Goal: Task Accomplishment & Management: Complete application form

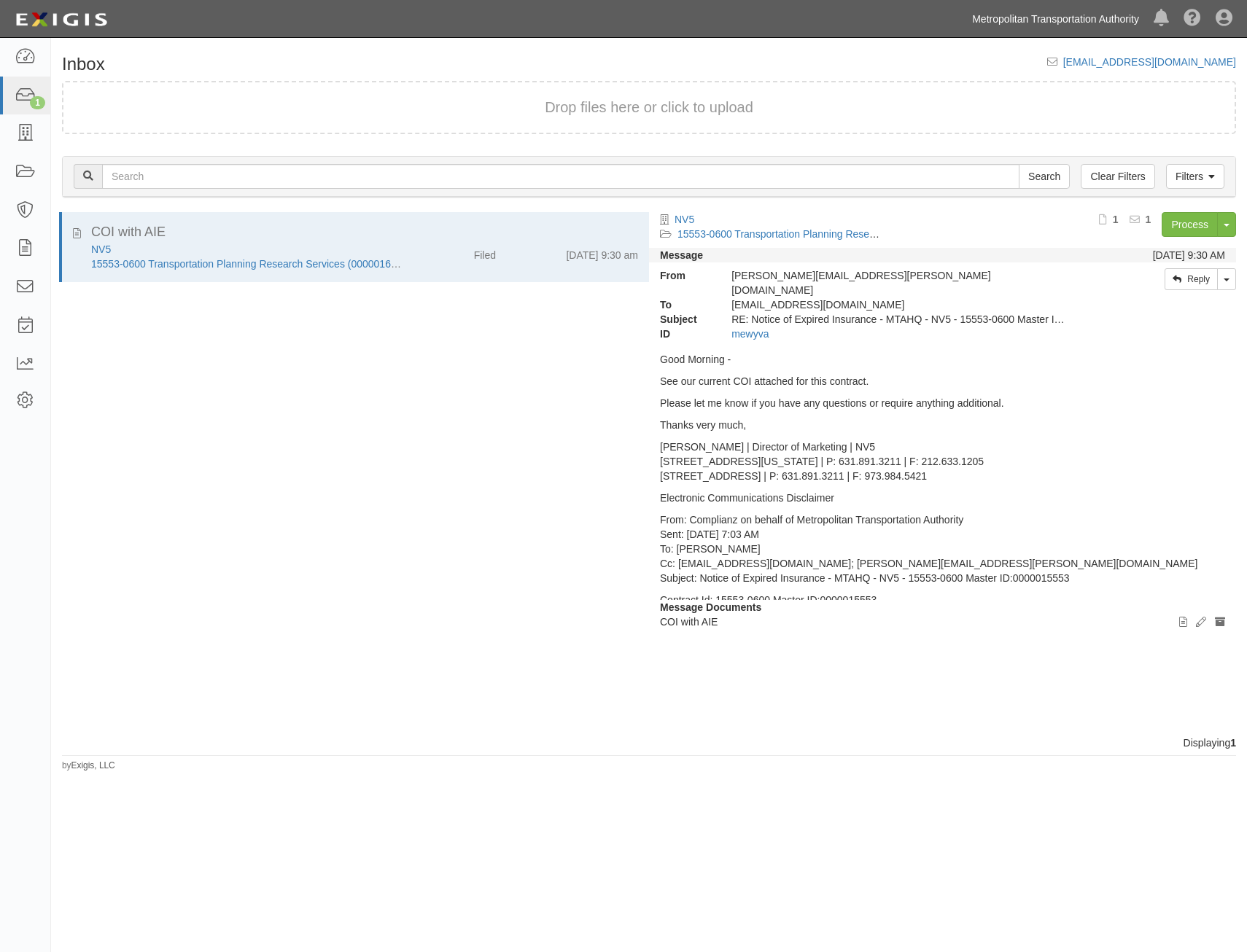
click at [1070, 11] on link "Metropolitan Transportation Authority" at bounding box center [1055, 18] width 182 height 29
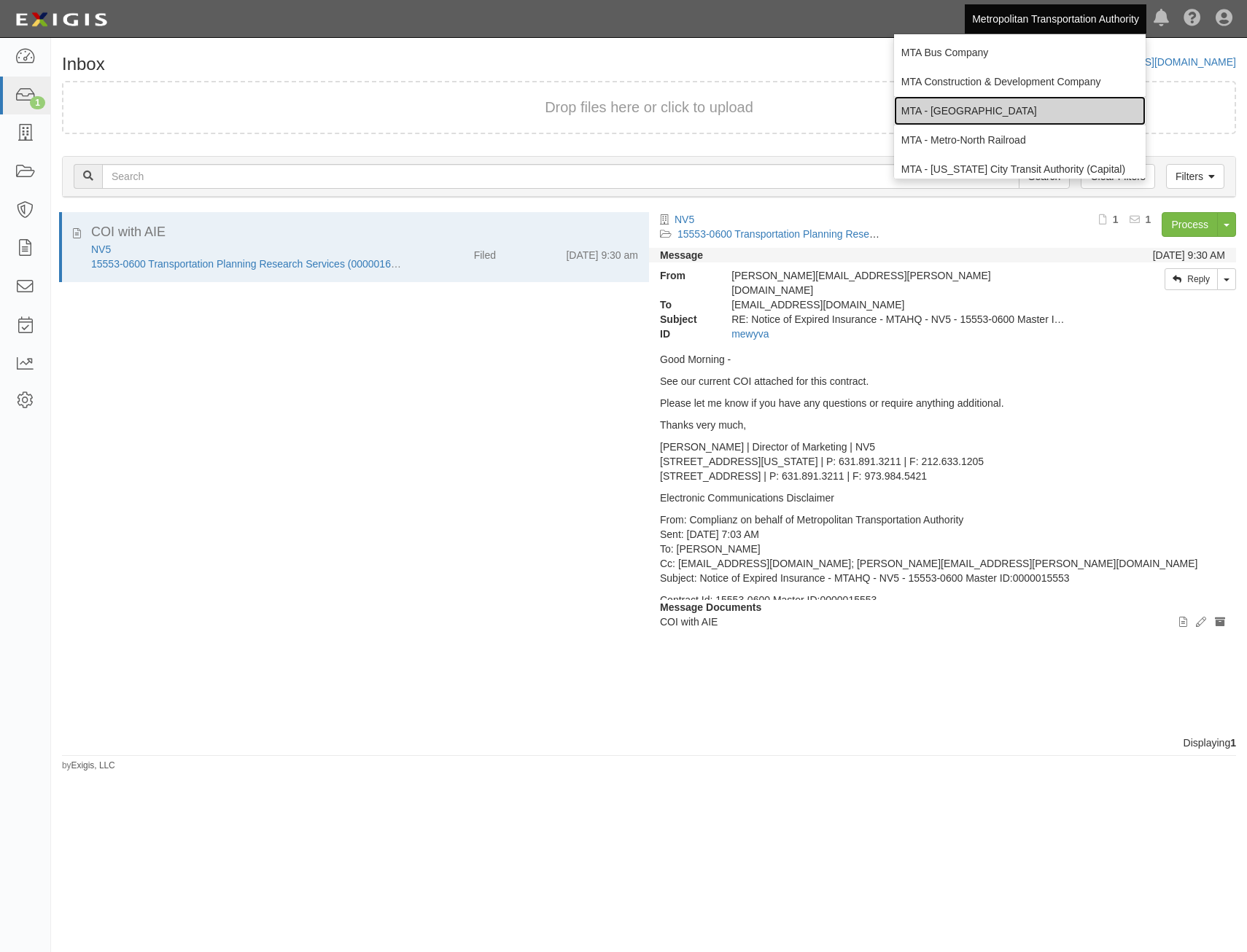
click at [1022, 117] on link "MTA - [GEOGRAPHIC_DATA]" at bounding box center [1020, 111] width 251 height 29
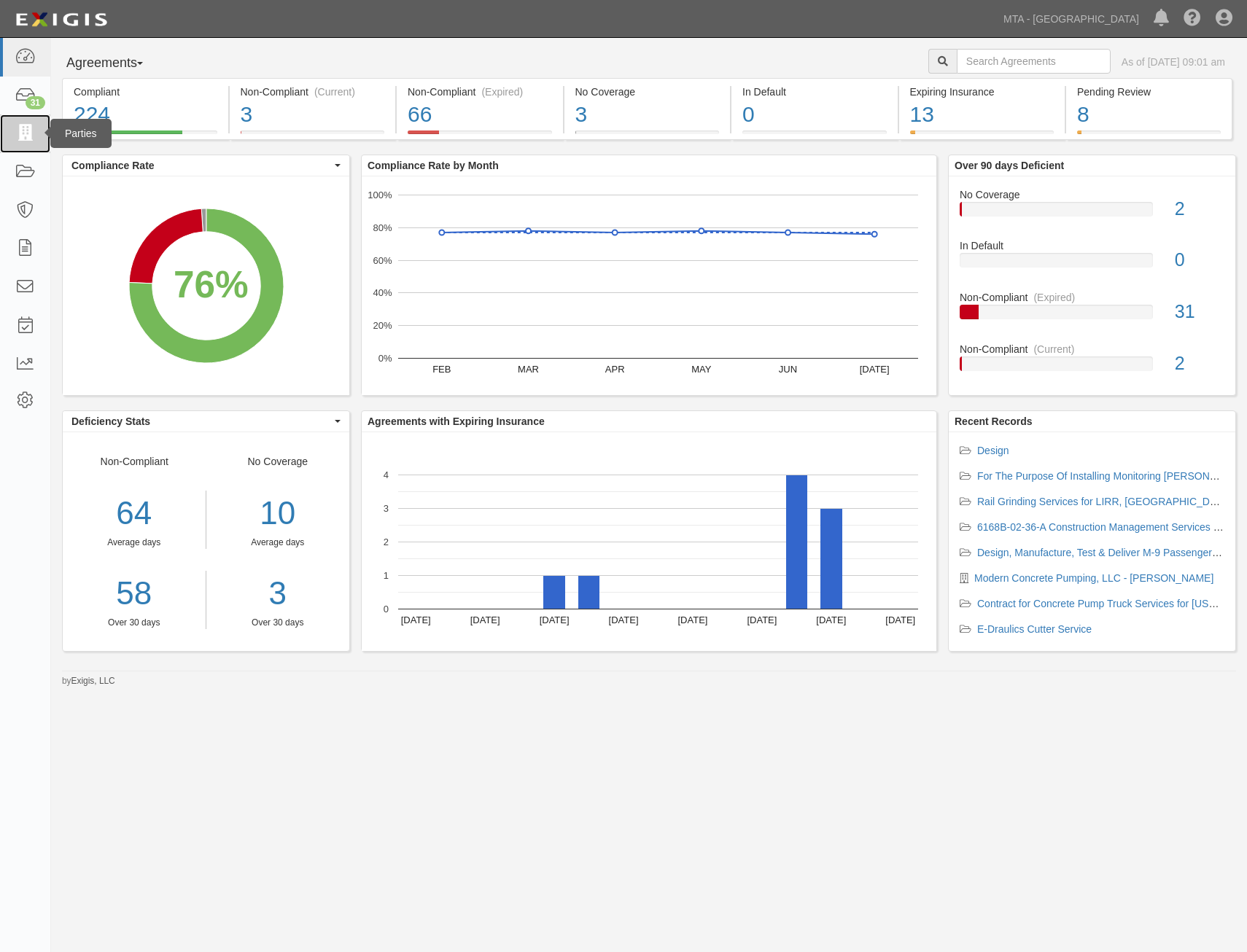
click at [26, 114] on link at bounding box center [25, 133] width 50 height 39
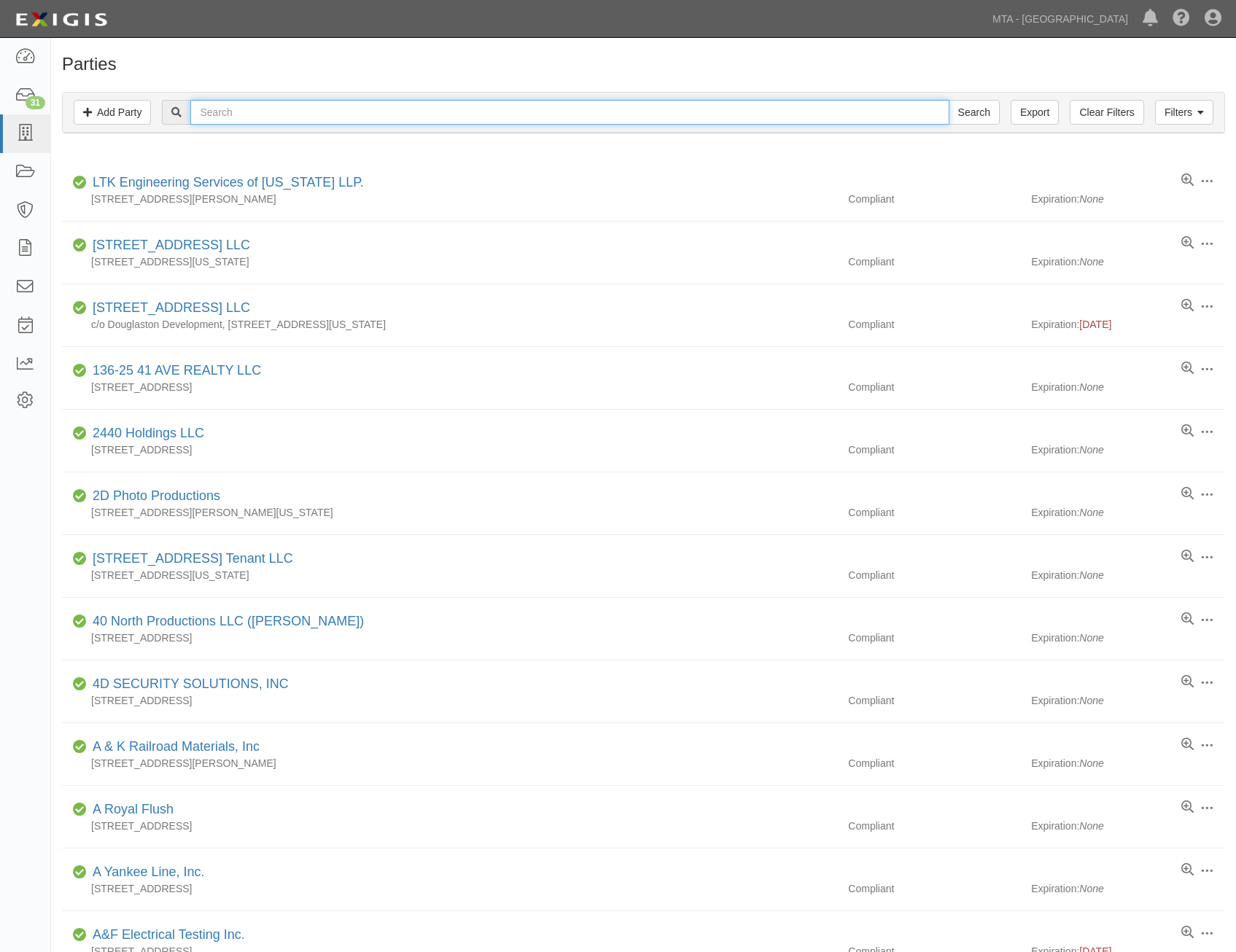
click at [277, 115] on input "text" at bounding box center [569, 112] width 758 height 25
type input "cassone"
click at [949, 100] on input "Search" at bounding box center [974, 112] width 51 height 25
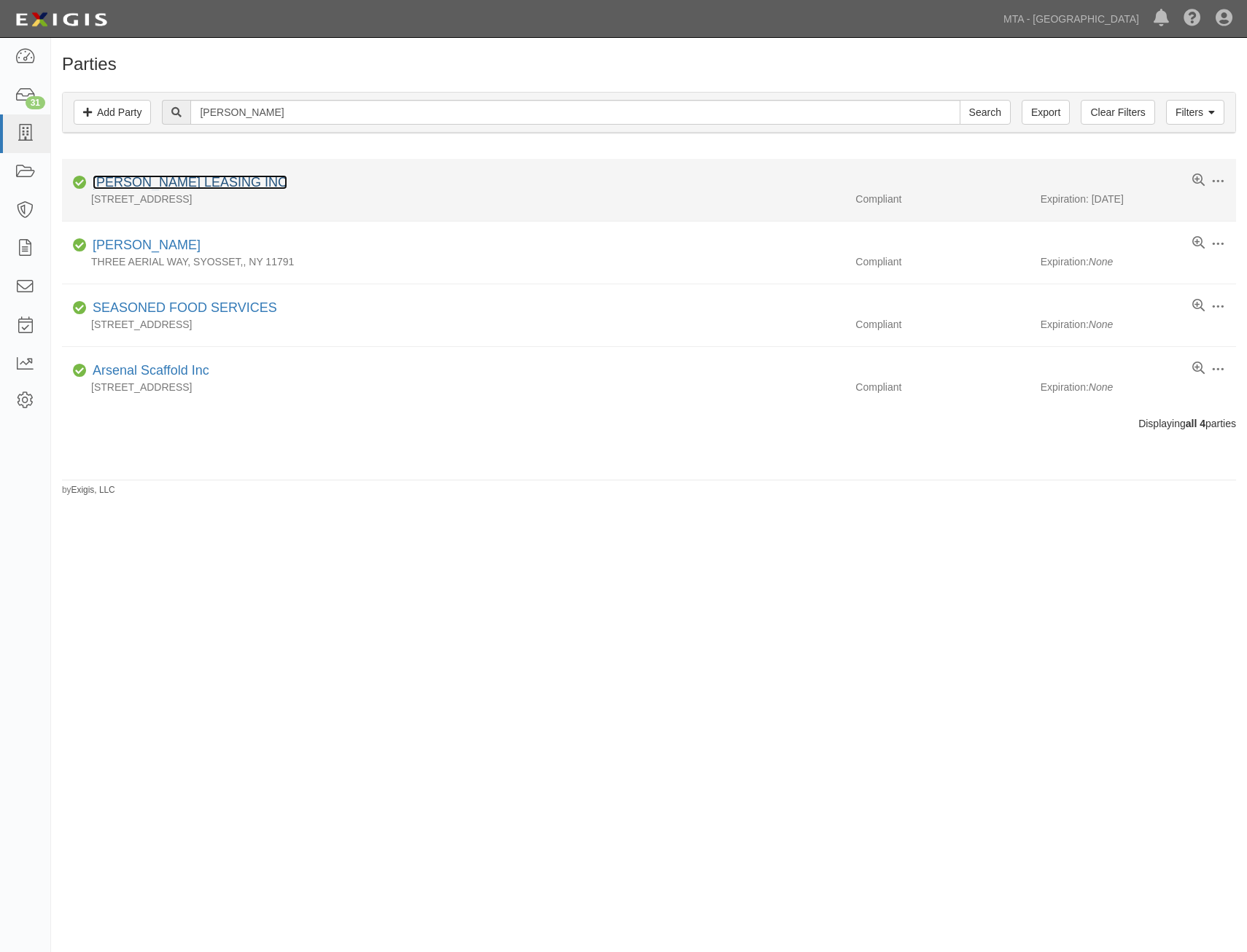
click at [230, 188] on link "CASSONE LEASING INC" at bounding box center [190, 182] width 195 height 15
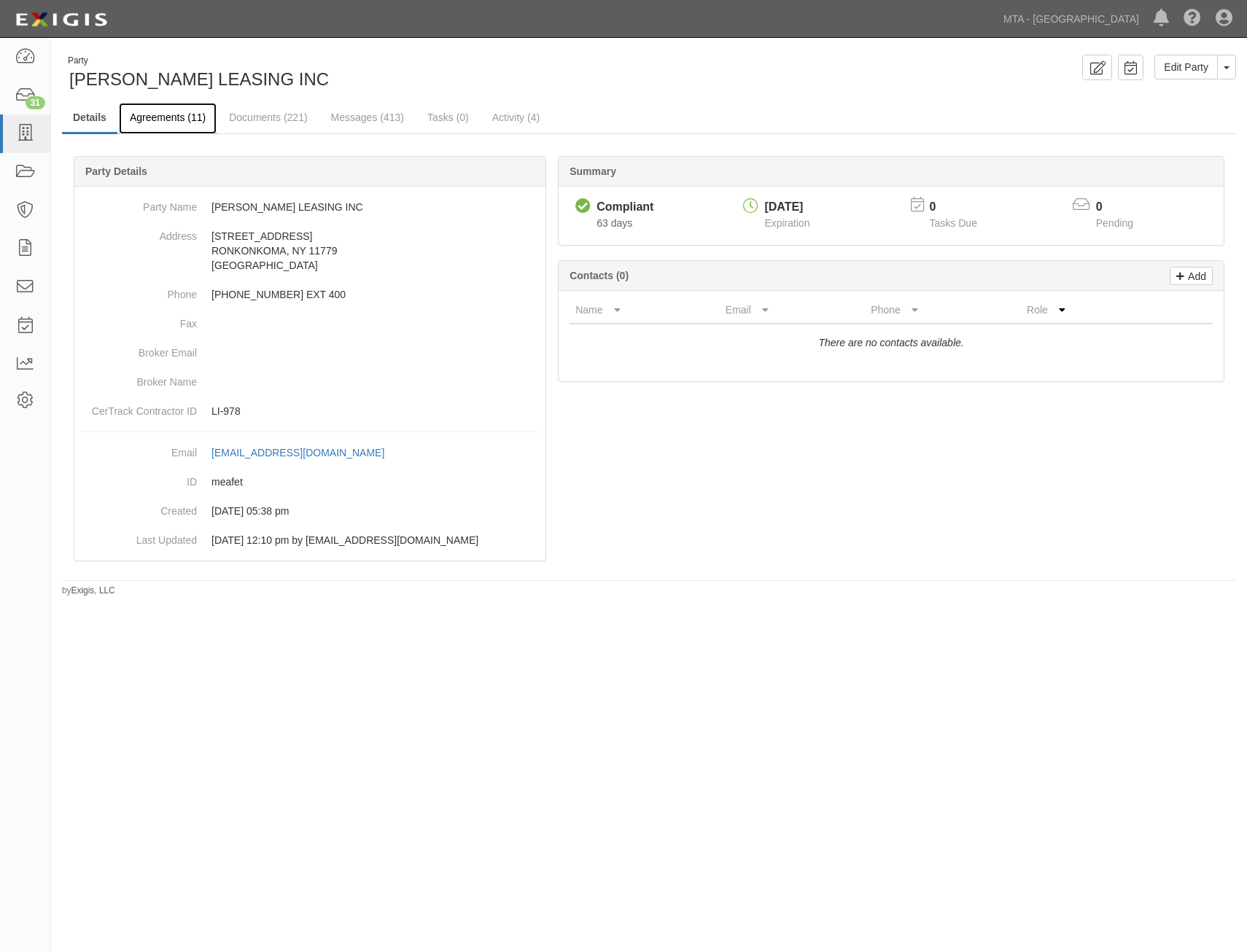
click at [170, 126] on link "Agreements (11)" at bounding box center [167, 119] width 97 height 32
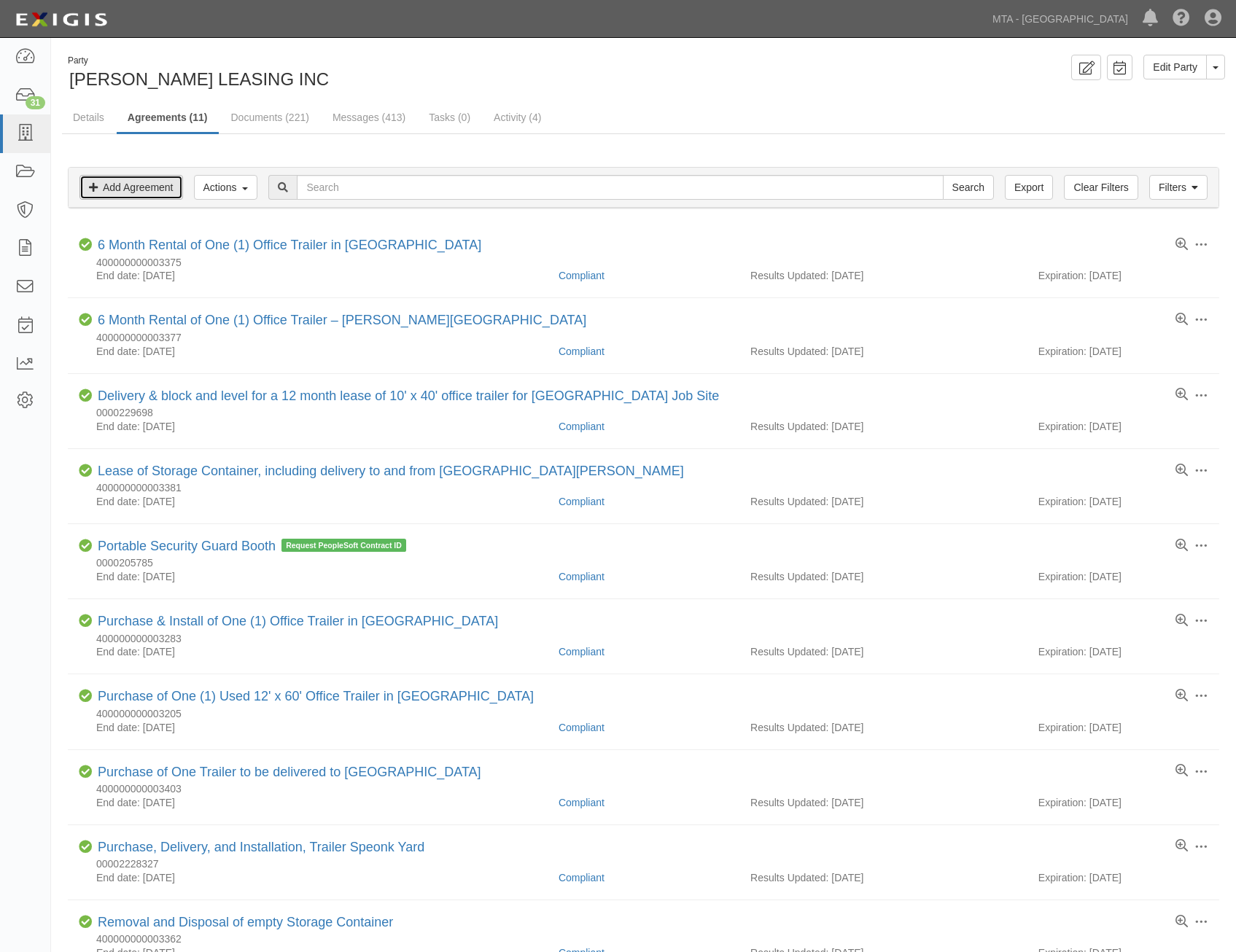
click at [161, 197] on link "Add Agreement" at bounding box center [131, 187] width 104 height 25
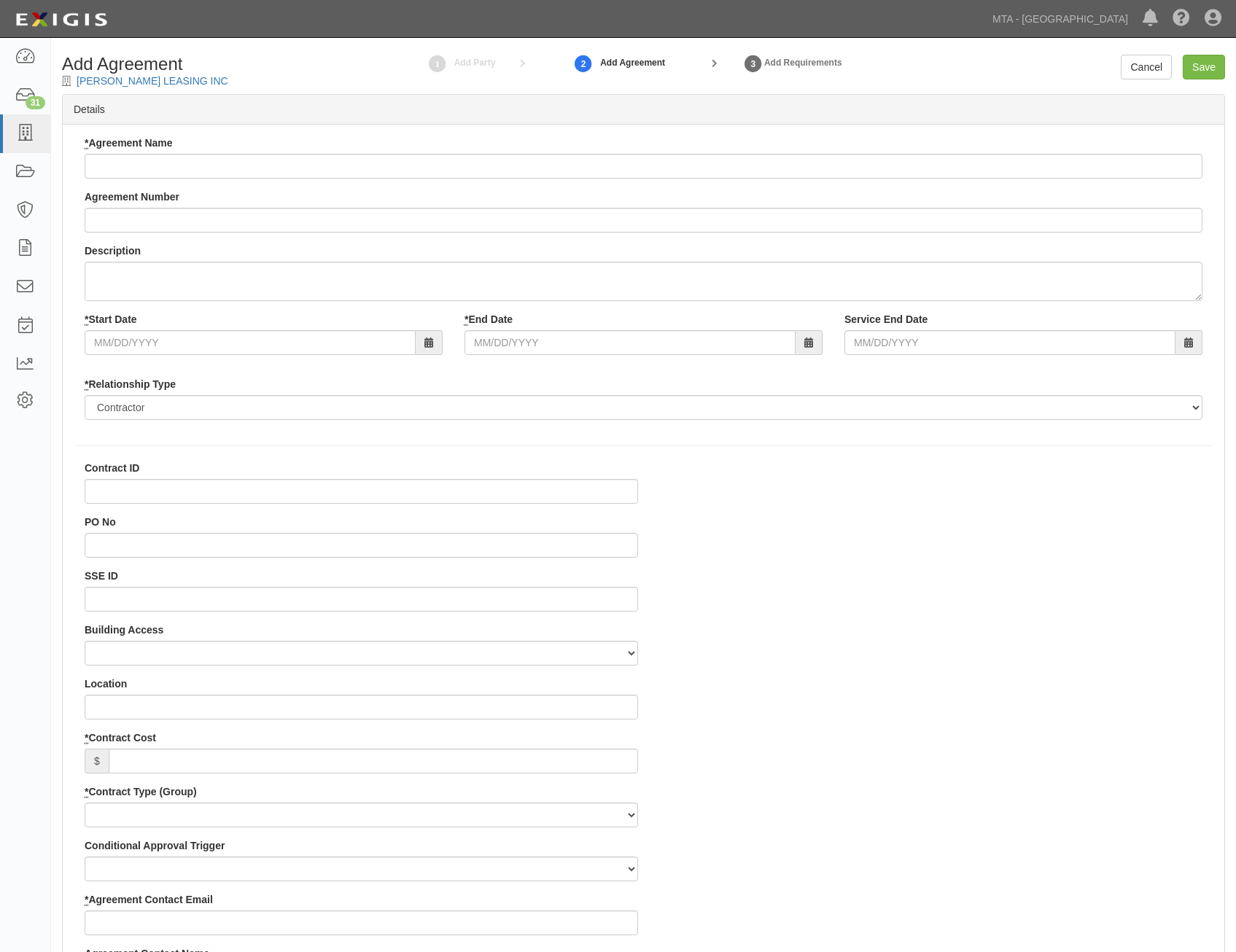
select select
drag, startPoint x: 622, startPoint y: 168, endPoint x: 632, endPoint y: 162, distance: 11.7
click at [622, 168] on input "* Agreement Name" at bounding box center [643, 166] width 1118 height 25
paste input "Removal and Disposal of Containers"
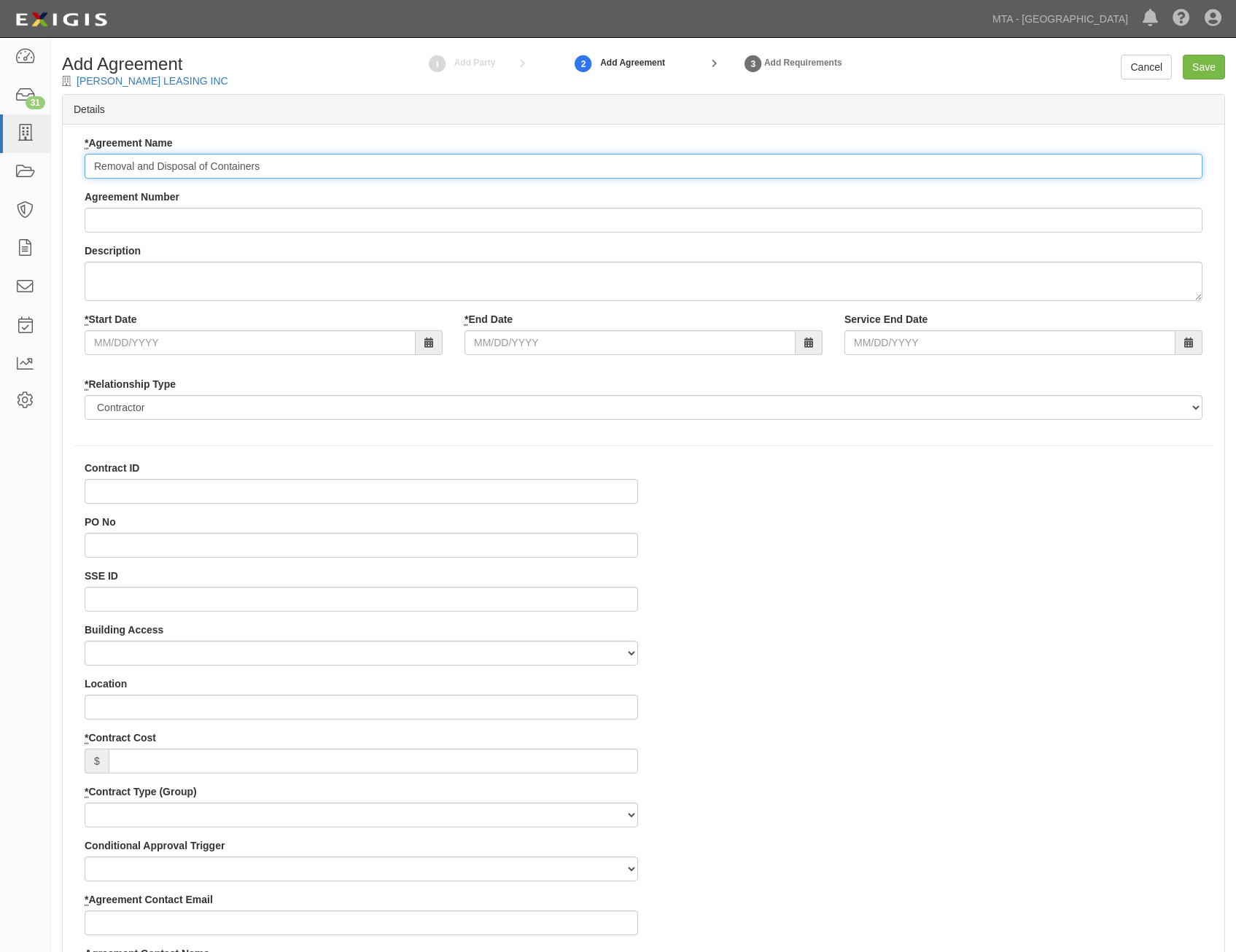
type input "Removal and Disposal of Containers"
click at [691, 212] on input "Agreement Number" at bounding box center [643, 220] width 1118 height 25
paste input "0000235395"
type input "0000235395"
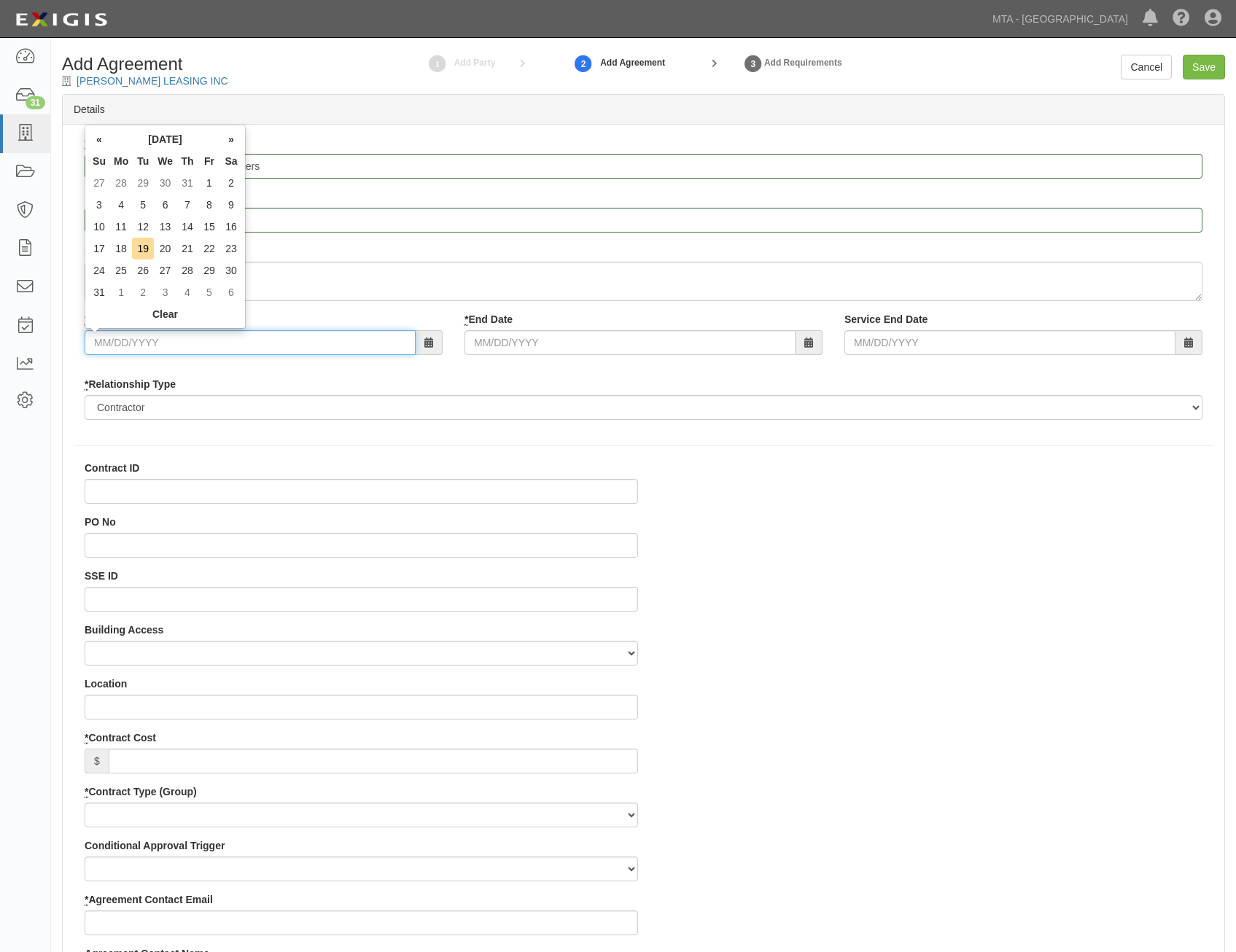
click at [257, 343] on input "* Start Date" at bounding box center [249, 343] width 331 height 25
type input "10/01/2025"
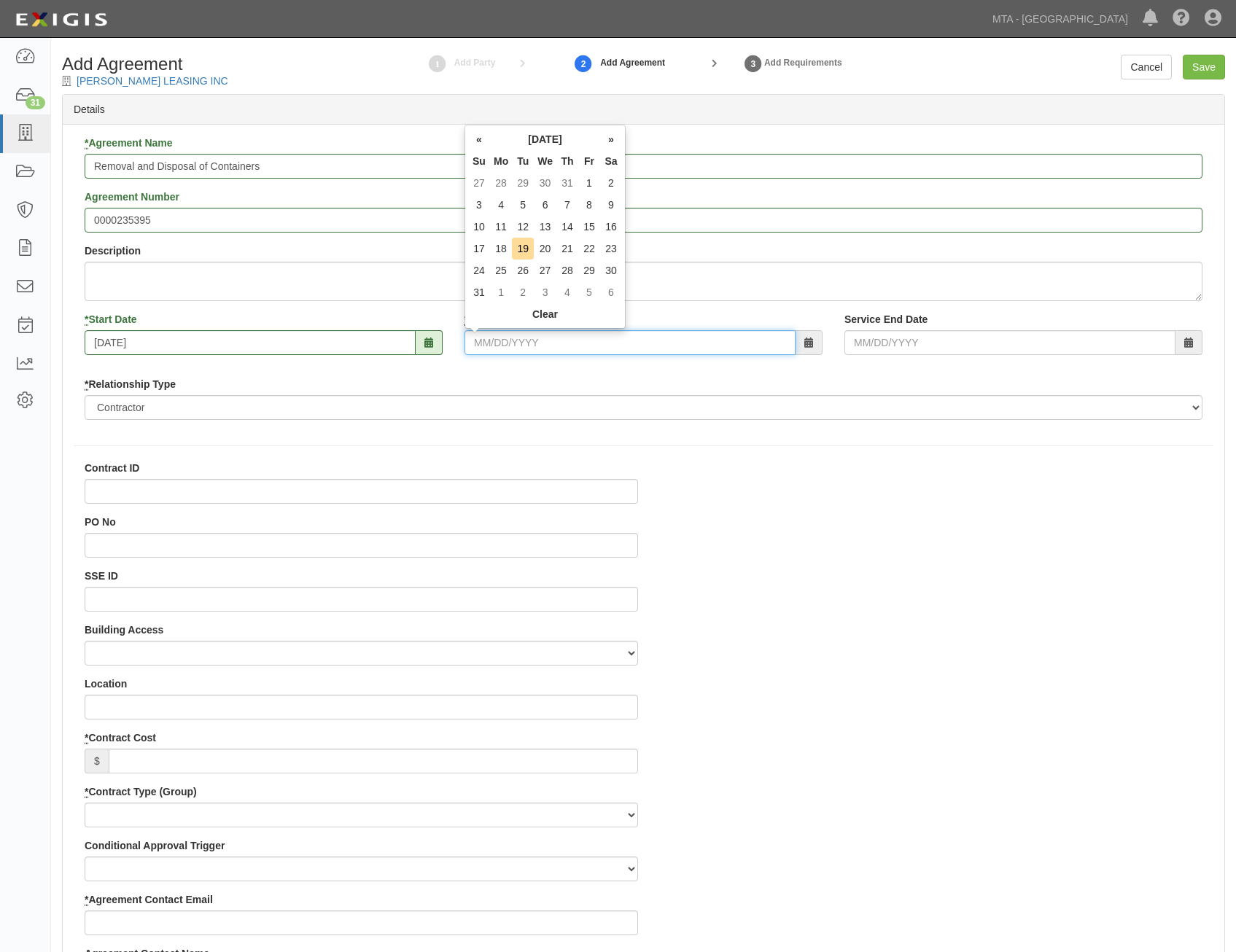
click at [599, 339] on input "* End Date" at bounding box center [630, 343] width 331 height 25
type input "12/01/2025"
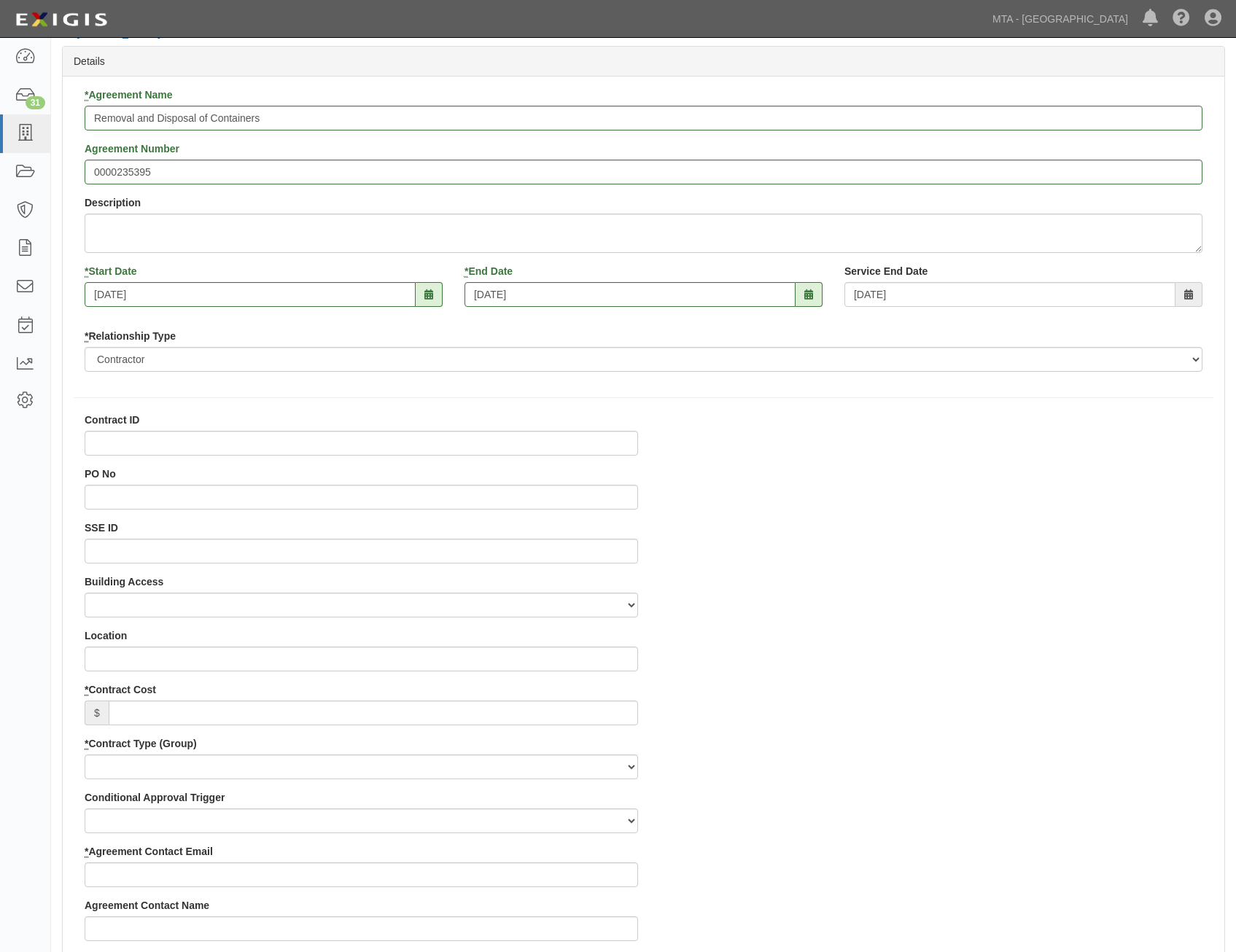
scroll to position [73, 0]
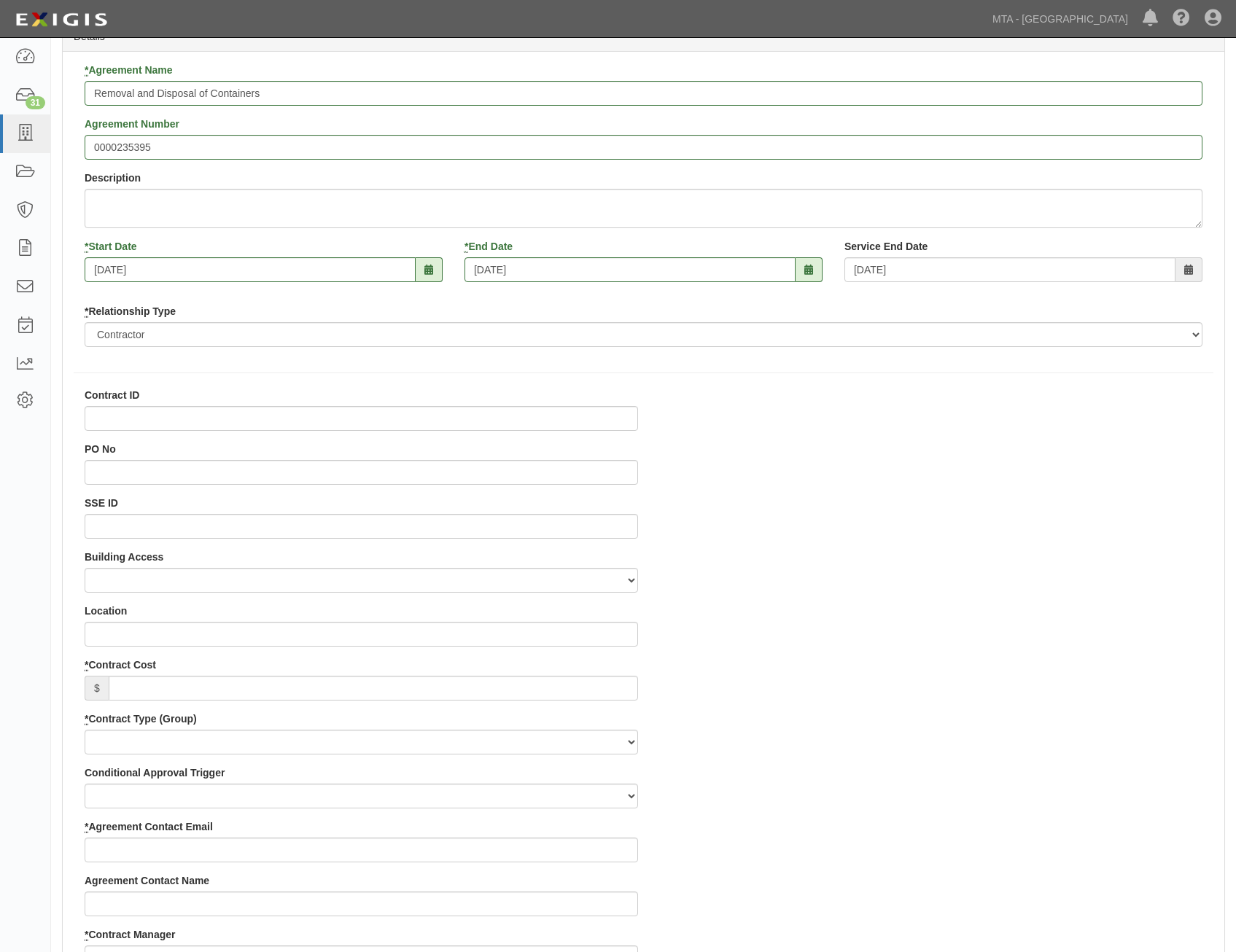
click at [593, 513] on div "SSE ID" at bounding box center [361, 517] width 553 height 43
click at [616, 525] on input "SSE ID" at bounding box center [361, 526] width 553 height 25
paste input "0000518114"
type input "0000518114"
click at [617, 688] on input "* Contract Cost" at bounding box center [373, 689] width 530 height 25
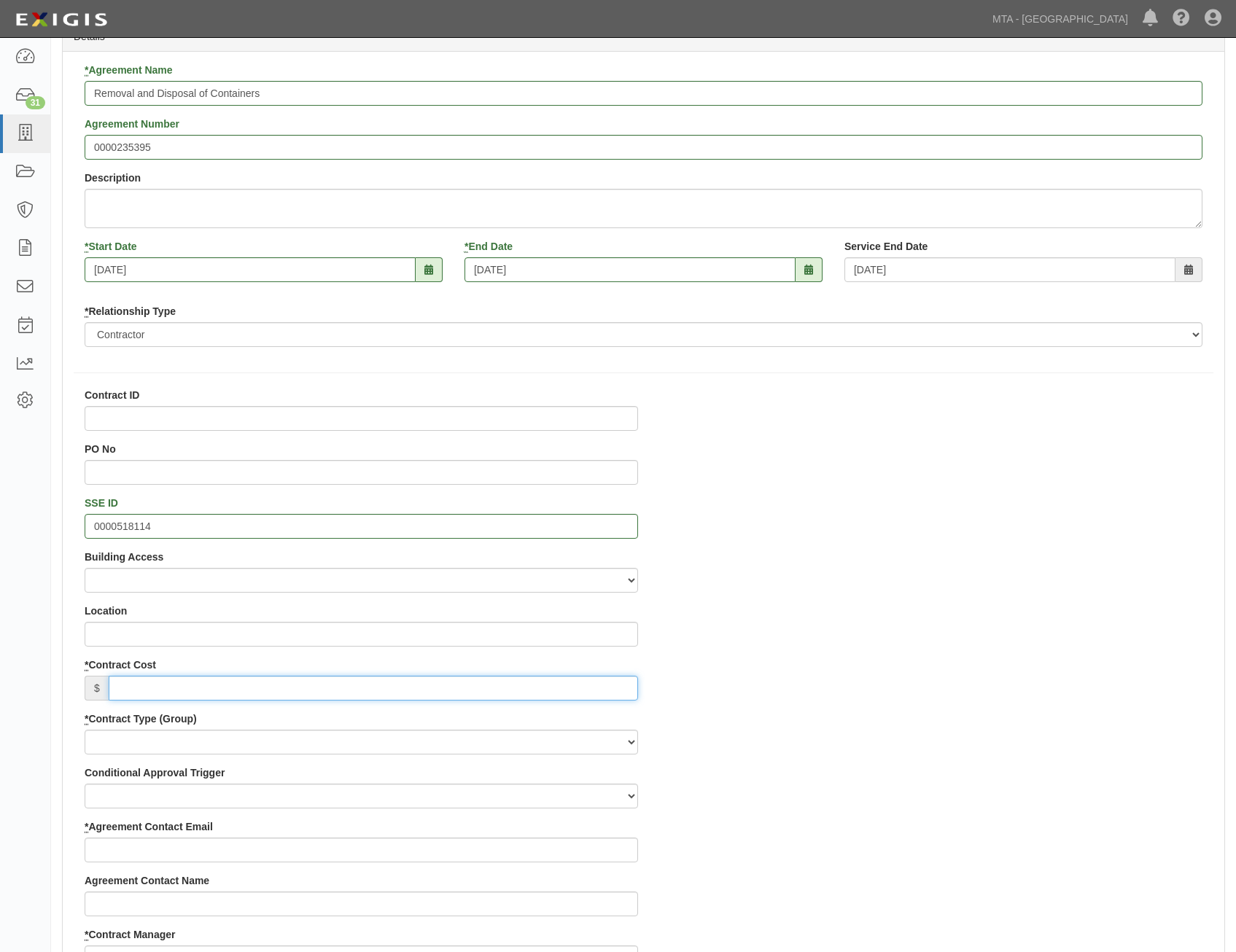
paste input "13,800"
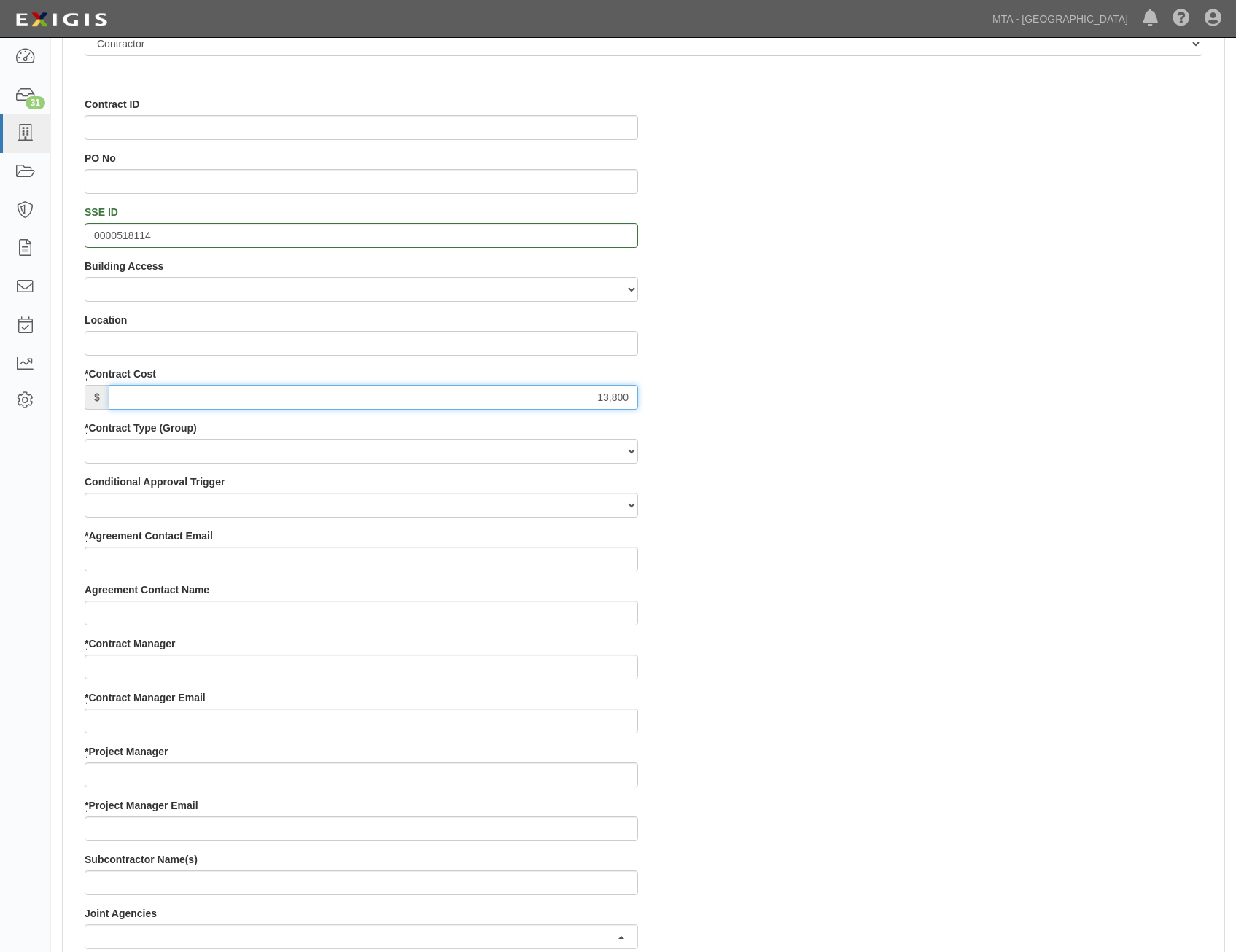
scroll to position [364, 0]
type input "13,800"
click at [548, 453] on select "Capital Operating Not for Benefit (incls. FA, Entry Permits) Real Estate Other" at bounding box center [361, 451] width 553 height 25
select select "107"
click at [84, 438] on select "Capital Operating Not for Benefit (incls. FA, Entry Permits) Real Estate Other" at bounding box center [361, 451] width 553 height 25
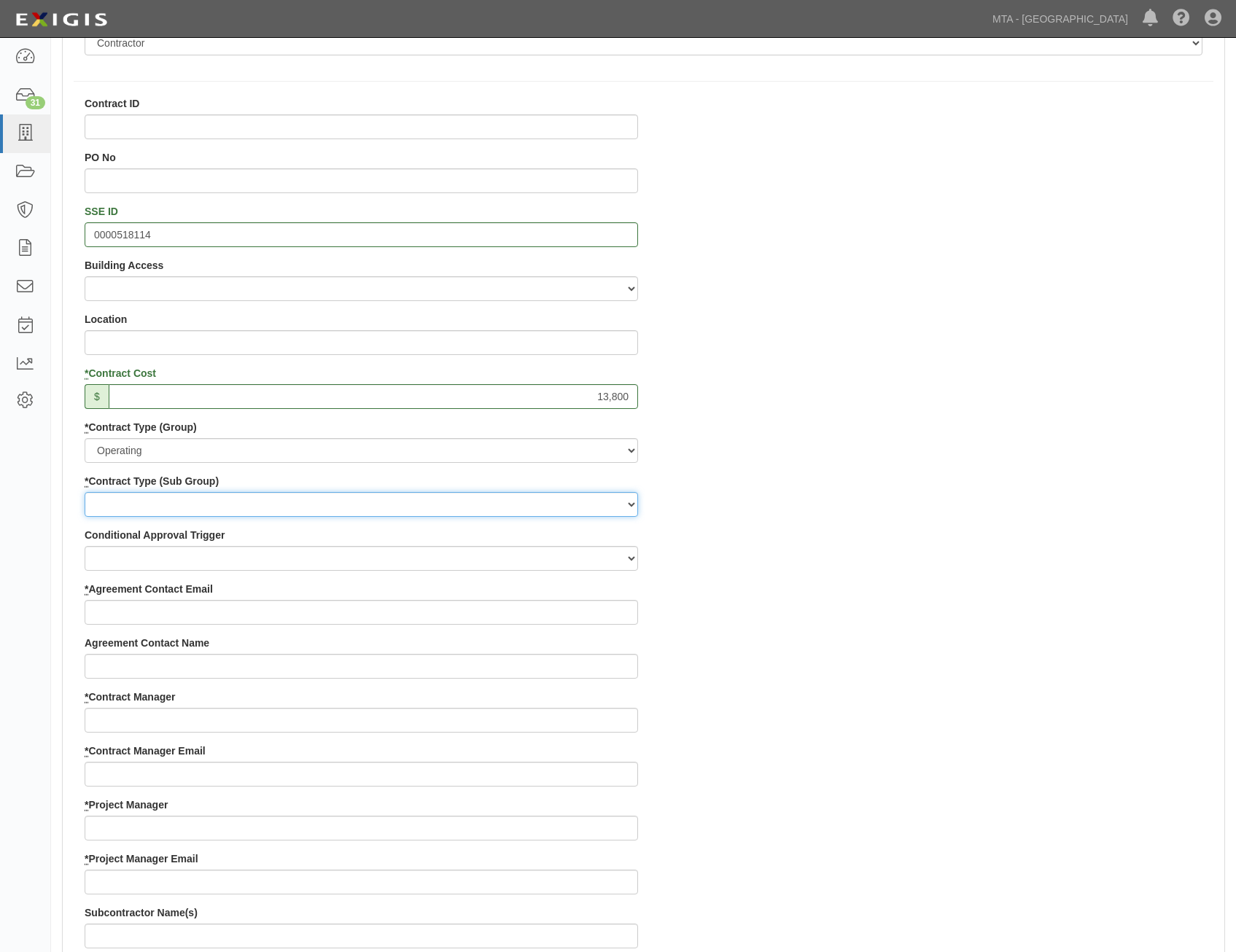
click at [539, 505] on select "Construction Loan / Test and Demo Maintenance Painting Personal Services Contra…" at bounding box center [361, 504] width 553 height 25
select select "183"
click at [84, 492] on select "Construction Loan / Test and Demo Maintenance Painting Personal Services Contra…" at bounding box center [361, 504] width 553 height 25
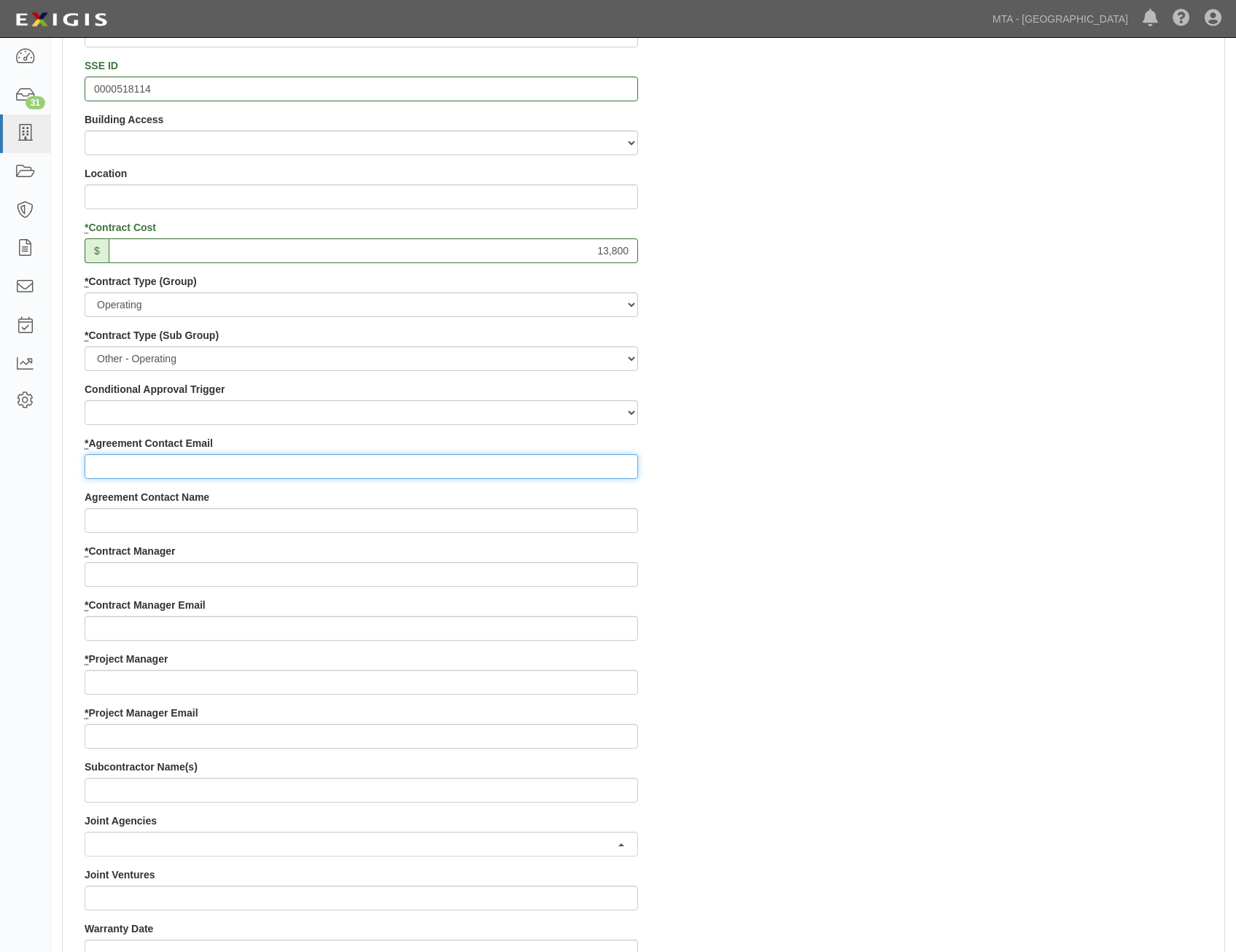
click at [596, 457] on input "* Agreement Contact Email" at bounding box center [361, 466] width 553 height 25
paste input "mary@cassone.com"
type input "mary@cassone.com"
click at [828, 564] on div "Contract ID PO No SSE ID 0000518114 Building Access 2 Broadway 341/345/347 BREP…" at bounding box center [643, 652] width 1162 height 1403
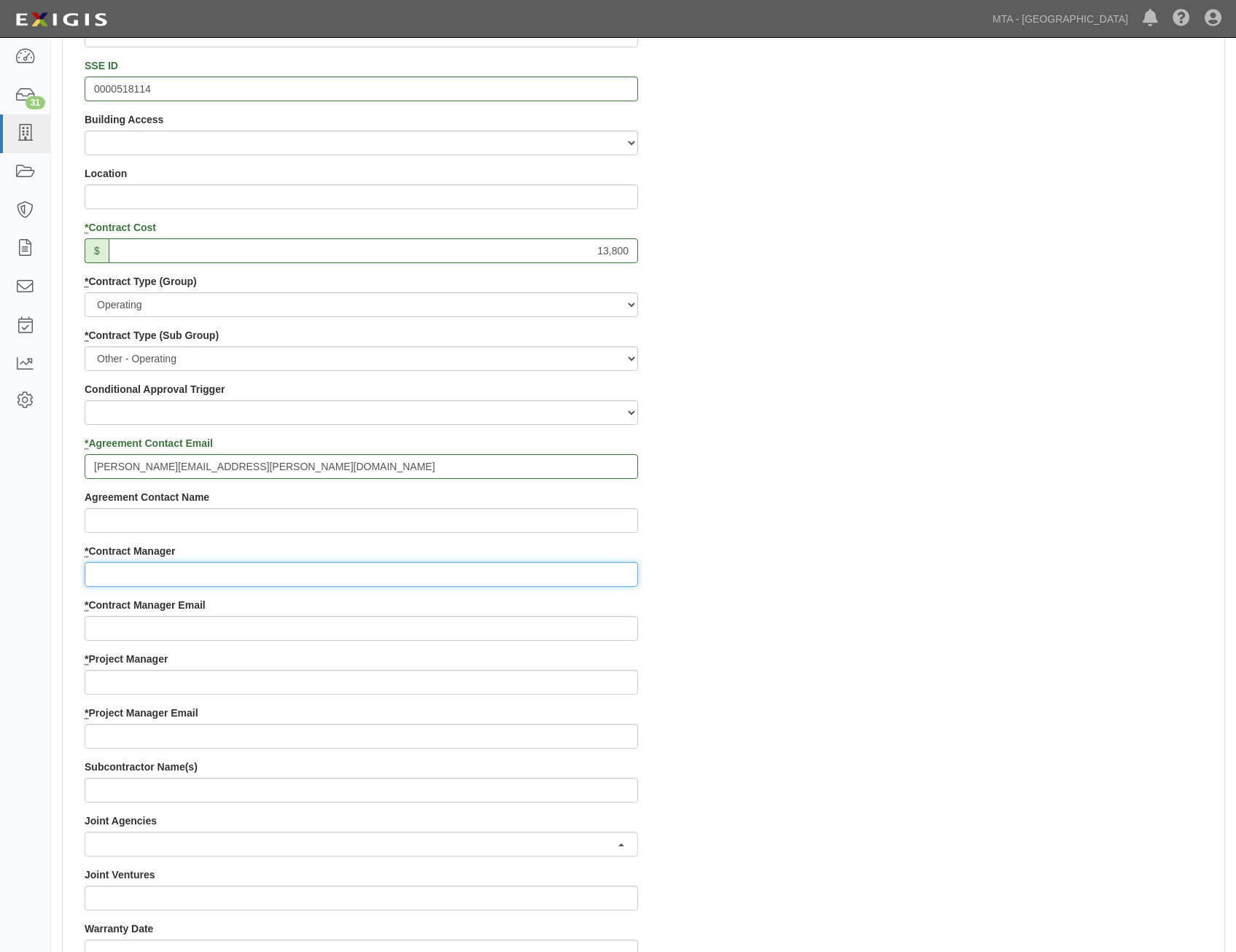
drag, startPoint x: 559, startPoint y: 565, endPoint x: 565, endPoint y: 578, distance: 14.3
click at [559, 565] on input "* Contract Manager" at bounding box center [361, 574] width 553 height 25
paste input "Gino Ramasci"
type input "Gino Ramasci"
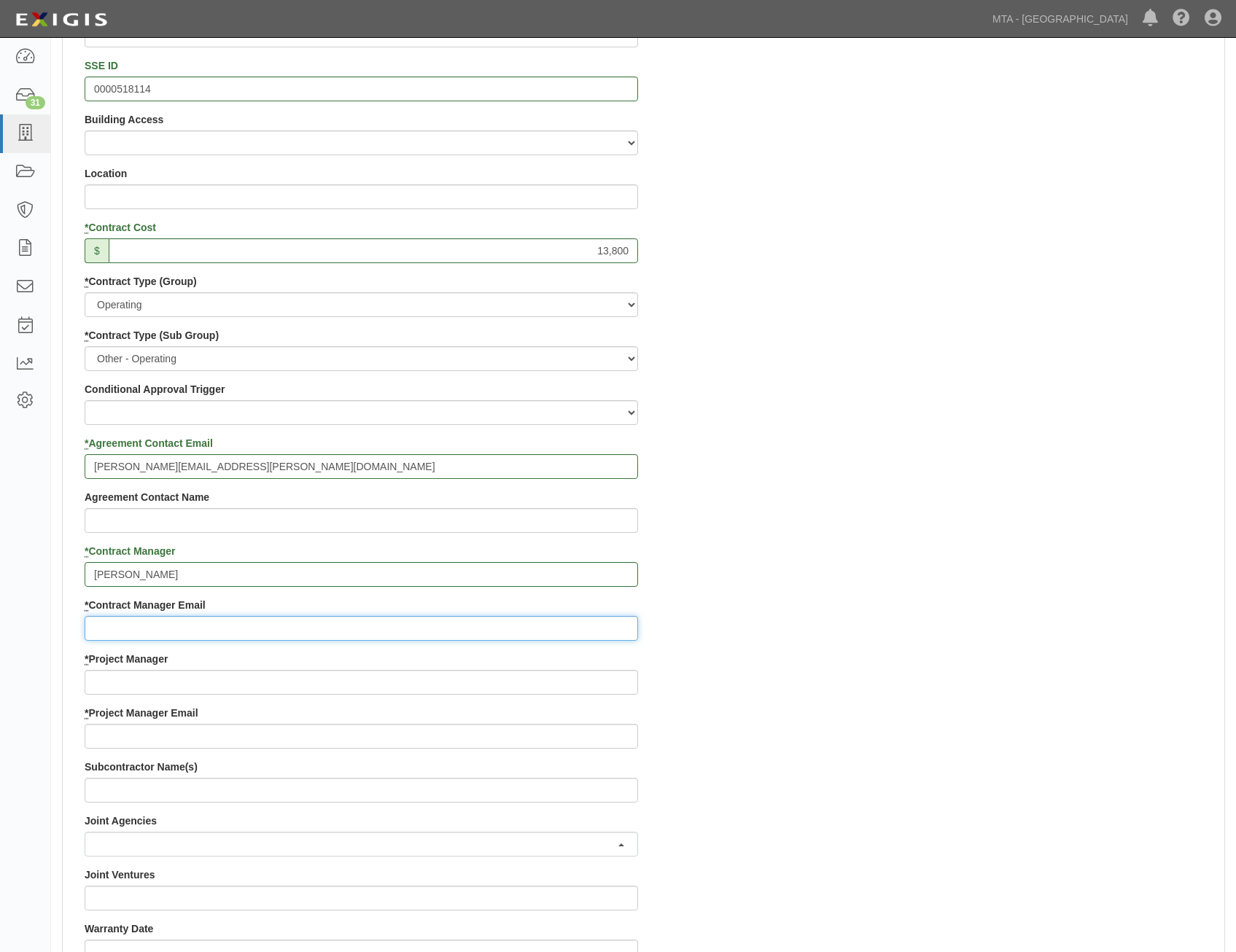
click at [558, 631] on input "* Contract Manager Email" at bounding box center [361, 629] width 553 height 25
paste input "gino.ramasci-Consultant@mtahq.org"
type input "gino.ramasci-Consultant@mtahq.org"
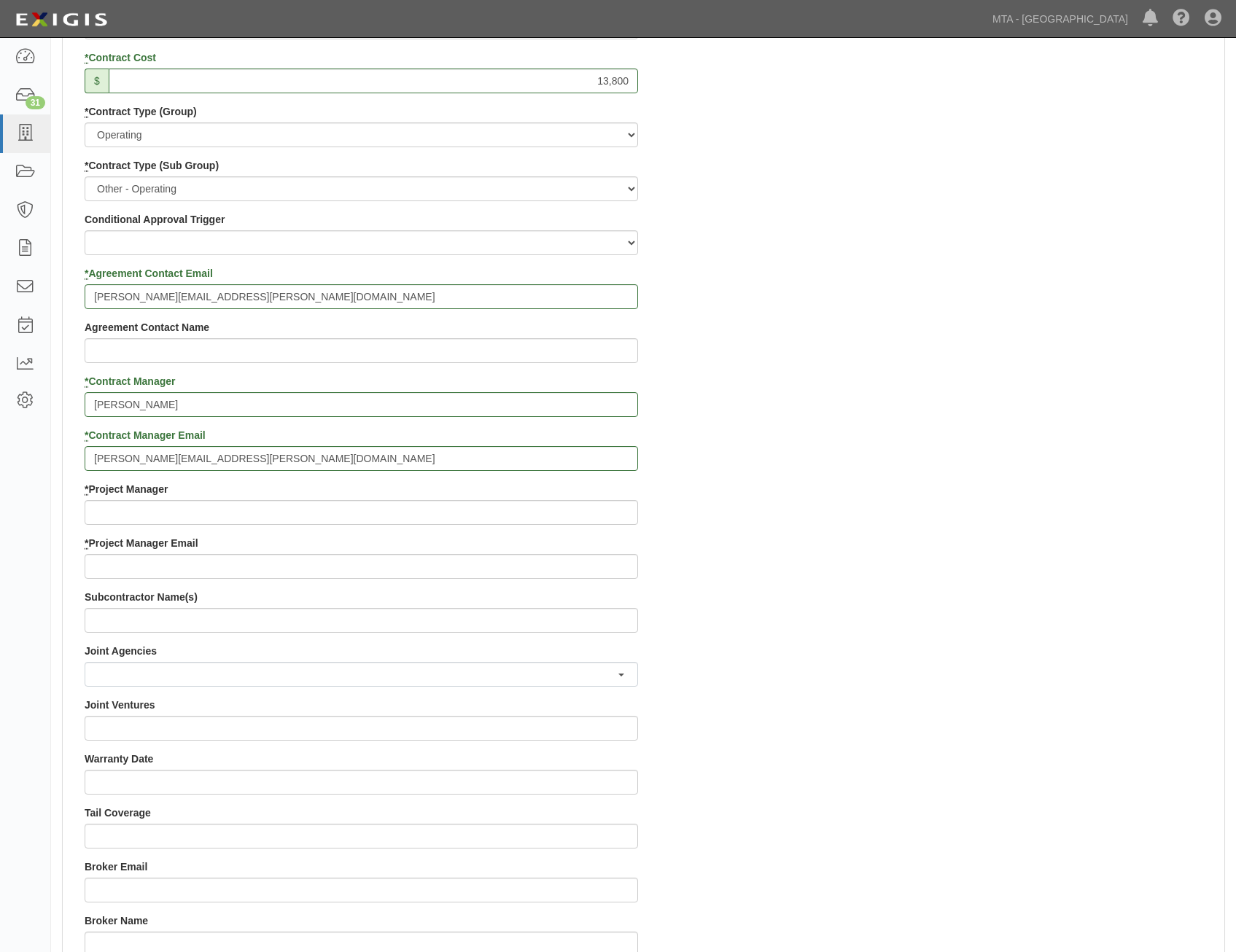
scroll to position [729, 0]
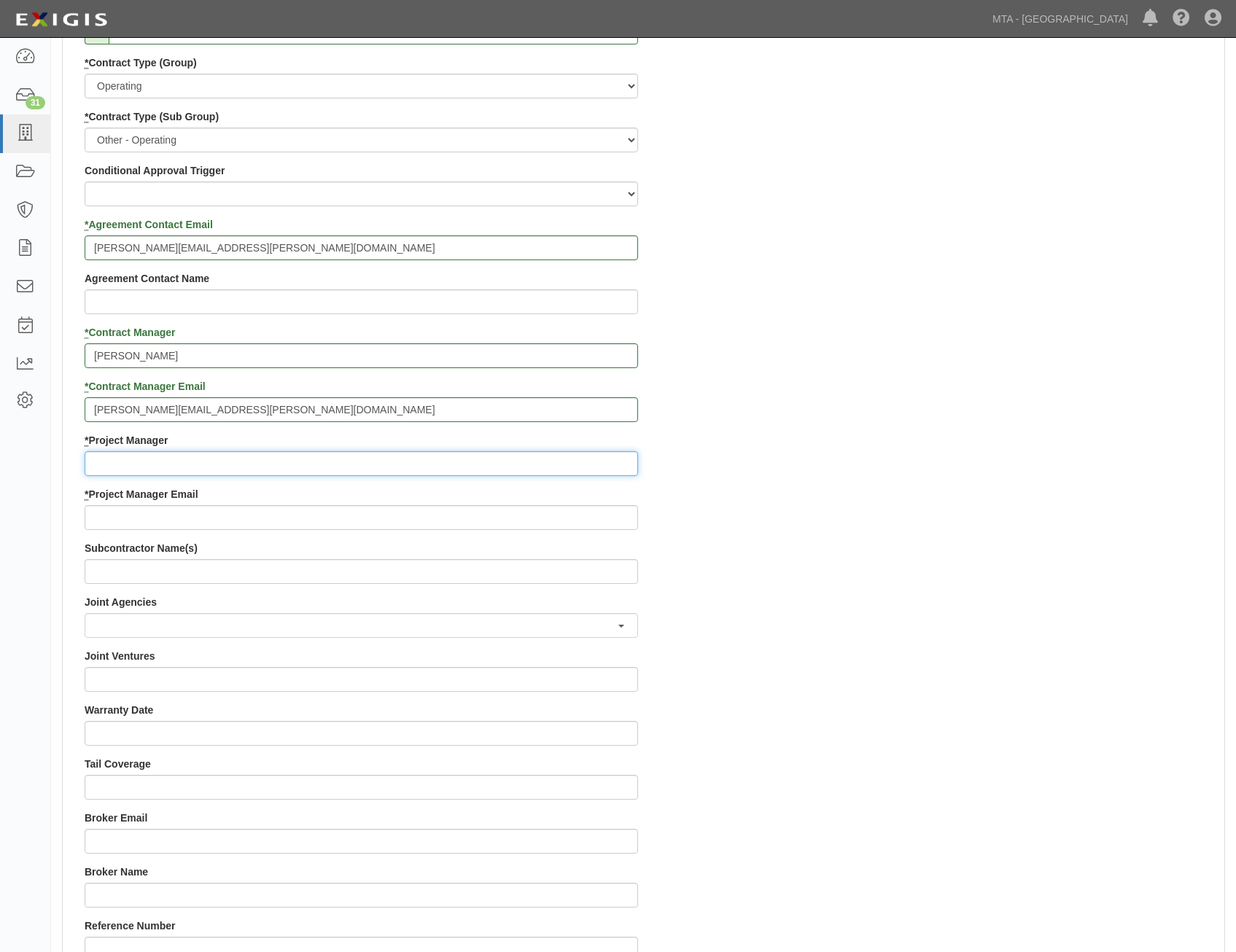
click at [583, 457] on input "* Project Manager" at bounding box center [361, 464] width 553 height 25
paste input "Joseph Savoretti"
type input "Joseph Savoretti"
click at [914, 538] on div "Contract ID PO No SSE ID 0000518114 Building Access 2 Broadway 341/345/347 BREP…" at bounding box center [643, 432] width 1162 height 1403
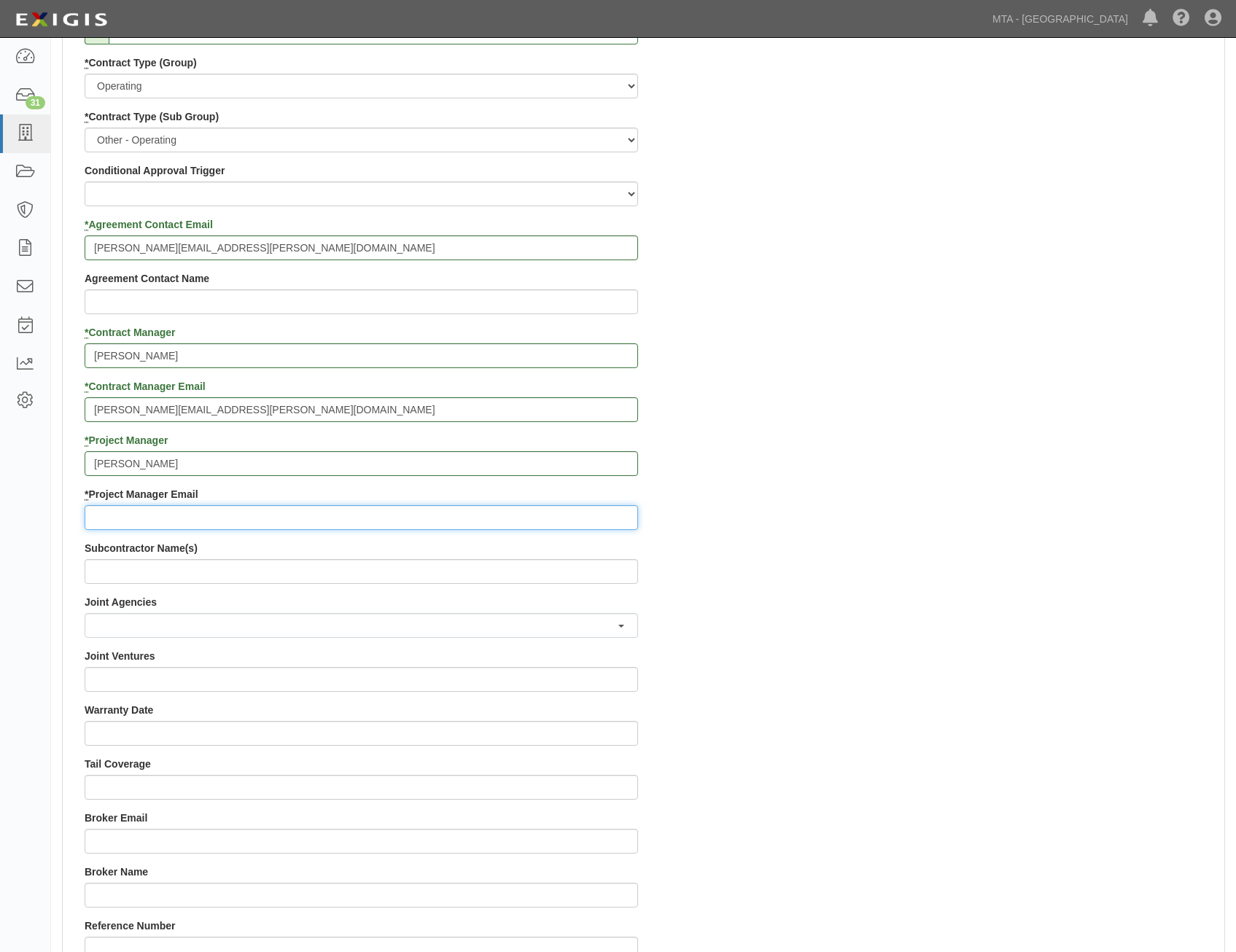
click at [537, 511] on input "* Project Manager Email" at bounding box center [361, 517] width 553 height 25
paste input "jasavor@lirr.org"
type input "jasavor@lirr.org"
click at [910, 504] on div "Contract ID PO No SSE ID 0000518114 Building Access 2 Broadway 341/345/347 BREP…" at bounding box center [643, 432] width 1162 height 1403
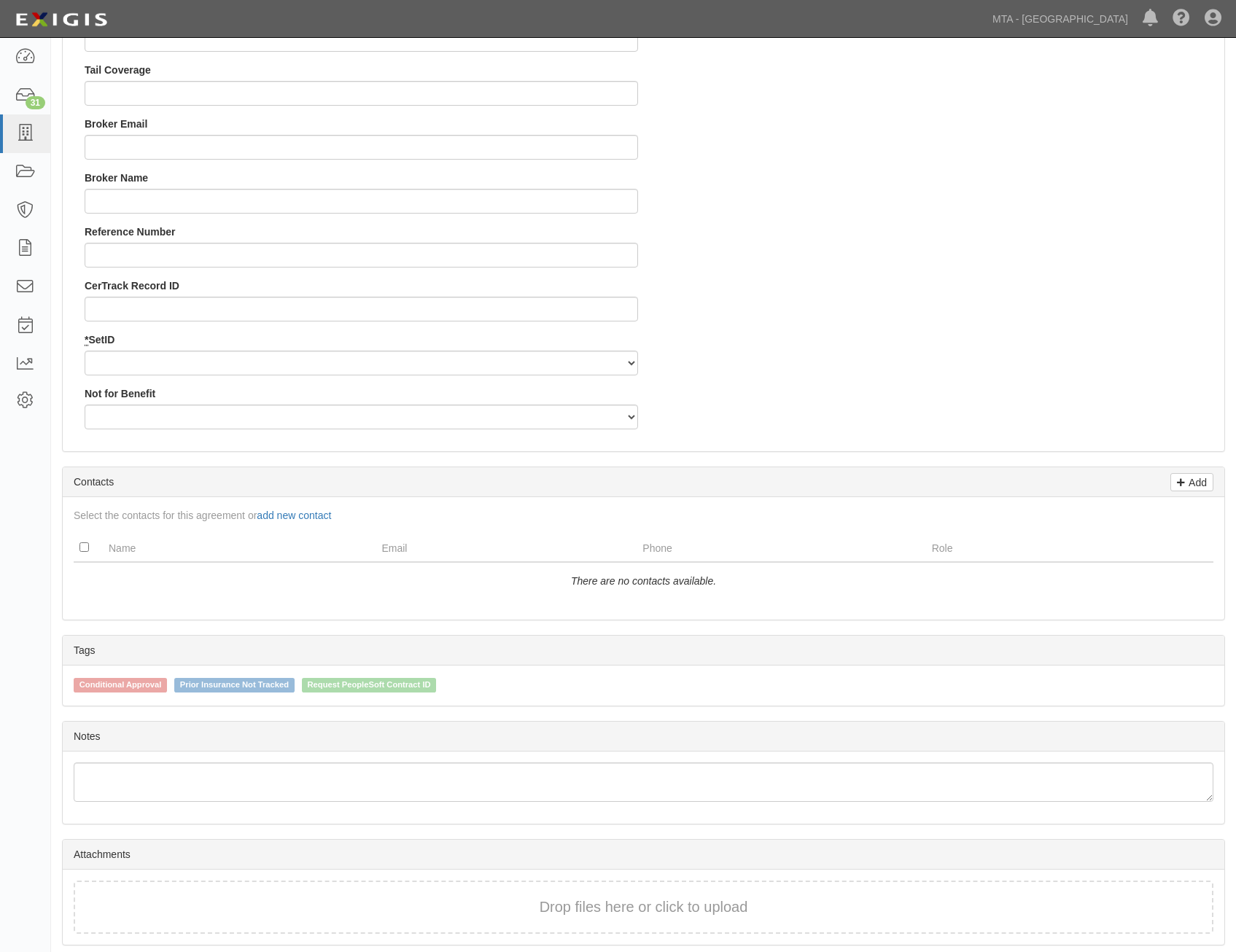
scroll to position [1459, 0]
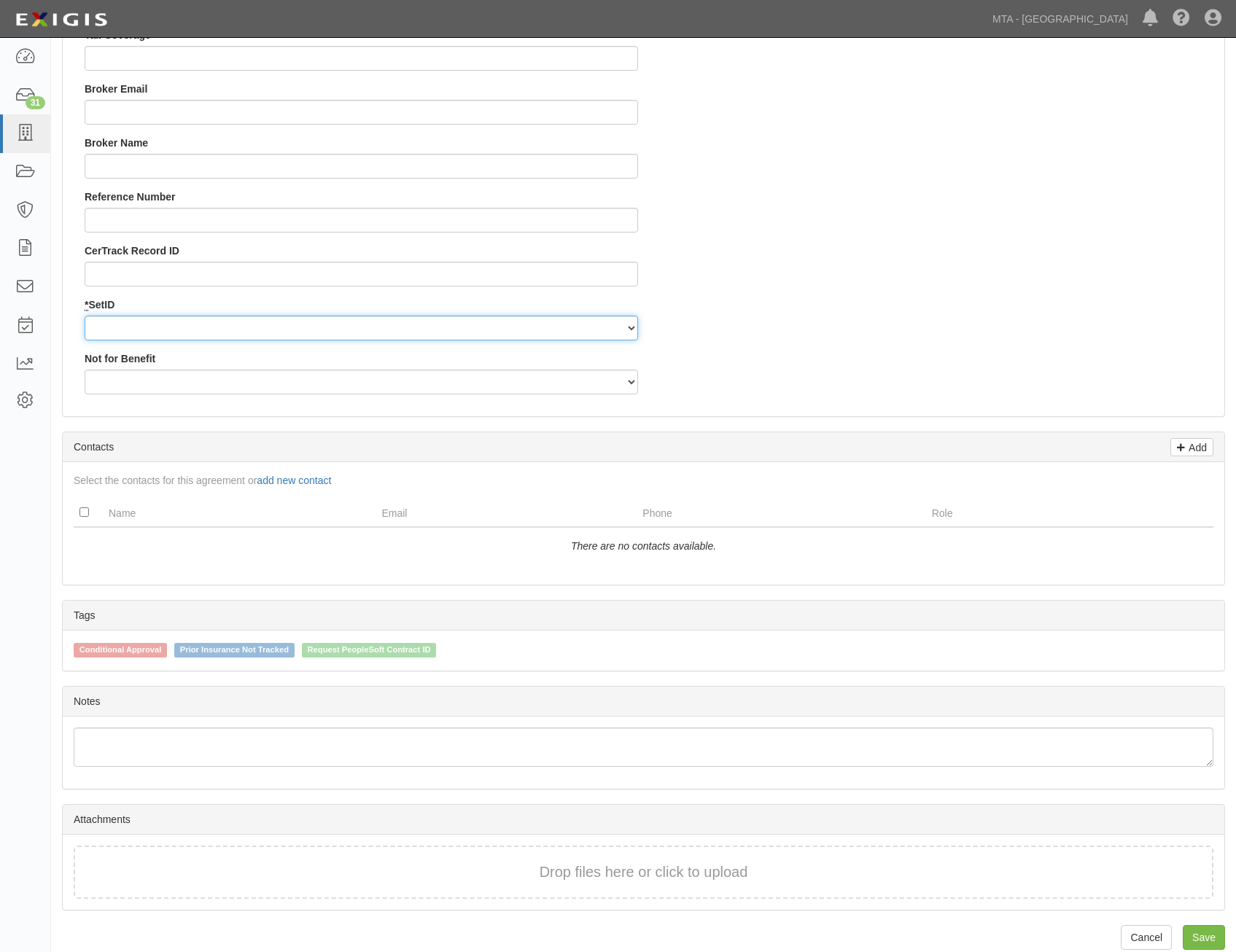
click at [582, 322] on select "LIRRD" at bounding box center [361, 328] width 553 height 25
select select "93"
click at [84, 316] on select "LIRRD" at bounding box center [361, 328] width 553 height 25
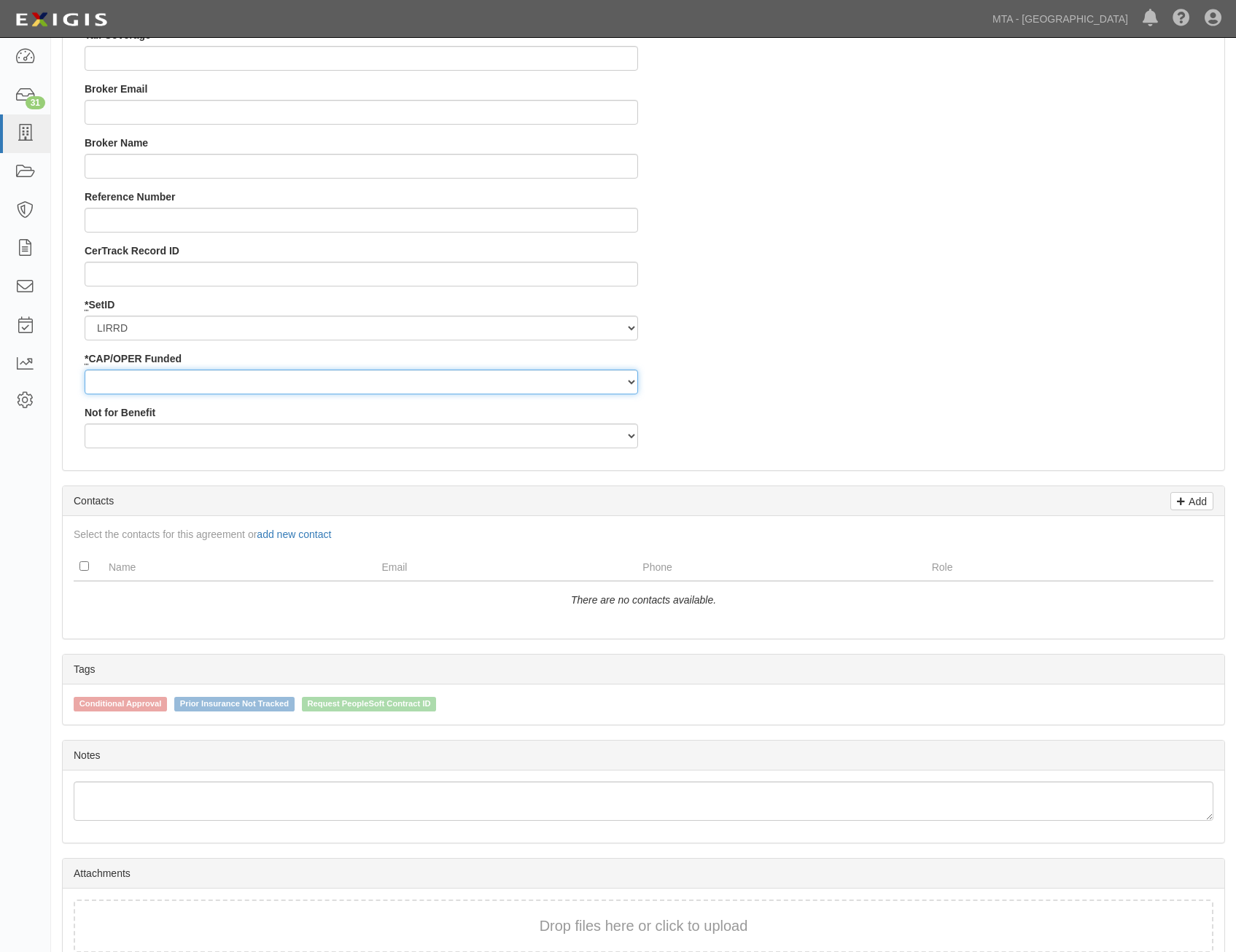
click at [588, 376] on select "Capital Operating" at bounding box center [361, 382] width 553 height 25
select select "353"
click at [84, 370] on select "Capital Operating" at bounding box center [361, 382] width 553 height 25
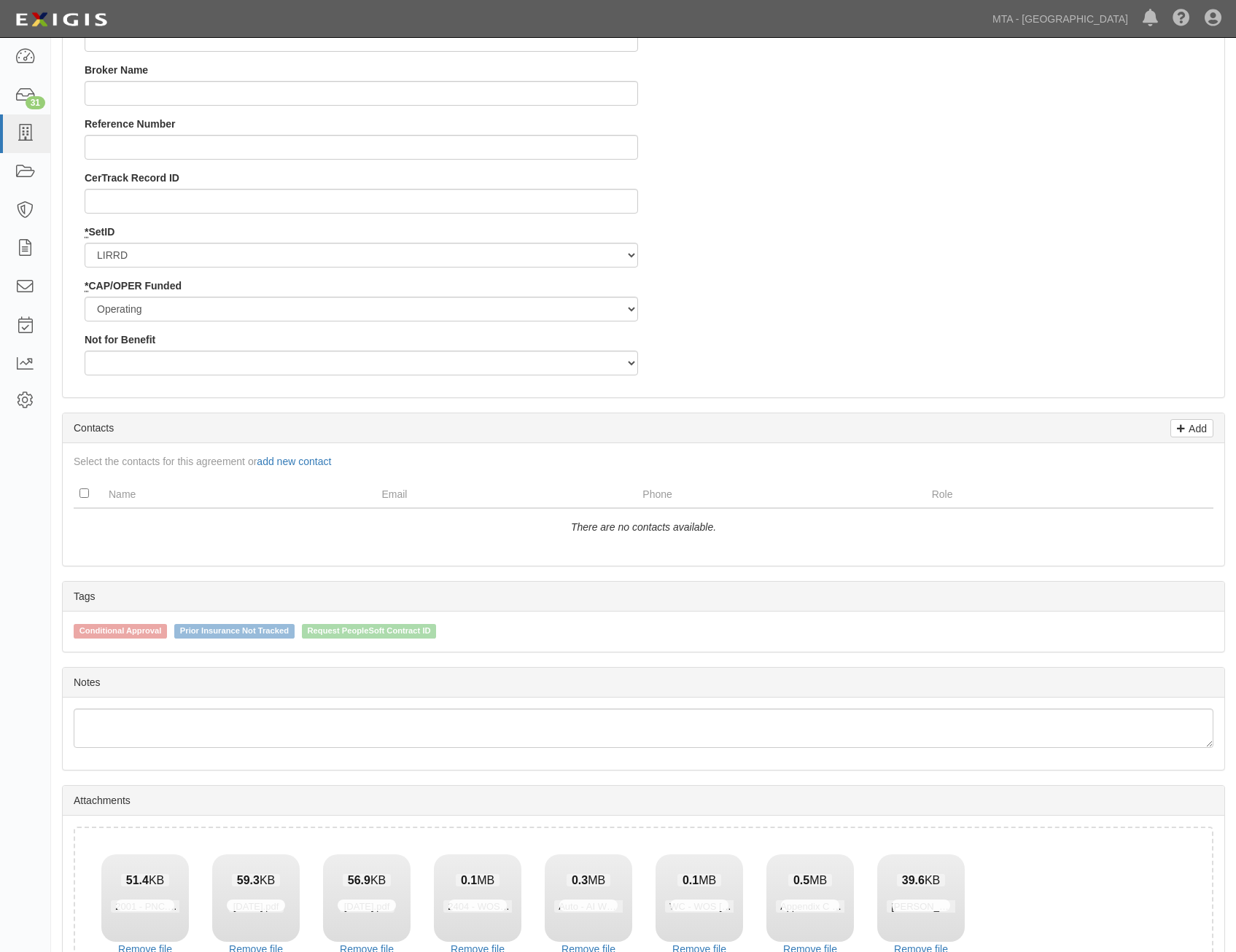
scroll to position [1635, 0]
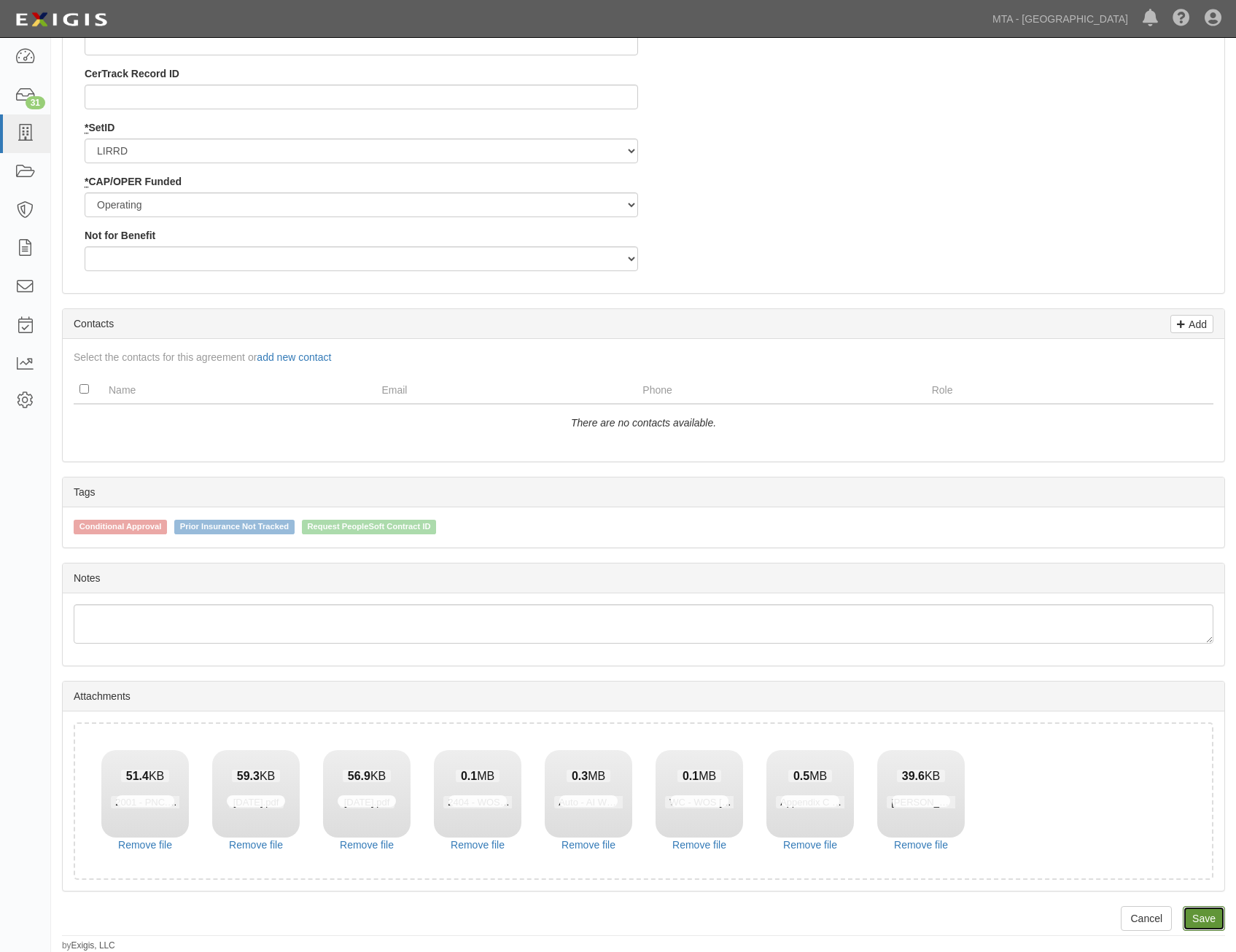
click at [1201, 925] on link "Save" at bounding box center [1204, 919] width 42 height 25
type input "13800"
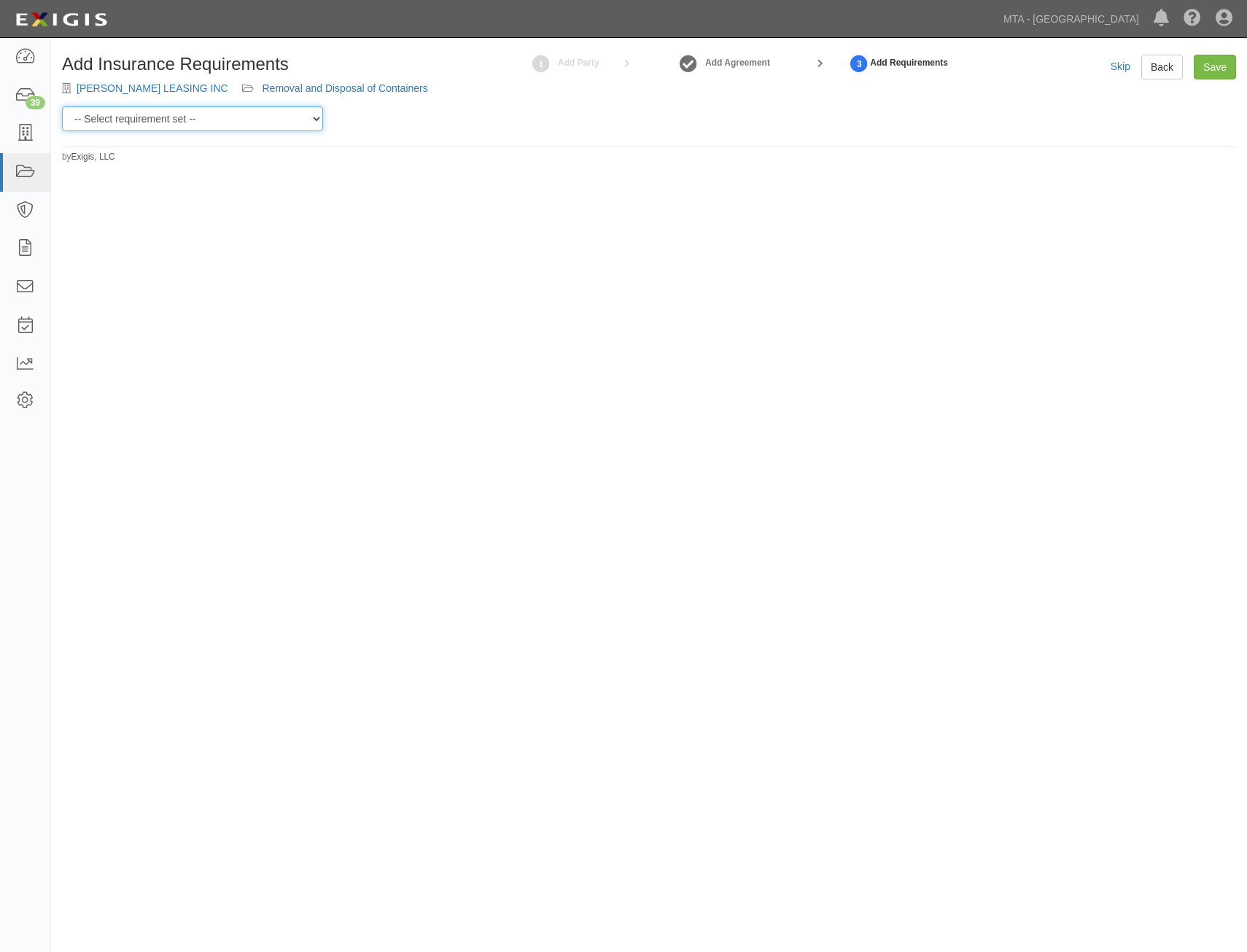
click at [266, 119] on select "-- Select requirement set -- Basic Basic Enhanced Option for Operating Agreemen…" at bounding box center [192, 119] width 261 height 25
select select "7456"
click at [62, 106] on select "-- Select requirement set -- Basic Basic Enhanced Option for Operating Agreemen…" at bounding box center [192, 119] width 261 height 25
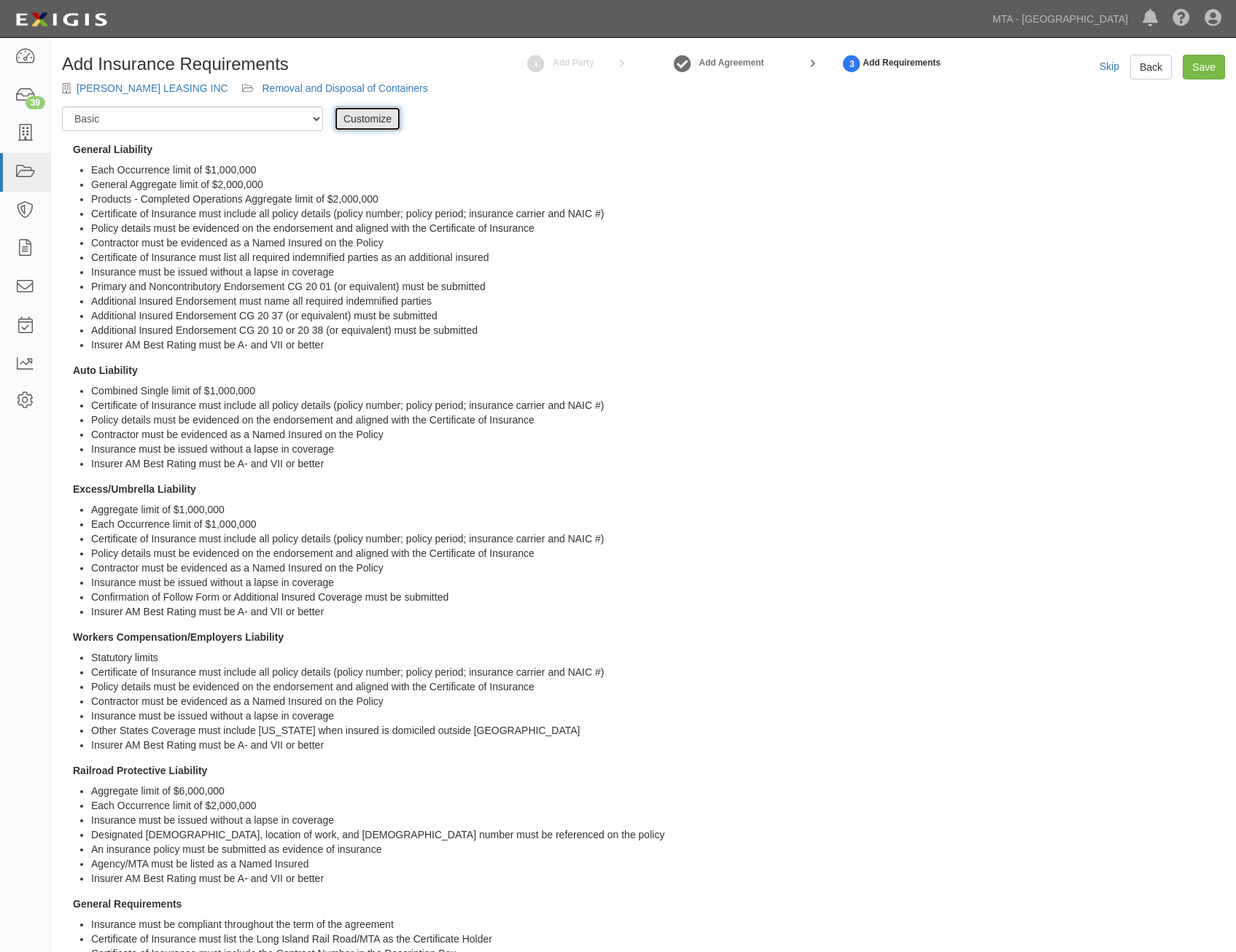
click at [367, 121] on link "Customize" at bounding box center [367, 119] width 67 height 25
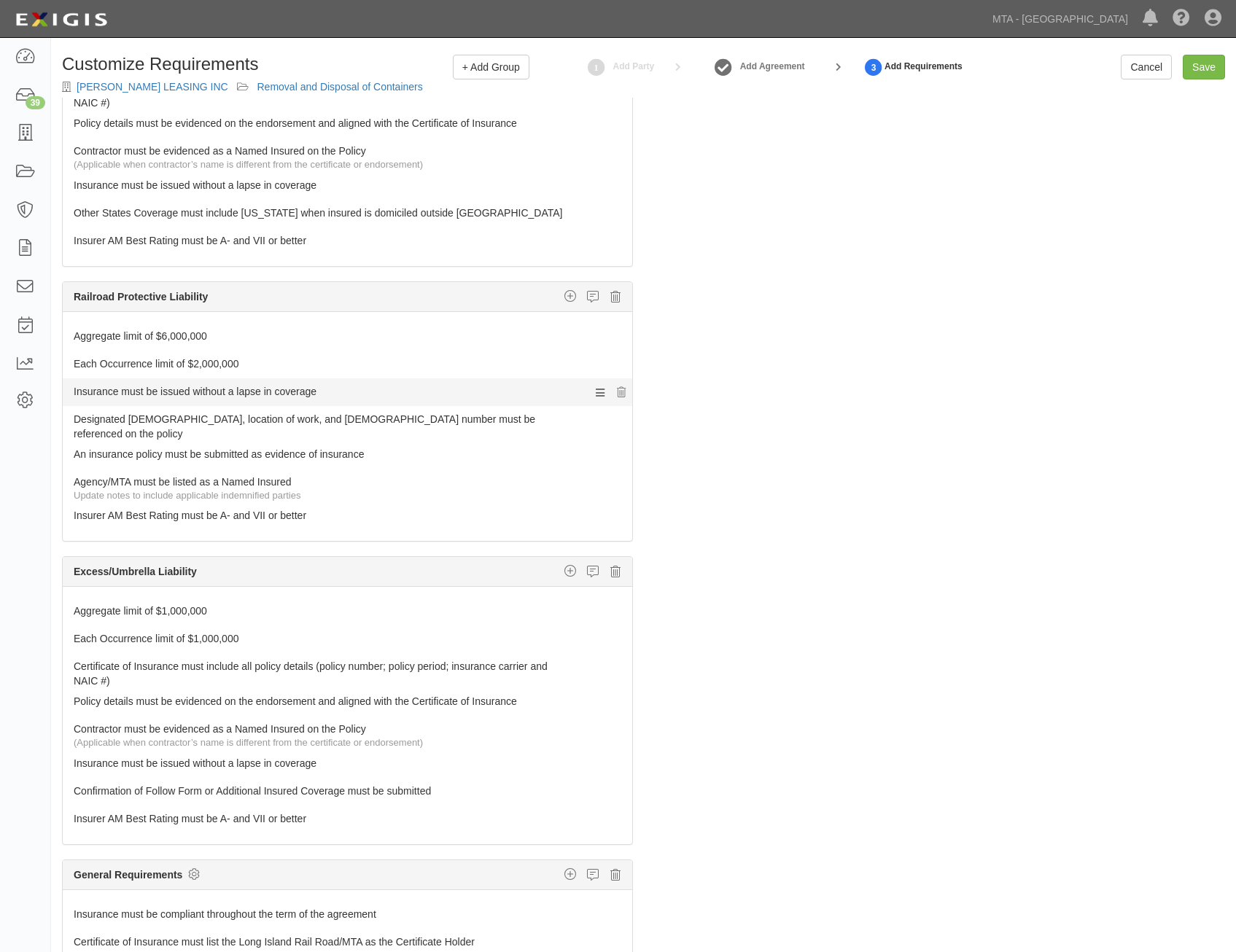
scroll to position [794, 0]
click at [611, 296] on icon at bounding box center [616, 296] width 11 height 13
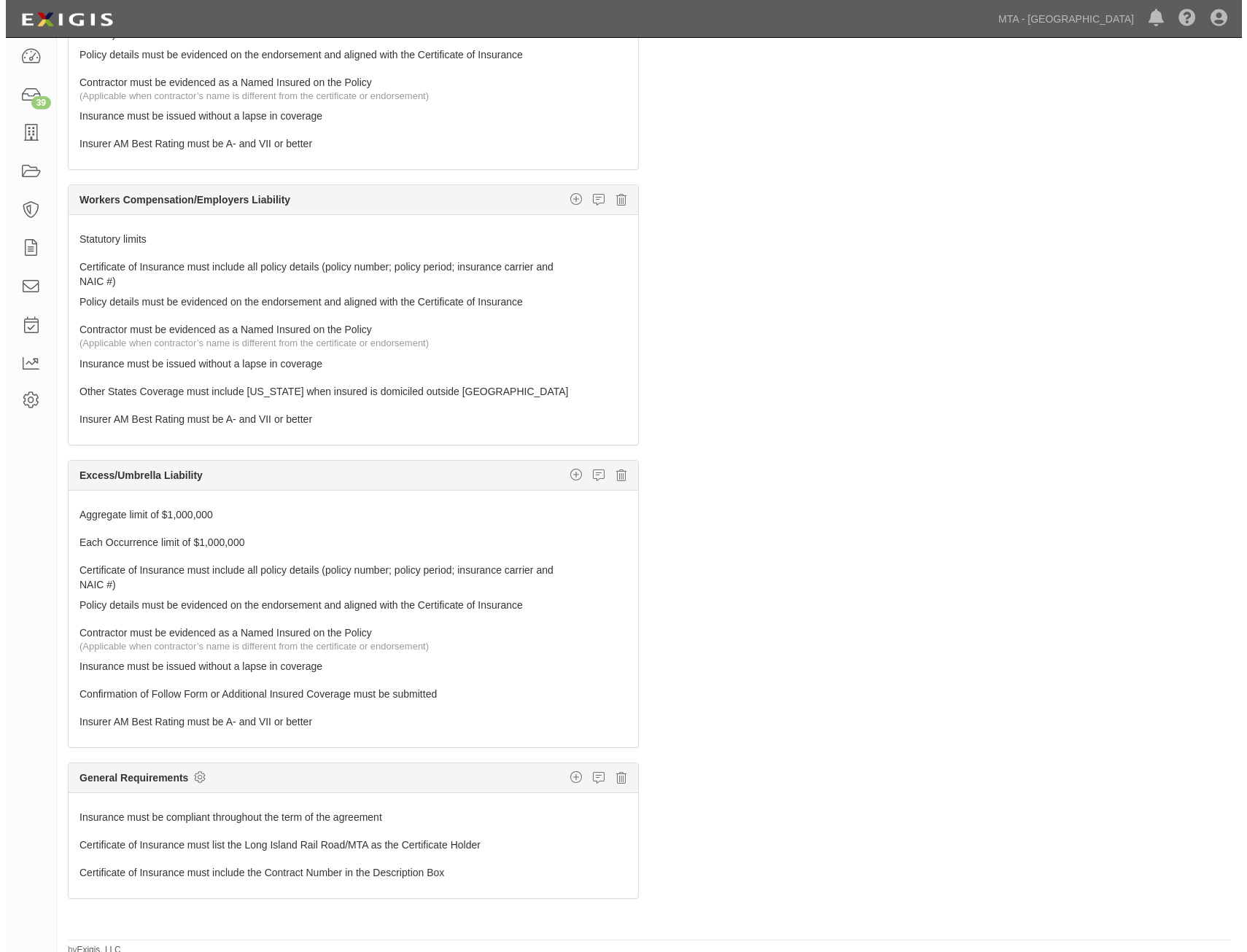
scroll to position [93, 0]
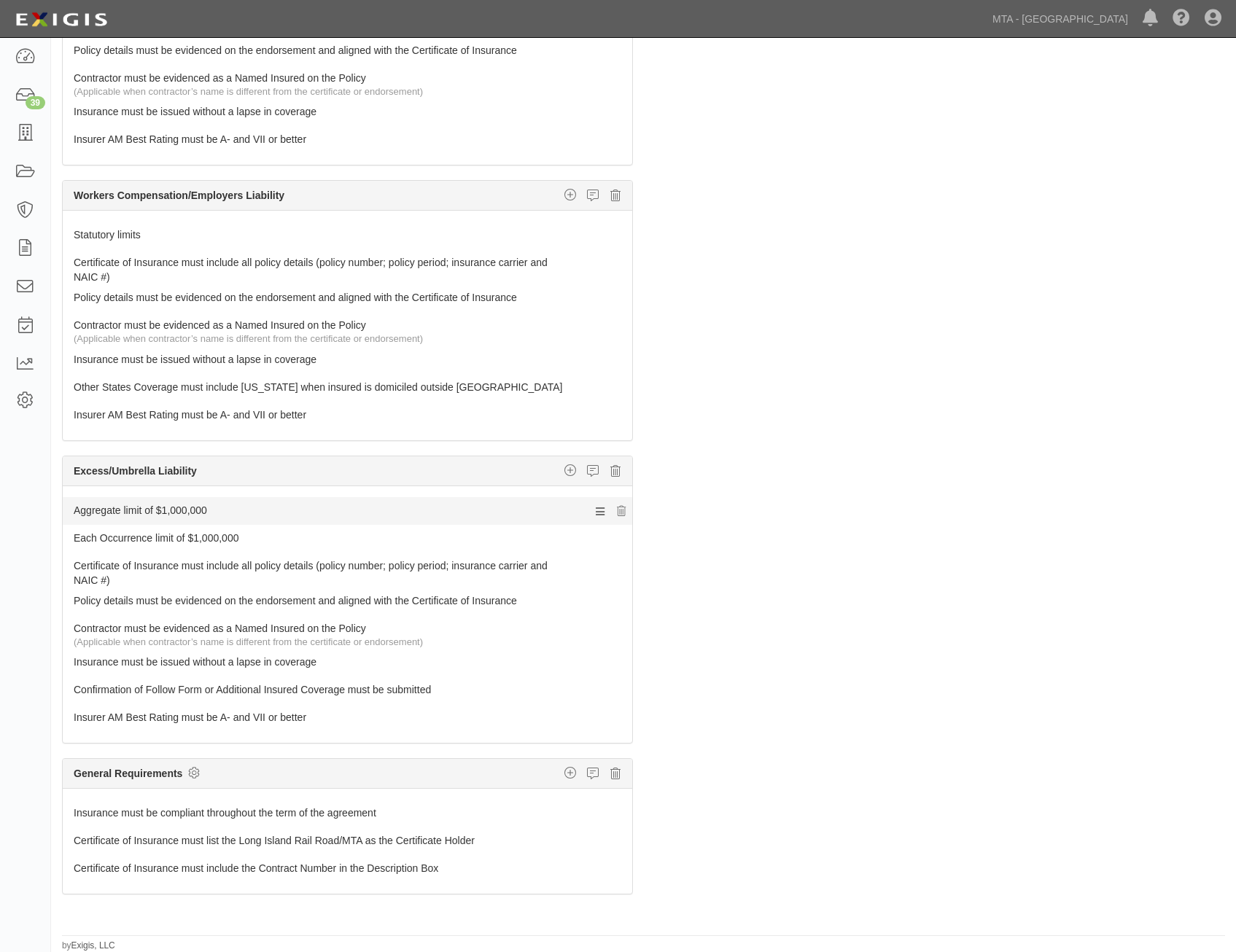
click at [462, 506] on link "Aggregate limit of $1,000,000" at bounding box center [320, 507] width 493 height 20
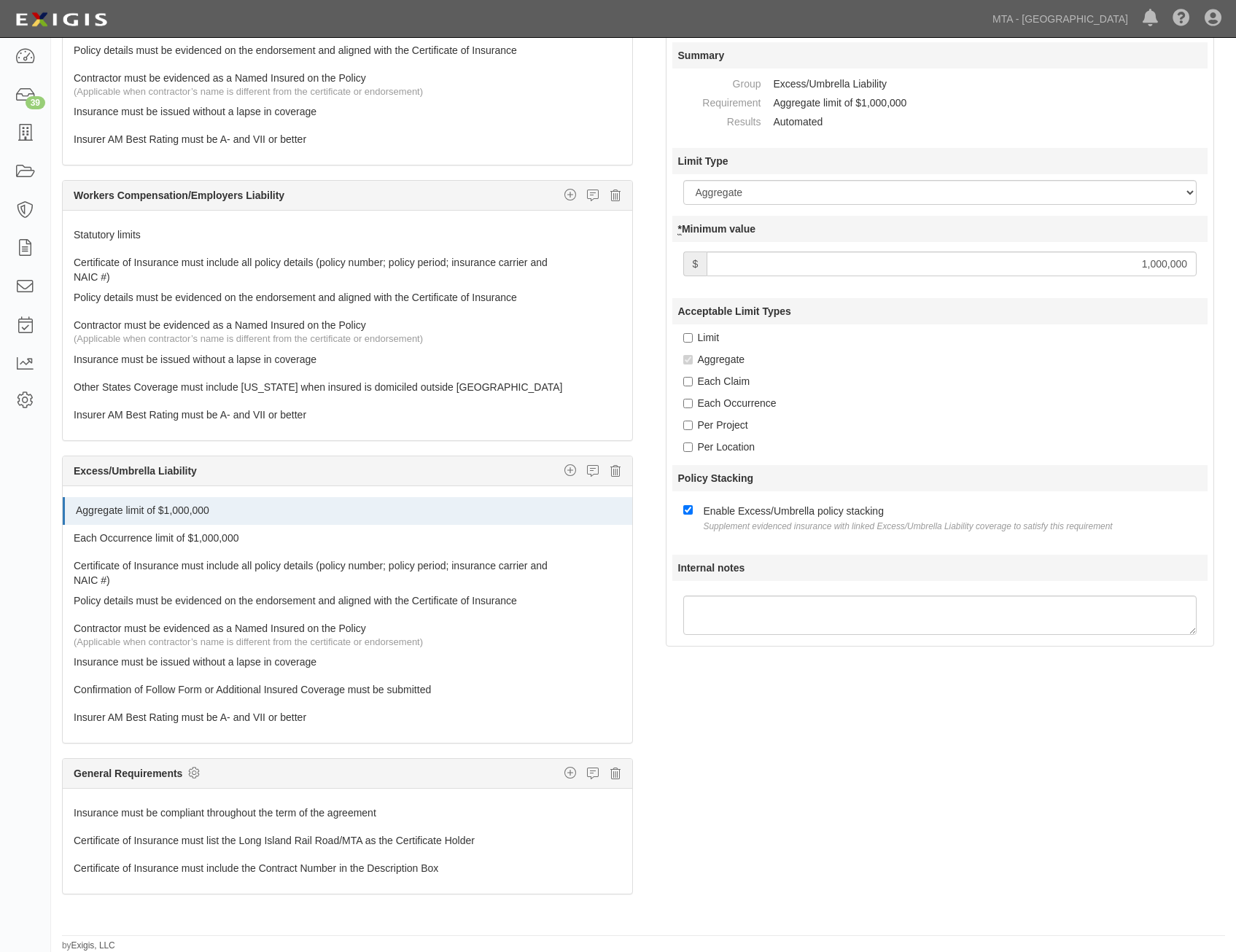
click at [1188, 250] on div at bounding box center [940, 266] width 536 height 41
click at [1175, 261] on input "1,000,000" at bounding box center [952, 263] width 490 height 25
type input "2,000,000"
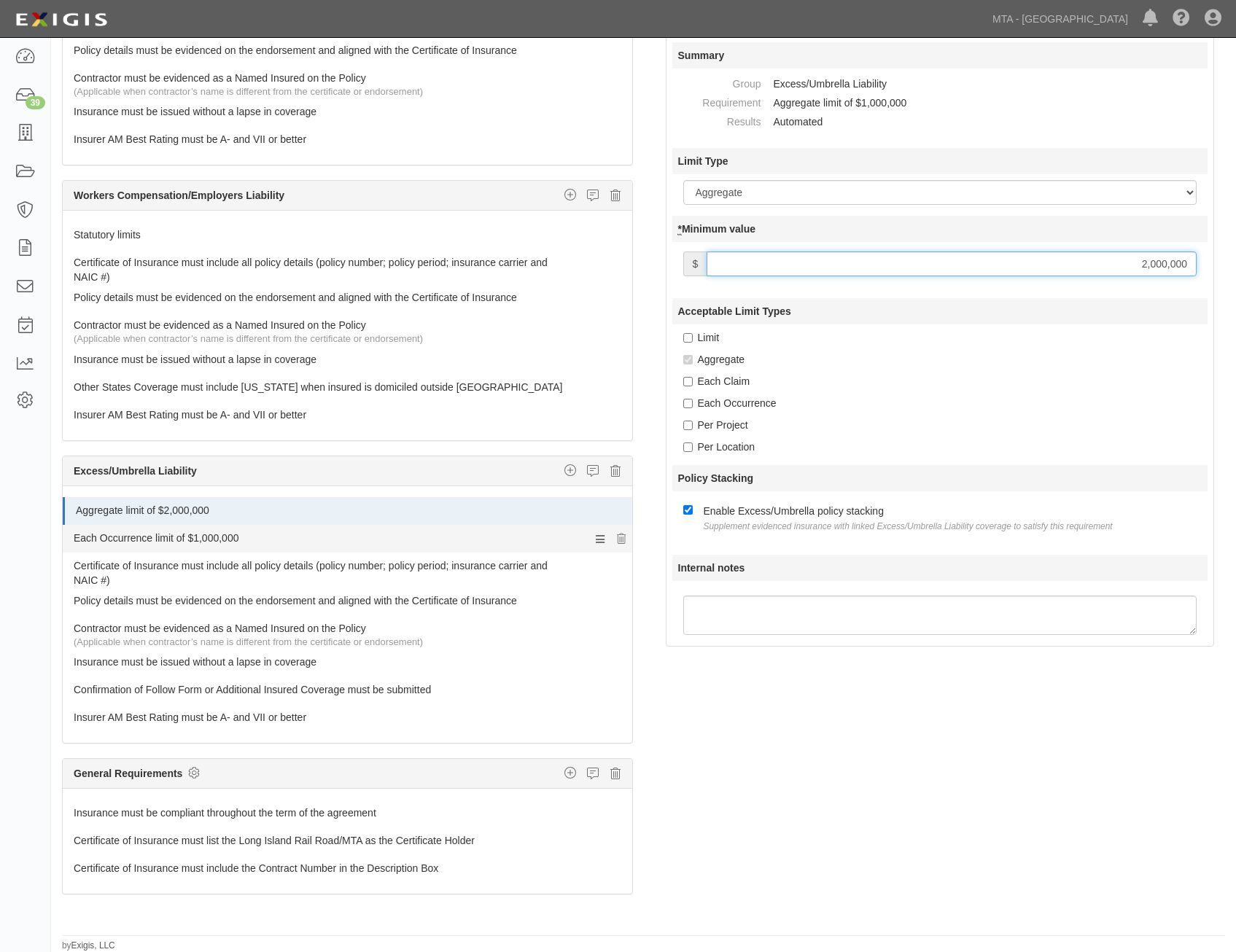
click at [313, 535] on link "Each Occurrence limit of $1,000,000" at bounding box center [320, 535] width 493 height 20
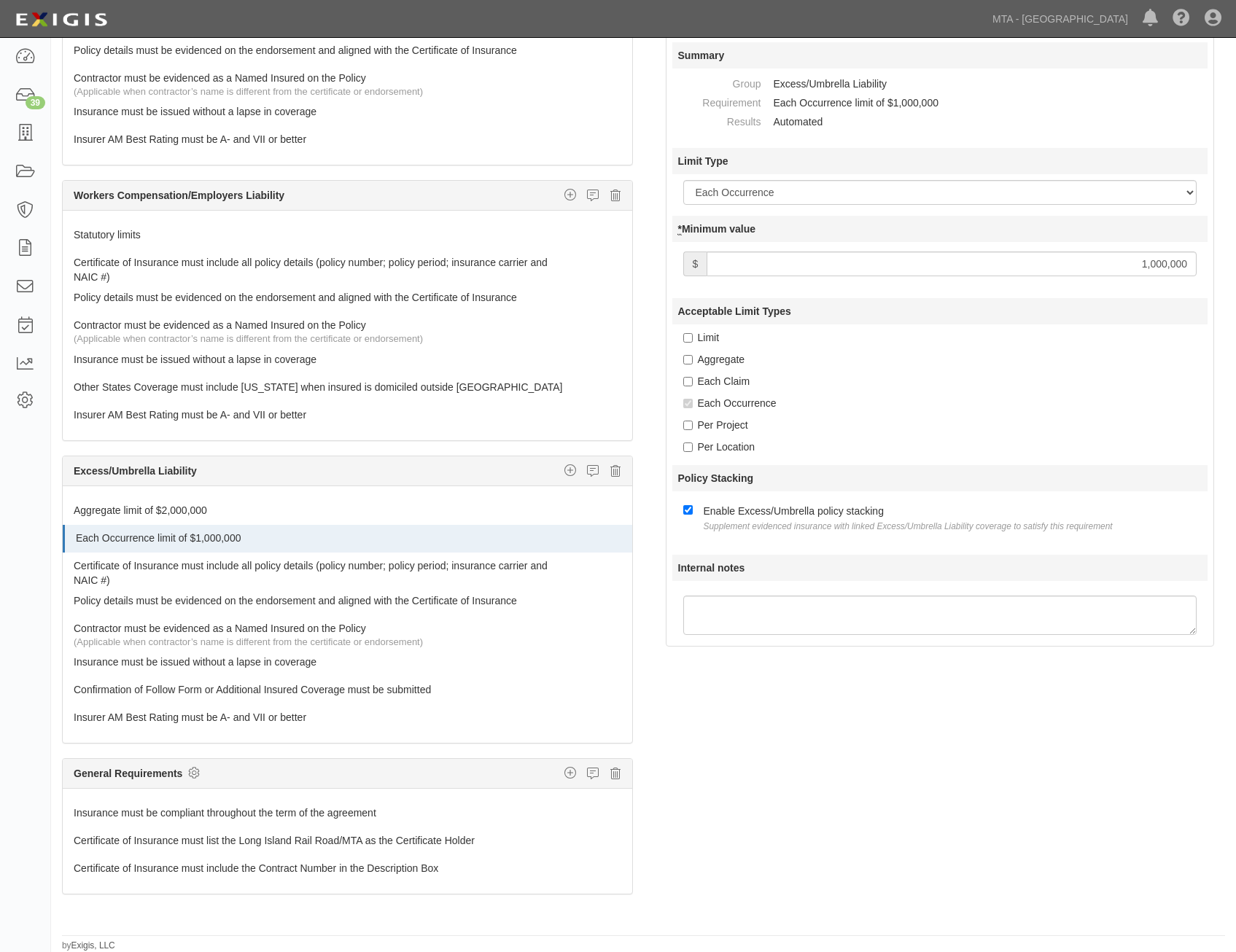
click at [1146, 281] on div at bounding box center [940, 266] width 536 height 41
click at [1165, 266] on input "1,000,000" at bounding box center [952, 263] width 490 height 25
type input "2,000,000"
click at [964, 413] on div "Acceptable Limit Types Limit Aggregate Each Claim Each Occurrence Per Project P…" at bounding box center [940, 377] width 536 height 156
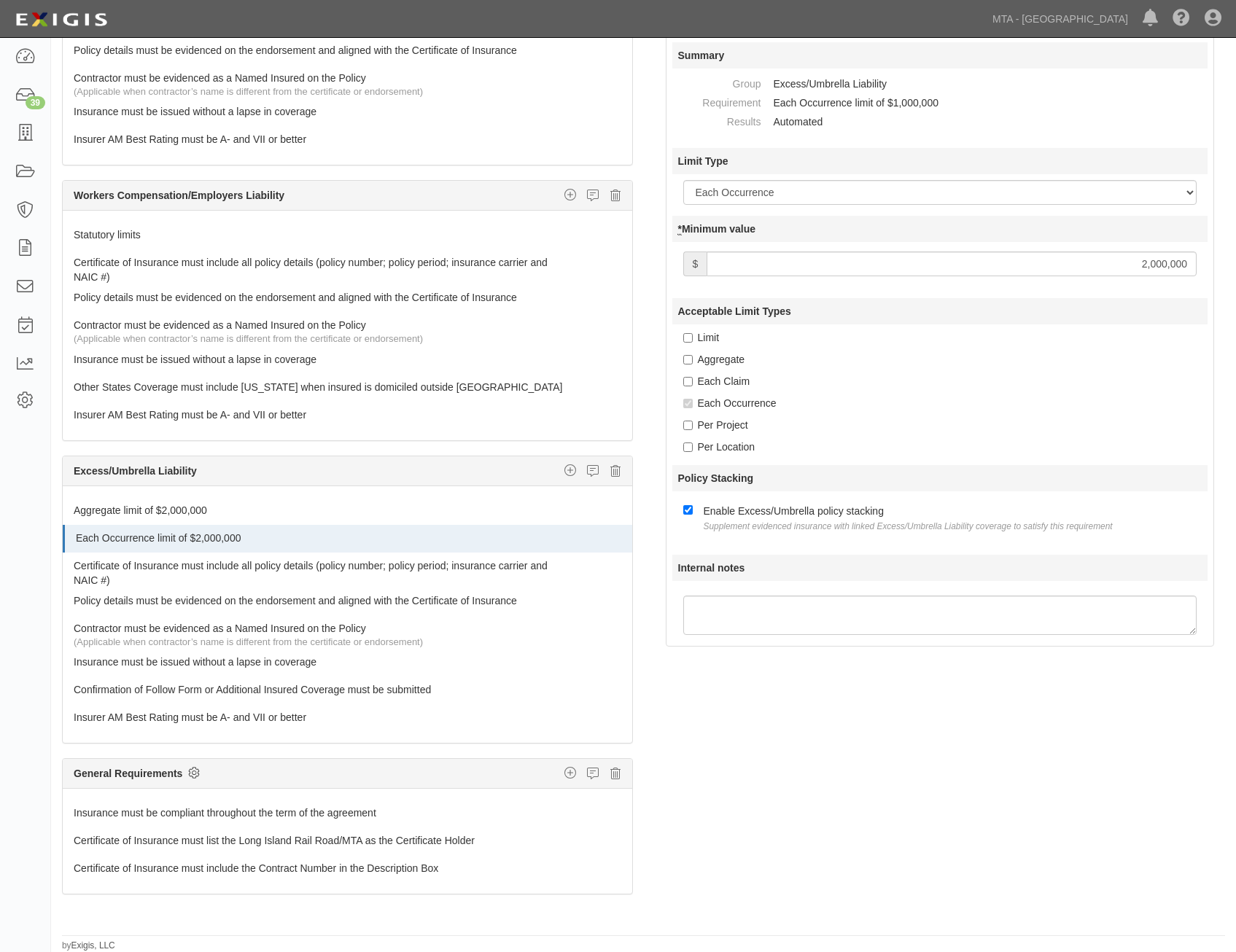
click at [191, 768] on icon at bounding box center [193, 773] width 11 height 13
checkbox input "true"
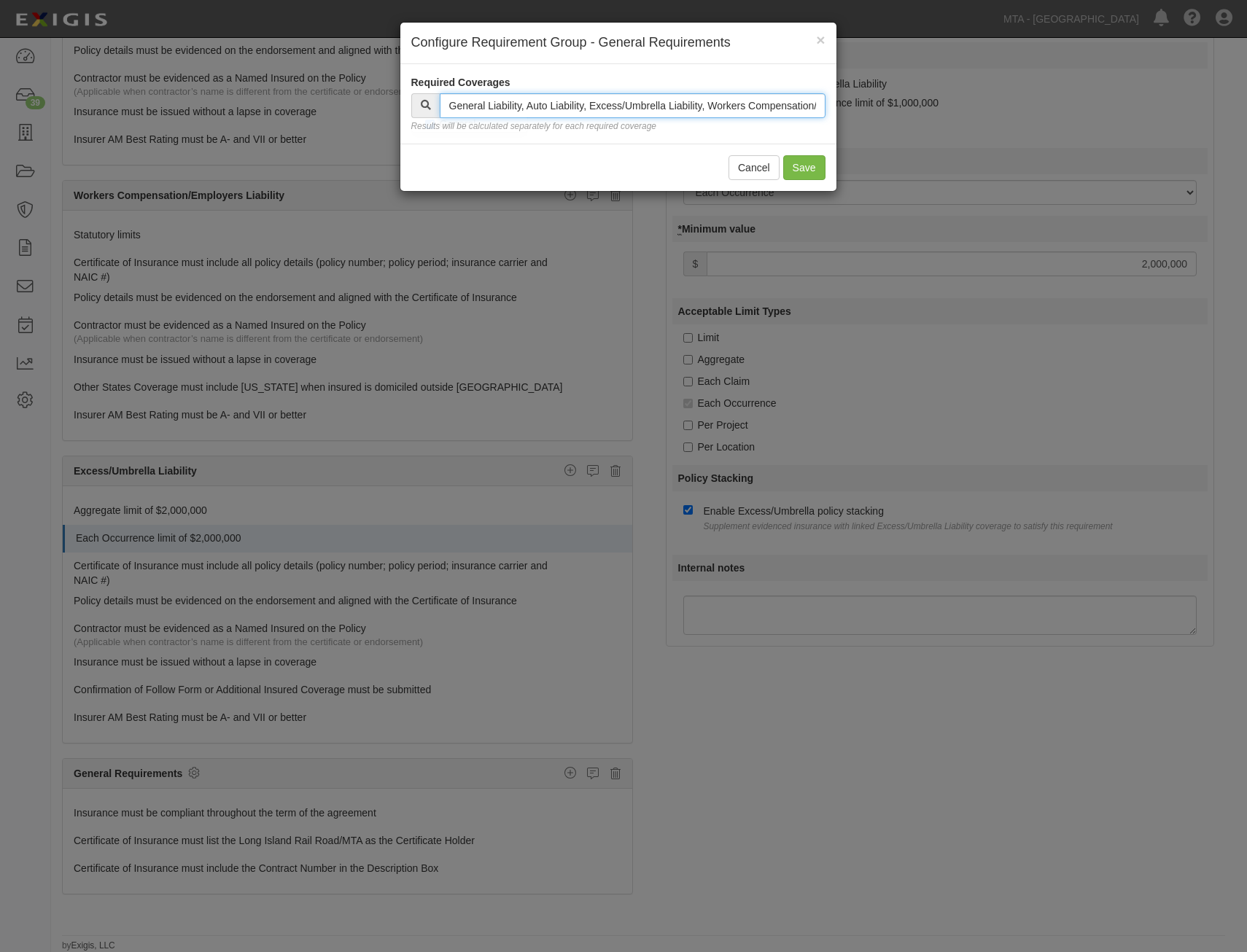
click at [643, 103] on input "text" at bounding box center [632, 105] width 386 height 25
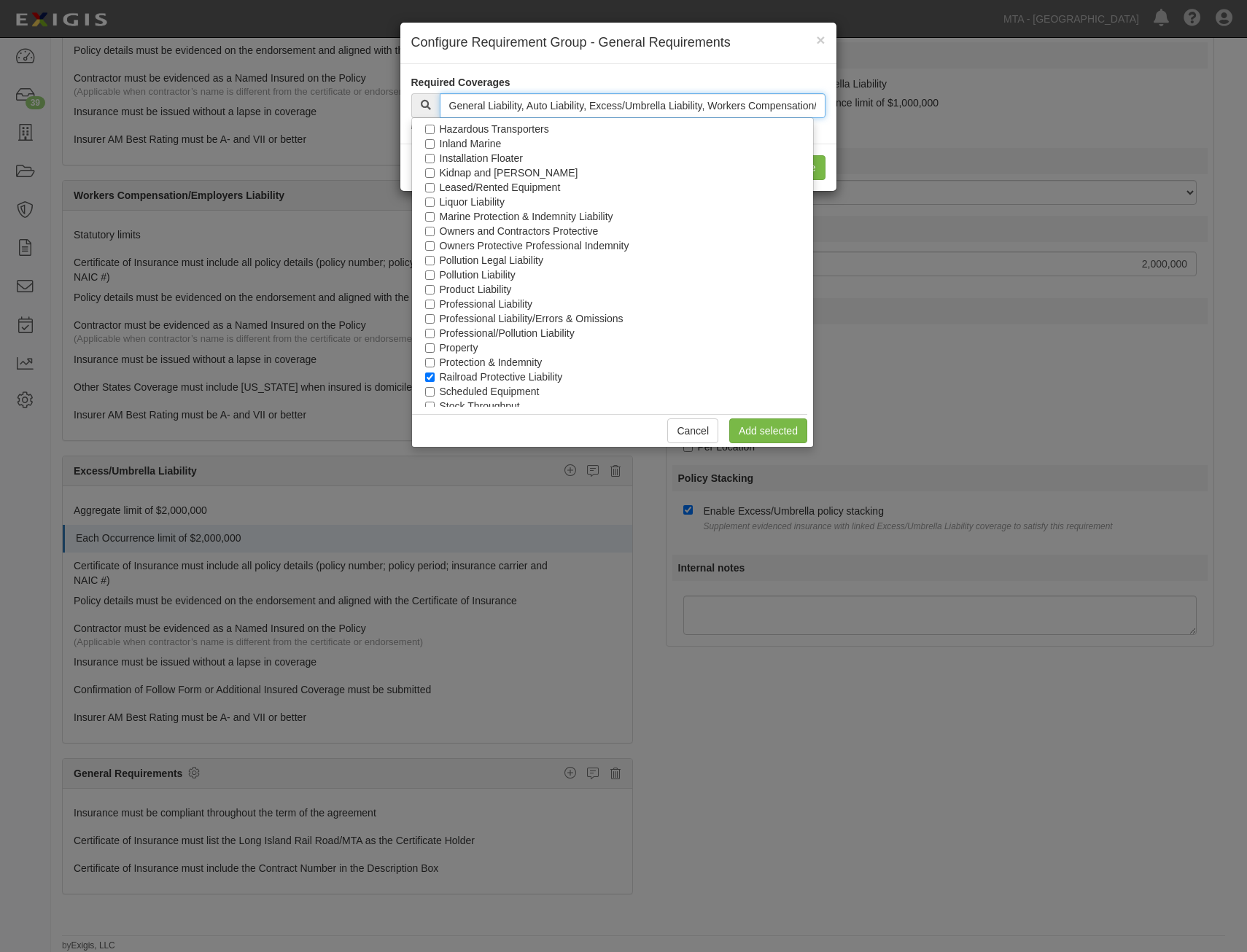
scroll to position [662, 0]
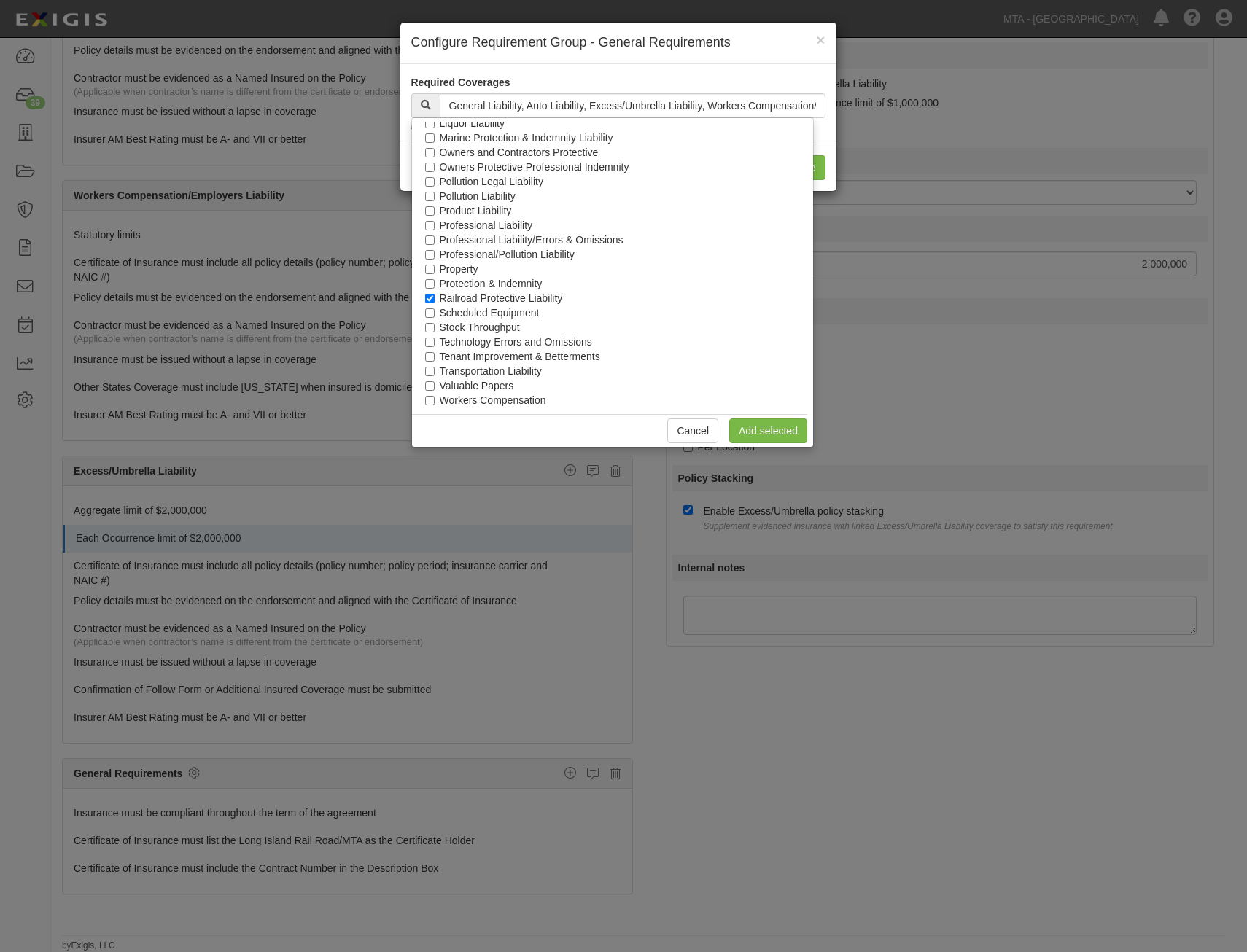
click at [522, 293] on label "Railroad Protective Liability" at bounding box center [501, 298] width 123 height 15
click at [435, 294] on input "Railroad Protective Liability" at bounding box center [429, 299] width 10 height 10
checkbox input "false"
click at [780, 431] on link "Add selected" at bounding box center [768, 431] width 78 height 25
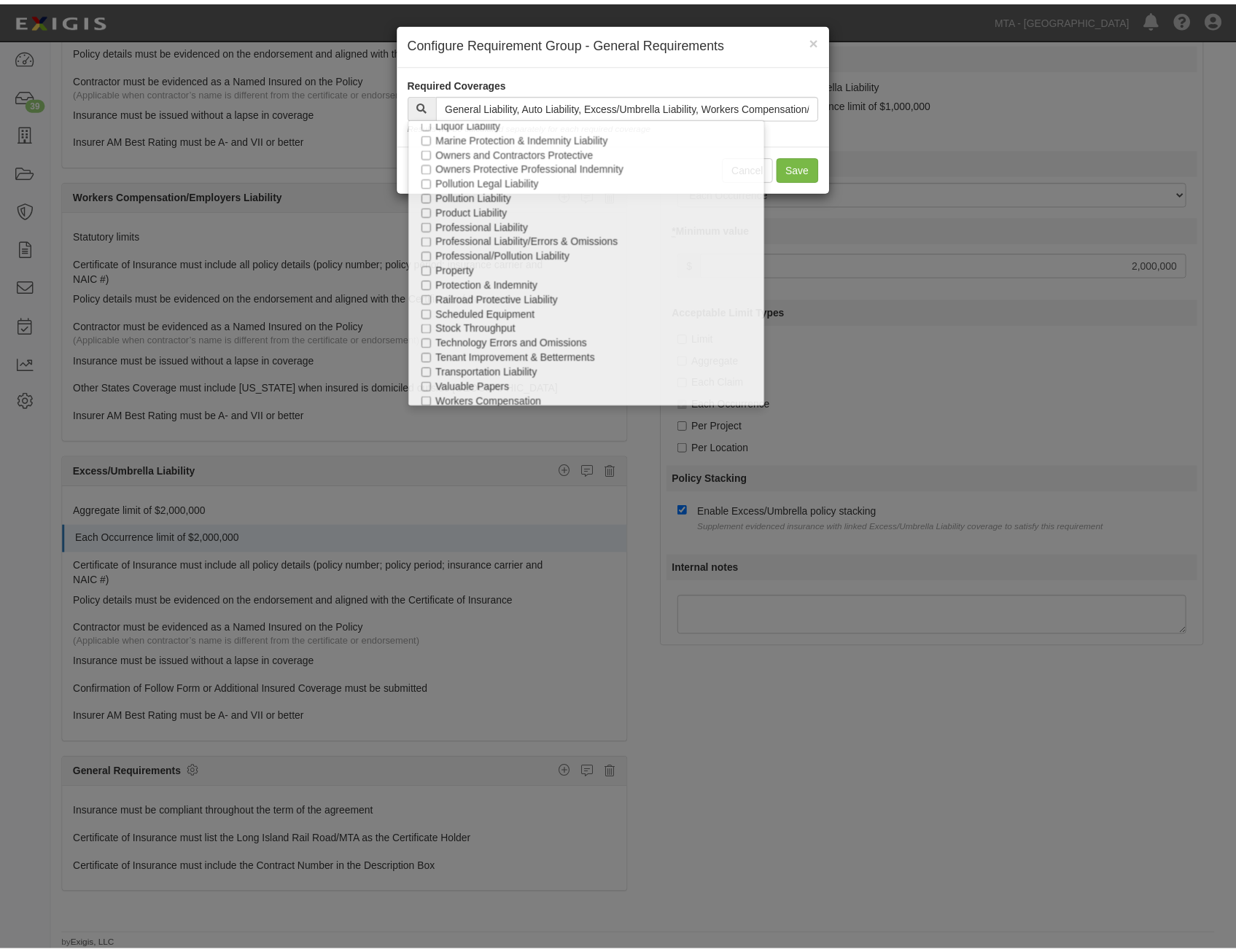
scroll to position [1493, 0]
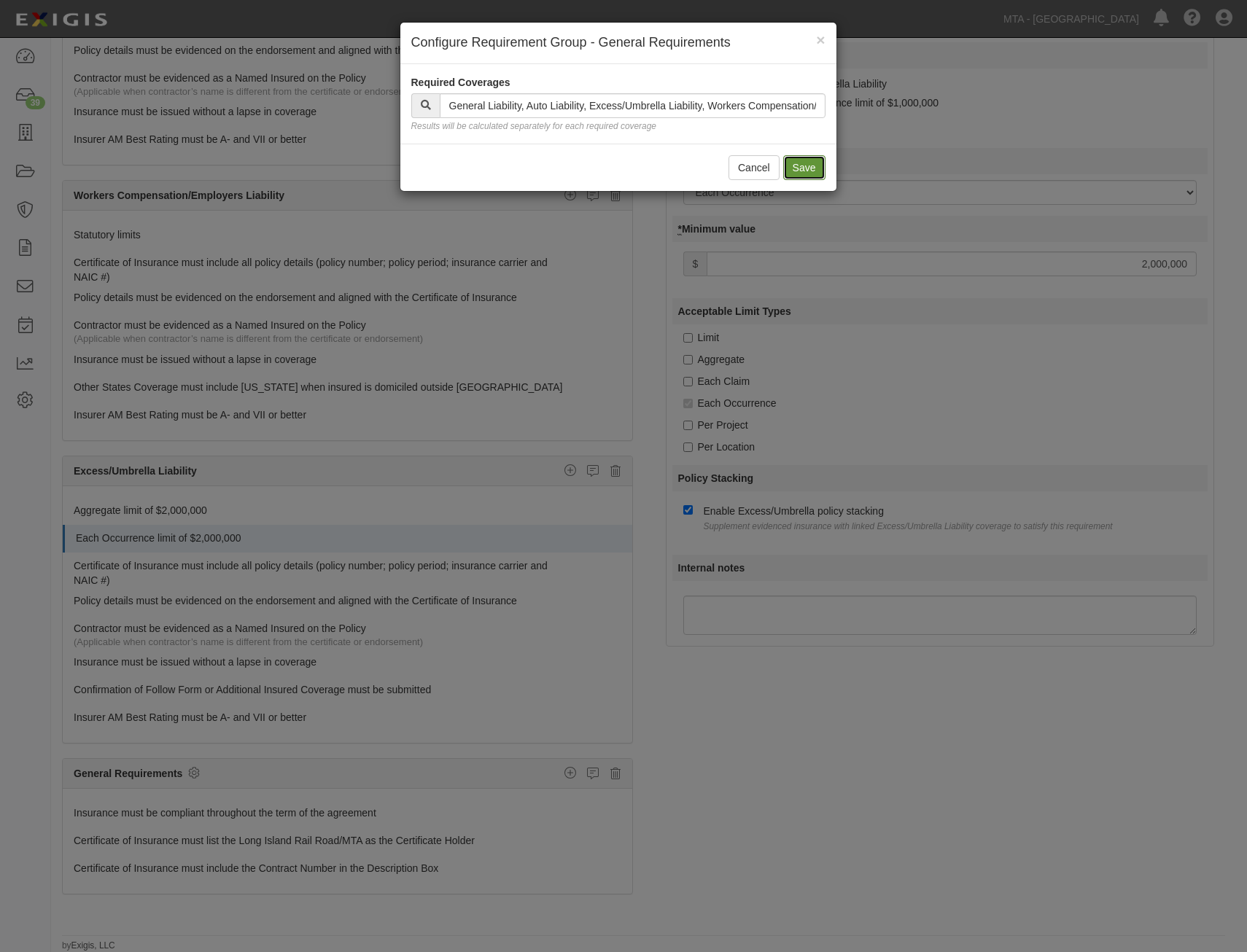
click at [806, 168] on button "Save" at bounding box center [804, 168] width 42 height 25
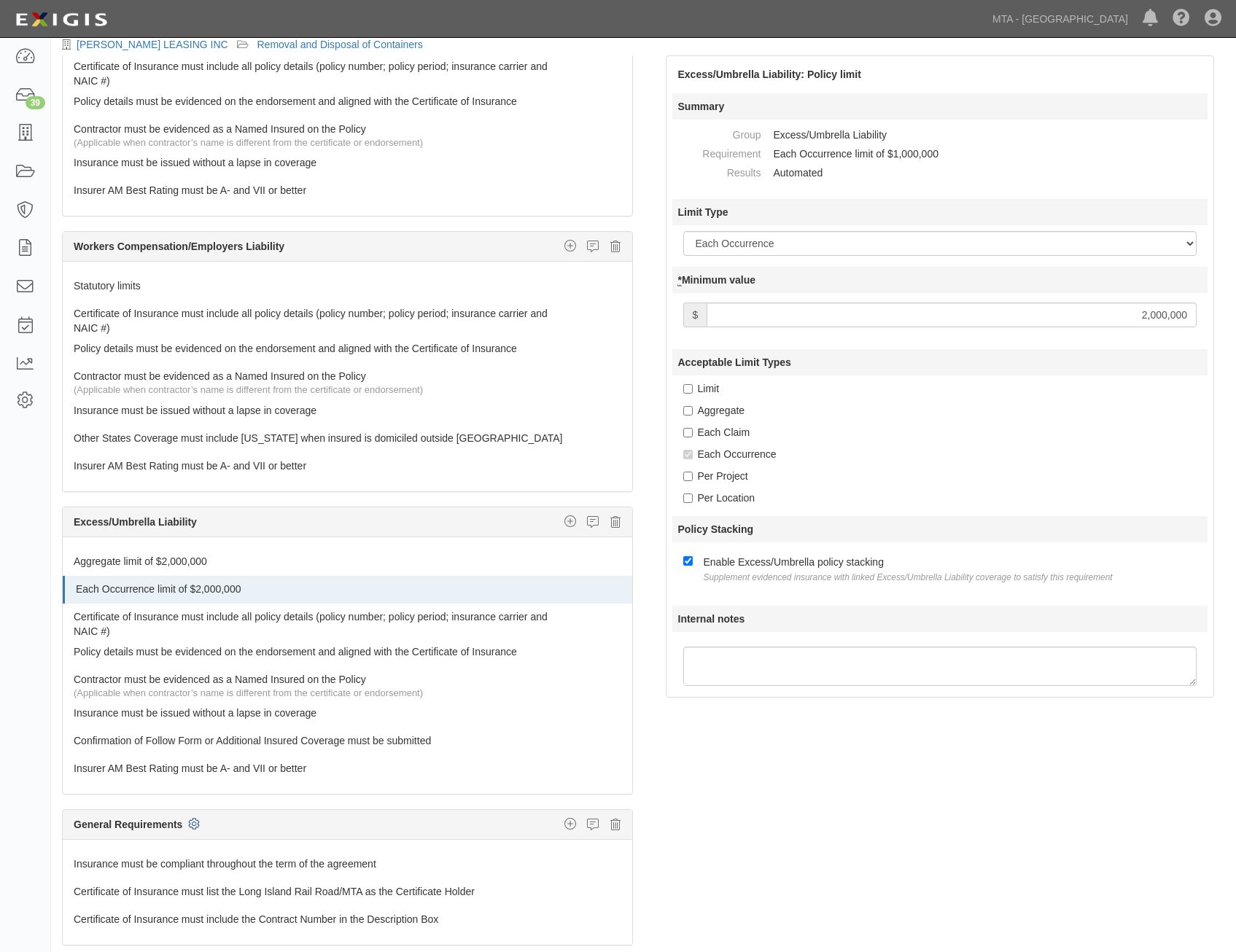
scroll to position [0, 0]
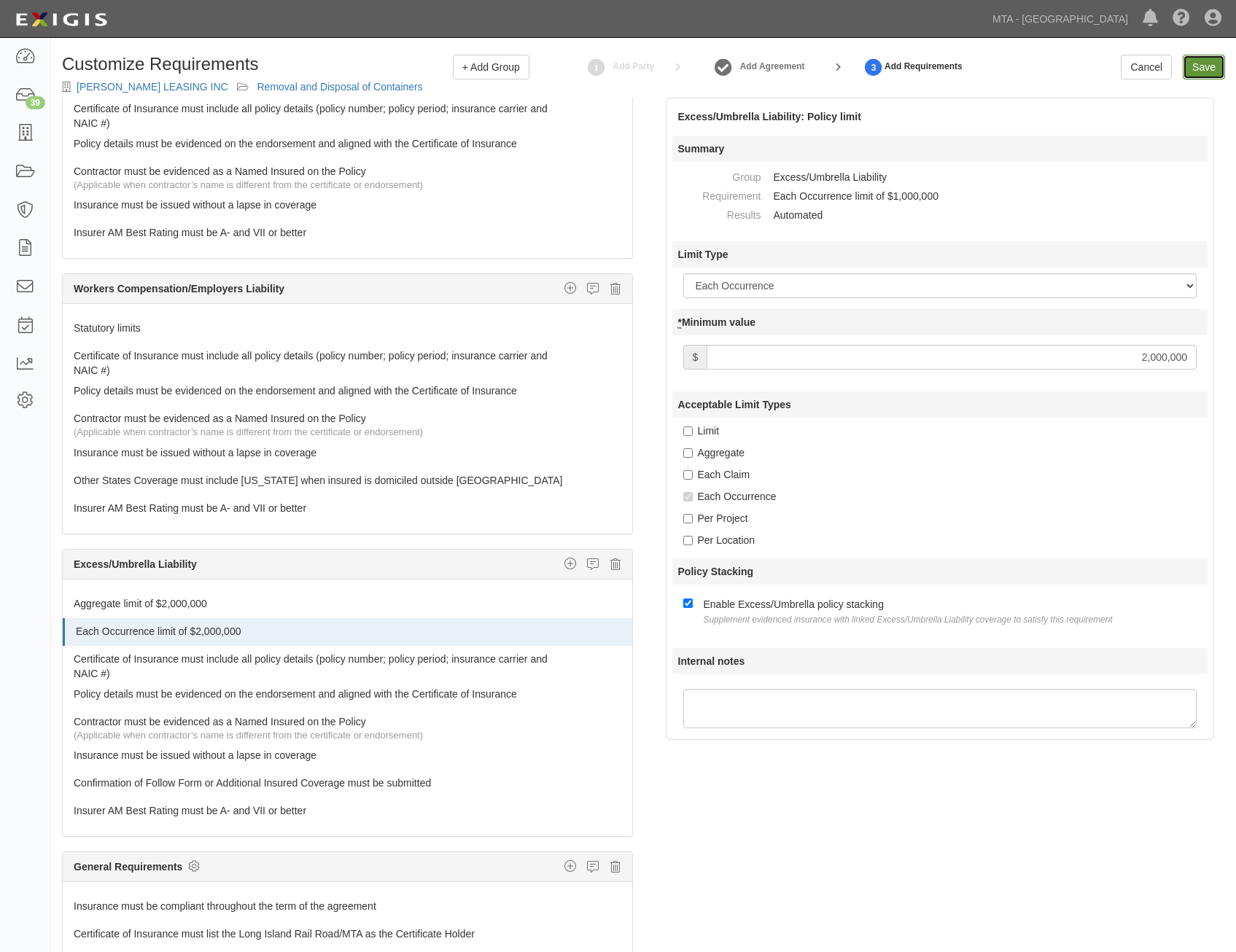
click at [1214, 66] on input "Save" at bounding box center [1204, 67] width 42 height 25
type input "2000000"
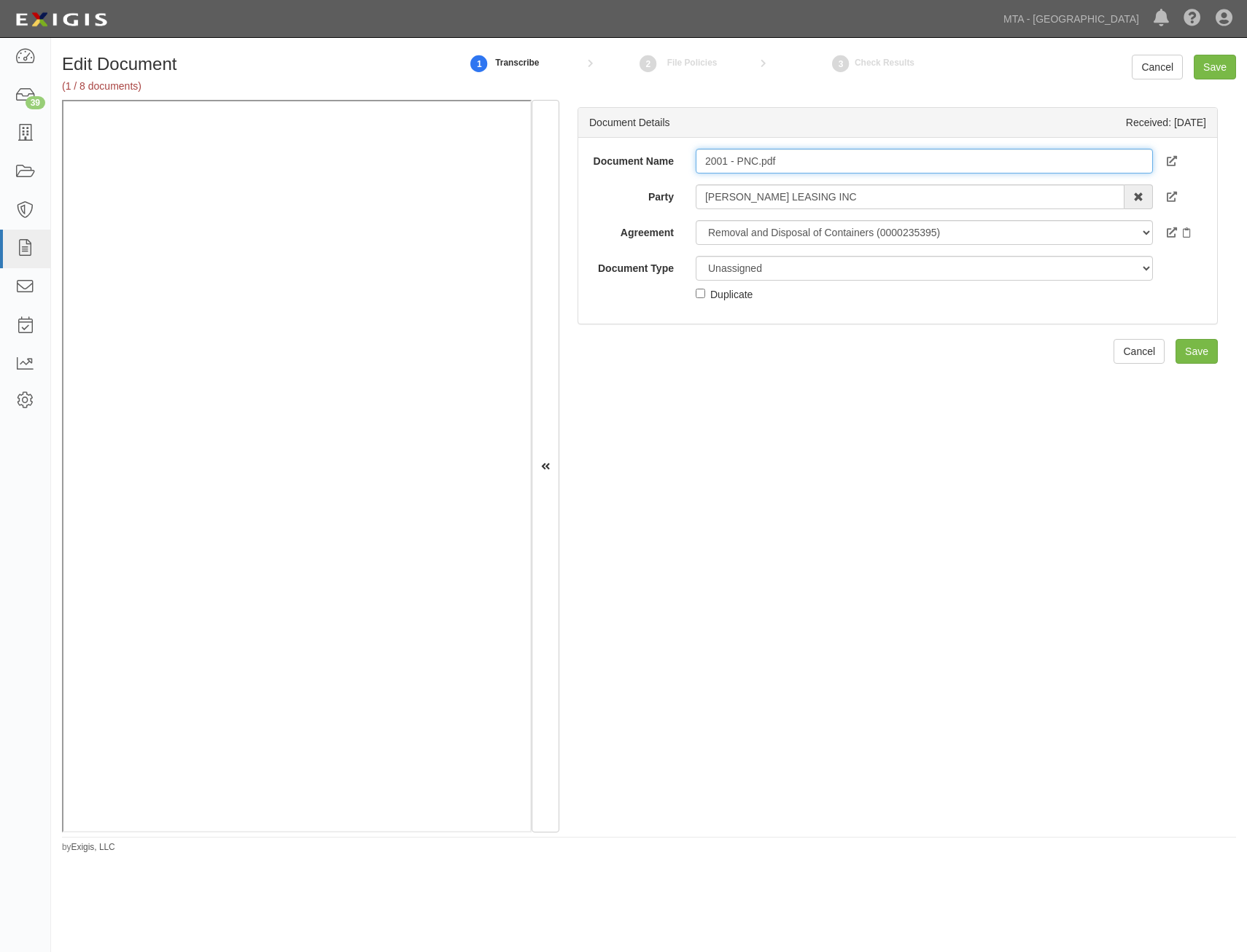
click at [936, 156] on input "2001 - PNC.pdf" at bounding box center [924, 161] width 458 height 25
type input "2001 - PNC"
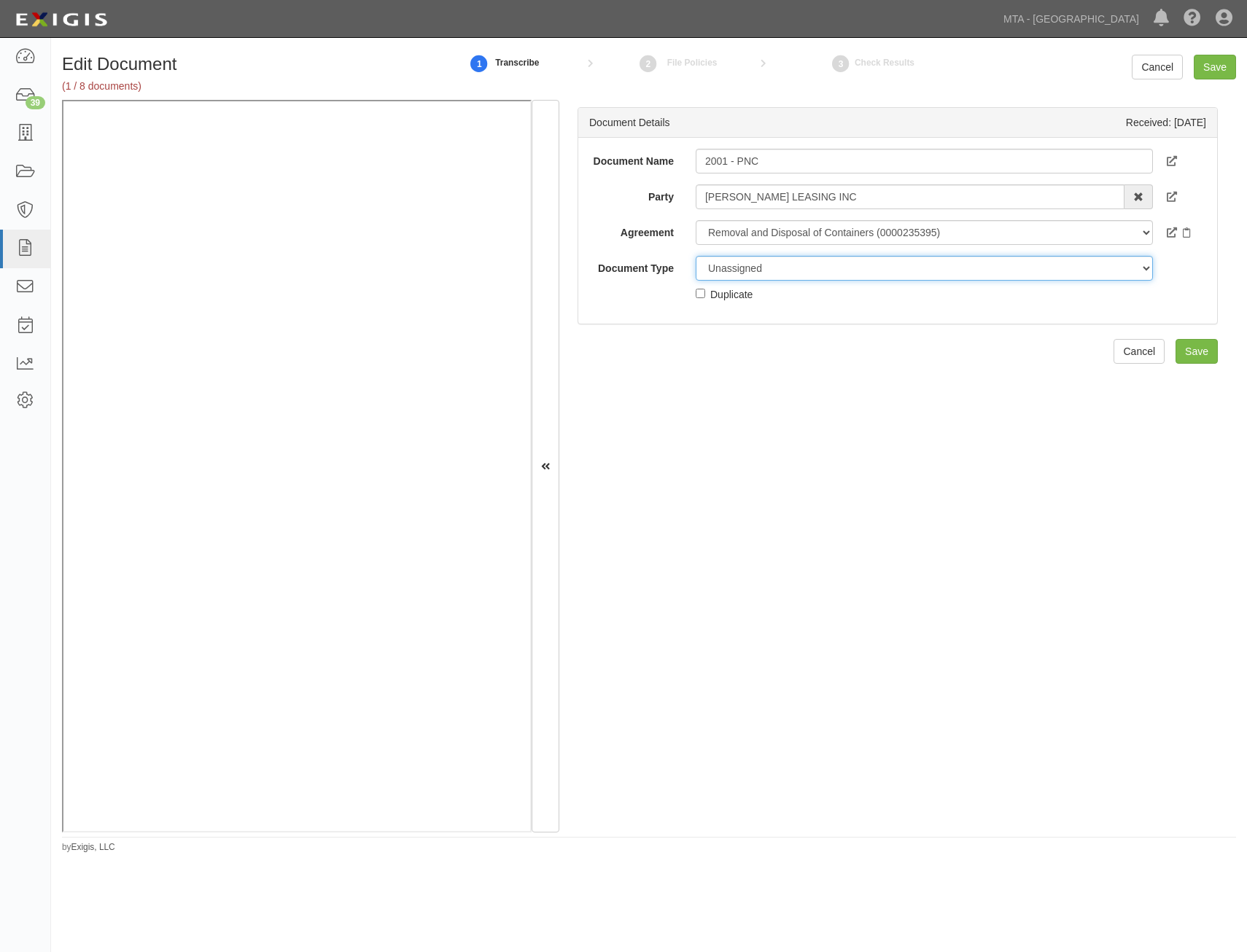
drag, startPoint x: 905, startPoint y: 261, endPoint x: 897, endPoint y: 278, distance: 18.8
click at [905, 261] on select "Unassigned Binder Cancellation Notice Certificate Contract Endorsement Insuranc…" at bounding box center [924, 268] width 458 height 25
select select "EndorsementDetail"
click at [696, 256] on select "Unassigned Binder Cancellation Notice Certificate Contract Endorsement Insuranc…" at bounding box center [924, 268] width 458 height 25
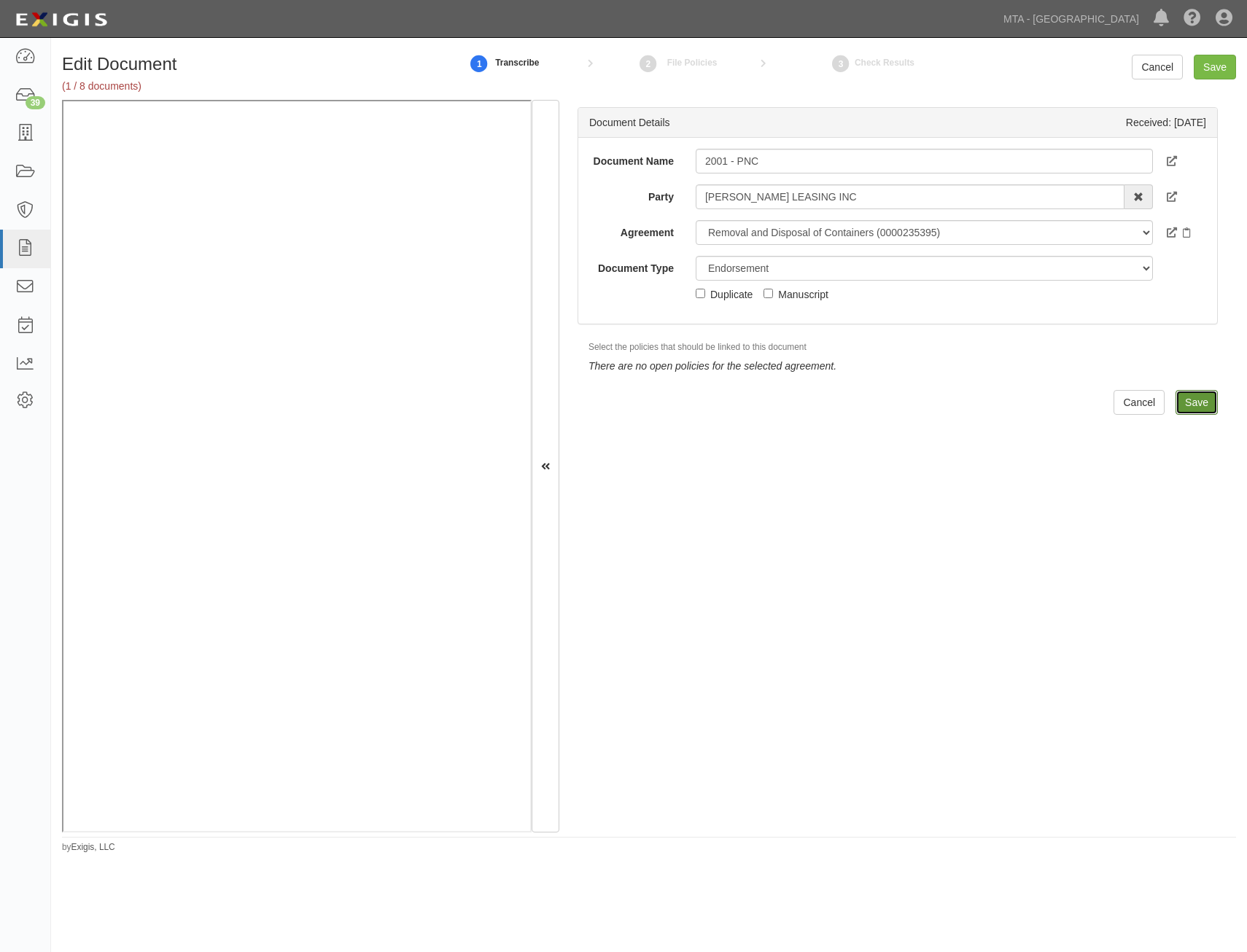
click at [1184, 395] on input "Save" at bounding box center [1196, 402] width 42 height 25
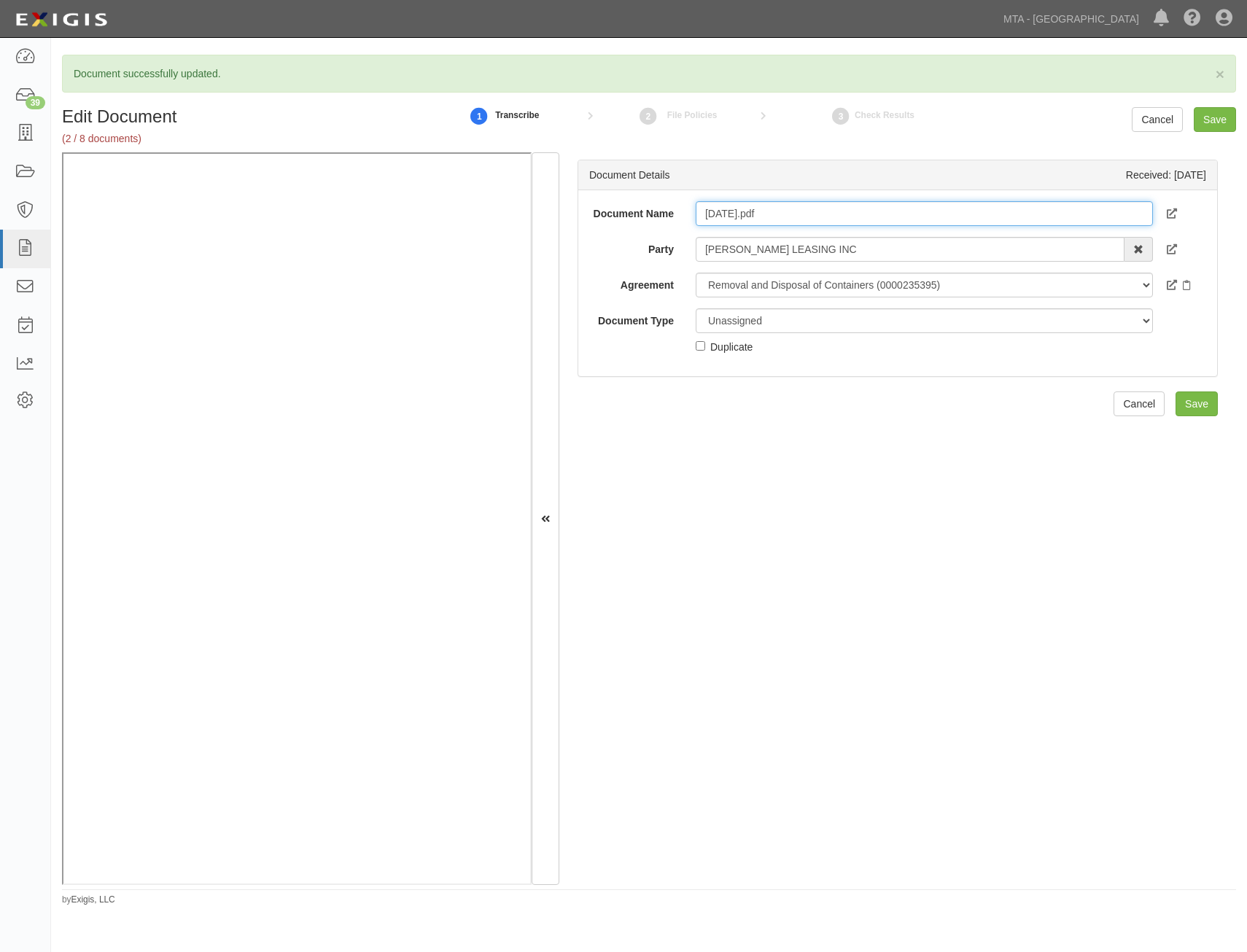
click at [877, 214] on input "[DATE].pdf" at bounding box center [924, 213] width 458 height 25
type input "[DATE]"
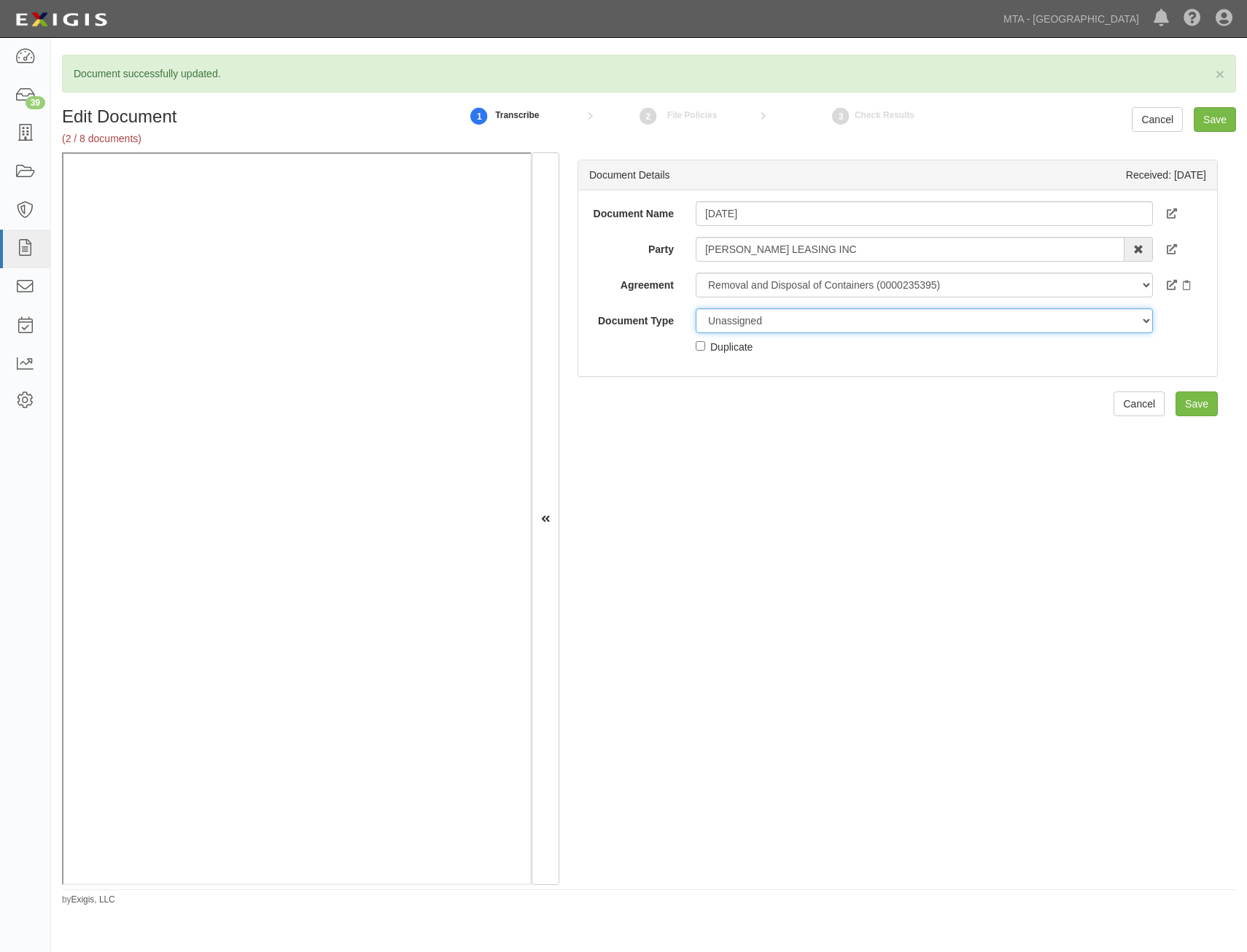
click at [918, 326] on select "Unassigned Binder Cancellation Notice Certificate Contract Endorsement Insuranc…" at bounding box center [924, 321] width 458 height 25
select select "EndorsementDetail"
click at [696, 308] on select "Unassigned Binder Cancellation Notice Certificate Contract Endorsement Insuranc…" at bounding box center [924, 321] width 458 height 25
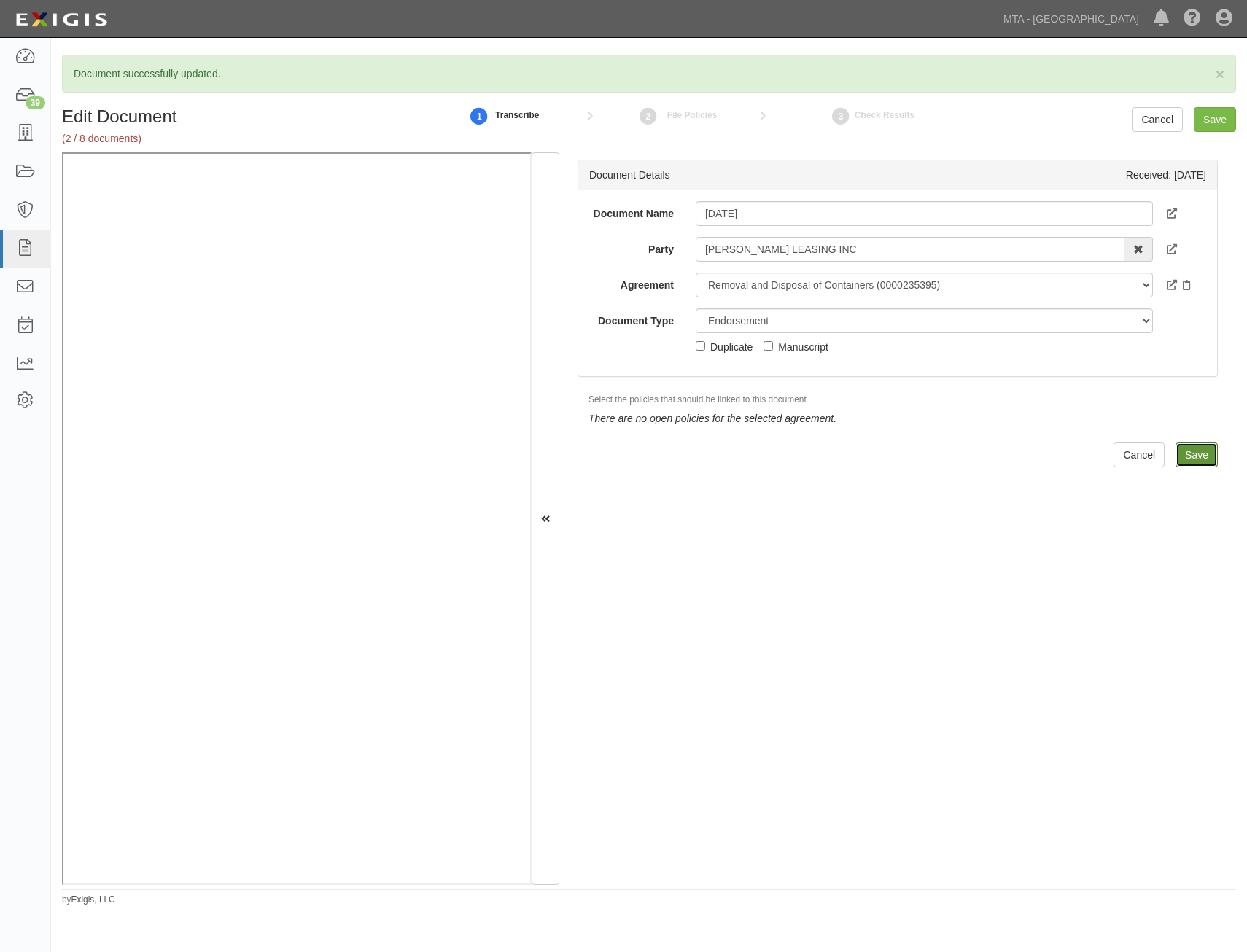
click at [1183, 458] on input "Save" at bounding box center [1196, 455] width 42 height 25
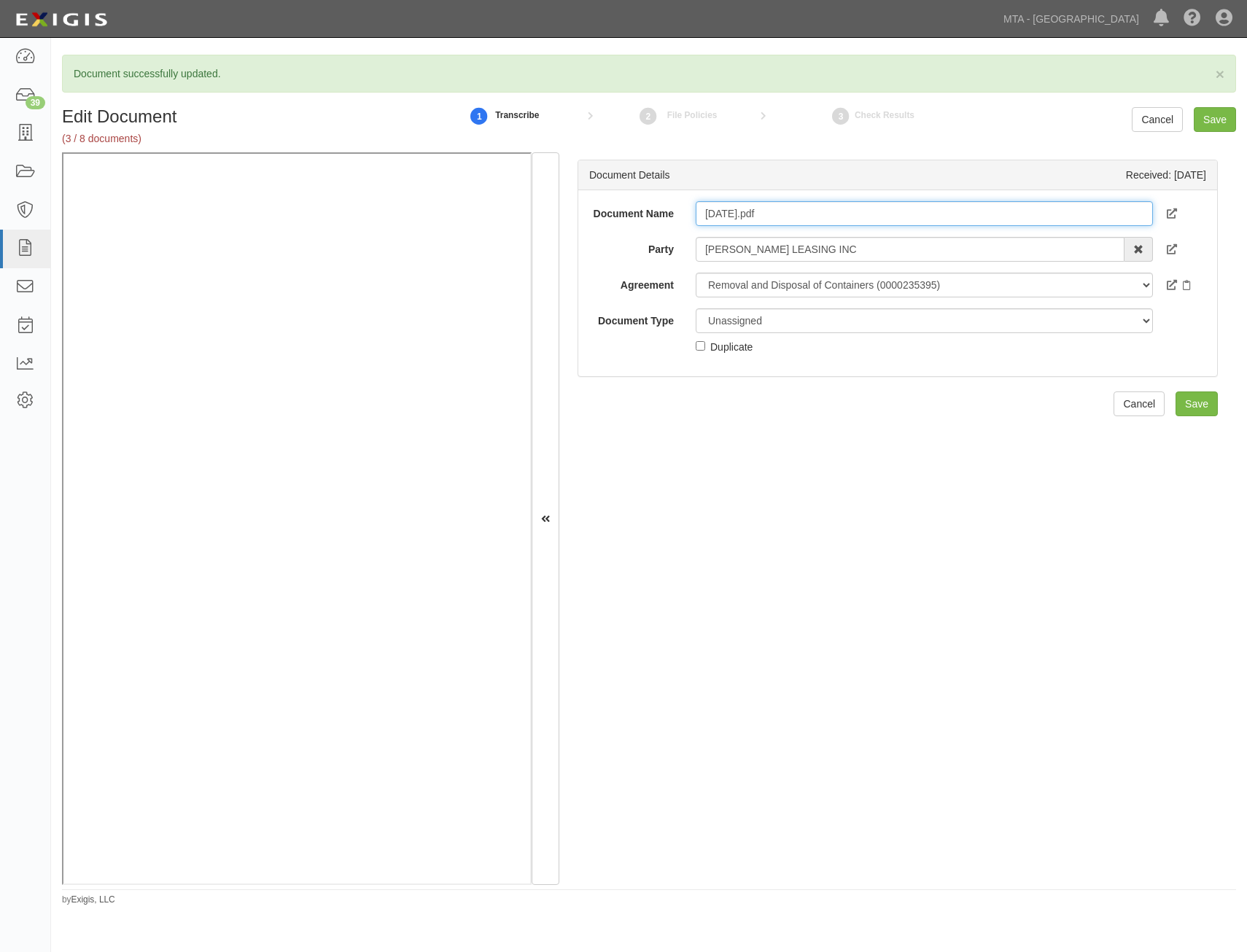
click at [919, 221] on input "2037 - 12-19.pdf" at bounding box center [924, 213] width 458 height 25
type input "2037 - 12-19"
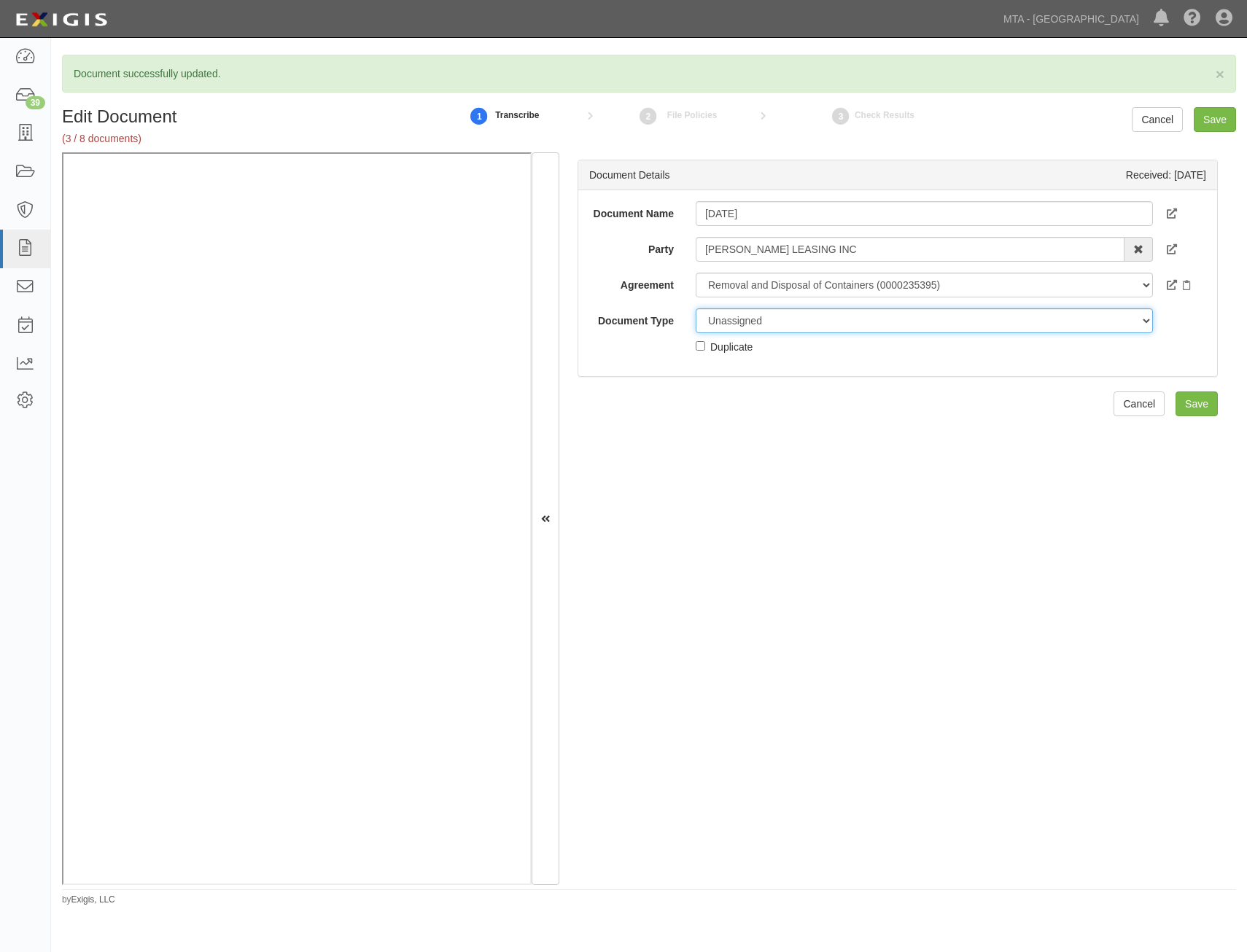
click at [919, 328] on select "Unassigned Binder Cancellation Notice Certificate Contract Endorsement Insuranc…" at bounding box center [924, 321] width 458 height 25
select select "EndorsementDetail"
click at [696, 308] on select "Unassigned Binder Cancellation Notice Certificate Contract Endorsement Insuranc…" at bounding box center [924, 321] width 458 height 25
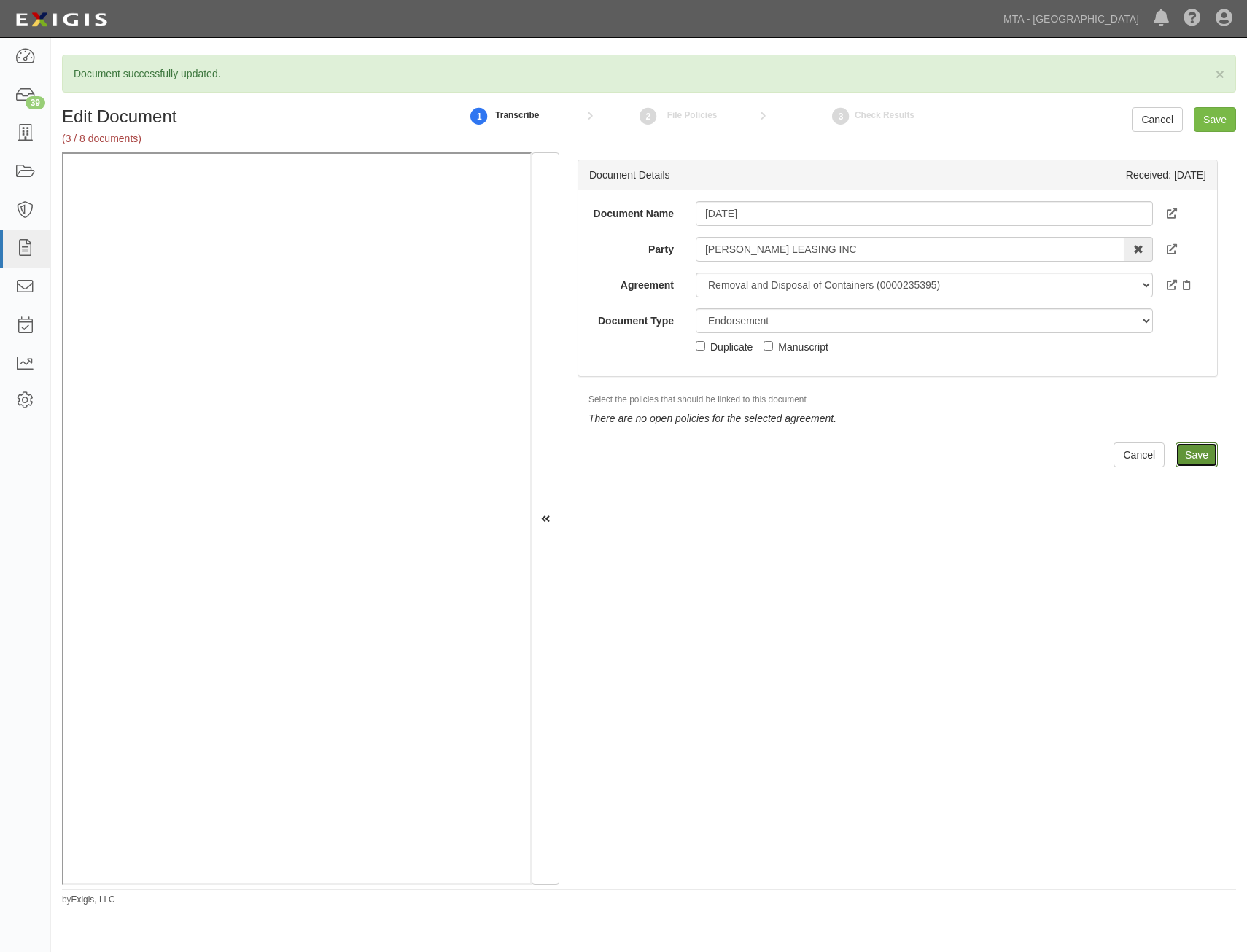
click at [1175, 449] on input "Save" at bounding box center [1196, 455] width 42 height 25
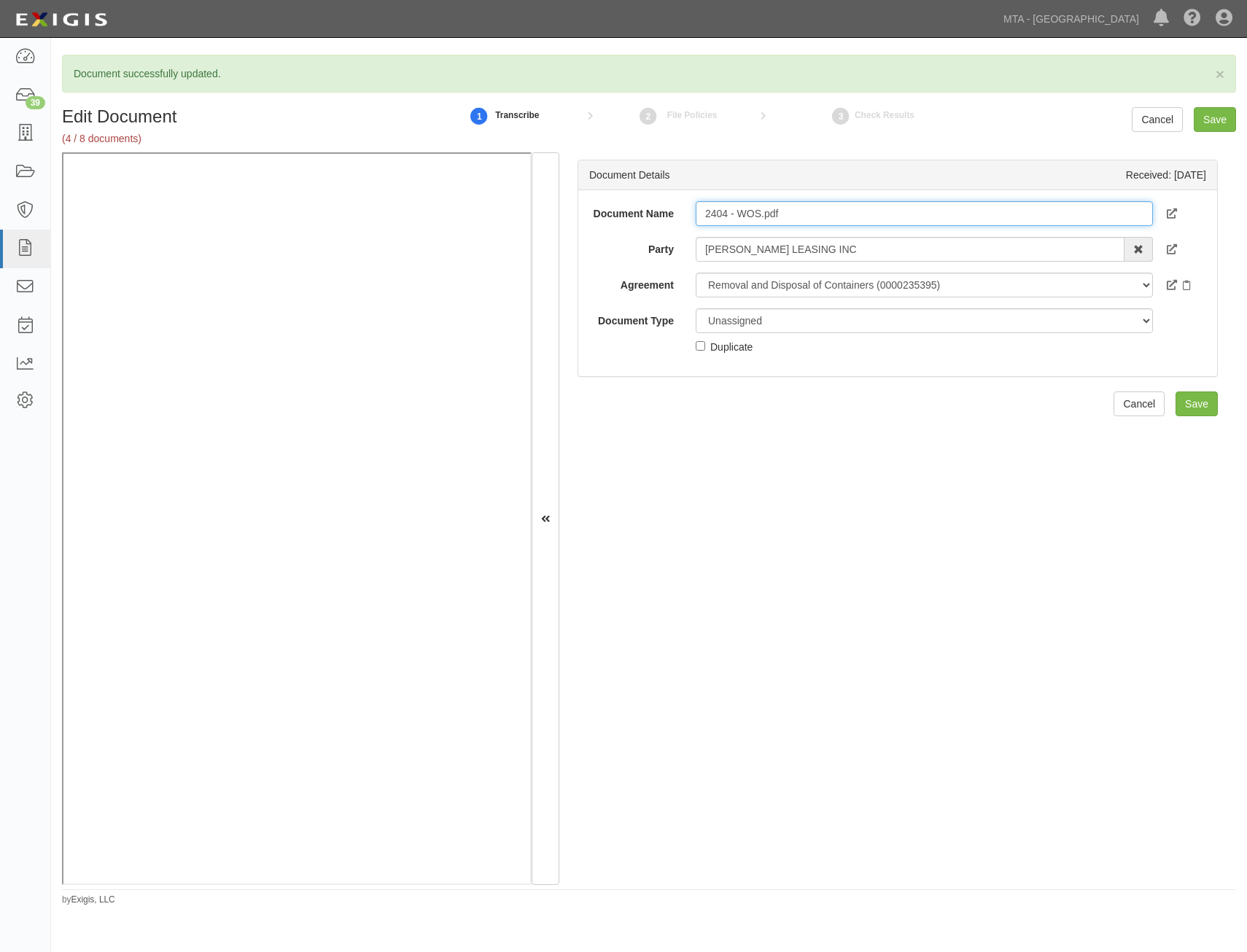
click at [908, 215] on input "2404 - WOS.pdf" at bounding box center [924, 213] width 458 height 25
type input "2404 - WOS"
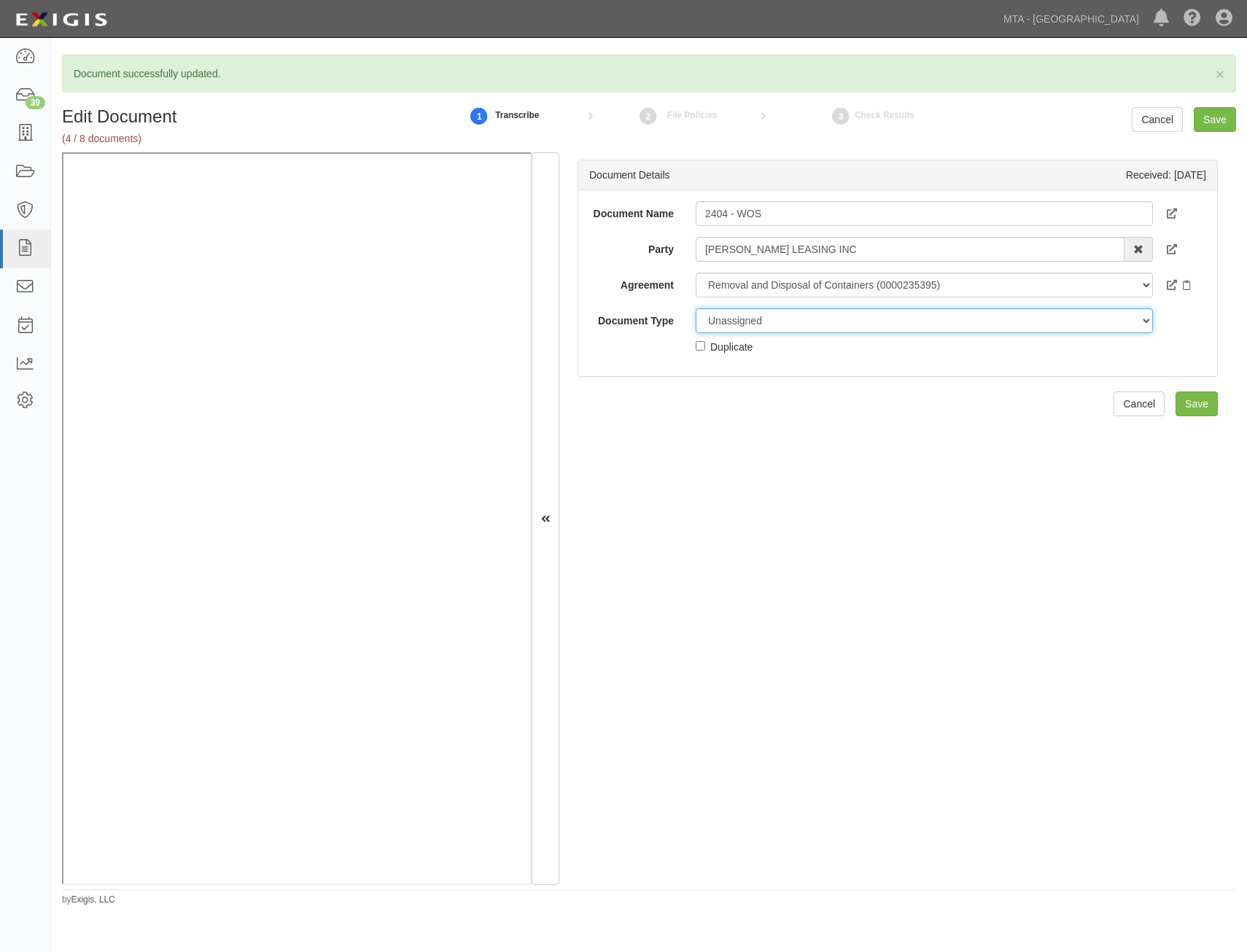
click at [909, 320] on select "Unassigned Binder Cancellation Notice Certificate Contract Endorsement Insuranc…" at bounding box center [924, 321] width 458 height 25
select select "EndorsementDetail"
click at [696, 308] on select "Unassigned Binder Cancellation Notice Certificate Contract Endorsement Insuranc…" at bounding box center [924, 321] width 458 height 25
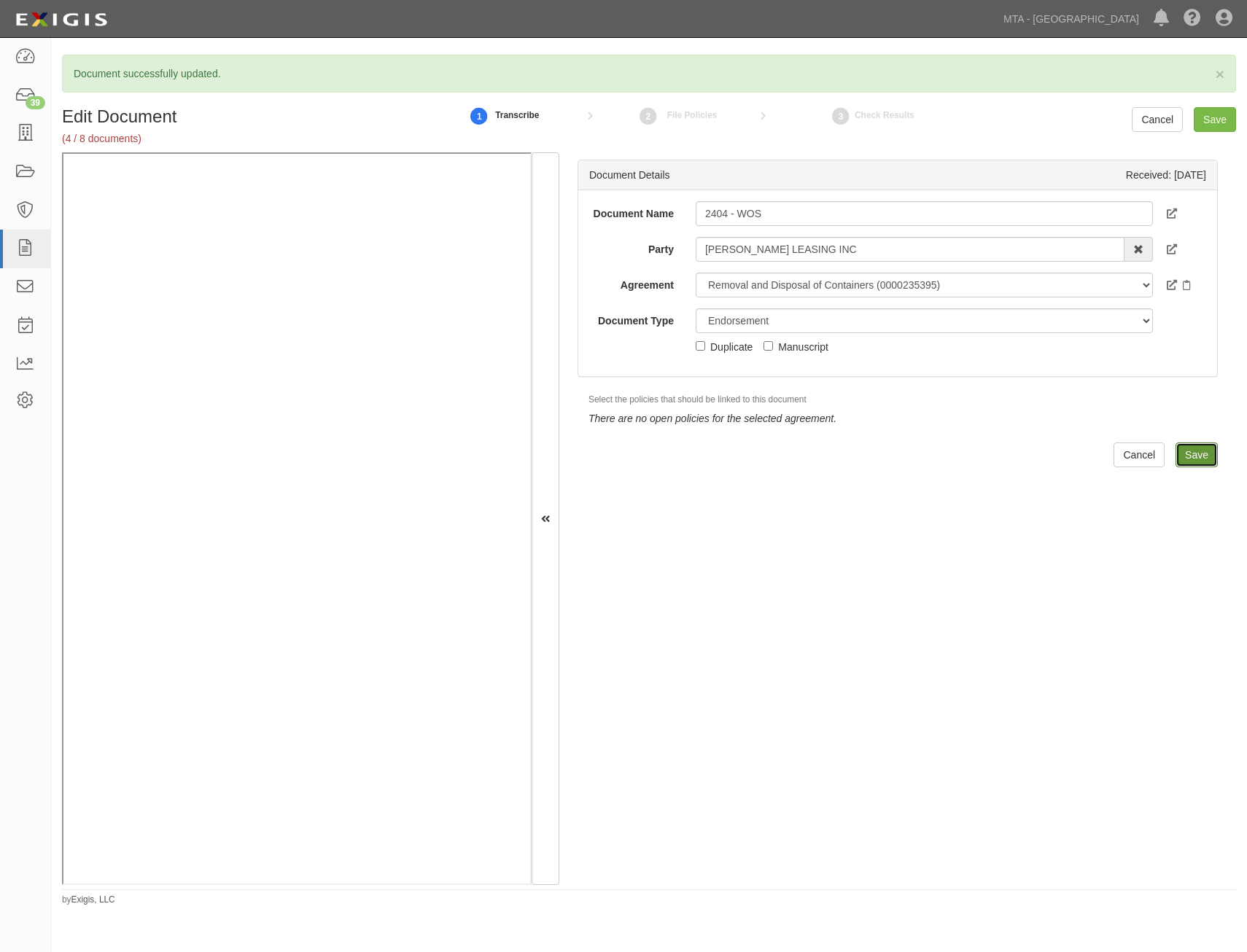
click at [1196, 457] on input "Save" at bounding box center [1196, 455] width 42 height 25
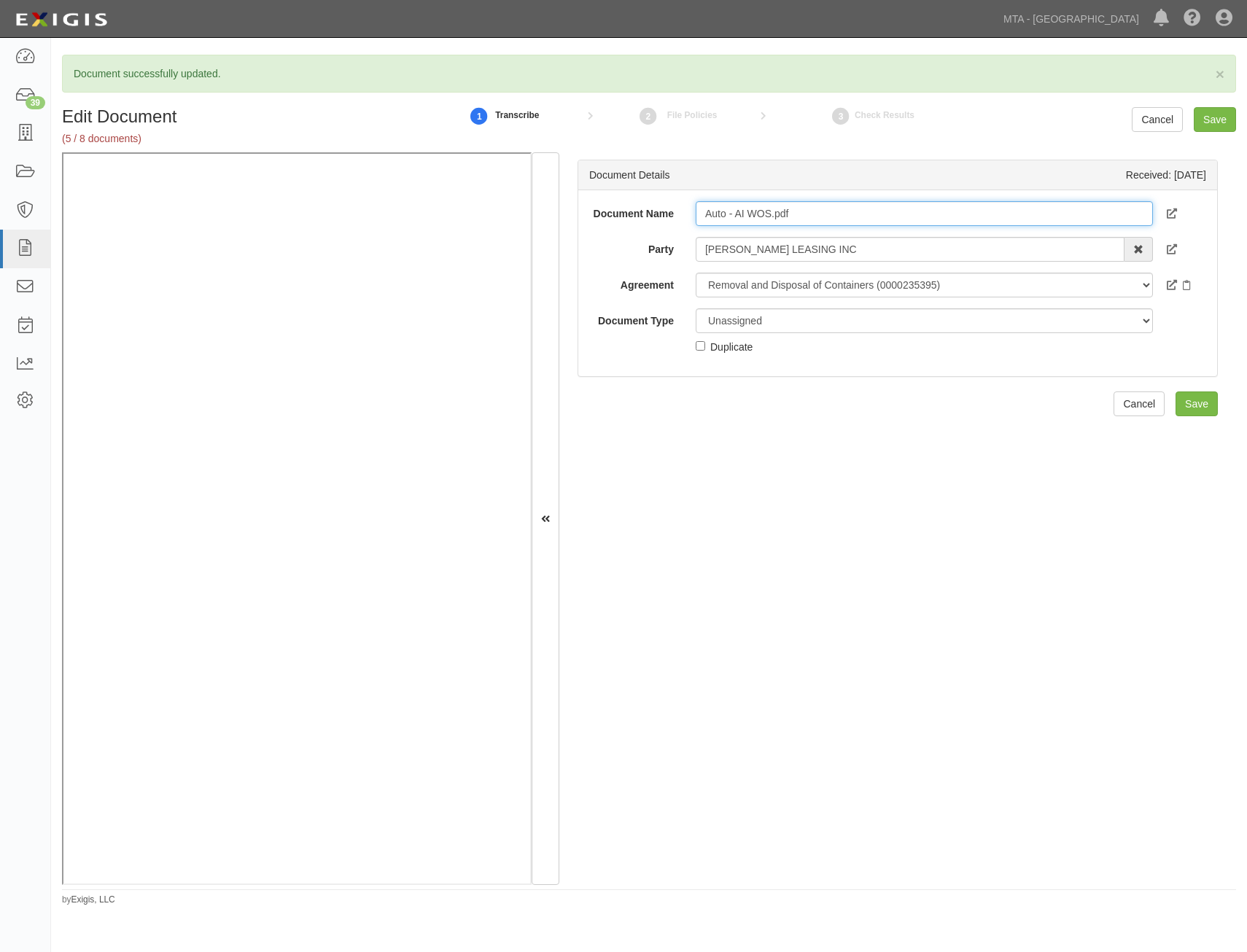
click at [973, 214] on input "Auto - AI WOS.pdf" at bounding box center [924, 213] width 458 height 25
type input "Auto - AI WOS"
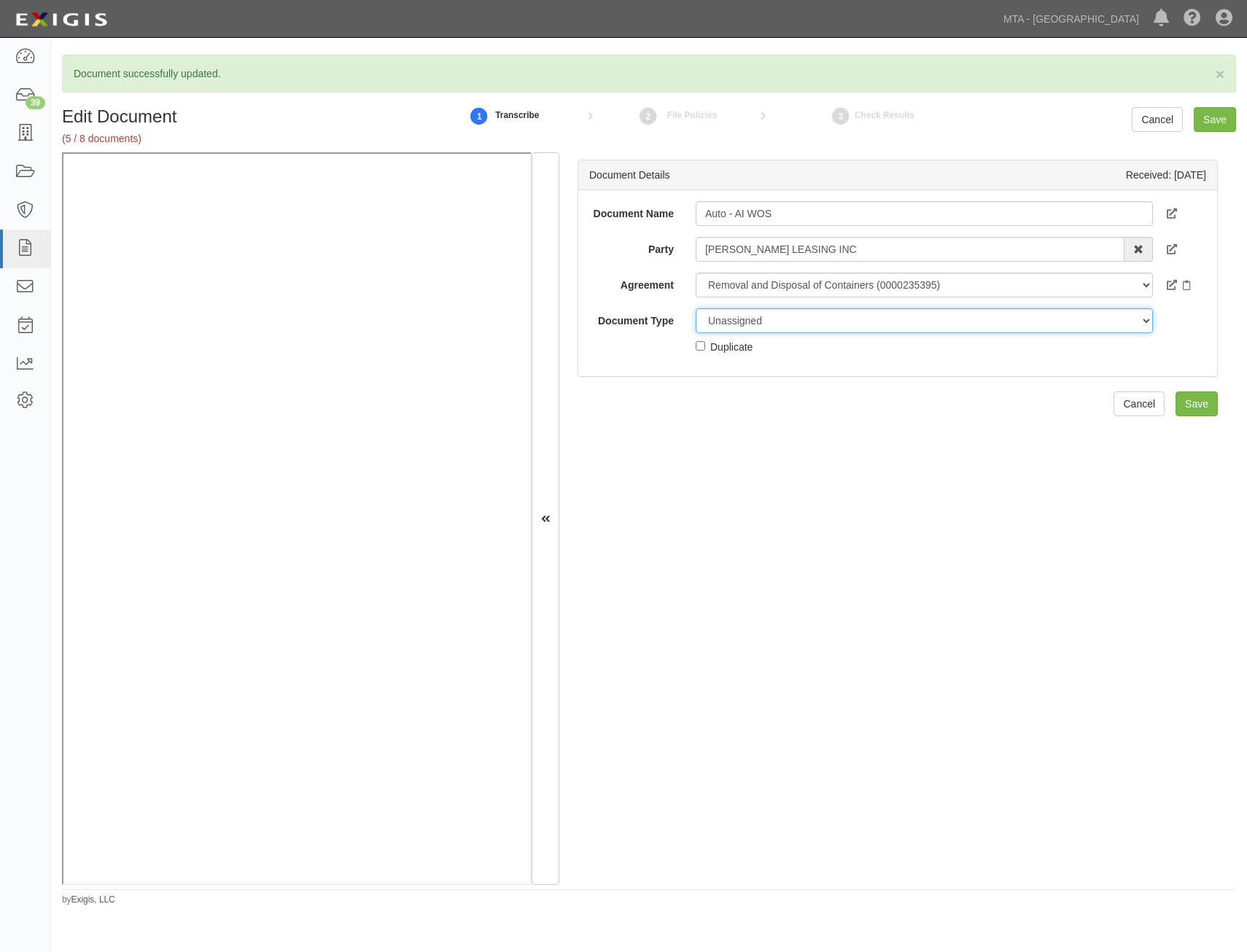
click at [962, 321] on select "Unassigned Binder Cancellation Notice Certificate Contract Endorsement Insuranc…" at bounding box center [924, 321] width 458 height 25
select select "EndorsementDetail"
click at [696, 308] on select "Unassigned Binder Cancellation Notice Certificate Contract Endorsement Insuranc…" at bounding box center [924, 321] width 458 height 25
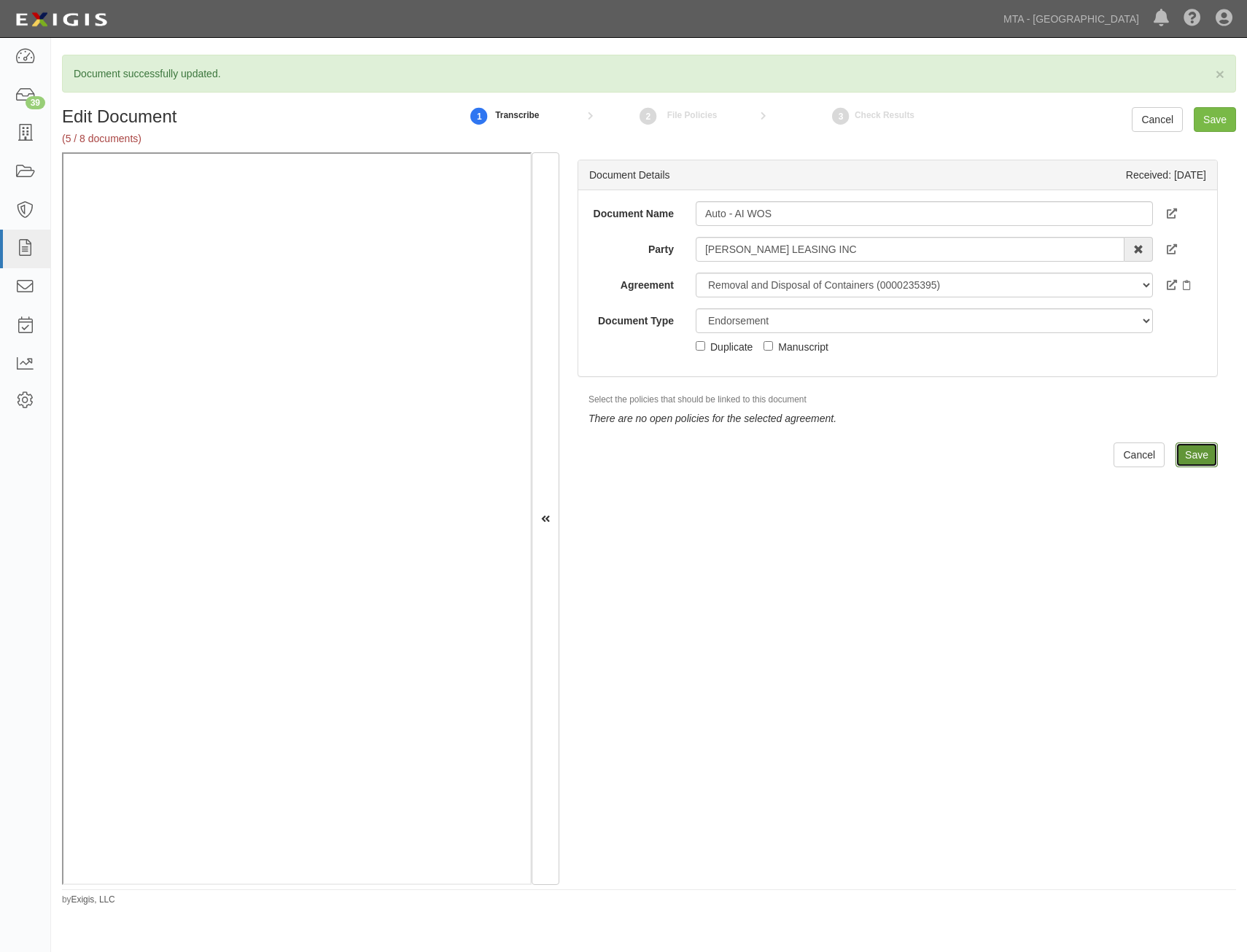
click at [1190, 461] on input "Save" at bounding box center [1196, 455] width 42 height 25
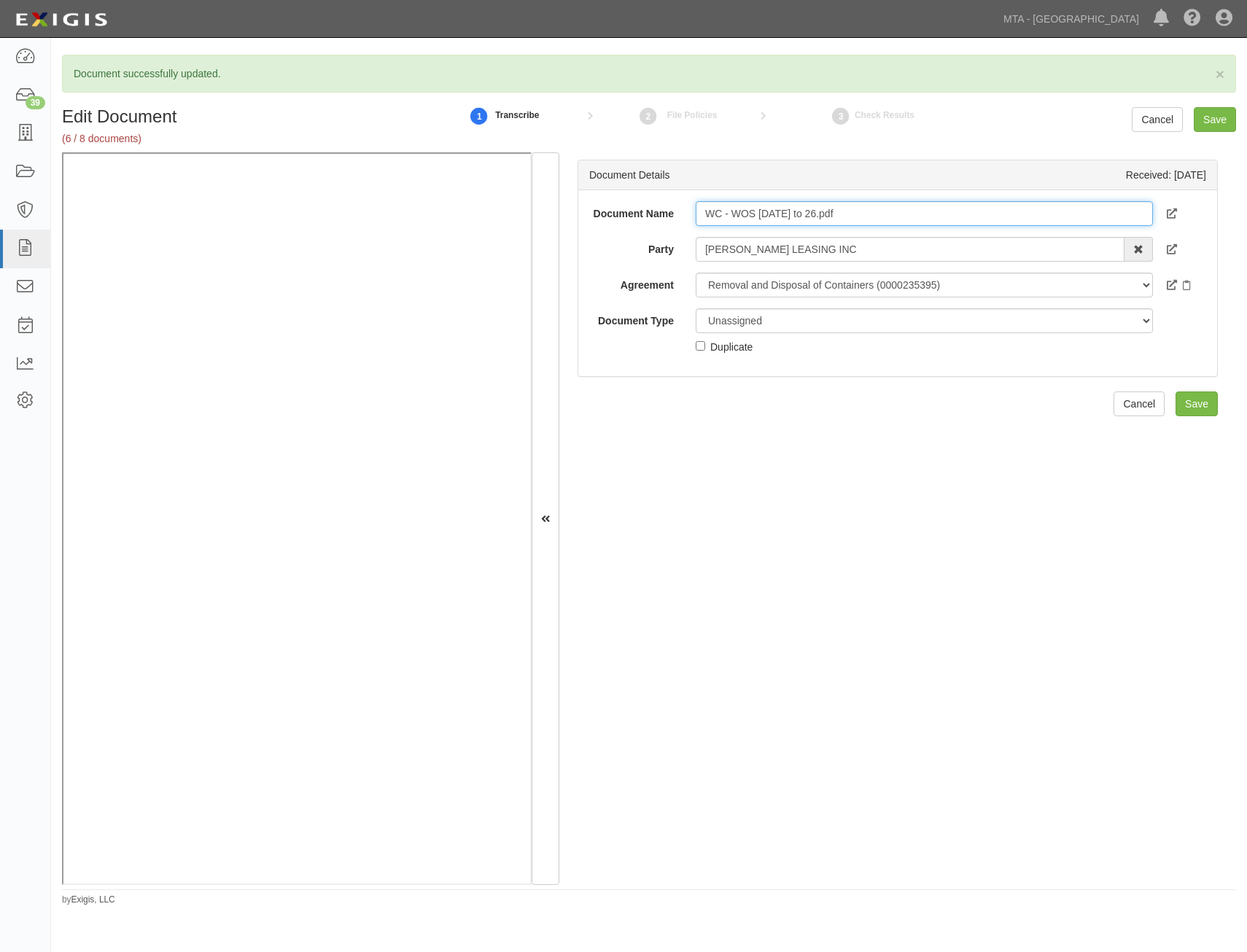
click at [952, 212] on input "WC - WOS 8-1-25 to 26.pdf" at bounding box center [924, 213] width 458 height 25
type input "WC - WOS 8-1-25 to 26"
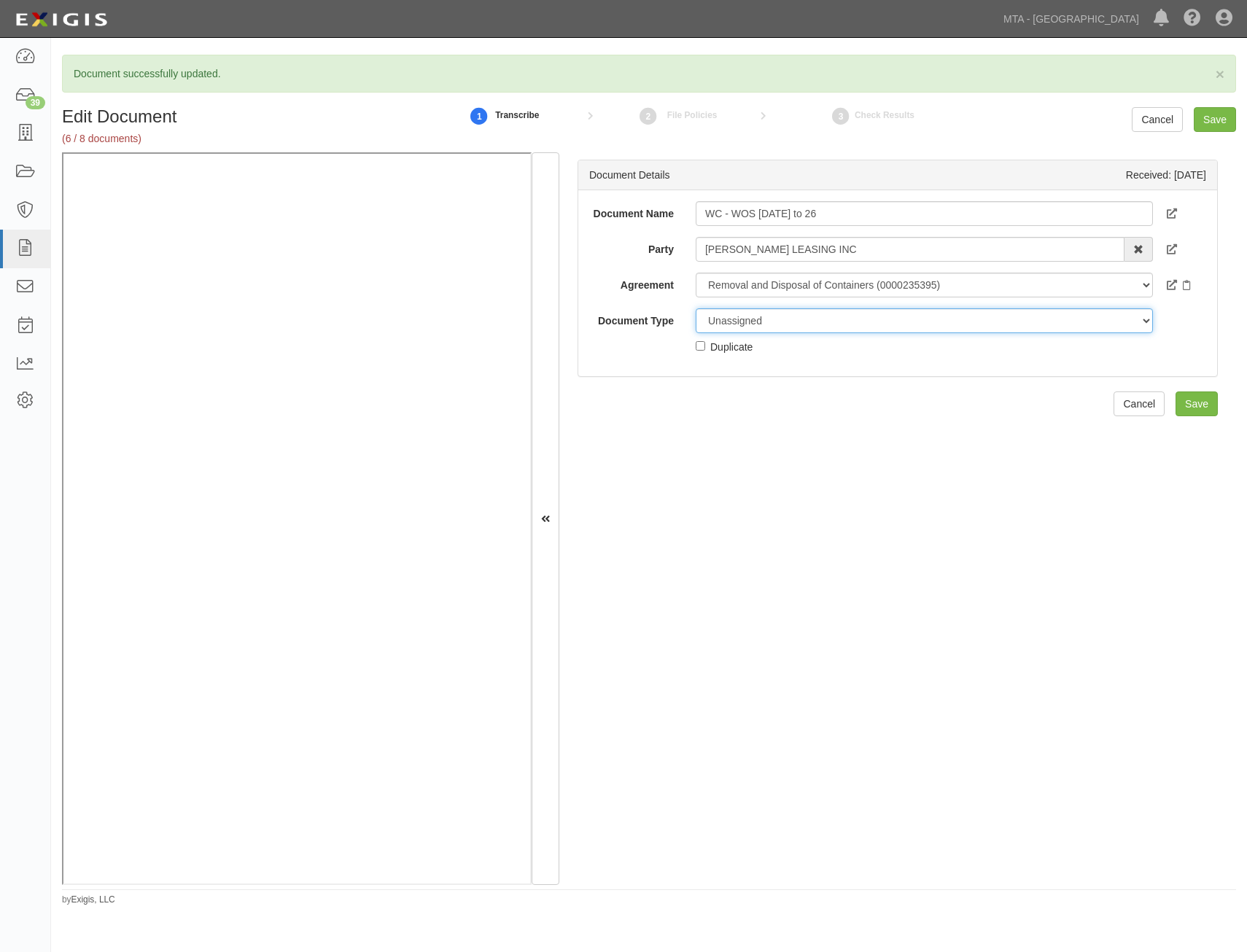
click at [967, 324] on select "Unassigned Binder Cancellation Notice Certificate Contract Endorsement Insuranc…" at bounding box center [924, 321] width 458 height 25
select select "EndorsementDetail"
click at [696, 308] on select "Unassigned Binder Cancellation Notice Certificate Contract Endorsement Insuranc…" at bounding box center [924, 321] width 458 height 25
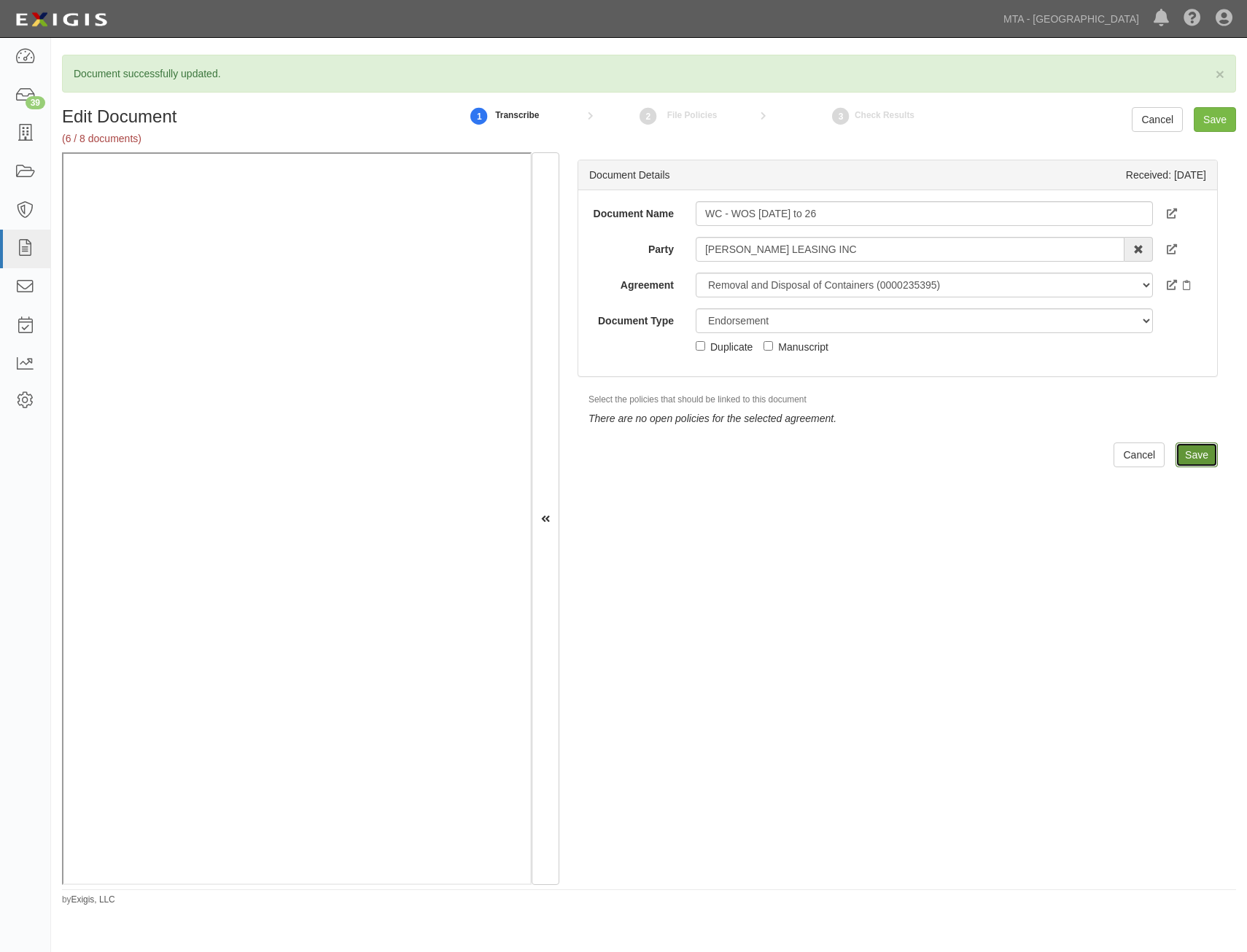
click at [1194, 458] on input "Save" at bounding box center [1196, 455] width 42 height 25
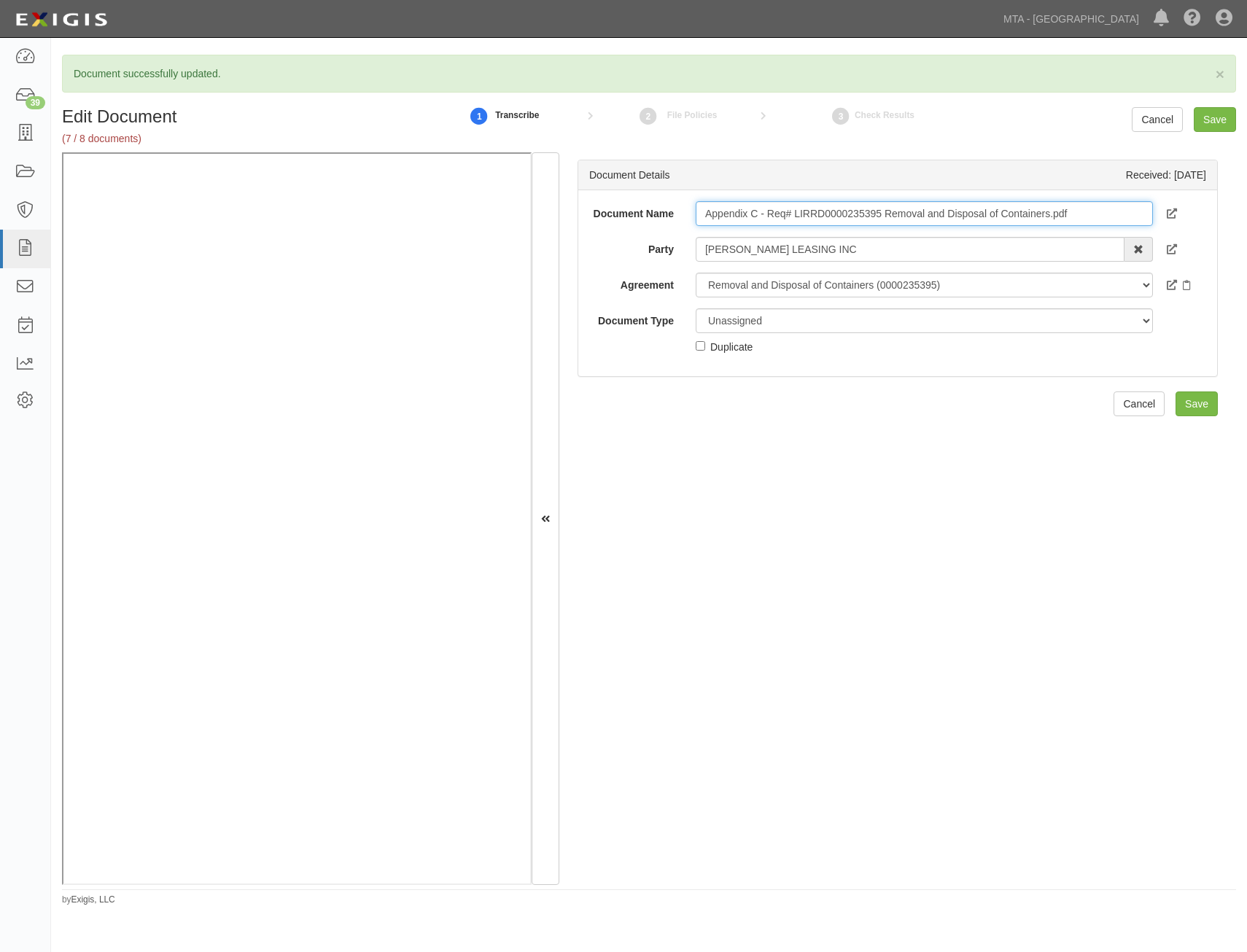
click at [1049, 204] on input "Appendix C - Req# LIRRD0000235395 Removal and Disposal of Containers.pdf" at bounding box center [924, 213] width 458 height 25
type input "Insurance Requirements"
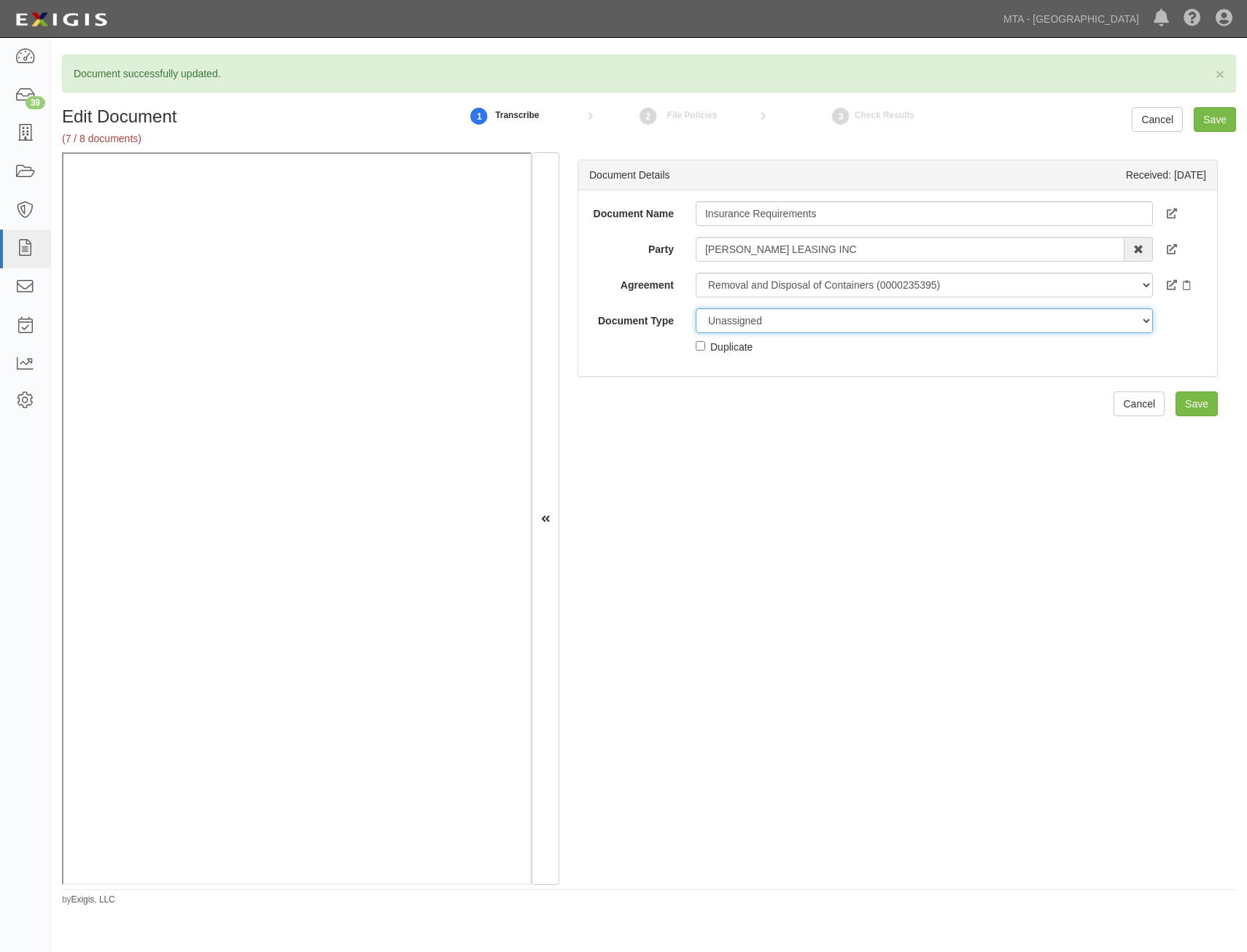
click at [894, 325] on select "Unassigned Binder Cancellation Notice Certificate Contract Endorsement Insuranc…" at bounding box center [924, 321] width 458 height 25
select select "RequirementDetail"
click at [696, 308] on select "Unassigned Binder Cancellation Notice Certificate Contract Endorsement Insuranc…" at bounding box center [924, 321] width 458 height 25
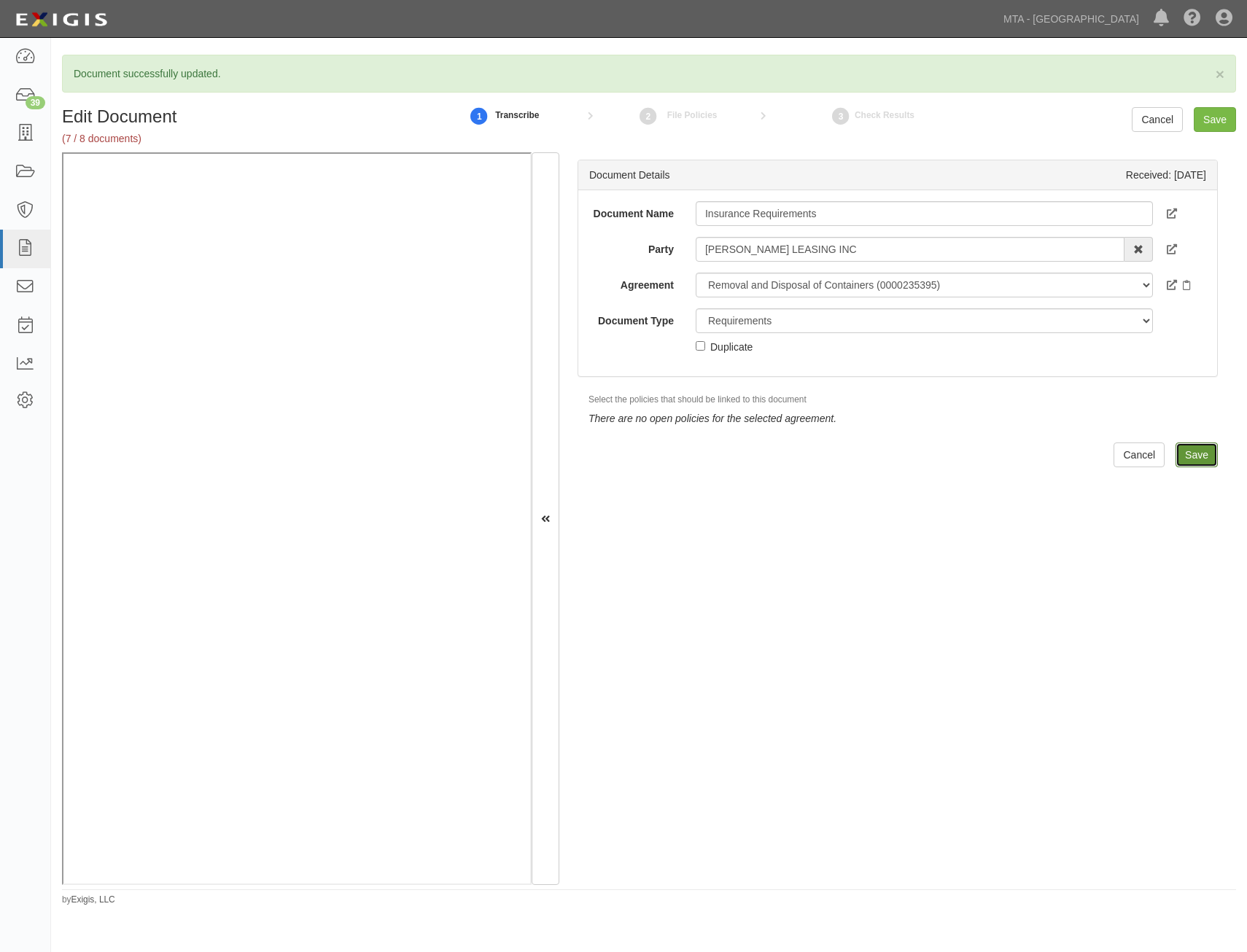
click at [1182, 451] on input "Save" at bounding box center [1196, 455] width 42 height 25
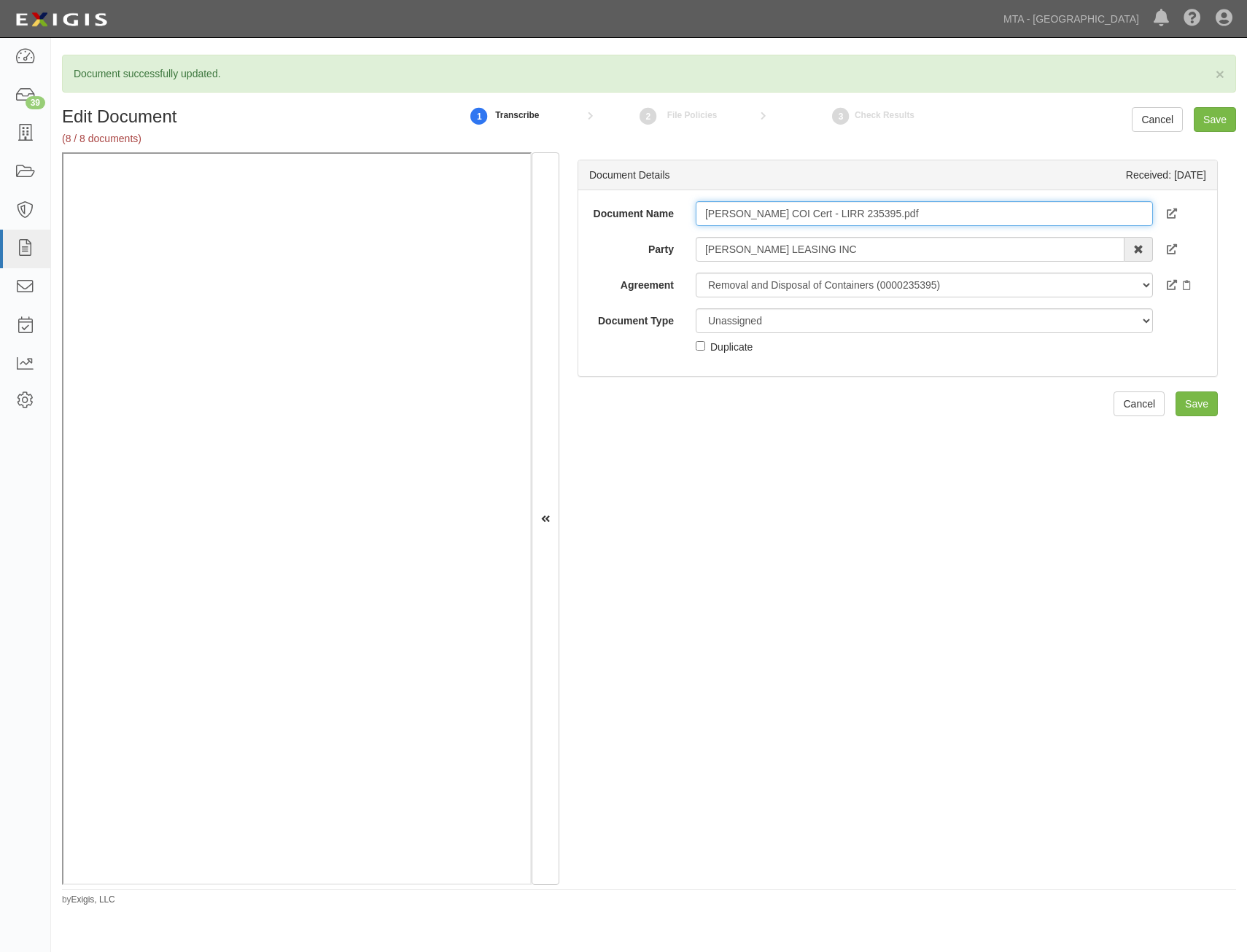
click at [906, 224] on input "[PERSON_NAME] COI Cert - LIRR 235395.pdf" at bounding box center [924, 213] width 458 height 25
type input "COI"
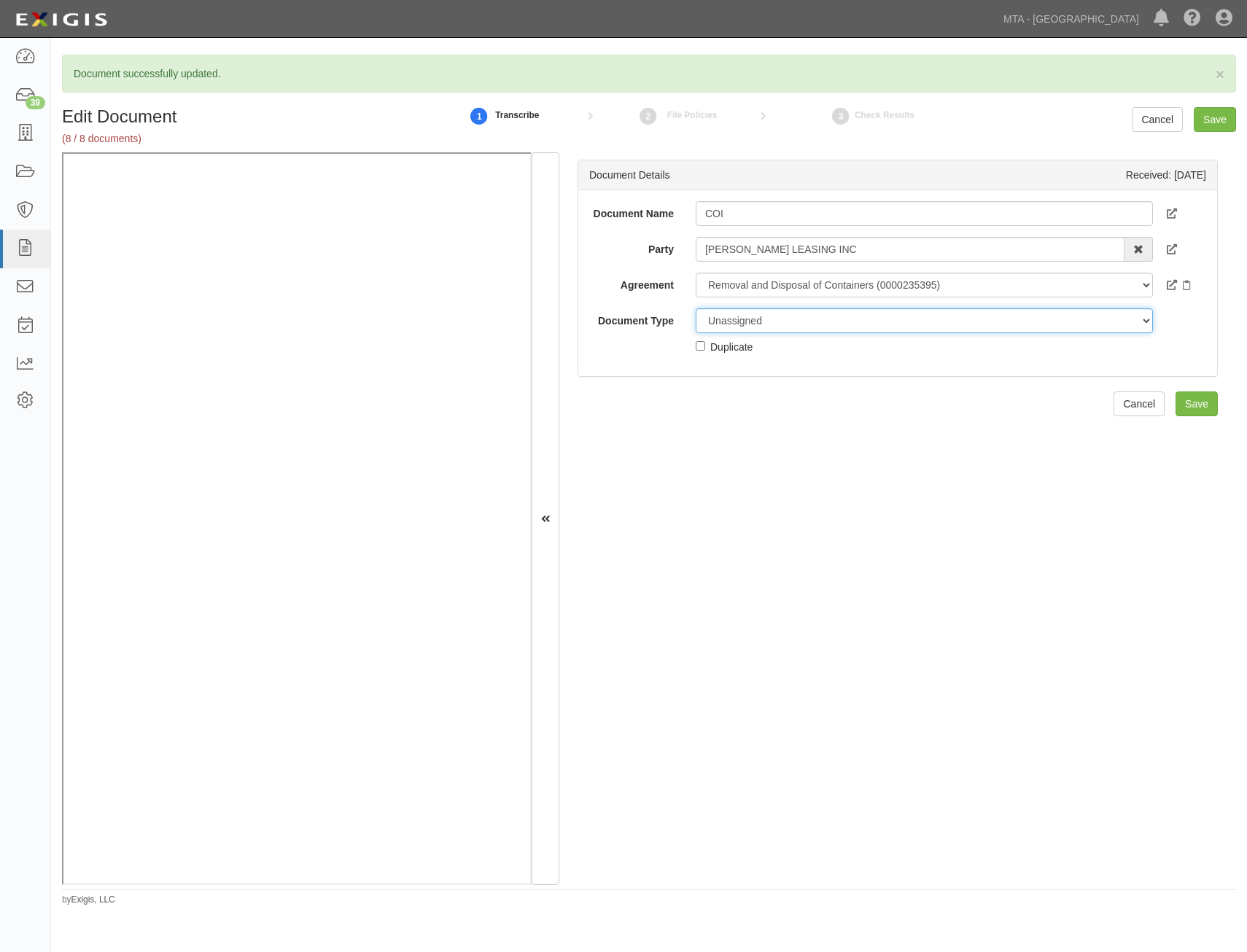
click at [870, 321] on select "Unassigned Binder Cancellation Notice Certificate Contract Endorsement Insuranc…" at bounding box center [924, 321] width 458 height 25
select select "CertificateDetail"
click at [696, 308] on select "Unassigned Binder Cancellation Notice Certificate Contract Endorsement Insuranc…" at bounding box center [924, 321] width 458 height 25
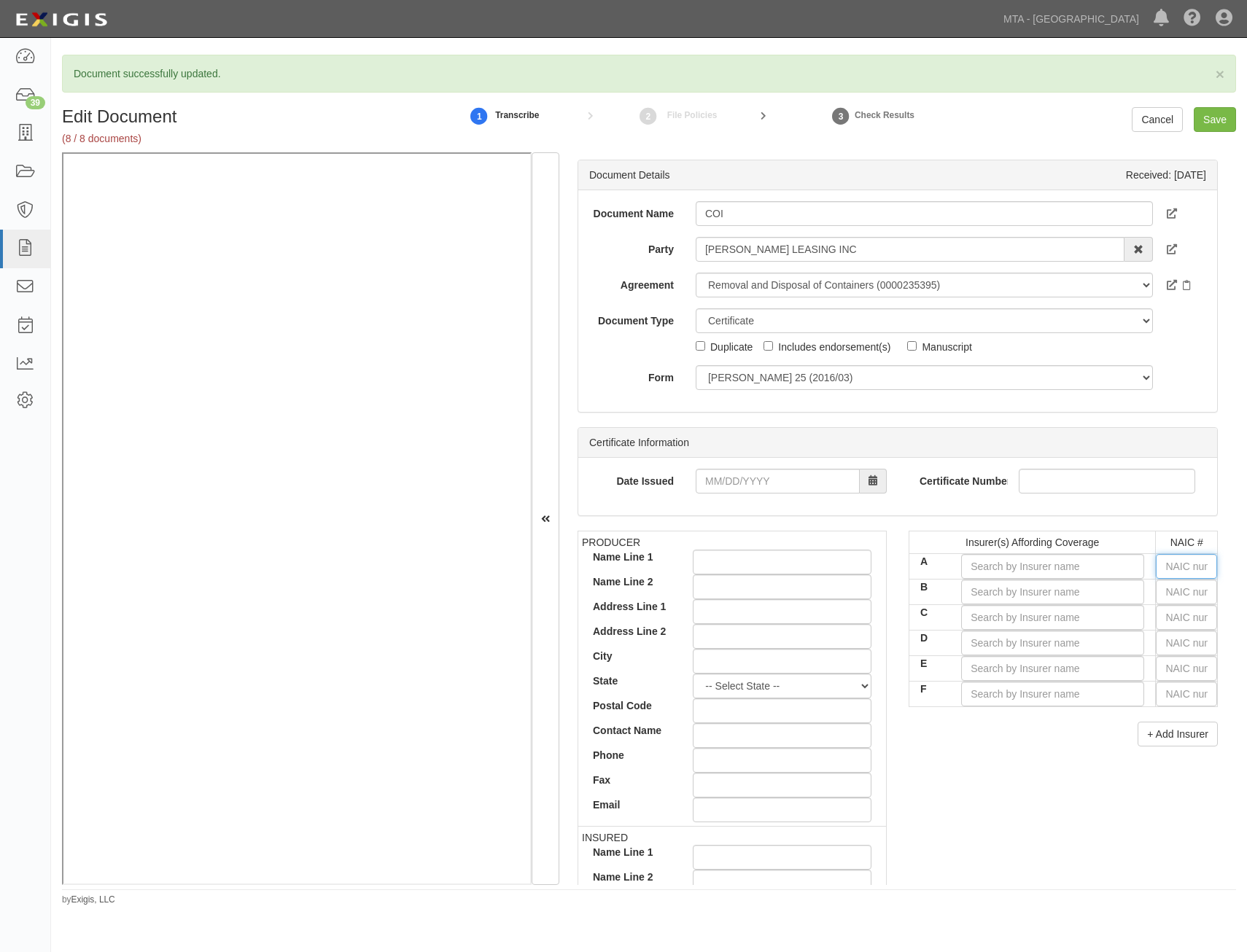
click at [1183, 565] on input "text" at bounding box center [1186, 566] width 61 height 25
type input "25232"
type input "256"
type input "25232"
type input "25"
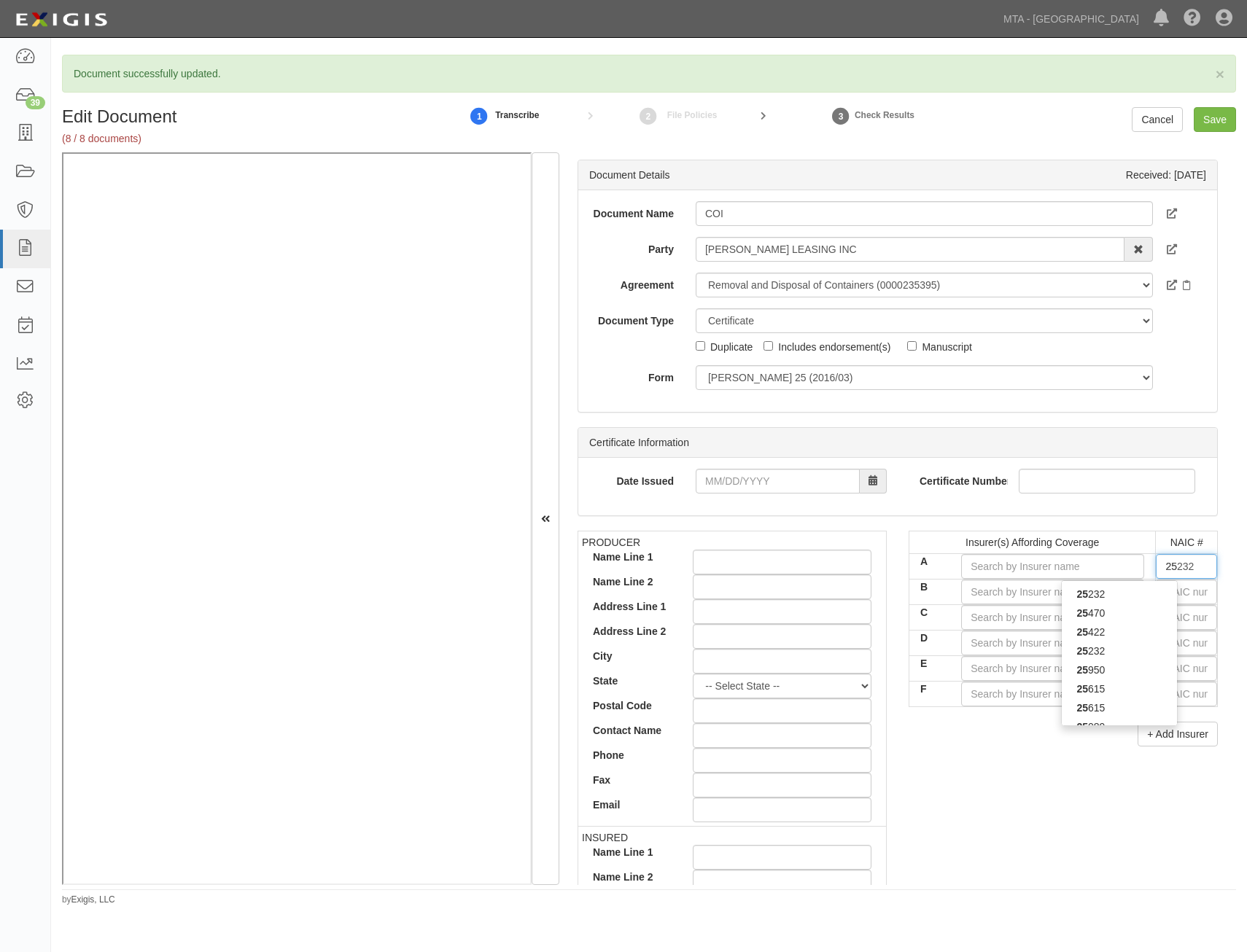
type input "25950"
type input "259"
type input "25976"
type input "2597"
type input "25976"
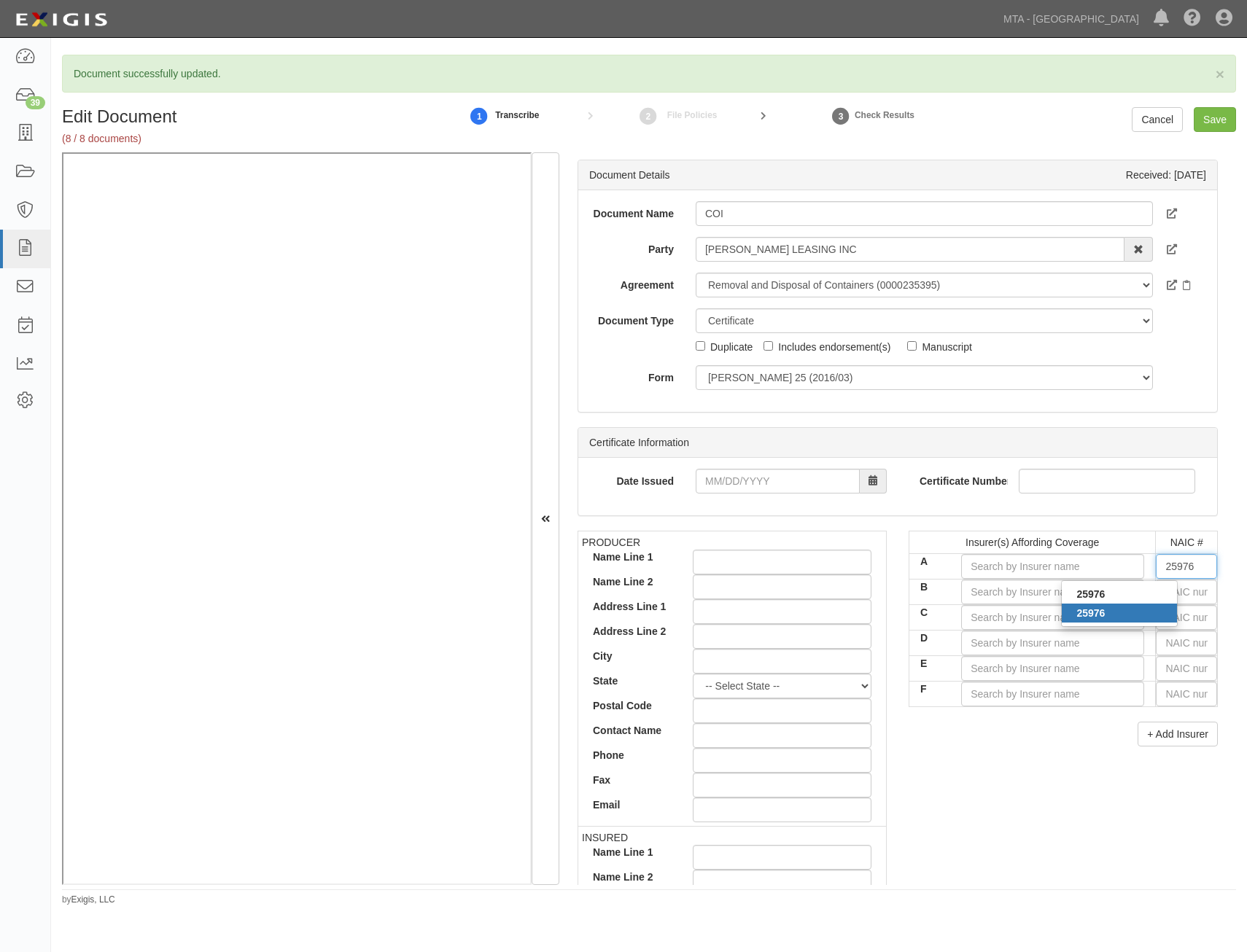
click at [1136, 614] on div "25976" at bounding box center [1119, 613] width 115 height 19
type input "Utica Mutual Insurance Company (A XIV Rating)"
type input "25976"
click at [1171, 589] on input "text" at bounding box center [1186, 592] width 61 height 25
type input "25232"
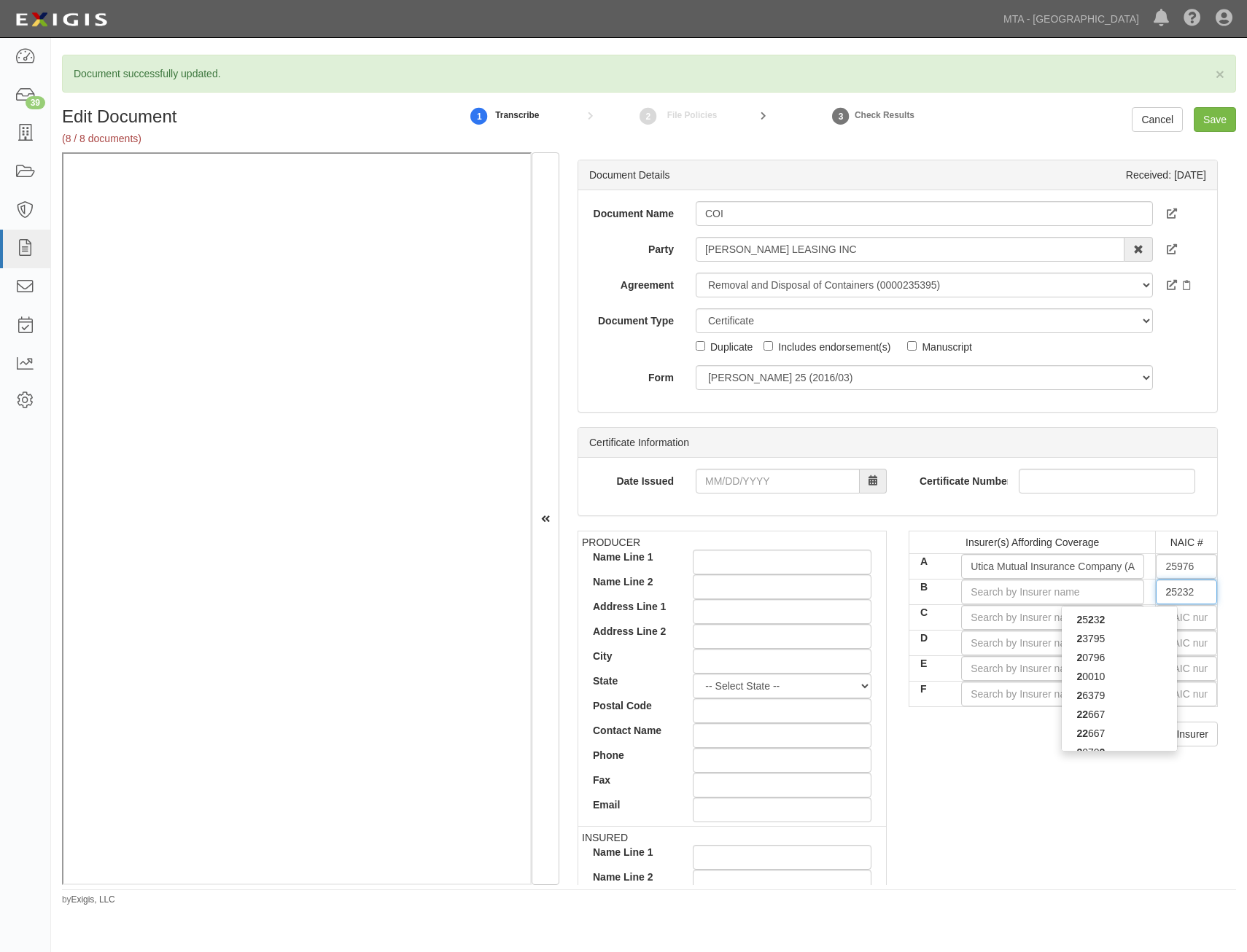
type input "25"
type input "25950"
type input "259"
type input "25984"
type input "2598"
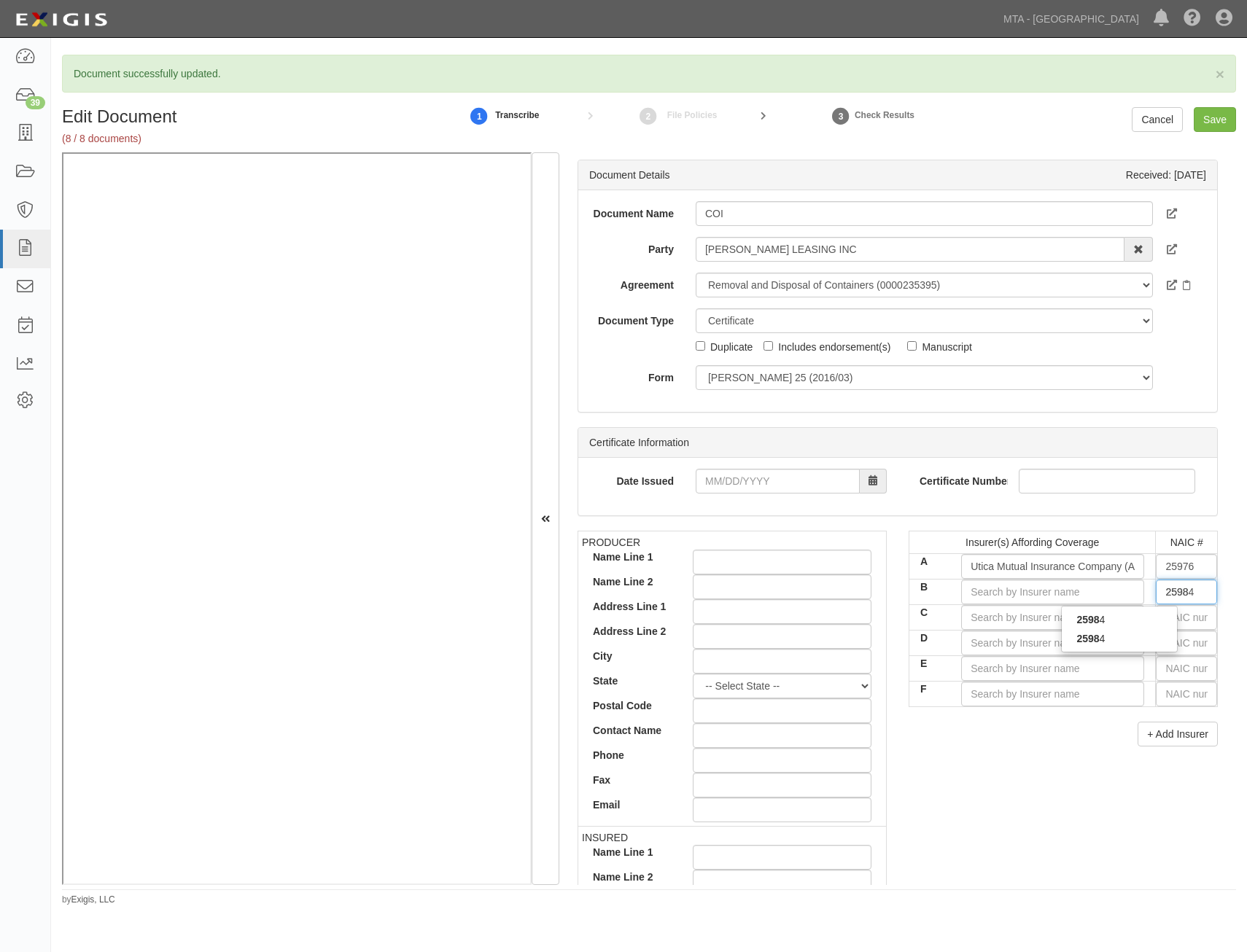
type input "25984"
click at [1147, 641] on div "25984" at bounding box center [1119, 639] width 115 height 19
type input "Graphic Arts Mutual Insurance Company (A XIV Rating)"
type input "25984"
click at [1181, 617] on input "text" at bounding box center [1186, 617] width 61 height 25
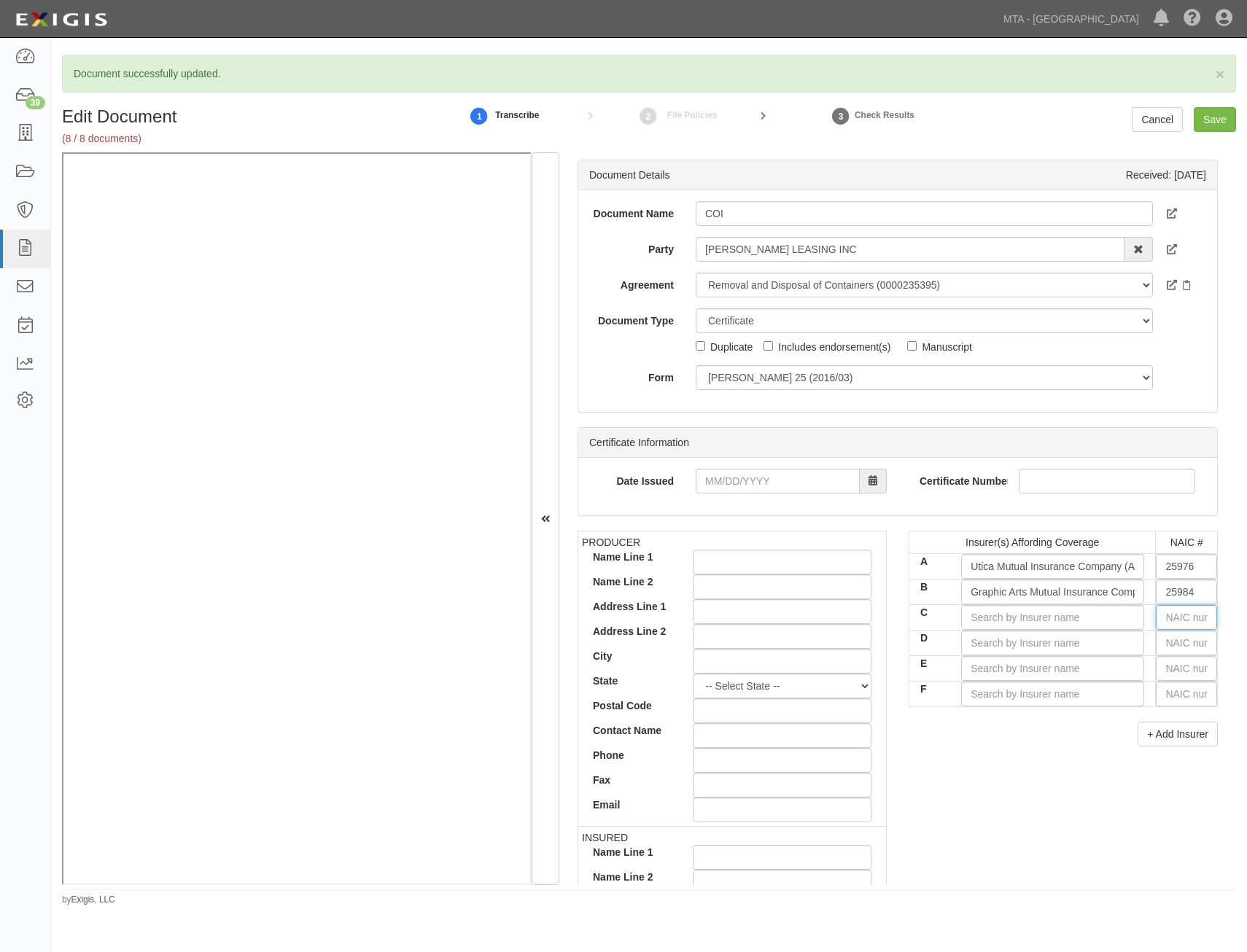
type input "44725"
type input "4"
type input "43974"
type input "43"
type input "43494"
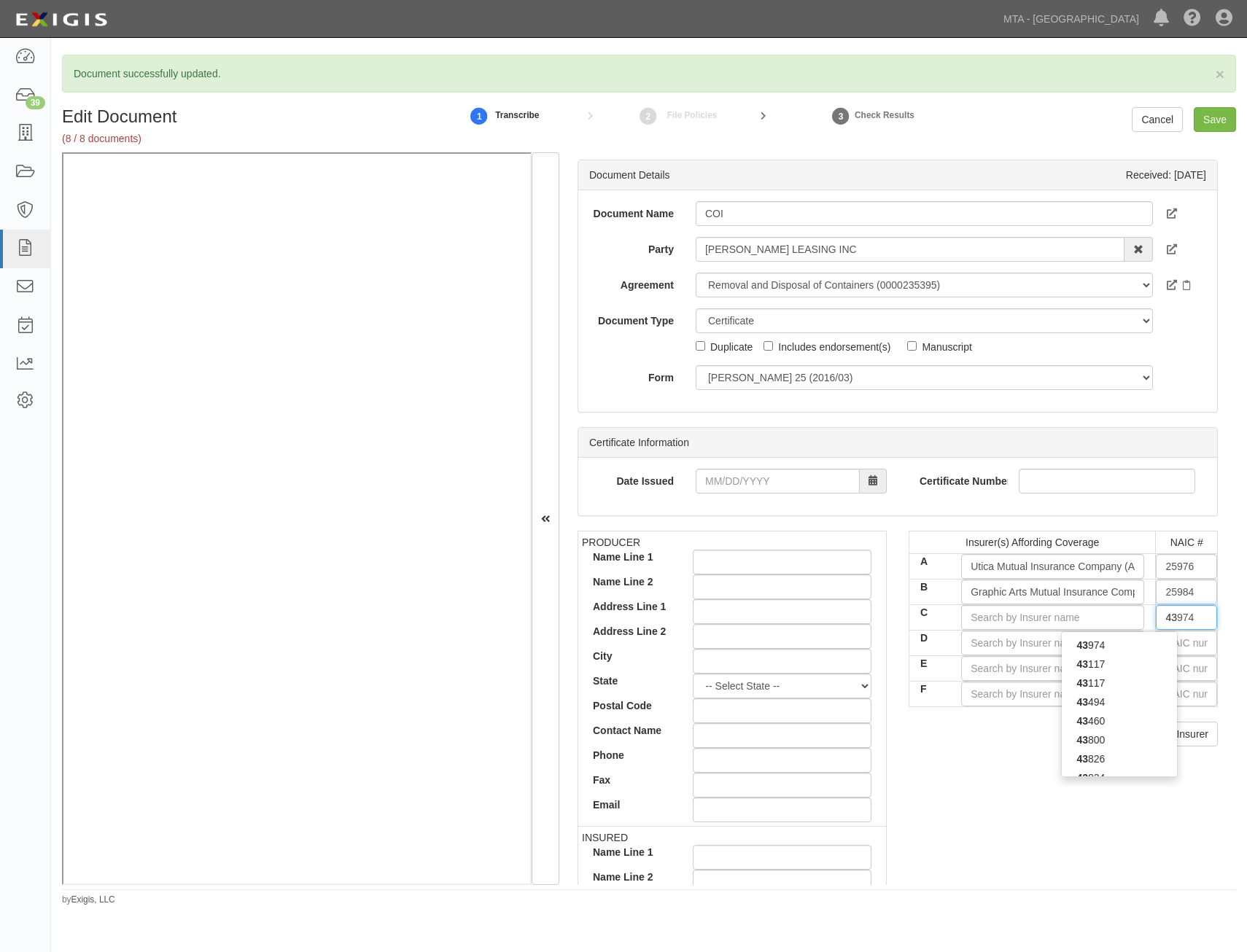
type input "434"
type input "43478"
type input "4347"
type input "43478"
click at [1145, 645] on div "43478" at bounding box center [1119, 645] width 115 height 19
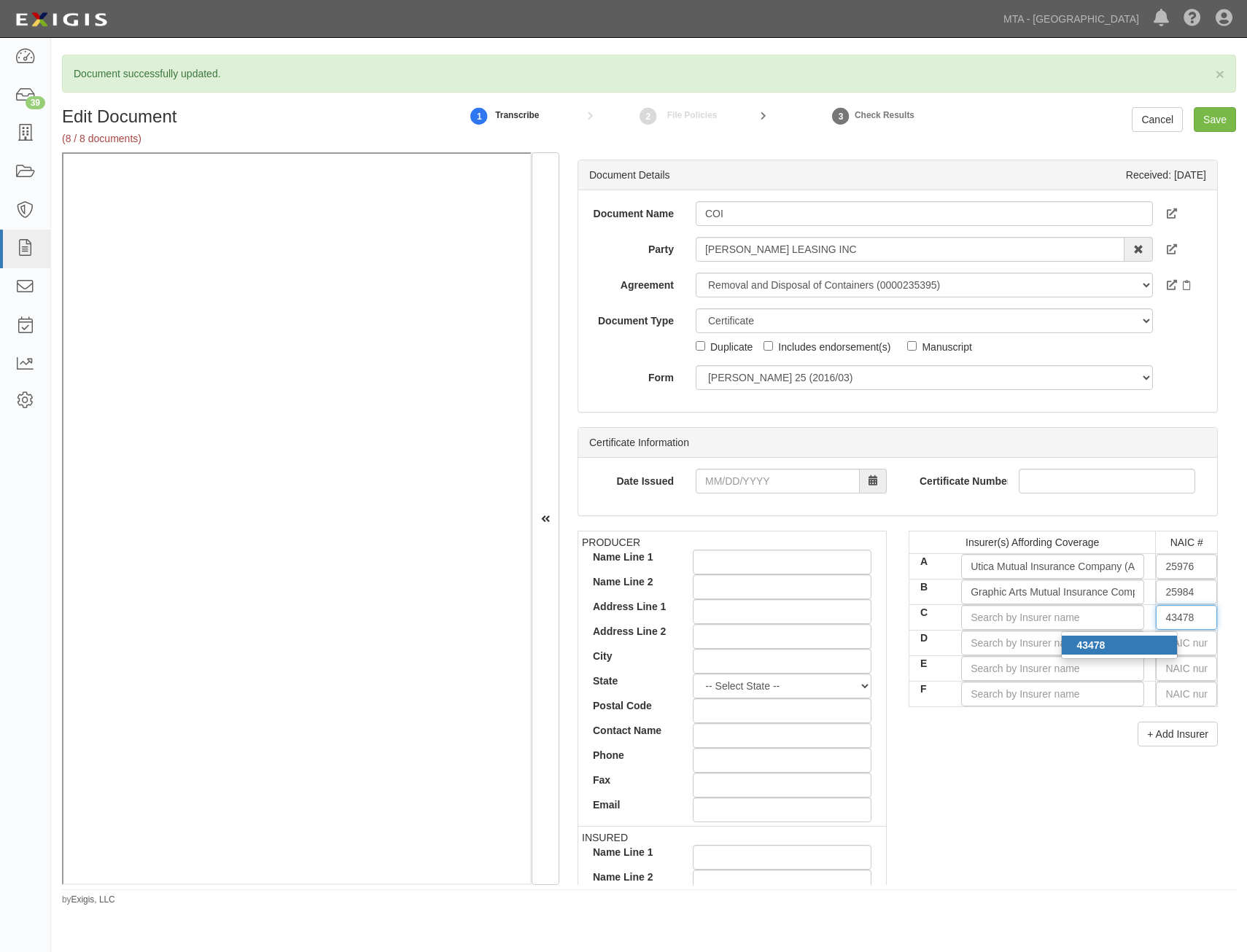
type input "Utica National Insurance Co of Texas (A XIV Rating)"
type input "43478"
click at [1193, 644] on input "text" at bounding box center [1186, 643] width 61 height 25
type input "0"
click at [1164, 680] on div "0" at bounding box center [1119, 671] width 115 height 19
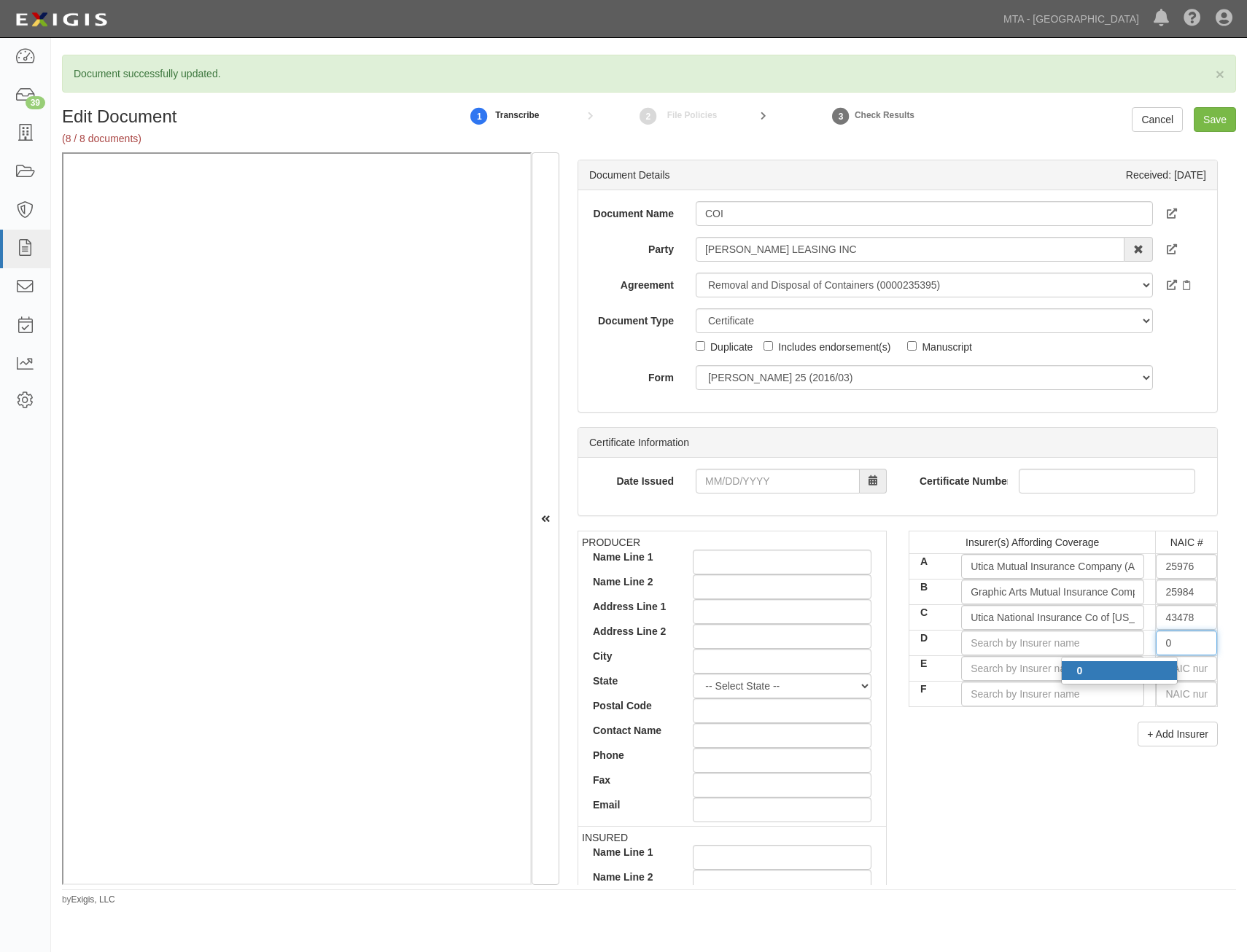
type input "State Compensation Insurance Fund (A++ XV Rating)"
click at [1174, 671] on input "text" at bounding box center [1186, 668] width 61 height 25
type input "44725"
type input "4"
type input "43974"
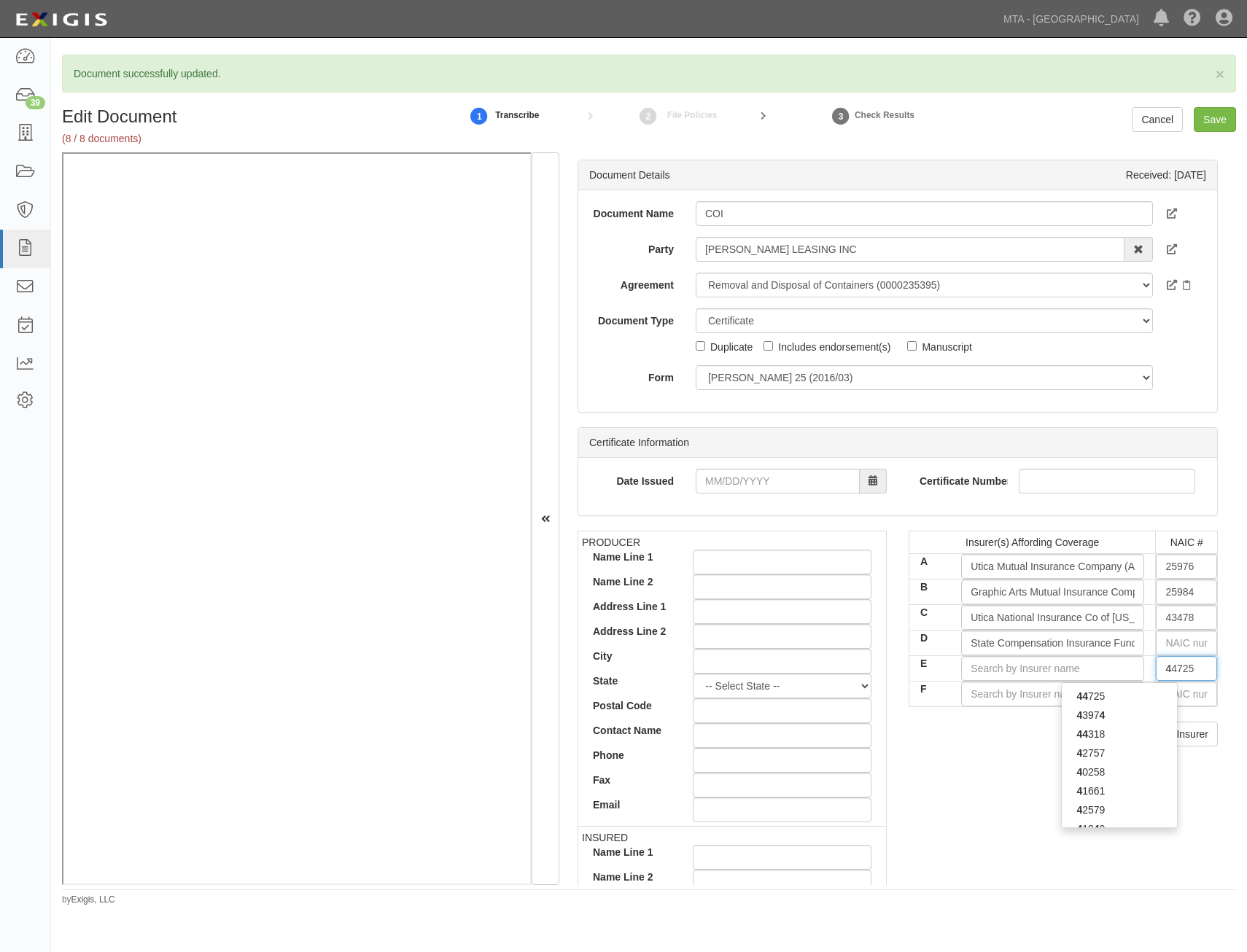
type input "43"
type input "43494"
type input "434"
type input "43460"
type input "4346"
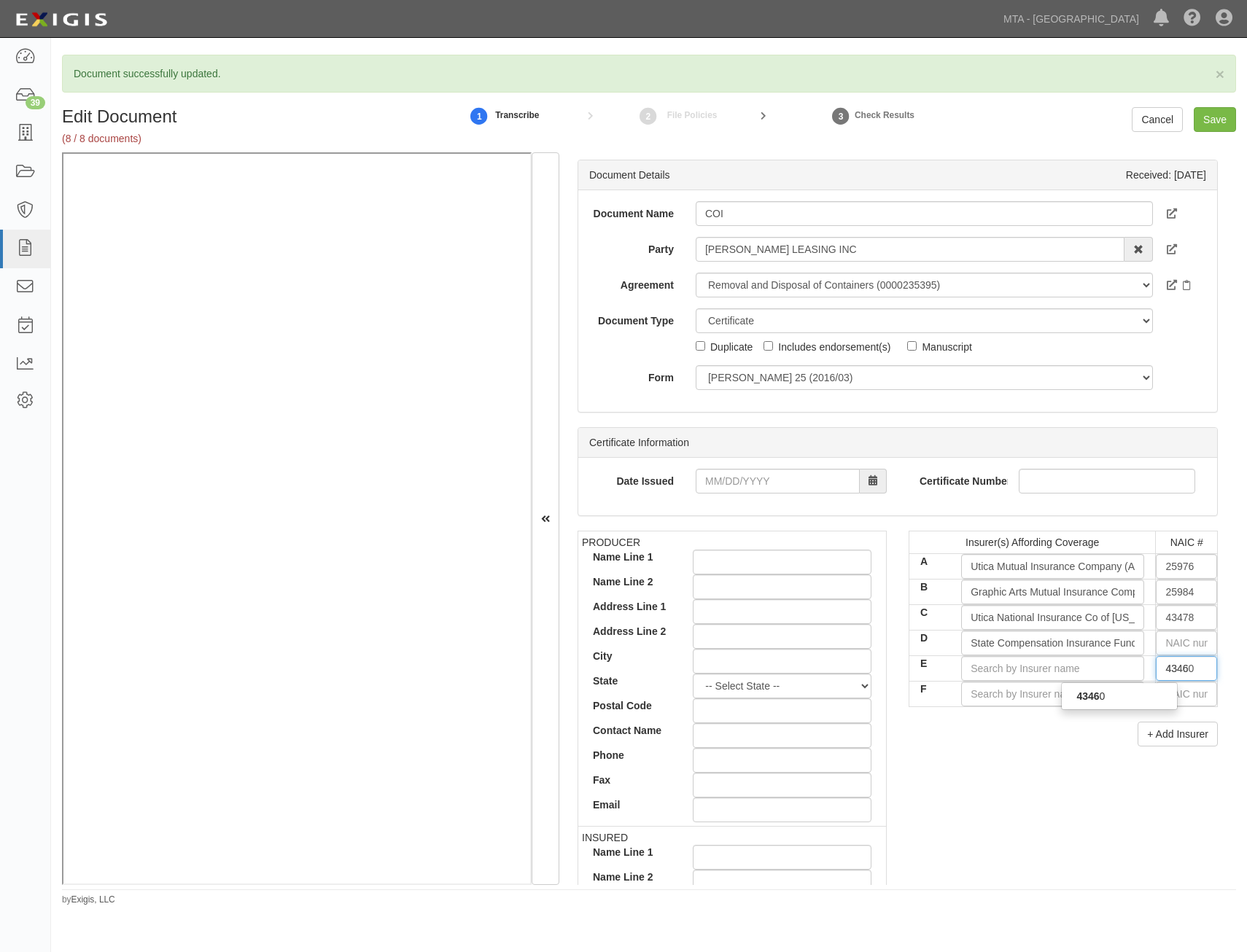
type input "43460"
click at [1125, 702] on div "43460" at bounding box center [1119, 696] width 115 height 19
type input "Aspen American Insurance Company (A XV Rating)"
type input "43460"
click at [1091, 734] on div "+ Add Insurer" at bounding box center [1063, 734] width 309 height 25
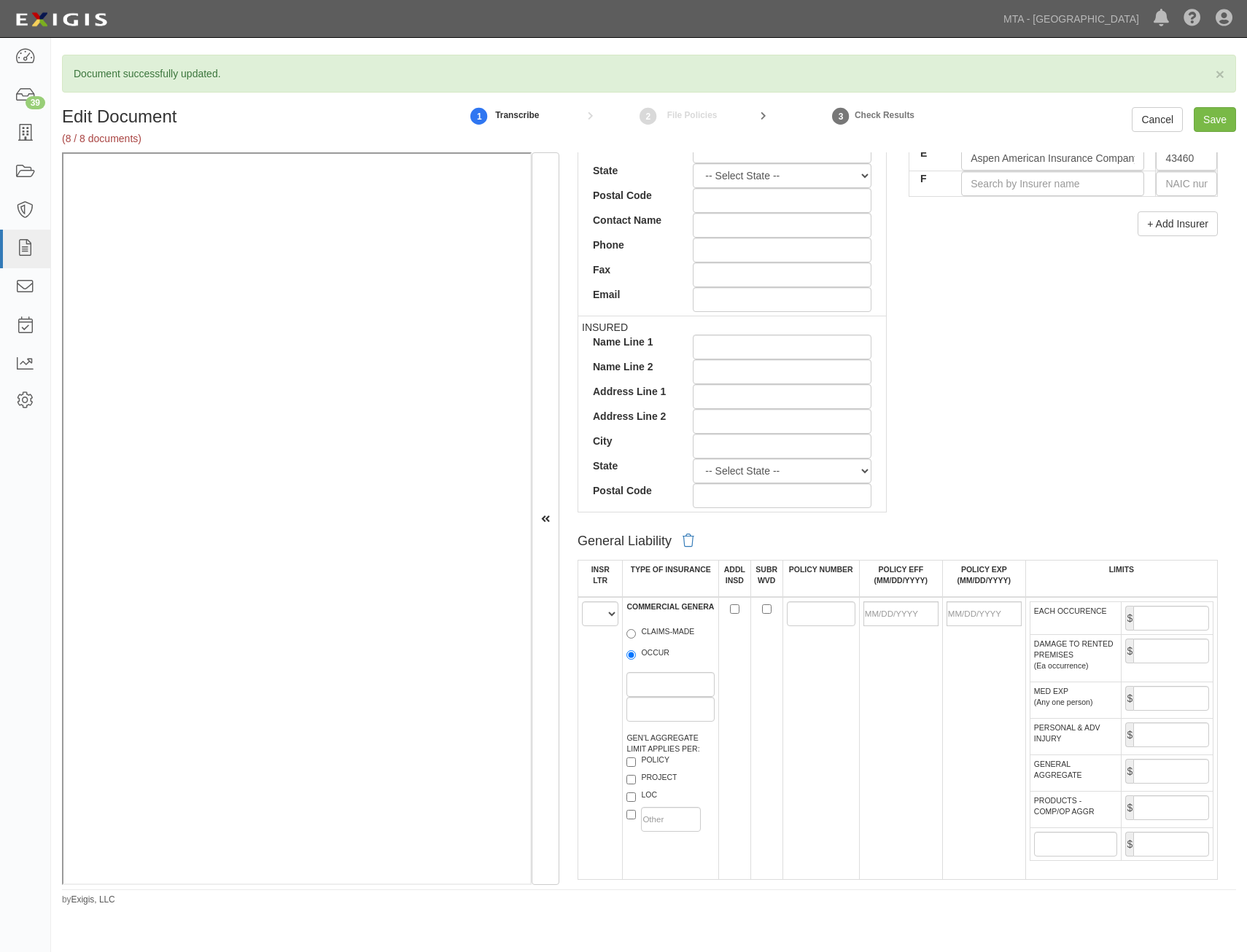
scroll to position [656, 0]
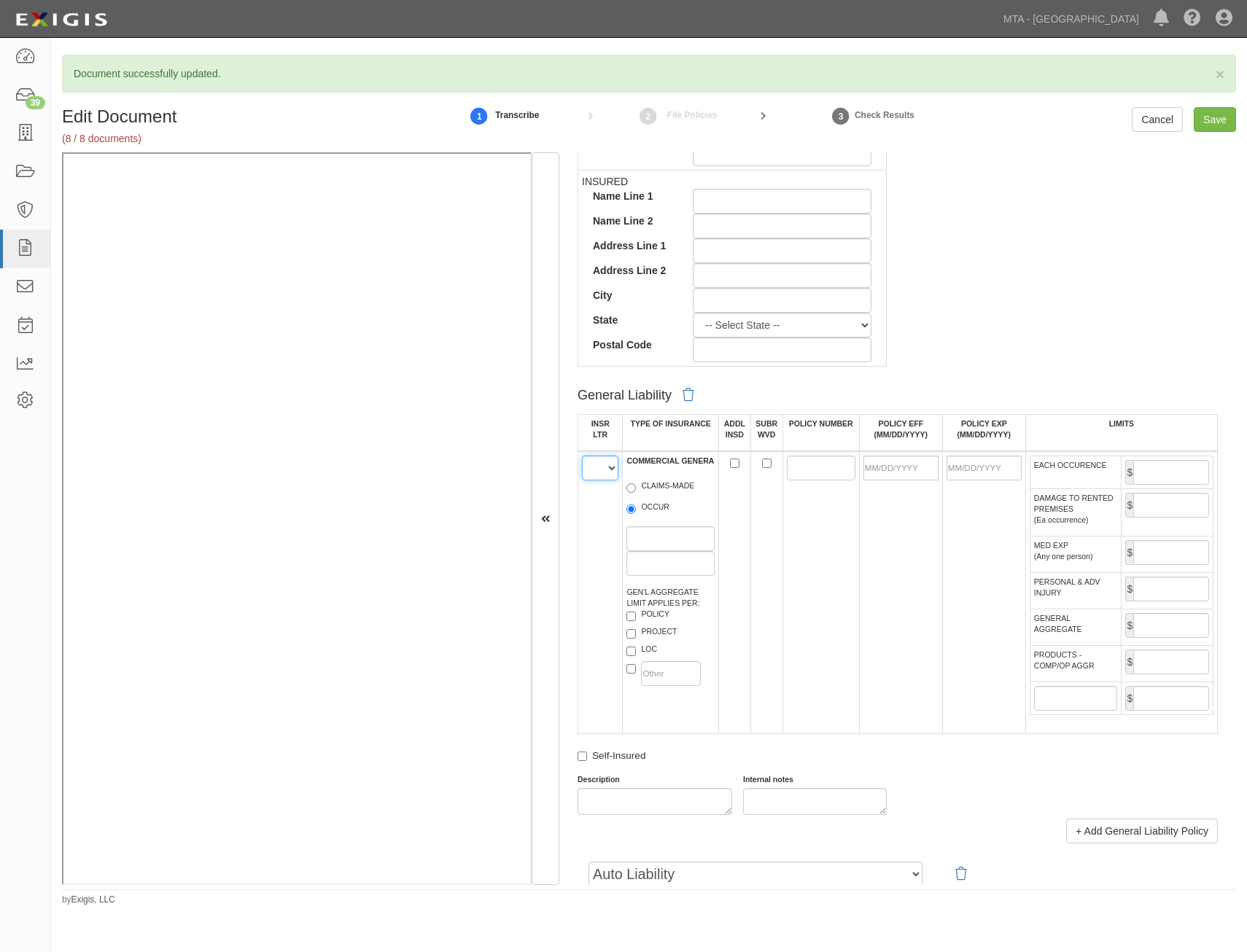
click at [609, 473] on select "A B C D E F" at bounding box center [601, 468] width 37 height 25
select select "A"
click at [582, 456] on select "A B C D E F" at bounding box center [601, 468] width 37 height 25
click at [646, 513] on label "OCCUR" at bounding box center [647, 508] width 43 height 15
click at [636, 513] on input "OCCUR" at bounding box center [631, 509] width 10 height 10
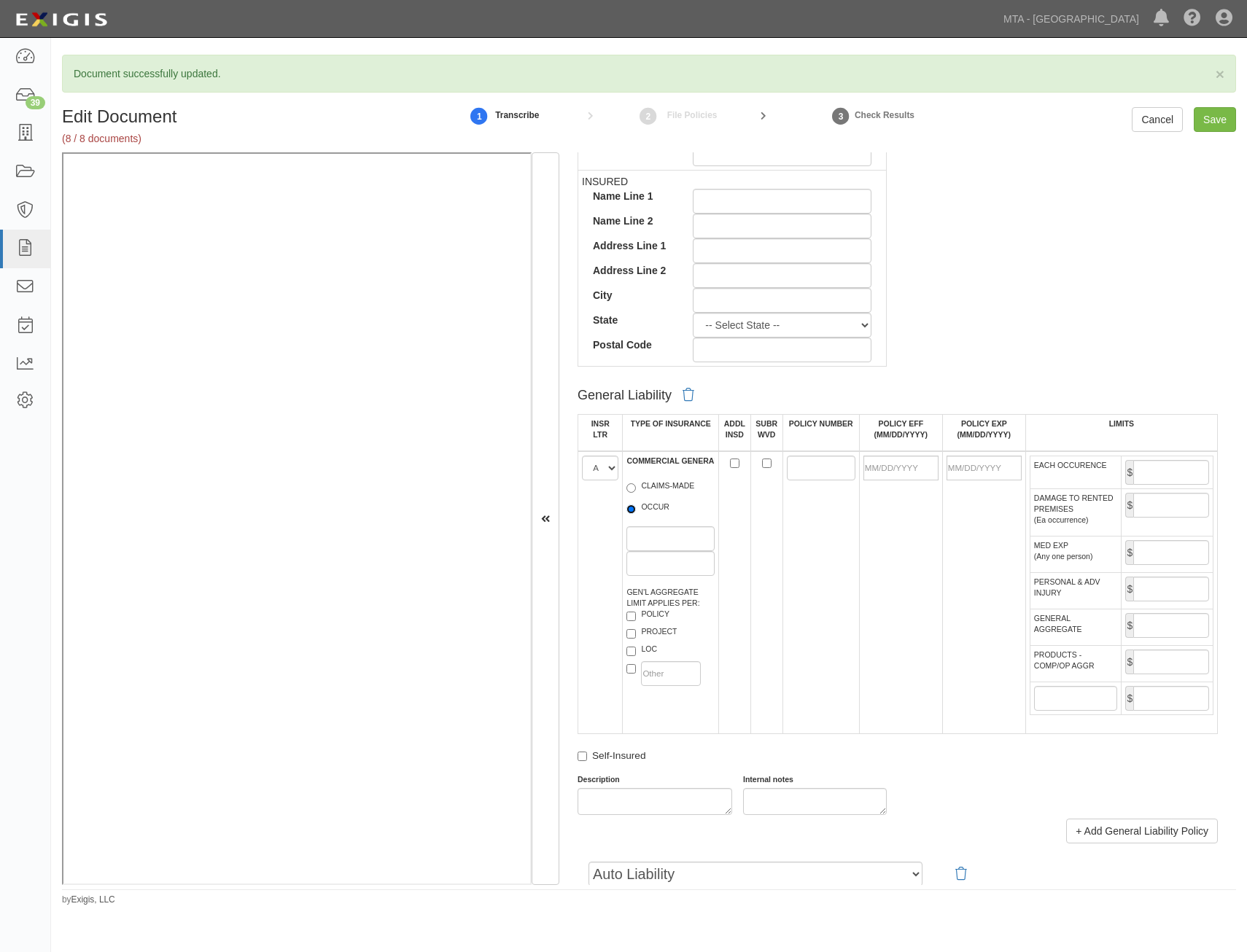
radio input "true"
click at [669, 630] on label "PROJECT" at bounding box center [651, 633] width 50 height 15
click at [636, 630] on input "PROJECT" at bounding box center [631, 634] width 10 height 10
checkbox input "true"
click at [735, 462] on input "ADDL INSD" at bounding box center [734, 463] width 10 height 10
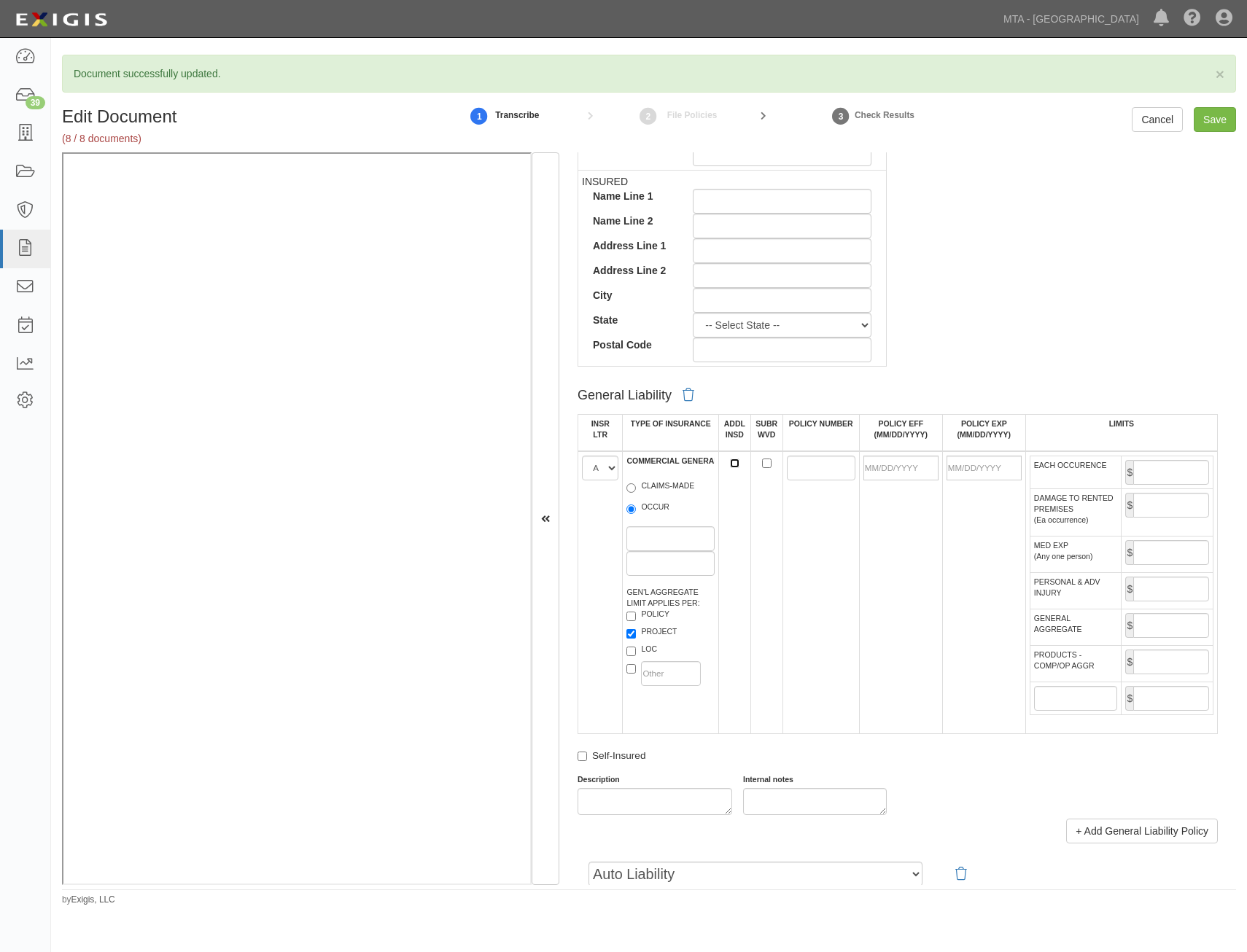
checkbox input "true"
click at [768, 462] on td at bounding box center [766, 593] width 32 height 283
click at [762, 464] on input "SUBR WVD" at bounding box center [767, 463] width 10 height 10
checkbox input "true"
click at [794, 466] on input "POLICY NUMBER" at bounding box center [821, 468] width 68 height 25
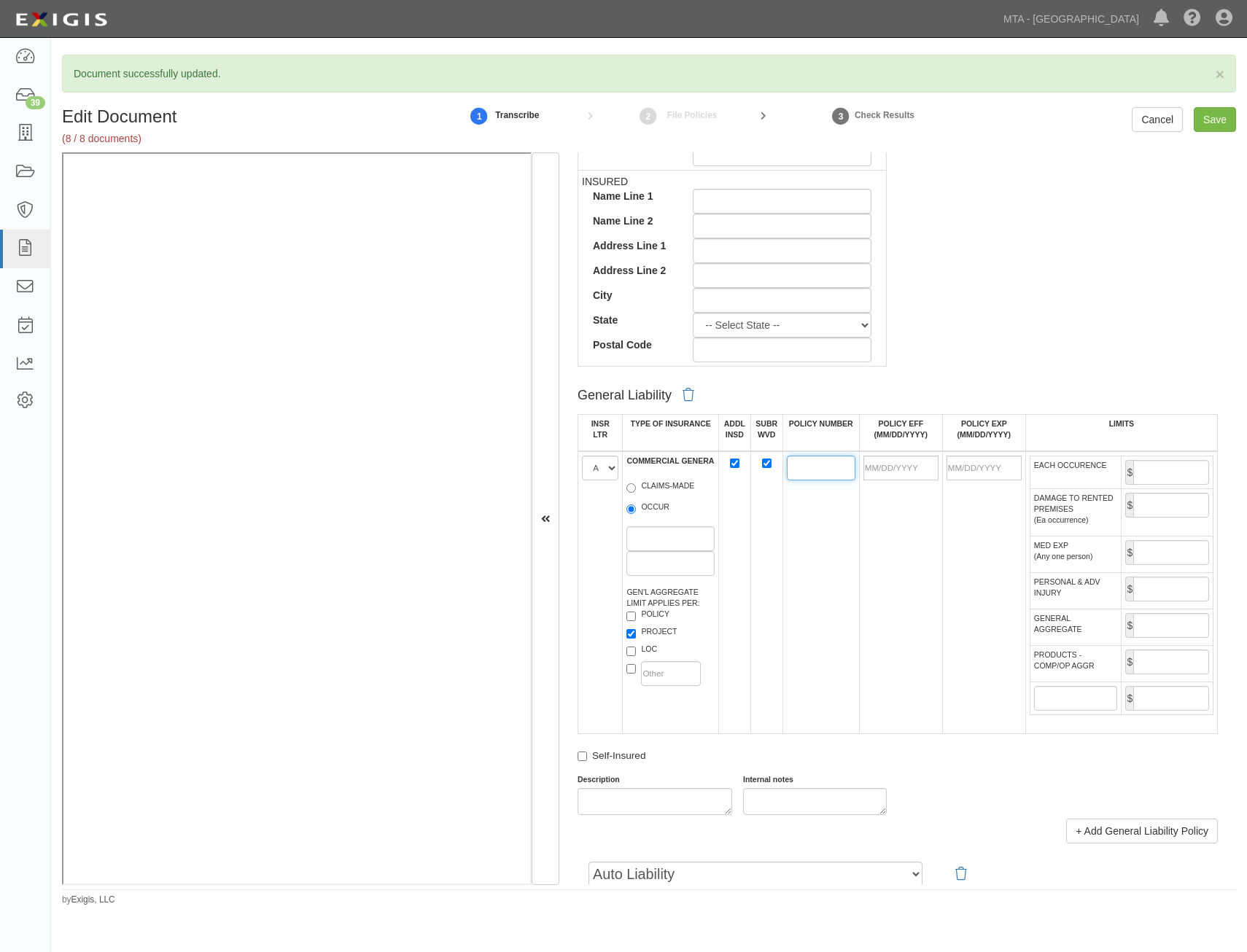
paste input "CG5227870"
type input "CG5227870"
click at [905, 471] on input "POLICY EFF (MM/DD/YYYY)" at bounding box center [901, 468] width 76 height 25
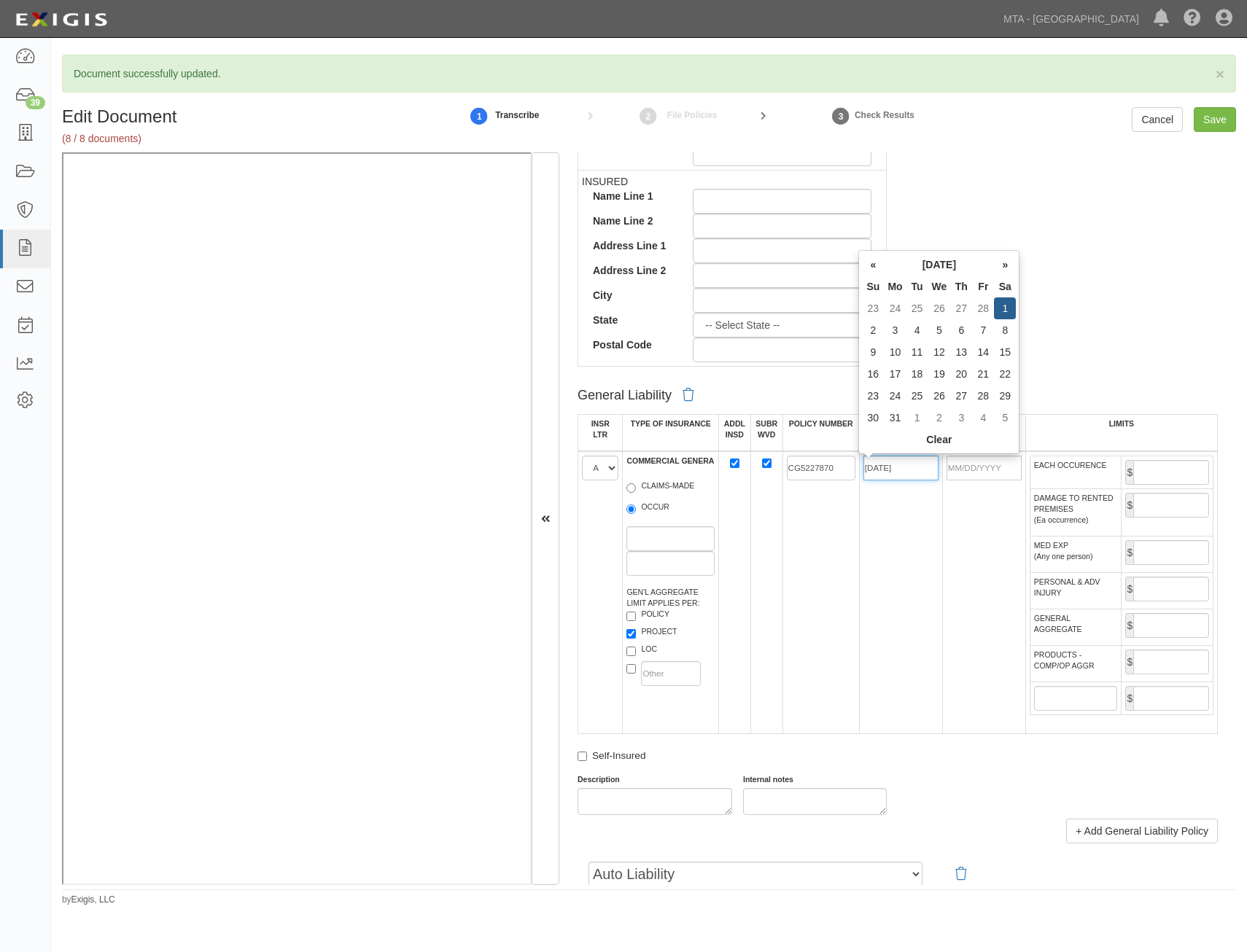
type input "03/01/2025"
type input "03/01/2026"
click at [871, 569] on td "03/01/2025" at bounding box center [900, 593] width 83 height 283
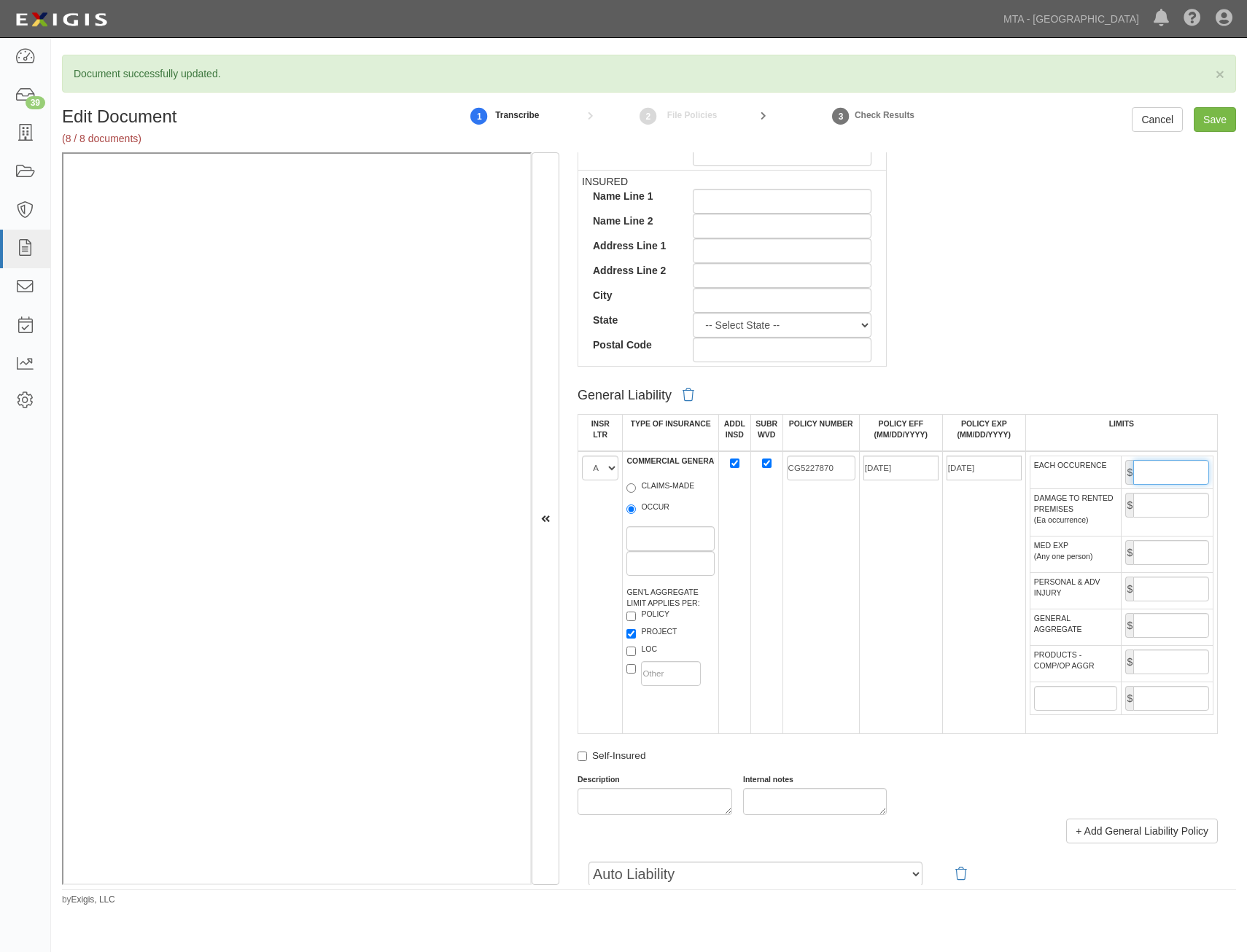
click at [1134, 468] on input "EACH OCCURENCE" at bounding box center [1171, 472] width 76 height 25
type input "1,000,000"
drag, startPoint x: 1161, startPoint y: 621, endPoint x: 1159, endPoint y: 631, distance: 10.2
click at [1161, 621] on input "GENERAL AGGREGATE" at bounding box center [1171, 625] width 76 height 25
type input "2,000,000"
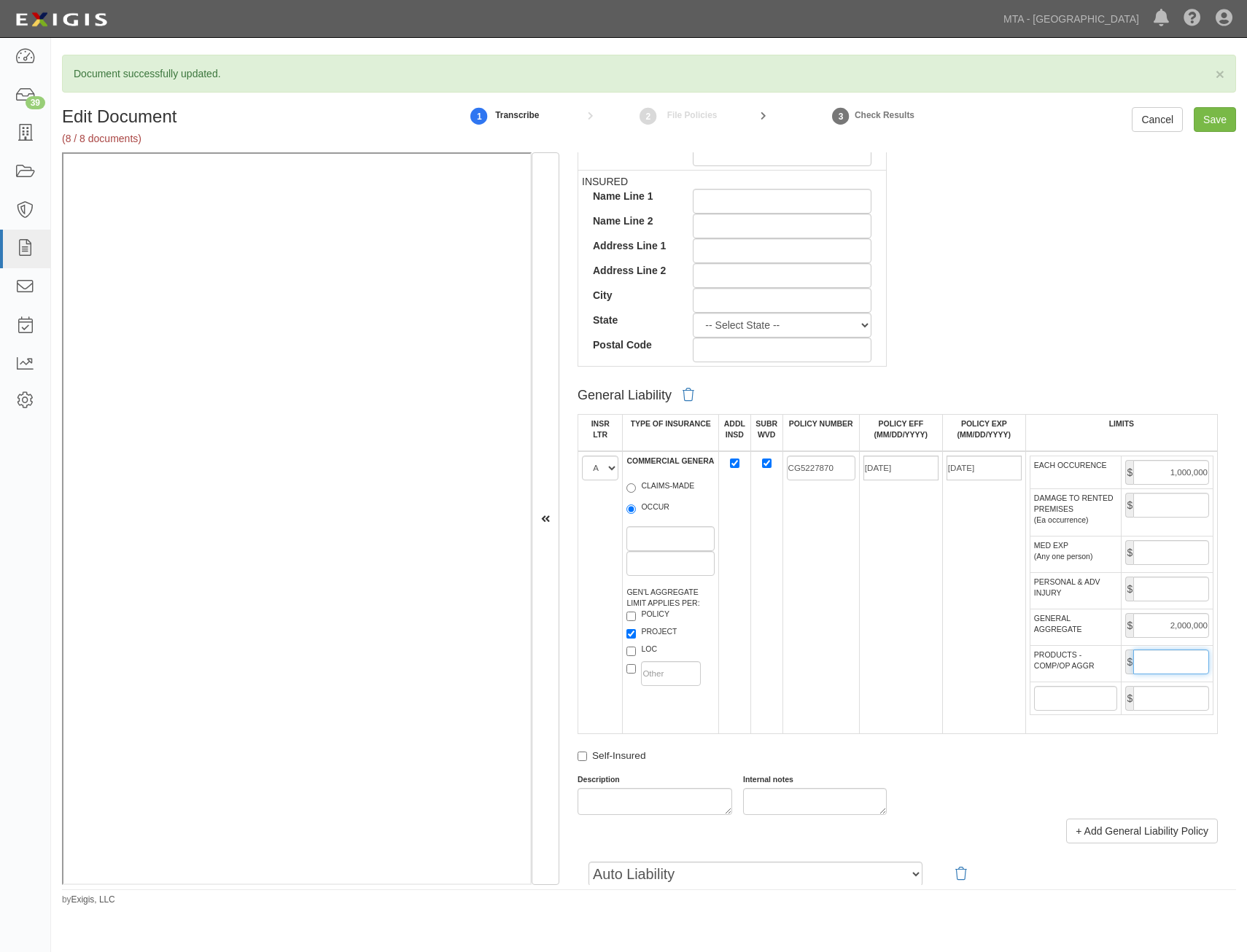
click at [1172, 664] on input "PRODUCTS - COMP/OP AGGR" at bounding box center [1171, 662] width 76 height 25
type input "2,000,000"
click at [955, 708] on td "03/01/2026" at bounding box center [984, 593] width 83 height 283
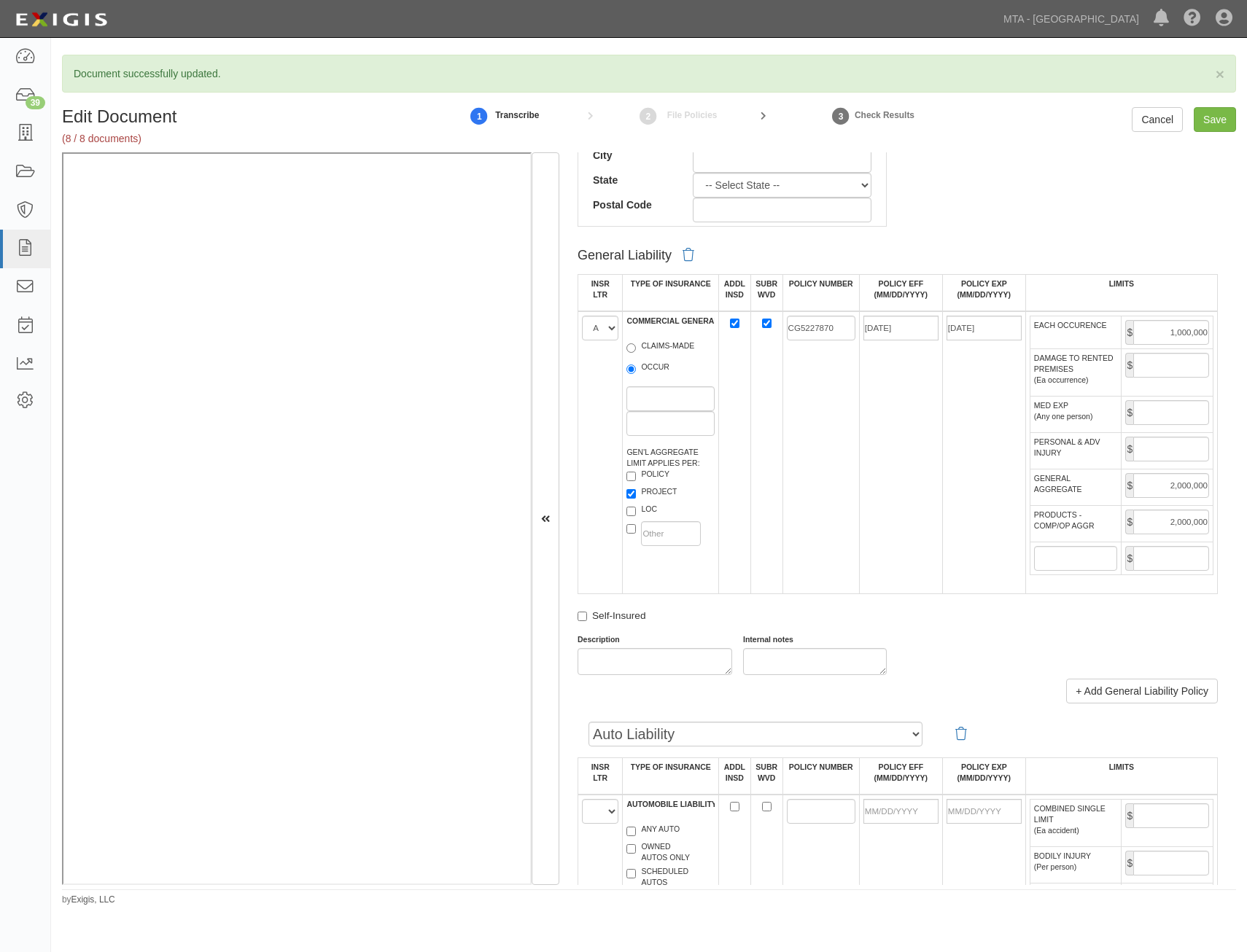
scroll to position [1093, 0]
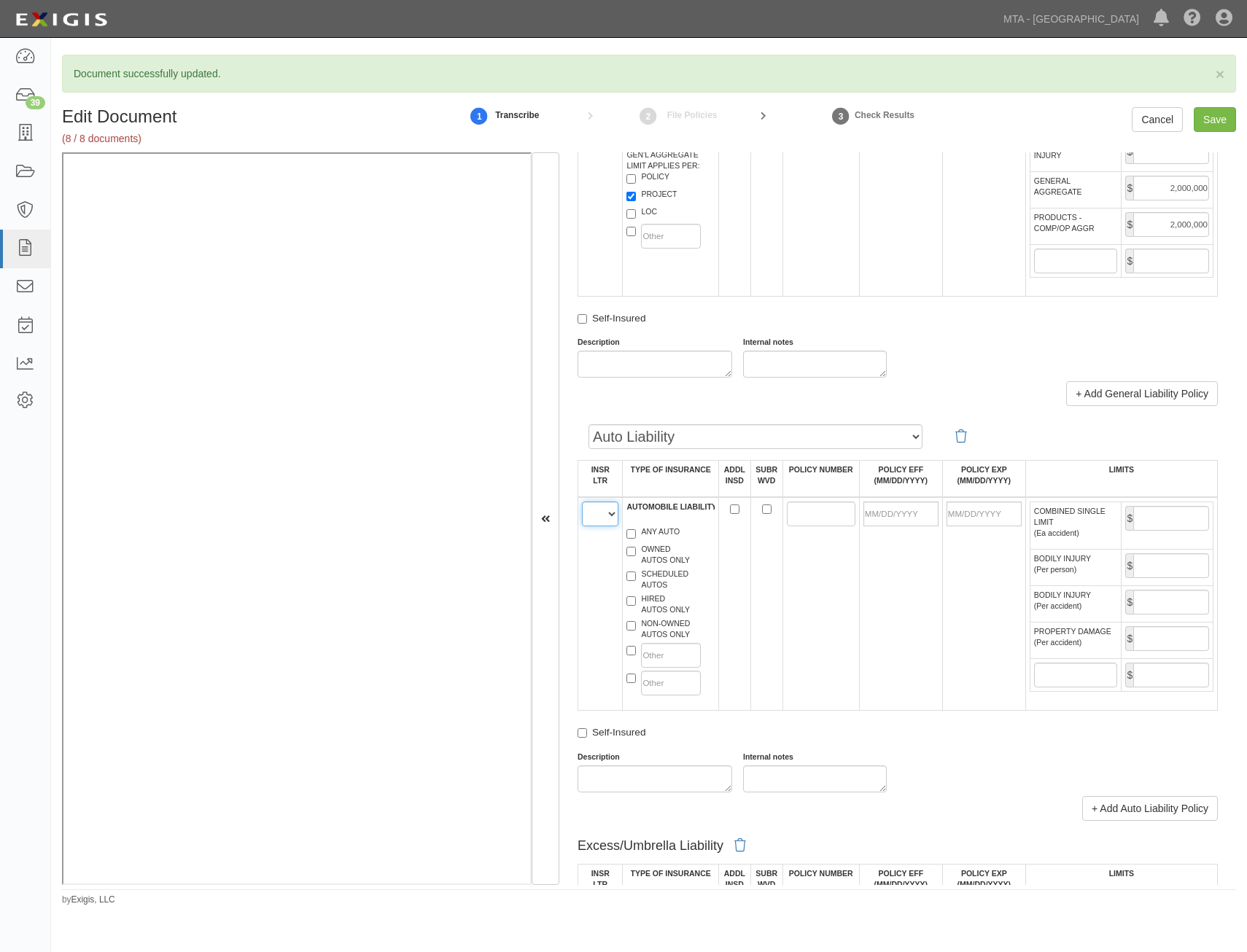
click at [603, 517] on select "A B C D E F" at bounding box center [601, 514] width 37 height 25
select select "B"
click at [582, 501] on select "A B C D E F" at bounding box center [601, 514] width 37 height 25
click at [648, 535] on label "ANY AUTO" at bounding box center [652, 533] width 54 height 15
click at [636, 535] on input "ANY AUTO" at bounding box center [631, 534] width 10 height 10
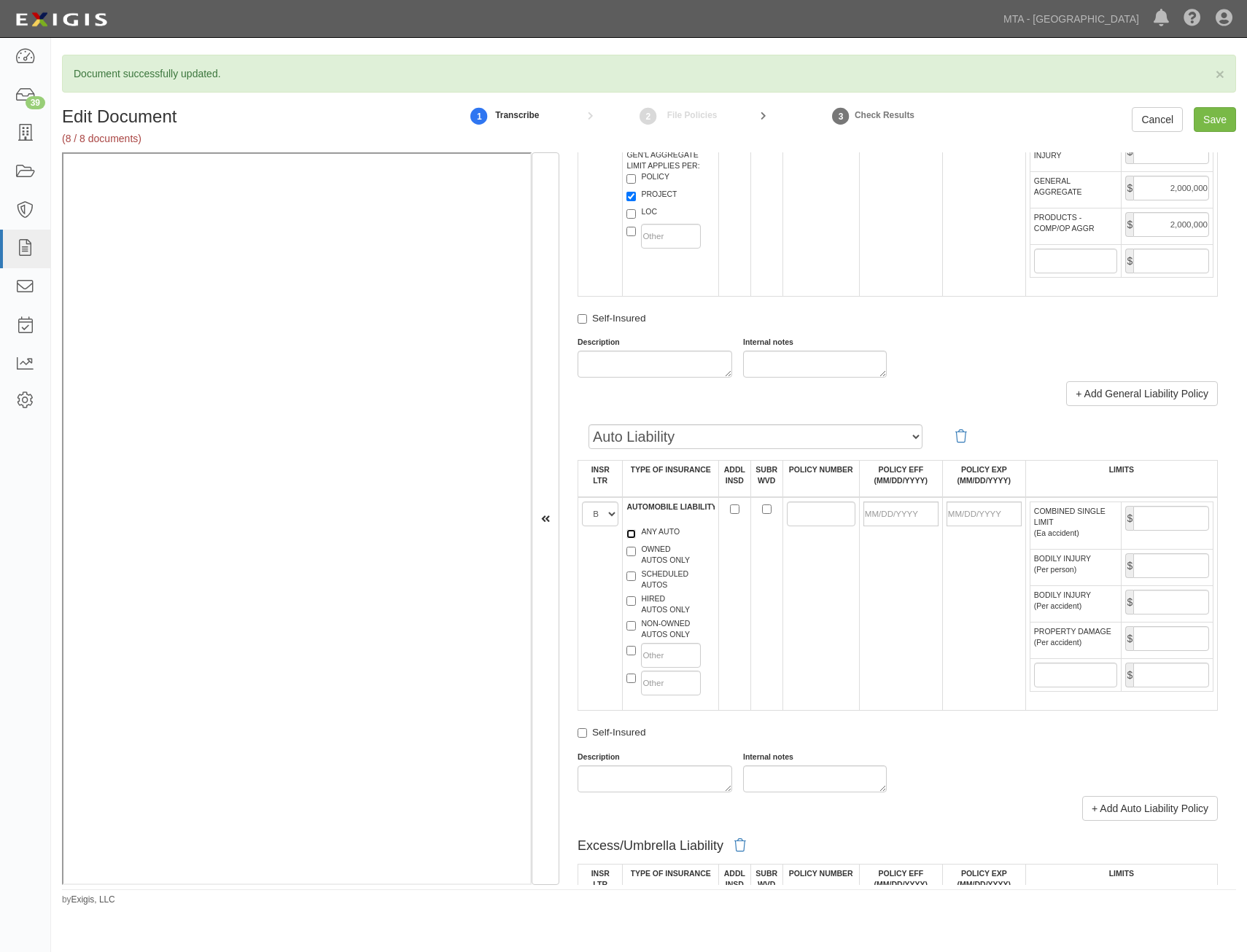
checkbox input "true"
click at [660, 586] on label "SCHEDULED AUTOS" at bounding box center [657, 580] width 62 height 22
click at [636, 581] on input "SCHEDULED AUTOS" at bounding box center [631, 576] width 10 height 10
checkbox input "true"
click at [660, 608] on label "HIRED AUTOS ONLY" at bounding box center [658, 604] width 63 height 22
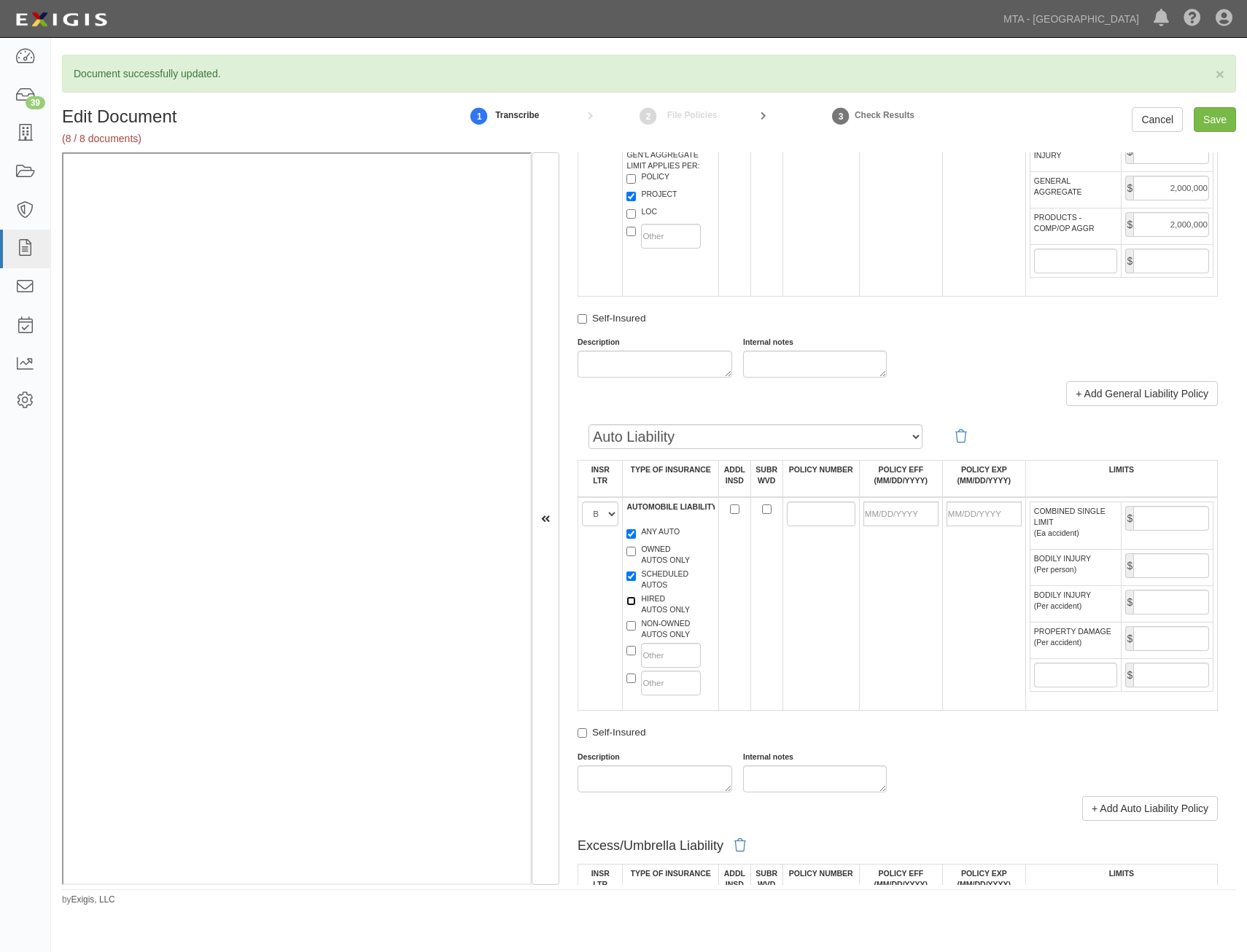
click at [636, 606] on input "HIRED AUTOS ONLY" at bounding box center [631, 601] width 10 height 10
checkbox input "true"
click at [666, 626] on label "NON-OWNED AUTOS ONLY" at bounding box center [658, 629] width 63 height 22
click at [636, 626] on input "NON-OWNED AUTOS ONLY" at bounding box center [631, 625] width 10 height 10
checkbox input "true"
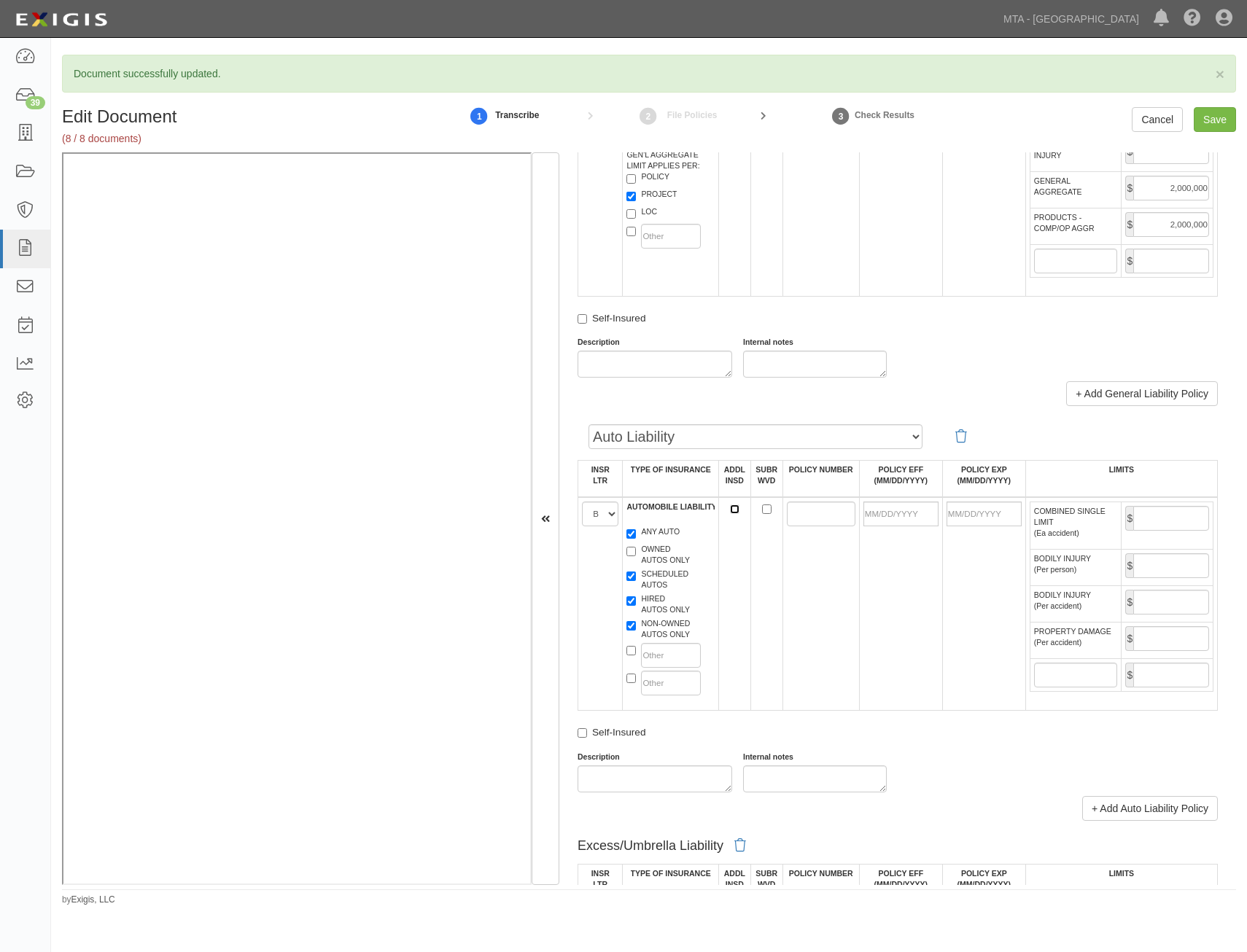
drag, startPoint x: 729, startPoint y: 508, endPoint x: 748, endPoint y: 508, distance: 19.0
click at [730, 508] on input "ADDL INSD" at bounding box center [734, 509] width 10 height 10
checkbox input "true"
click at [762, 509] on input "SUBR WVD" at bounding box center [767, 509] width 10 height 10
checkbox input "true"
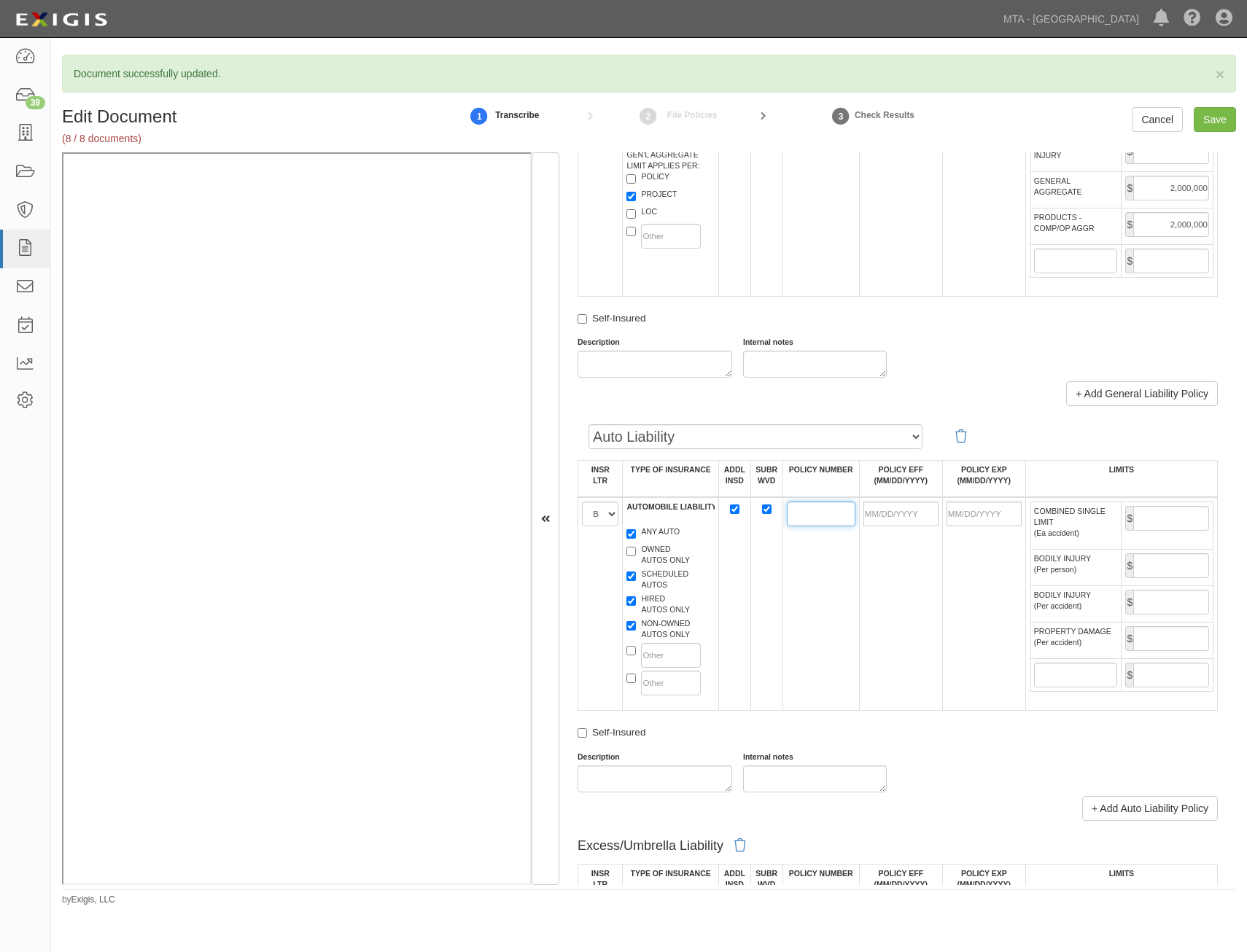
drag, startPoint x: 800, startPoint y: 517, endPoint x: 793, endPoint y: 511, distance: 9.2
click at [800, 517] on input "POLICY NUMBER" at bounding box center [821, 514] width 68 height 25
paste input "BAC1875727"
type input "BAC1875727"
click at [908, 516] on input "POLICY EFF (MM/DD/YYYY)" at bounding box center [901, 514] width 76 height 25
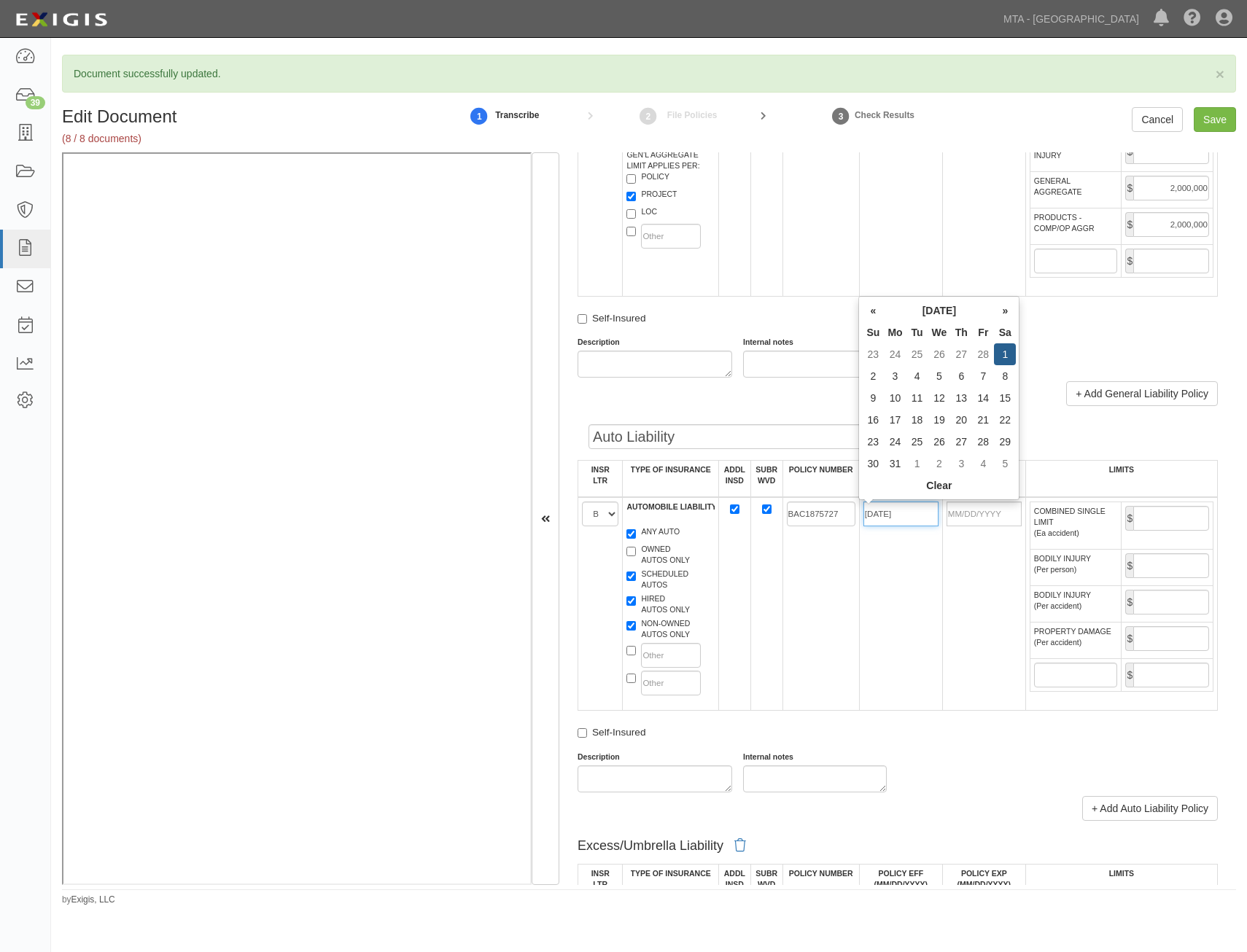
type input "03/01/2025"
type input "03/01/2026"
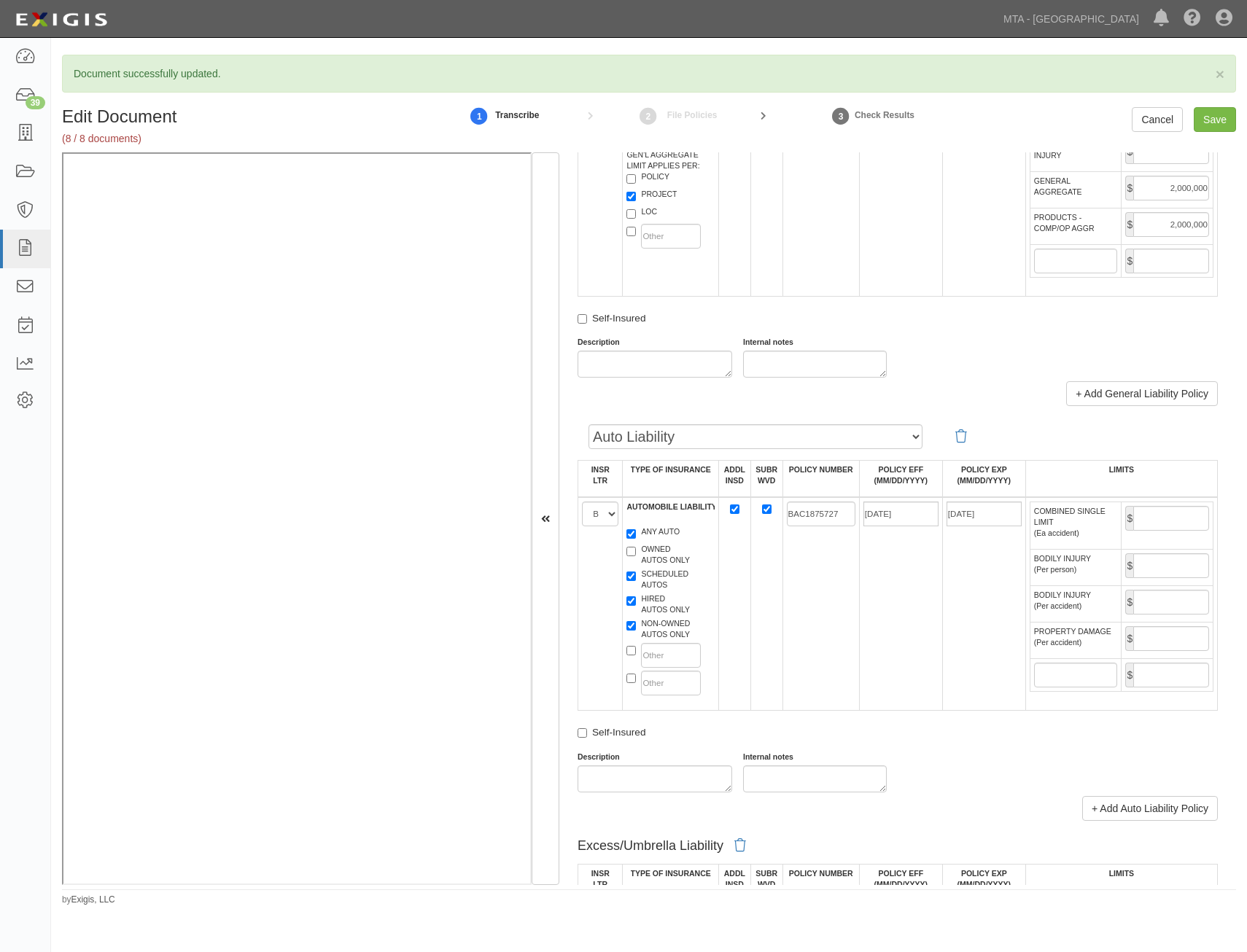
click at [815, 603] on td "BAC1875727" at bounding box center [820, 603] width 76 height 213
click at [1150, 512] on input "COMBINED SINGLE LIMIT (Ea accident)" at bounding box center [1171, 518] width 76 height 25
type input "1,000,000"
click at [928, 625] on td "03/01/2025" at bounding box center [900, 603] width 83 height 213
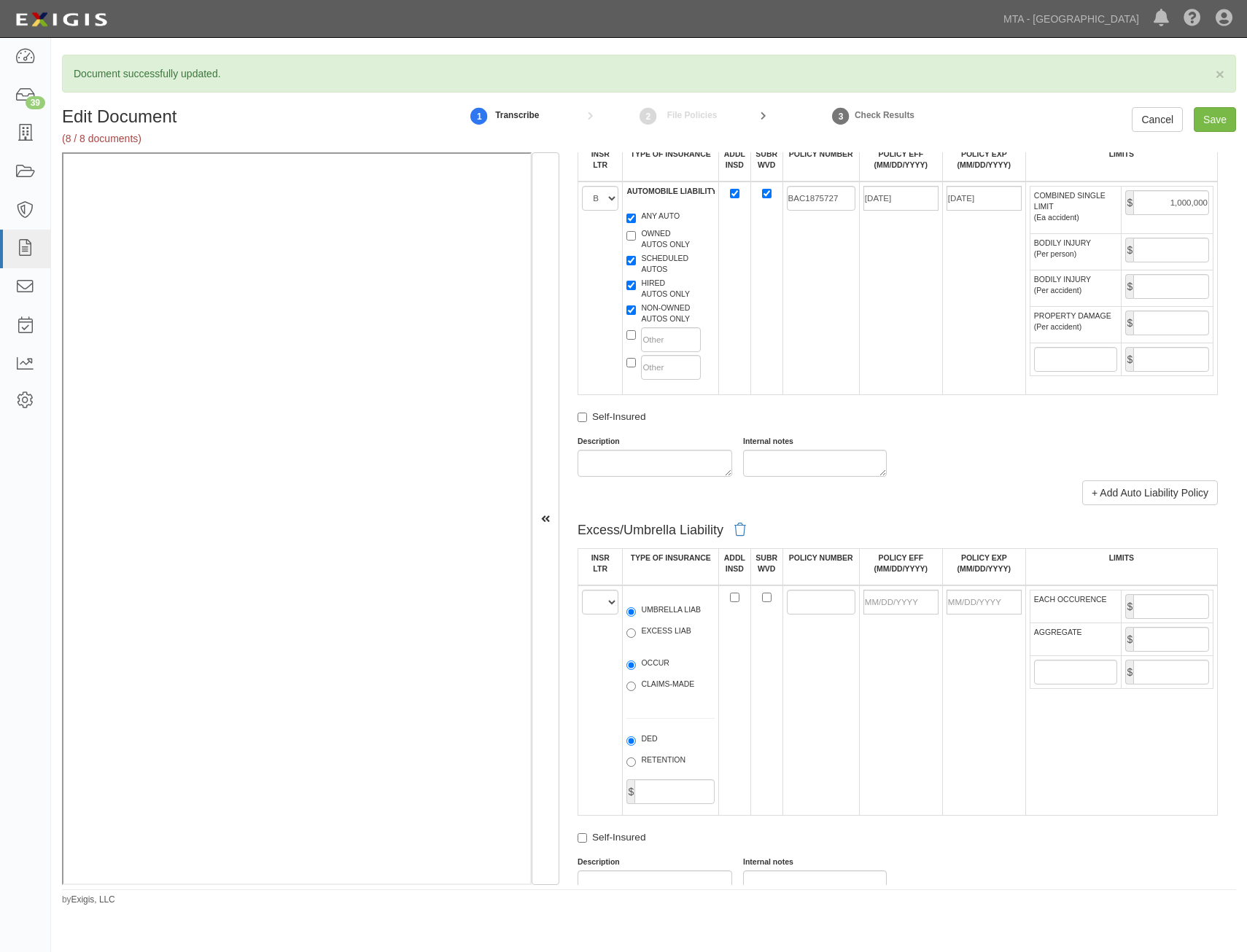
scroll to position [1459, 0]
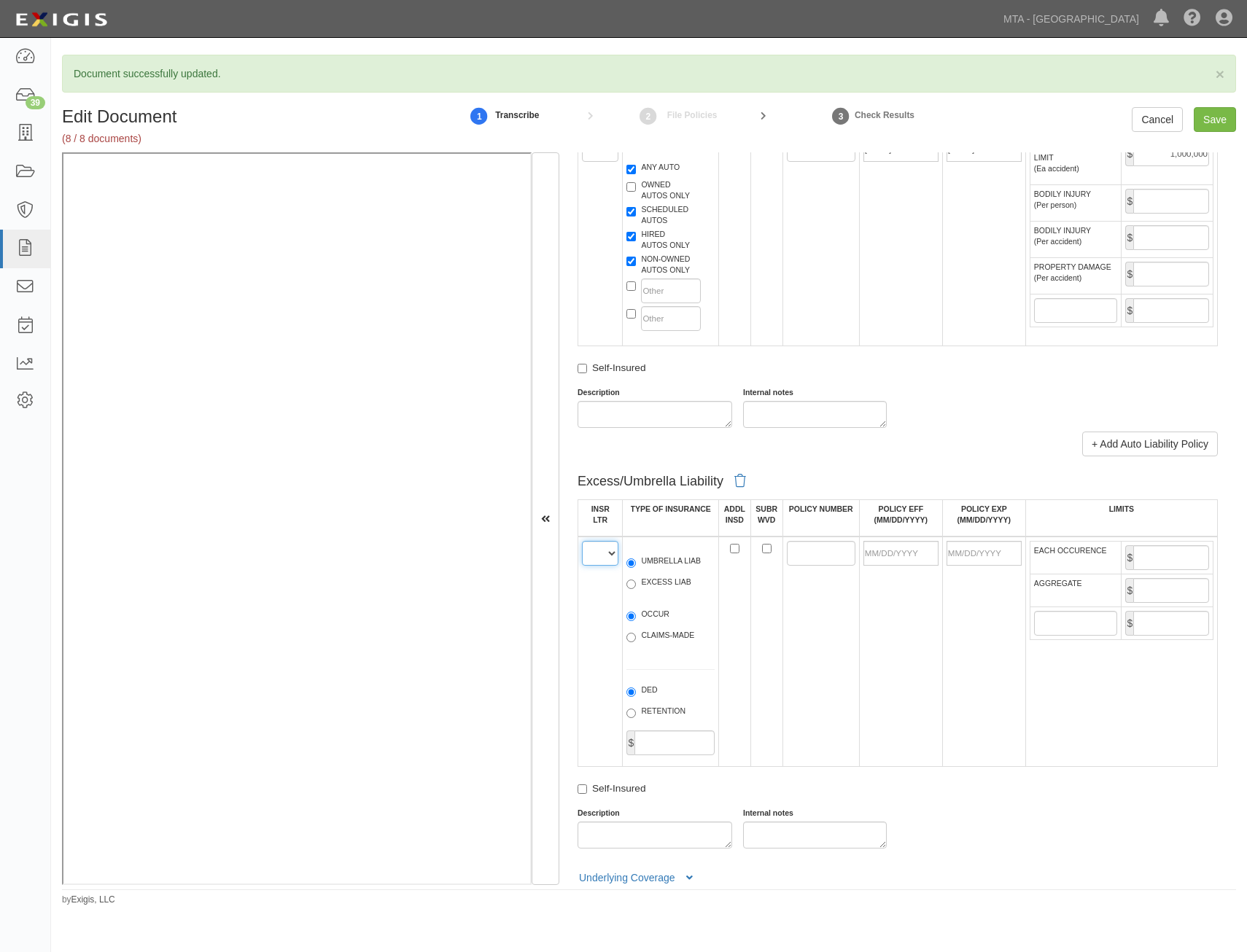
click at [604, 555] on select "A B C D E F" at bounding box center [601, 553] width 37 height 25
select select "C"
click at [582, 541] on select "A B C D E F" at bounding box center [601, 553] width 37 height 25
click at [672, 563] on label "UMBRELLA LIAB" at bounding box center [663, 563] width 75 height 15
click at [636, 563] on input "UMBRELLA LIAB" at bounding box center [631, 563] width 10 height 10
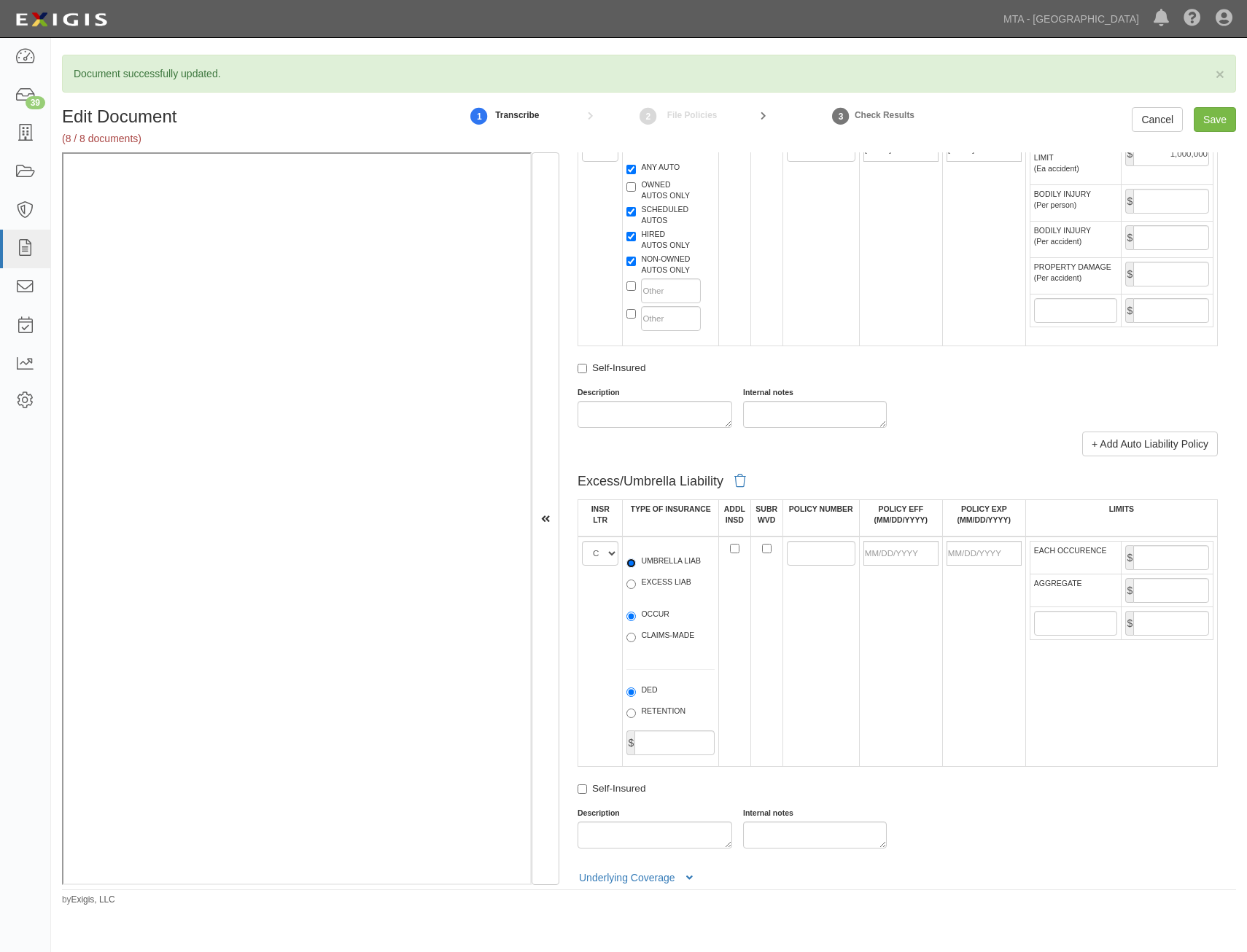
radio input "true"
click at [657, 614] on label "OCCUR" at bounding box center [647, 616] width 43 height 15
click at [636, 614] on input "OCCUR" at bounding box center [631, 617] width 10 height 10
radio input "true"
drag, startPoint x: 731, startPoint y: 551, endPoint x: 769, endPoint y: 548, distance: 38.1
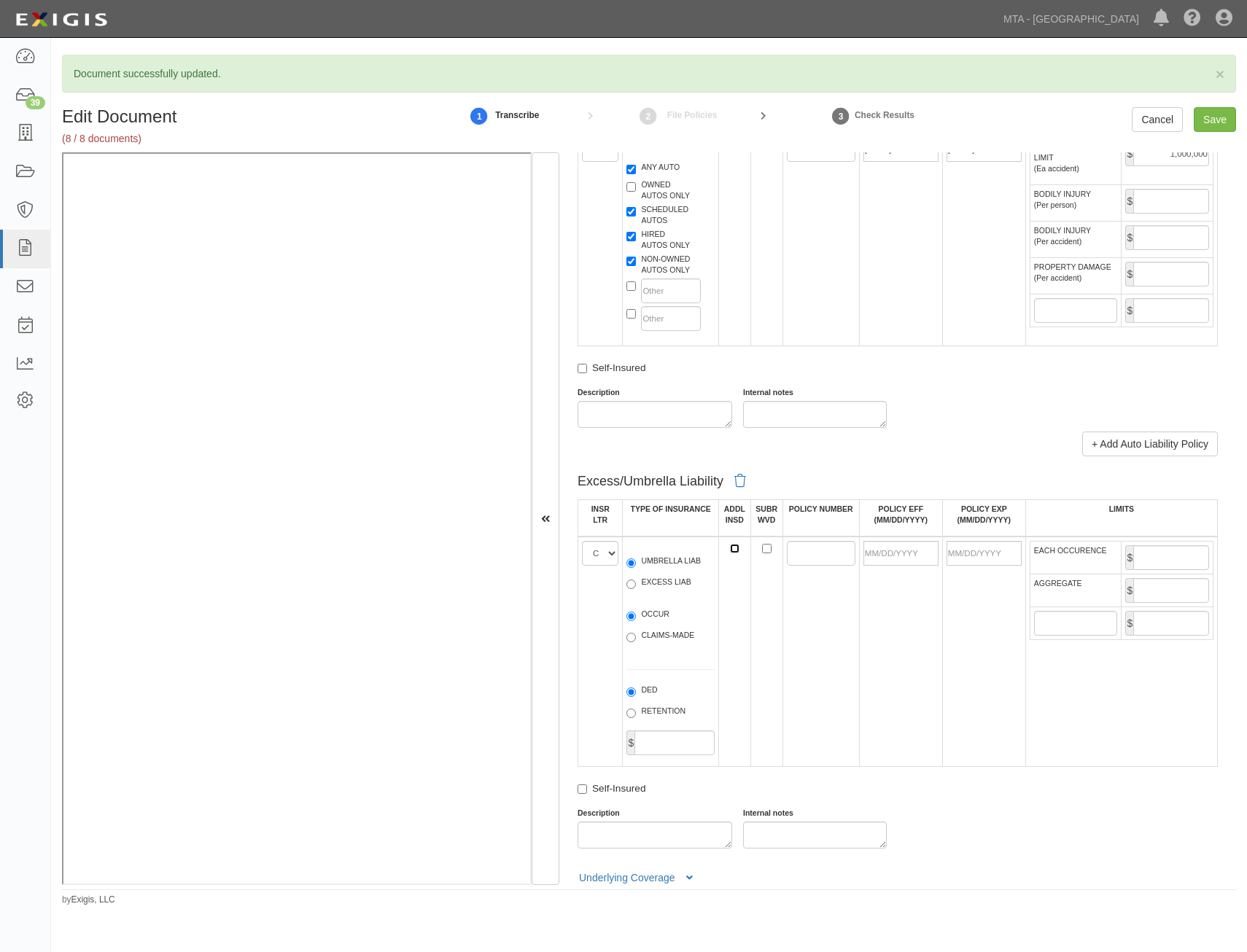
click at [731, 551] on input "ADDL INSD" at bounding box center [734, 548] width 10 height 10
checkbox input "true"
click at [762, 550] on input "SUBR WVD" at bounding box center [767, 548] width 10 height 10
checkbox input "true"
click at [787, 550] on input "POLICY NUMBER" at bounding box center [821, 553] width 68 height 25
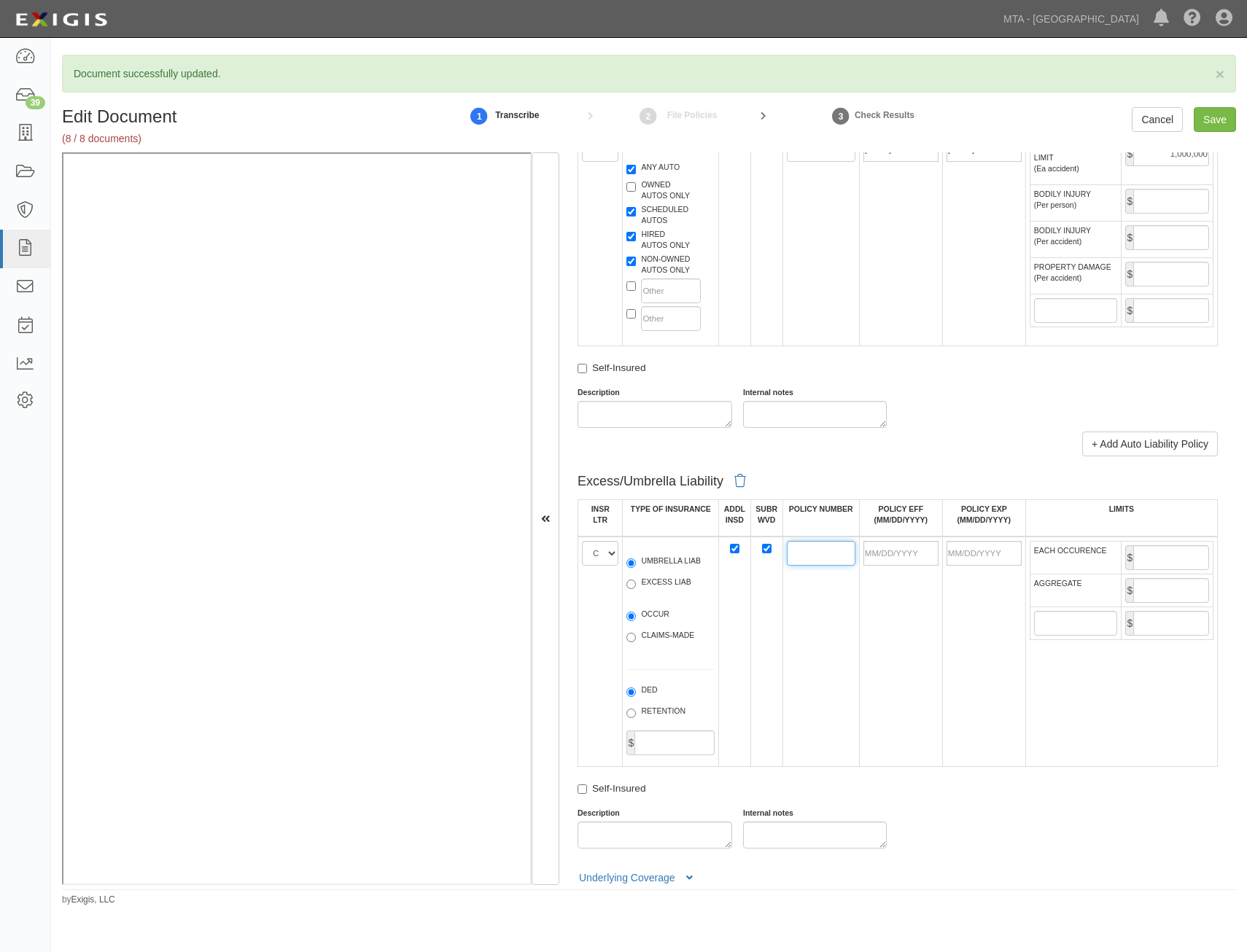
paste input "CULP3894424"
type input "CULP3894424"
click at [909, 554] on input "POLICY EFF (MM/DD/YYYY)" at bounding box center [901, 553] width 76 height 25
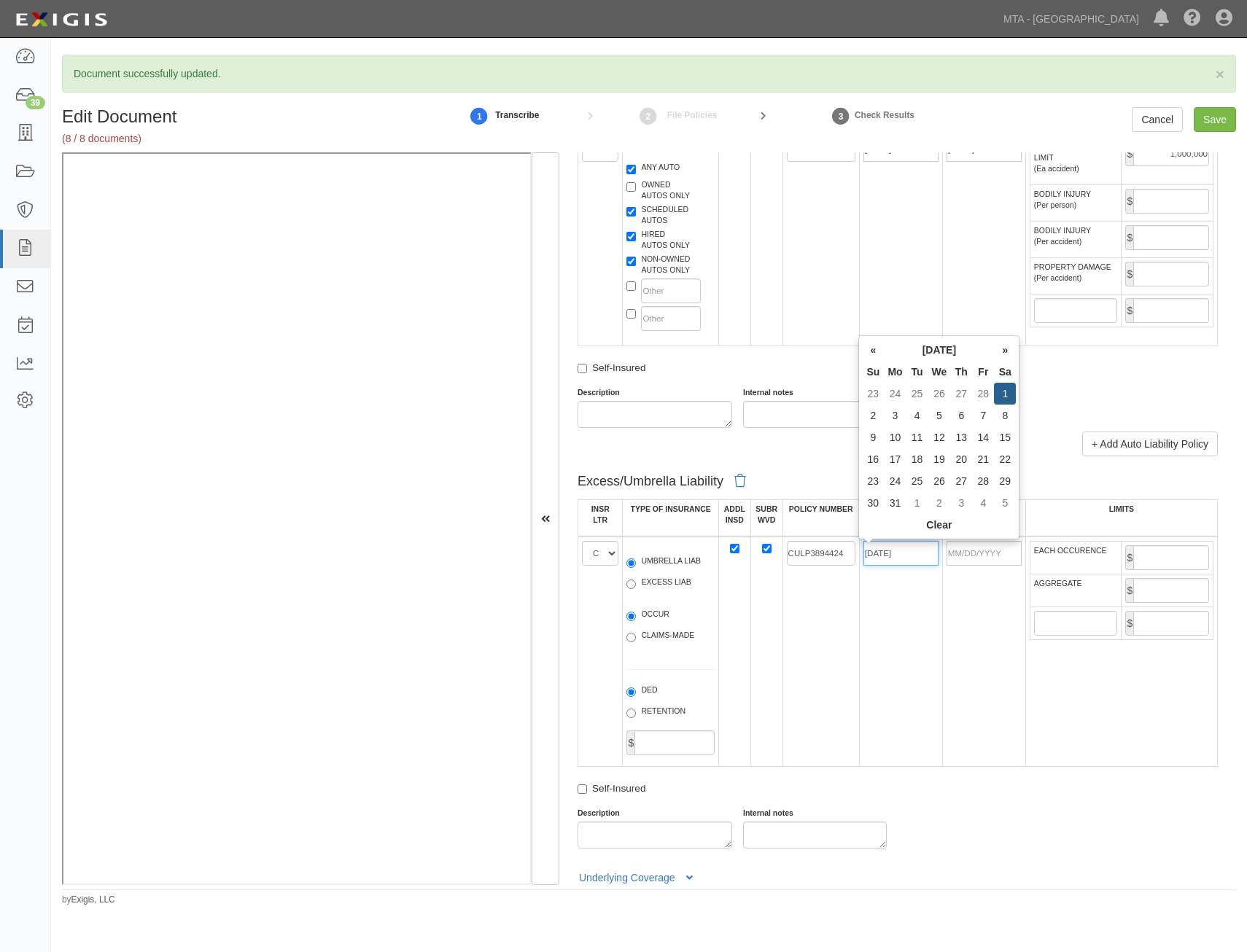
type input "03/01/2025"
type input "03/01/2026"
click at [1109, 729] on td "EACH OCCURENCE $ AGGREGATE $ $" at bounding box center [1121, 652] width 191 height 230
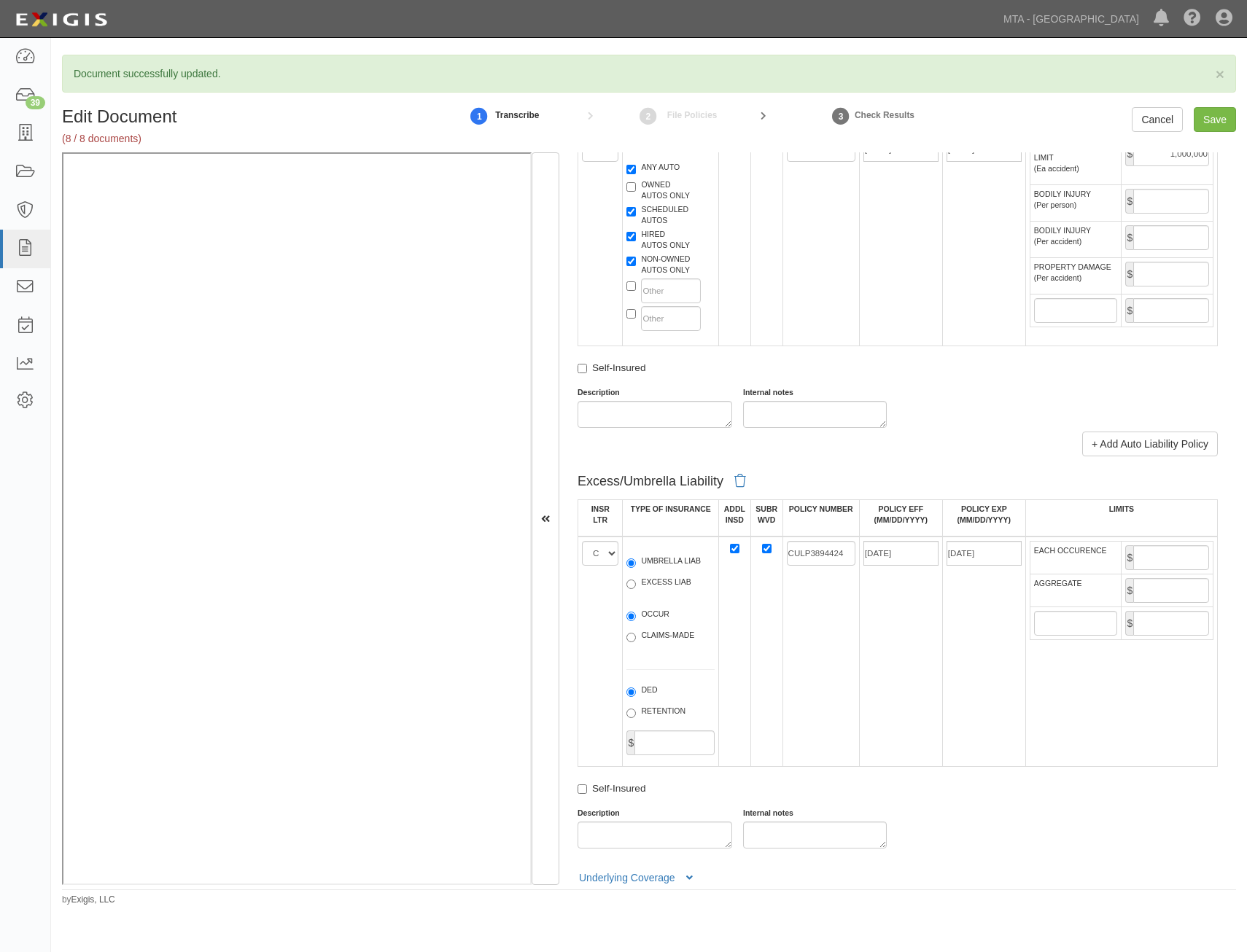
drag, startPoint x: 1109, startPoint y: 729, endPoint x: 1008, endPoint y: 667, distance: 118.5
click at [1008, 667] on td "03/01/2026" at bounding box center [984, 652] width 83 height 230
click at [1166, 557] on input "EACH OCCURENCE" at bounding box center [1171, 558] width 76 height 25
type input "9,000,000"
drag, startPoint x: 1149, startPoint y: 604, endPoint x: 1164, endPoint y: 591, distance: 19.8
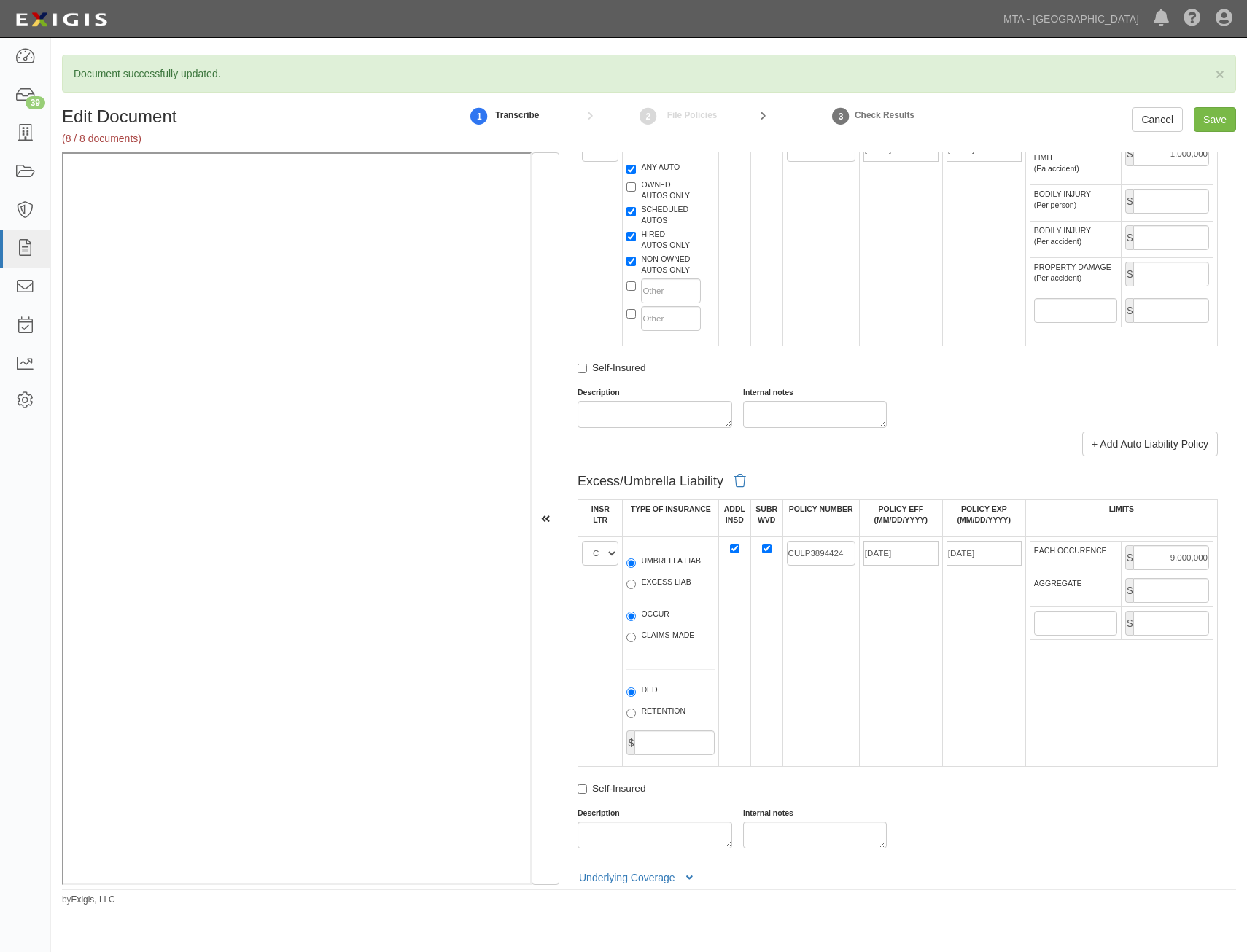
click at [1150, 603] on td "$" at bounding box center [1167, 590] width 92 height 32
click at [1164, 591] on input "AGGREGATE" at bounding box center [1171, 590] width 76 height 25
type input "9,000,000"
click at [1029, 652] on td "EACH OCCURENCE $ 9,000,000 AGGREGATE $ 9,000,000 $" at bounding box center [1121, 652] width 191 height 230
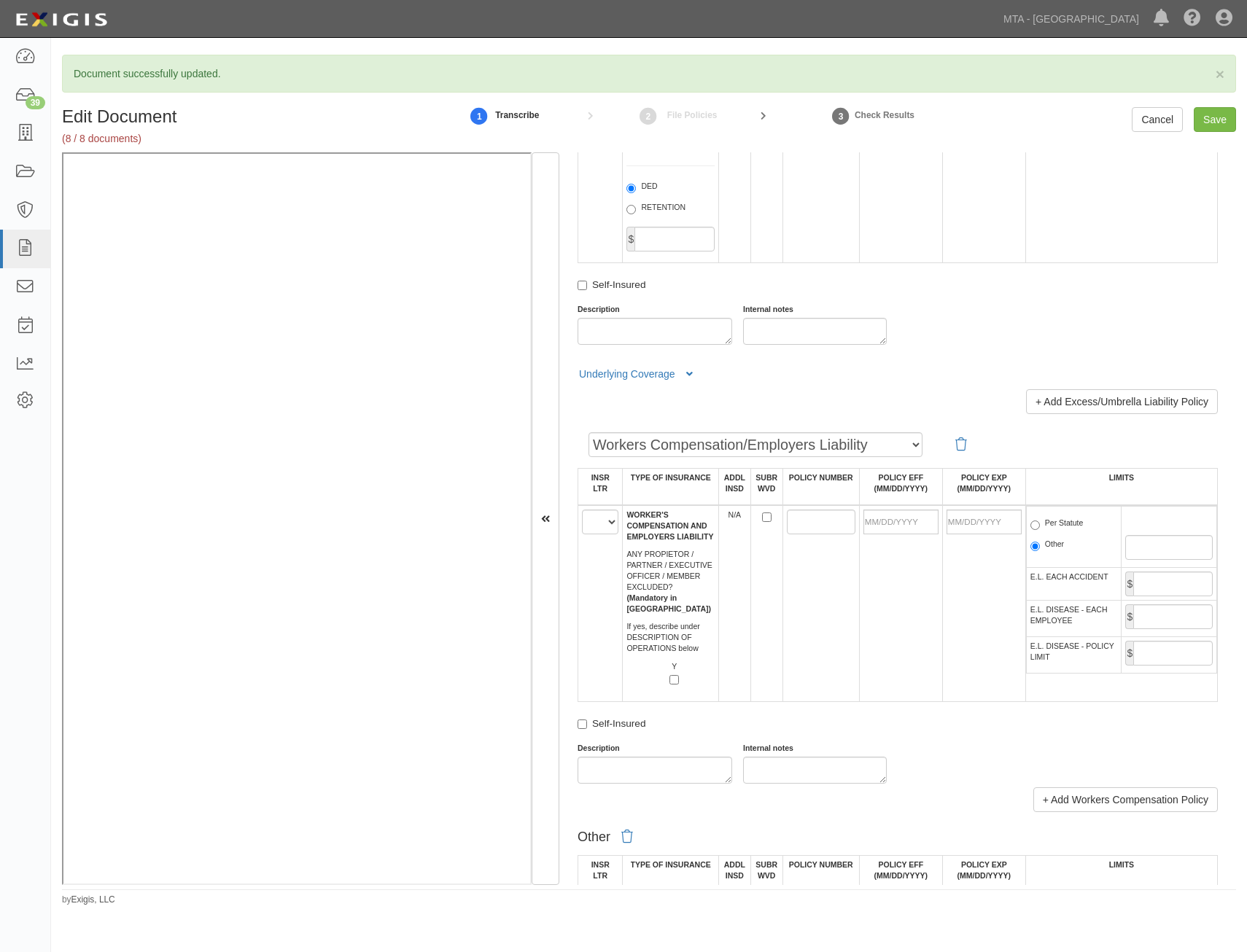
scroll to position [1969, 0]
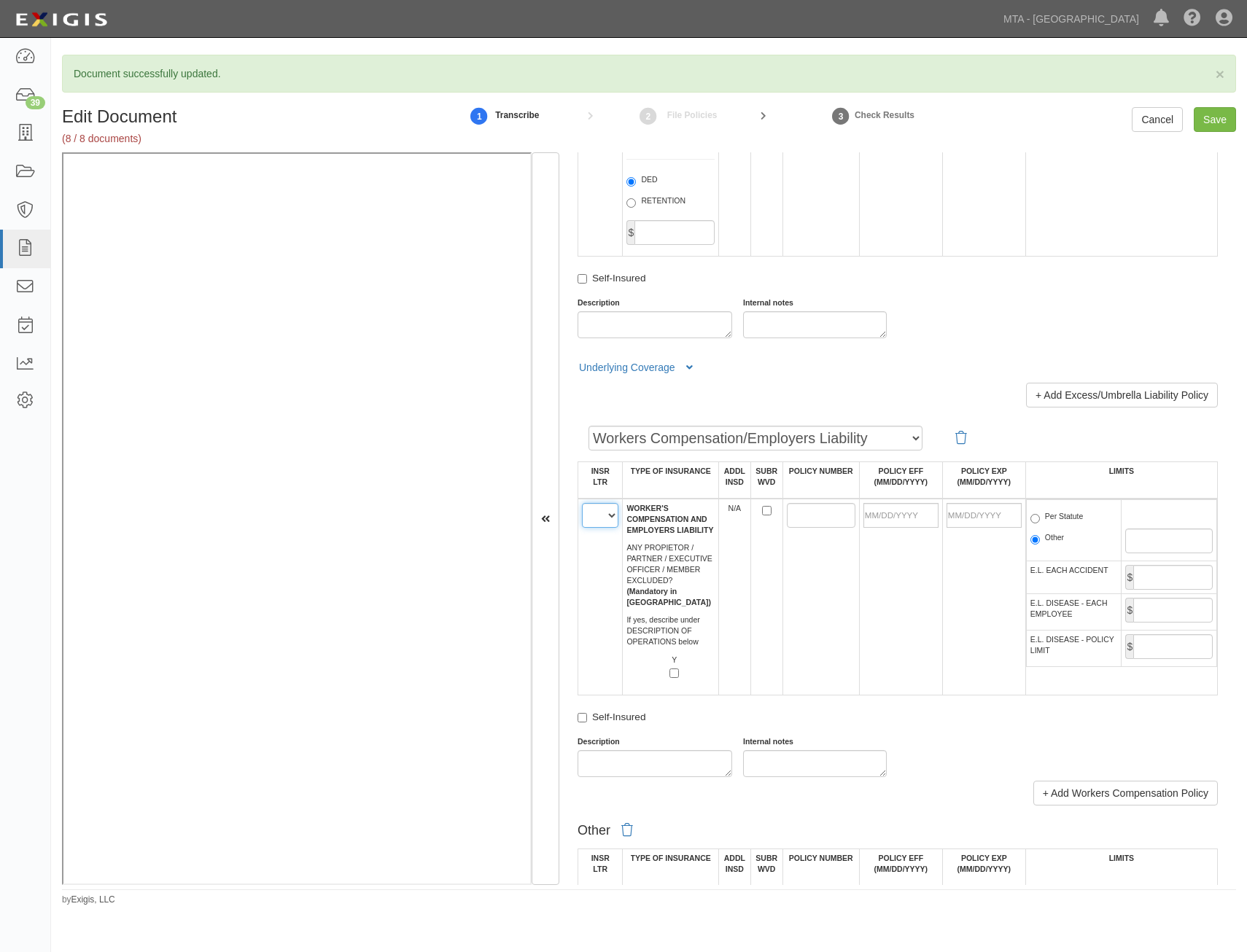
click at [603, 519] on select "A B C D E F" at bounding box center [601, 516] width 37 height 25
select select "D"
click at [582, 503] on select "A B C D E F" at bounding box center [601, 516] width 37 height 25
drag, startPoint x: 759, startPoint y: 510, endPoint x: 789, endPoint y: 523, distance: 32.7
click at [762, 510] on input "SUBR WVD" at bounding box center [767, 510] width 10 height 10
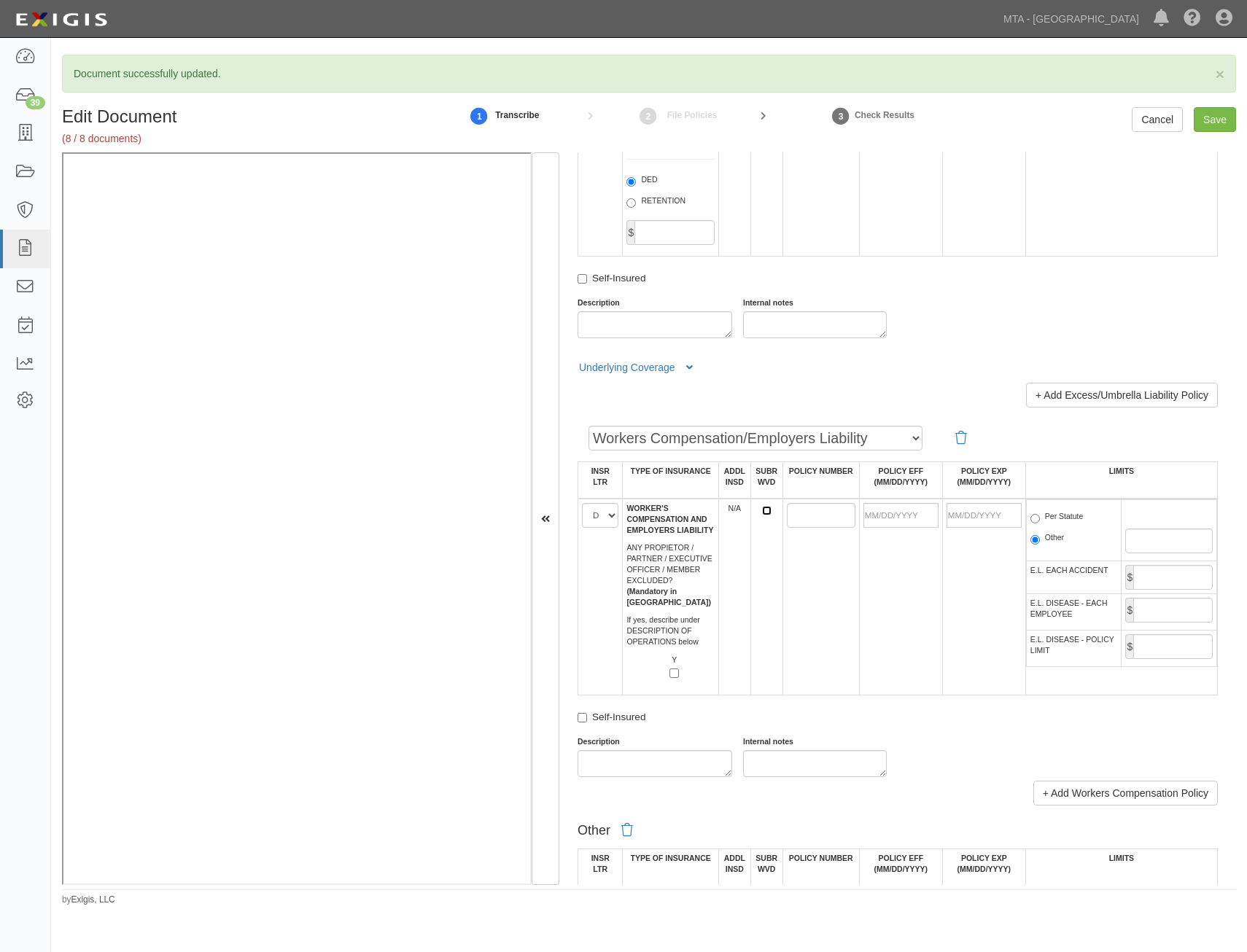
checkbox input "true"
click at [792, 516] on input "POLICY NUMBER" at bounding box center [821, 516] width 68 height 25
paste input "2384957-3"
type input "2384957-3"
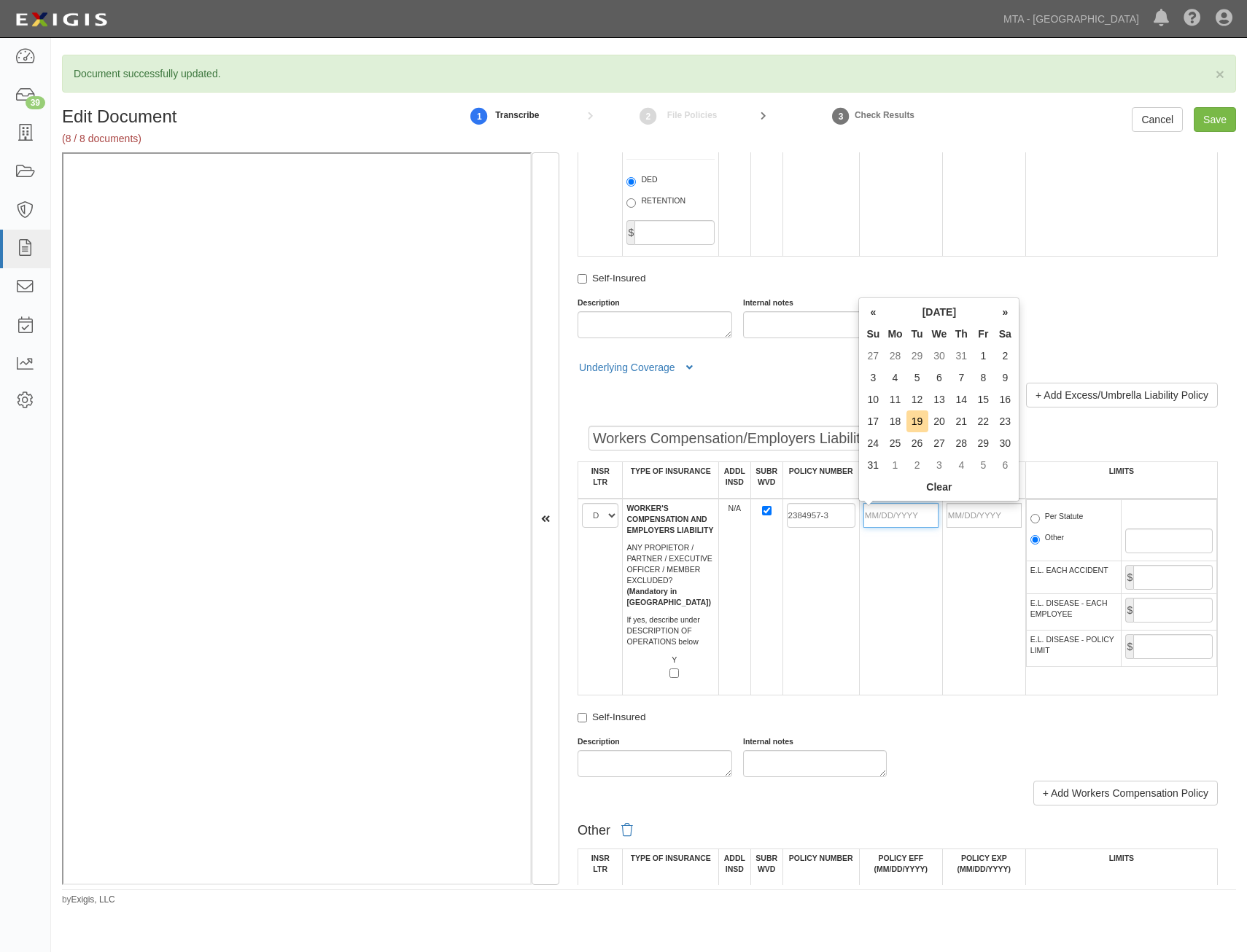
drag, startPoint x: 923, startPoint y: 515, endPoint x: 917, endPoint y: 523, distance: 10.0
click at [923, 515] on input "POLICY EFF (MM/DD/YYYY)" at bounding box center [901, 516] width 76 height 25
type input "08/01/2025"
type input "08/01/2026"
click at [848, 595] on td "2384957-3" at bounding box center [820, 597] width 76 height 197
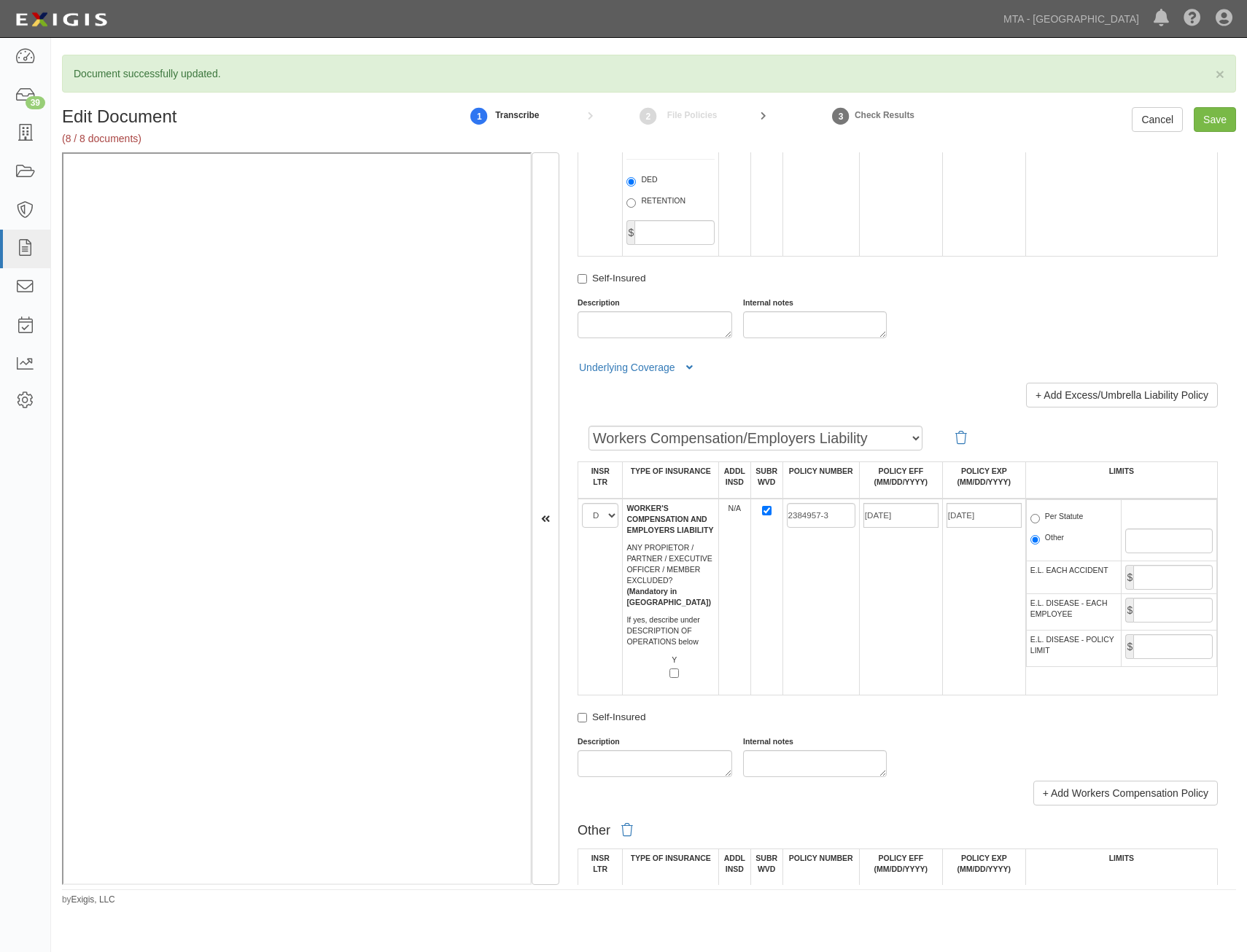
click at [1056, 516] on label "Per Statute" at bounding box center [1056, 518] width 54 height 15
click at [1040, 516] on input "Per Statute" at bounding box center [1034, 518] width 10 height 10
radio input "true"
drag, startPoint x: 1172, startPoint y: 571, endPoint x: 1172, endPoint y: 585, distance: 14.0
click at [1172, 571] on input "E.L. EACH ACCIDENT" at bounding box center [1172, 577] width 79 height 25
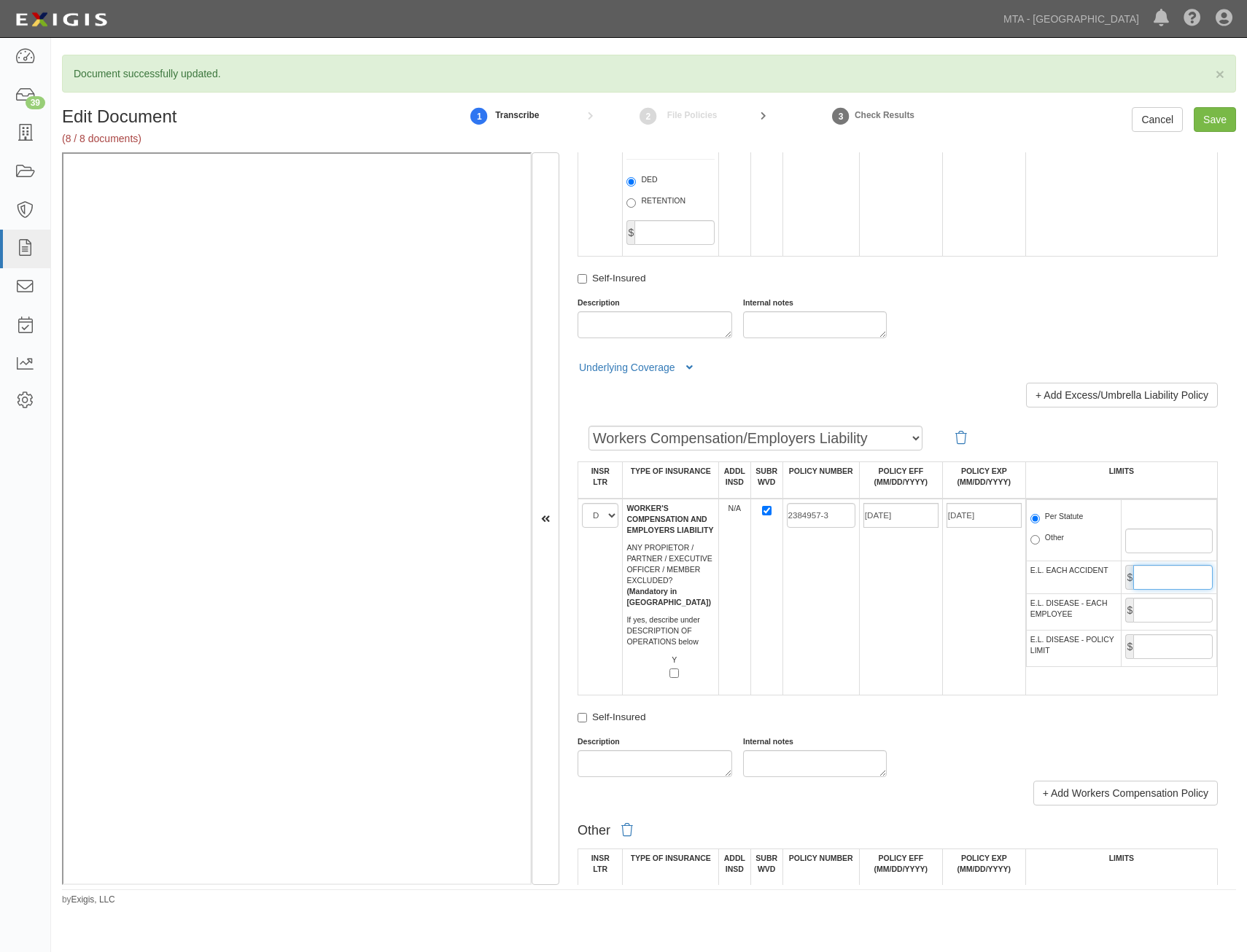
type input "1,000,000"
click at [859, 614] on td "08/01/2025" at bounding box center [900, 597] width 83 height 197
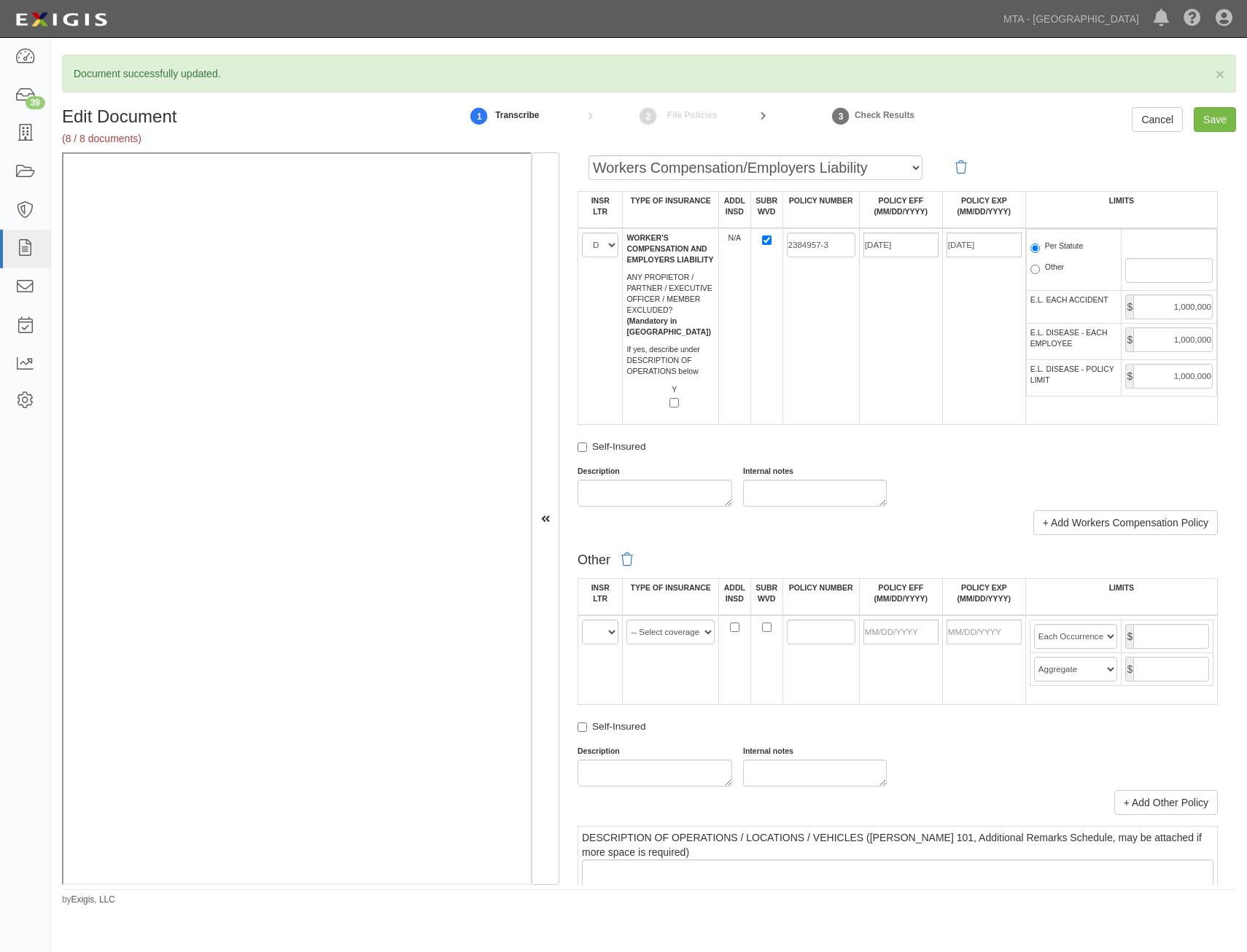
scroll to position [2261, 0]
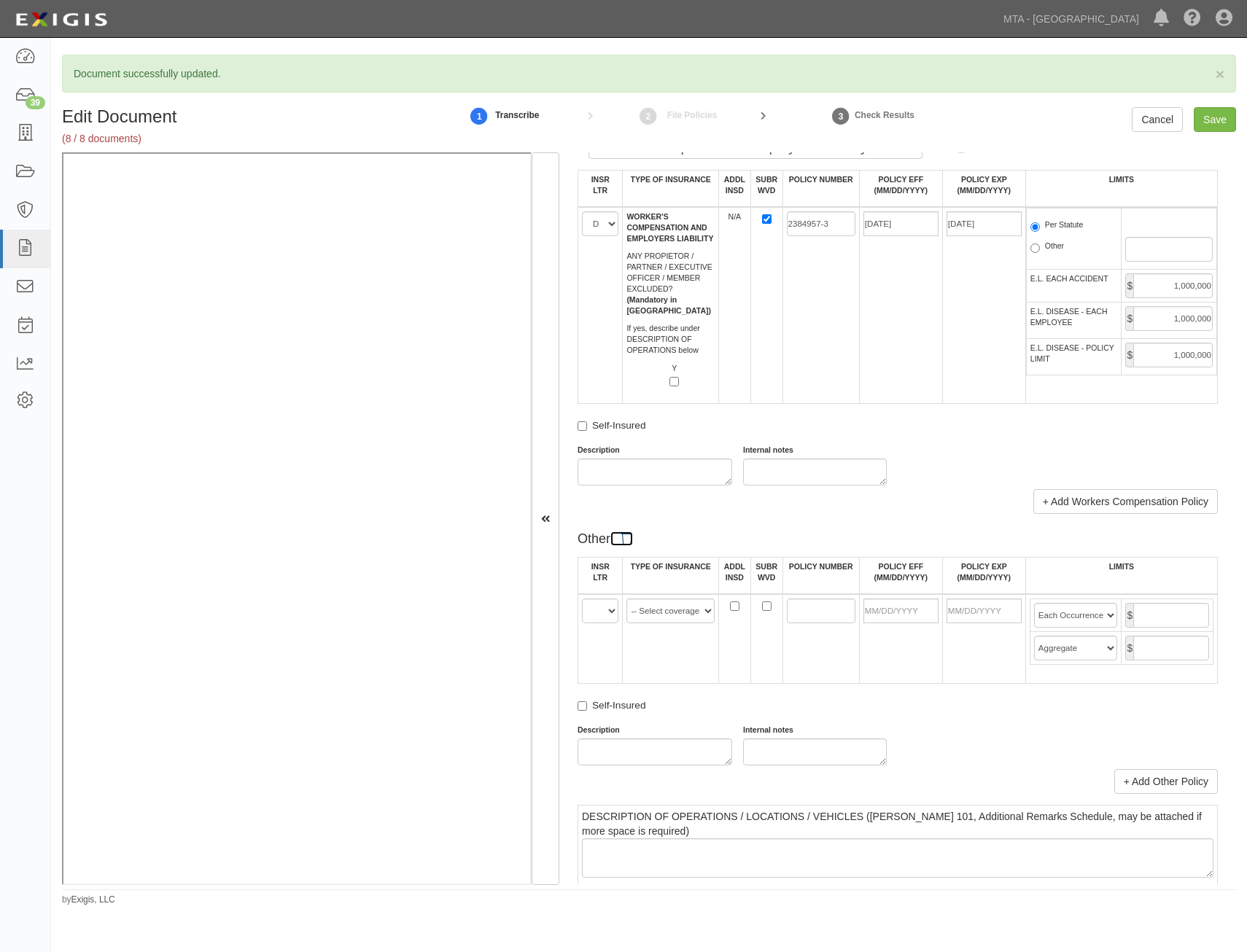
click at [623, 539] on icon at bounding box center [626, 538] width 11 height 13
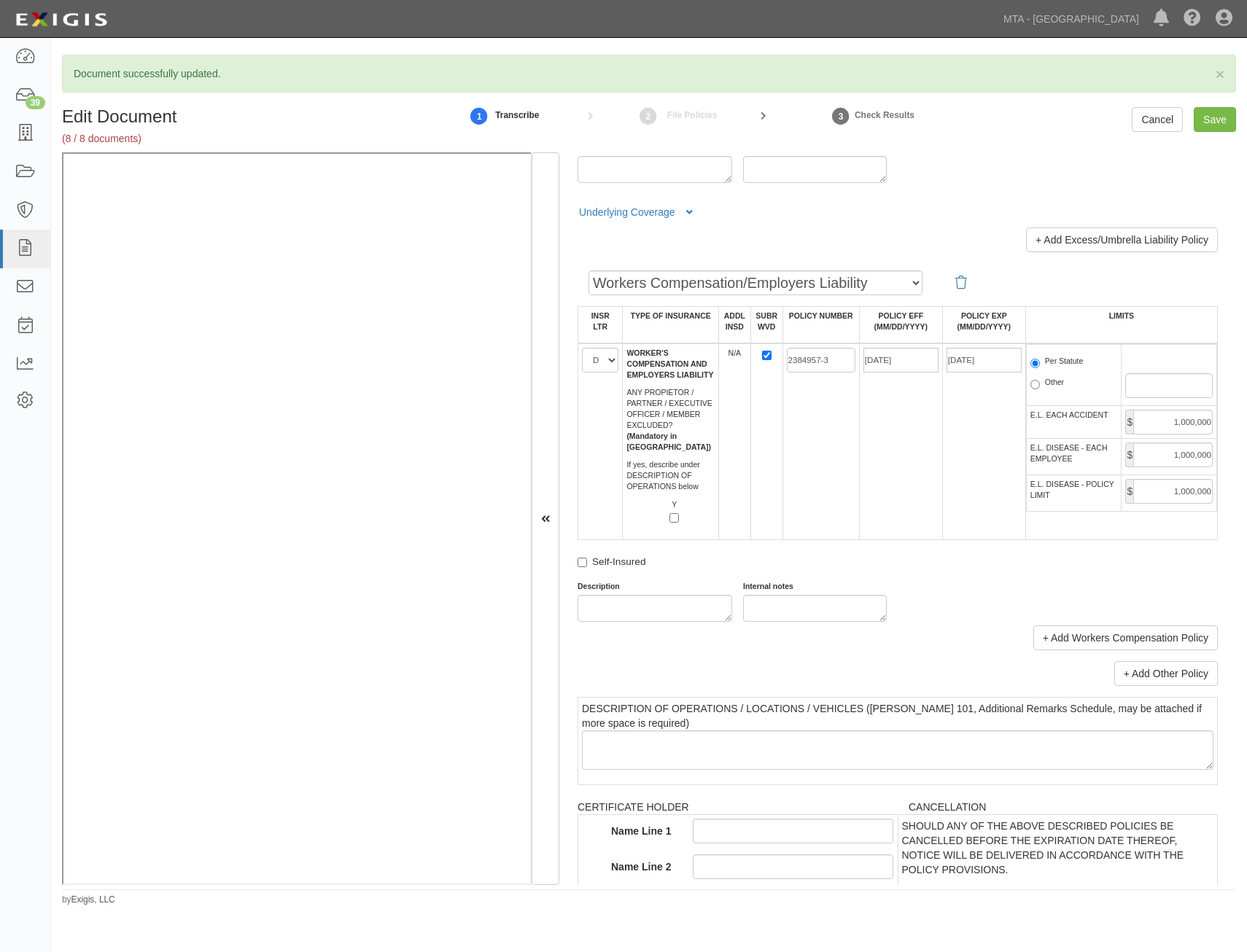
scroll to position [1896, 0]
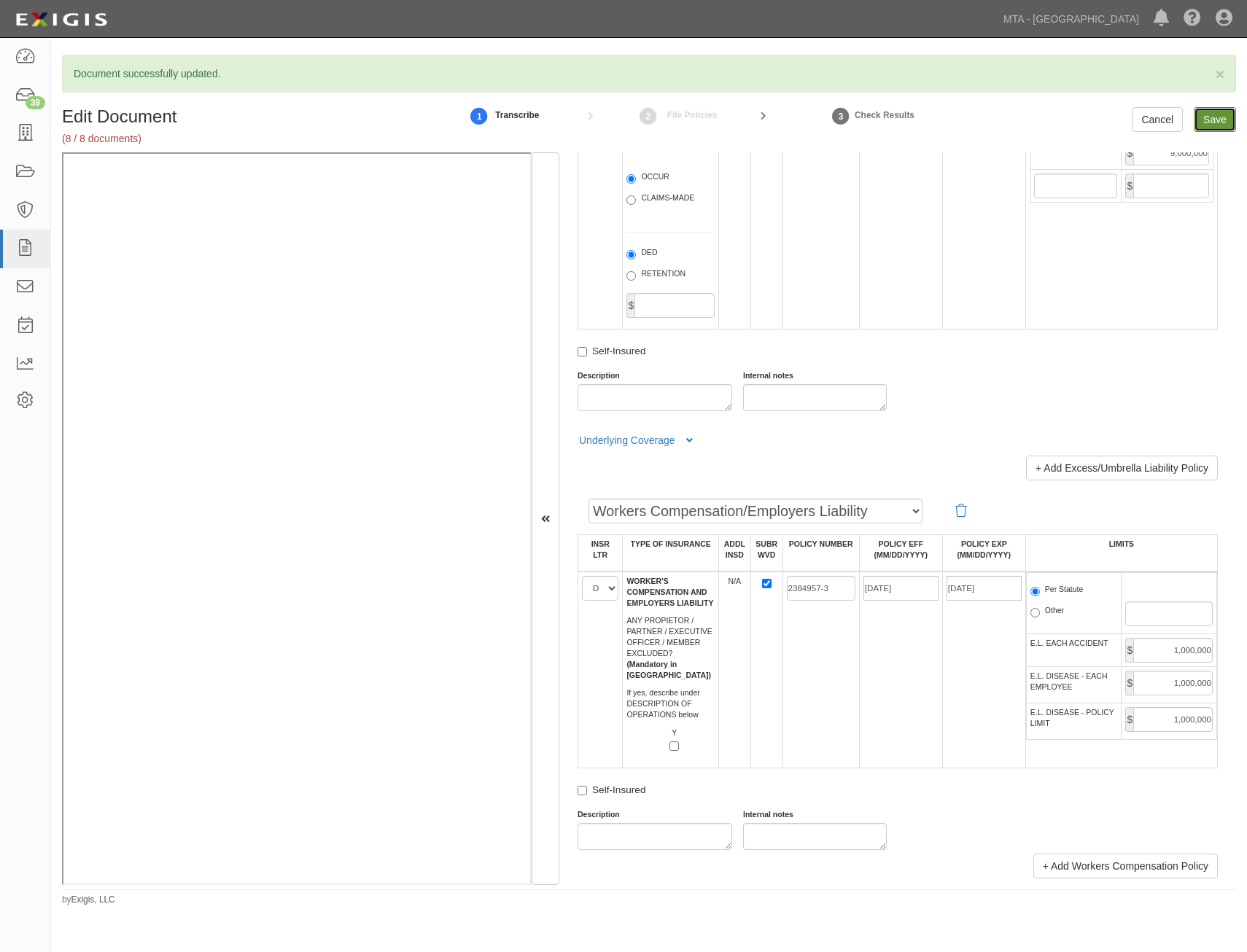
click at [1217, 112] on input "Save" at bounding box center [1215, 119] width 42 height 25
type input "1000000"
type input "2000000"
type input "1000000"
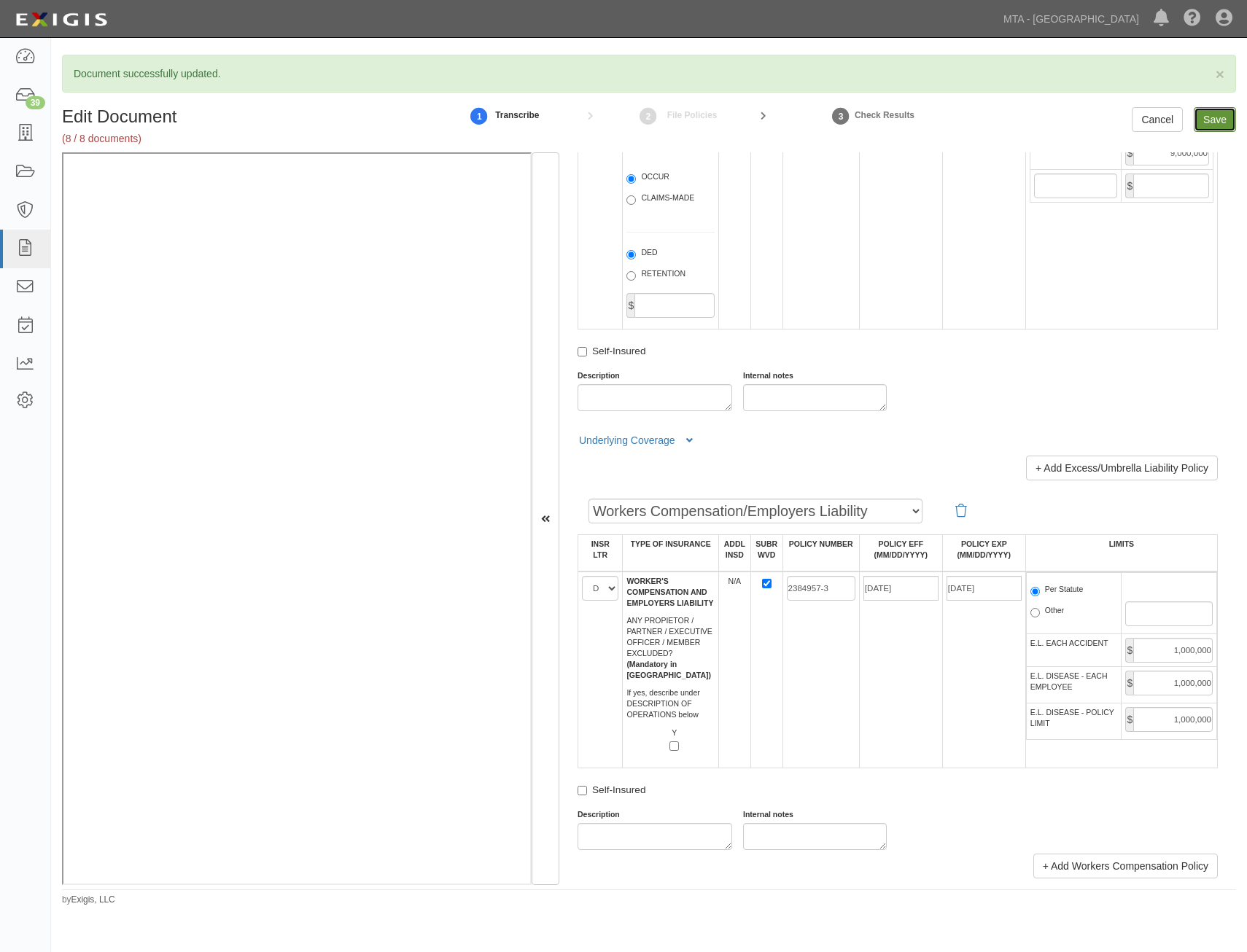
type input "9000000"
type input "1000000"
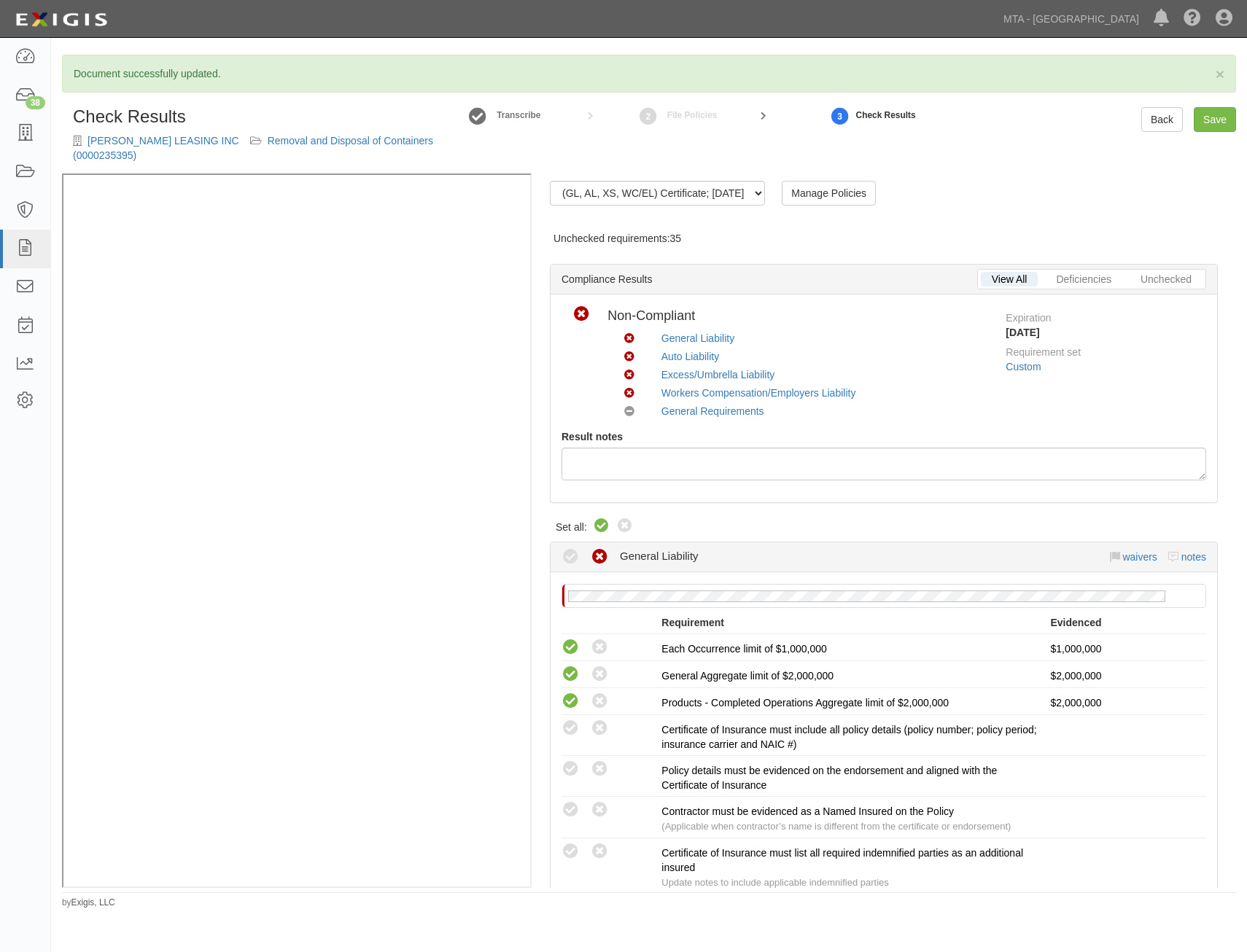
click at [592, 530] on div "Compliant Non-compliant" at bounding box center [609, 528] width 47 height 21
click at [602, 529] on icon at bounding box center [602, 526] width 18 height 18
radio input "true"
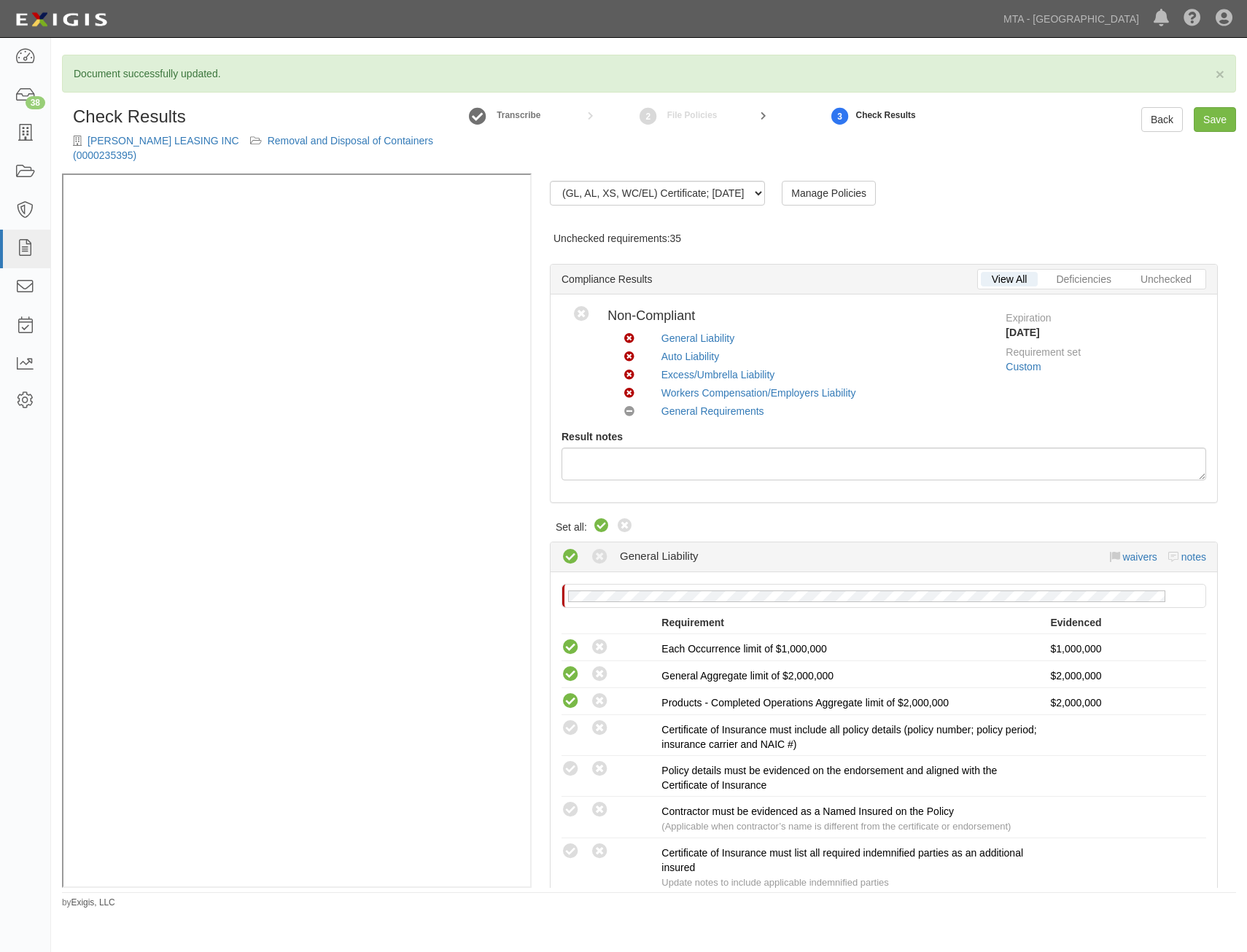
radio input "true"
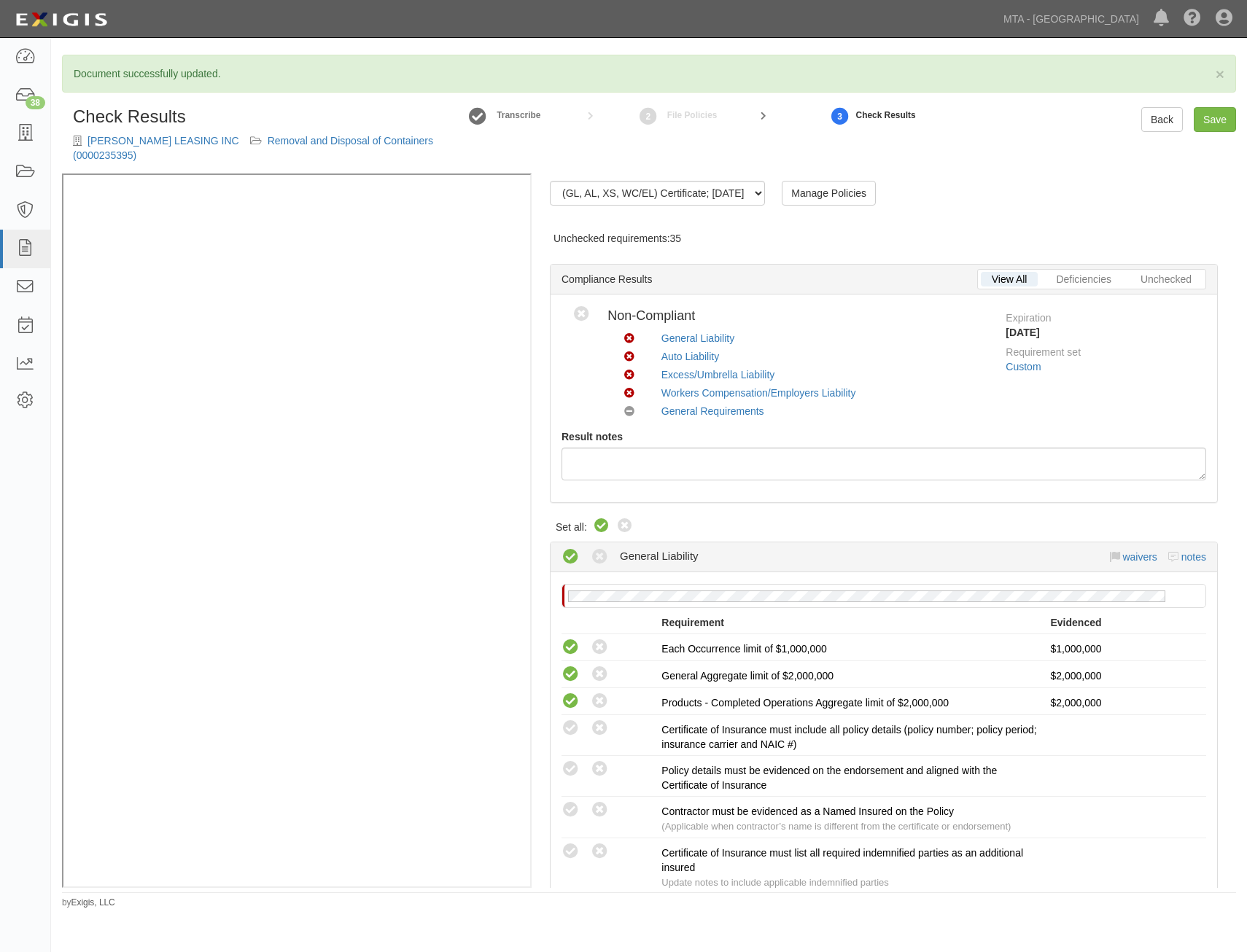
radio input "true"
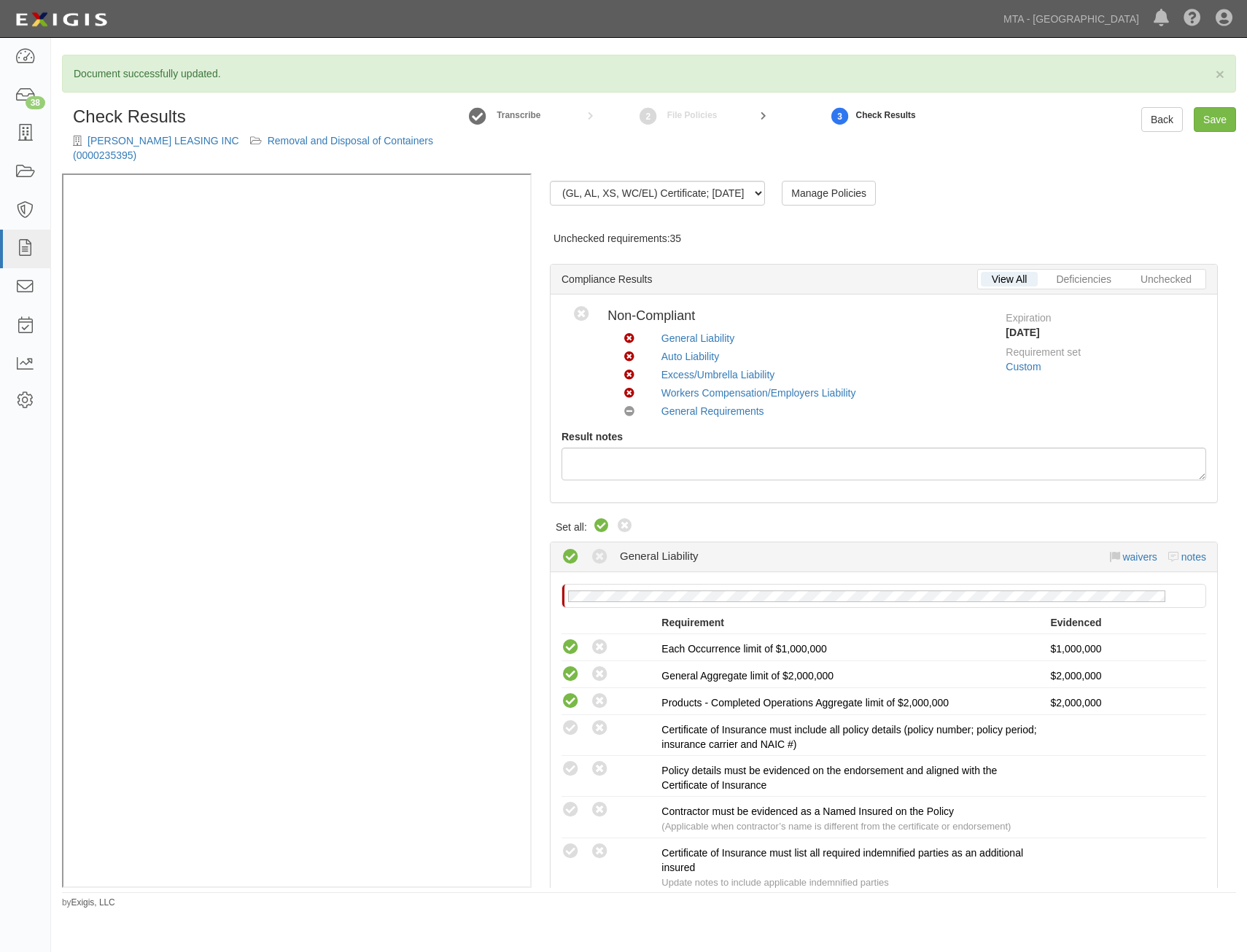
radio input "true"
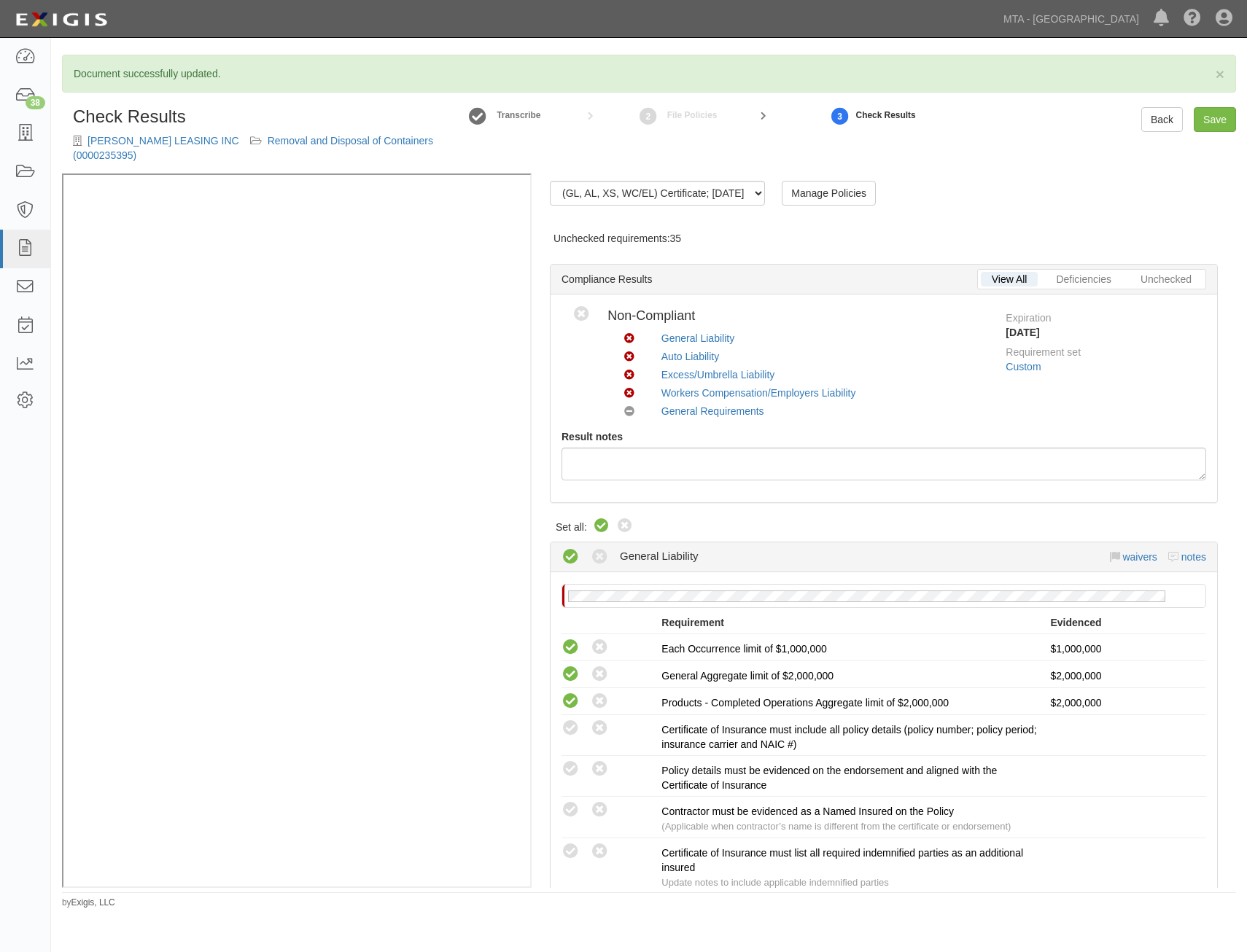
radio input "true"
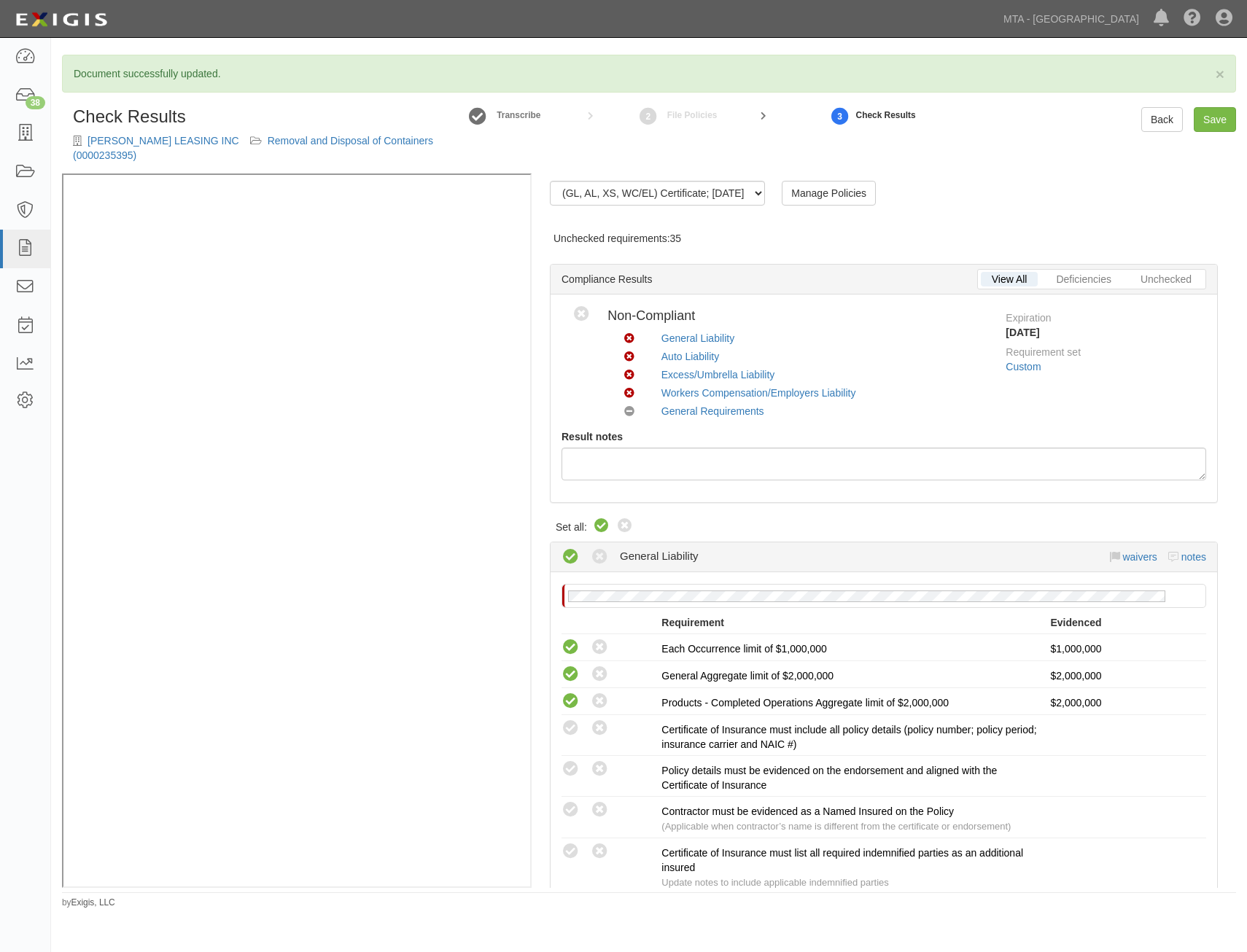
radio input "true"
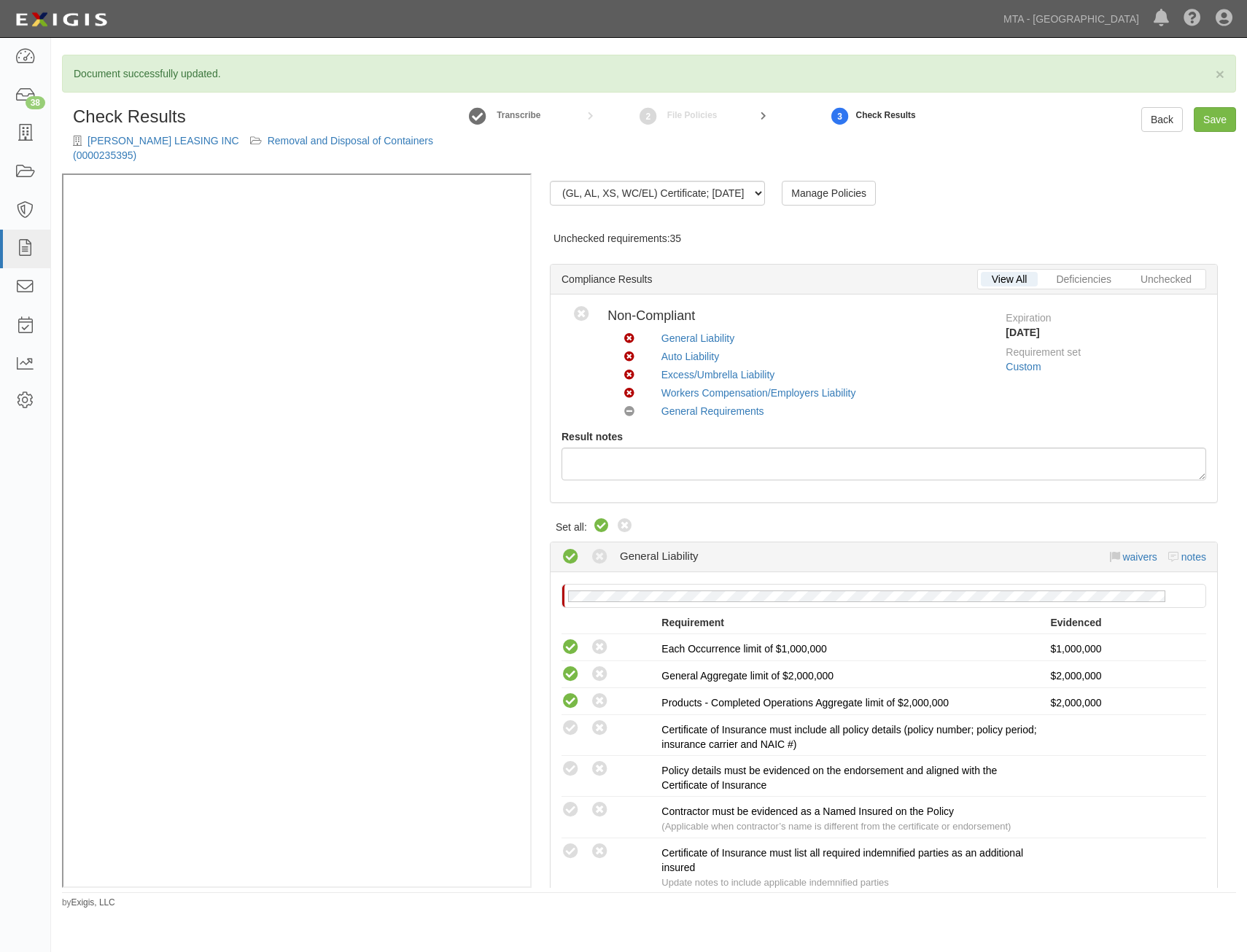
radio input "true"
radio input "false"
radio input "true"
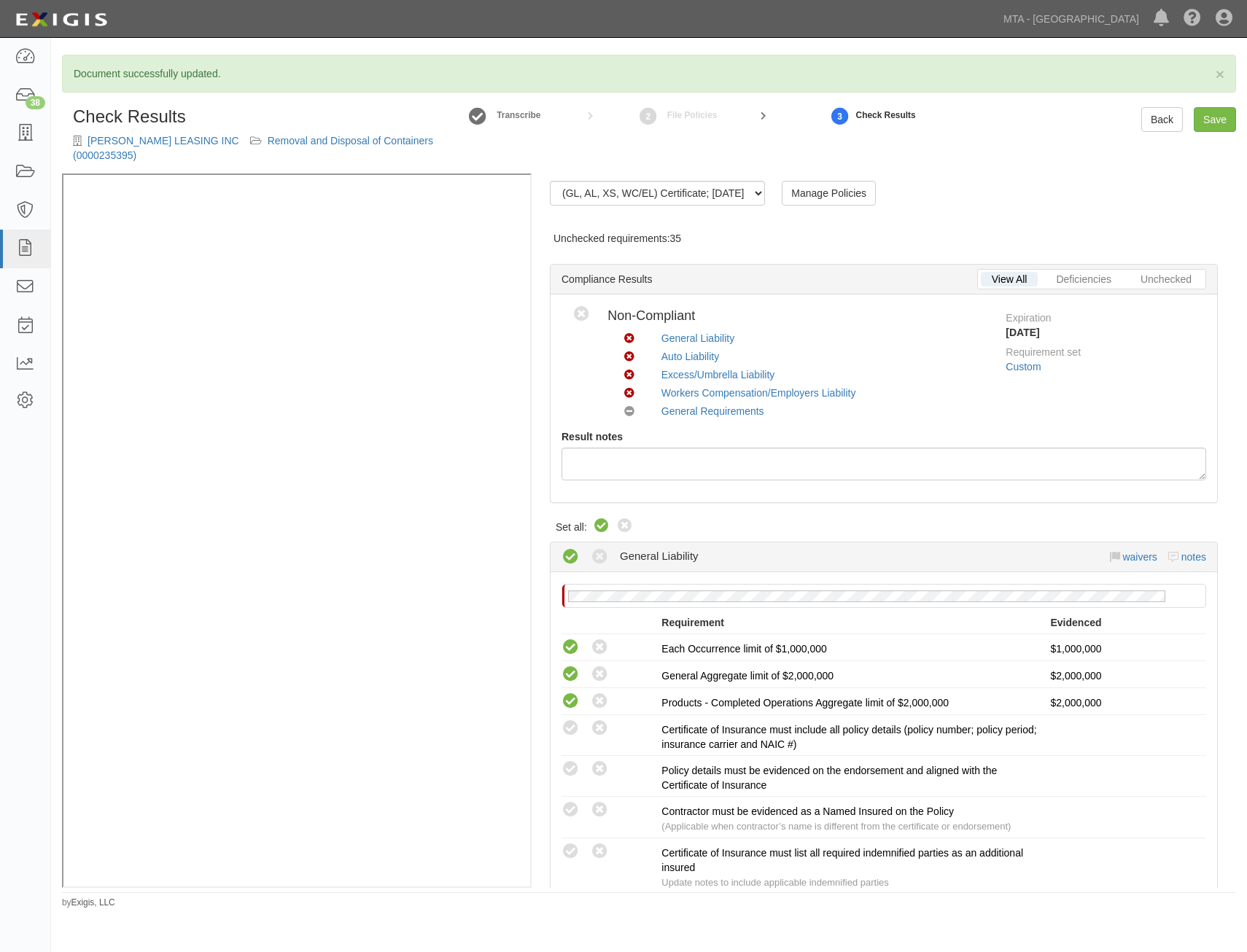
radio input "true"
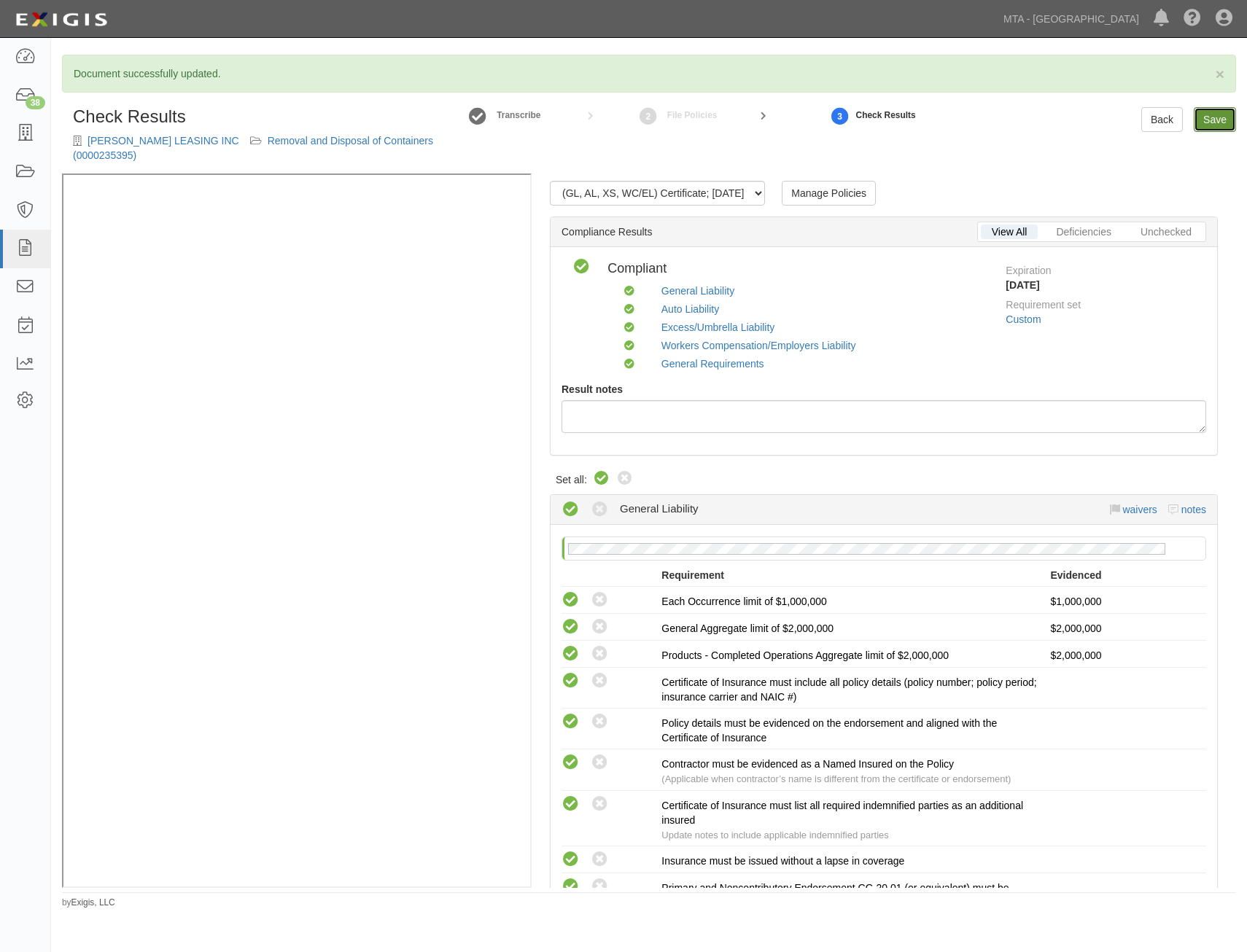
click at [1207, 126] on link "Save" at bounding box center [1215, 119] width 42 height 25
radio input "true"
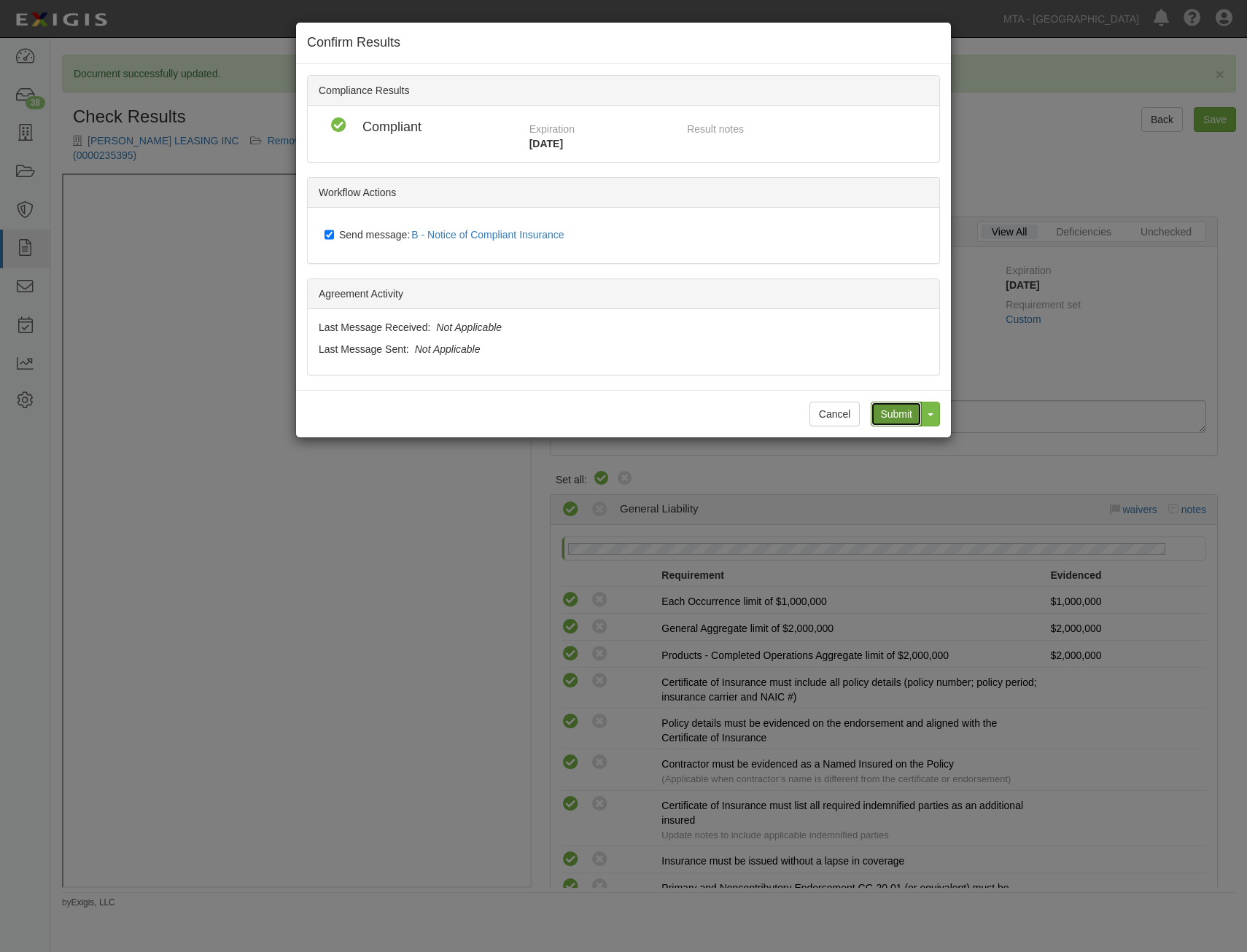
click at [885, 410] on input "Submit" at bounding box center [896, 414] width 51 height 25
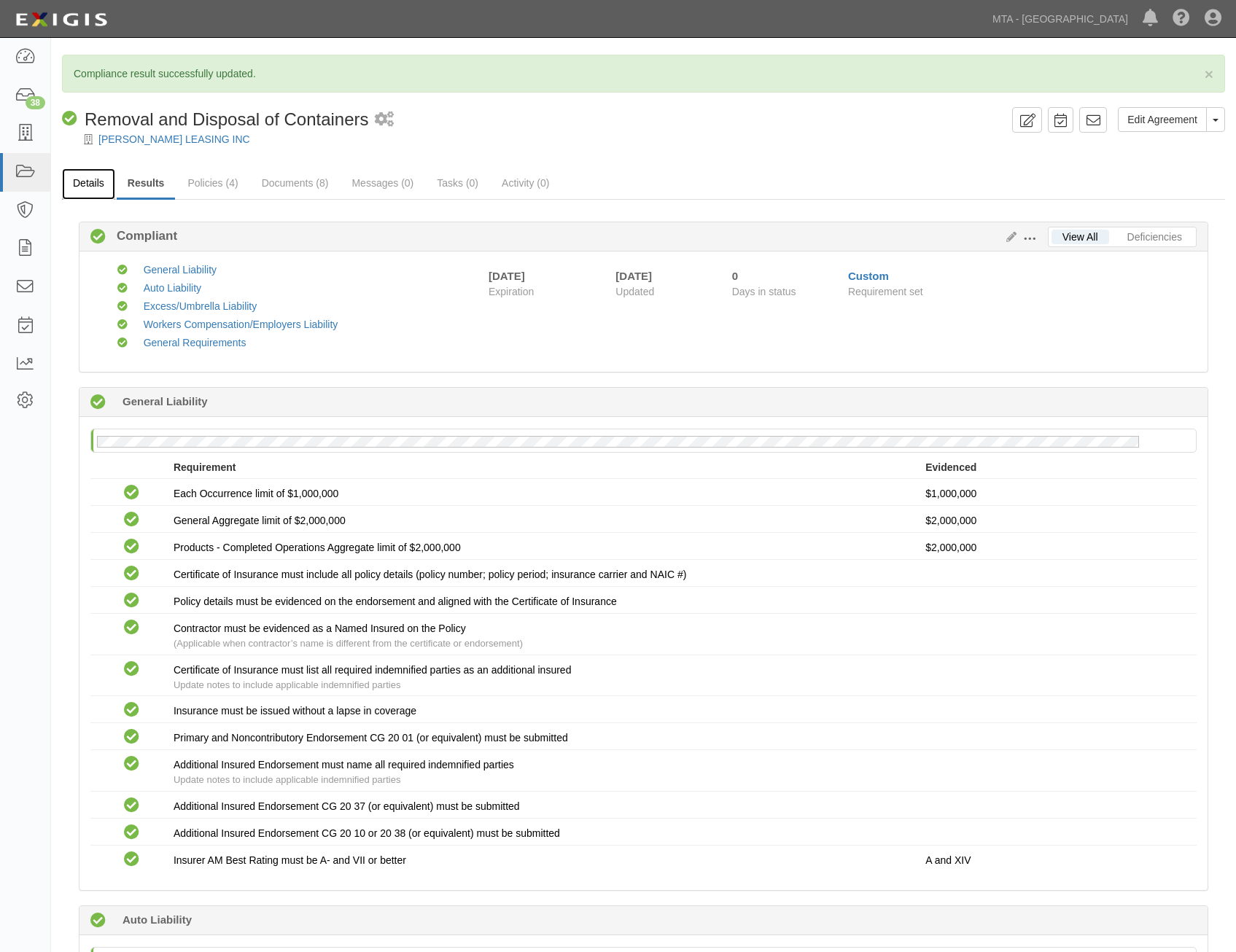
click at [83, 184] on link "Details" at bounding box center [89, 184] width 54 height 32
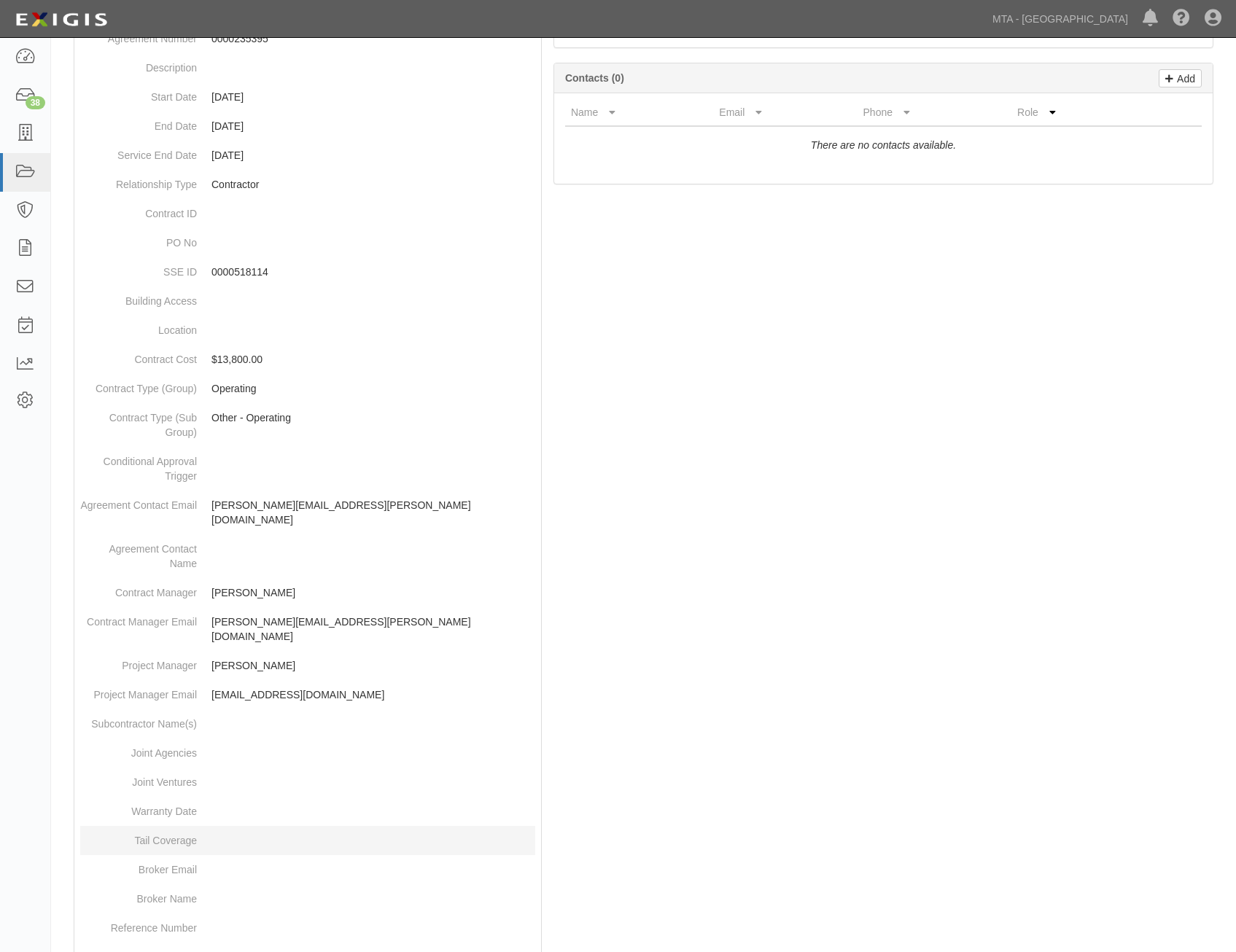
scroll to position [460, 0]
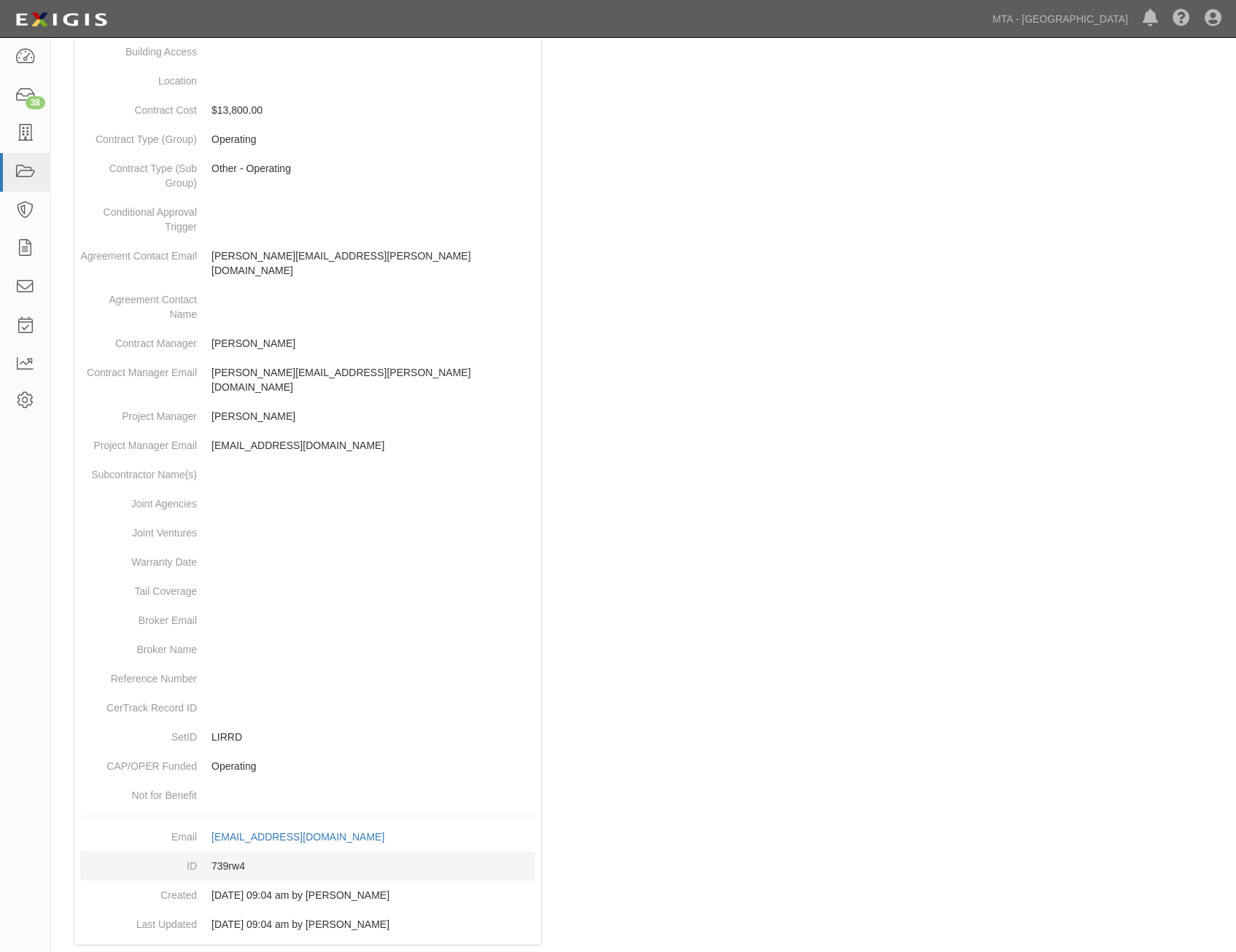
click at [230, 852] on dd "739rw4" at bounding box center [307, 866] width 455 height 29
copy dd "739rw4"
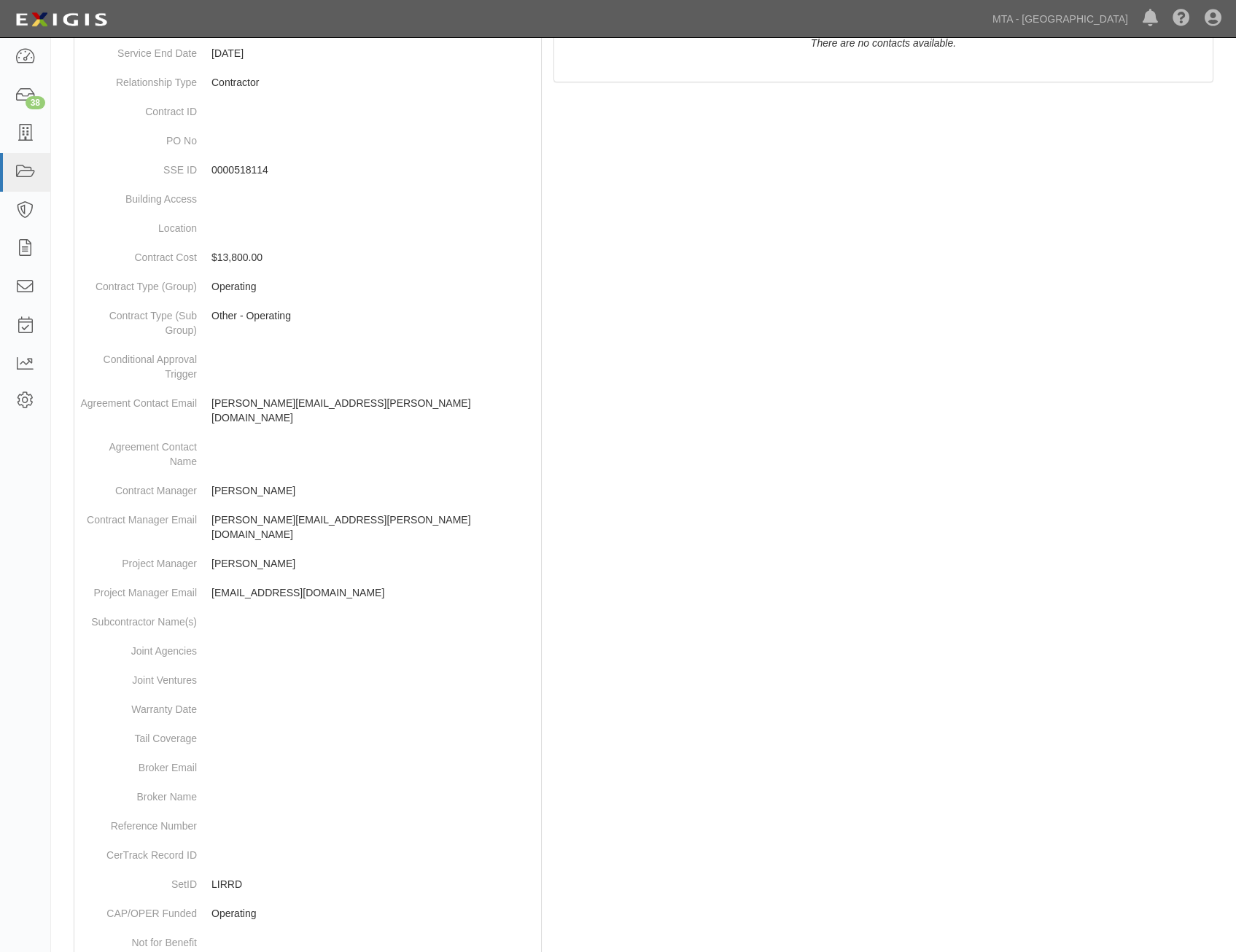
scroll to position [0, 0]
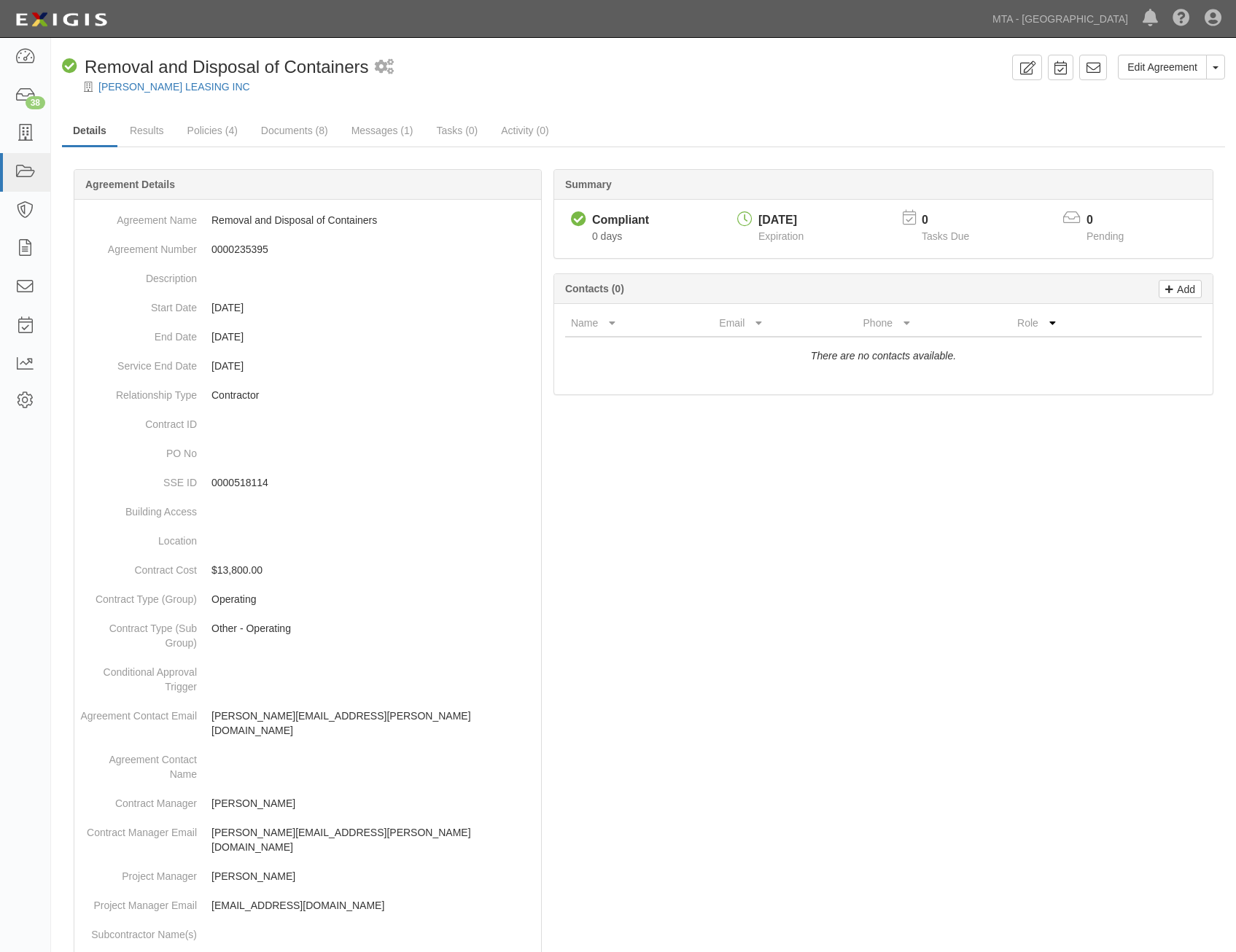
drag, startPoint x: 810, startPoint y: 432, endPoint x: 874, endPoint y: 270, distance: 174.2
click at [1106, 63] on link at bounding box center [1094, 67] width 28 height 25
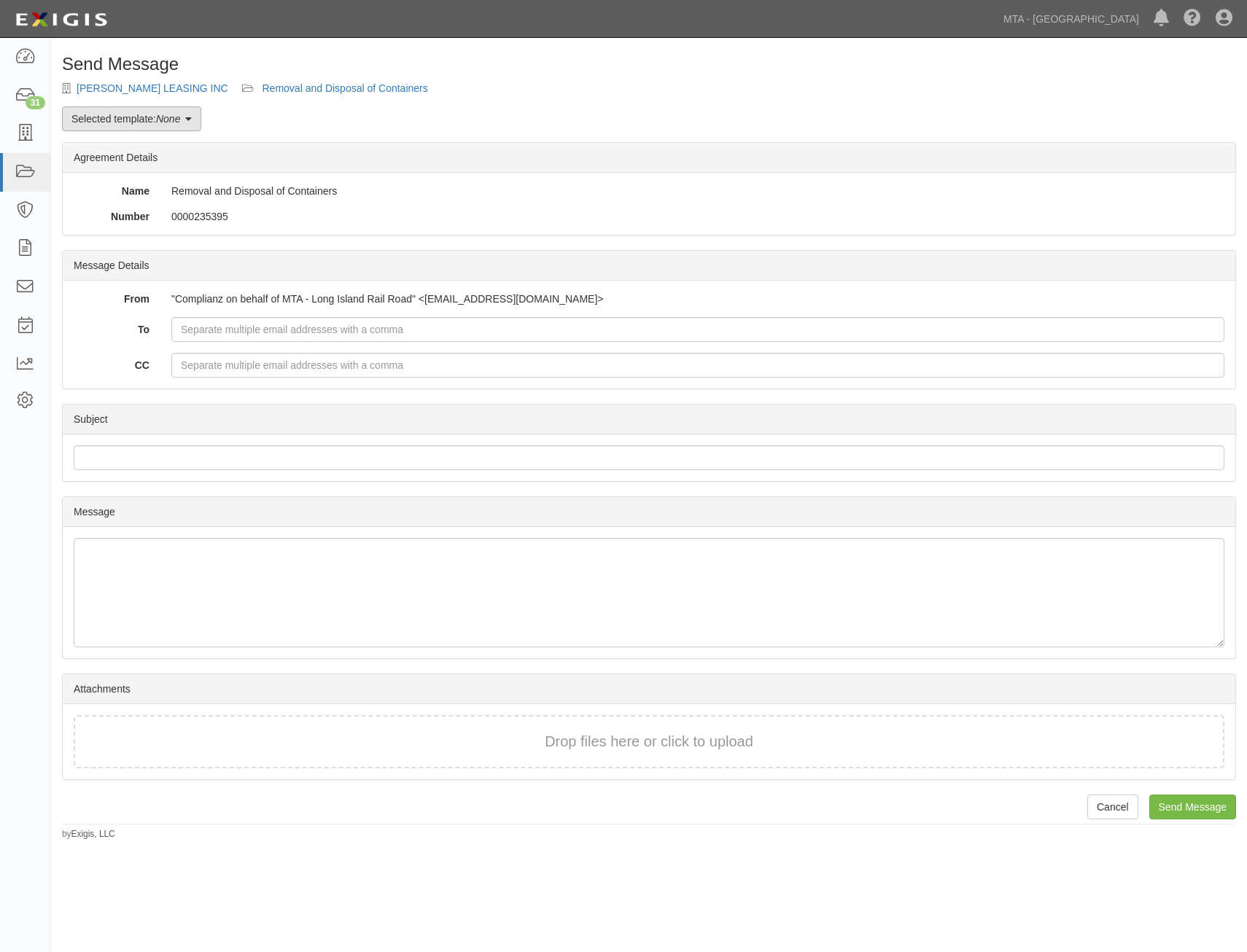
click at [178, 120] on em "None" at bounding box center [168, 119] width 24 height 11
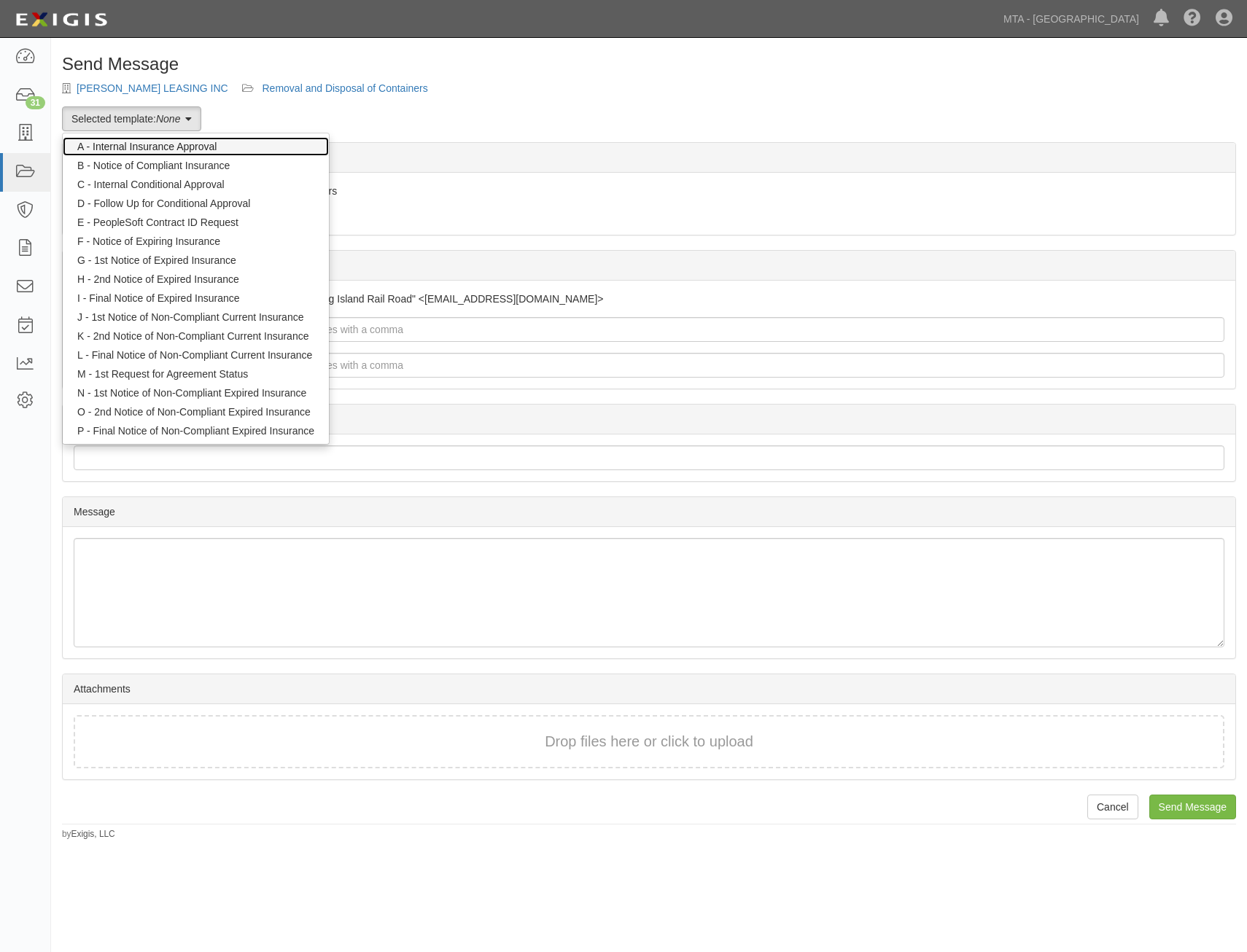
click at [191, 144] on link "A - Internal Insurance Approval" at bounding box center [195, 147] width 266 height 19
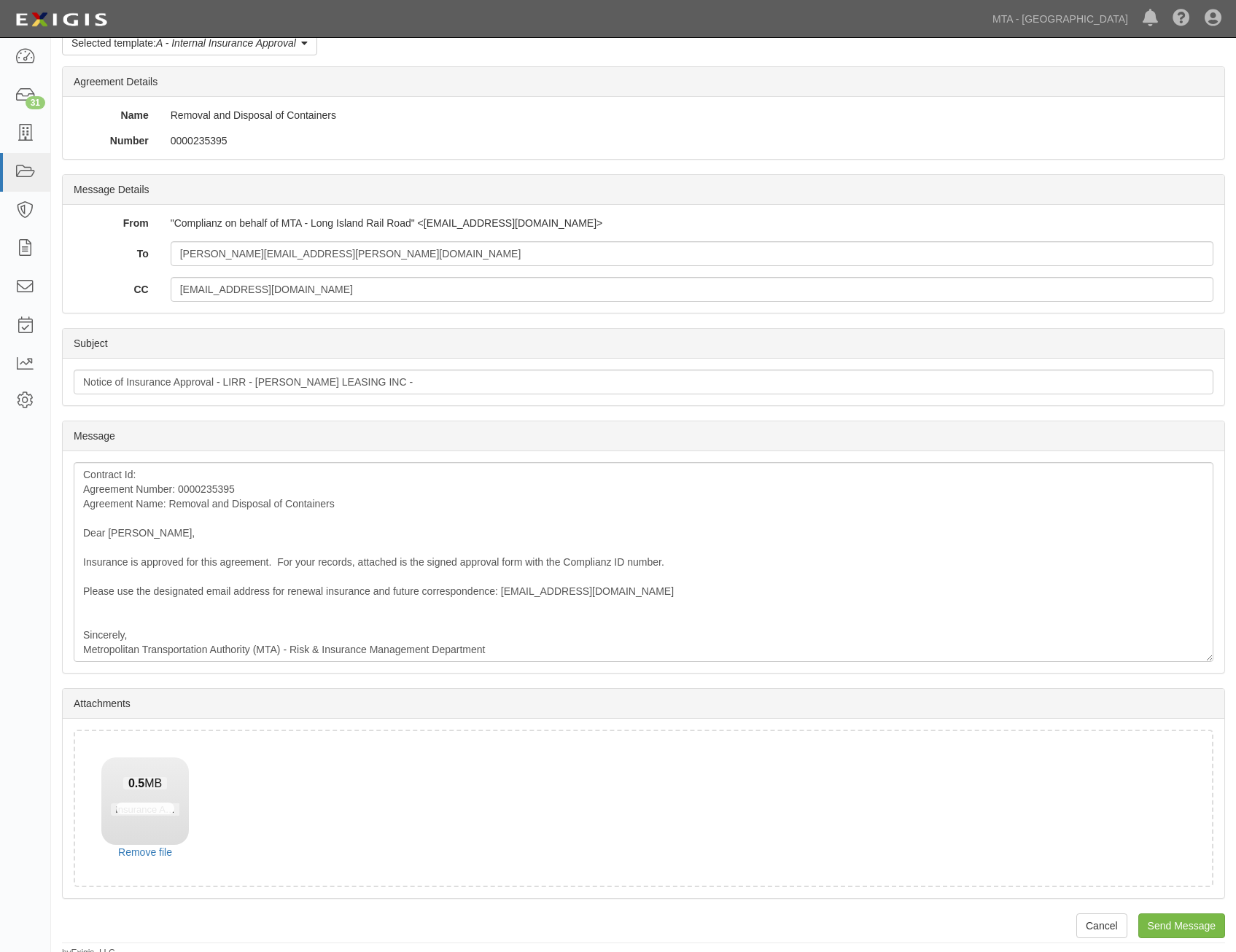
scroll to position [83, 0]
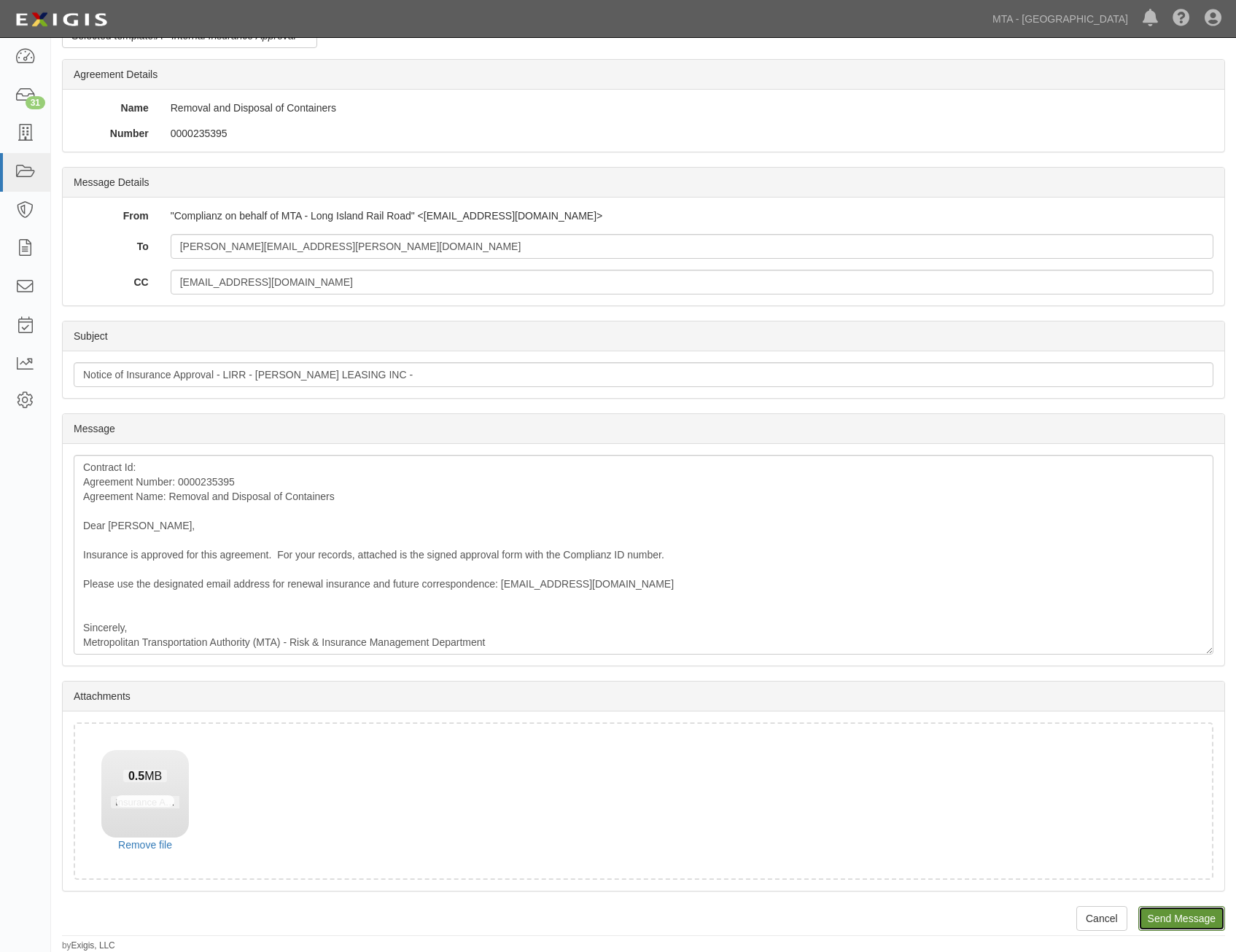
click at [1197, 912] on input "Send Message" at bounding box center [1182, 919] width 87 height 25
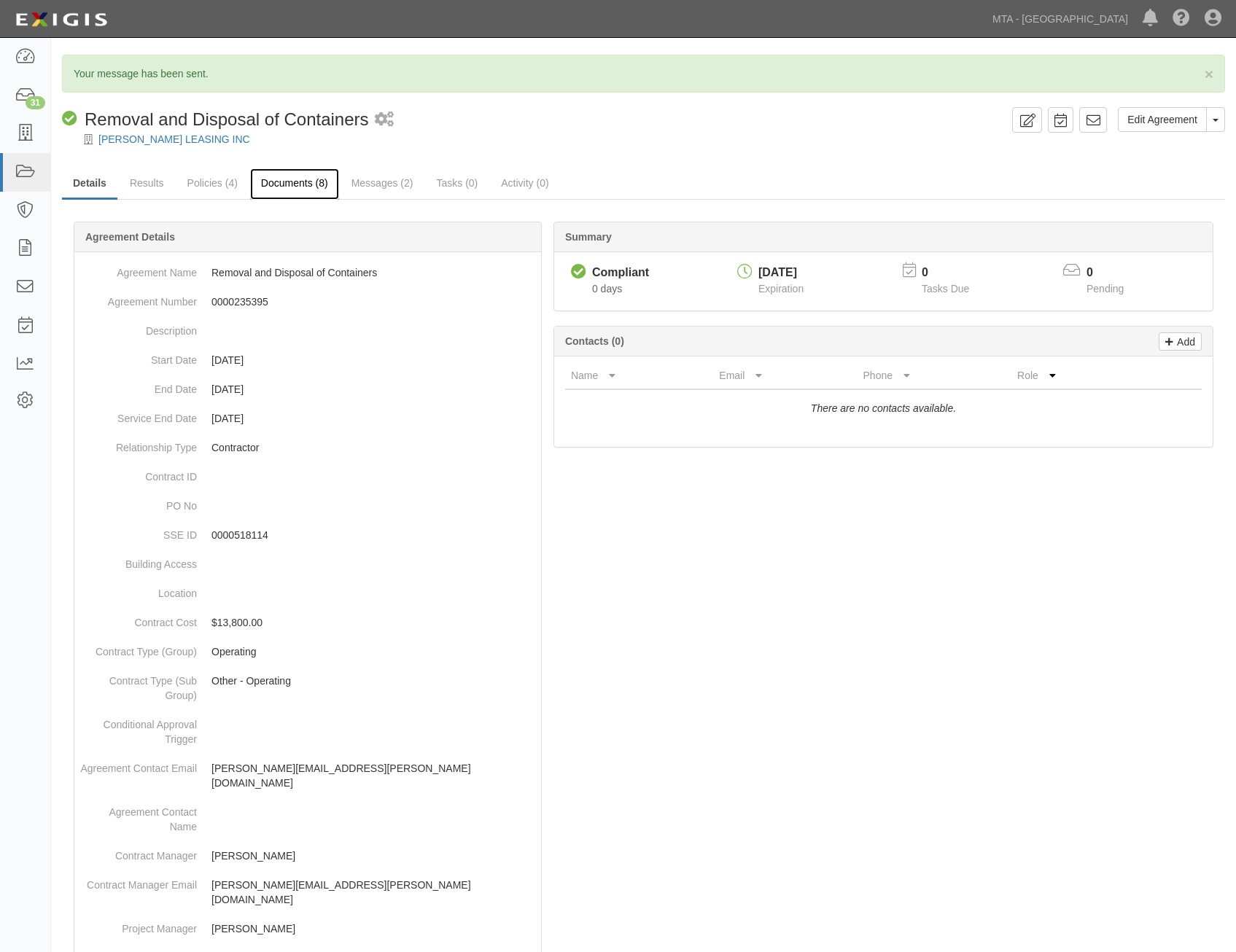
click at [281, 186] on link "Documents (8)" at bounding box center [294, 184] width 89 height 32
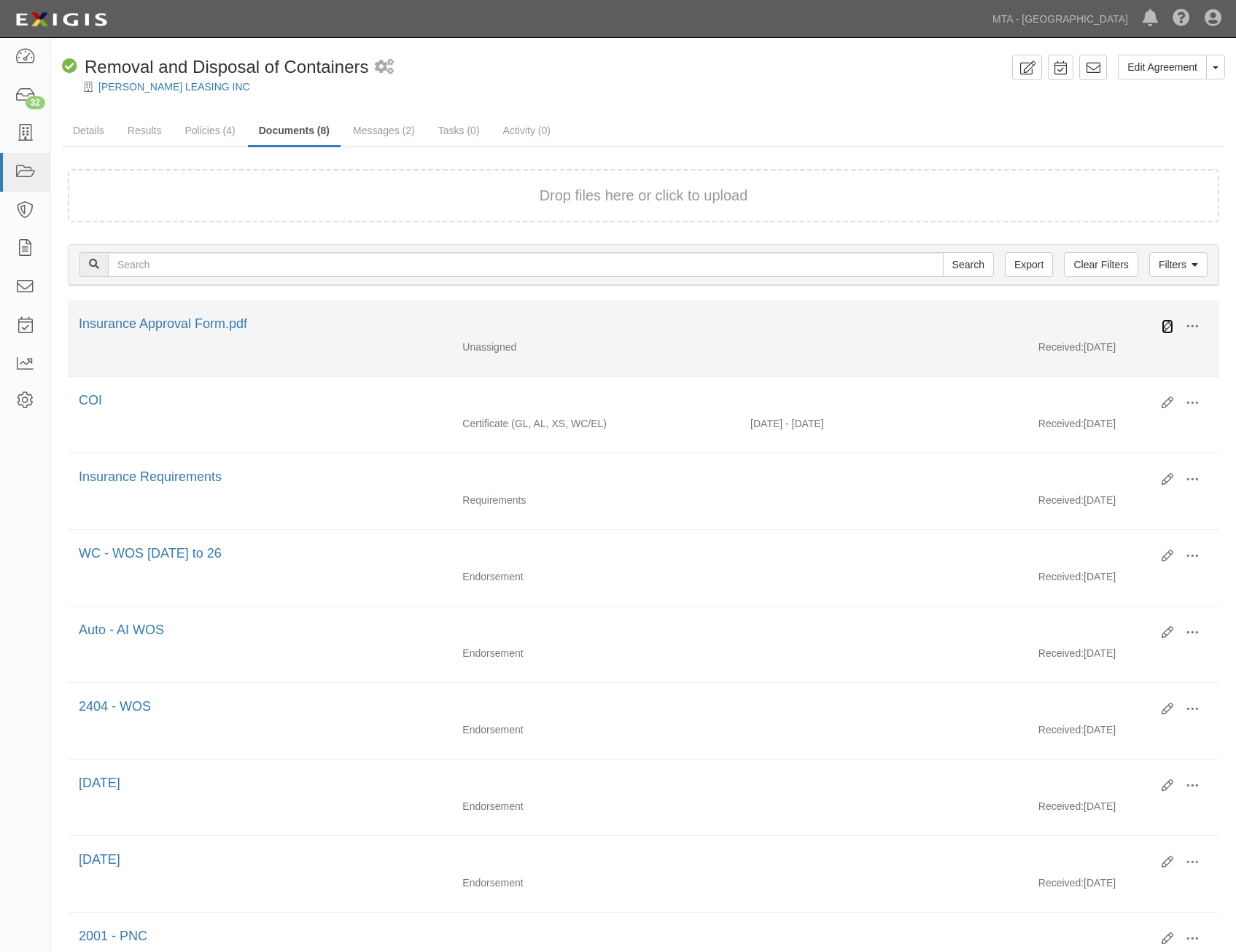
click at [1166, 328] on icon at bounding box center [1167, 326] width 11 height 11
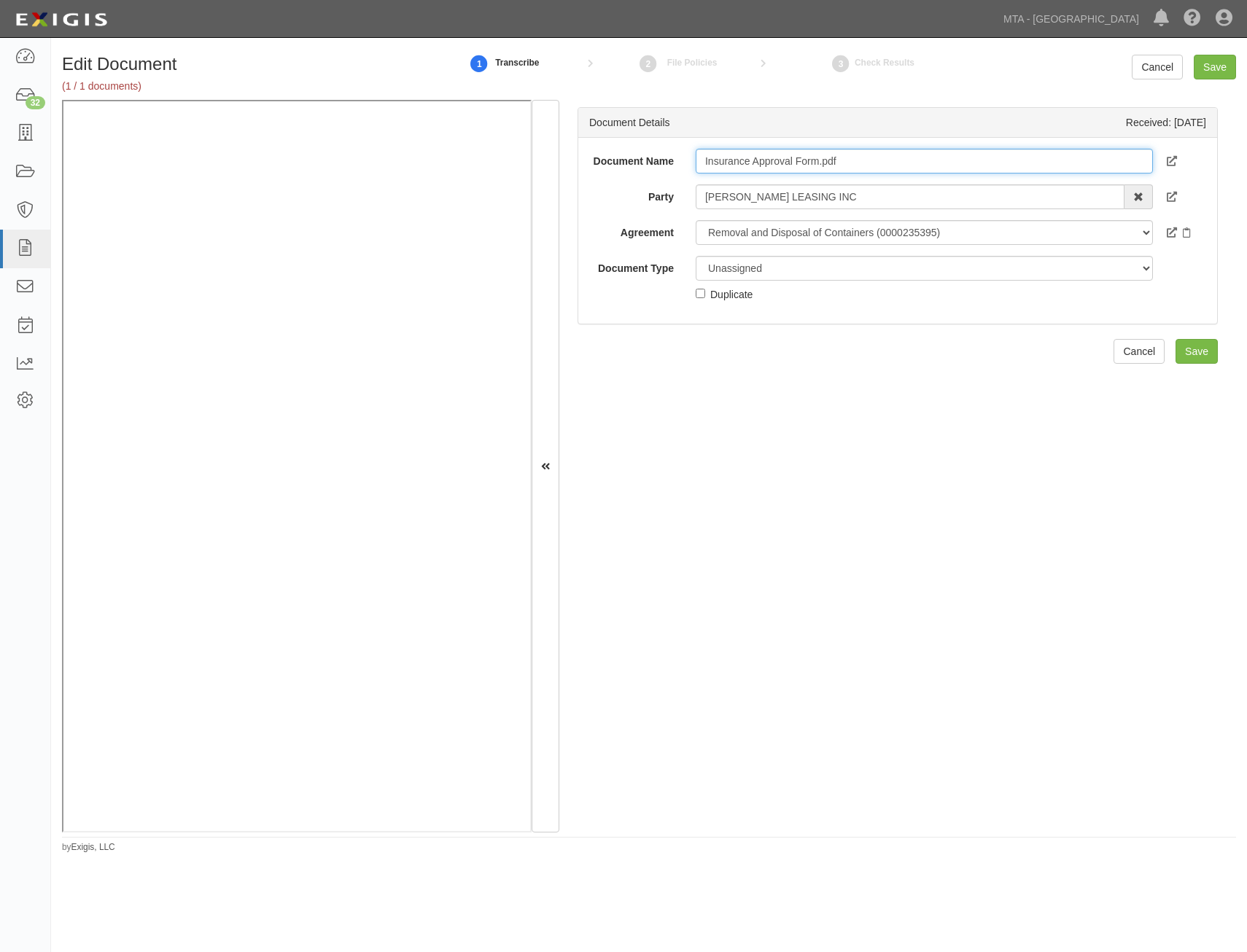
click at [856, 166] on input "Insurance Approval Form.pdf" at bounding box center [924, 161] width 458 height 25
type input "Approval Form"
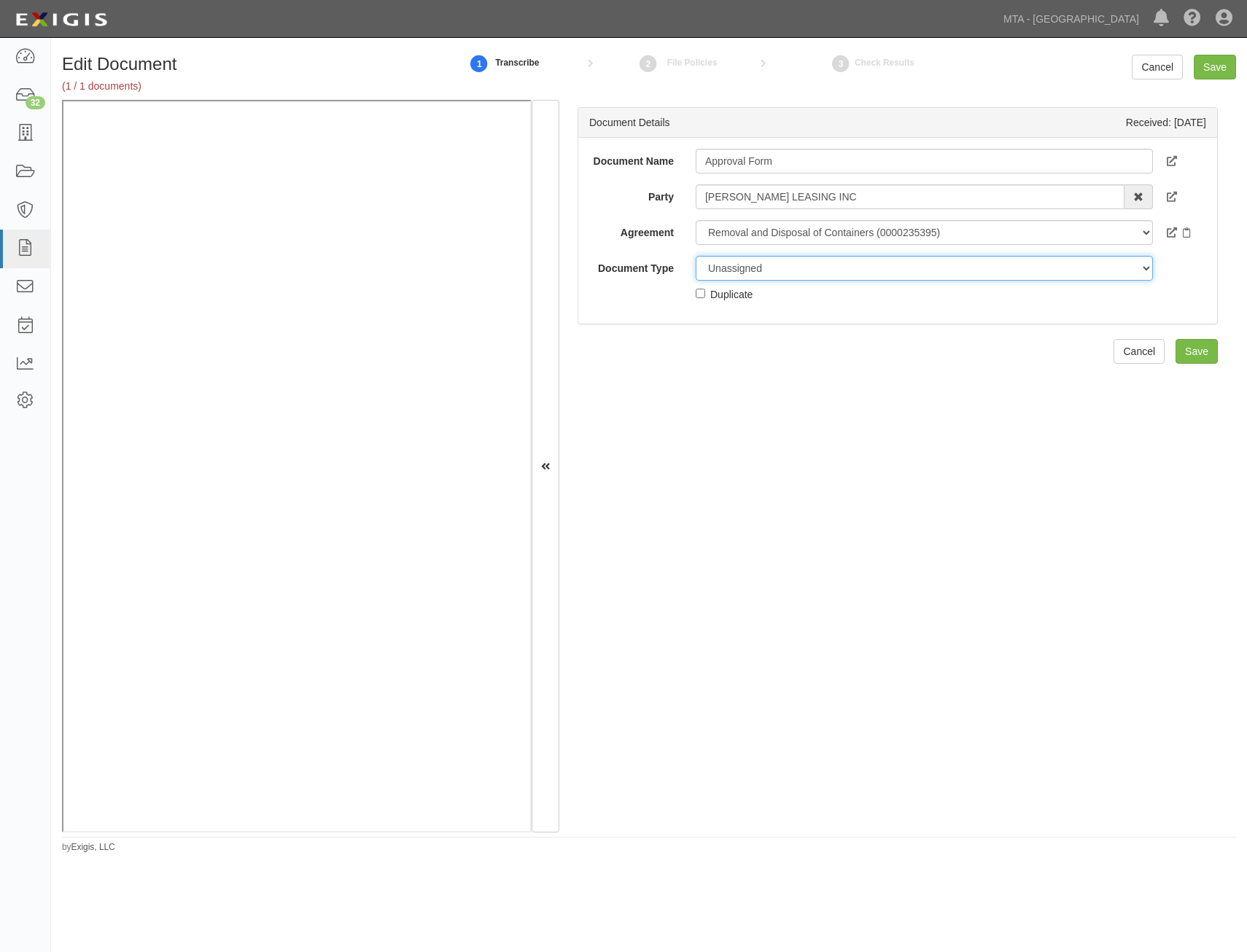
drag, startPoint x: 866, startPoint y: 265, endPoint x: 866, endPoint y: 279, distance: 14.0
click at [866, 265] on select "Unassigned Binder Cancellation Notice Certificate Contract Endorsement Insuranc…" at bounding box center [924, 268] width 458 height 25
select select "OtherDetail"
click at [696, 256] on select "Unassigned Binder Cancellation Notice Certificate Contract Endorsement Insuranc…" at bounding box center [924, 268] width 458 height 25
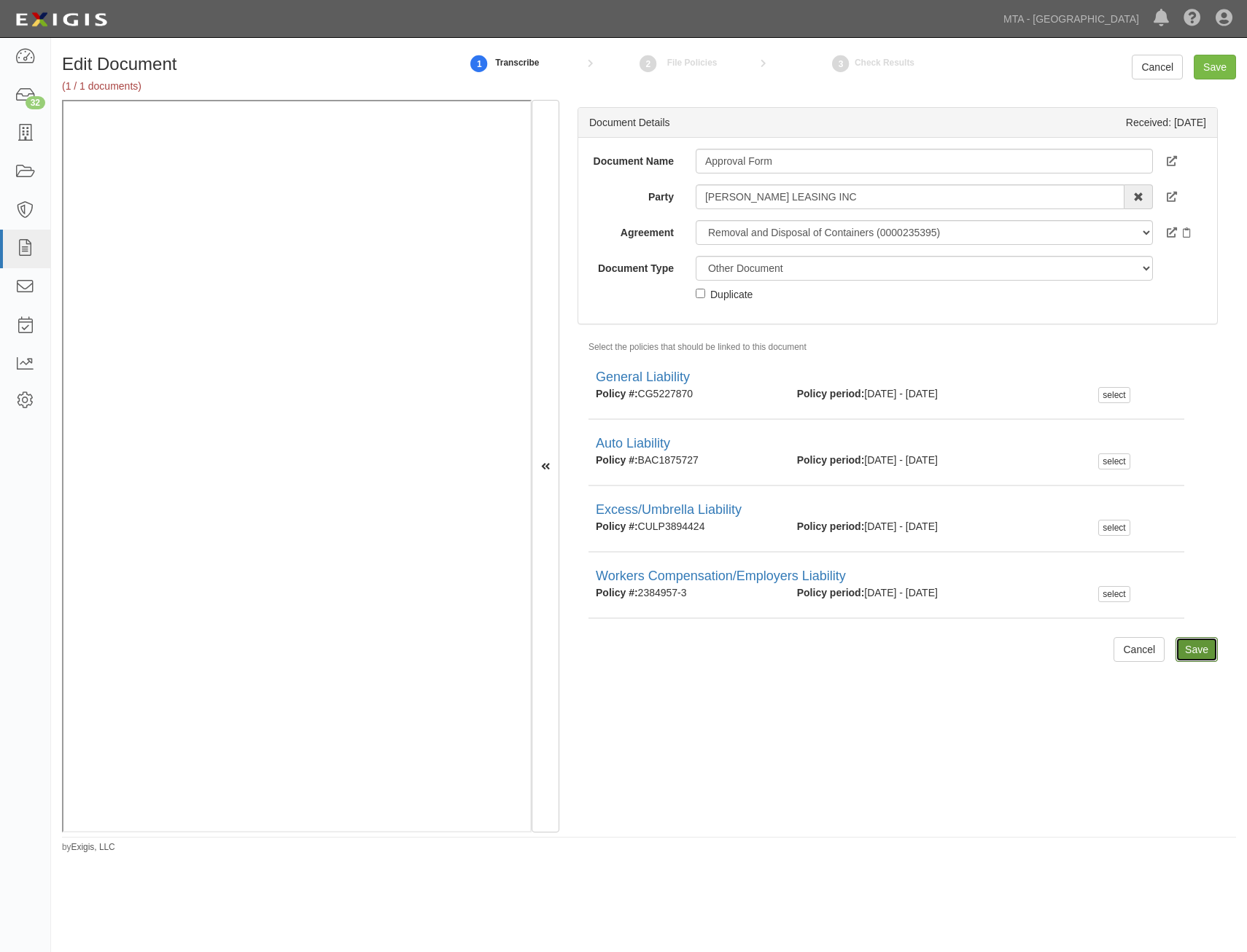
click at [1197, 658] on input "Save" at bounding box center [1196, 650] width 42 height 25
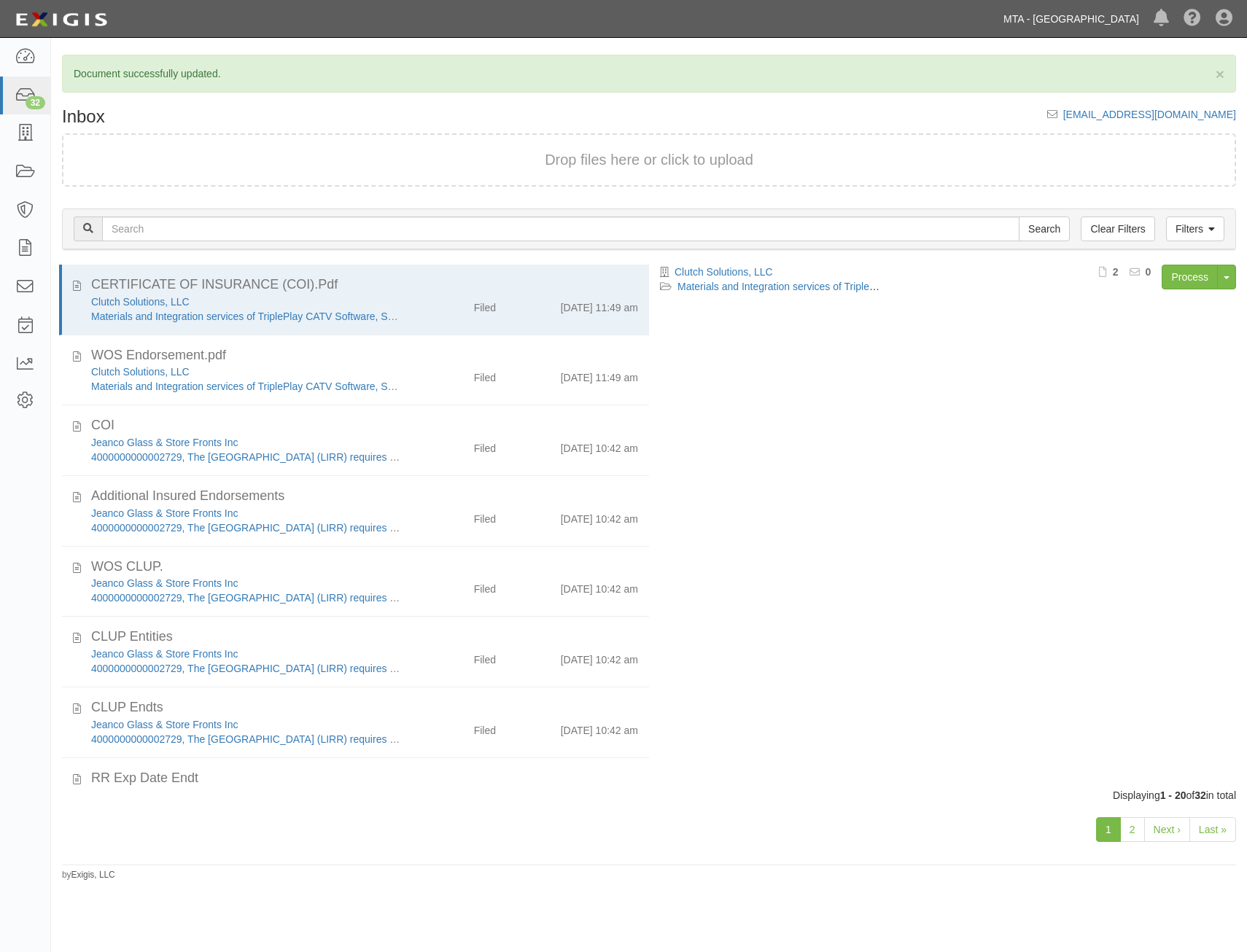
click at [1077, 12] on link "MTA - [GEOGRAPHIC_DATA]" at bounding box center [1070, 18] width 150 height 29
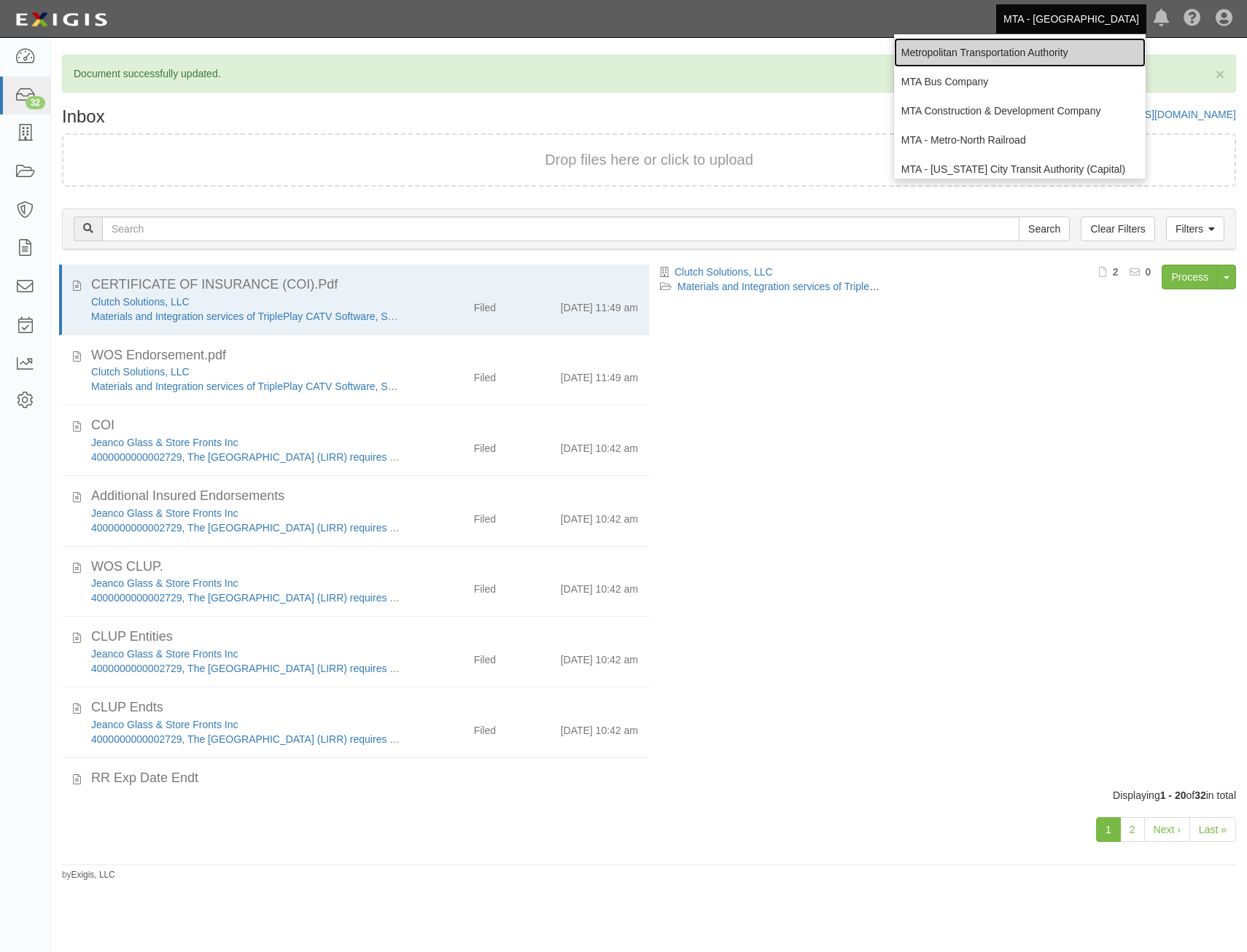
click at [1033, 54] on link "Metropolitan Transportation Authority" at bounding box center [1020, 52] width 251 height 29
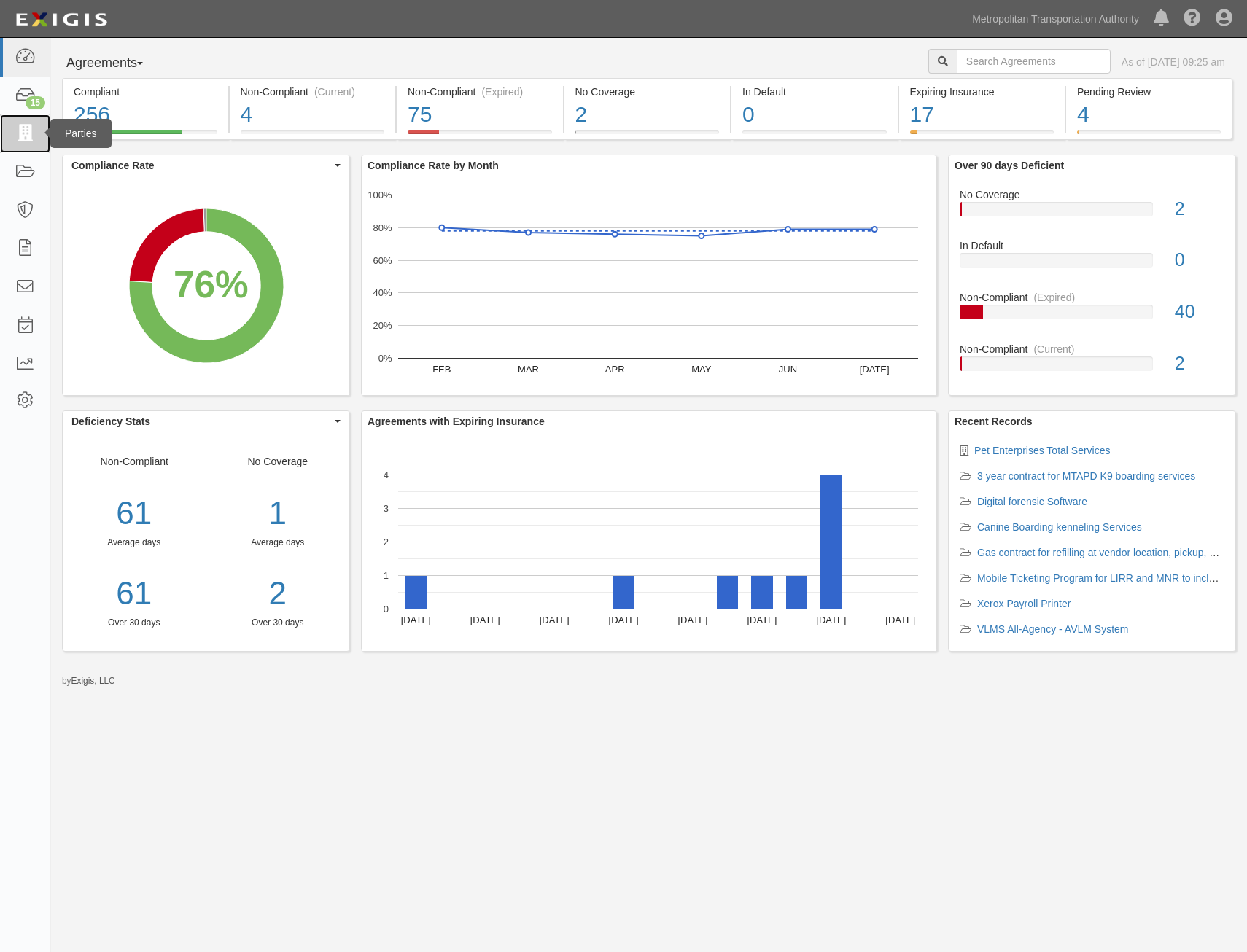
click at [7, 140] on link at bounding box center [25, 133] width 50 height 39
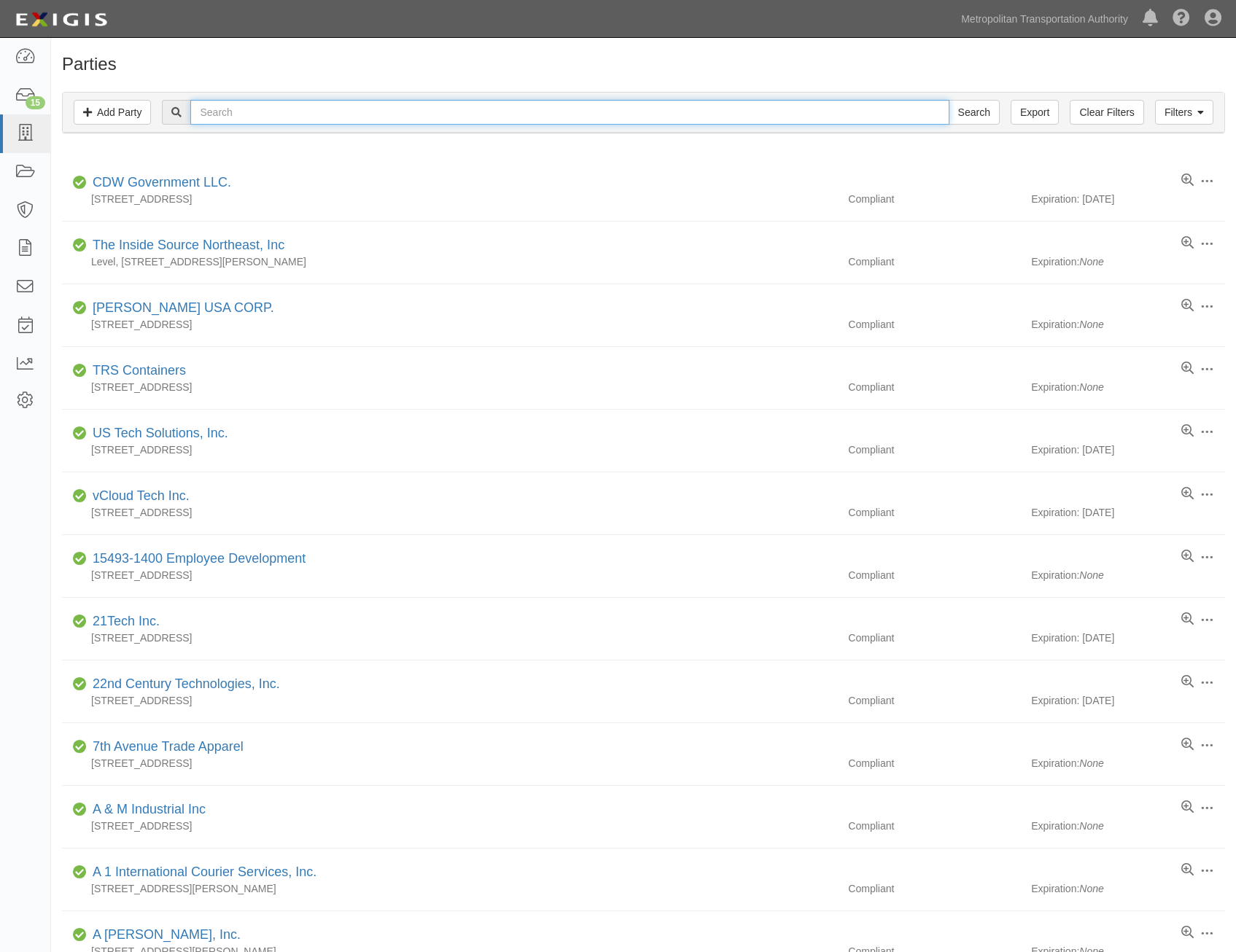
click at [531, 112] on input "text" at bounding box center [569, 112] width 758 height 25
type input "gracelane"
click at [949, 100] on input "Search" at bounding box center [974, 112] width 51 height 25
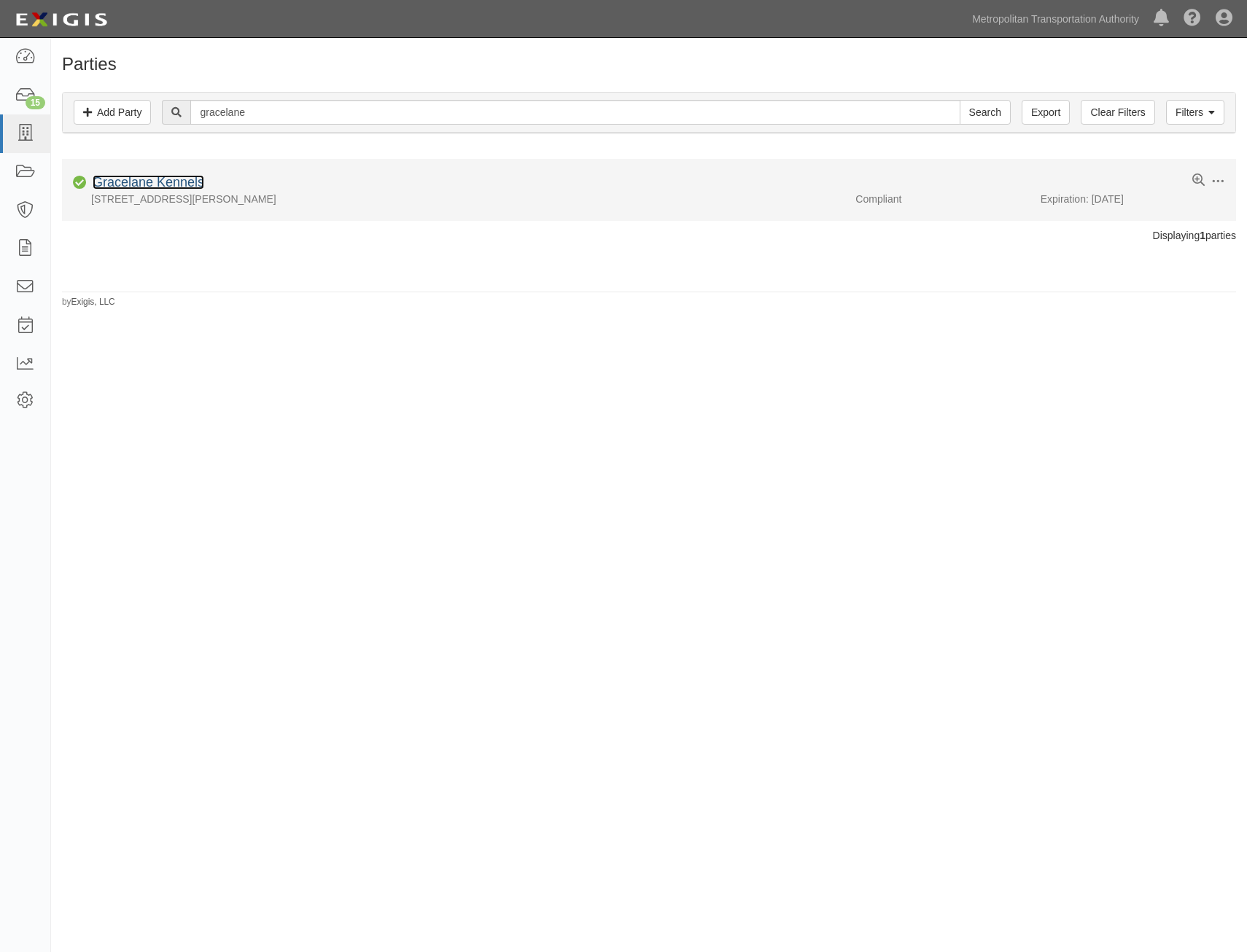
click at [182, 184] on link "Gracelane Kennels" at bounding box center [148, 182] width 112 height 15
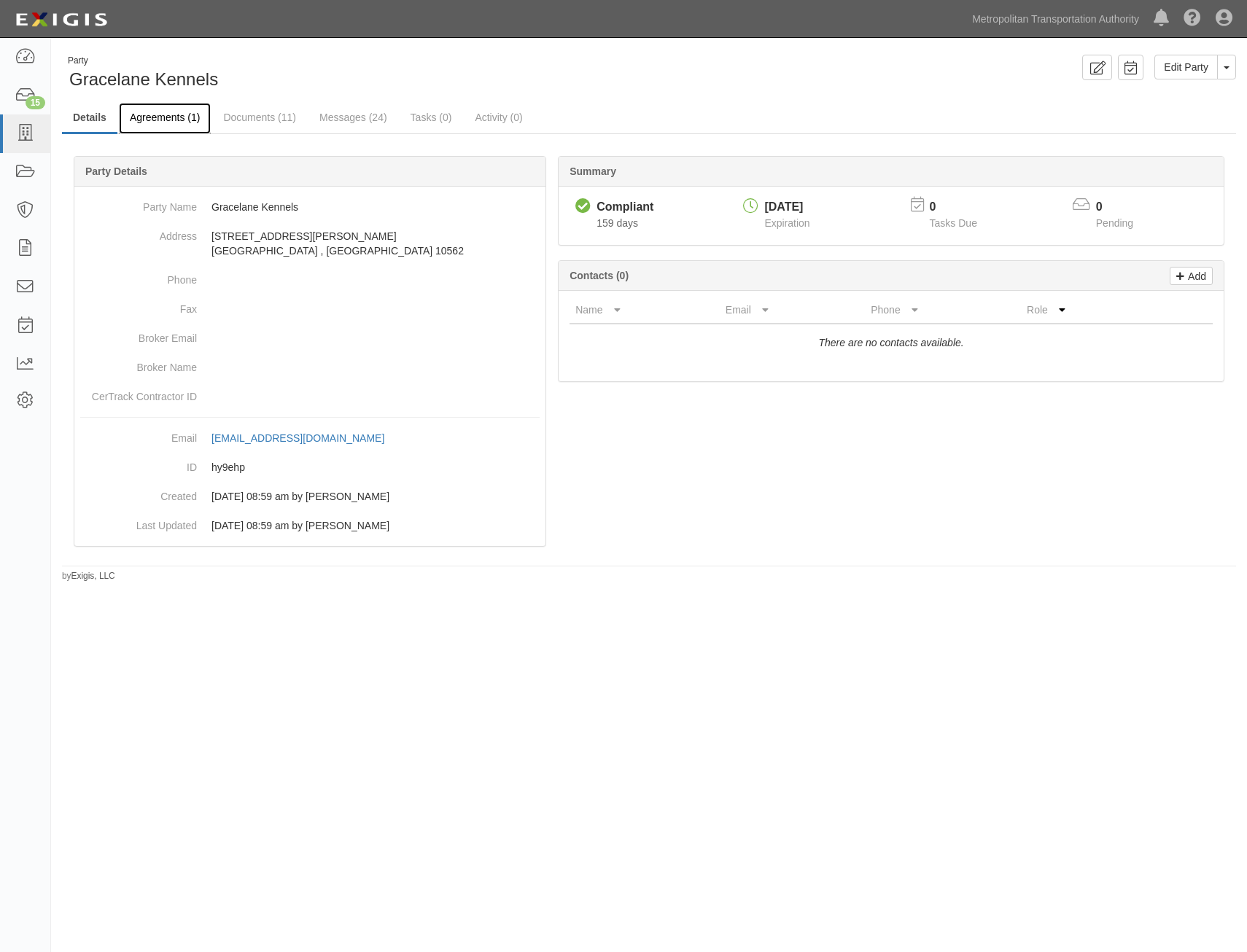
click at [163, 121] on link "Agreements (1)" at bounding box center [164, 119] width 92 height 32
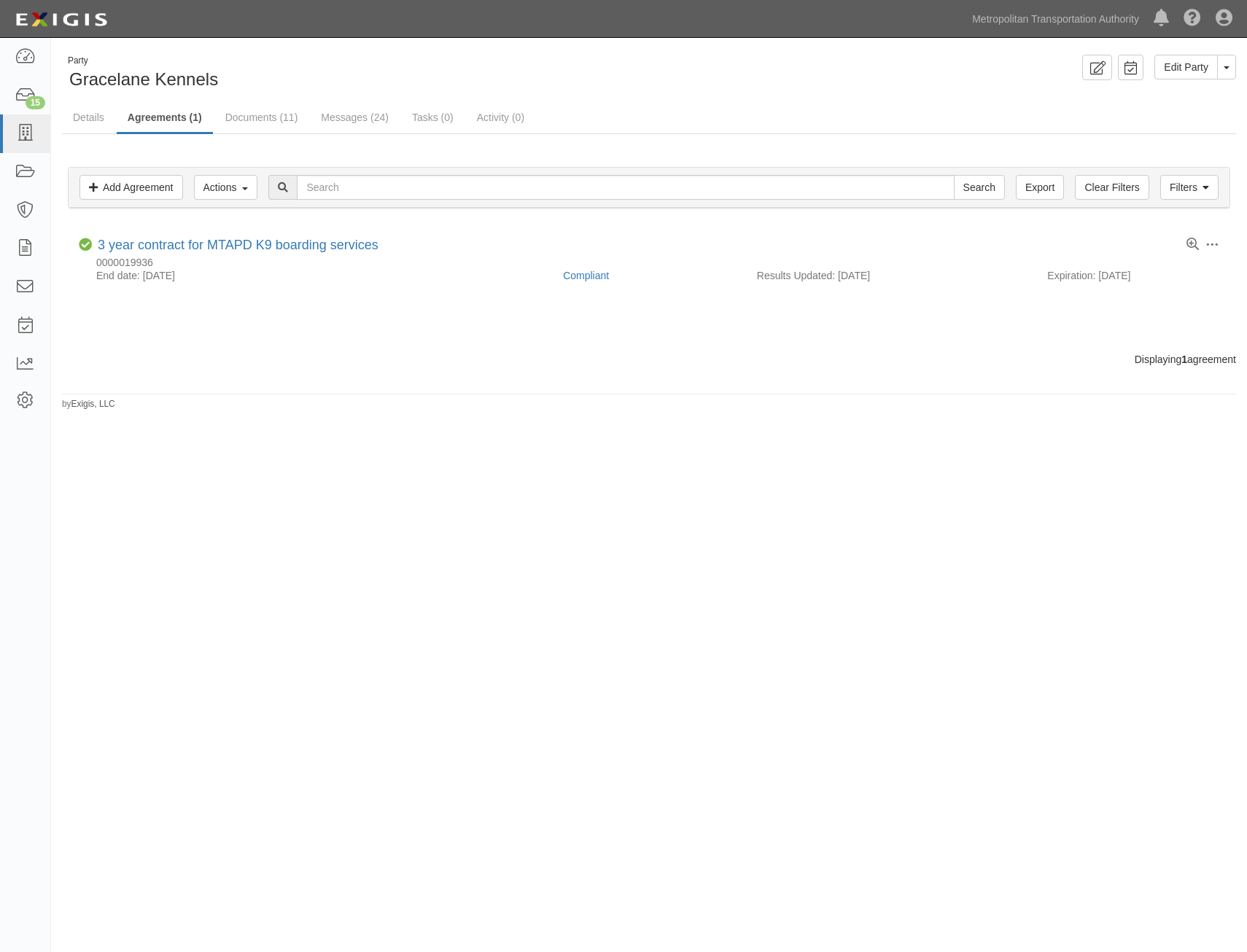
drag, startPoint x: 1152, startPoint y: 548, endPoint x: 1166, endPoint y: 544, distance: 14.6
click at [1152, 548] on div "Party Gracelane Kennels Edit Party Toggle Party Dropdown View Audit Trail Archi…" at bounding box center [624, 472] width 1247 height 857
click at [165, 191] on link "Add Agreement" at bounding box center [131, 187] width 104 height 25
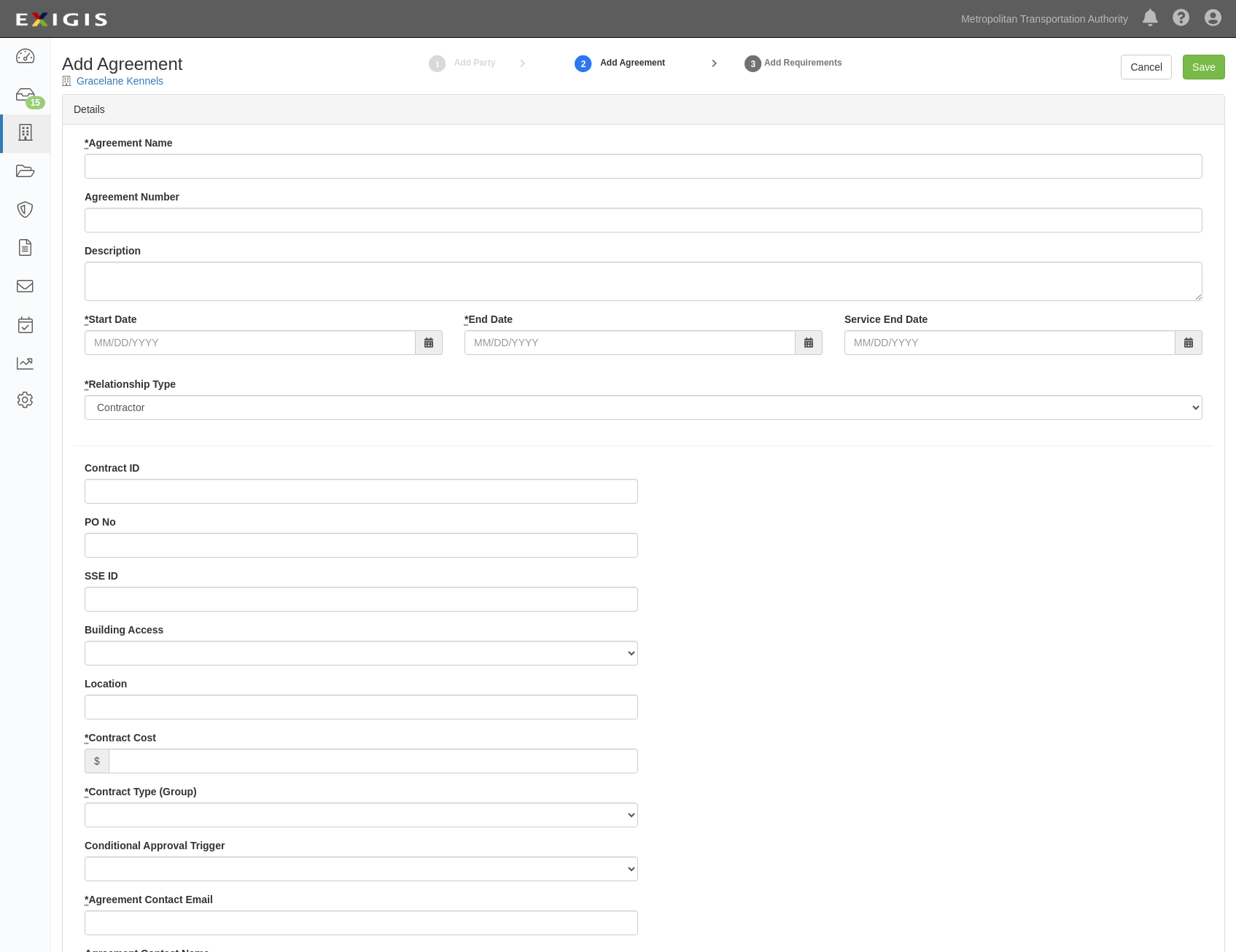
select select
click at [828, 162] on input "* Agreement Name" at bounding box center [643, 166] width 1118 height 25
paste input "Canine Boarding kenneling Services"
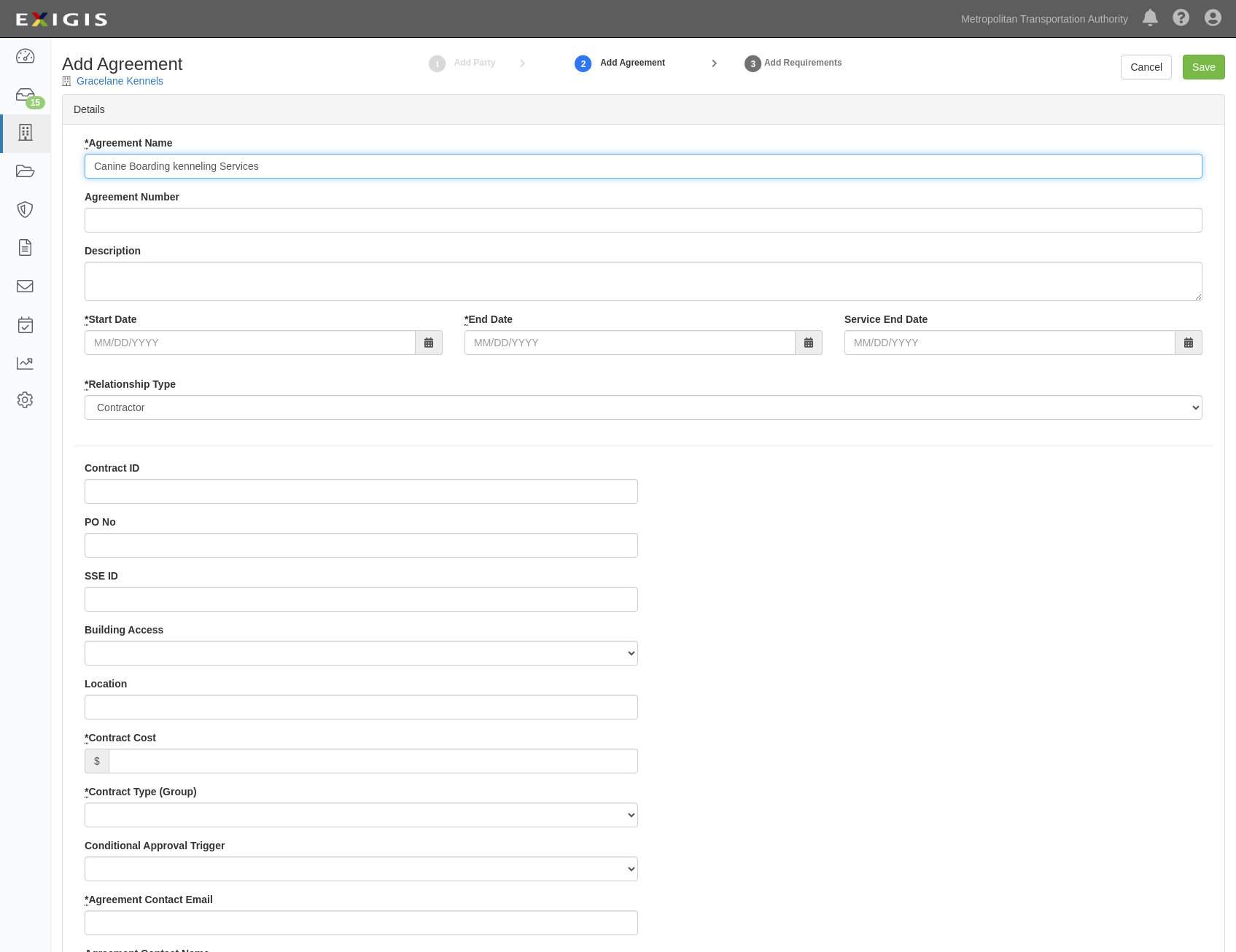
type input "Canine Boarding kenneling Services"
click at [773, 214] on input "Agreement Number" at bounding box center [643, 220] width 1118 height 25
paste input "0000027131"
type input "0000027131"
drag, startPoint x: 479, startPoint y: 581, endPoint x: 481, endPoint y: 588, distance: 7.3
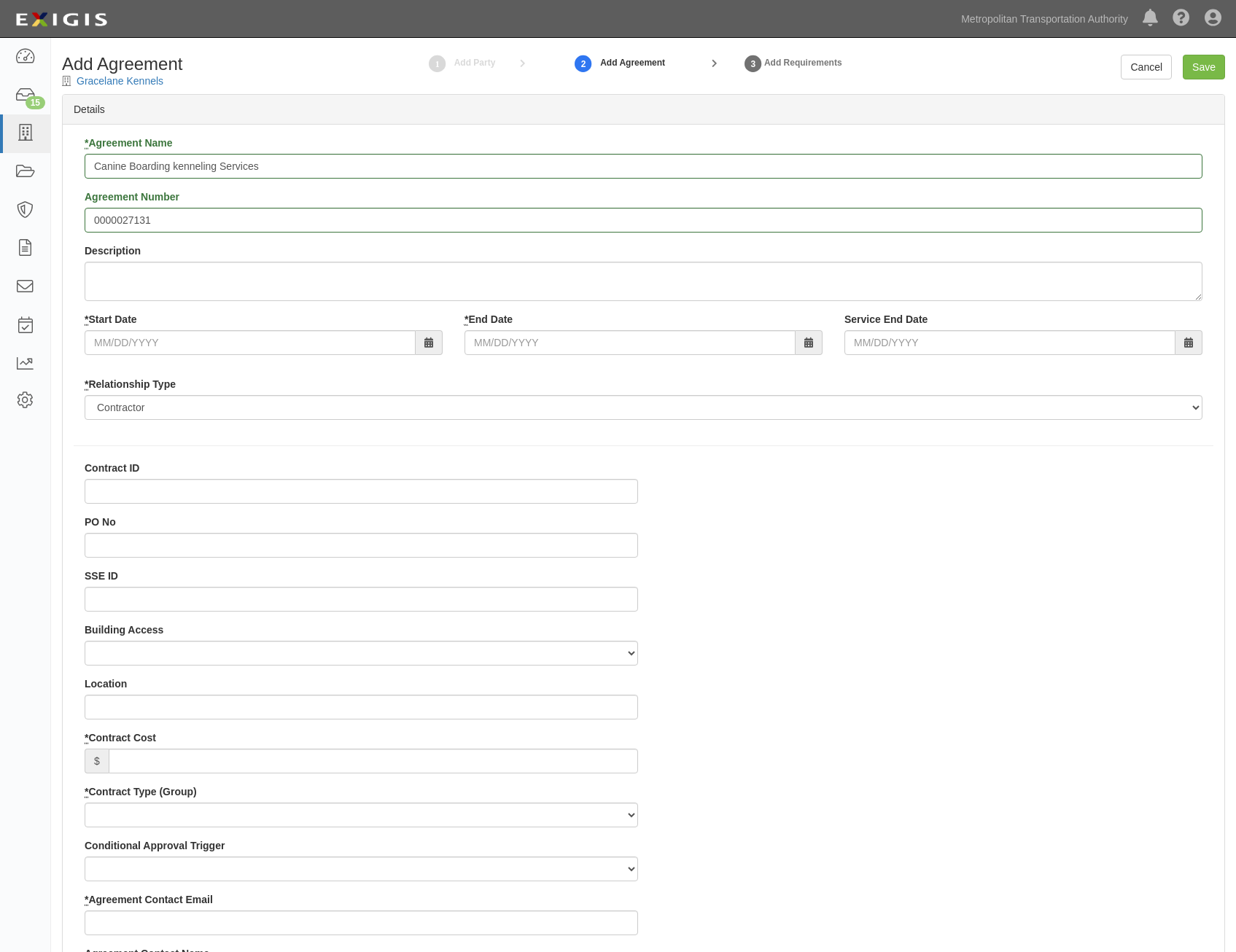
click at [479, 581] on div "SSE ID" at bounding box center [361, 590] width 553 height 43
click at [510, 600] on input "SSE ID" at bounding box center [361, 599] width 553 height 25
paste input "0000511344"
type input "0000511344"
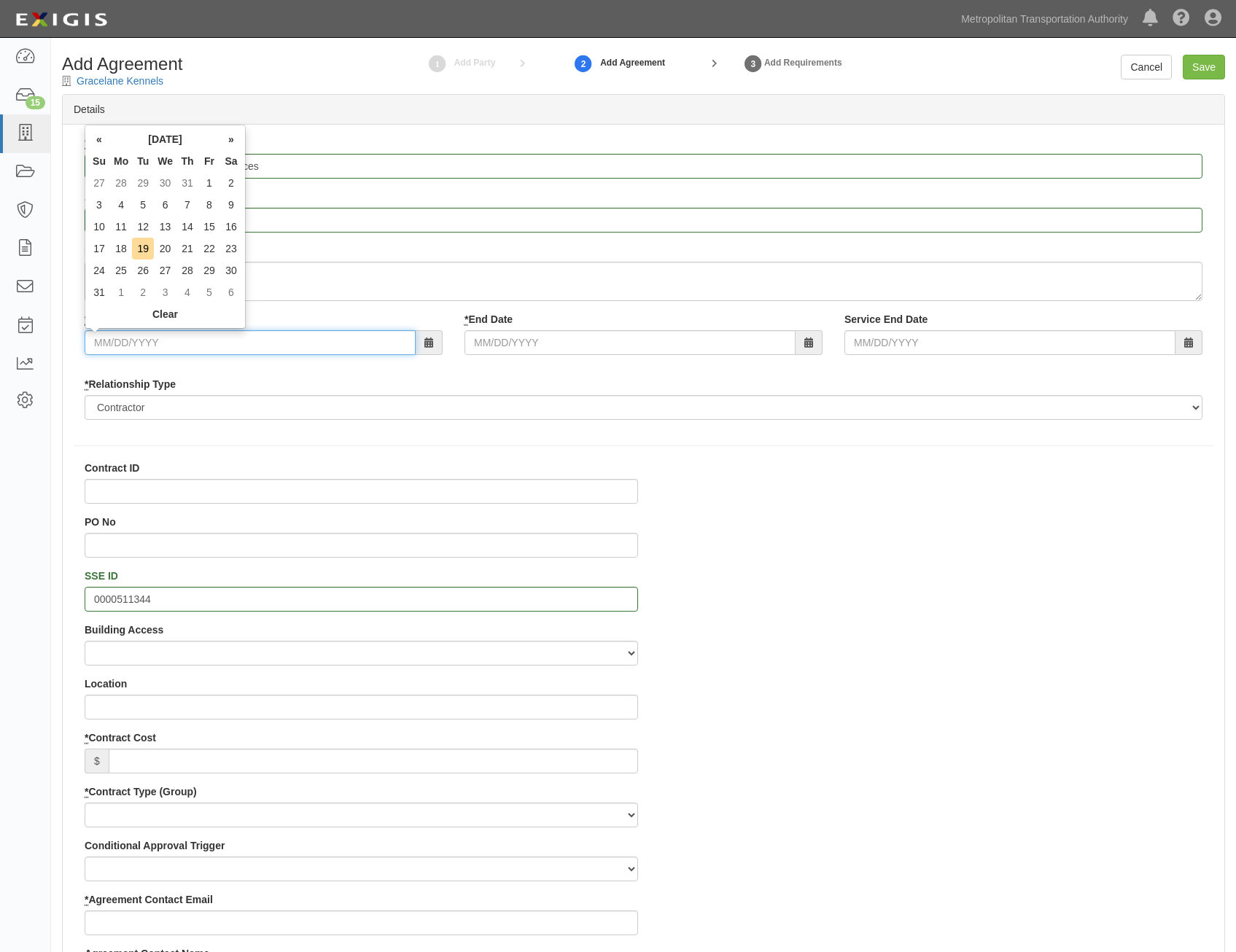
click at [326, 338] on input "* Start Date" at bounding box center [249, 343] width 331 height 25
type input "09/01/2025"
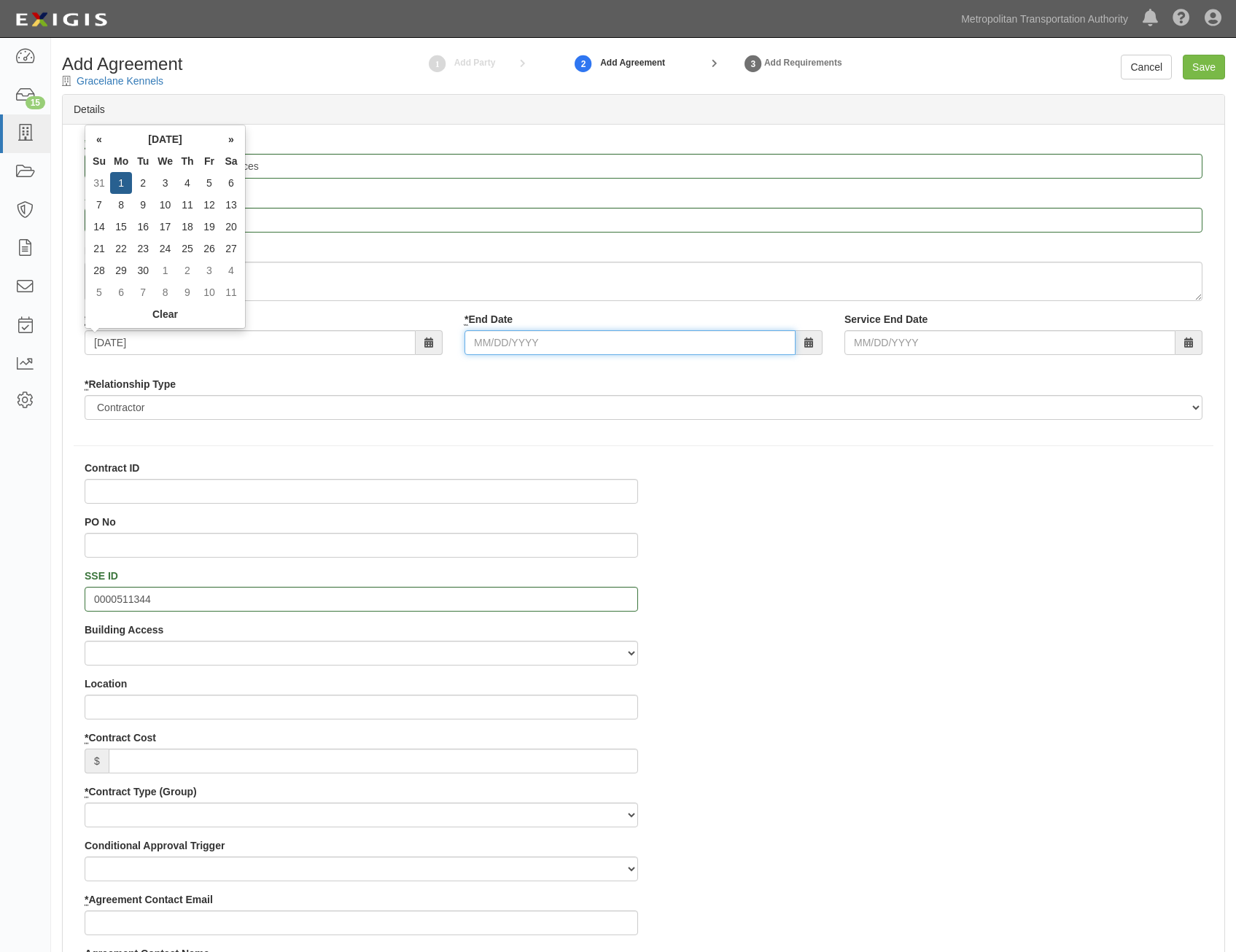
click at [538, 340] on input "* End Date" at bounding box center [630, 343] width 331 height 25
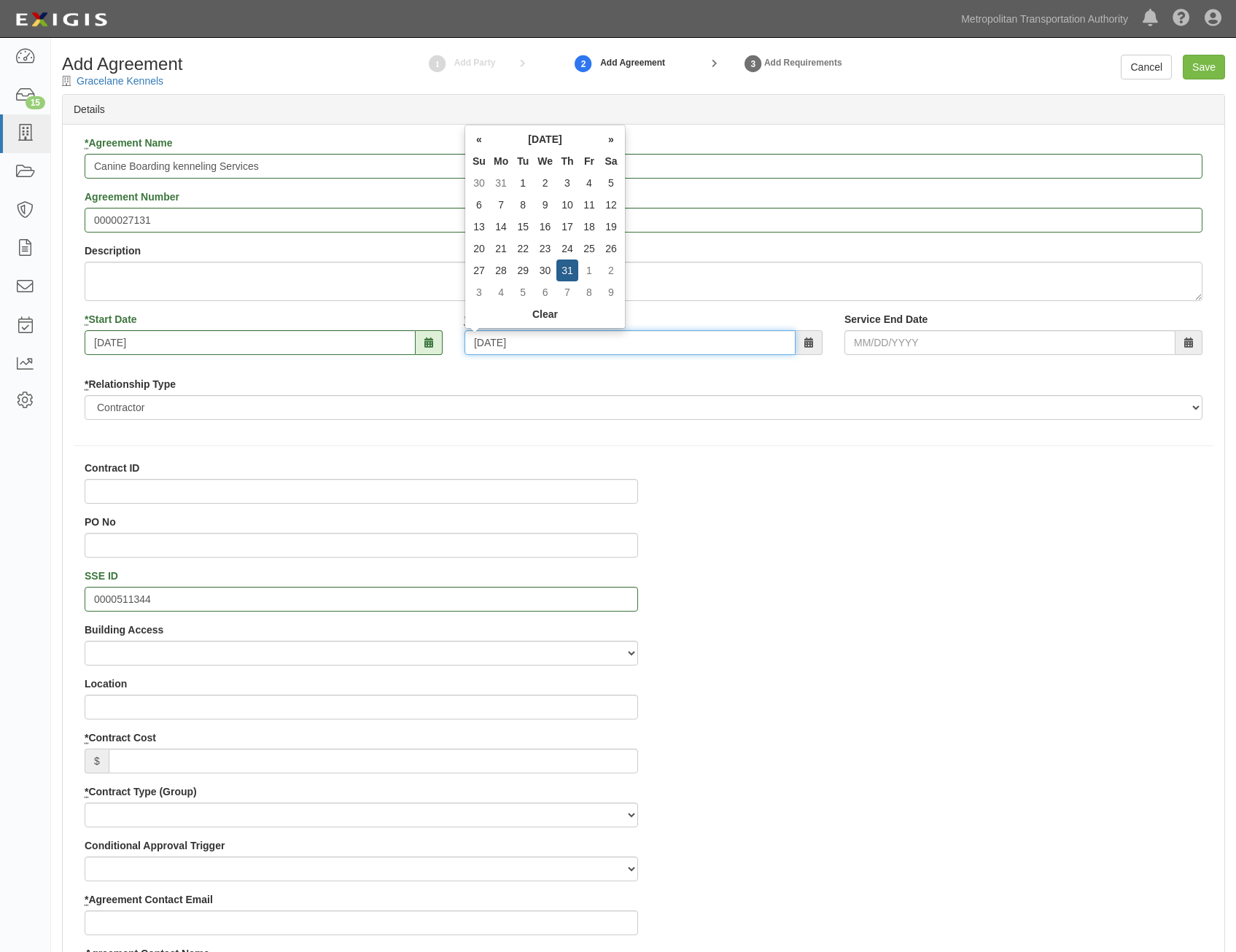
type input "08/31/2028"
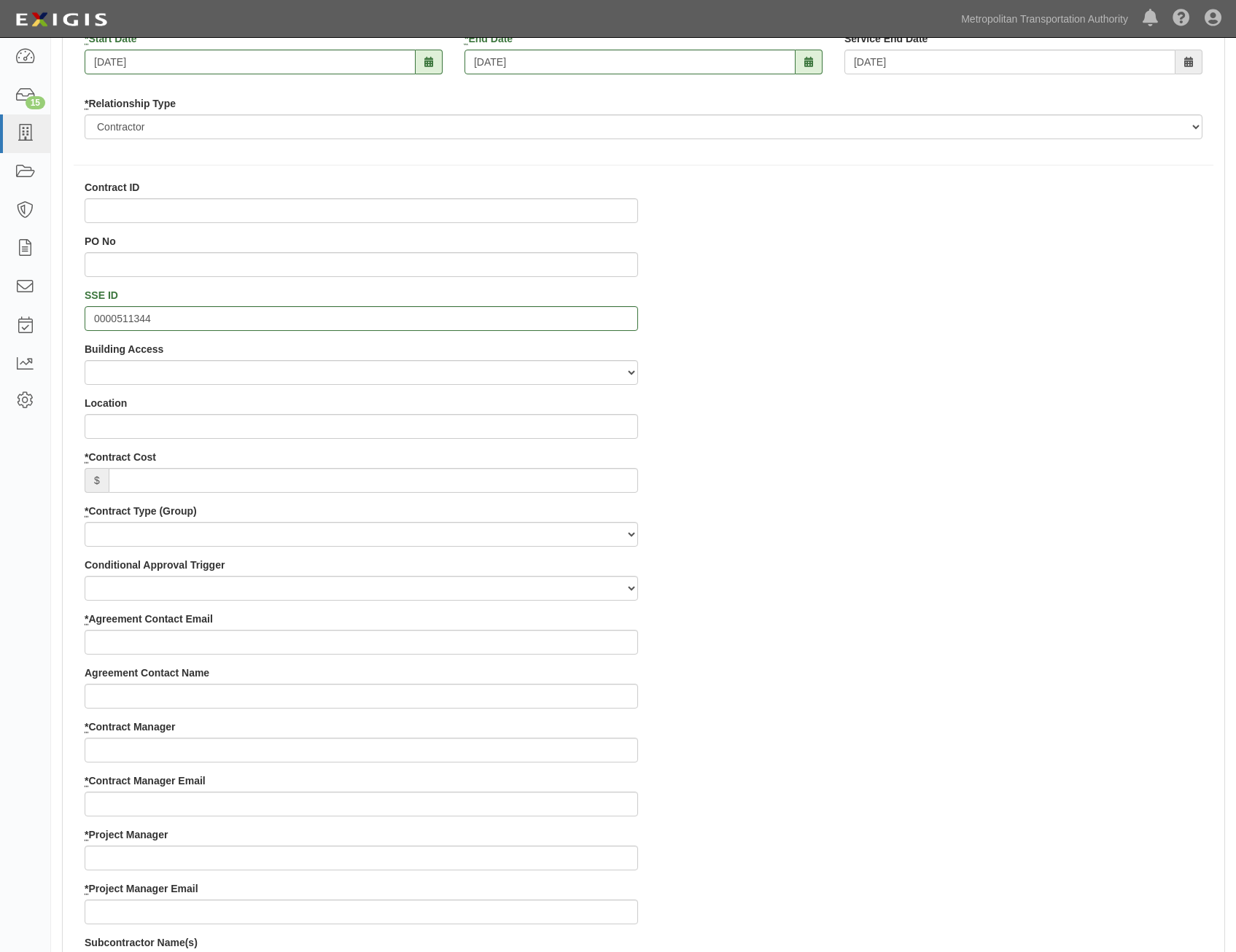
scroll to position [292, 0]
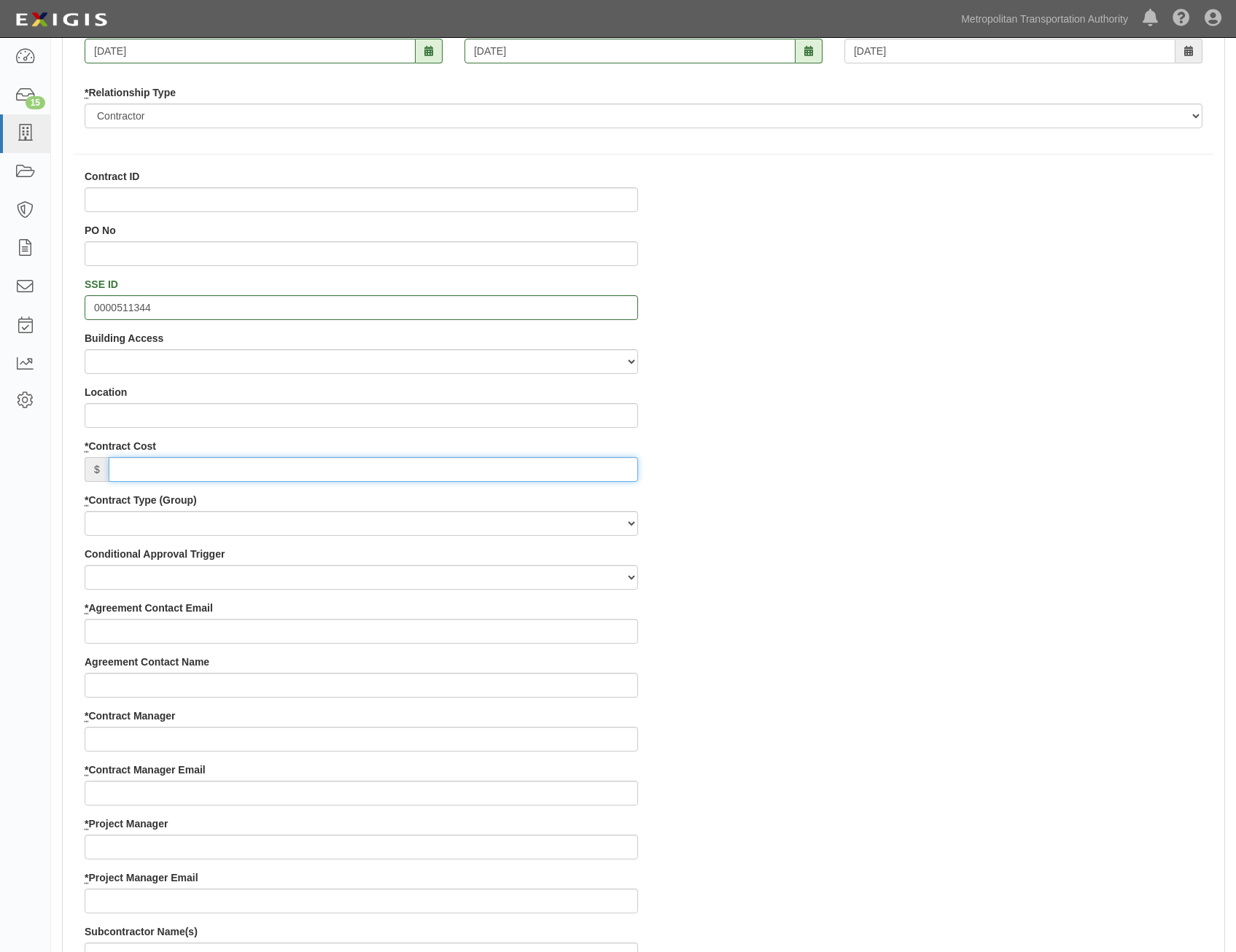
click at [625, 472] on input "* Contract Cost" at bounding box center [373, 470] width 530 height 25
paste input "228,750"
type input "228,750"
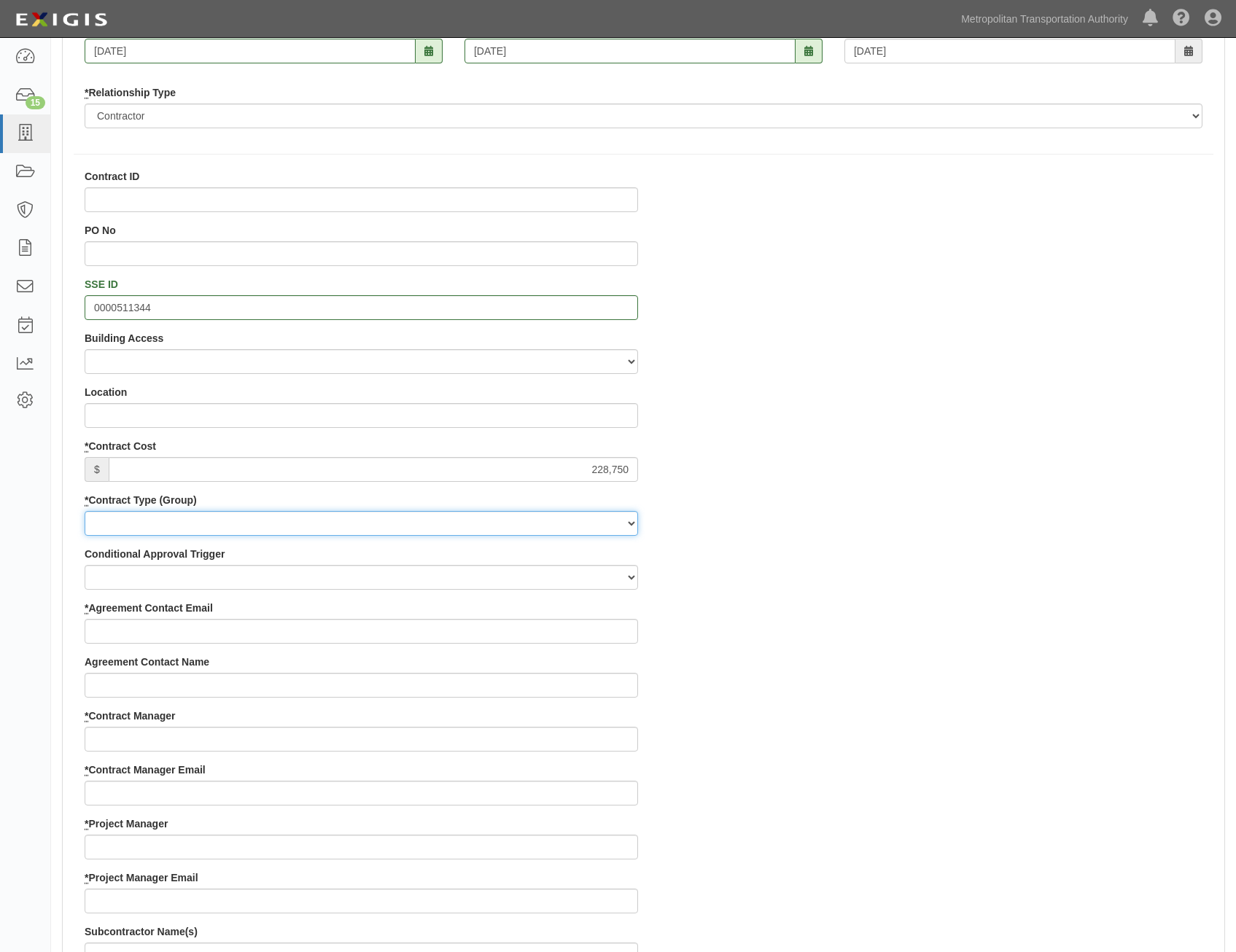
click at [587, 523] on select "Capital Operating Not for Benefit (incls. FA, Entry Permits) Real Estate Other" at bounding box center [361, 523] width 553 height 25
select select "122"
click at [84, 511] on select "Capital Operating Not for Benefit (incls. FA, Entry Permits) Real Estate Other" at bounding box center [361, 523] width 553 height 25
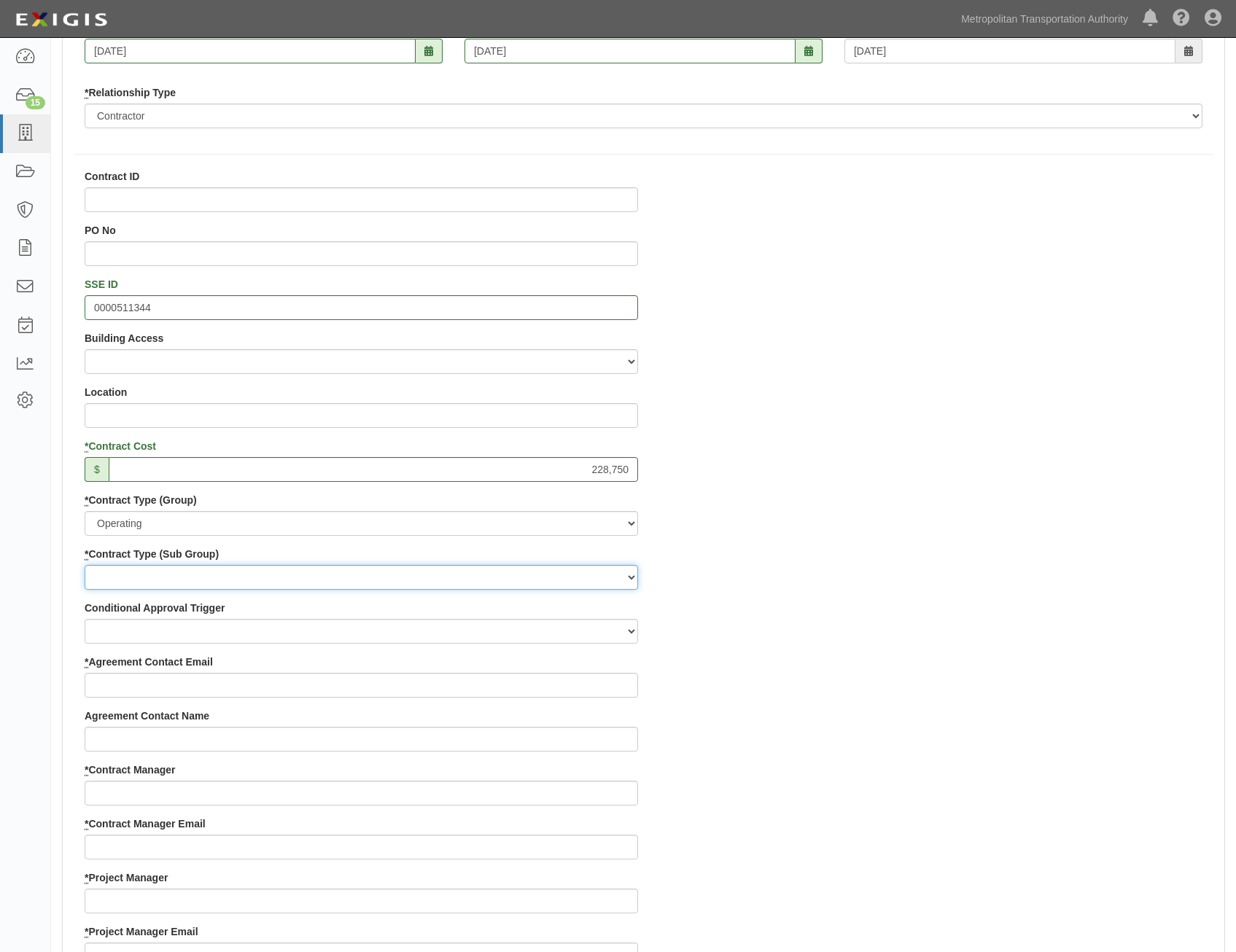
drag, startPoint x: 569, startPoint y: 583, endPoint x: 573, endPoint y: 591, distance: 8.9
click at [569, 583] on select "Construction Loan / Test and Demo Maintenance Painting Personal Services Contra…" at bounding box center [361, 577] width 553 height 25
select select "249"
click at [84, 565] on select "Construction Loan / Test and Demo Maintenance Painting Personal Services Contra…" at bounding box center [361, 577] width 553 height 25
drag, startPoint x: 828, startPoint y: 715, endPoint x: 849, endPoint y: 706, distance: 22.8
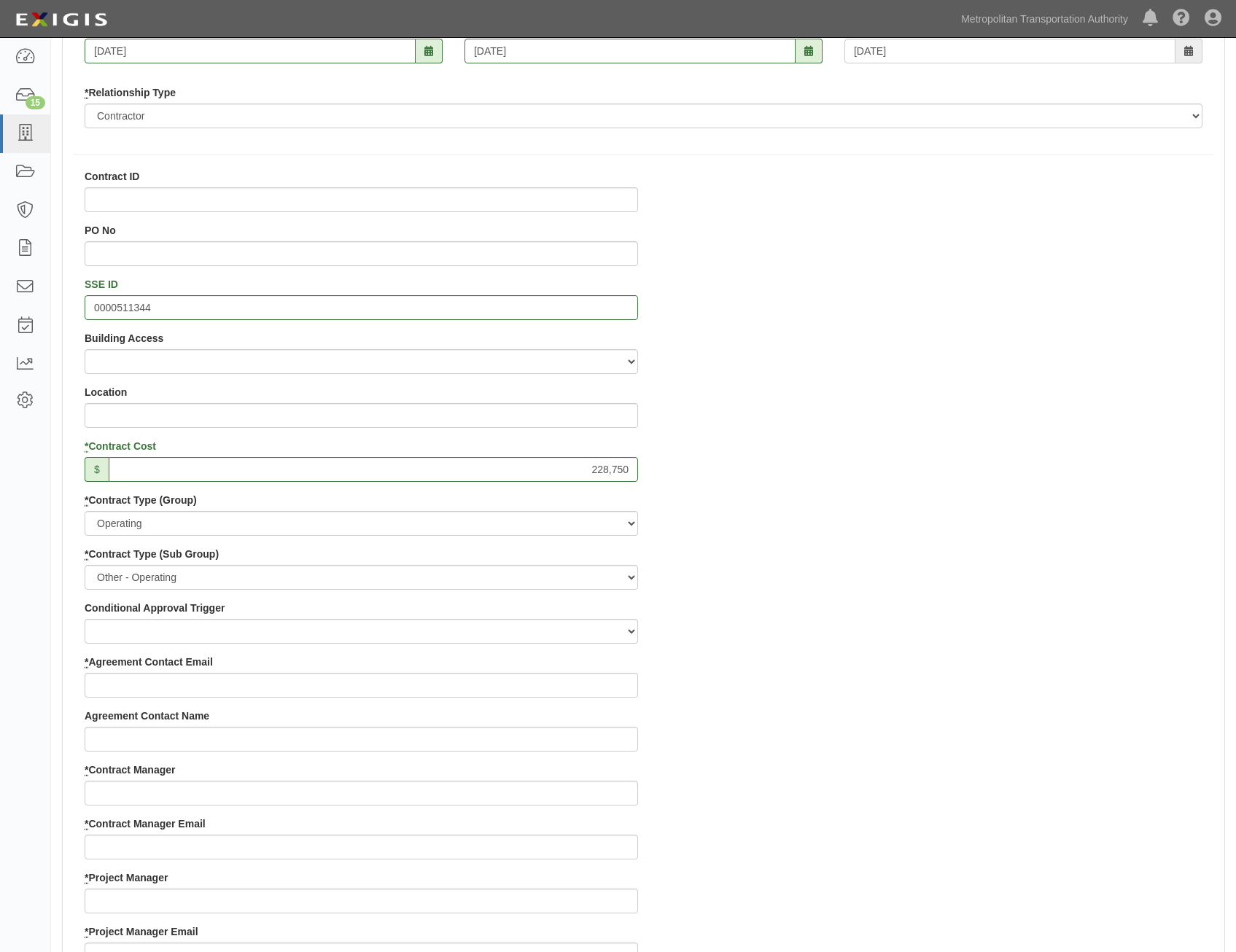
click at [835, 713] on div "Contract ID PO No SSE ID 0000511344 Building Access 2 Broadway 341/345/347 BREP…" at bounding box center [643, 870] width 1162 height 1403
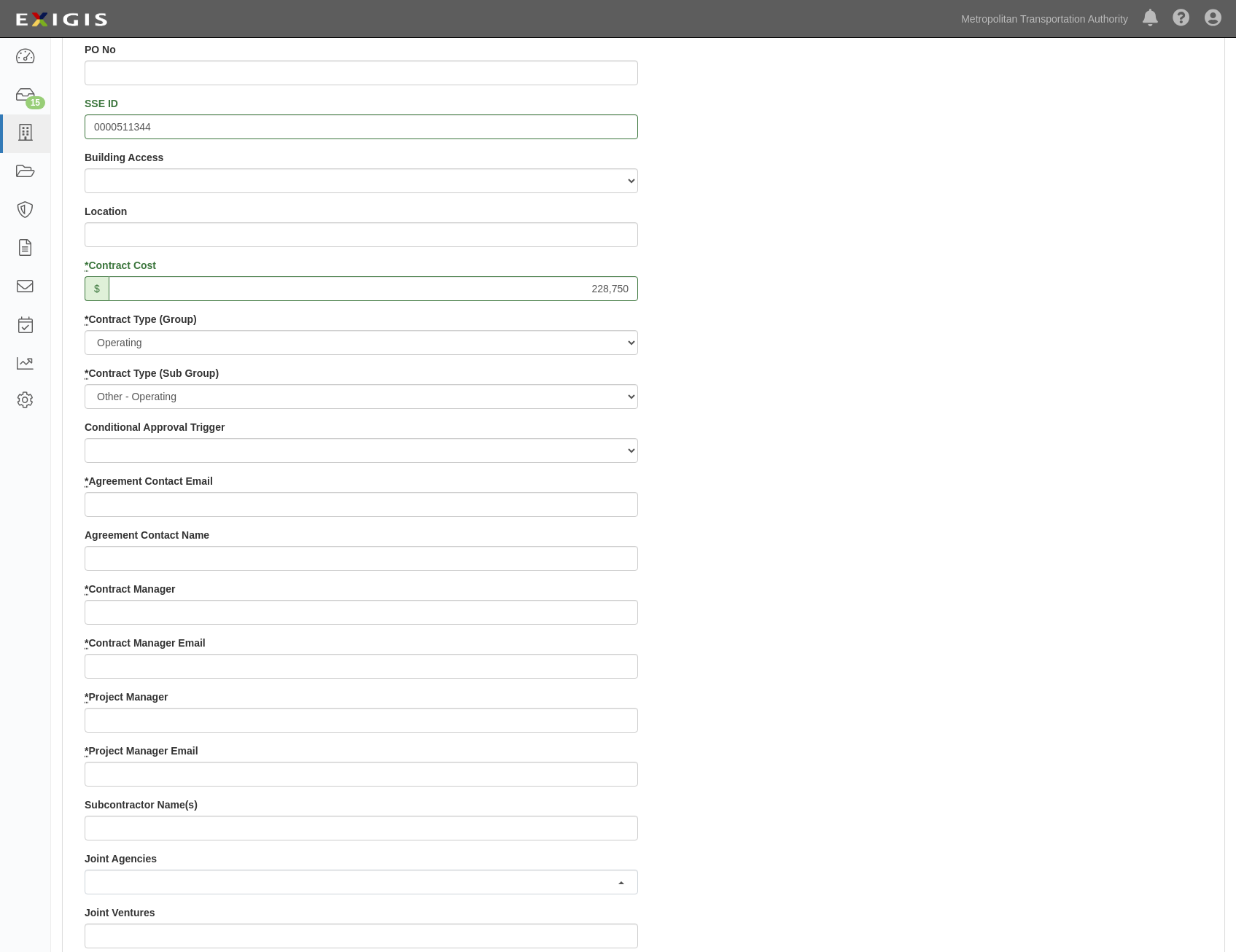
scroll to position [510, 0]
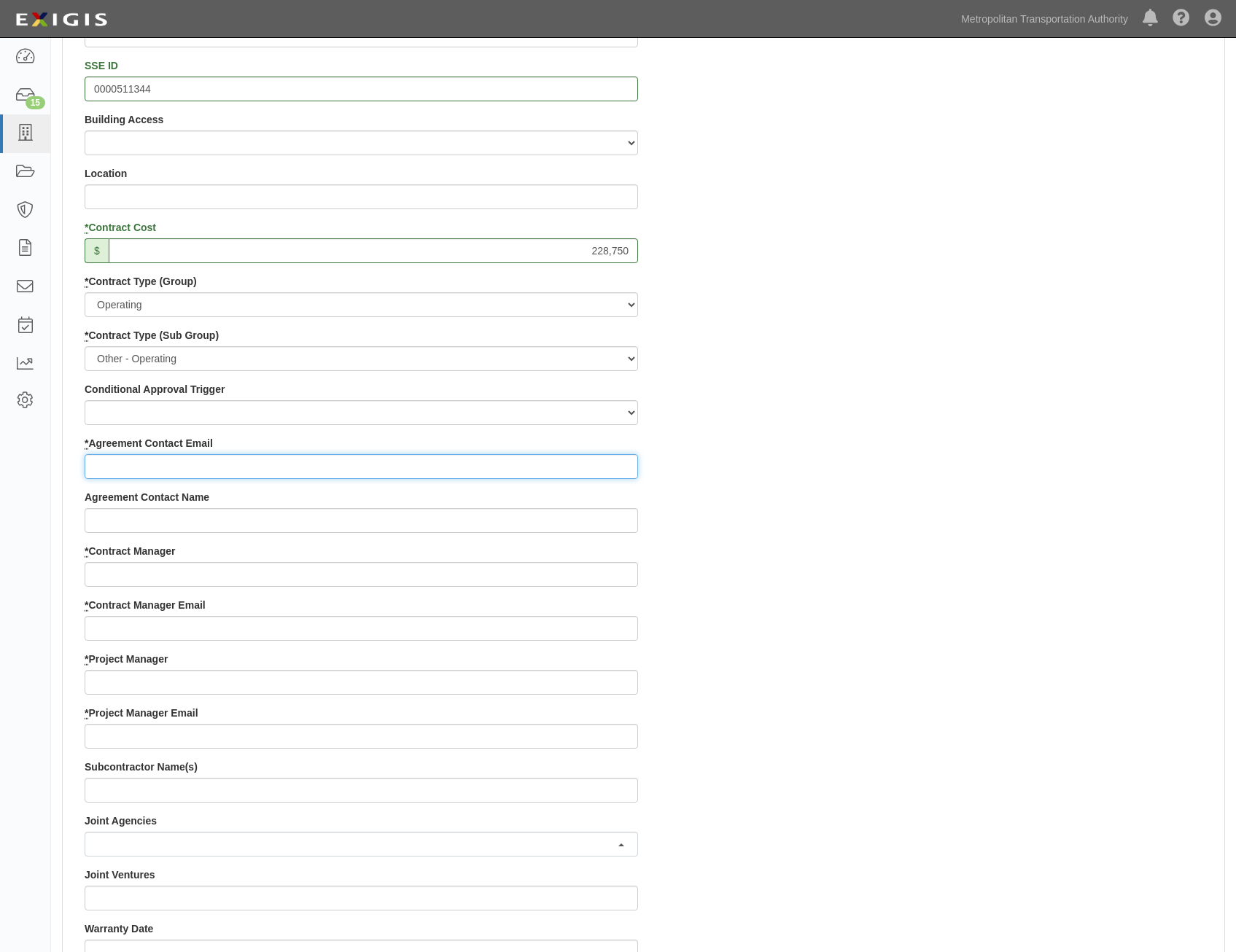
click at [604, 463] on input "* Agreement Contact Email" at bounding box center [361, 466] width 553 height 25
paste input "gracelanekennels@gmail.com"
type input "gracelanekennels@gmail.com"
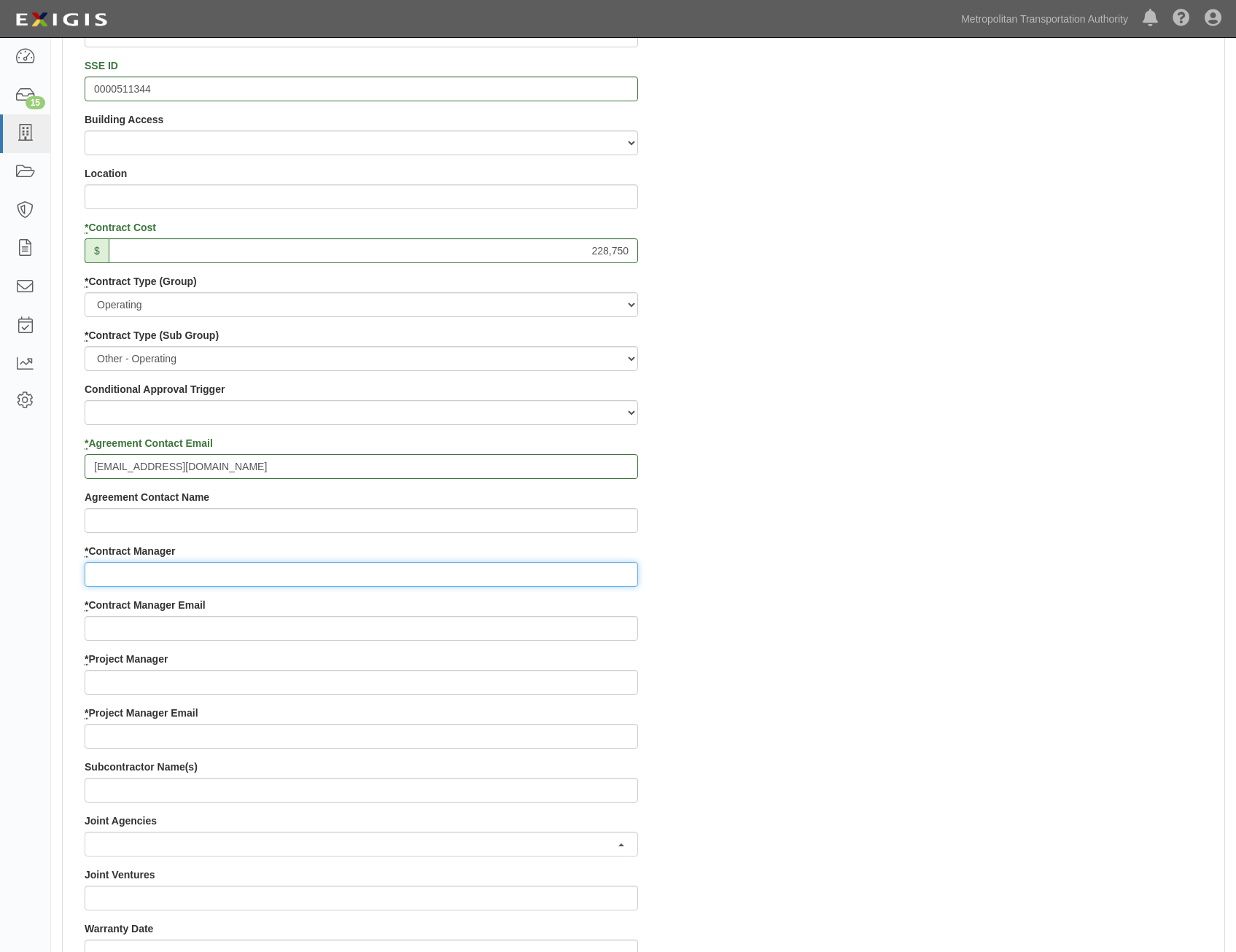
click at [625, 573] on input "* Contract Manager" at bounding box center [361, 574] width 553 height 25
paste input "Hillary Aguirre"
type input "Hillary Aguirre"
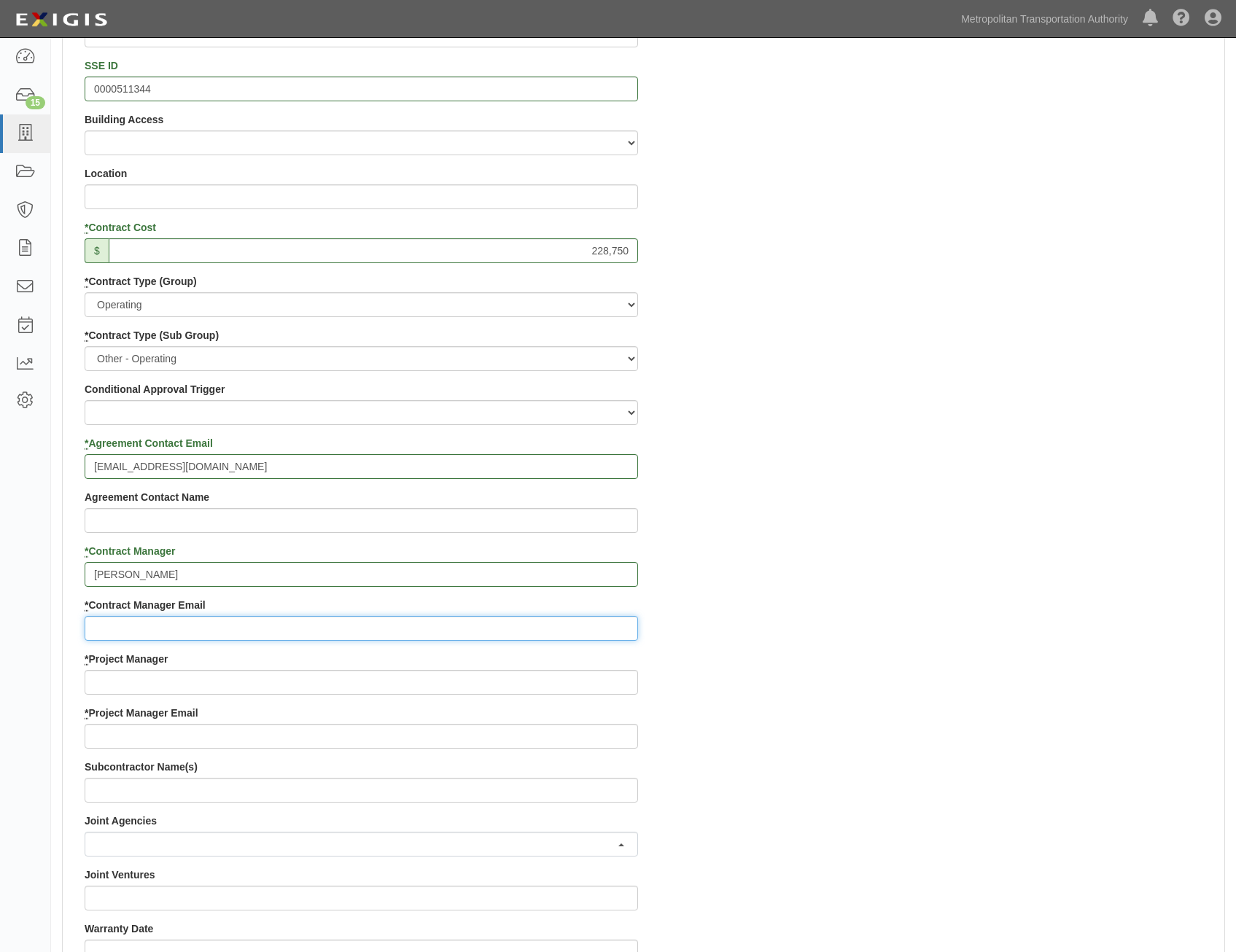
drag, startPoint x: 392, startPoint y: 637, endPoint x: 403, endPoint y: 630, distance: 13.0
click at [394, 637] on input "* Contract Manager Email" at bounding box center [361, 629] width 553 height 25
paste input "hillary.aguirre@mtahq.org"
type input "hillary.aguirre@mtahq.org"
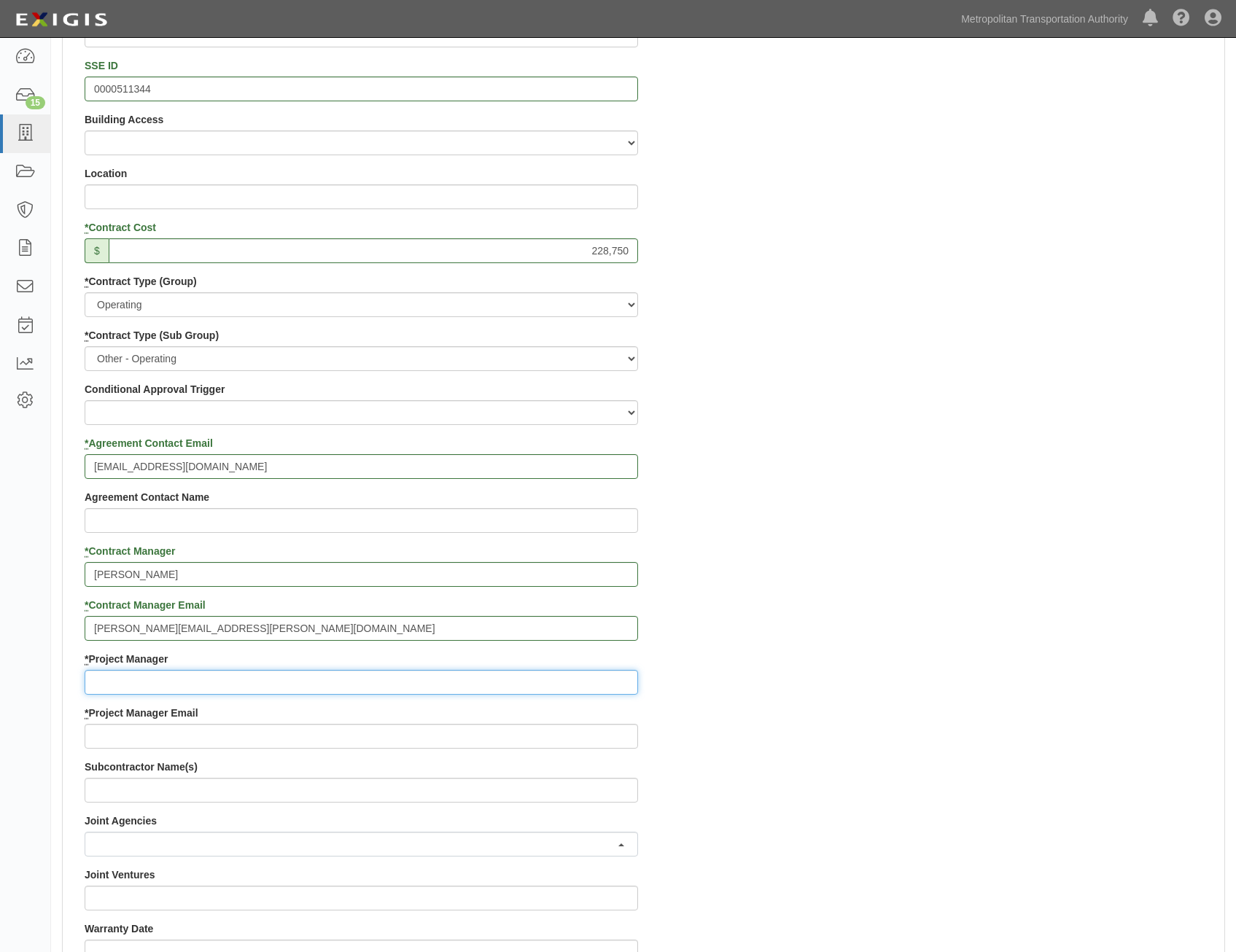
click at [531, 680] on input "* Project Manager" at bounding box center [361, 682] width 553 height 25
paste input "Annie Phillip"
type input "Annie Phillip"
click at [827, 590] on div "Contract ID PO No SSE ID 0000511344 Building Access 2 Broadway 341/345/347 BREP…" at bounding box center [643, 652] width 1162 height 1403
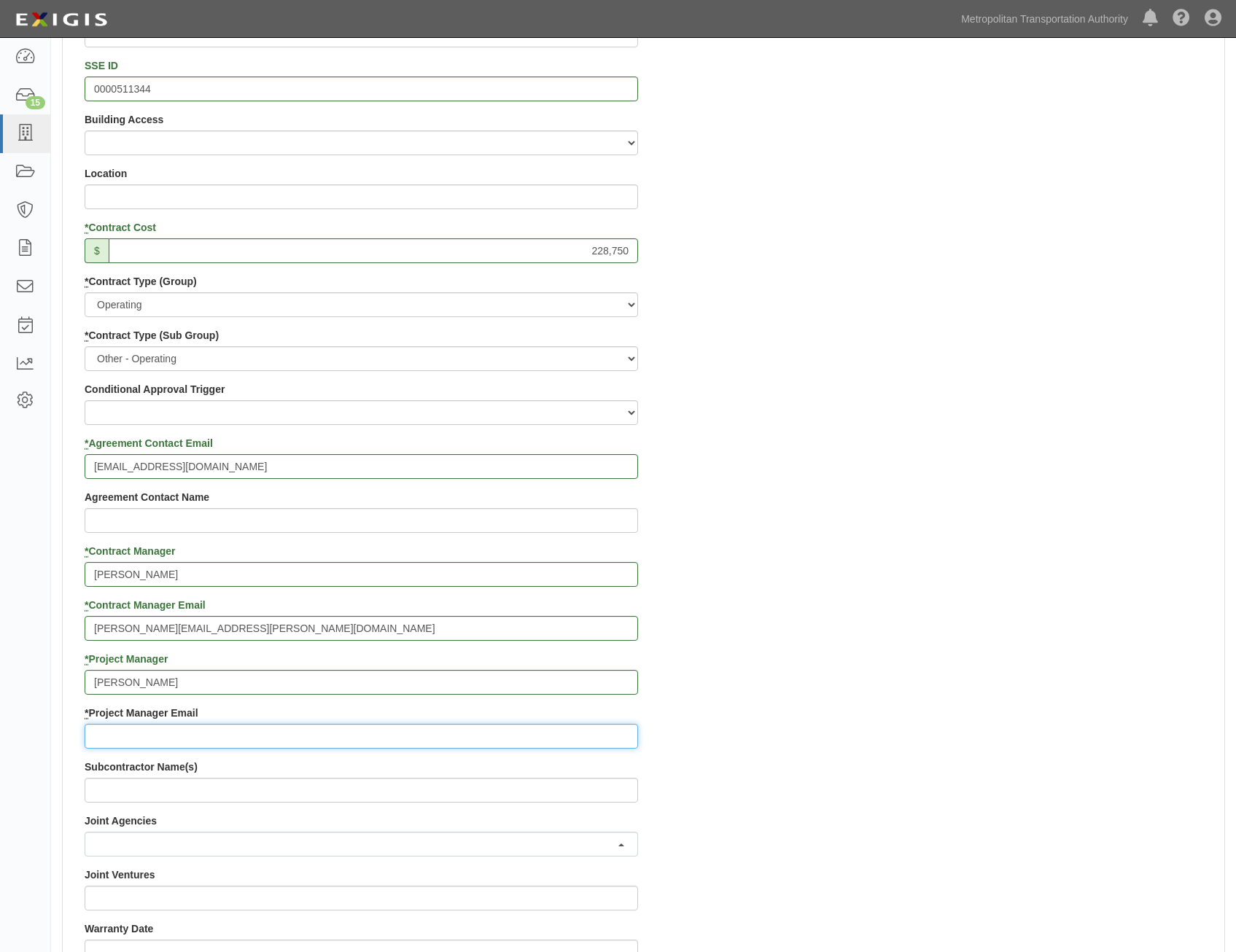
click at [557, 737] on input "* Project Manager Email" at bounding box center [361, 736] width 553 height 25
paste input "APHILLIP@mtapd.org"
type input "APHILLIP@mtapd.org"
click at [830, 631] on div "Contract ID PO No SSE ID 0000511344 Building Access 2 Broadway 341/345/347 BREP…" at bounding box center [643, 652] width 1162 height 1403
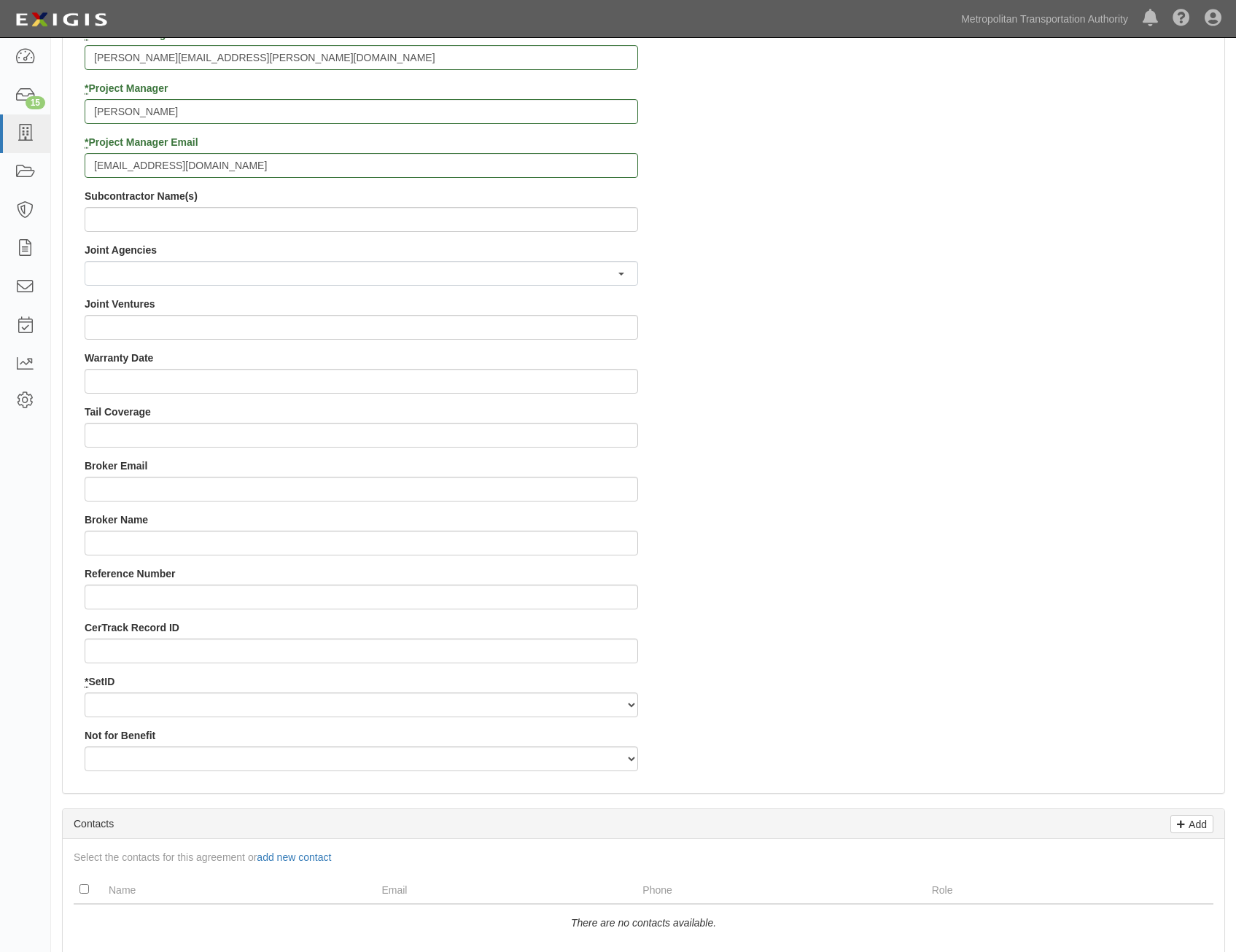
scroll to position [1166, 0]
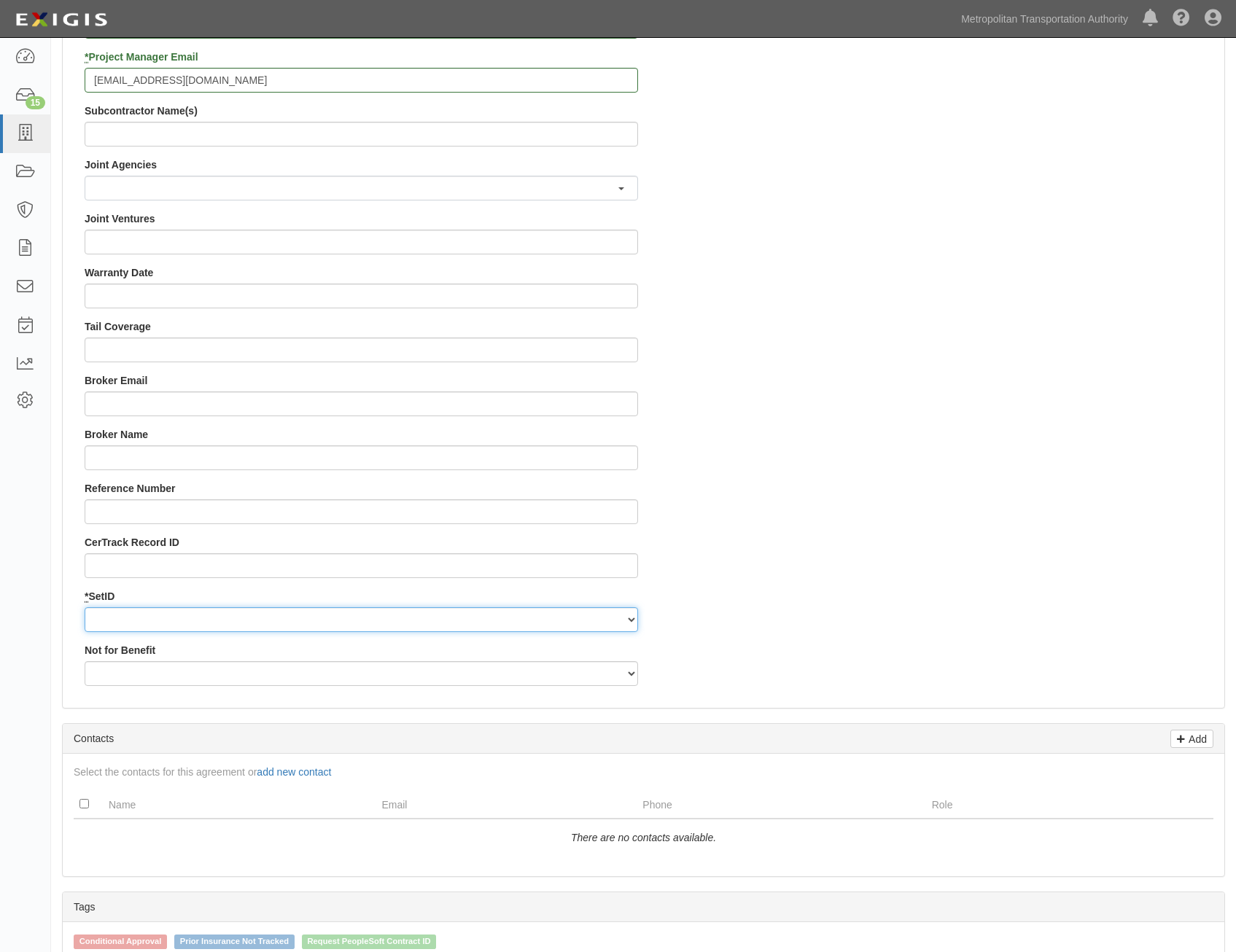
drag, startPoint x: 586, startPoint y: 617, endPoint x: 582, endPoint y: 624, distance: 8.1
click at [586, 617] on select "MTAHQ" at bounding box center [361, 620] width 553 height 25
select select "96"
click at [84, 608] on select "MTAHQ" at bounding box center [361, 620] width 553 height 25
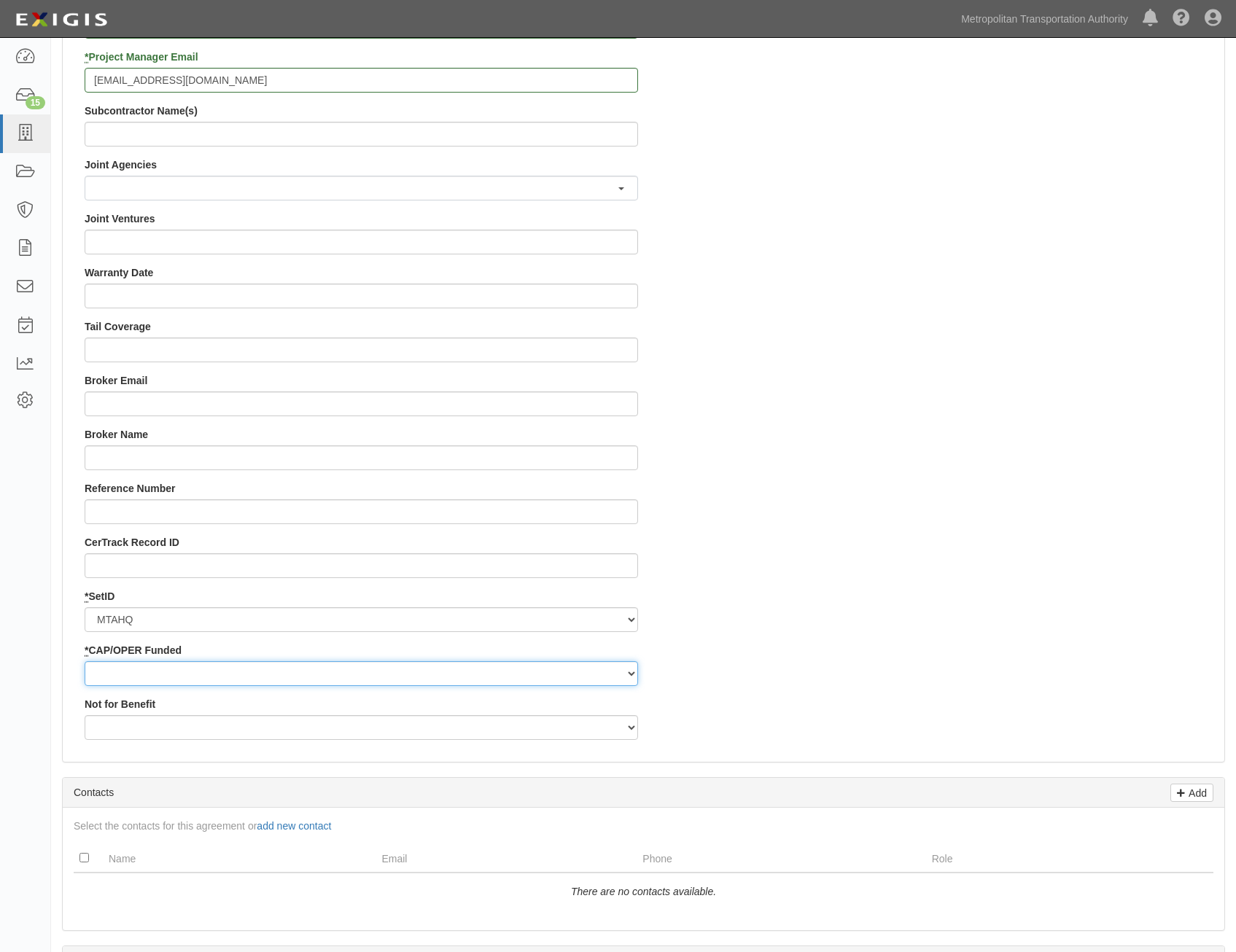
click at [555, 674] on select "Capital Operating" at bounding box center [361, 674] width 553 height 25
select select "347"
click at [84, 661] on select "Capital Operating" at bounding box center [361, 674] width 553 height 25
click at [797, 672] on div "Contract ID PO No SSE ID 0000511344 Building Access 2 Broadway 341/345/347 BREP…" at bounding box center [643, 22] width 1162 height 1457
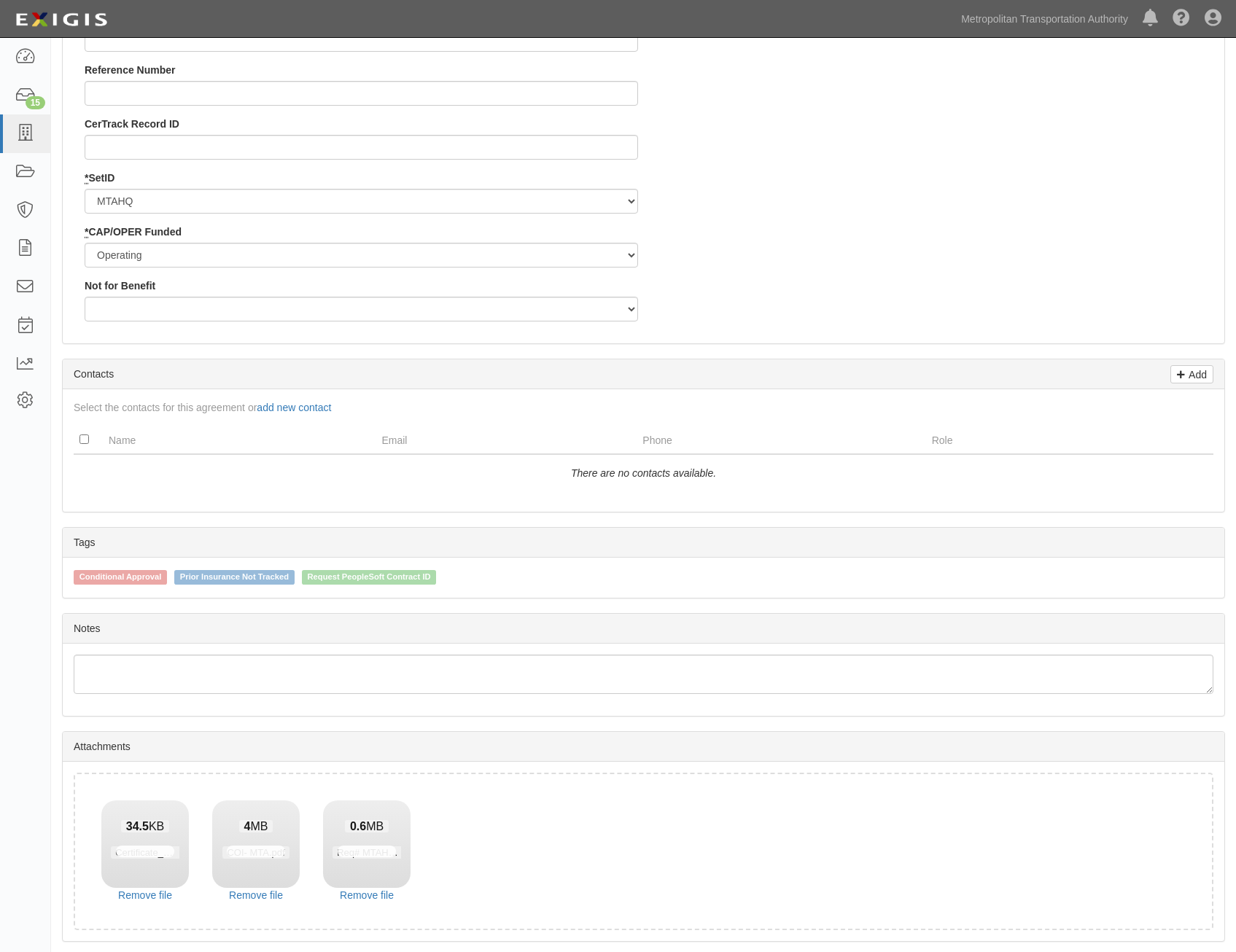
scroll to position [1635, 0]
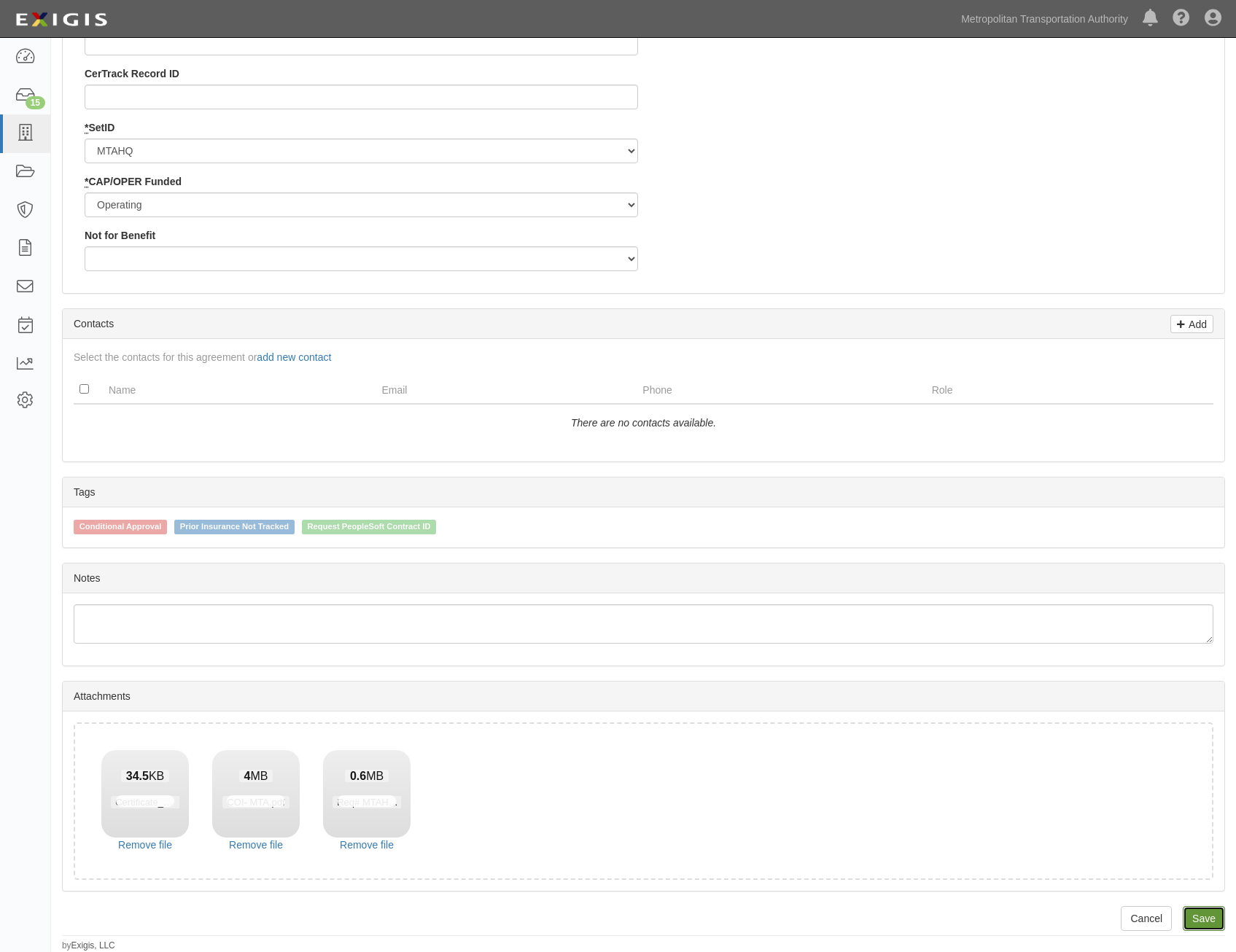
click at [1211, 909] on link "Save" at bounding box center [1204, 919] width 42 height 25
type input "228750"
click at [1211, 920] on link "Save" at bounding box center [1204, 919] width 42 height 25
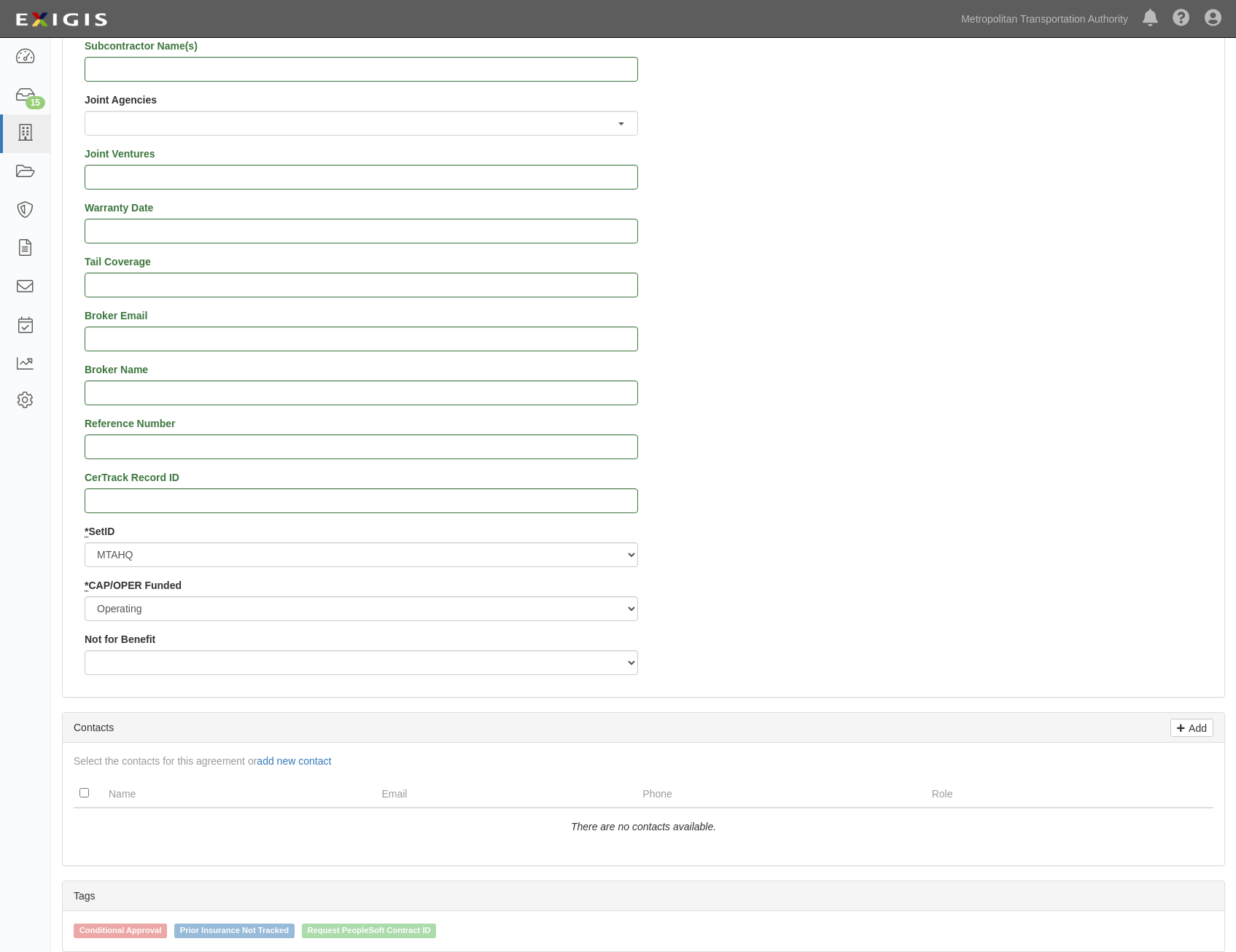
scroll to position [664, 0]
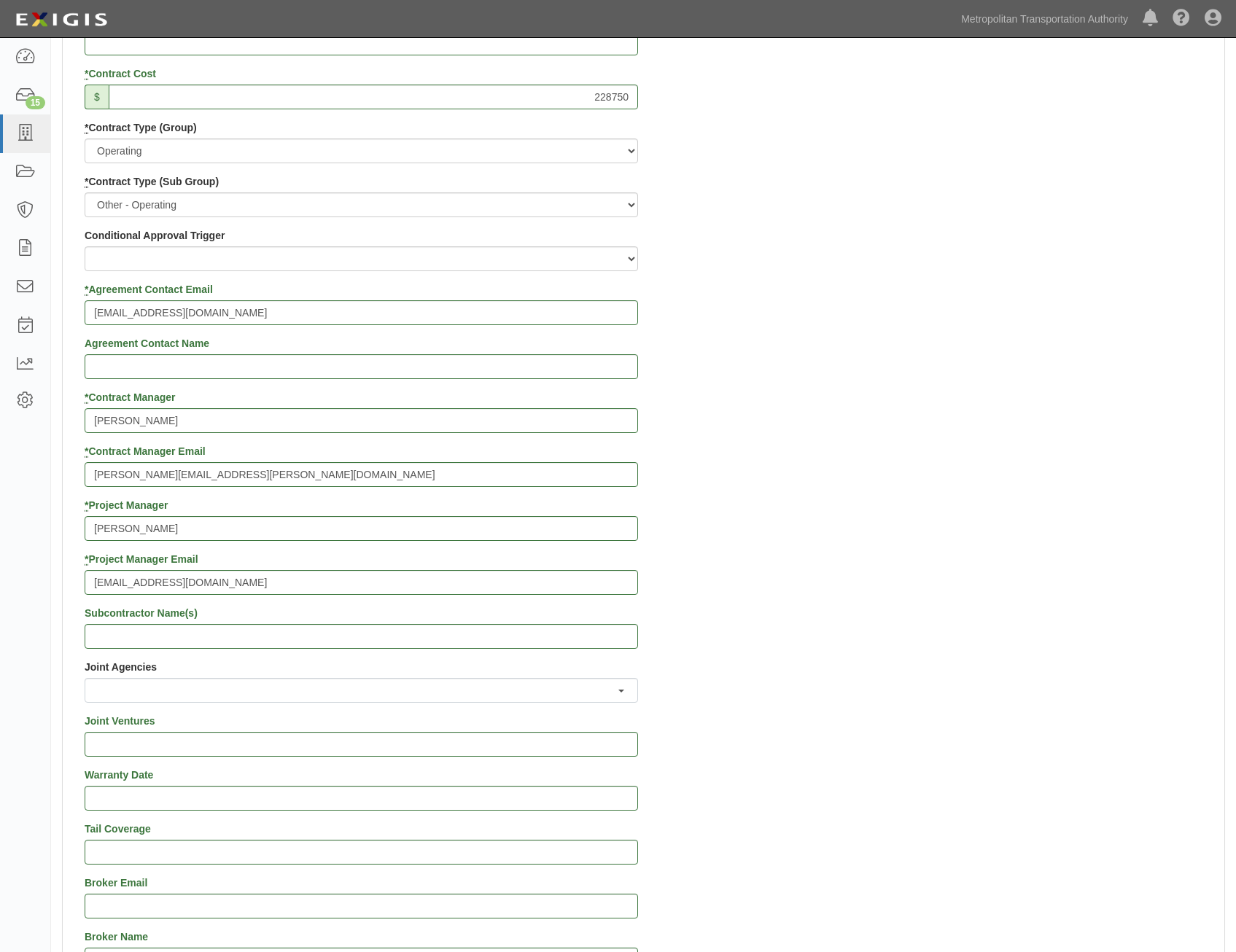
drag, startPoint x: 975, startPoint y: 502, endPoint x: 1021, endPoint y: 320, distance: 187.7
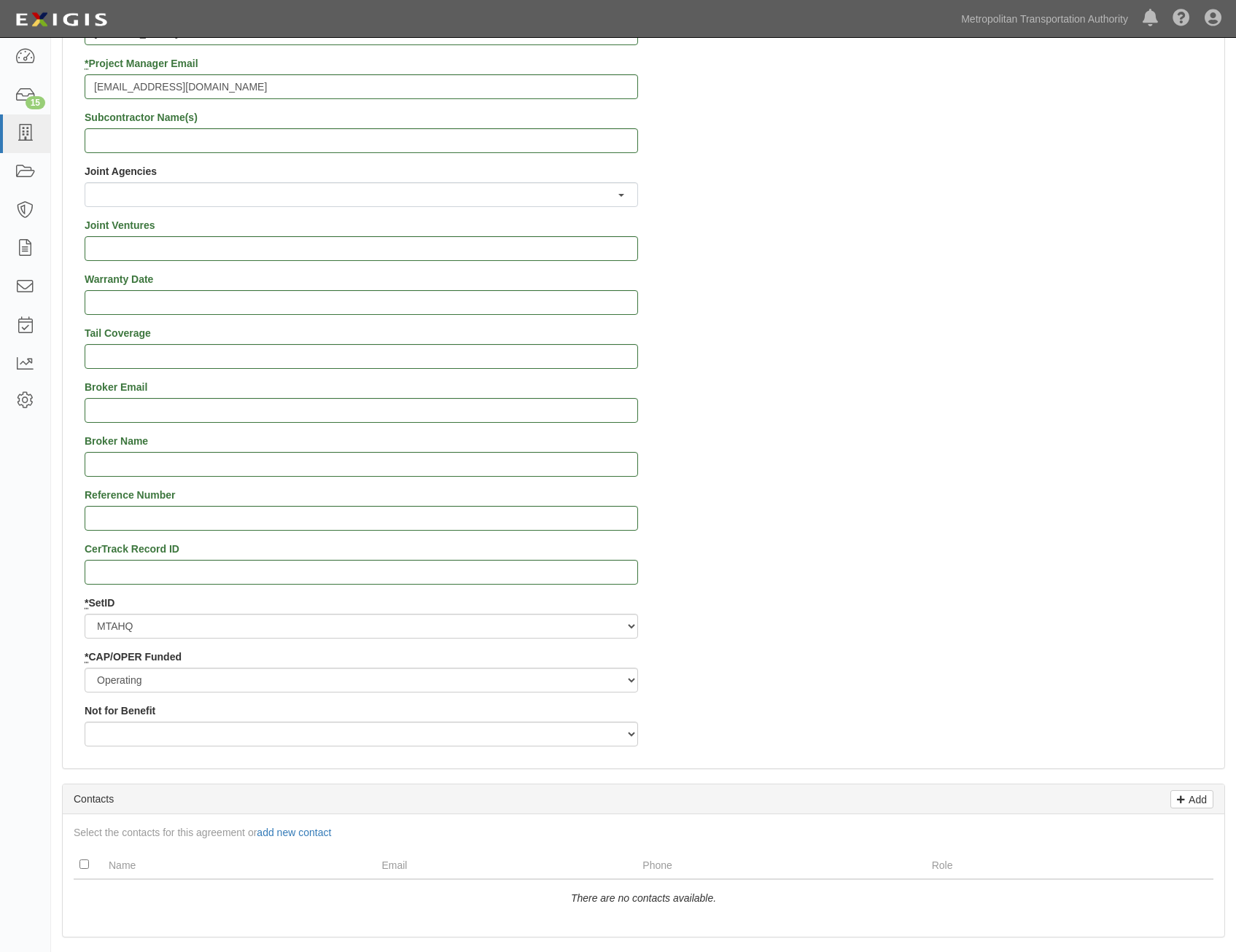
scroll to position [1635, 0]
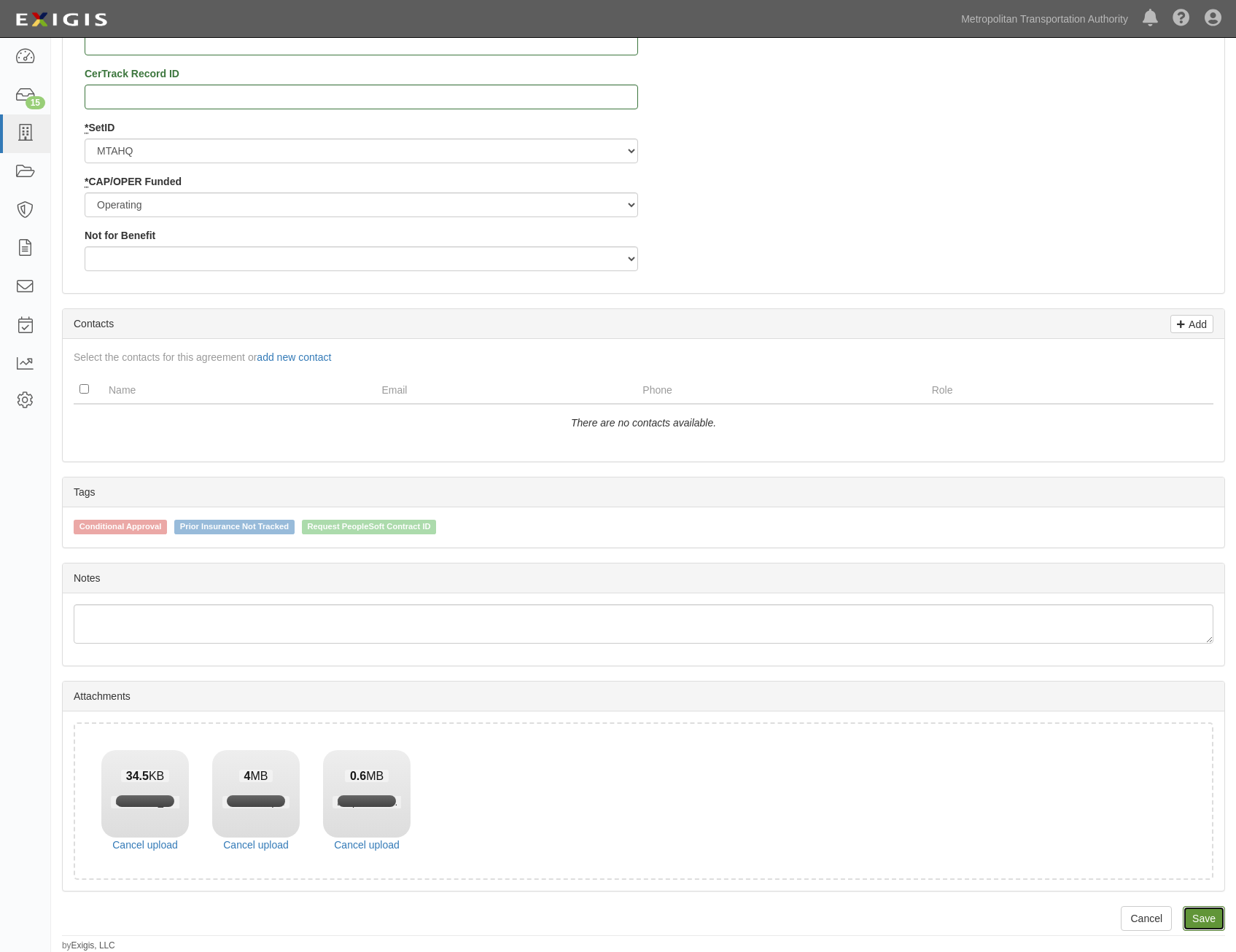
click at [1198, 915] on link "Save" at bounding box center [1204, 919] width 42 height 25
click at [385, 840] on link "Cancel upload" at bounding box center [367, 845] width 88 height 15
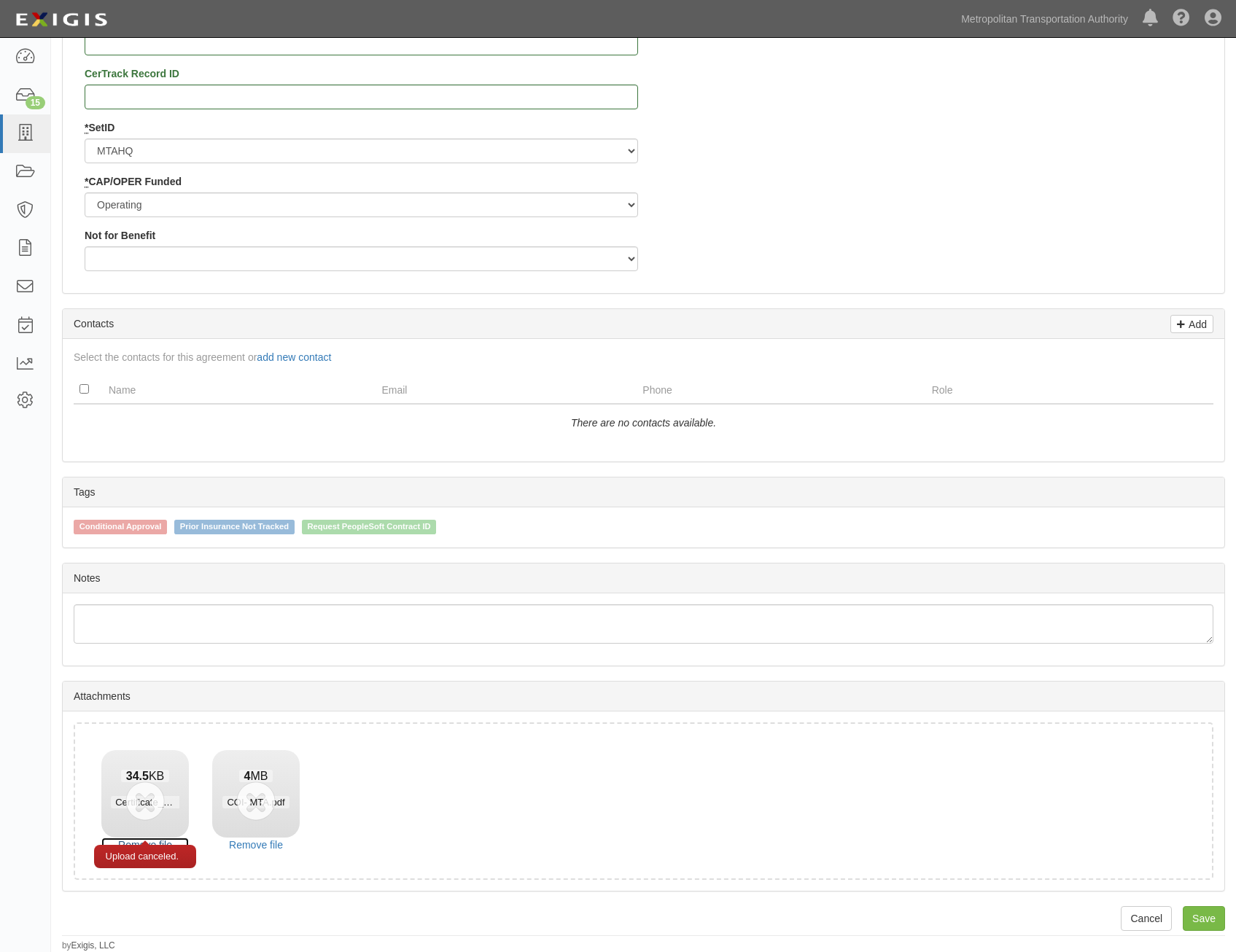
click at [156, 840] on link "Remove file" at bounding box center [145, 845] width 88 height 15
click at [167, 840] on link "Remove file" at bounding box center [145, 845] width 88 height 15
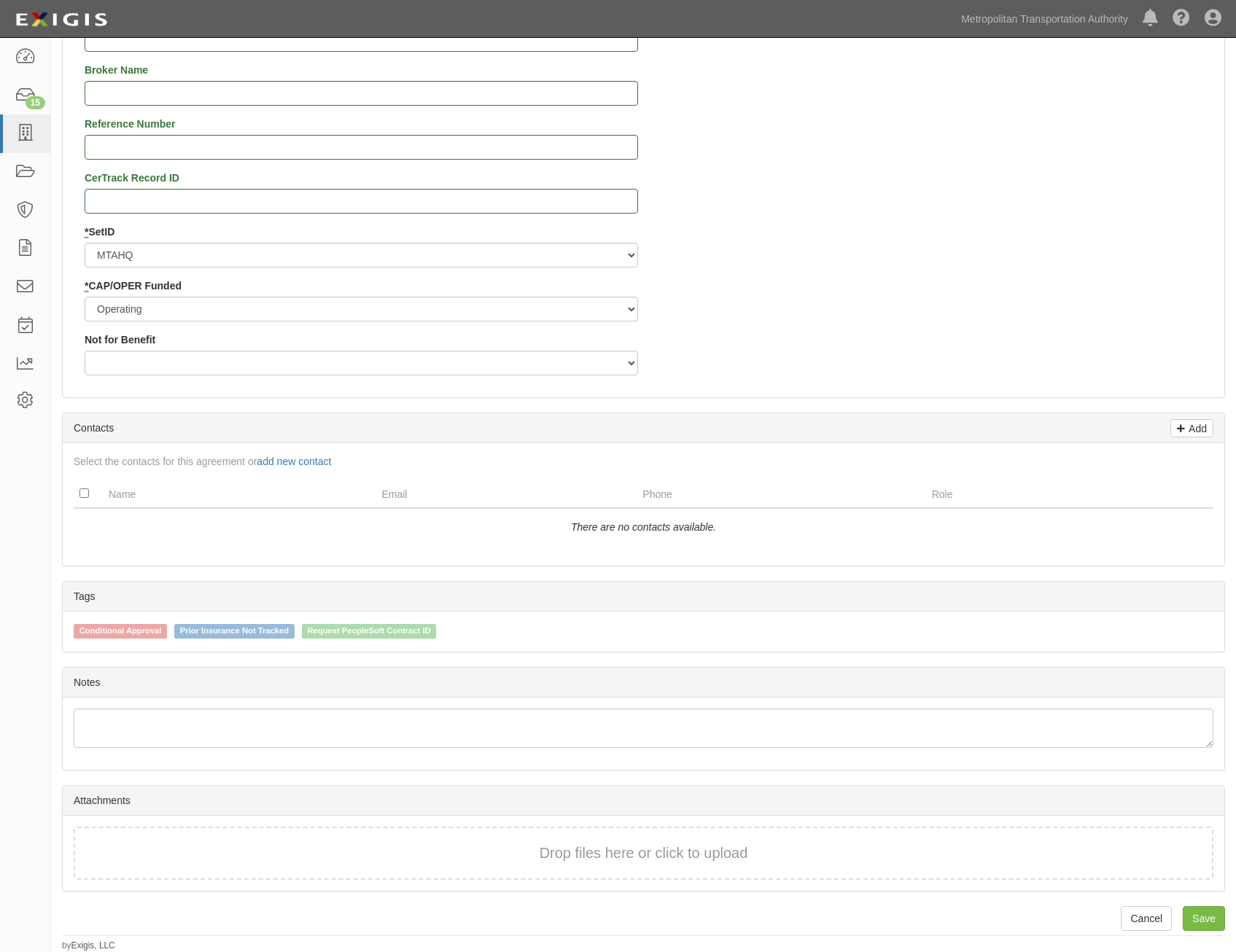
scroll to position [1532, 0]
click at [1198, 917] on link "Save" at bounding box center [1204, 919] width 42 height 25
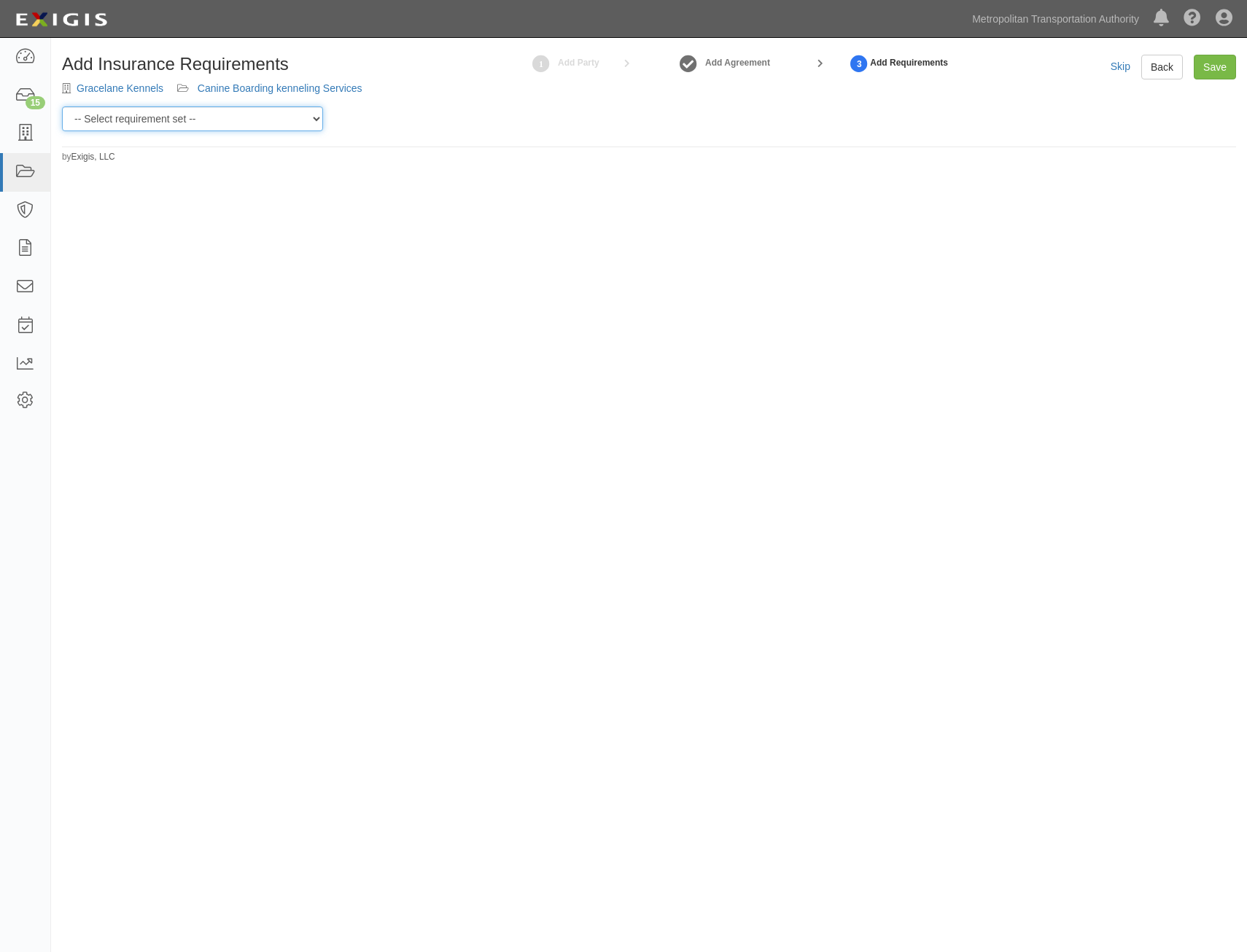
click at [227, 126] on select "-- Select requirement set -- Basic Basic Enhanced Option for Operating Agreemen…" at bounding box center [192, 119] width 261 height 25
select select "7394"
click at [62, 106] on select "-- Select requirement set -- Basic Basic Enhanced Option for Operating Agreemen…" at bounding box center [192, 119] width 261 height 25
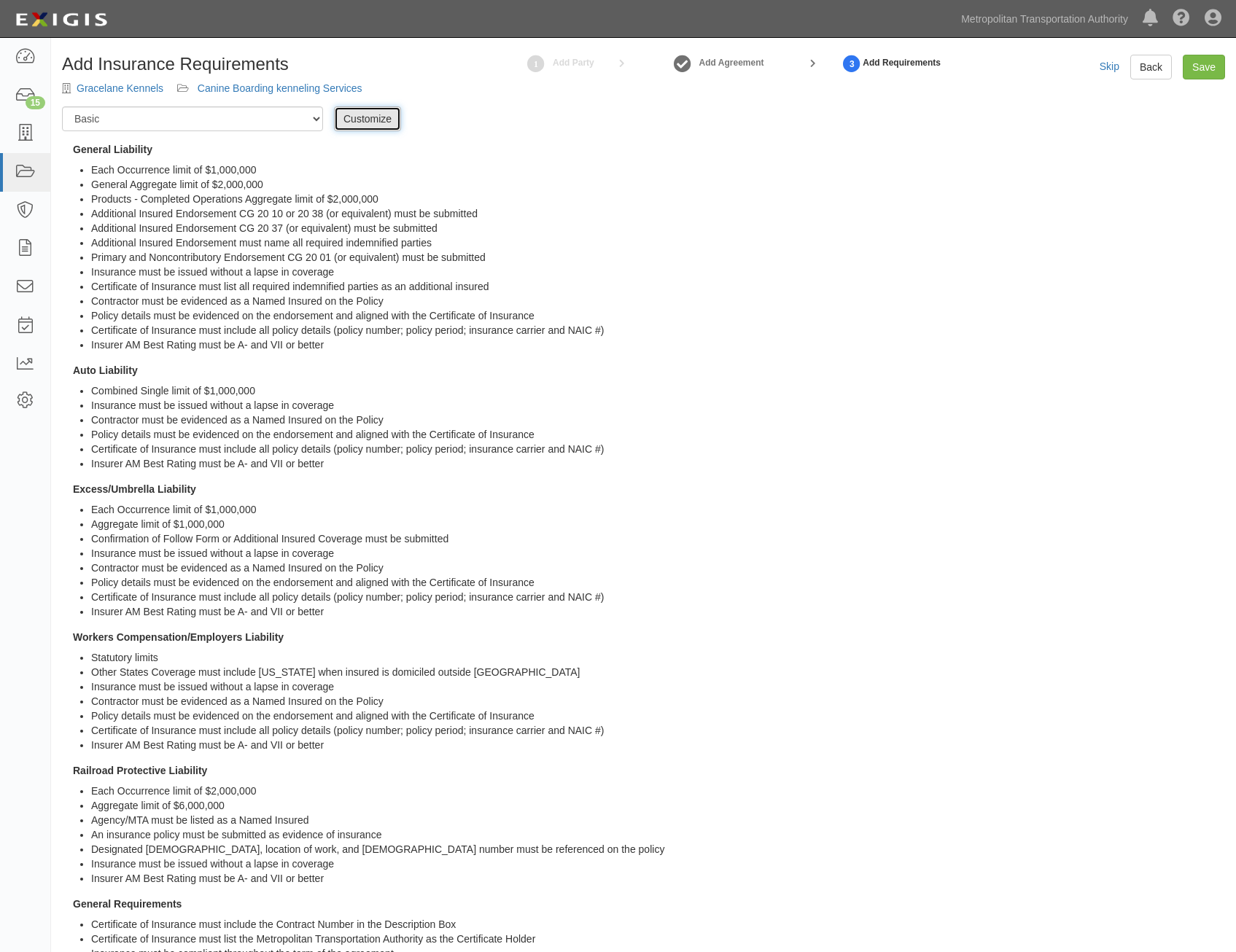
click at [376, 120] on link "Customize" at bounding box center [367, 119] width 67 height 25
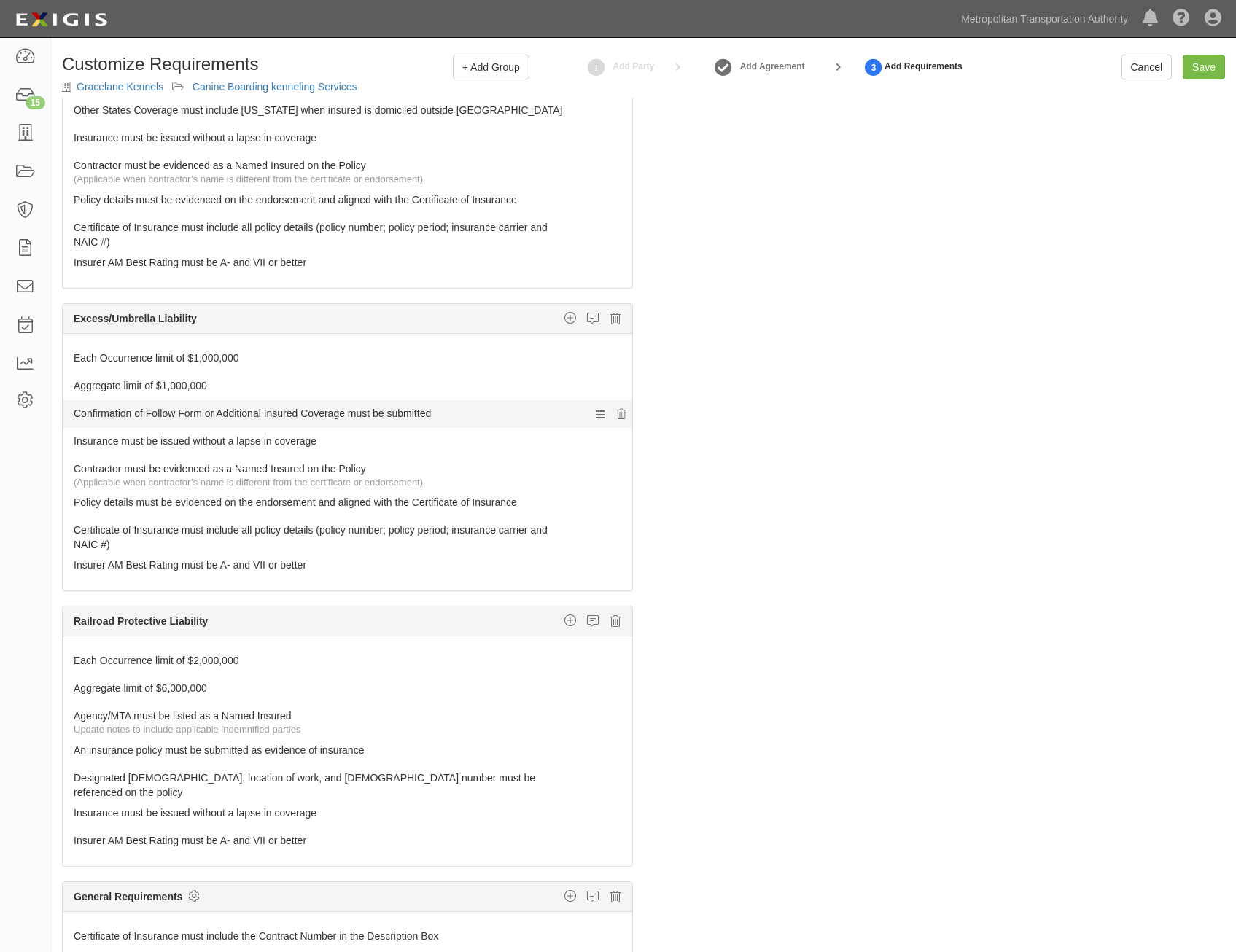
scroll to position [794, 0]
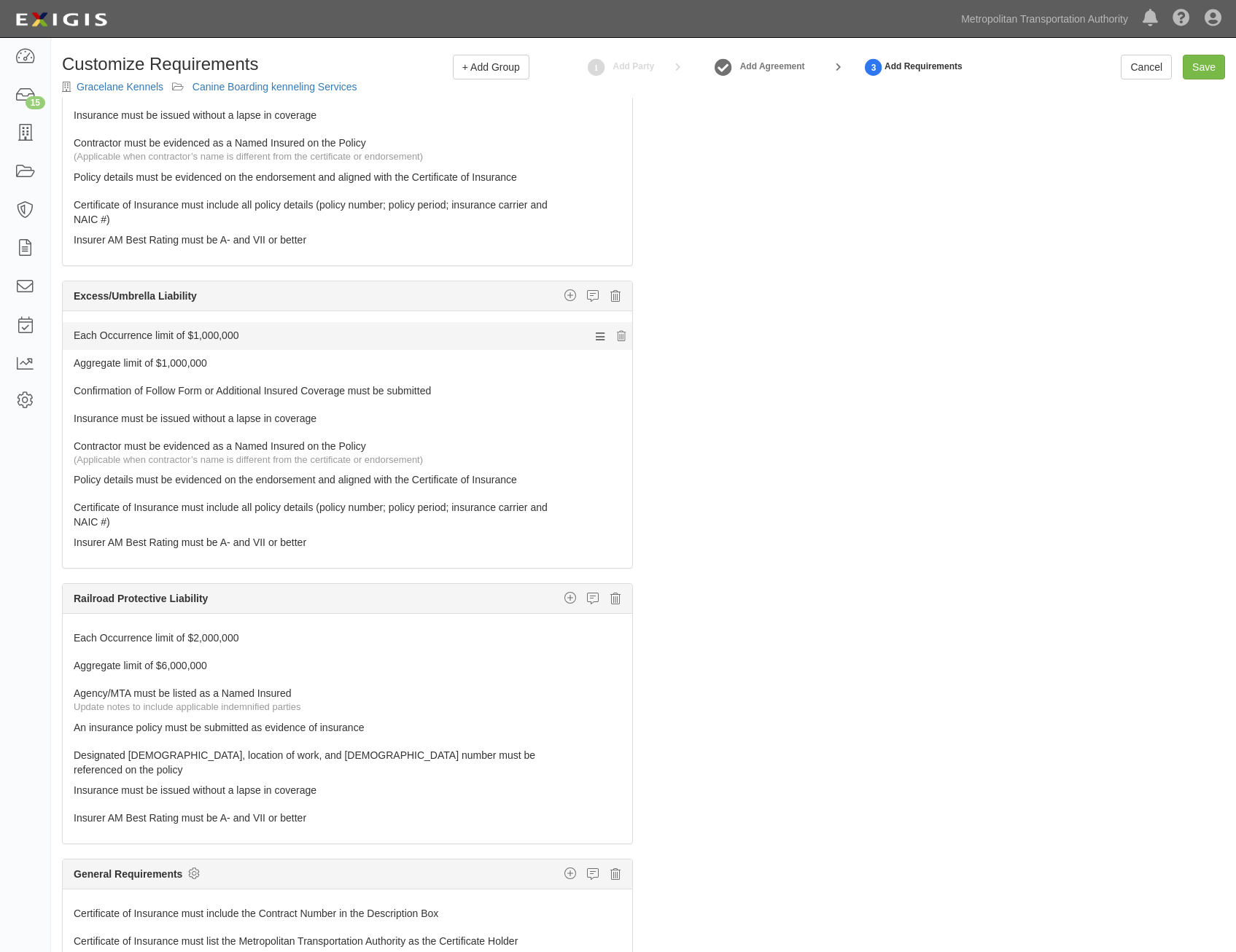
click at [495, 334] on link "Each Occurrence limit of $1,000,000" at bounding box center [320, 332] width 493 height 20
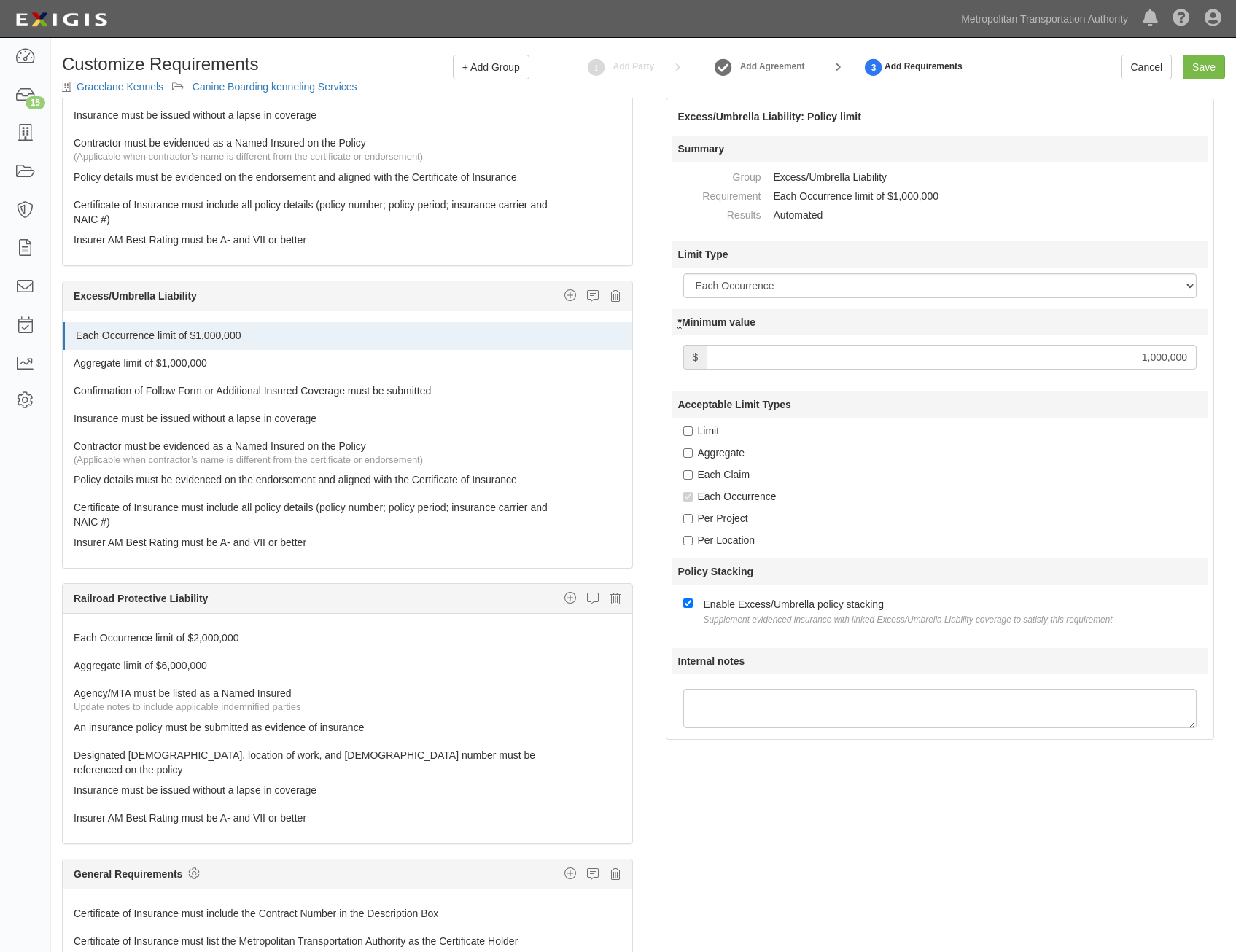
click at [870, 366] on input "1,000,000" at bounding box center [952, 357] width 490 height 25
type input "2,000,000"
click at [340, 358] on link "Aggregate limit of $1,000,000" at bounding box center [320, 360] width 493 height 20
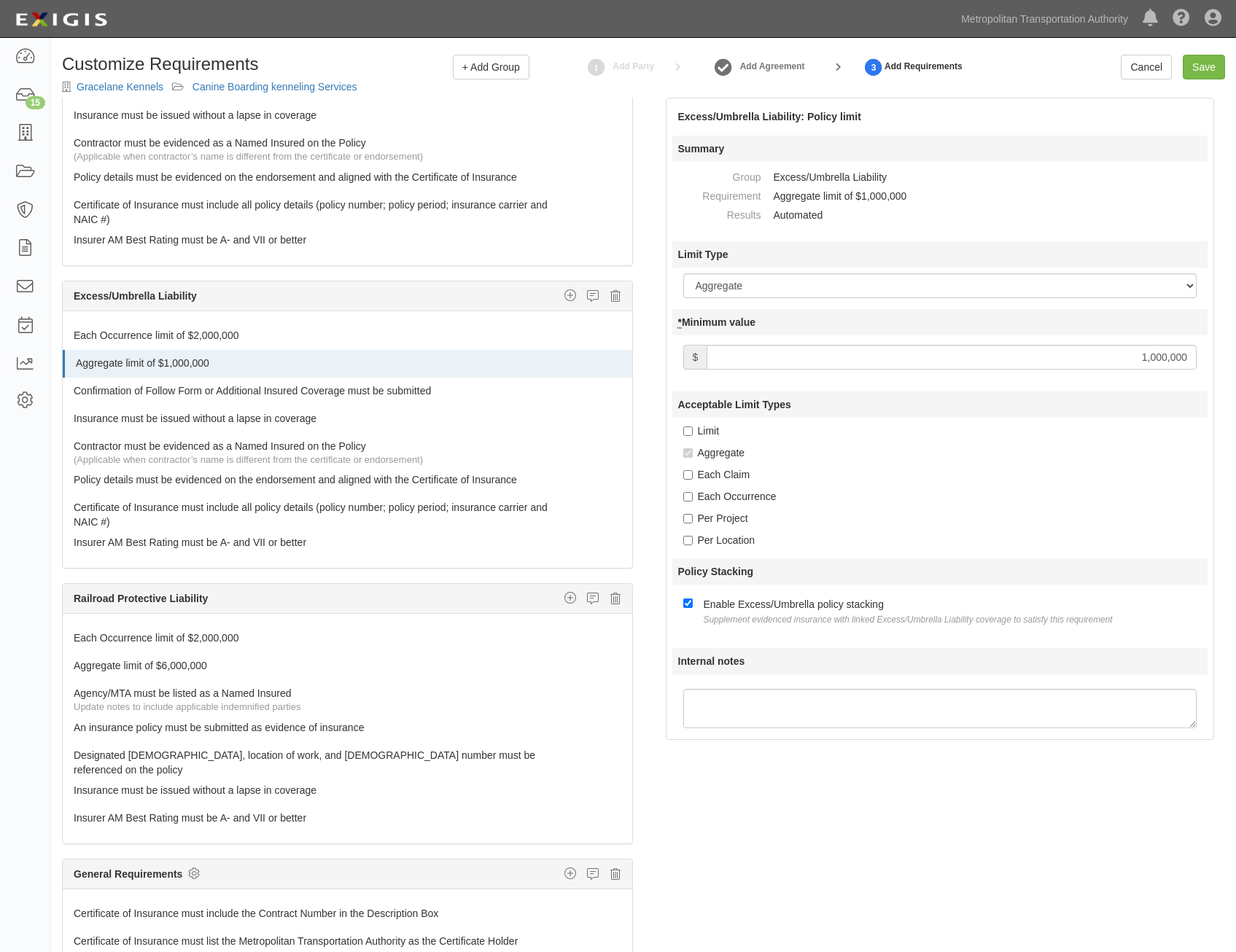
click at [1044, 350] on input "1,000,000" at bounding box center [952, 357] width 490 height 25
type input "2,000,000"
click at [960, 468] on div "Each Claim" at bounding box center [946, 474] width 525 height 15
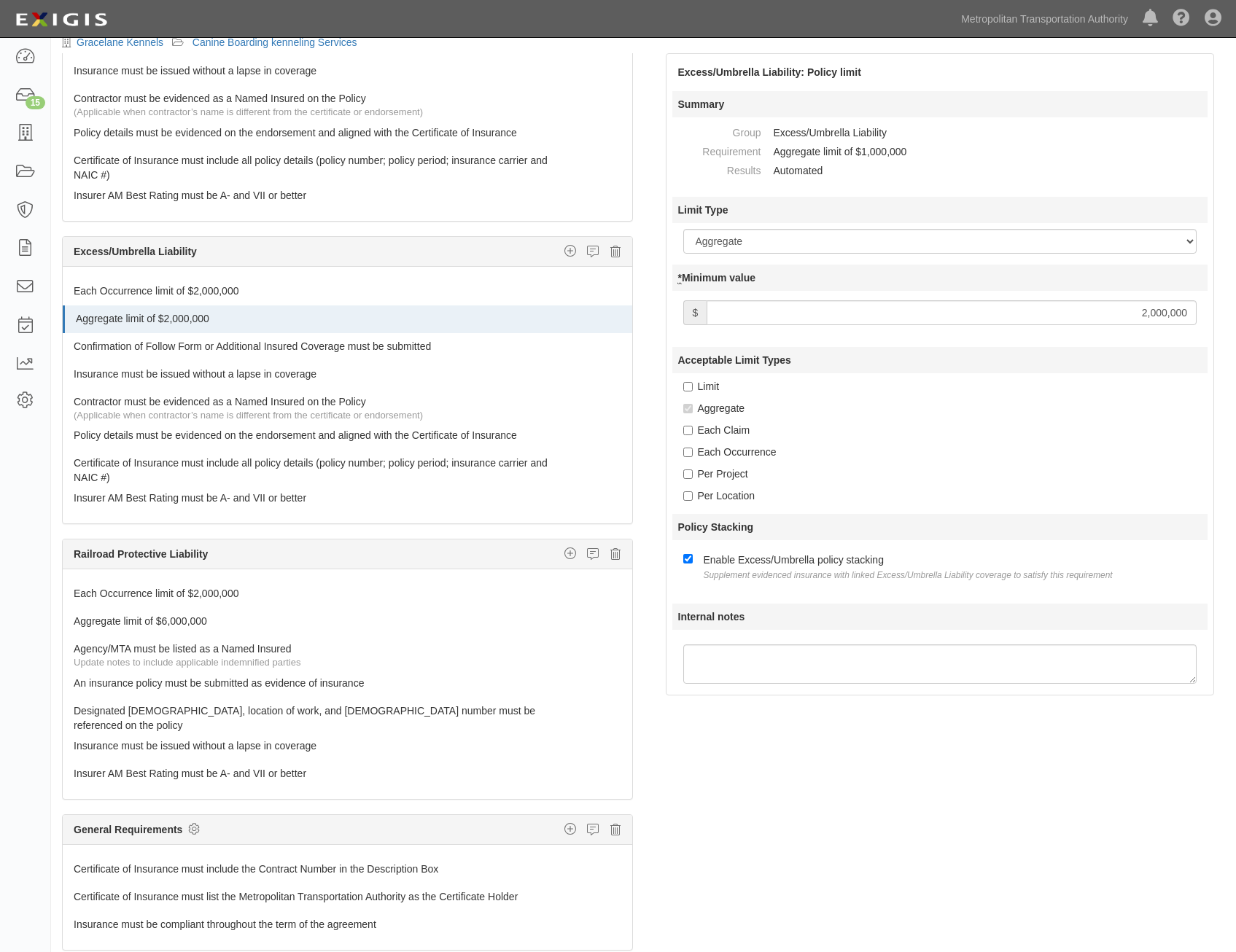
scroll to position [93, 0]
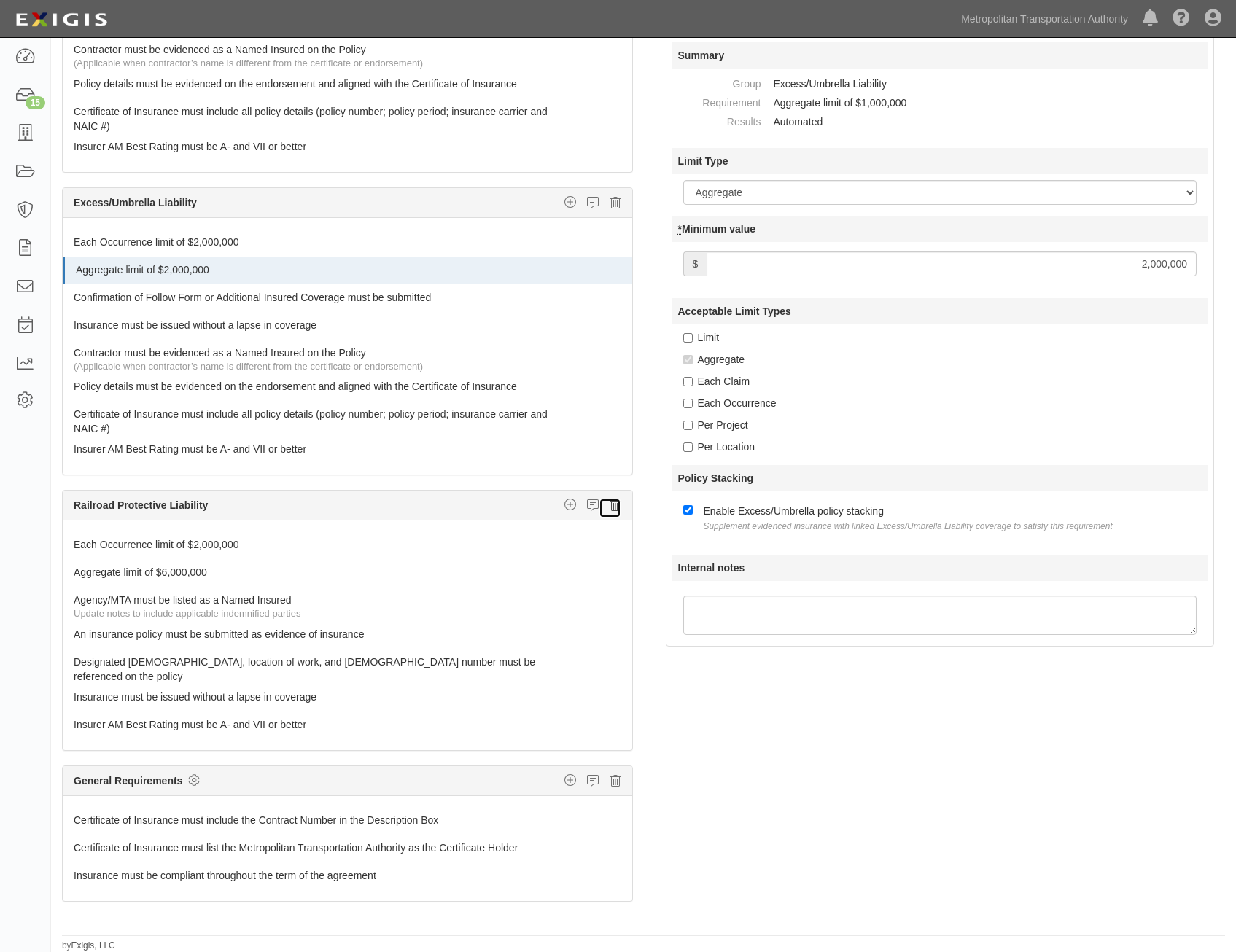
click at [610, 509] on link at bounding box center [611, 508] width 23 height 20
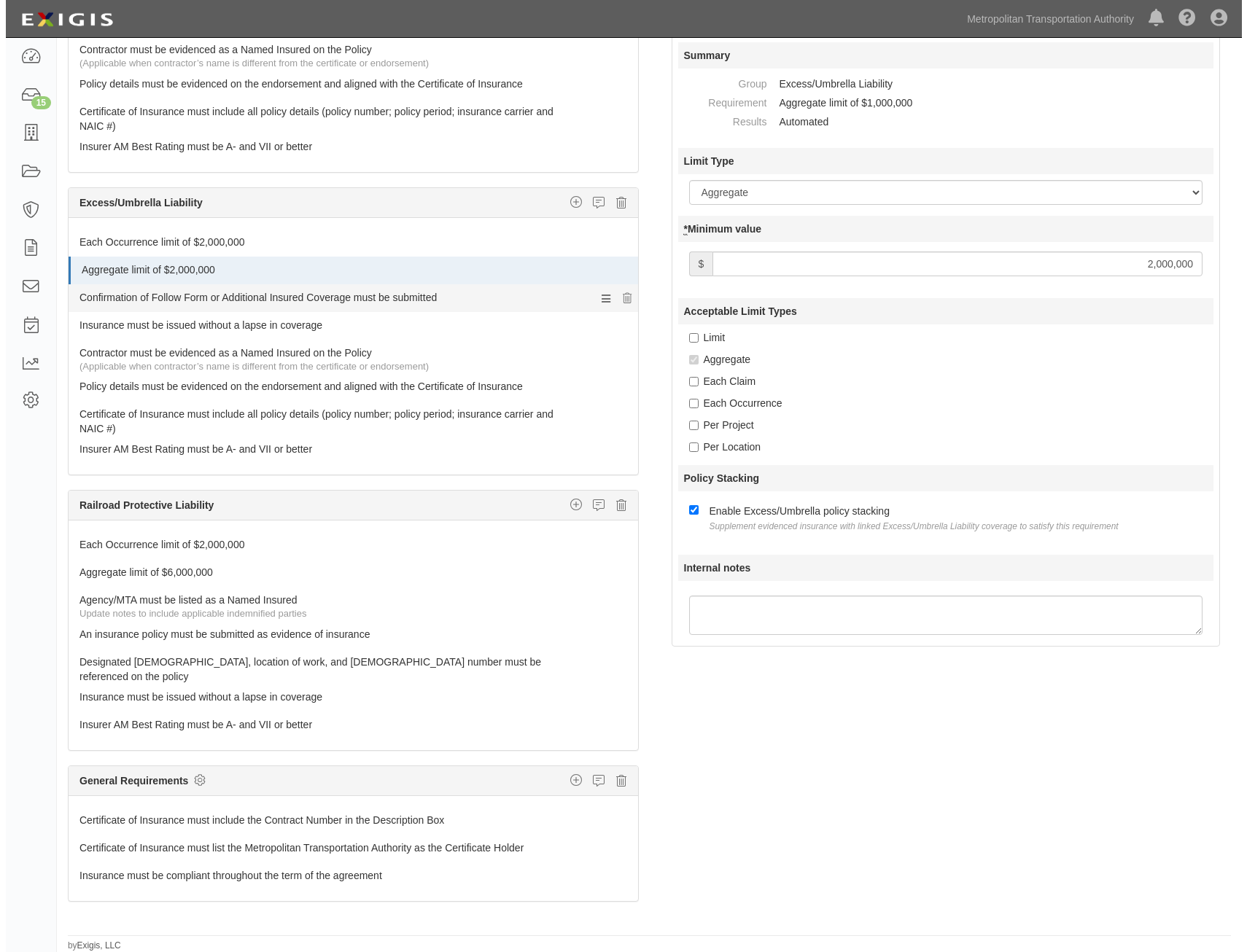
scroll to position [526, 0]
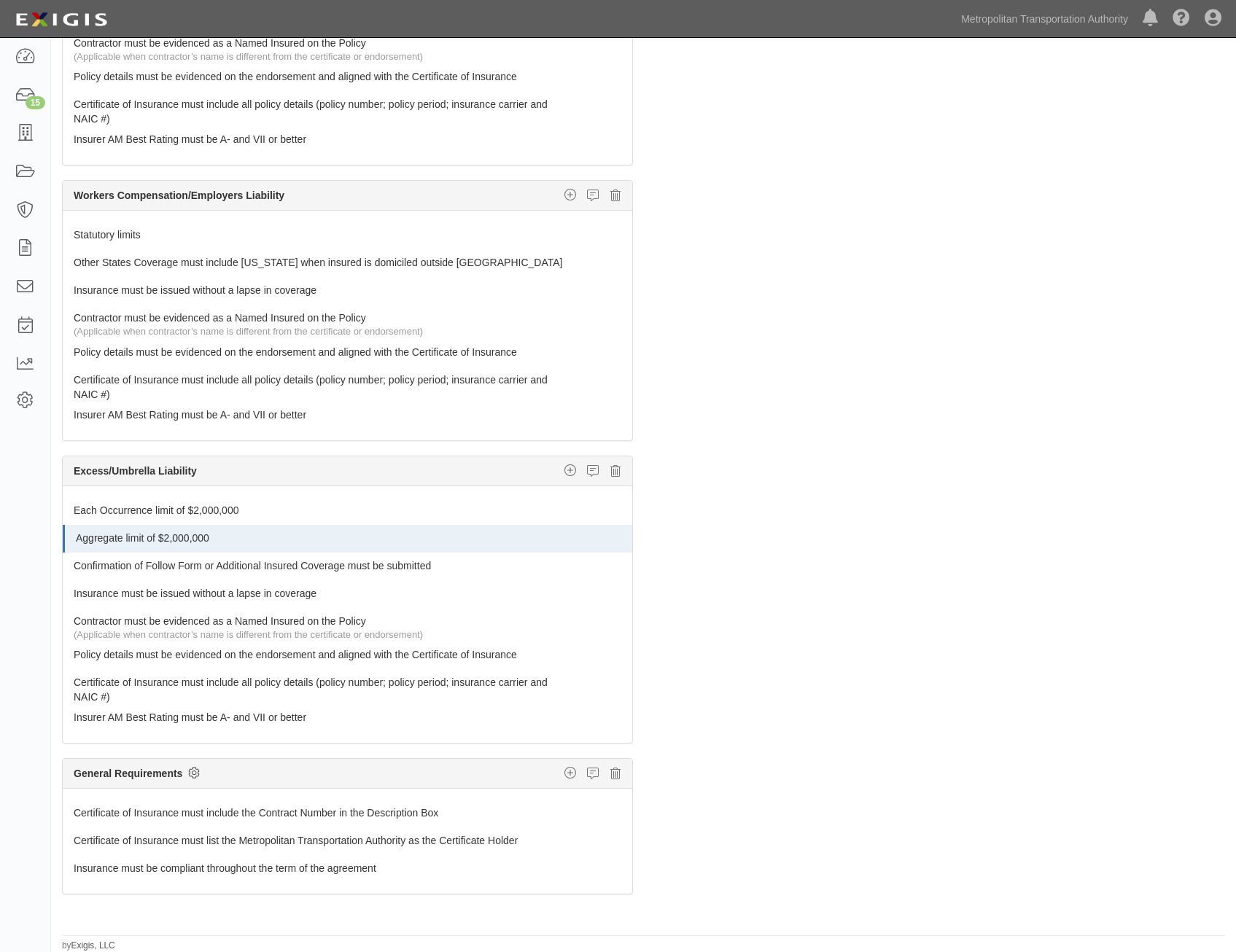
click at [193, 773] on icon at bounding box center [193, 773] width 11 height 13
checkbox input "true"
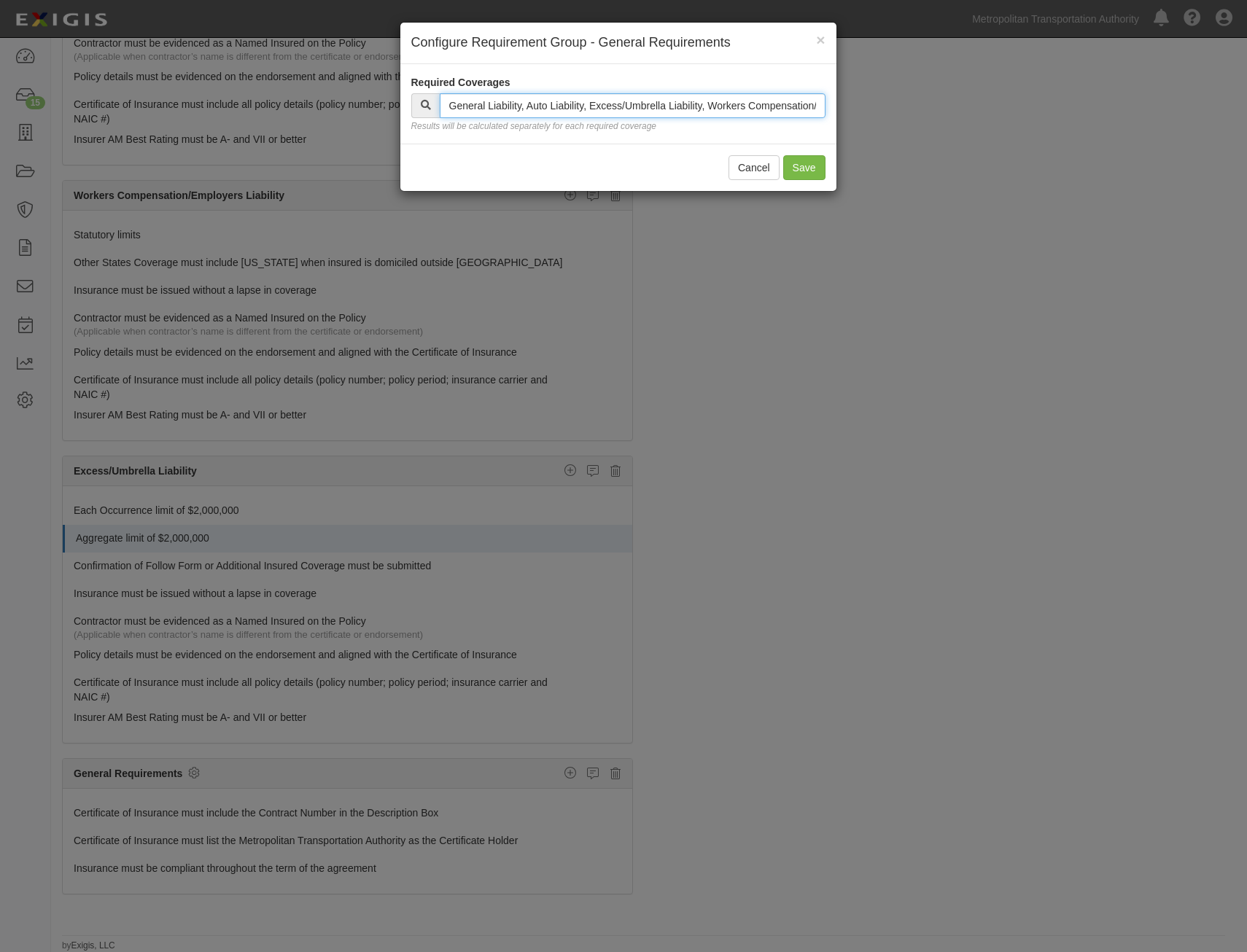
click at [705, 106] on input "text" at bounding box center [632, 105] width 386 height 25
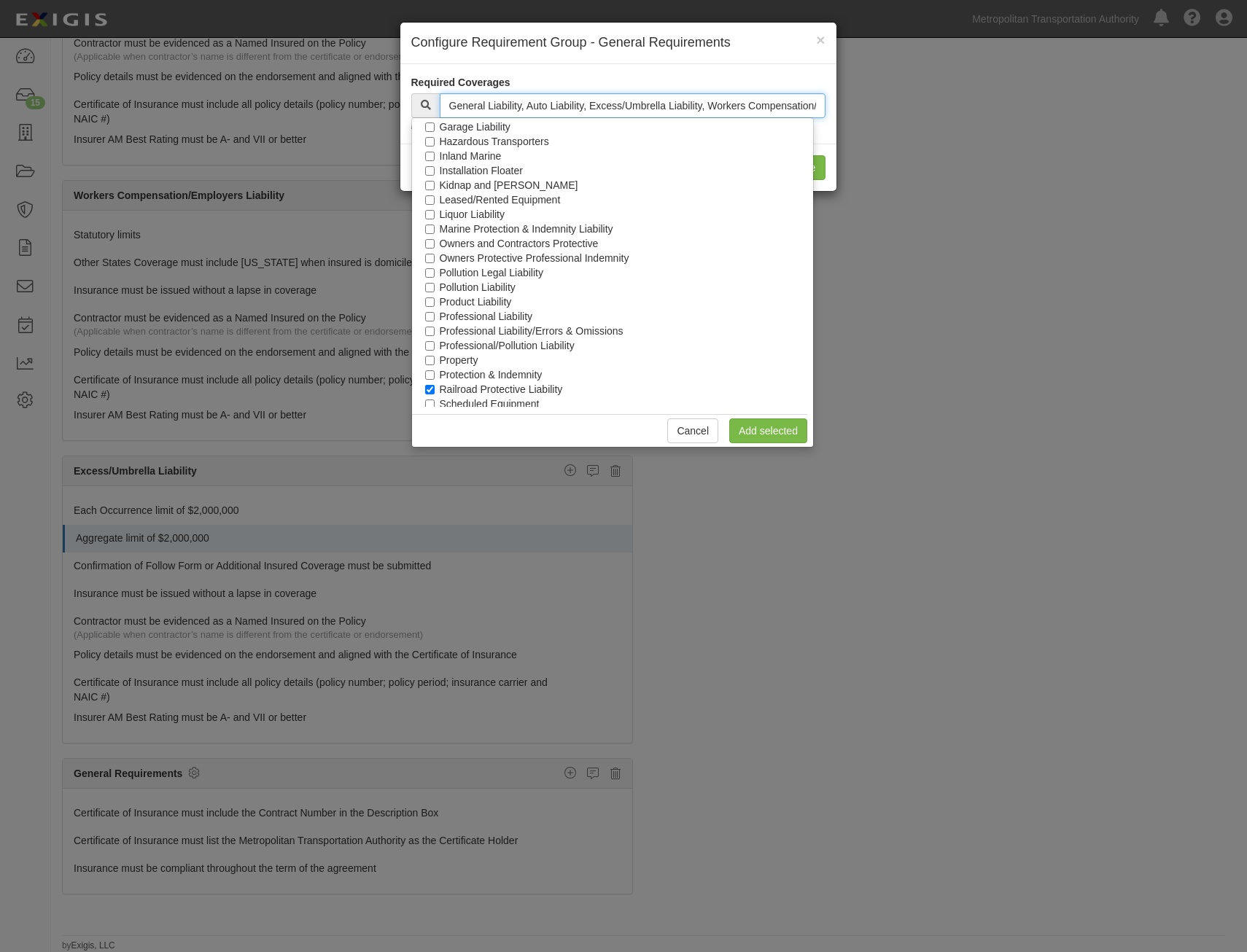
scroll to position [662, 0]
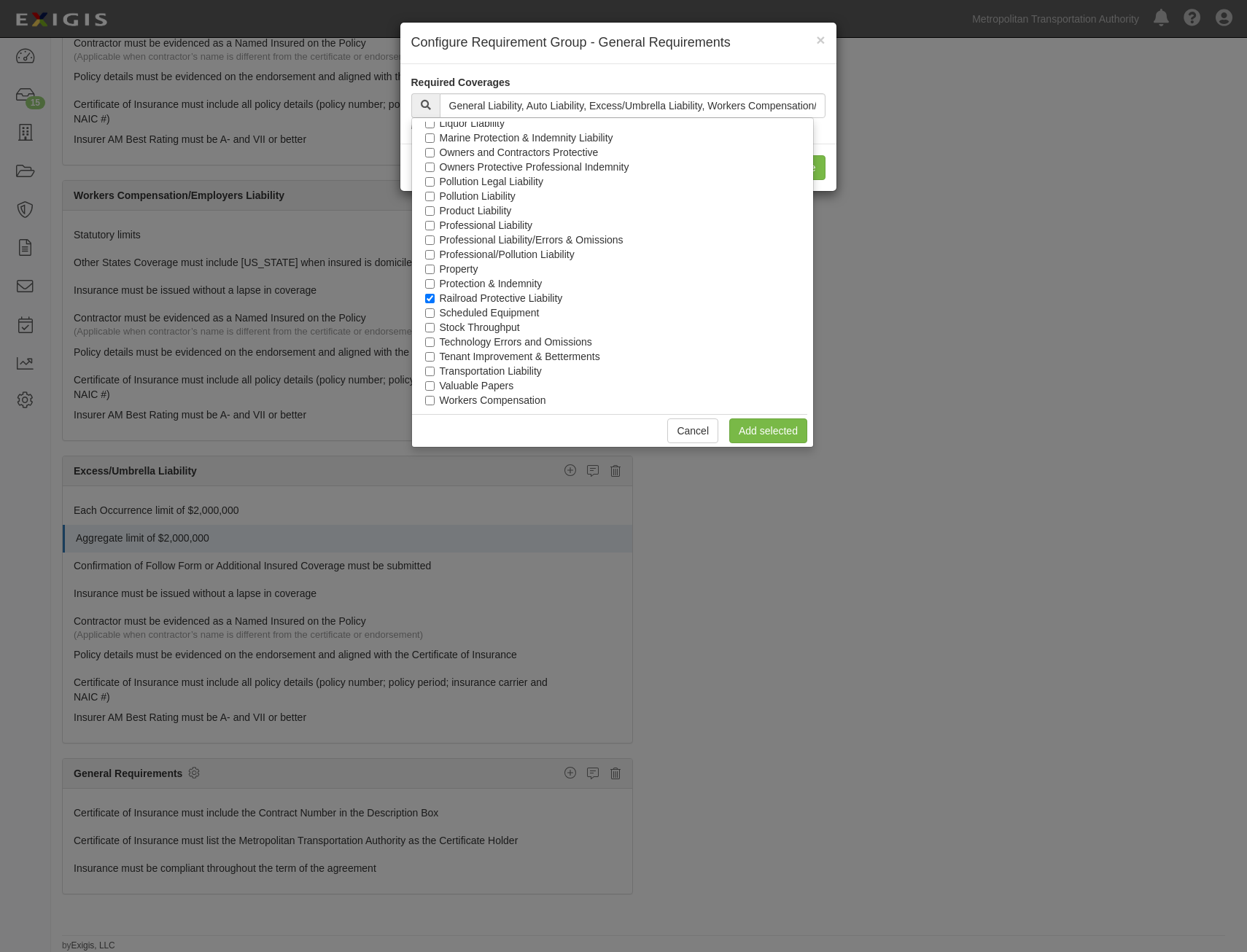
click at [531, 295] on label "Railroad Protective Liability" at bounding box center [501, 298] width 123 height 15
click at [435, 295] on input "Railroad Protective Liability" at bounding box center [429, 299] width 10 height 10
checkbox input "false"
click at [800, 434] on link "Add selected" at bounding box center [768, 431] width 78 height 25
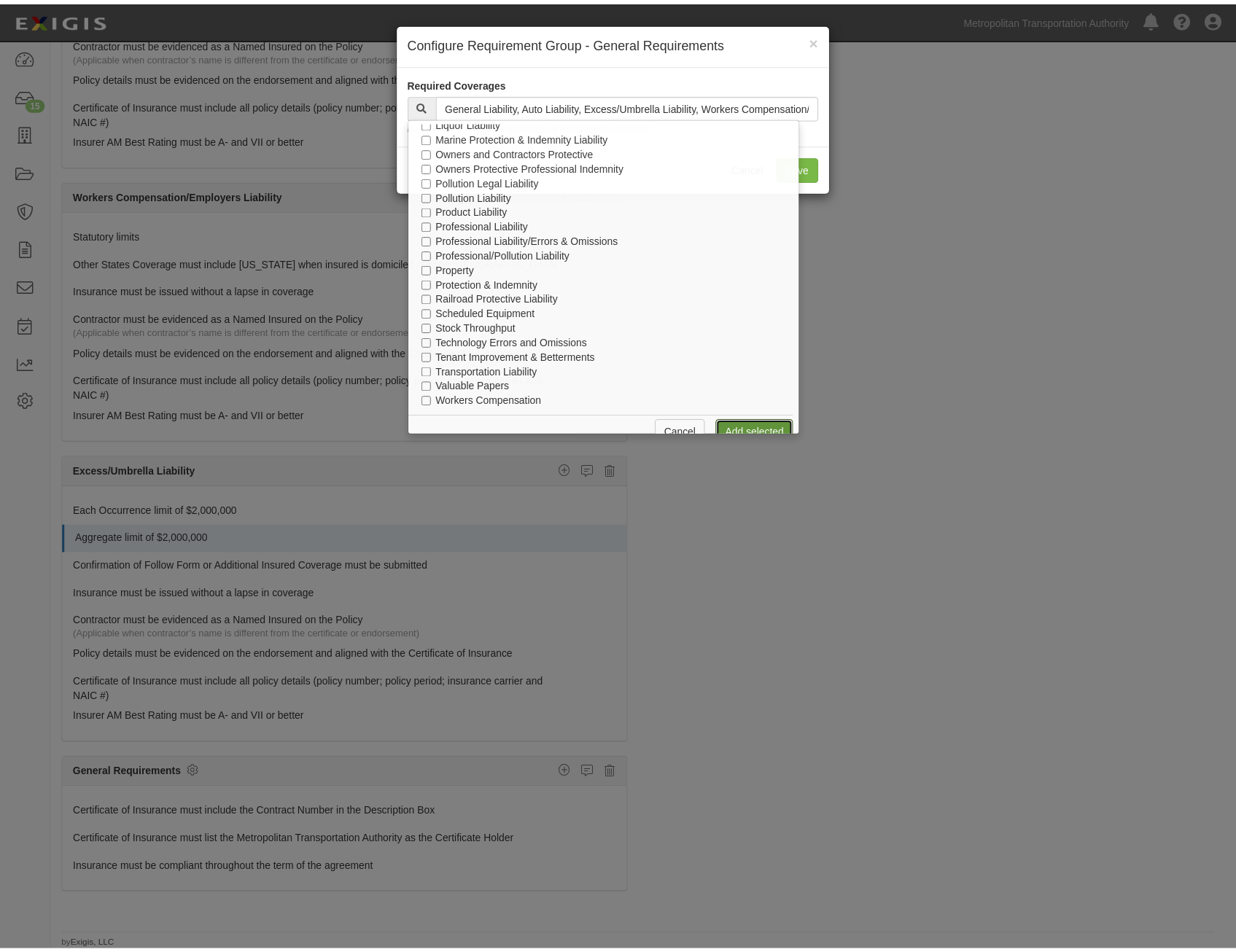
scroll to position [1493, 0]
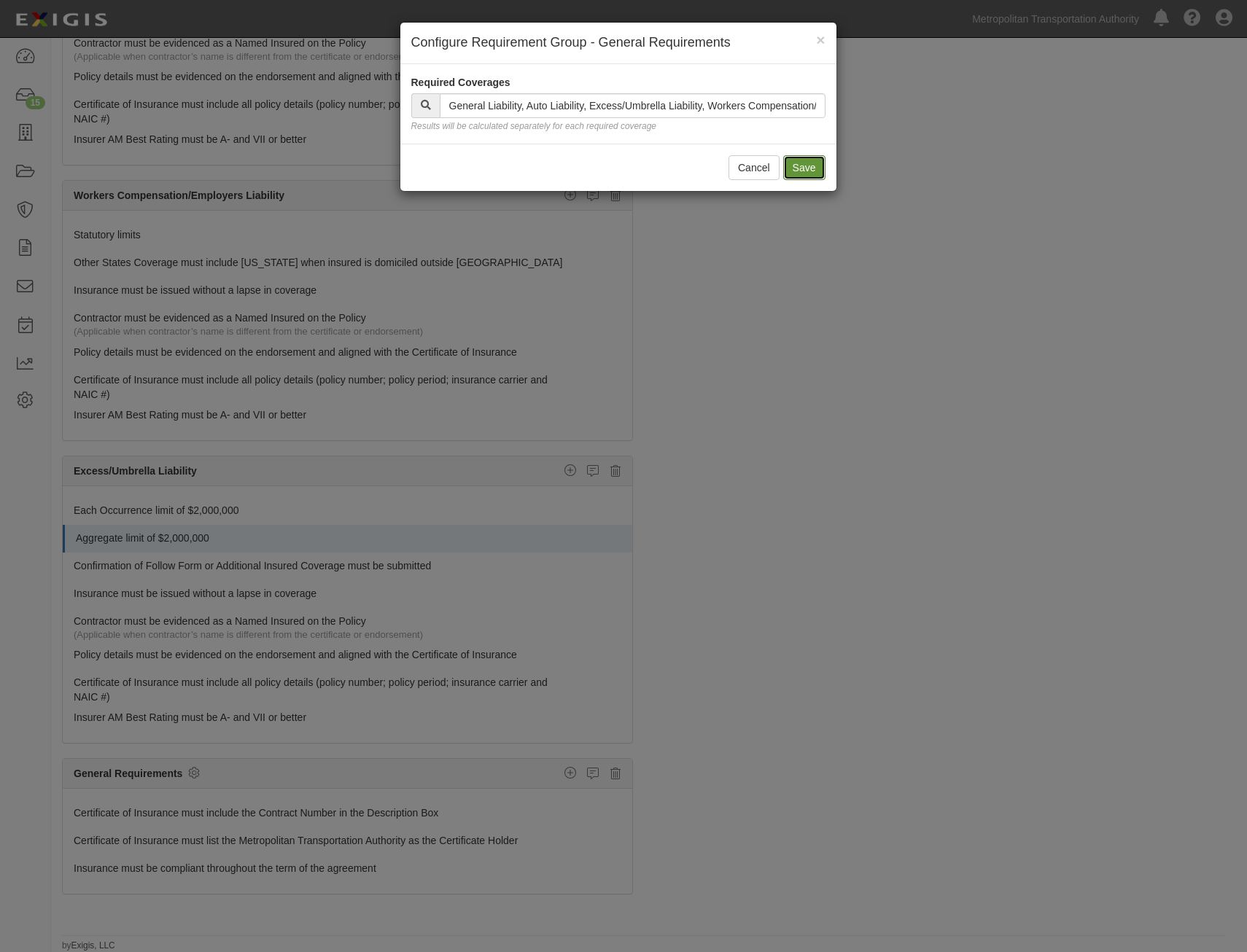
click at [799, 172] on button "Save" at bounding box center [804, 168] width 42 height 25
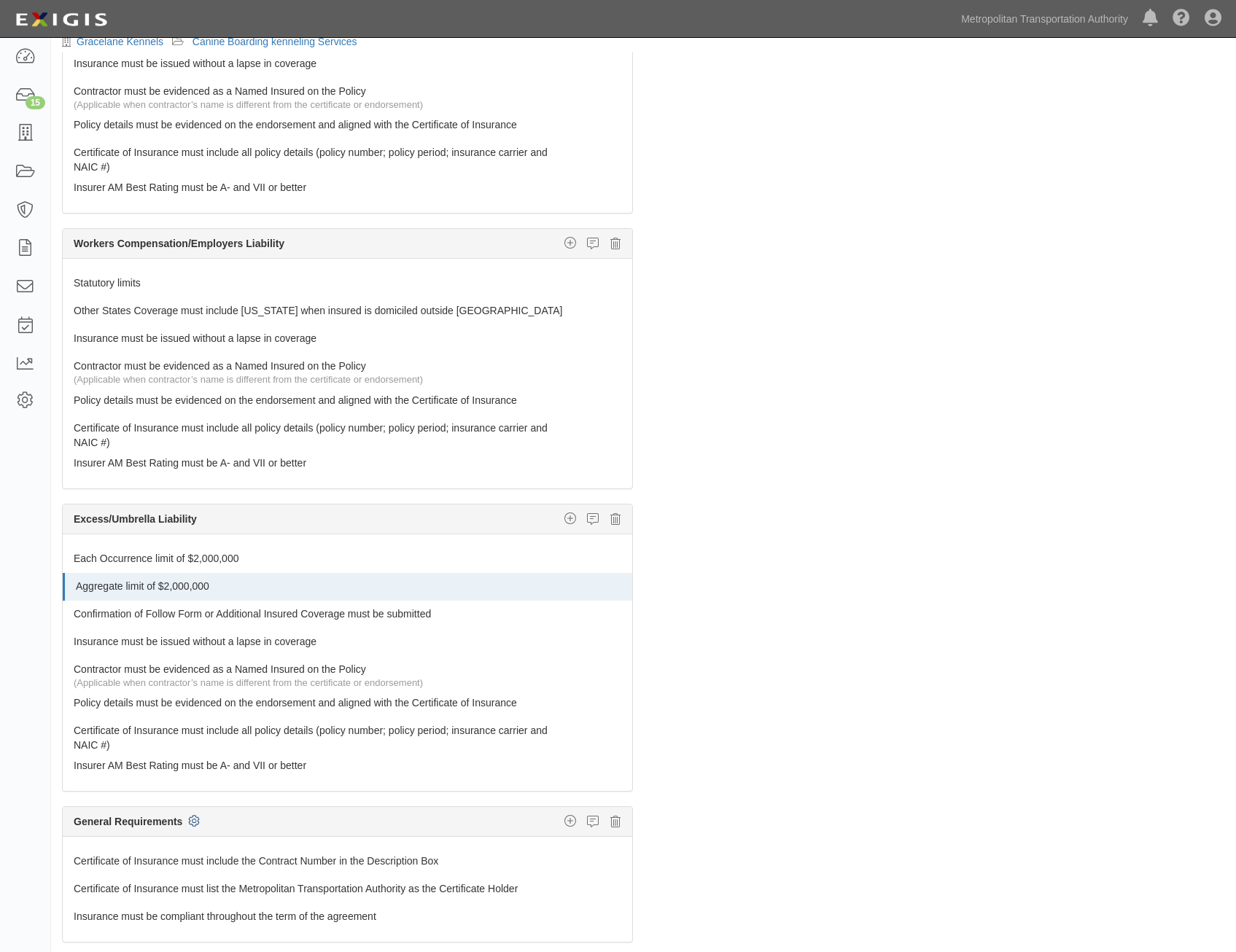
scroll to position [0, 0]
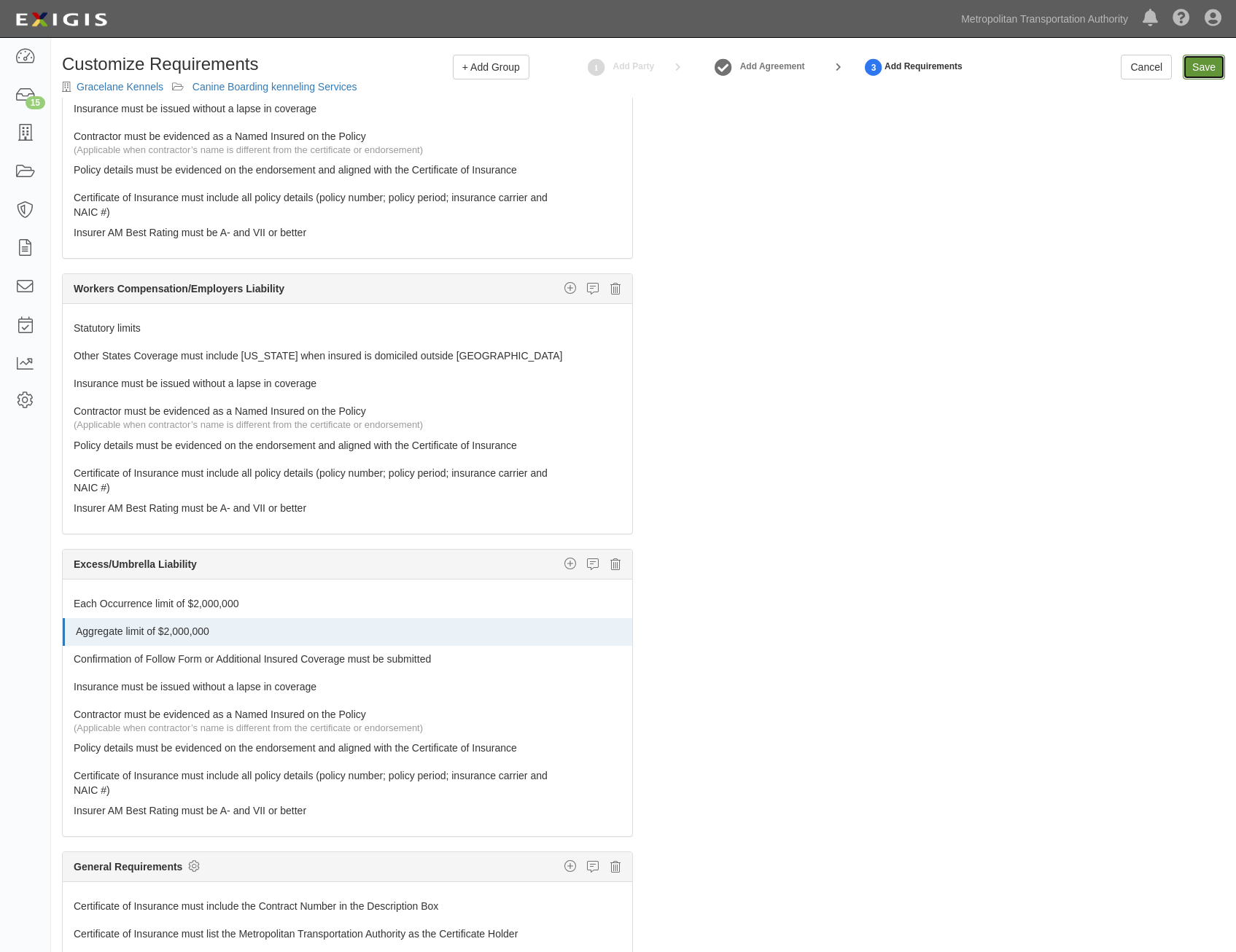
click at [1196, 58] on input "Save" at bounding box center [1204, 67] width 42 height 25
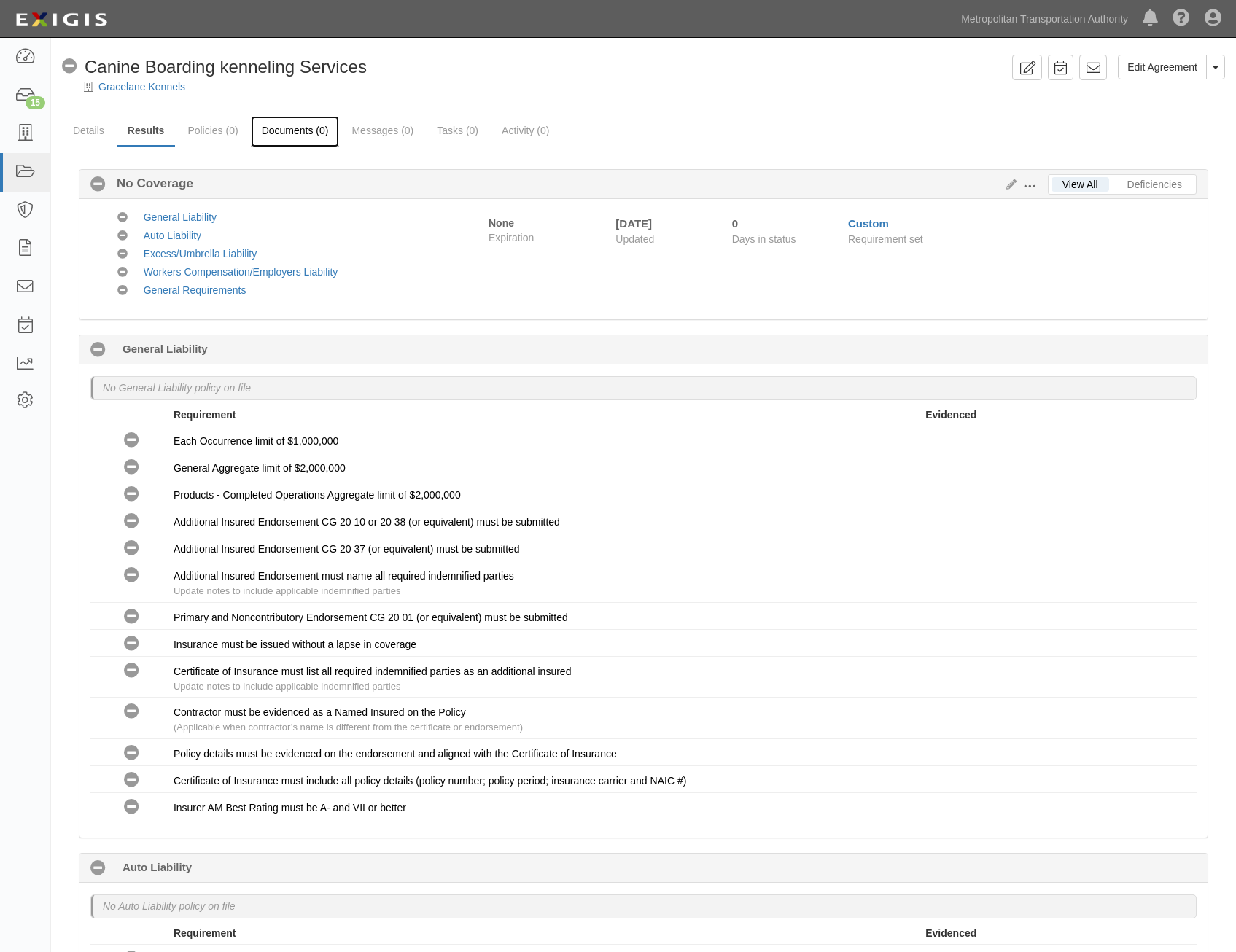
click at [286, 141] on link "Documents (0)" at bounding box center [295, 132] width 89 height 32
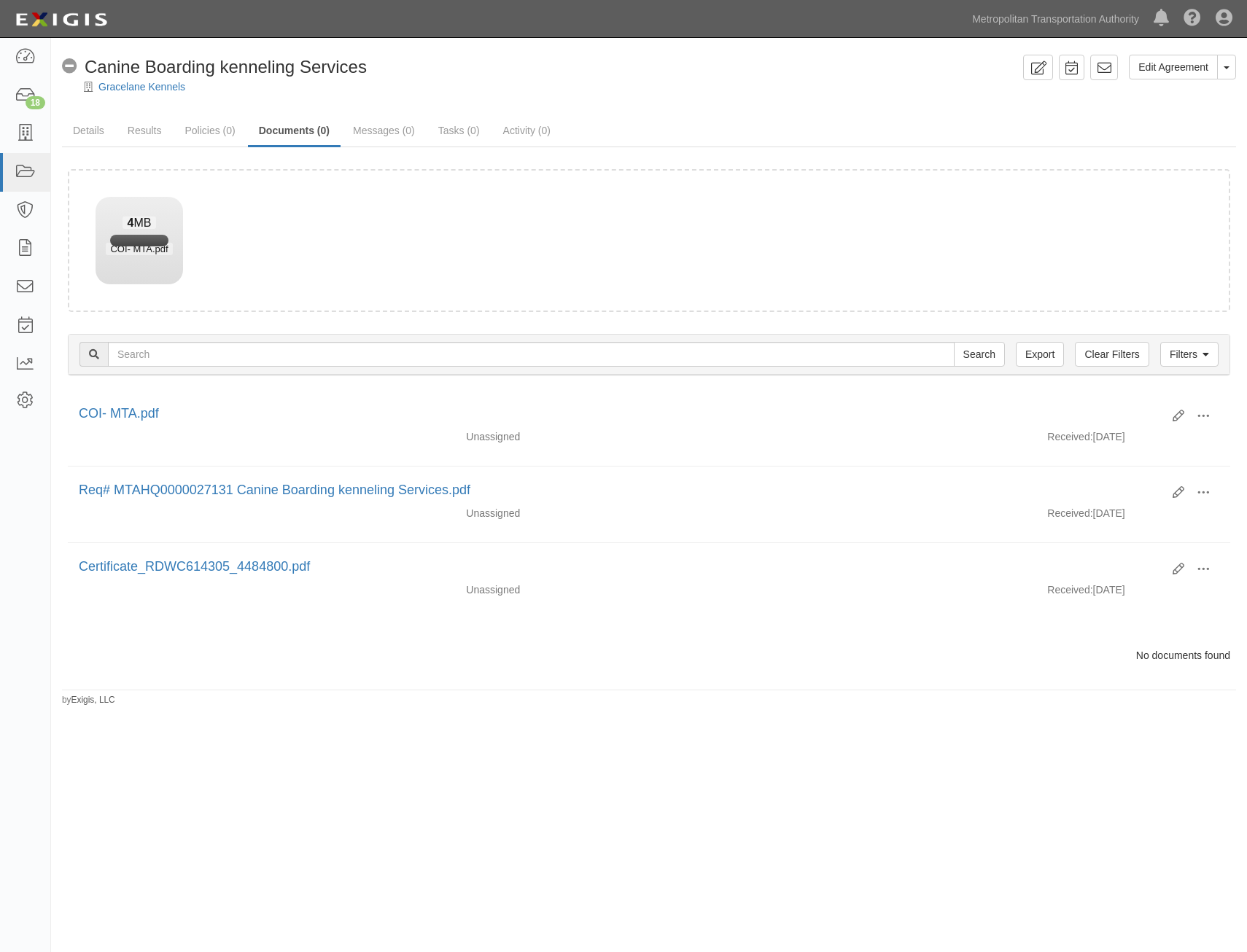
click at [994, 108] on div "Edit Agreement Toggle Agreement Dropdown View Audit Trail Archive Agreement Del…" at bounding box center [649, 380] width 1196 height 652
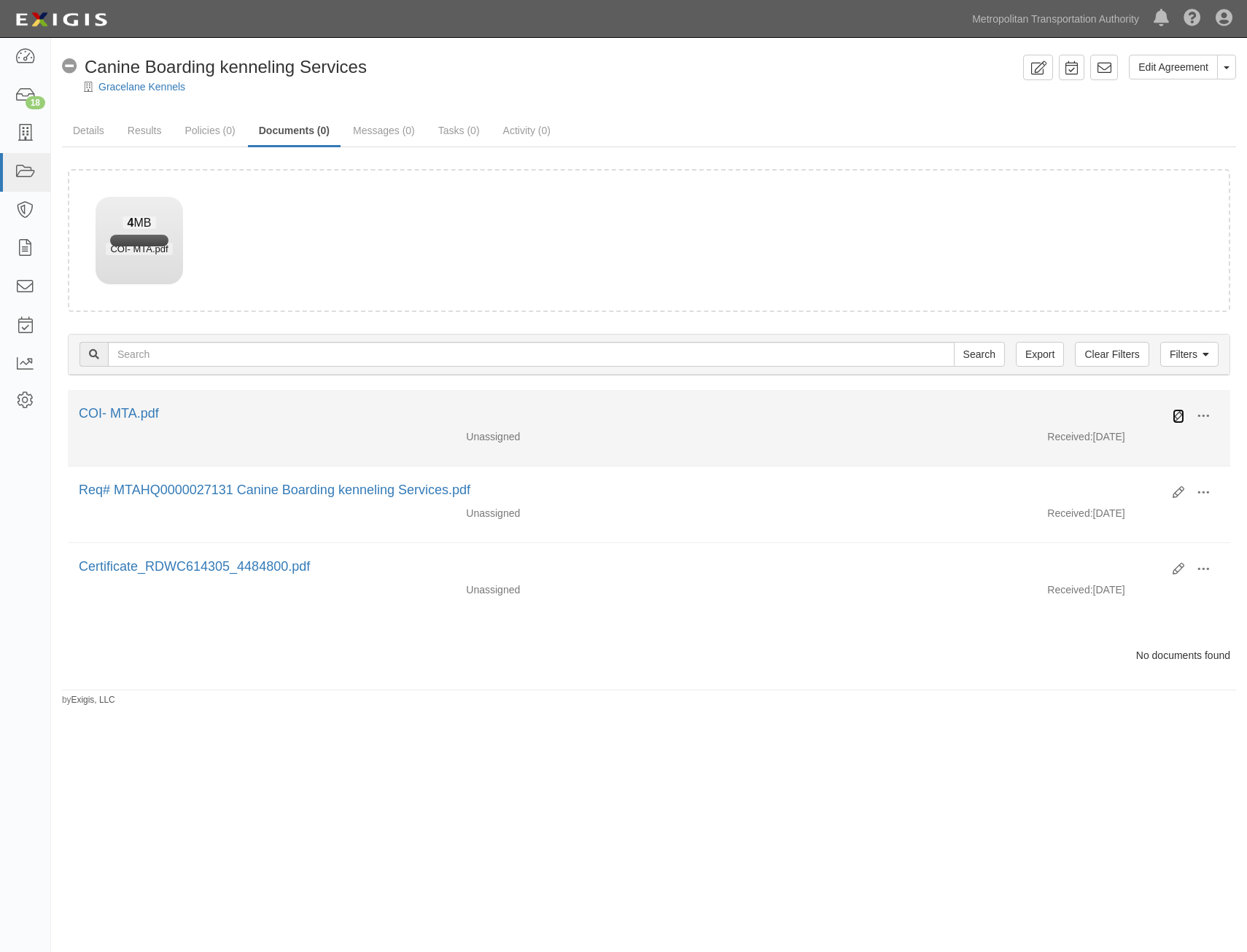
click at [1179, 415] on icon at bounding box center [1178, 415] width 11 height 11
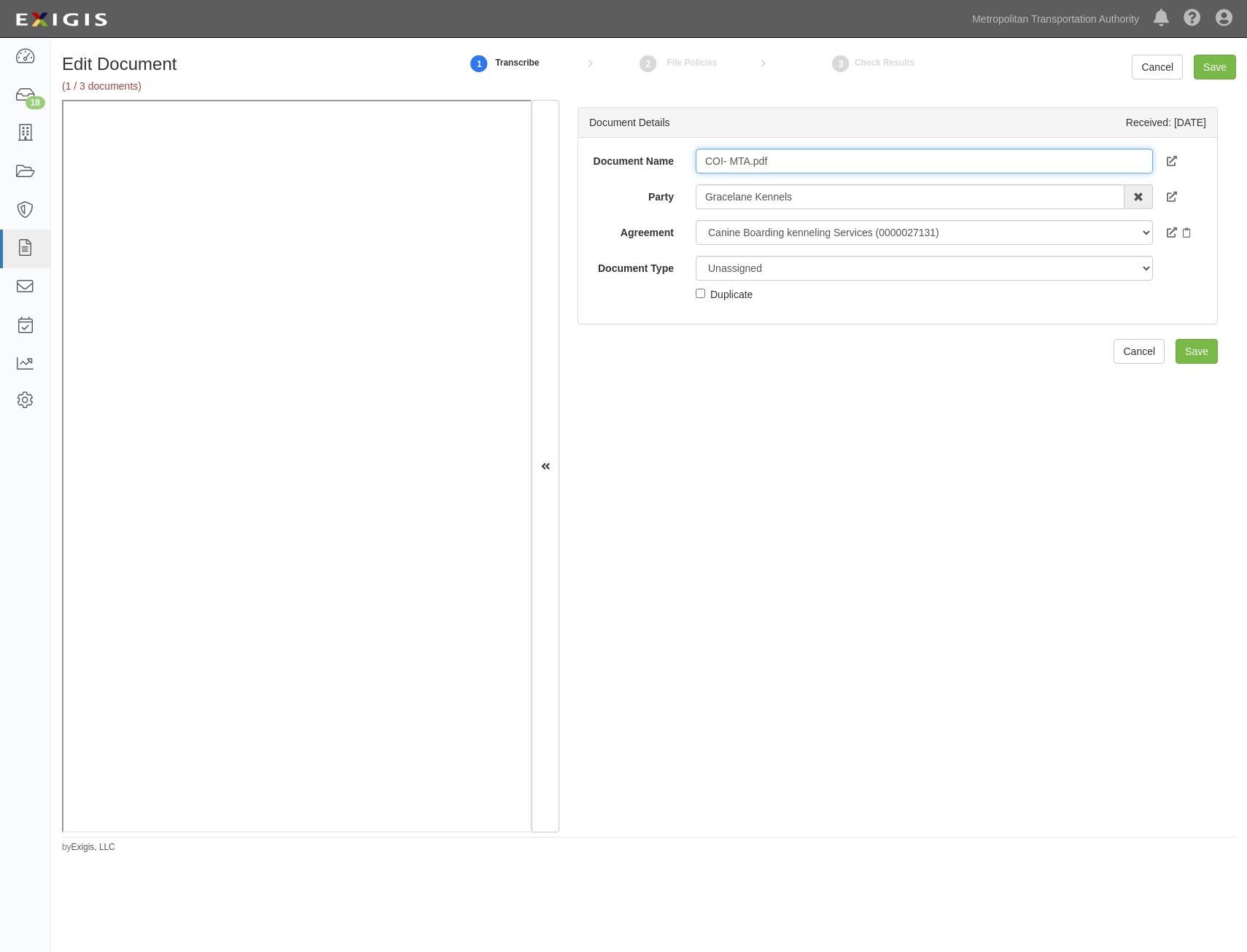
click at [985, 157] on input "COI- MTA.pdf" at bounding box center [924, 161] width 458 height 25
type input "COI with AIE"
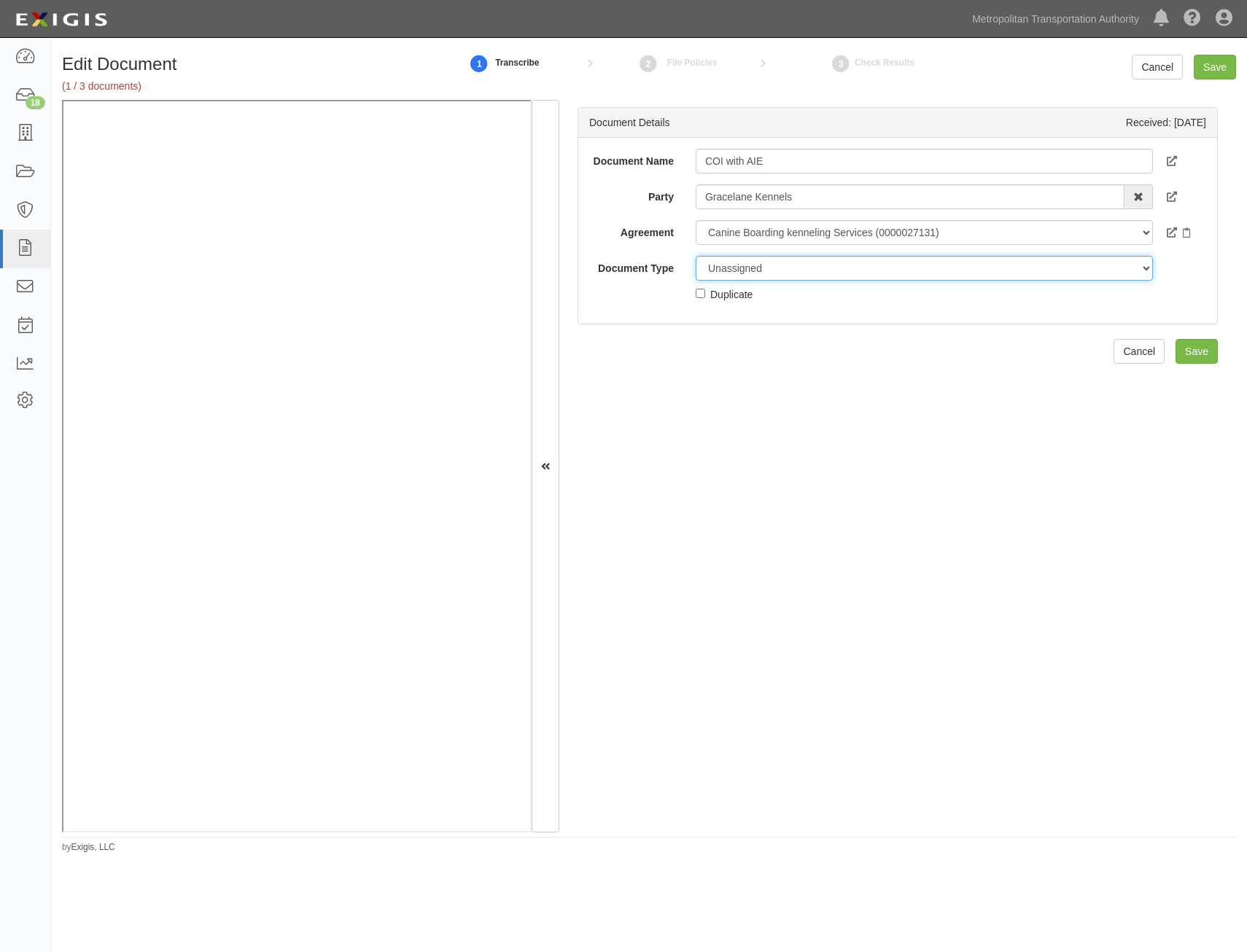
click at [896, 277] on select "Unassigned Binder Cancellation Notice Certificate Contract Endorsement Insuranc…" at bounding box center [924, 268] width 458 height 25
select select "CertificateDetail"
click at [696, 256] on select "Unassigned Binder Cancellation Notice Certificate Contract Endorsement Insuranc…" at bounding box center [924, 268] width 458 height 25
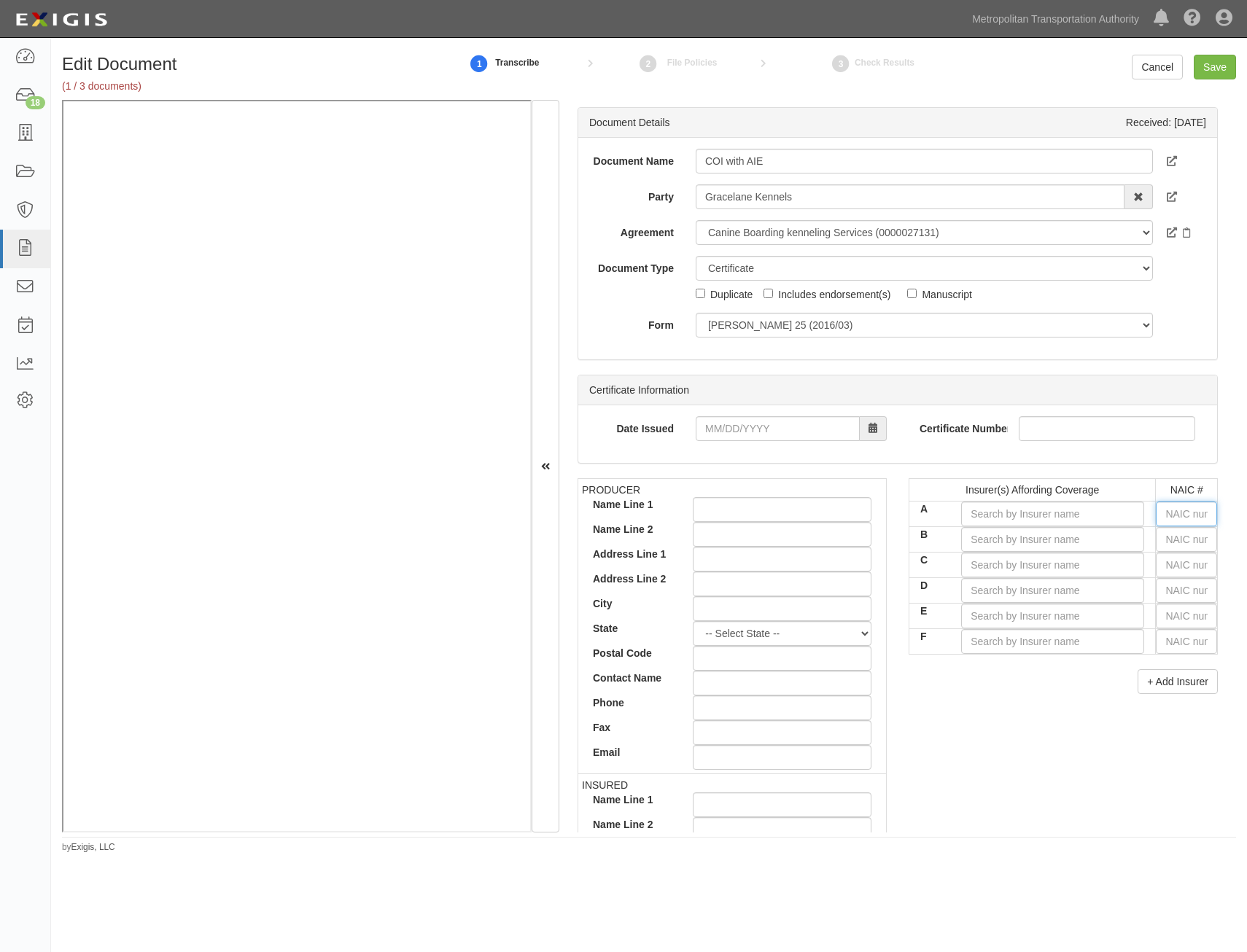
click at [1183, 514] on input "text" at bounding box center [1186, 514] width 61 height 25
type input "16862"
type input "1"
type input "19984"
type input "19"
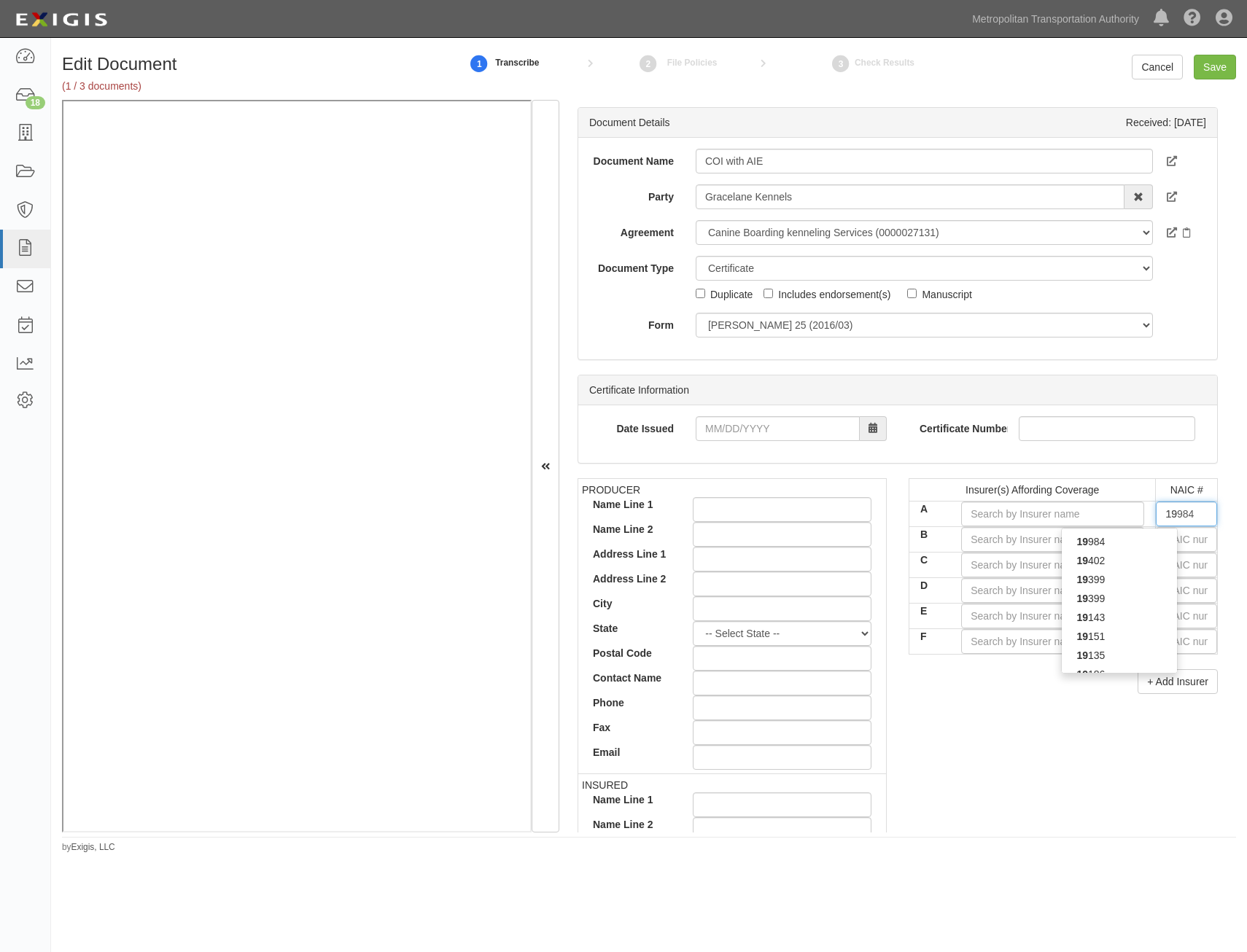
type input "19062"
type input "190"
type input "19046"
type input "1904"
type input "19046"
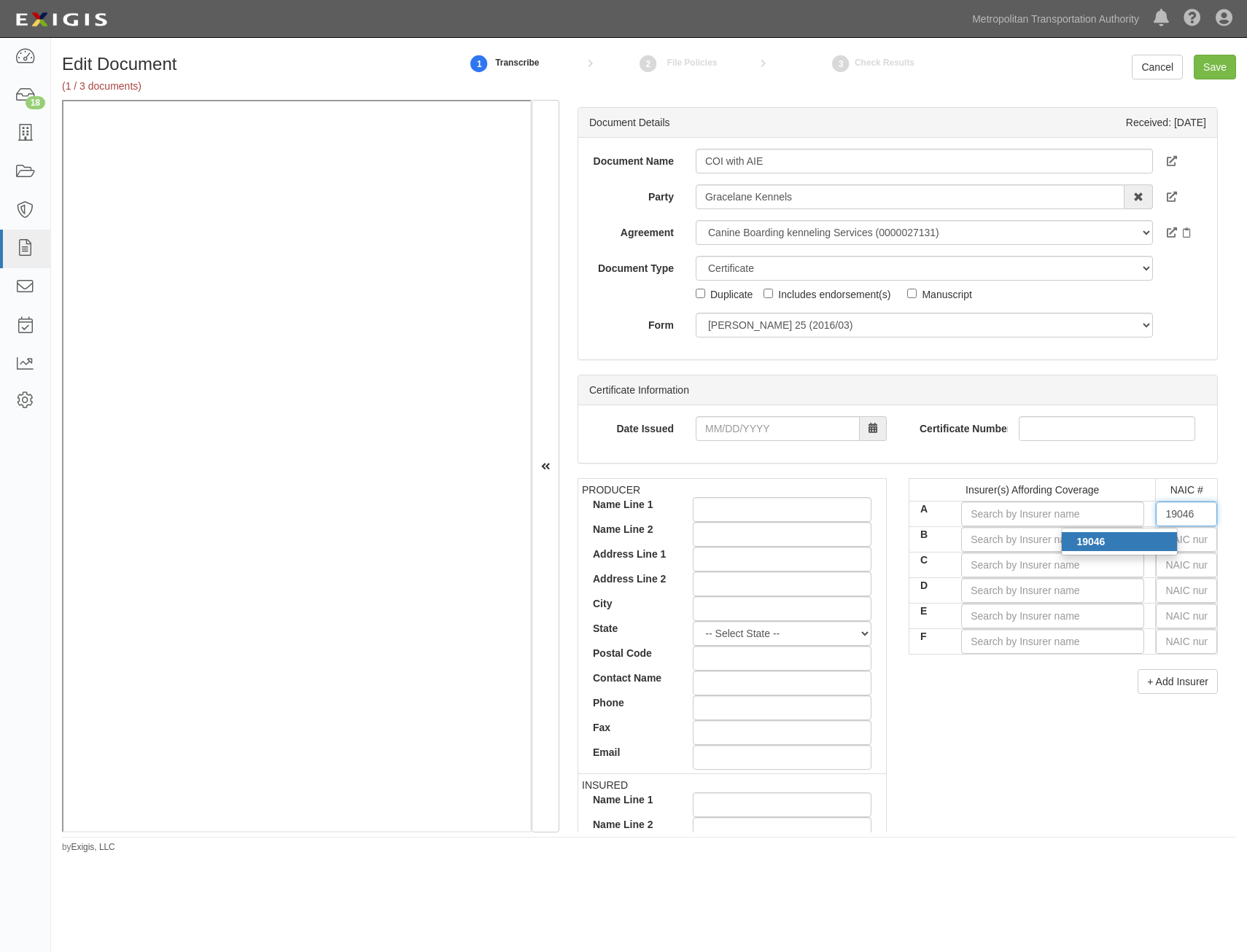
click at [1108, 545] on div "19046" at bounding box center [1119, 542] width 115 height 19
type input "Travelers Casualty Ins Co of America (A++ XV Rating)"
type input "19046"
click at [1175, 537] on input "text" at bounding box center [1186, 539] width 61 height 25
type input "25232"
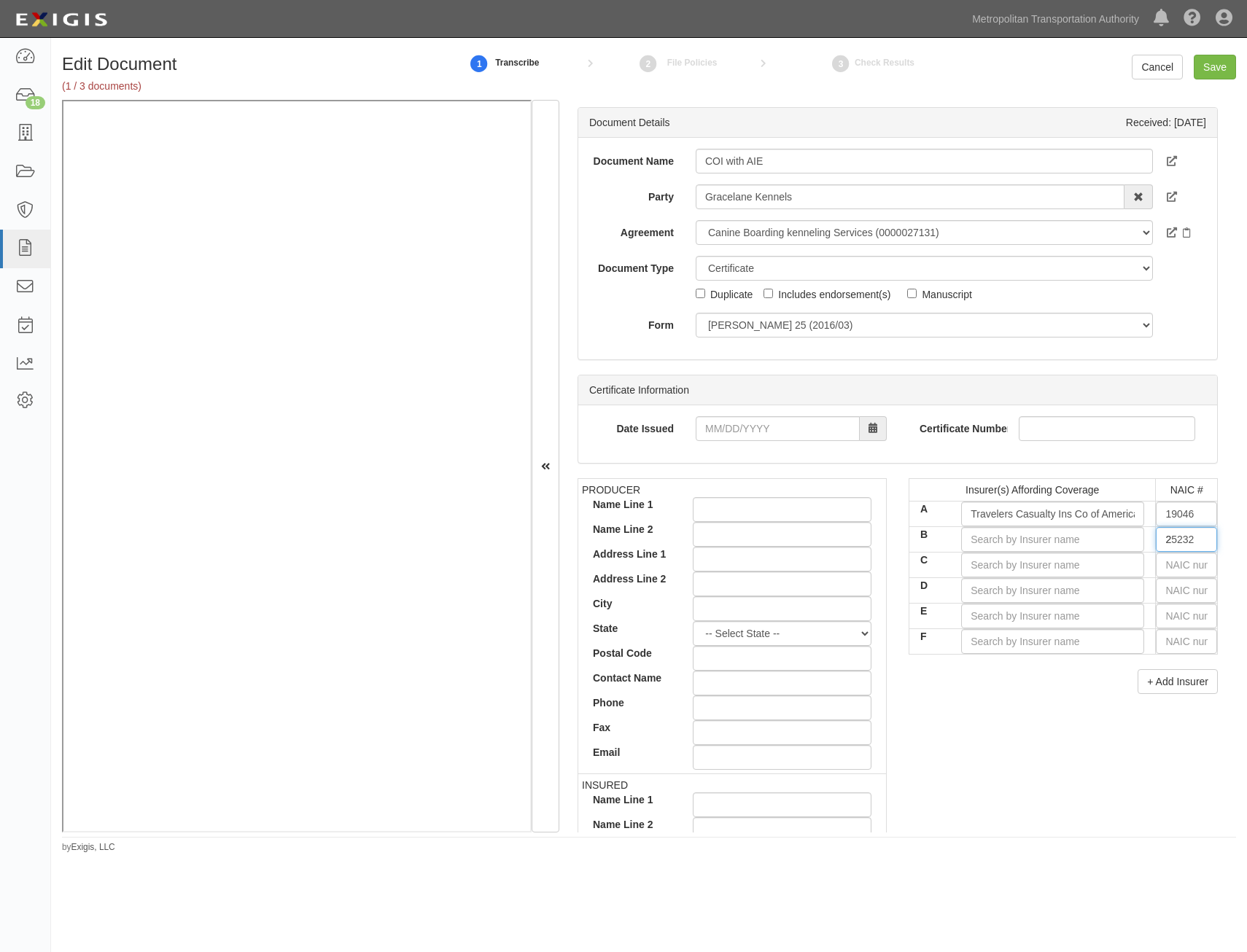
type input "25"
type input "25615"
type input "256"
type input "25658"
type input "2565"
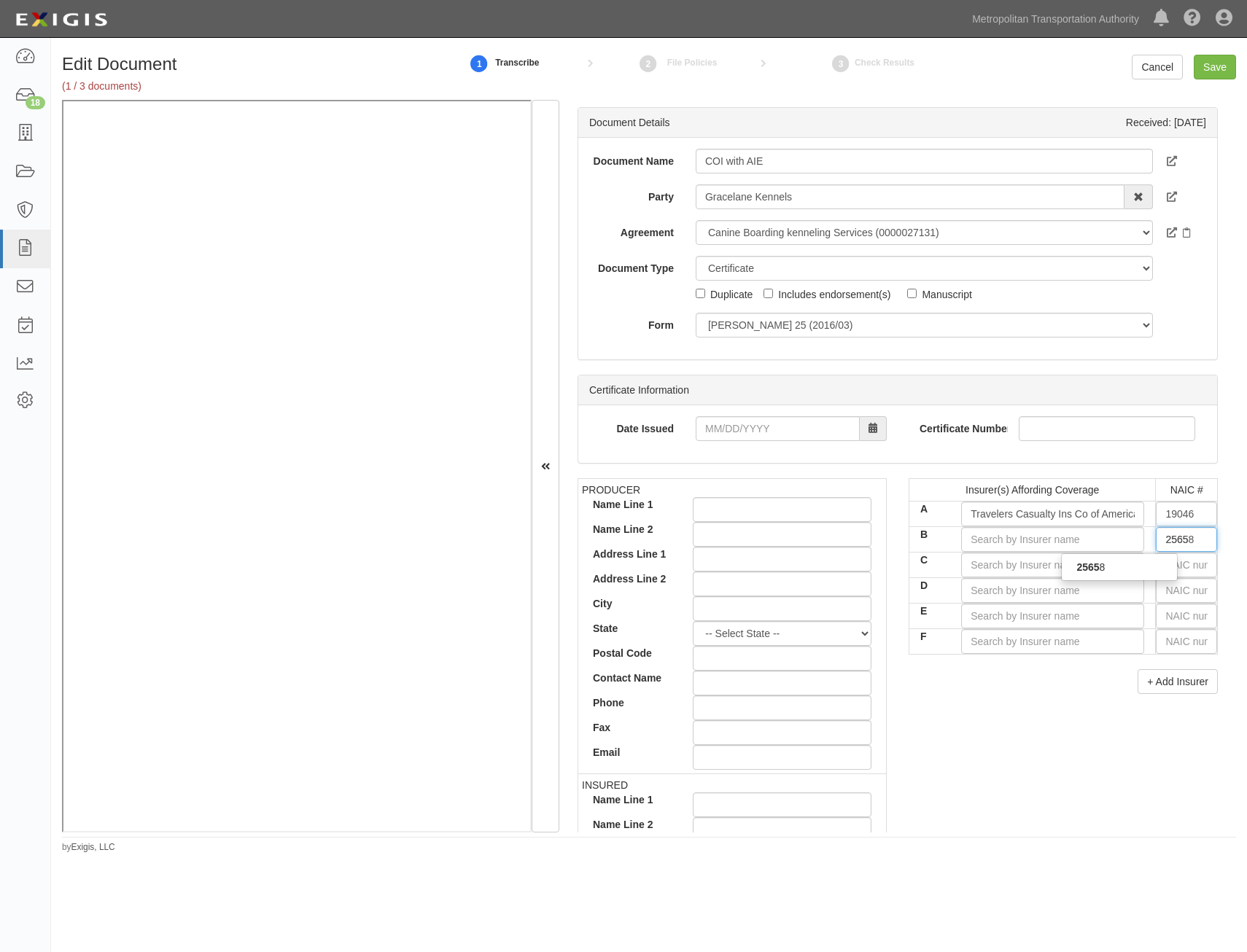
type input "25658"
click at [1150, 566] on div "25658" at bounding box center [1119, 567] width 115 height 19
type input "Travelers Indemnity Company (A++ XV Rating)"
type input "25658"
click at [1018, 694] on div "+ Add Insurer" at bounding box center [1063, 682] width 309 height 25
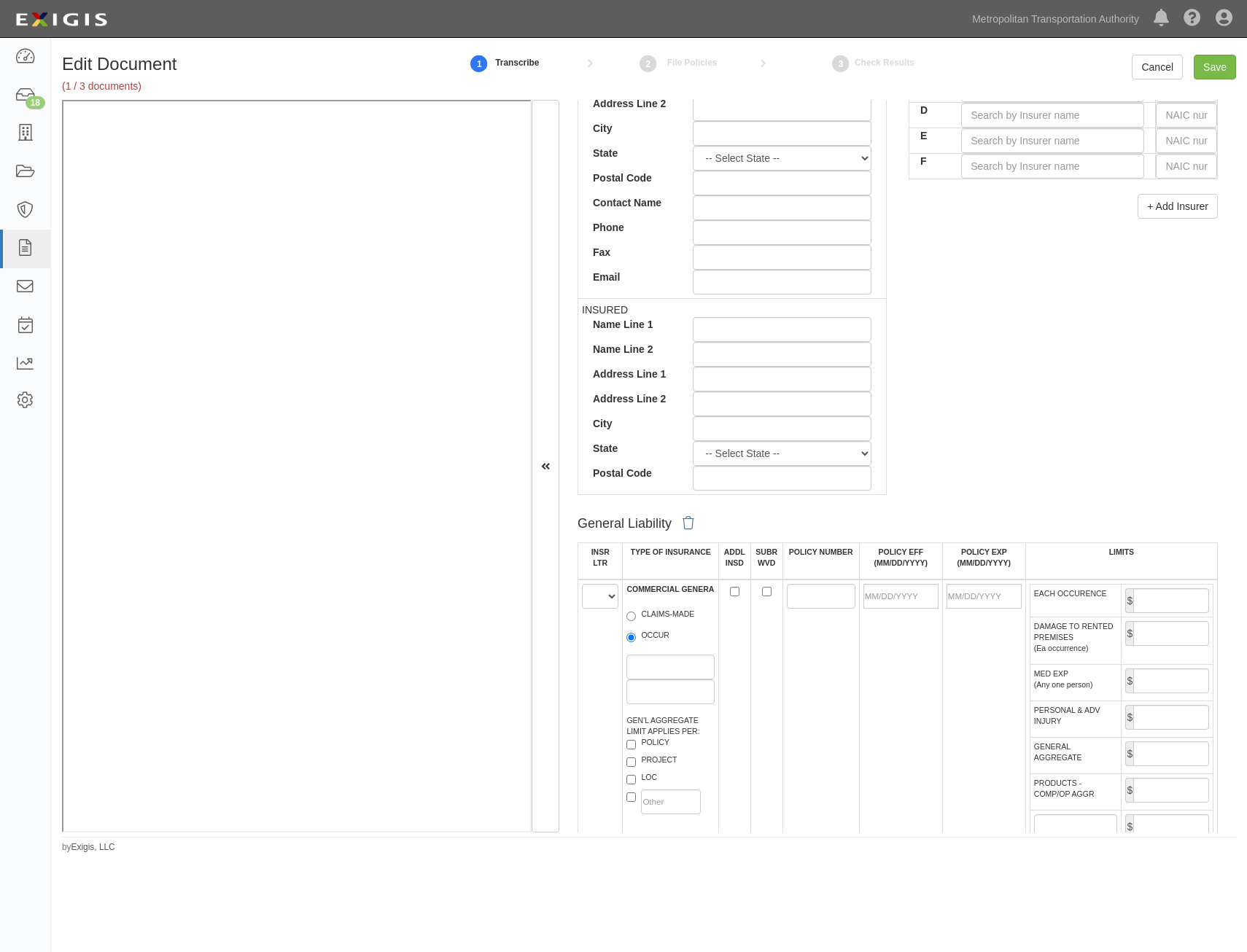
scroll to position [656, 0]
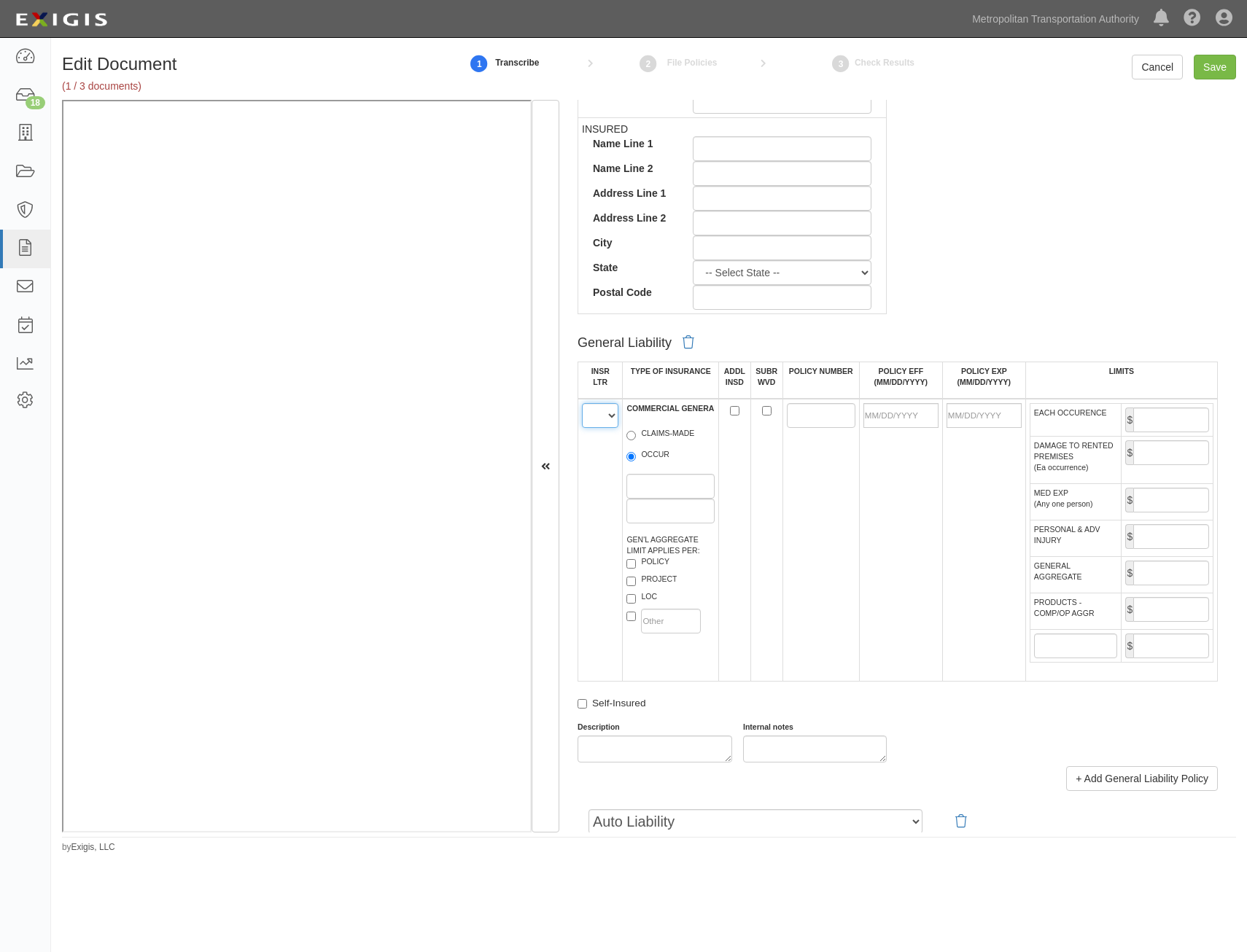
click at [605, 419] on select "A B C D E F" at bounding box center [601, 415] width 37 height 25
click at [582, 403] on select "A B C D E F" at bounding box center [601, 415] width 37 height 25
click at [603, 423] on select "A B C D E F" at bounding box center [601, 415] width 37 height 25
select select "A"
click at [582, 403] on select "A B C D E F" at bounding box center [601, 415] width 37 height 25
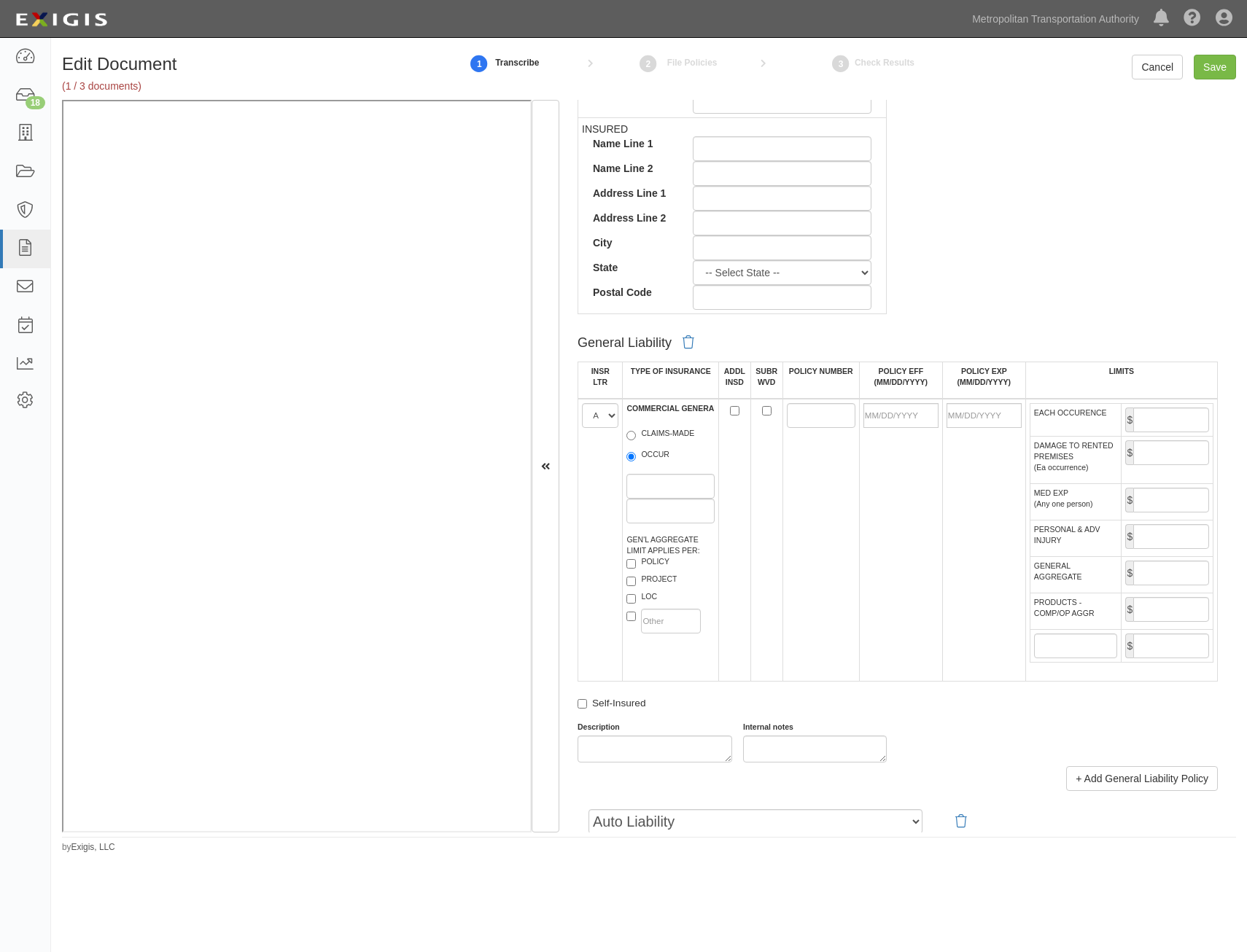
click at [637, 451] on label "OCCUR" at bounding box center [647, 456] width 43 height 15
click at [636, 452] on input "OCCUR" at bounding box center [631, 457] width 10 height 10
radio input "true"
click at [804, 419] on input "POLICY NUMBER" at bounding box center [821, 415] width 68 height 25
paste input "6809W825725"
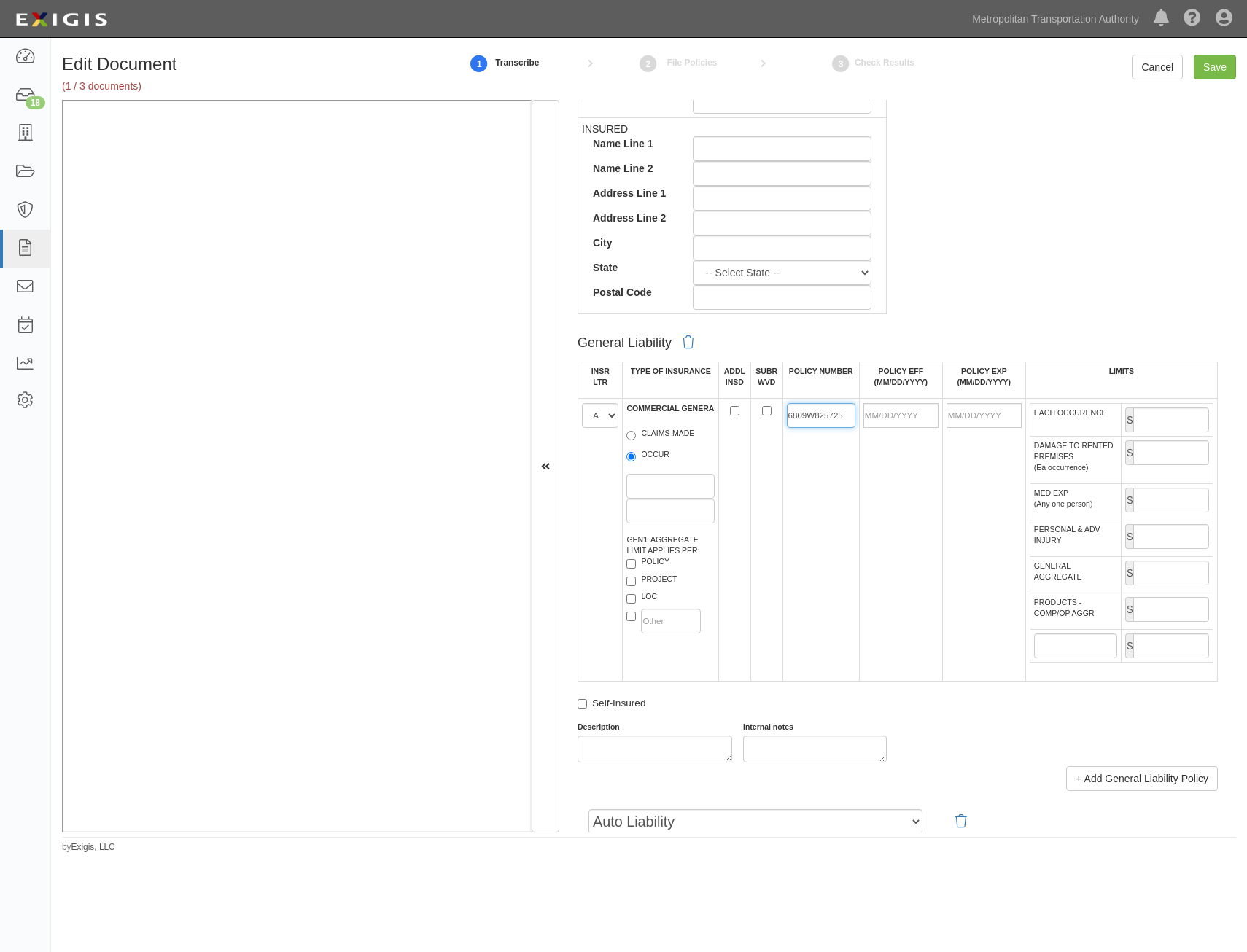
type input "6809W825725"
click at [905, 483] on td at bounding box center [900, 540] width 83 height 283
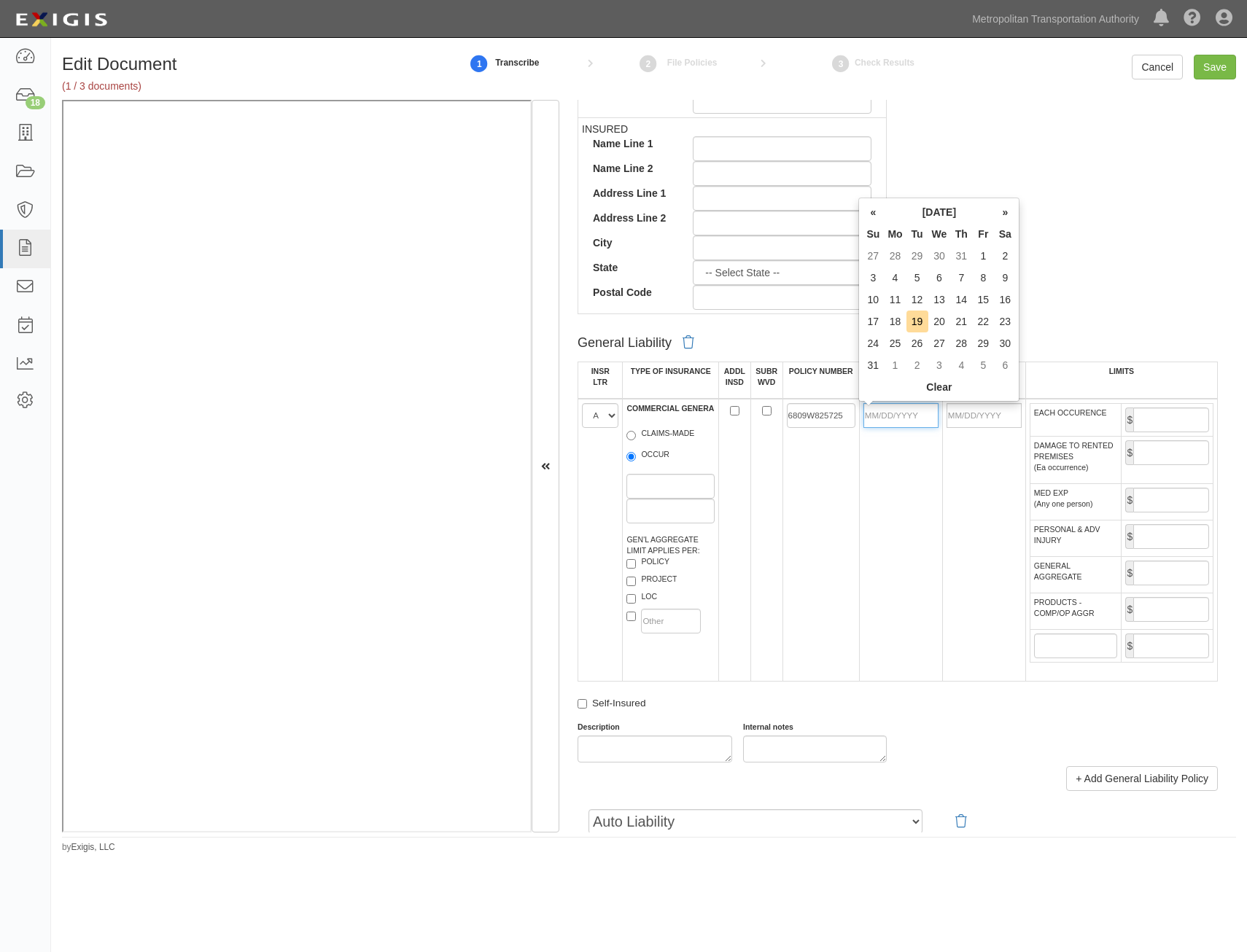
drag, startPoint x: 908, startPoint y: 410, endPoint x: 900, endPoint y: 420, distance: 12.8
click at [908, 410] on input "POLICY EFF (MM/DD/YYYY)" at bounding box center [901, 415] width 76 height 25
type input "02/01/2025"
type input "02/01/2026"
click at [843, 521] on td "6809W825725" at bounding box center [820, 540] width 76 height 283
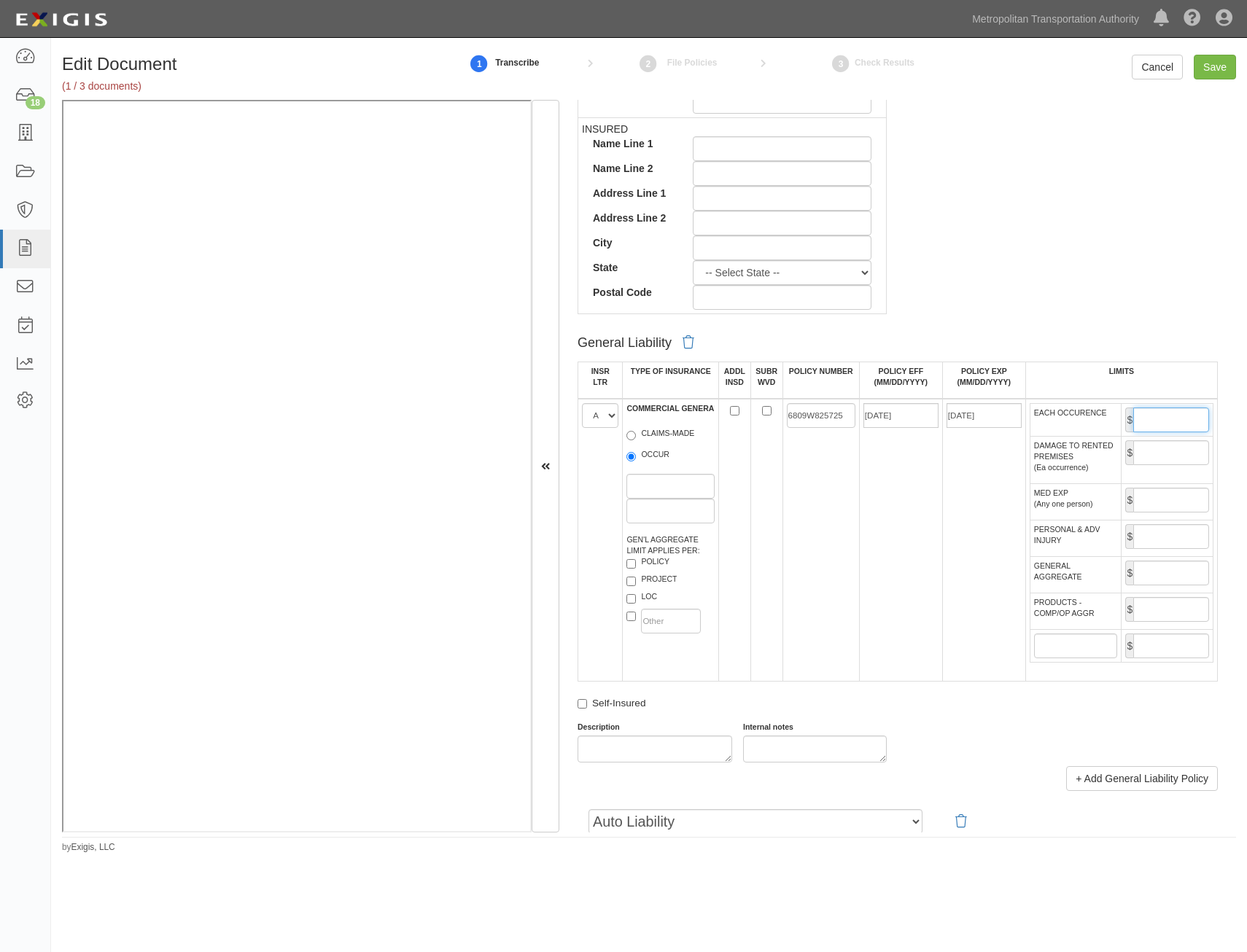
click at [1153, 421] on input "EACH OCCURENCE" at bounding box center [1171, 420] width 76 height 25
type input "1,000,000"
click at [1163, 573] on input "GENERAL AGGREGATE" at bounding box center [1171, 573] width 76 height 25
type input "2,000,000"
drag, startPoint x: 1150, startPoint y: 606, endPoint x: 1145, endPoint y: 614, distance: 9.4
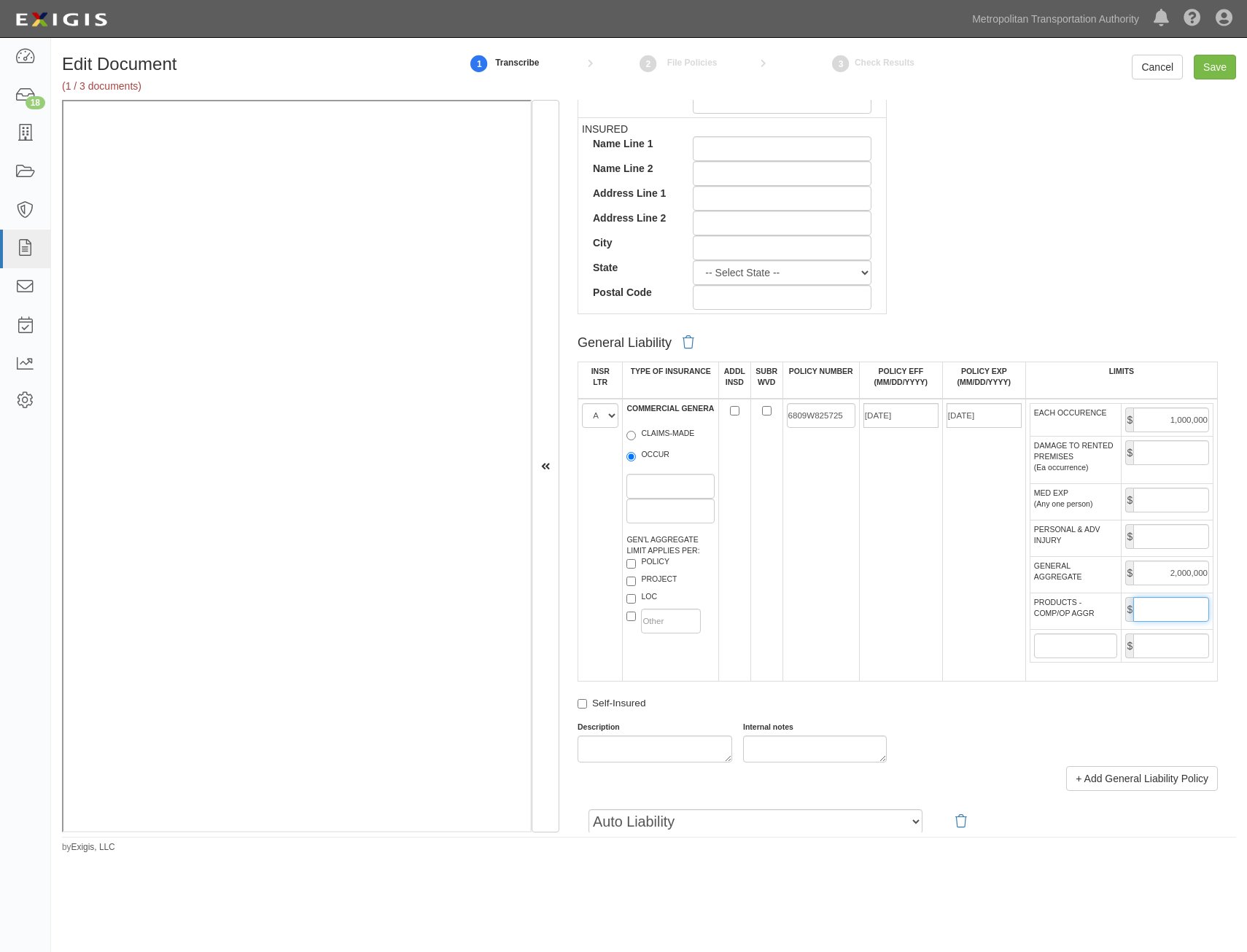
click at [1150, 606] on input "PRODUCTS - COMP/OP AGGR" at bounding box center [1171, 609] width 76 height 25
type input "2,000,000"
drag, startPoint x: 869, startPoint y: 606, endPoint x: 882, endPoint y: 578, distance: 30.9
click at [874, 593] on td "02/01/2025" at bounding box center [900, 540] width 83 height 283
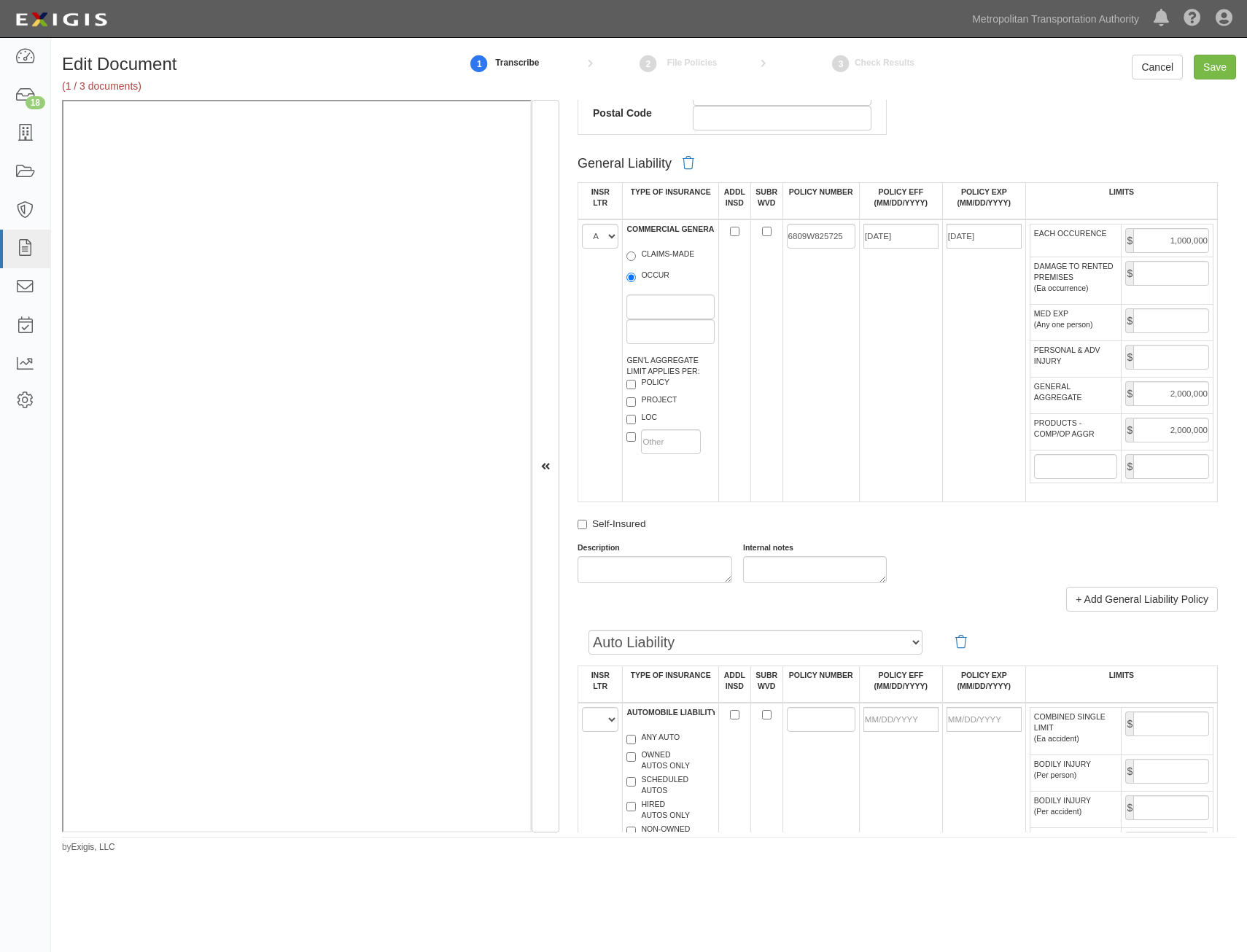
scroll to position [1093, 0]
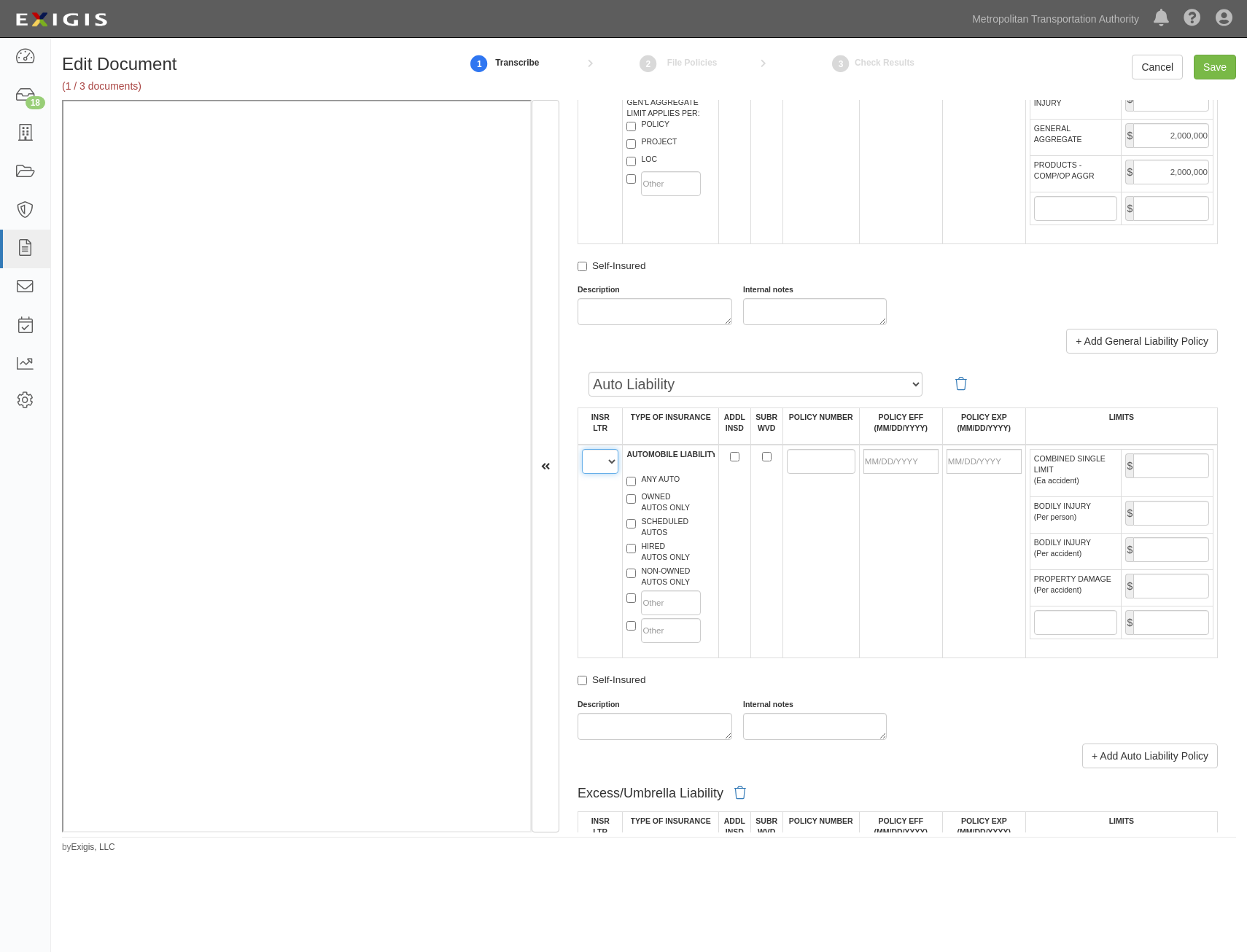
drag, startPoint x: 599, startPoint y: 467, endPoint x: 595, endPoint y: 476, distance: 9.8
click at [599, 467] on select "A B C D E F" at bounding box center [601, 461] width 37 height 25
select select "A"
click at [582, 449] on select "A B C D E F" at bounding box center [601, 461] width 37 height 25
click at [664, 555] on label "HIRED AUTOS ONLY" at bounding box center [658, 552] width 63 height 22
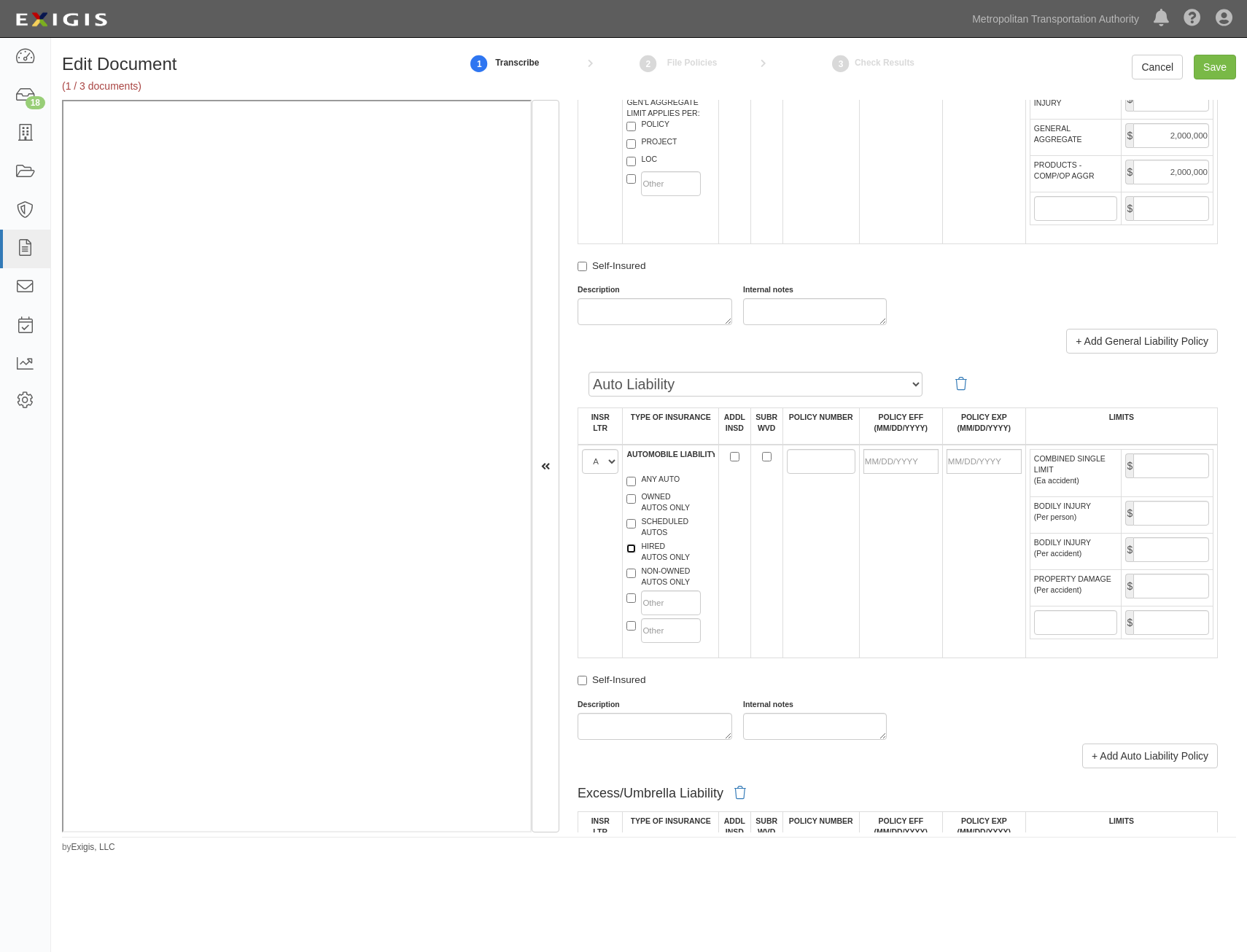
click at [636, 553] on input "HIRED AUTOS ONLY" at bounding box center [631, 548] width 10 height 10
checkbox input "true"
click at [678, 592] on input "text" at bounding box center [670, 603] width 59 height 25
click at [683, 573] on label "NON-OWNED AUTOS ONLY" at bounding box center [658, 576] width 63 height 22
click at [636, 573] on input "NON-OWNED AUTOS ONLY" at bounding box center [631, 573] width 10 height 10
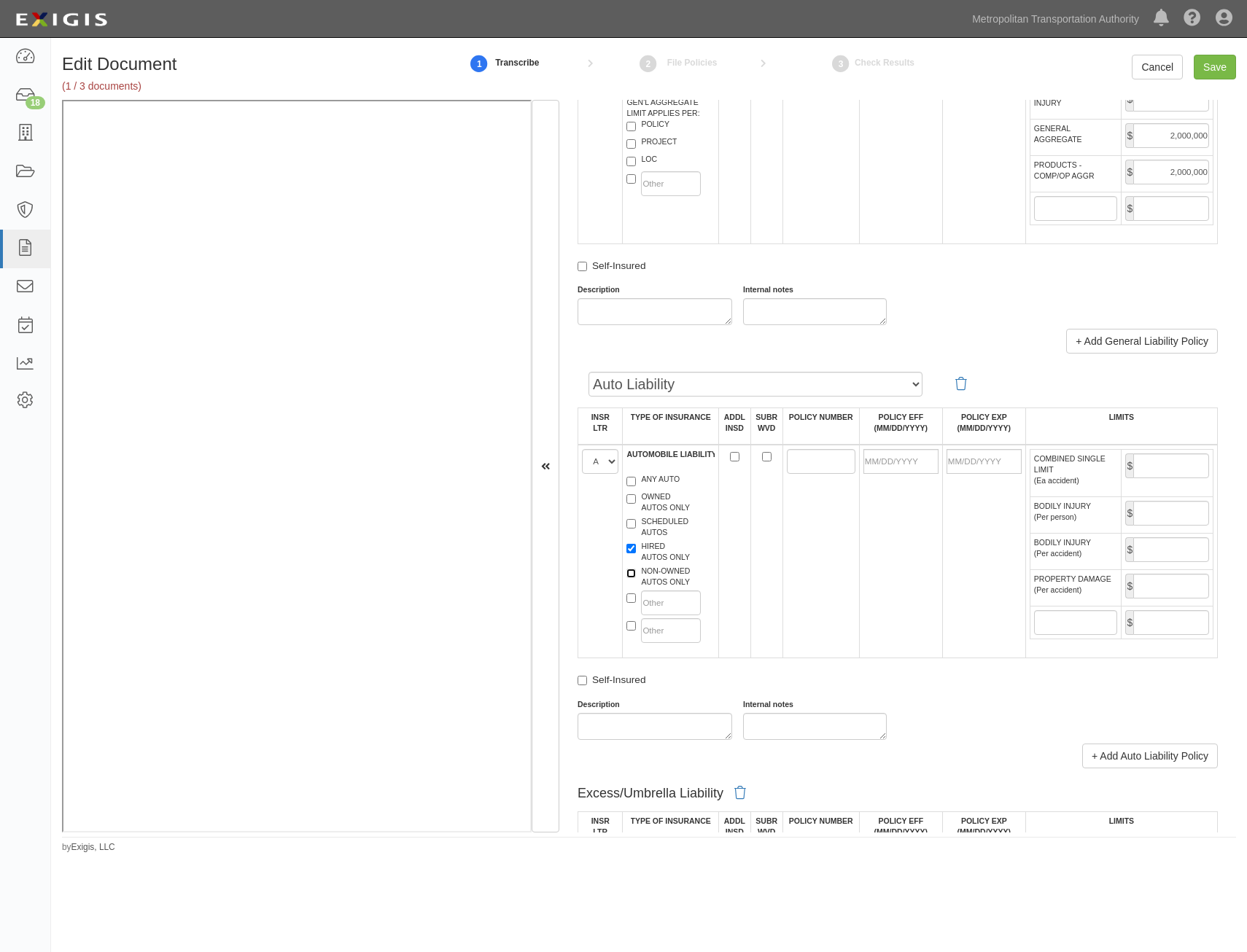
checkbox input "true"
click at [830, 458] on input "POLICY NUMBER" at bounding box center [821, 461] width 68 height 25
paste input "6809W825725"
type input "6809W825725"
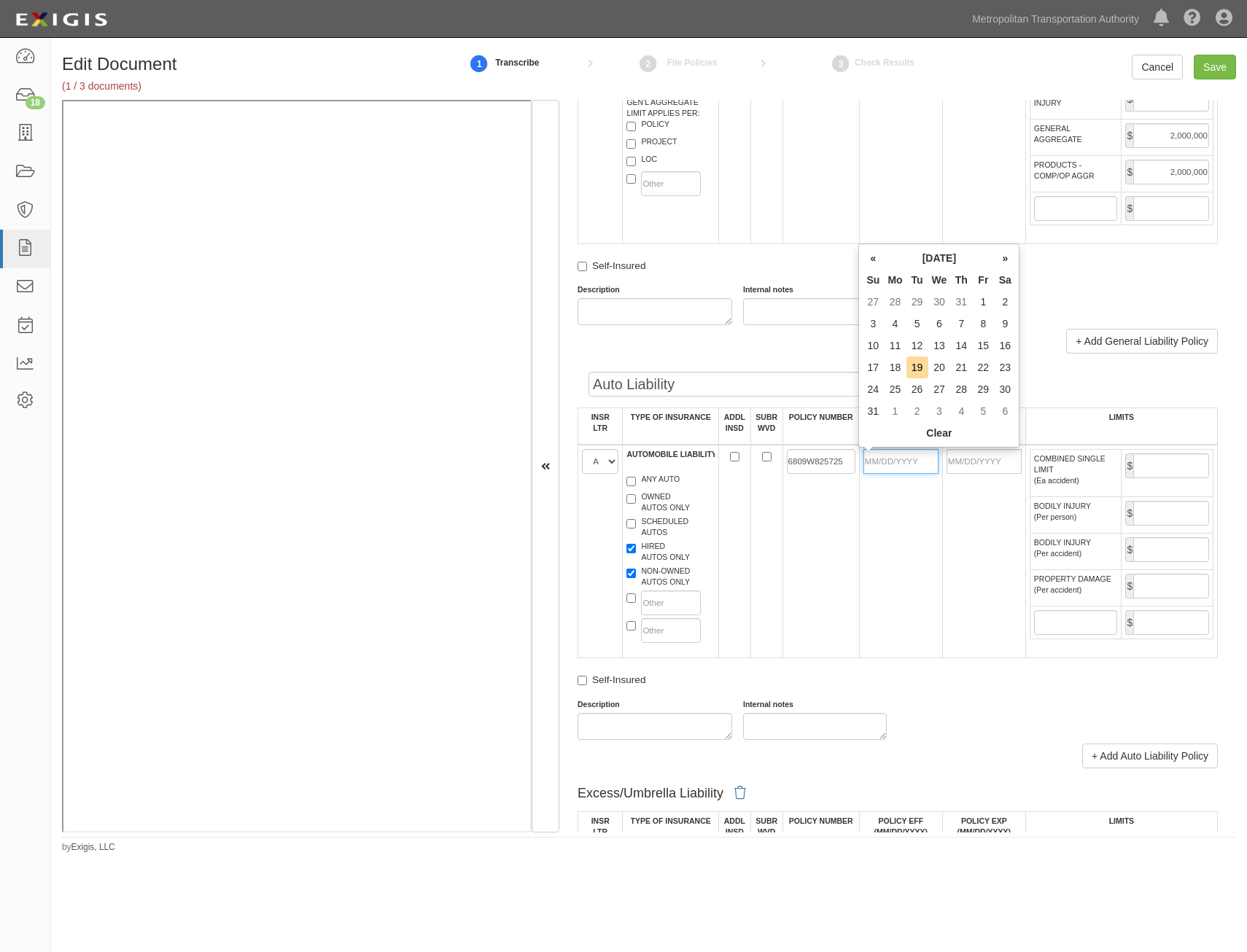
click at [904, 463] on input "POLICY EFF (MM/DD/YYYY)" at bounding box center [901, 461] width 76 height 25
type input "02/01/2025"
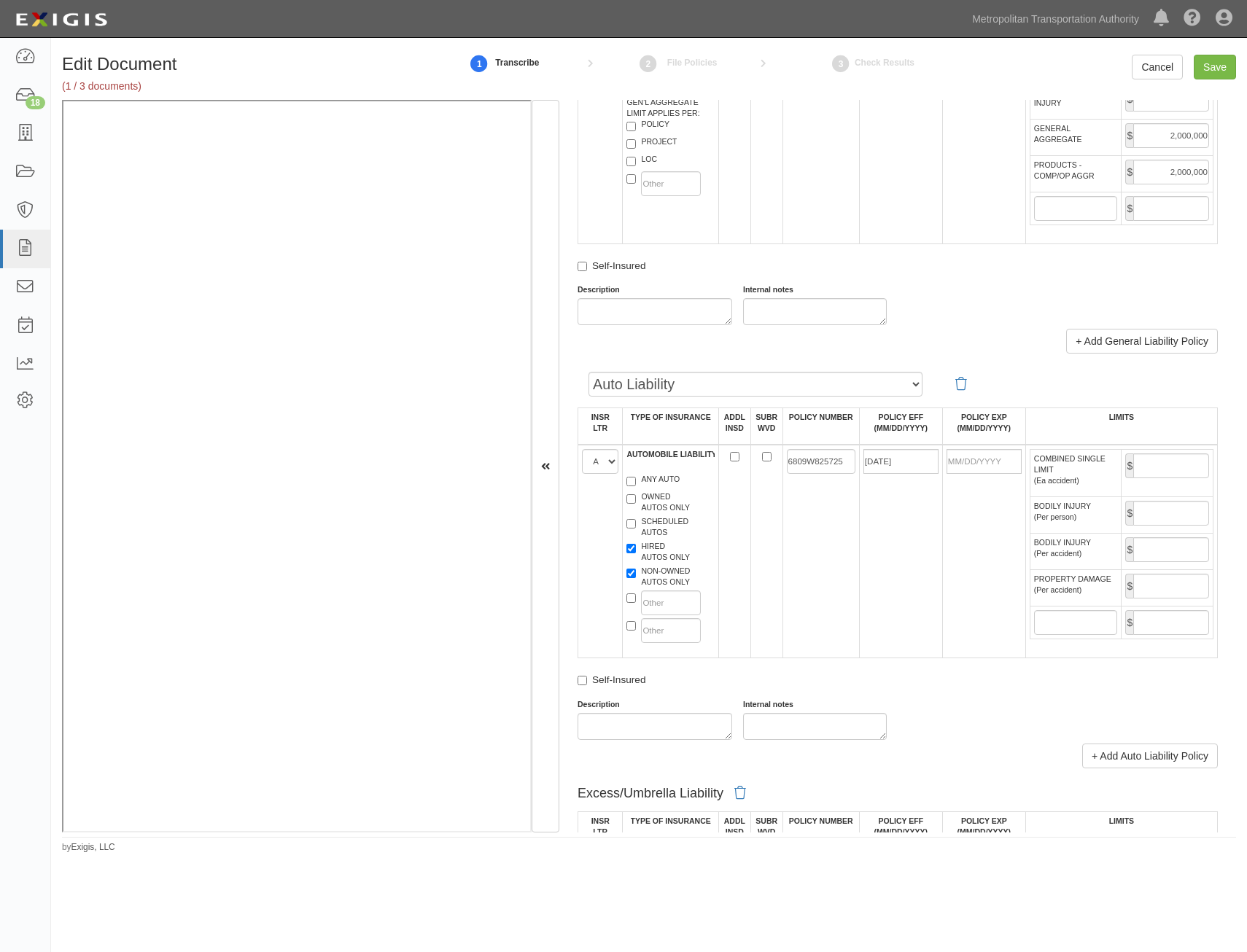
type input "02/01/2026"
click at [833, 537] on td "6809W825725" at bounding box center [820, 551] width 76 height 213
click at [1142, 475] on input "COMBINED SINGLE LIMIT (Ea accident)" at bounding box center [1171, 465] width 76 height 25
type input "1,000,000"
click at [770, 546] on td at bounding box center [766, 551] width 32 height 213
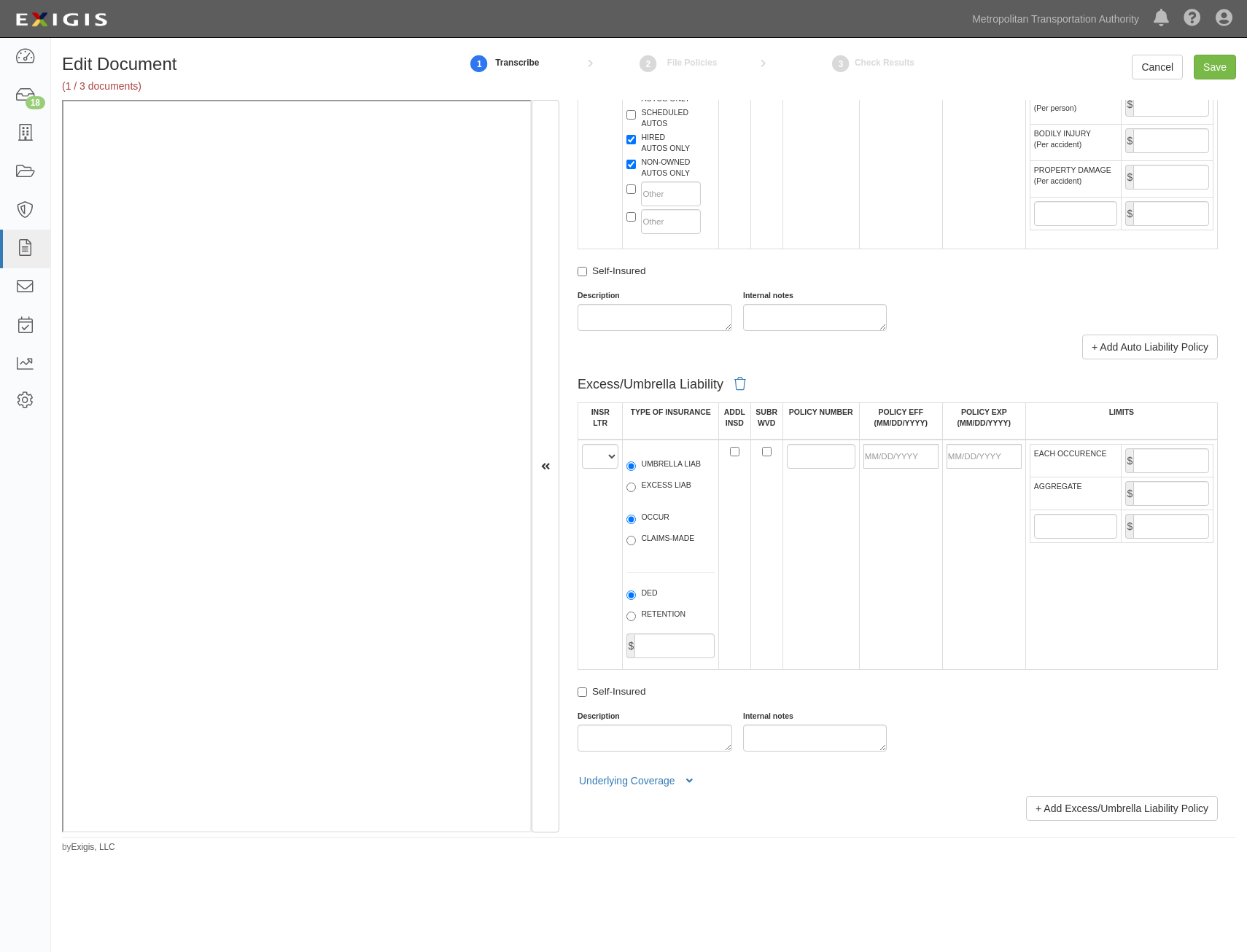
scroll to position [1532, 0]
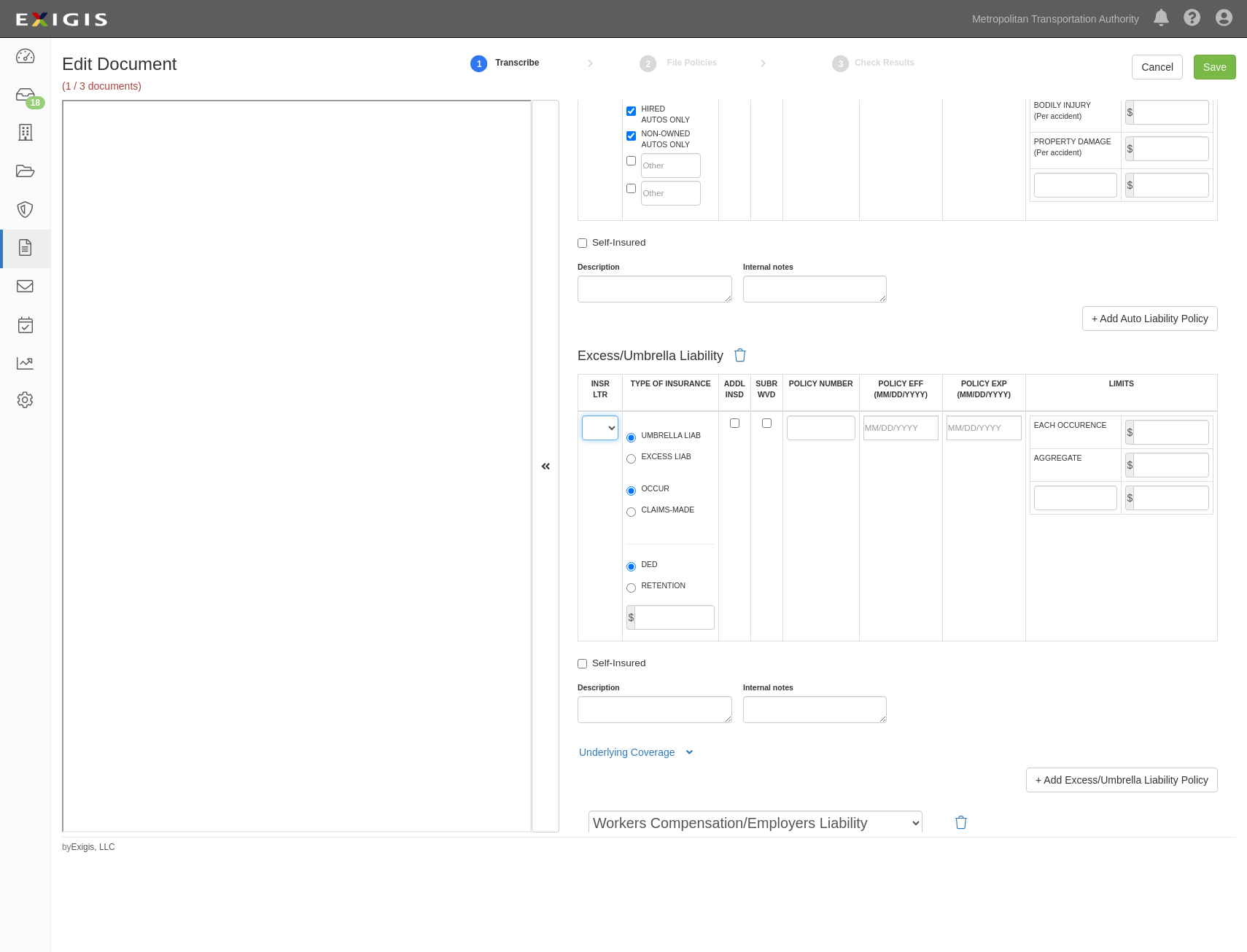
click at [592, 419] on select "A B C D E F" at bounding box center [601, 428] width 37 height 25
select select "B"
click at [582, 415] on select "A B C D E F" at bounding box center [601, 428] width 37 height 25
click at [675, 433] on label "UMBRELLA LIAB" at bounding box center [663, 437] width 75 height 15
click at [636, 433] on input "UMBRELLA LIAB" at bounding box center [631, 437] width 10 height 10
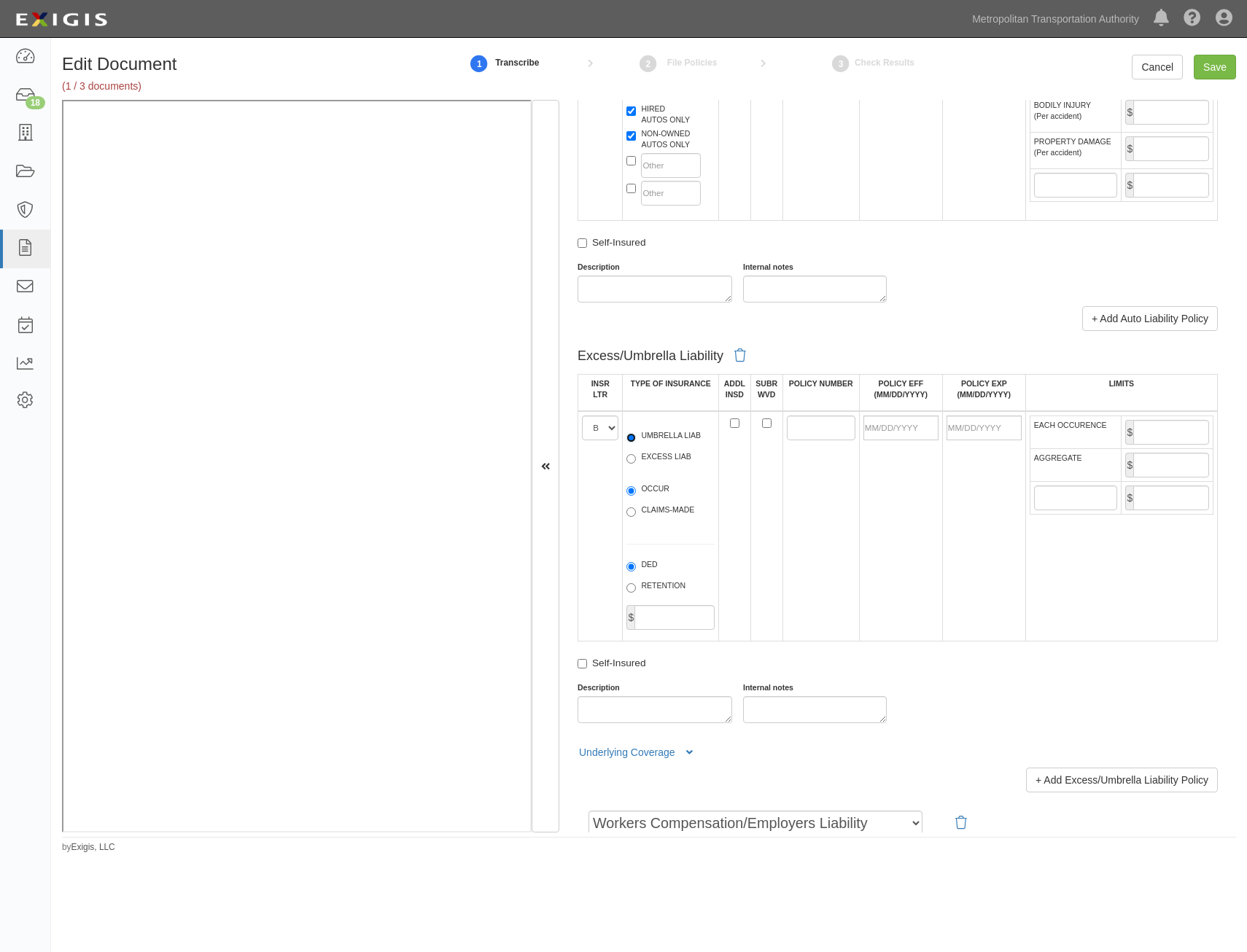
radio input "true"
click at [667, 487] on label "OCCUR" at bounding box center [647, 490] width 43 height 15
click at [636, 487] on input "OCCUR" at bounding box center [631, 491] width 10 height 10
radio input "true"
click at [794, 424] on input "POLICY NUMBER" at bounding box center [821, 428] width 68 height 25
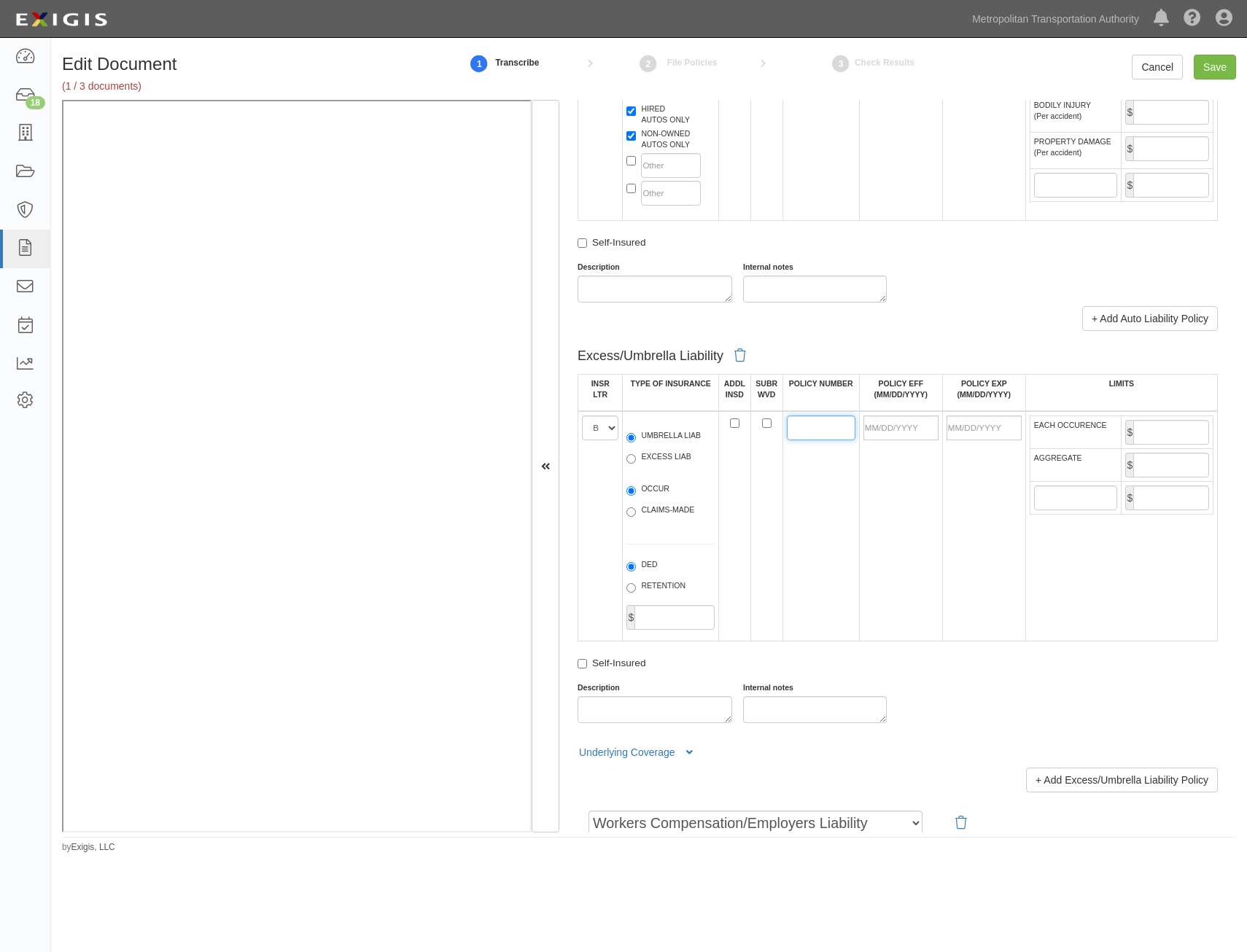
paste input "CUP9W835417"
type input "CUP9W835417"
drag, startPoint x: 908, startPoint y: 428, endPoint x: 814, endPoint y: 487, distance: 111.0
click at [908, 428] on input "POLICY EFF (MM/DD/YYYY)" at bounding box center [901, 428] width 76 height 25
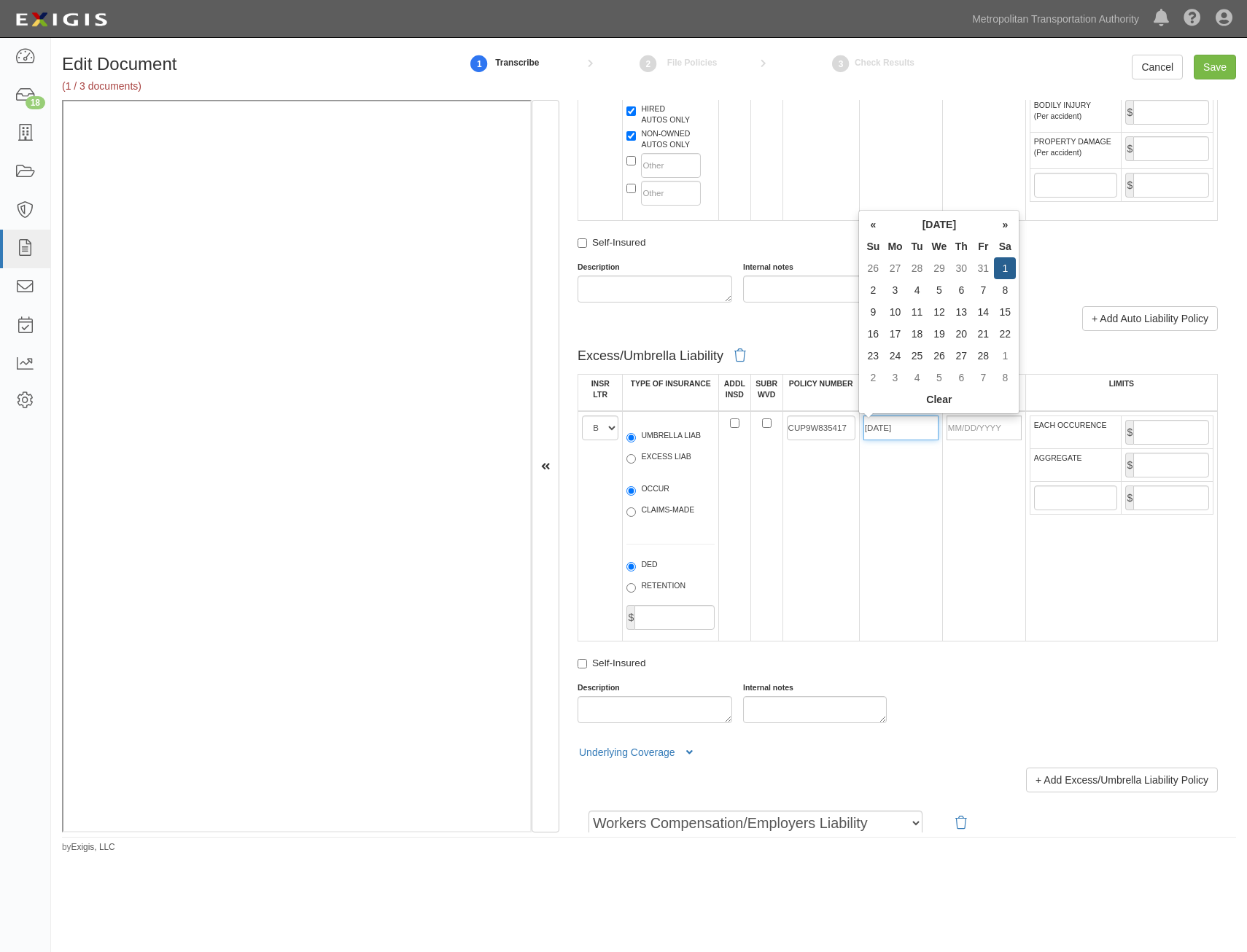
type input "02/01/2025"
type input "[DATE]"
click at [801, 499] on td "CUP9W835417" at bounding box center [820, 526] width 76 height 230
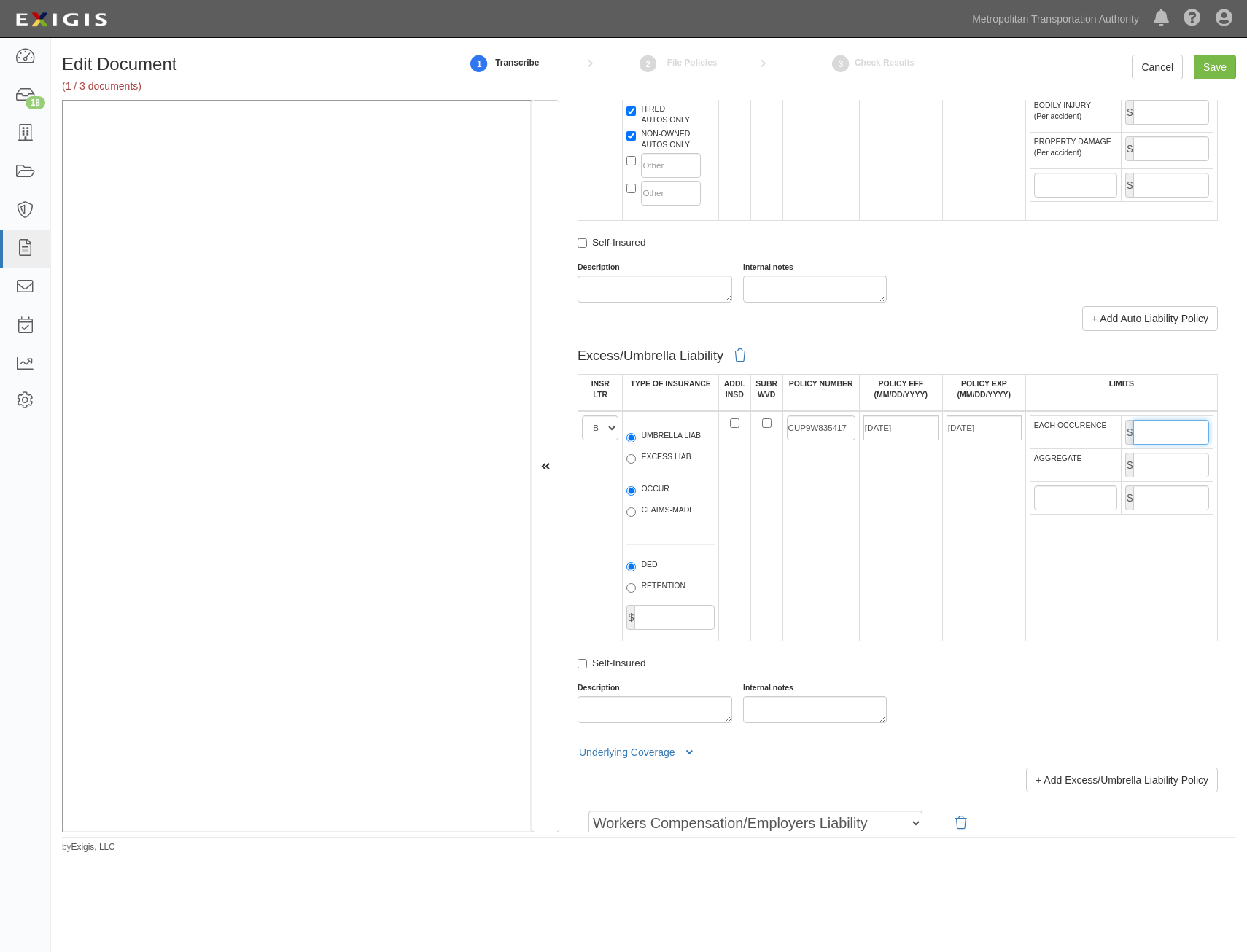
drag, startPoint x: 1154, startPoint y: 428, endPoint x: 1159, endPoint y: 434, distance: 7.8
click at [1155, 428] on input "EACH OCCURENCE" at bounding box center [1171, 432] width 76 height 25
type input "1,000,000"
drag, startPoint x: 1170, startPoint y: 459, endPoint x: 1165, endPoint y: 471, distance: 13.0
click at [1170, 459] on input "AGGREGATE" at bounding box center [1171, 465] width 76 height 25
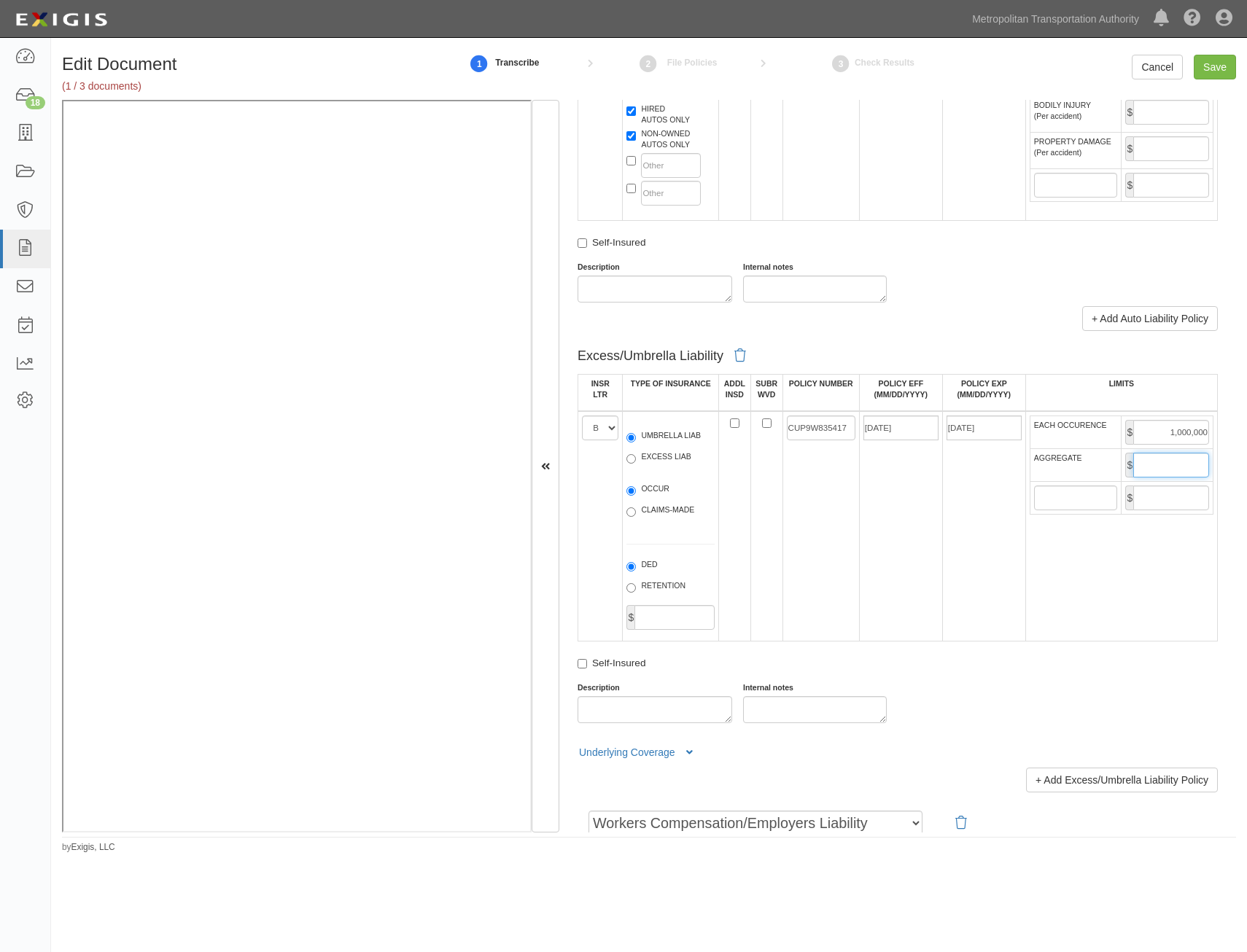
type input "1,000,000"
click at [955, 578] on td "[DATE]" at bounding box center [984, 526] width 83 height 230
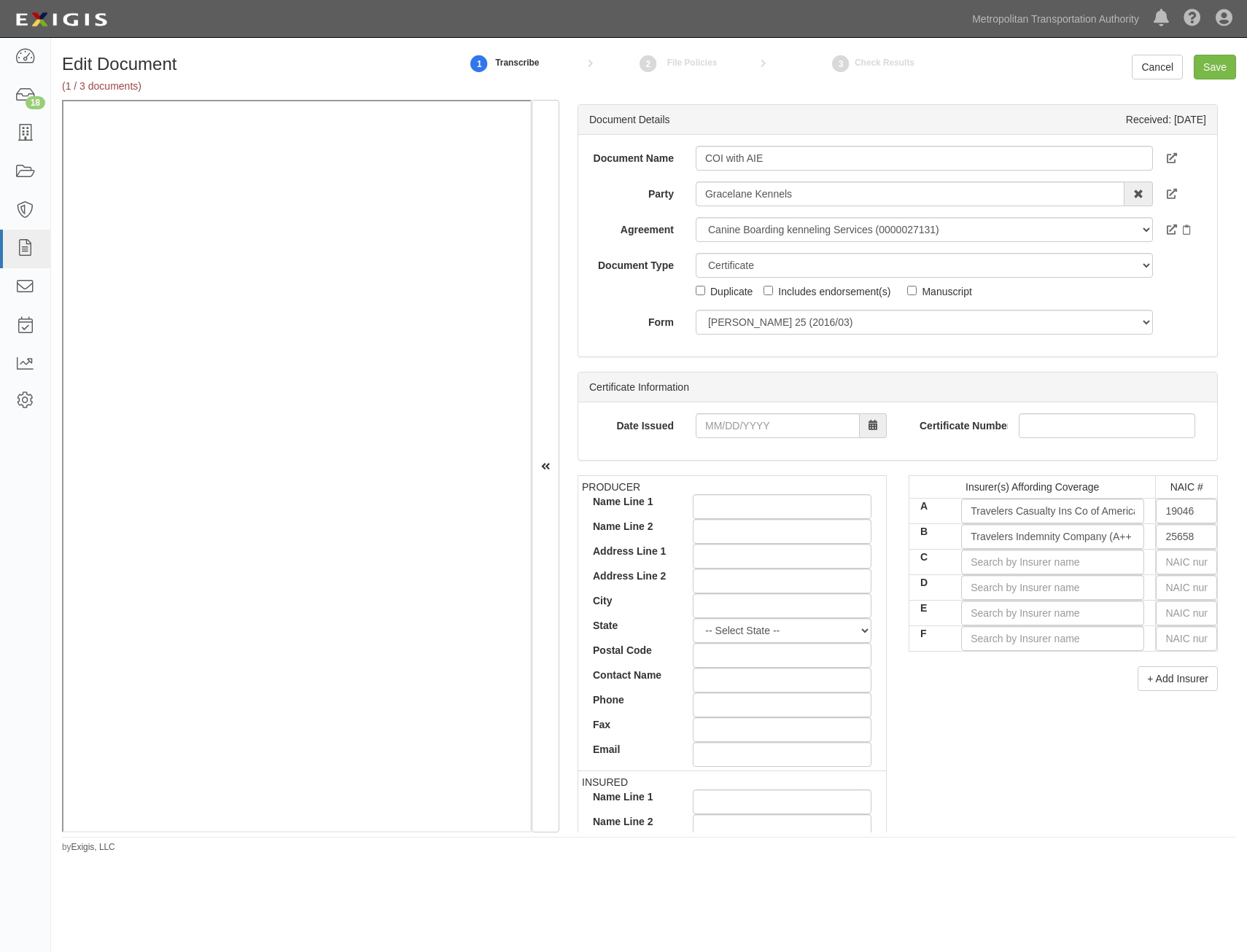
scroll to position [0, 0]
drag, startPoint x: 982, startPoint y: 634, endPoint x: 1063, endPoint y: 279, distance: 364.1
click at [1219, 69] on input "Save" at bounding box center [1215, 67] width 42 height 25
type input "1000000"
type input "2000000"
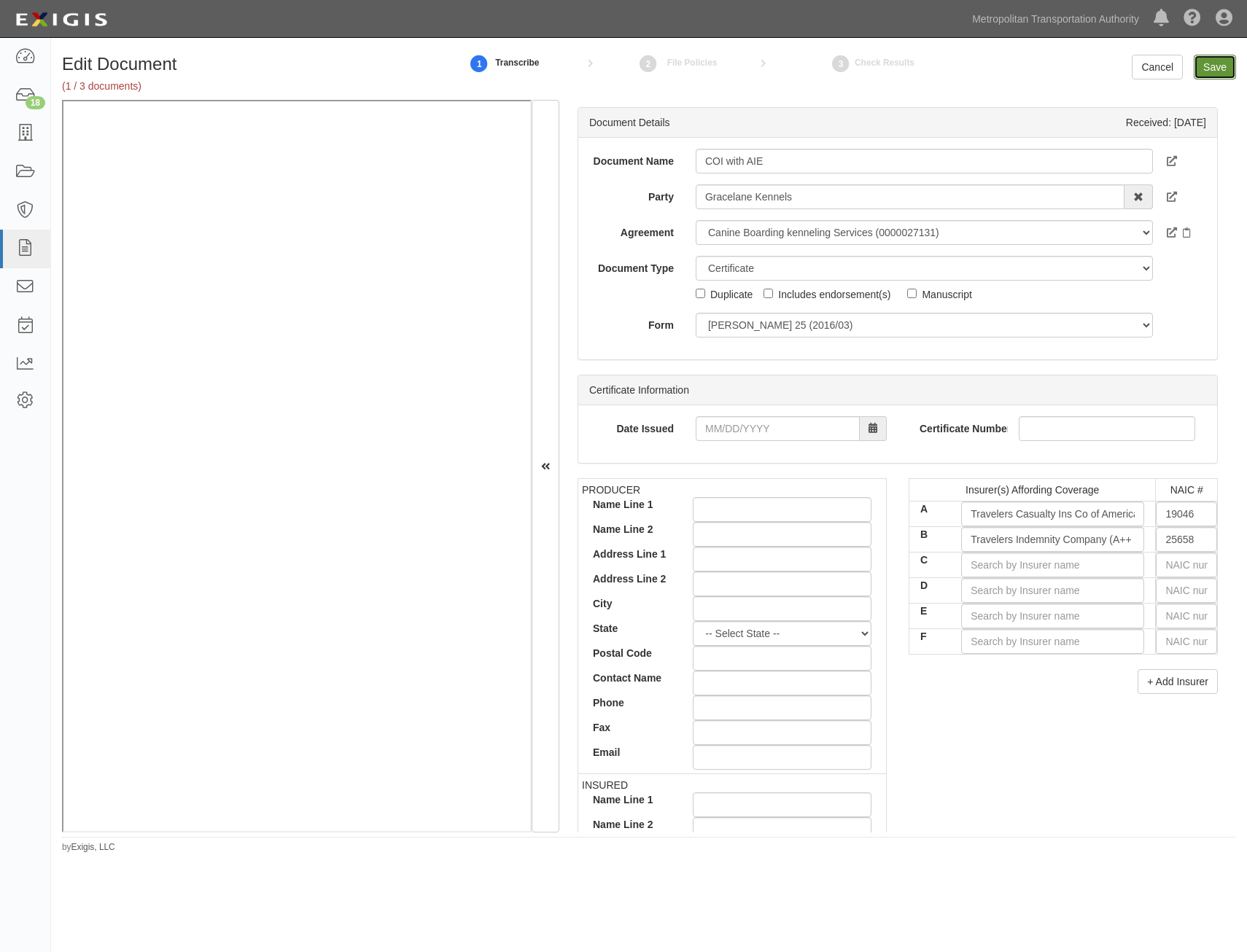
type input "2000000"
type input "1000000"
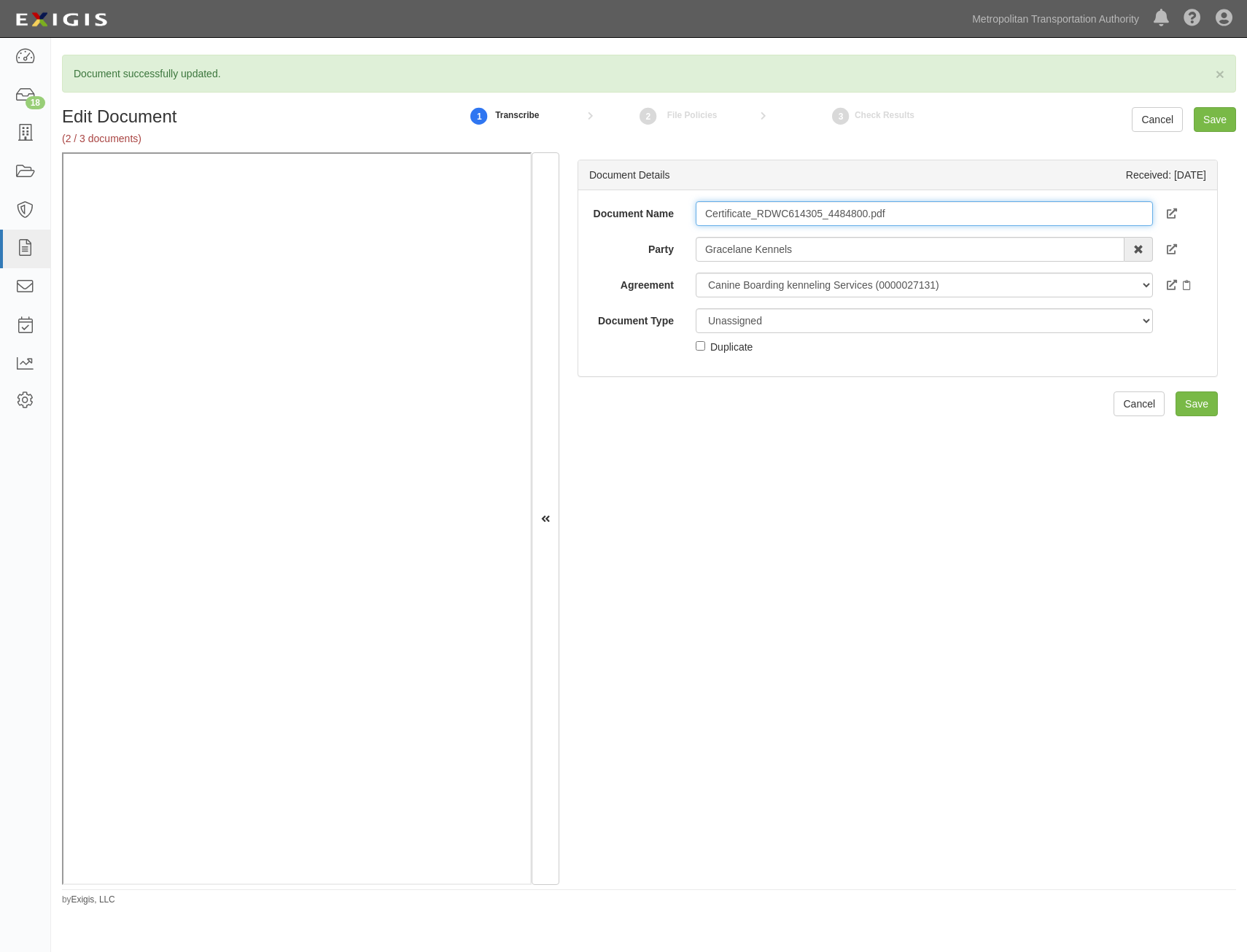
click at [973, 209] on input "Certificate_RDWC614305_4484800.pdf" at bounding box center [924, 213] width 458 height 25
type input "COI"
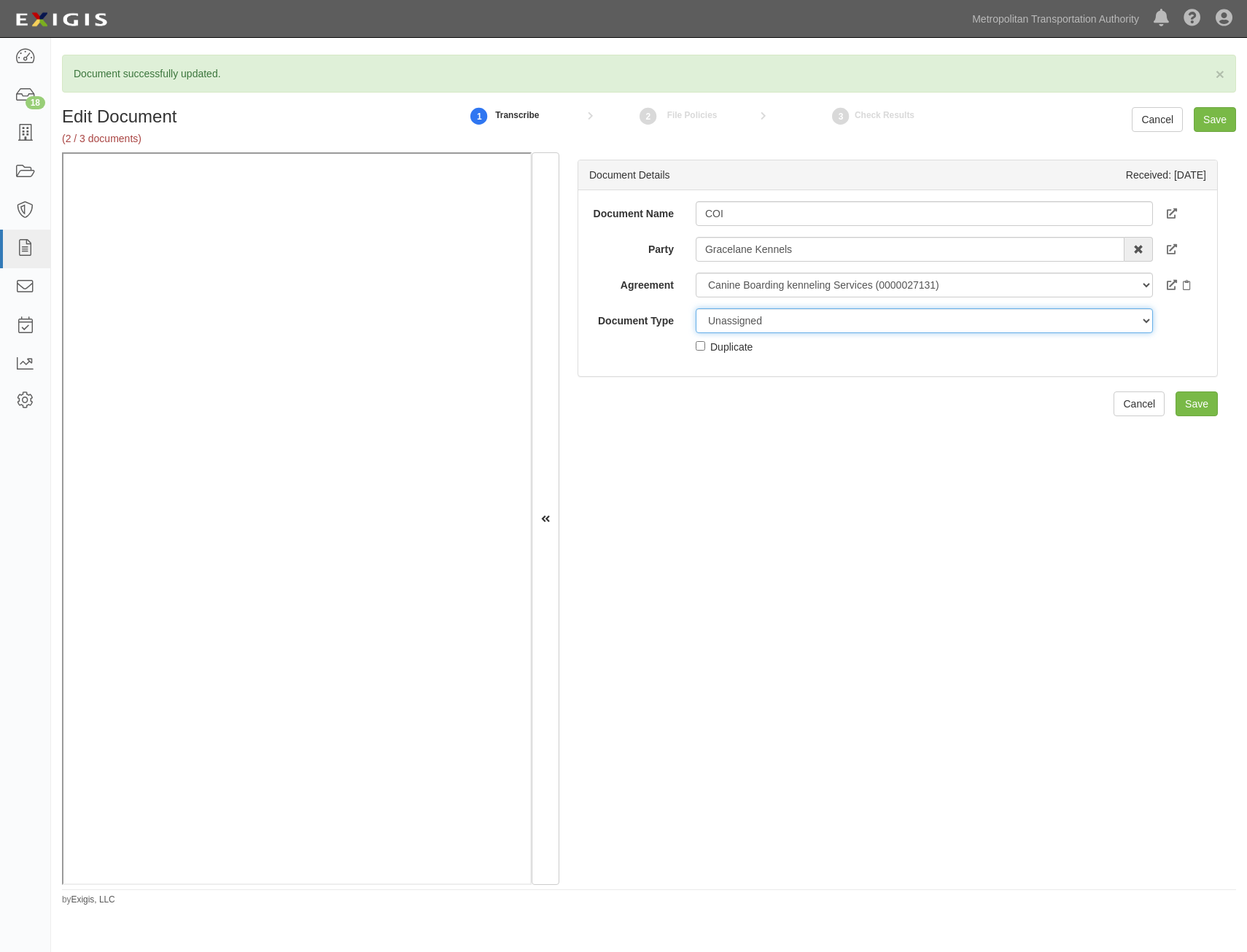
click at [897, 323] on select "Unassigned Binder Cancellation Notice Certificate Contract Endorsement Insuranc…" at bounding box center [924, 321] width 458 height 25
select select "CertificateDetail"
click at [696, 308] on select "Unassigned Binder Cancellation Notice Certificate Contract Endorsement Insuranc…" at bounding box center [924, 321] width 458 height 25
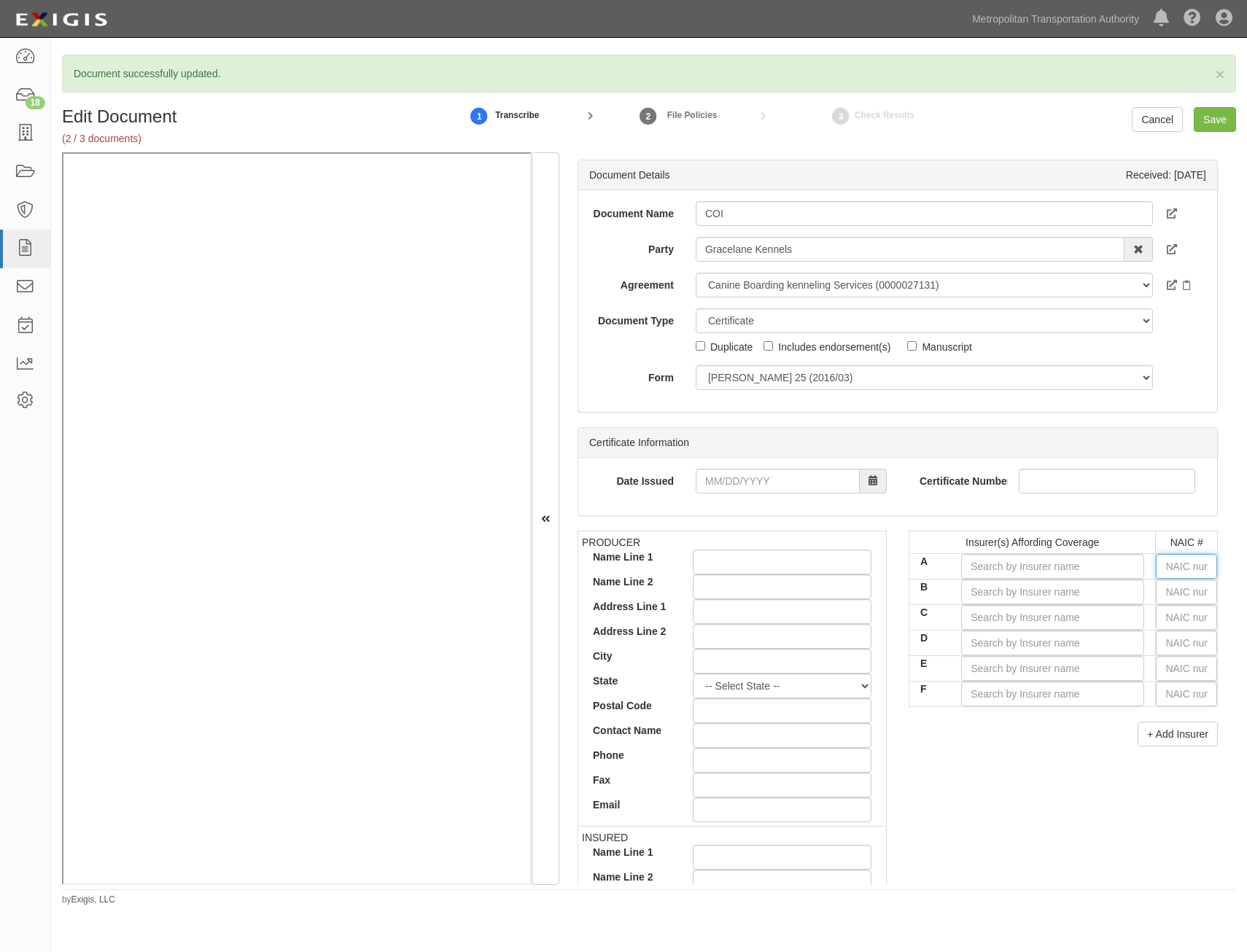
click at [1185, 571] on input "text" at bounding box center [1186, 566] width 61 height 25
type input "16862"
type input "1"
type input "14184"
type input "14"
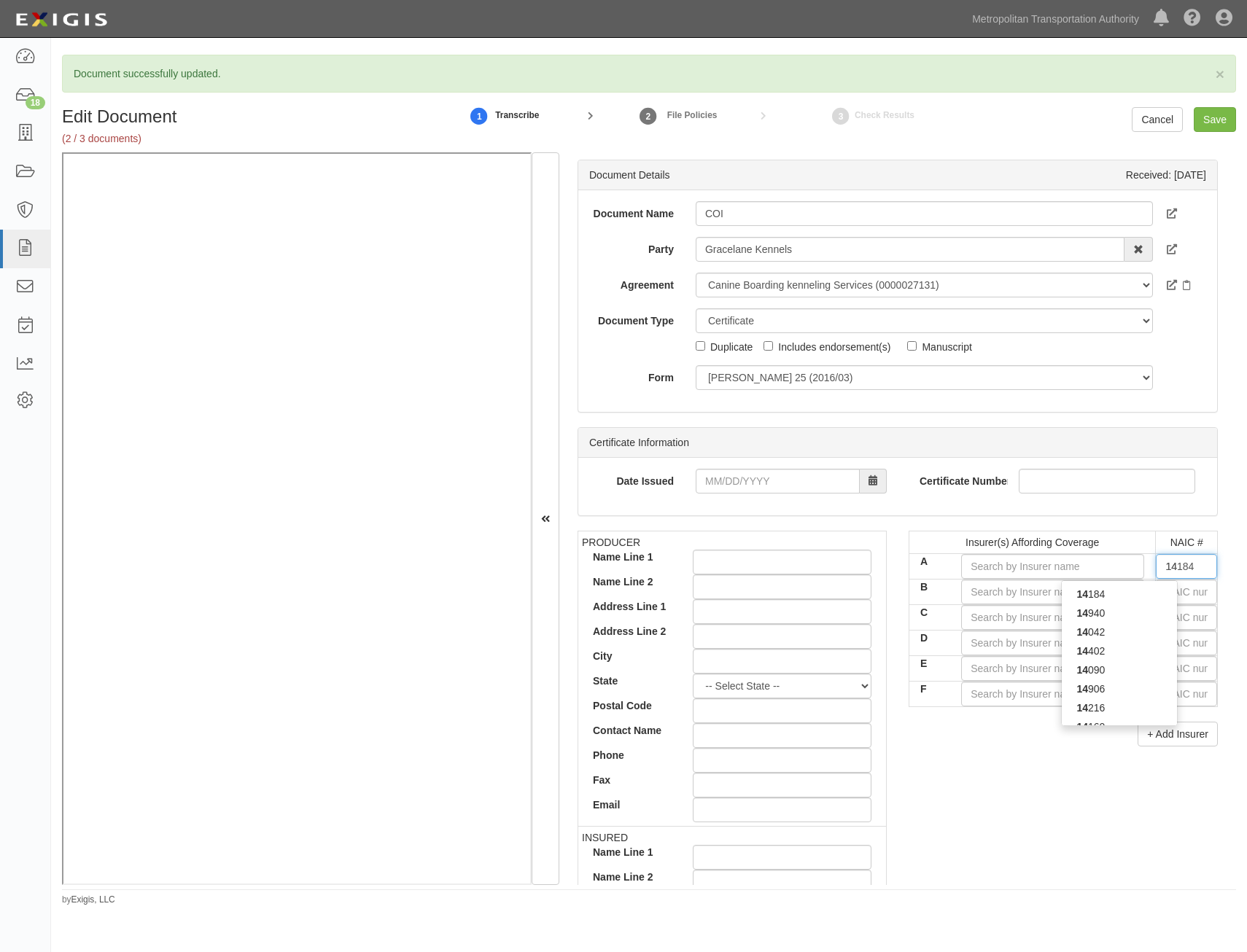
type input "14702"
type input "1470"
type input "14702"
click at [1149, 595] on div "14702" at bounding box center [1119, 595] width 115 height 19
type input "EastGUARD Insurance Company (A+ XIII Rating)"
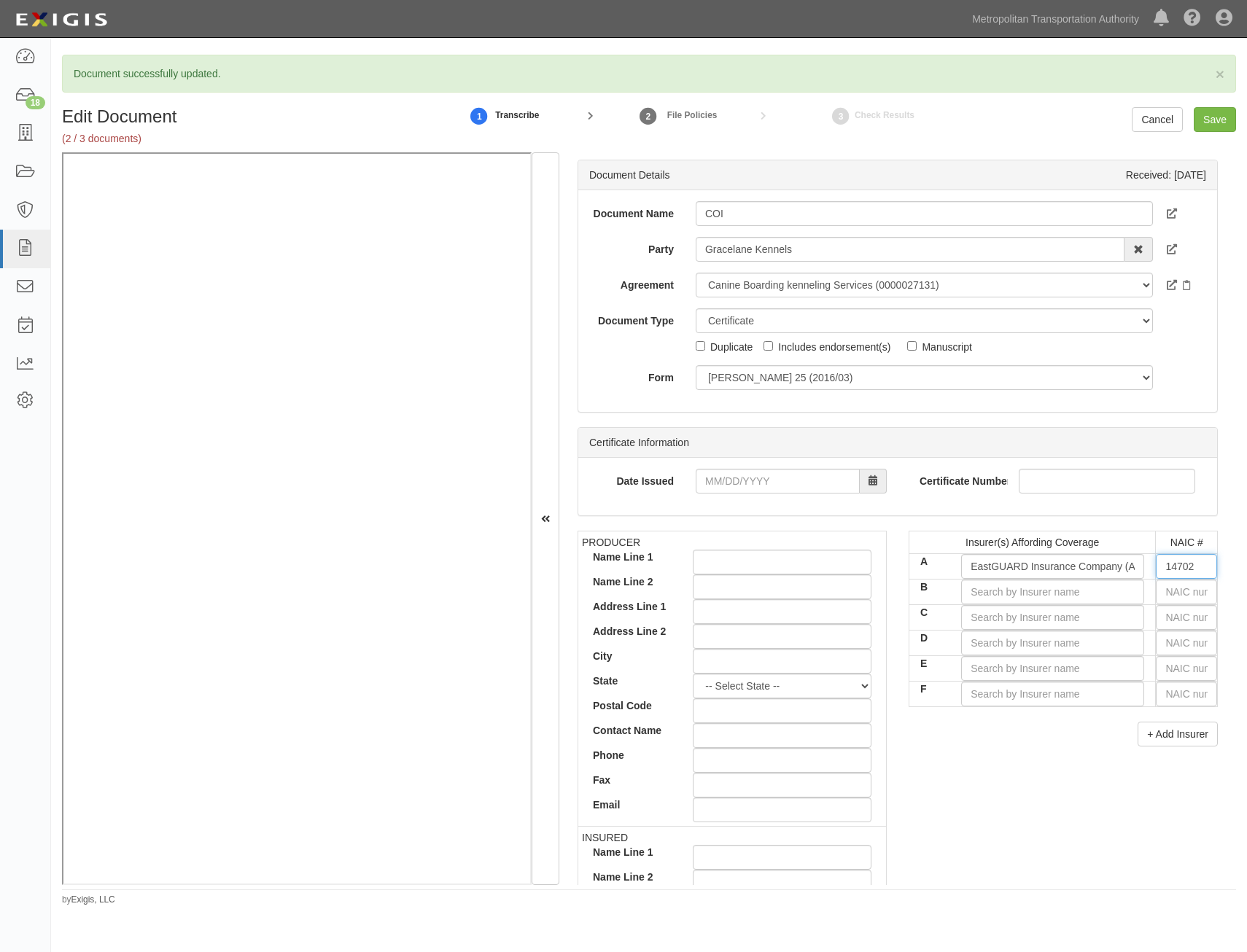
type input "14702"
click at [951, 809] on div "PRODUCER Name Line 1 Name Line 2 Address Line 1 Address Line 2 City State -- Se…" at bounding box center [897, 783] width 662 height 507
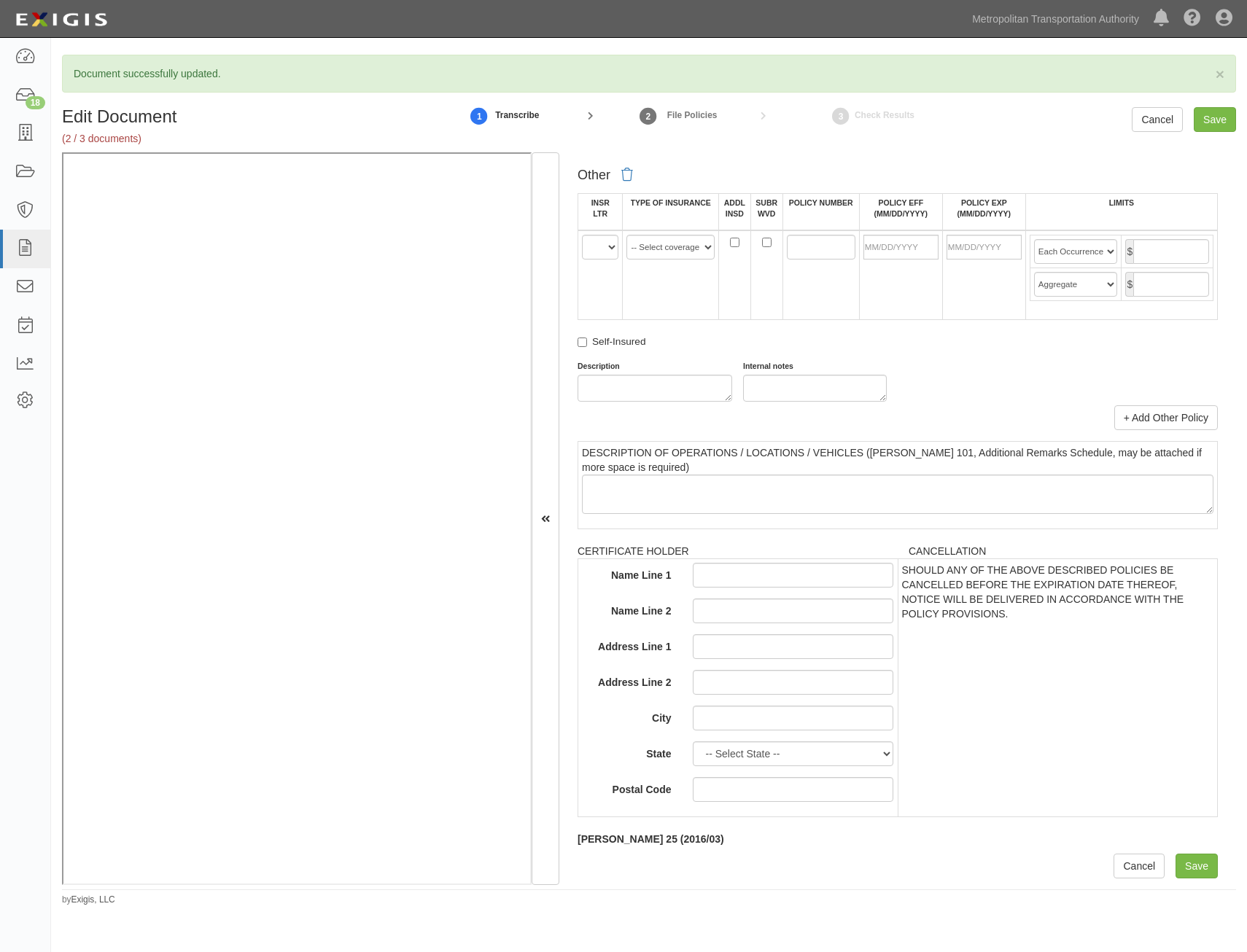
drag, startPoint x: 1023, startPoint y: 549, endPoint x: 970, endPoint y: 774, distance: 231.2
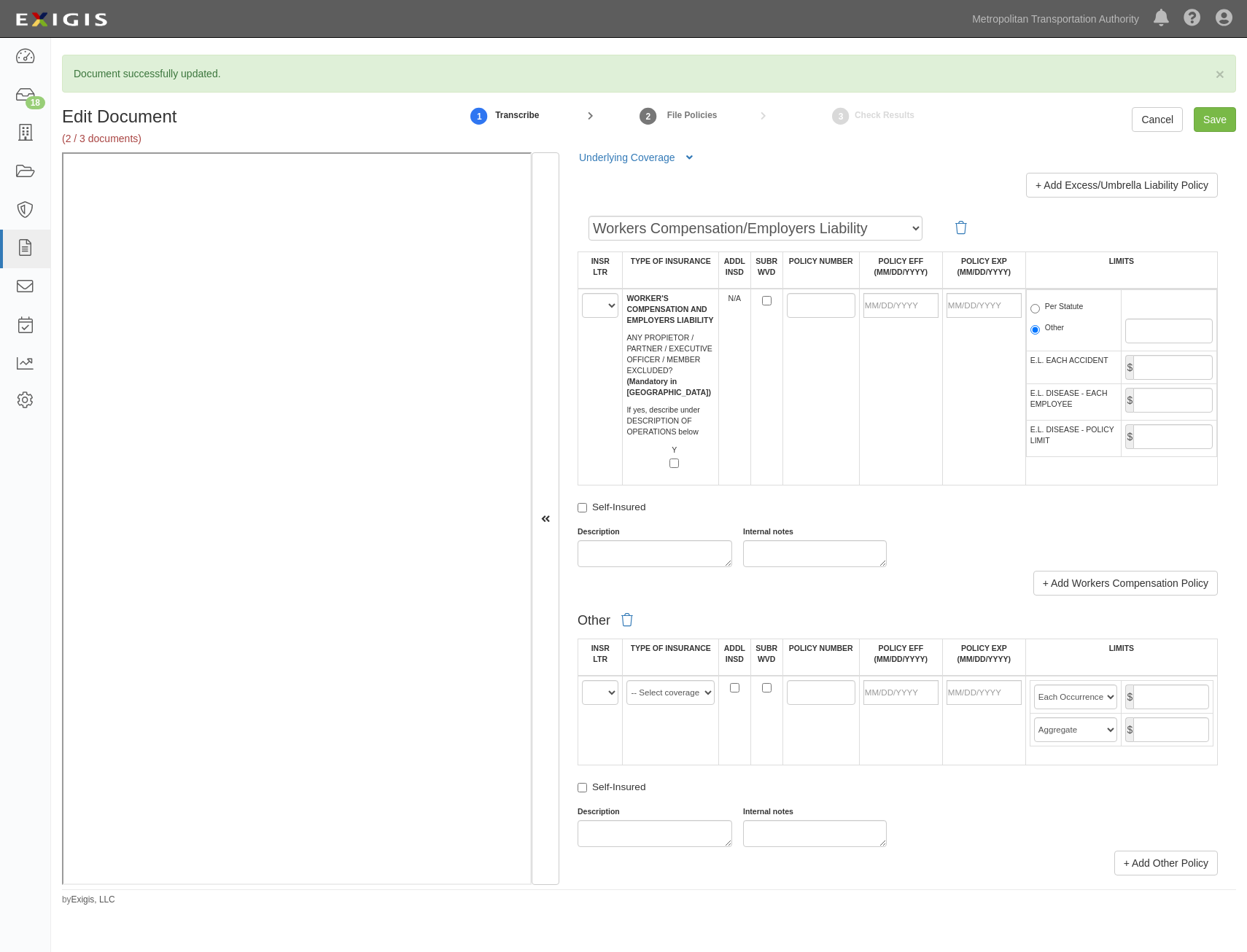
scroll to position [1969, 0]
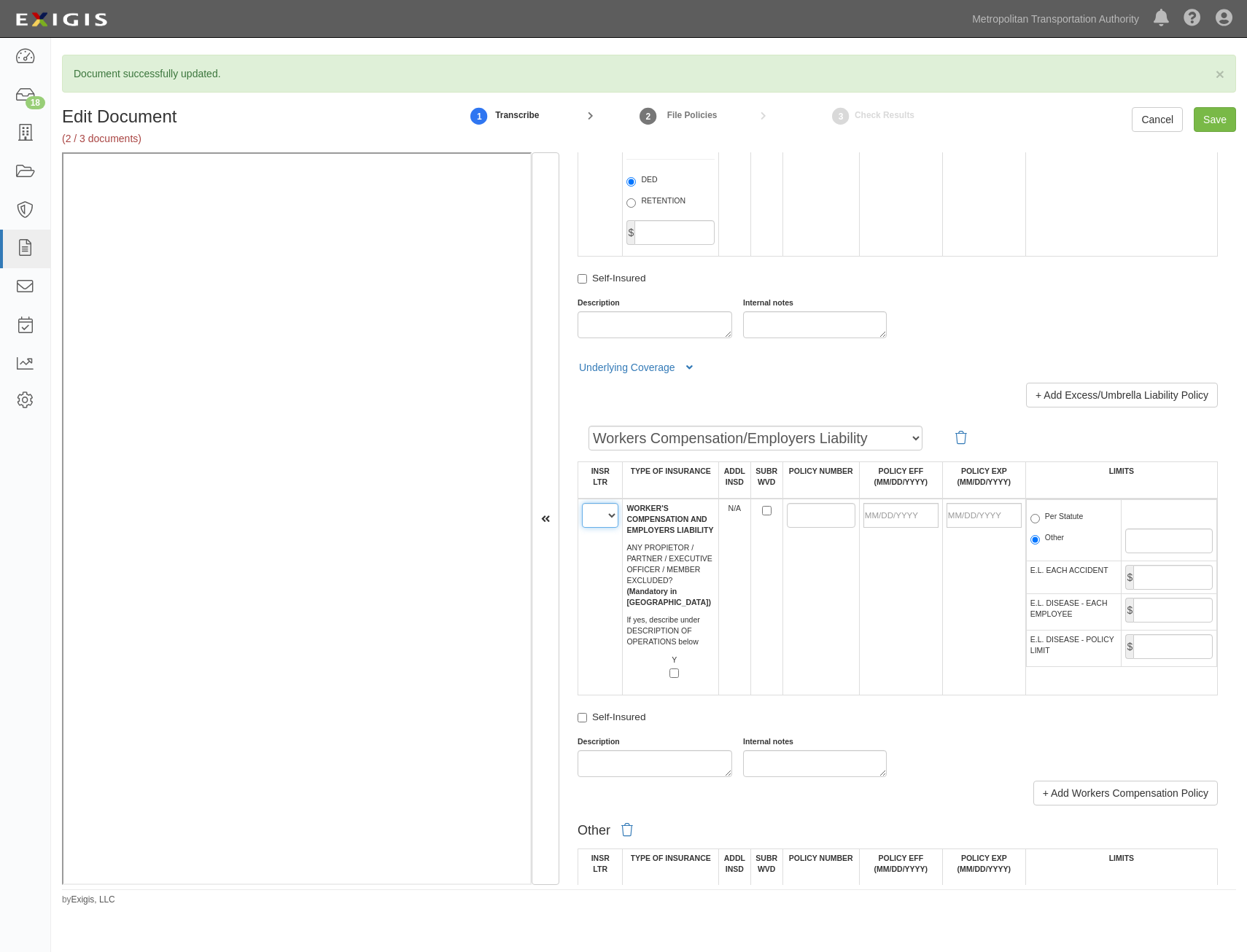
click at [601, 518] on select "A B C D E F" at bounding box center [601, 516] width 37 height 25
select select "A"
click at [582, 503] on select "A B C D E F" at bounding box center [601, 516] width 37 height 25
click at [805, 516] on input "POLICY NUMBER" at bounding box center [821, 516] width 68 height 25
paste input "RDWC614305"
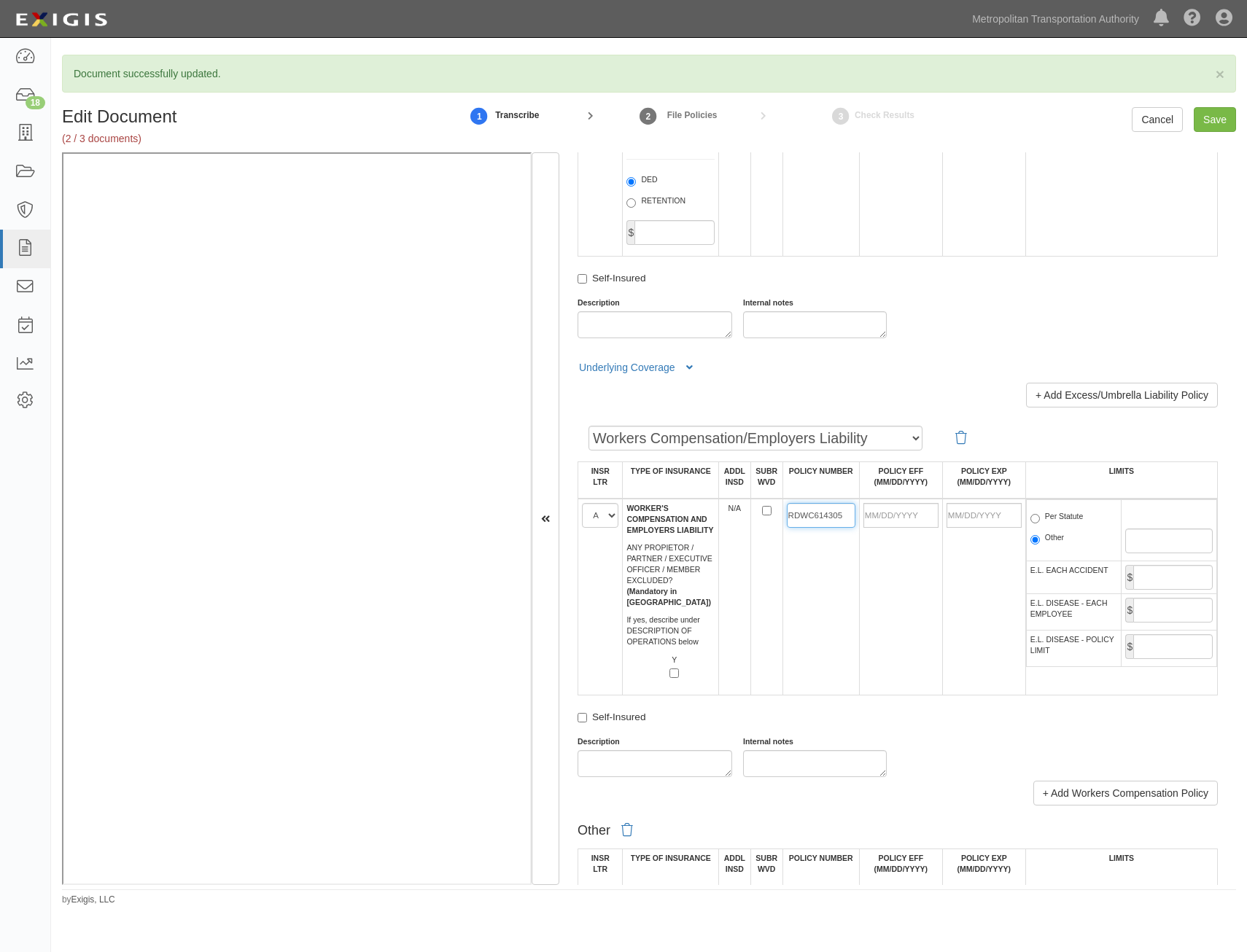
type input "RDWC614305"
click at [891, 502] on td at bounding box center [900, 597] width 83 height 197
click at [892, 530] on td at bounding box center [900, 597] width 83 height 197
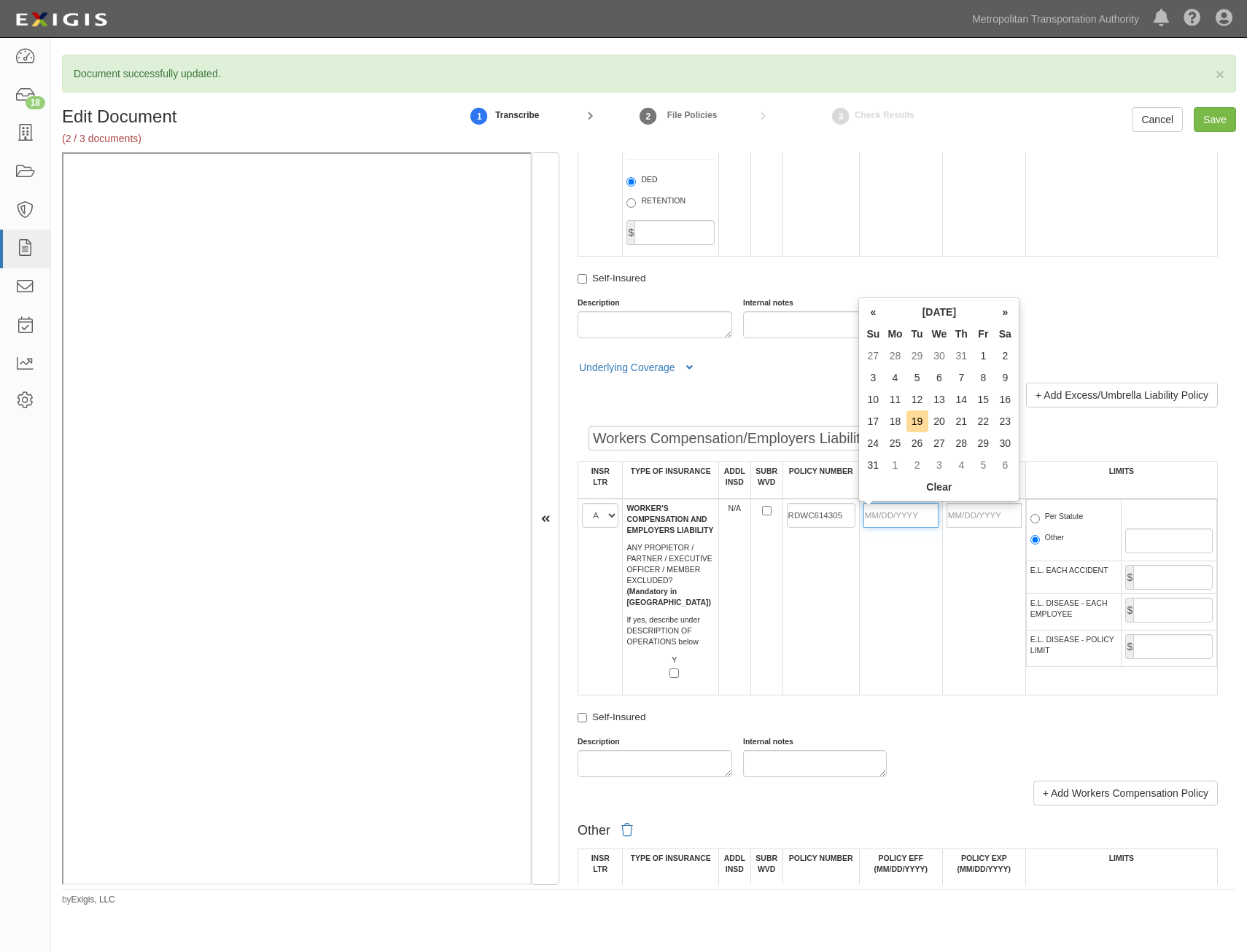
click at [898, 519] on input "POLICY EFF (MM/DD/YYYY)" at bounding box center [901, 516] width 76 height 25
type input "03/11/2025"
type input "03/11/2026"
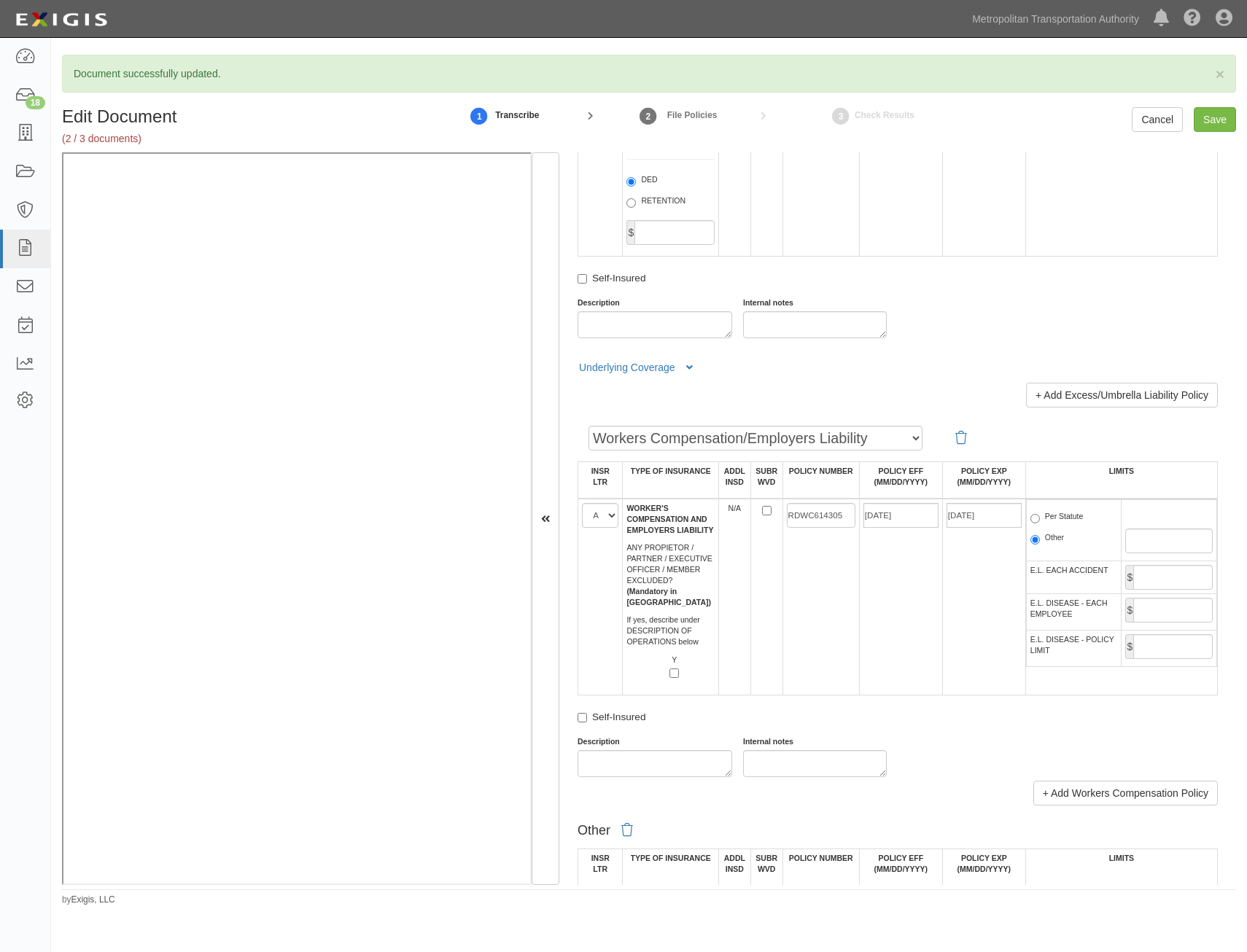
click at [784, 570] on td "RDWC614305" at bounding box center [820, 597] width 76 height 197
click at [1061, 520] on label "Per Statute" at bounding box center [1056, 518] width 54 height 15
click at [1040, 520] on input "Per Statute" at bounding box center [1034, 518] width 10 height 10
radio input "true"
drag, startPoint x: 1161, startPoint y: 573, endPoint x: 1157, endPoint y: 585, distance: 12.6
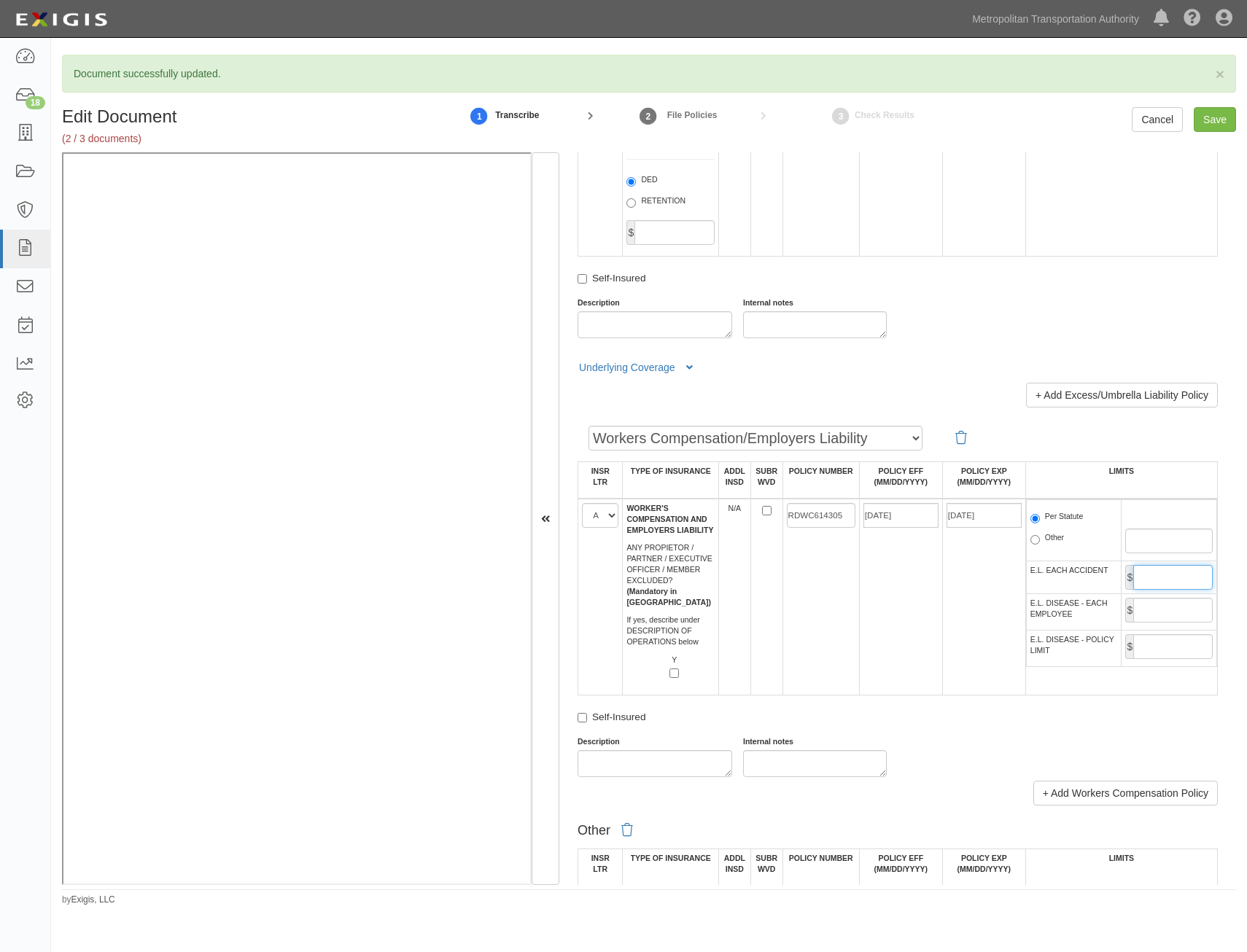
click at [1161, 573] on input "E.L. EACH ACCIDENT" at bounding box center [1172, 577] width 79 height 25
type input "1,000,000"
click at [1144, 621] on input "E.L. DISEASE - EACH EMPLOYEE" at bounding box center [1172, 610] width 79 height 25
type input "1,000,000"
click at [1151, 643] on input "E.L. DISEASE - POLICY LIMIT" at bounding box center [1172, 646] width 79 height 25
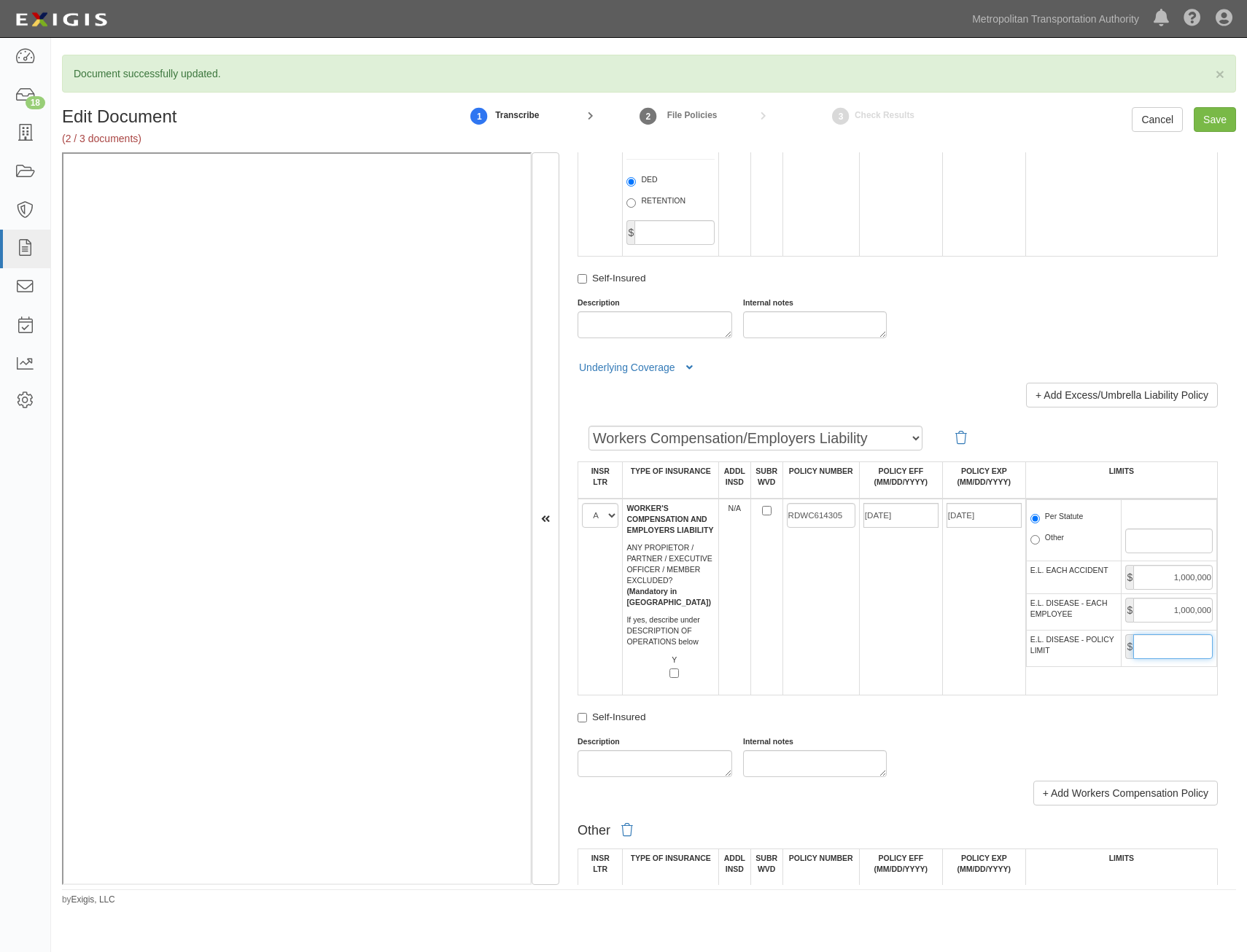
type input "1,000,000"
drag, startPoint x: 926, startPoint y: 638, endPoint x: 1132, endPoint y: 376, distance: 333.3
click at [926, 633] on td "03/11/2025" at bounding box center [900, 597] width 83 height 197
click at [1204, 114] on input "Save" at bounding box center [1215, 119] width 42 height 25
type input "1000000"
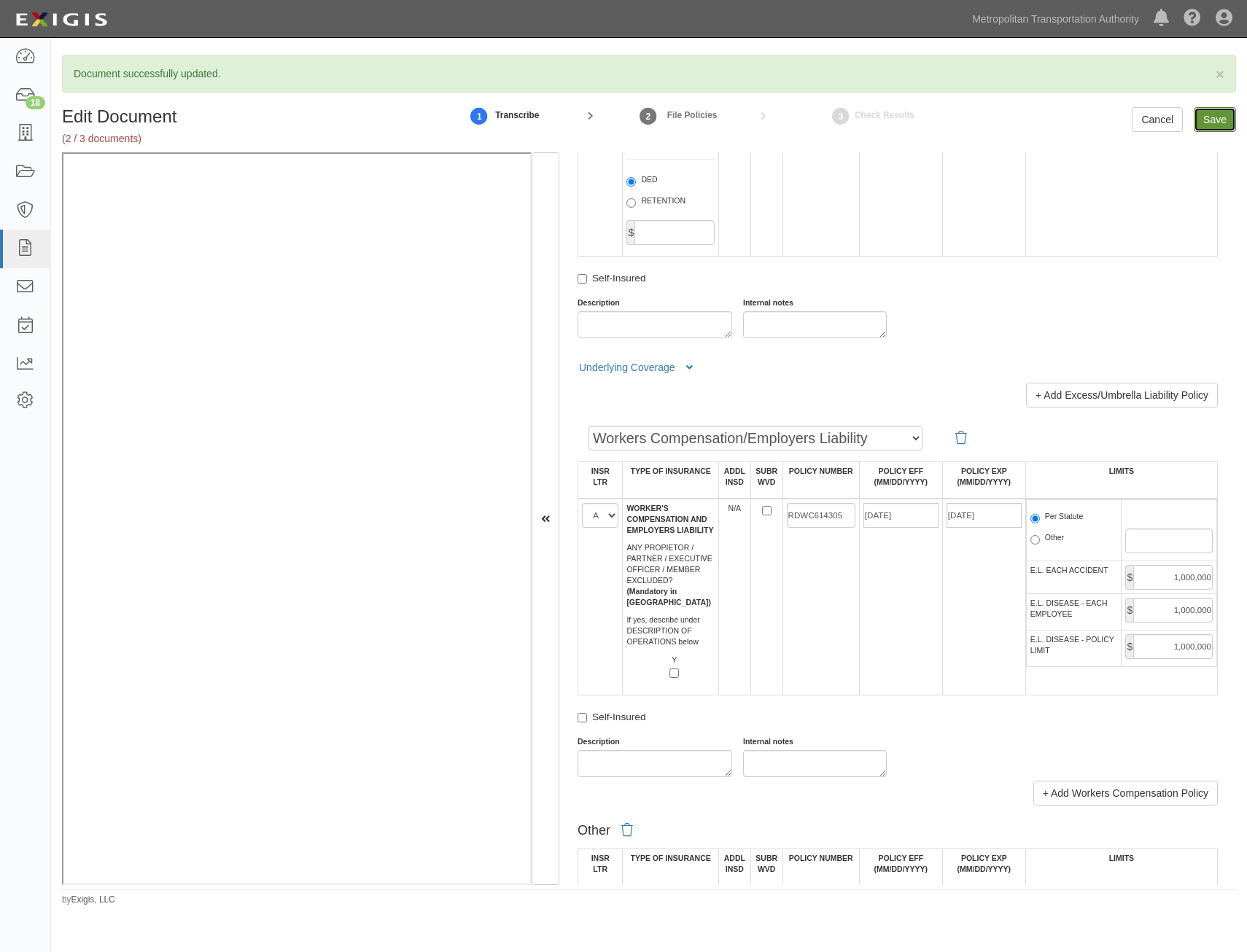
type input "1000000"
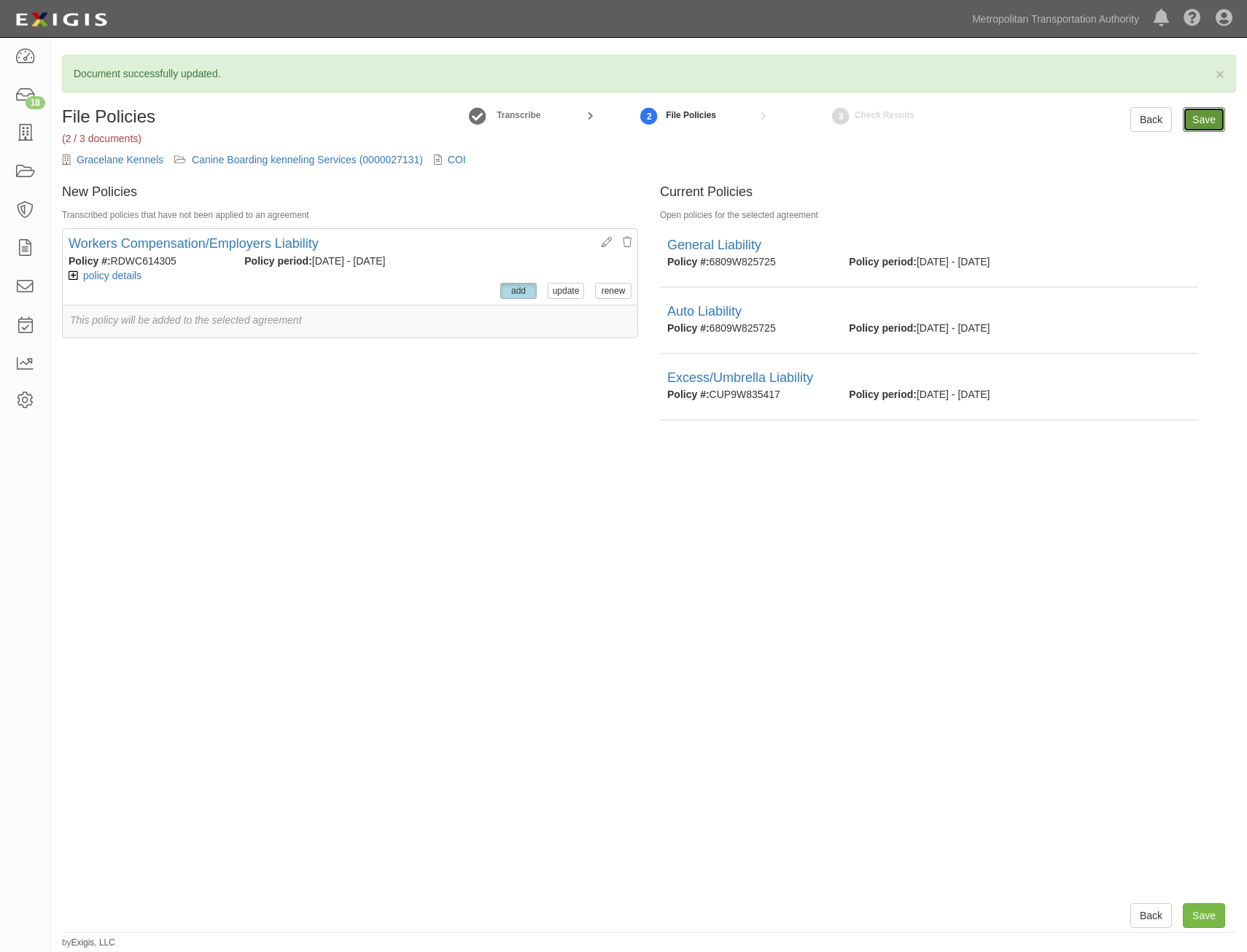
click at [1200, 119] on input "Save" at bounding box center [1204, 119] width 42 height 25
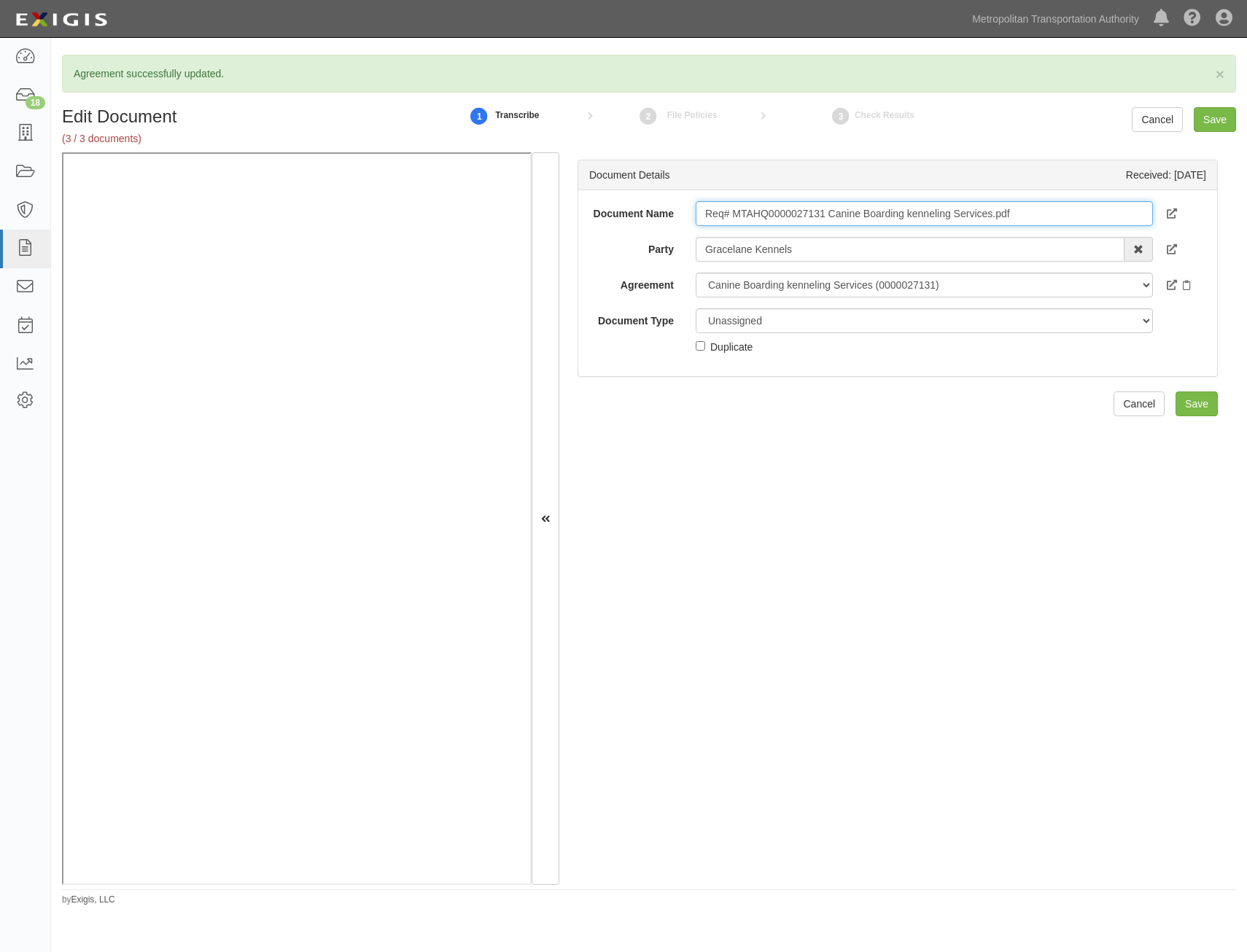
click at [909, 226] on input "Req# MTAHQ0000027131 Canine Boarding kenneling Services.pdf" at bounding box center [924, 213] width 458 height 25
type input "Insurance Requirements"
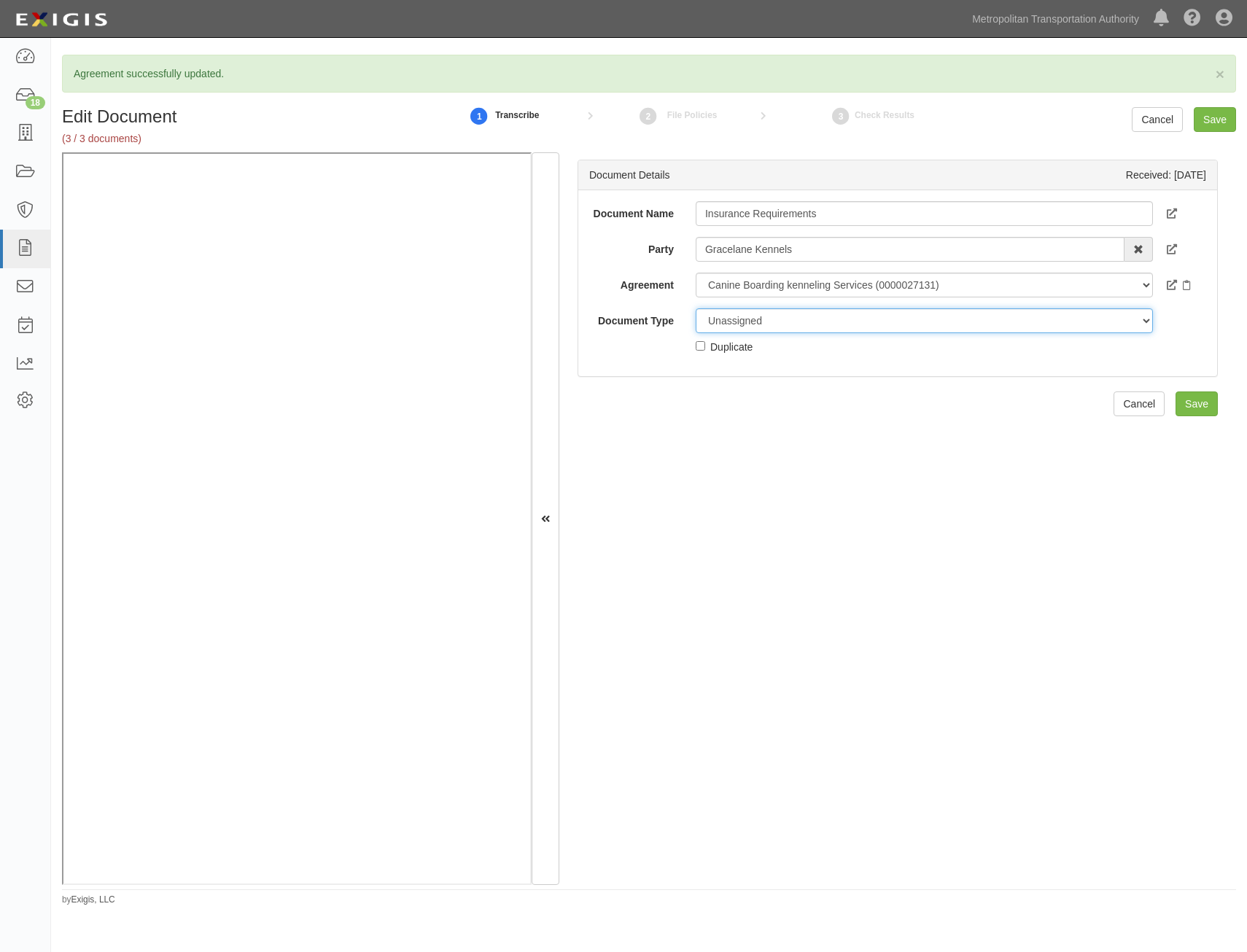
click at [861, 321] on select "Unassigned Binder Cancellation Notice Certificate Contract Endorsement Insuranc…" at bounding box center [924, 321] width 458 height 25
select select "RequirementDetail"
click at [696, 308] on select "Unassigned Binder Cancellation Notice Certificate Contract Endorsement Insuranc…" at bounding box center [924, 321] width 458 height 25
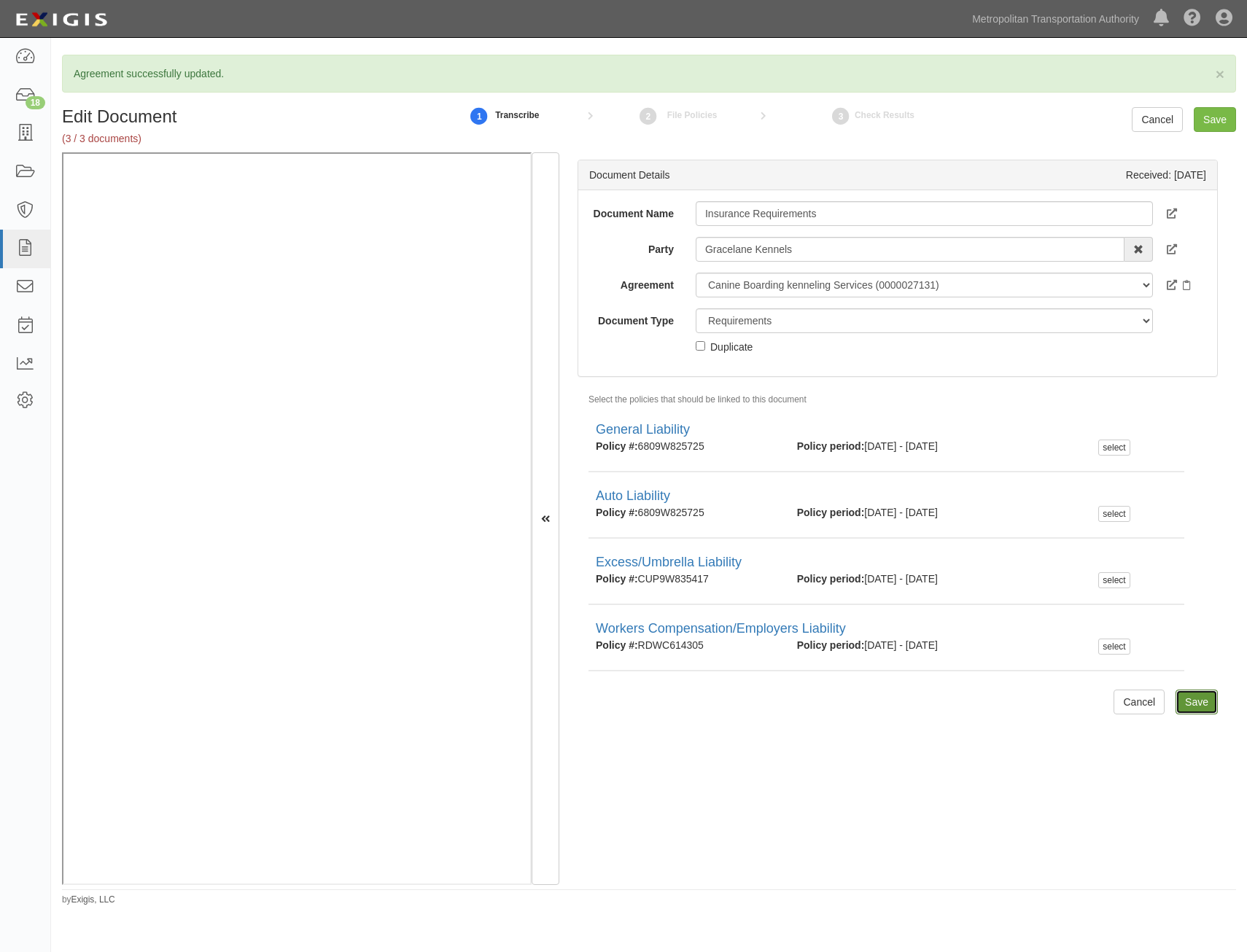
click at [1194, 705] on input "Save" at bounding box center [1196, 702] width 42 height 25
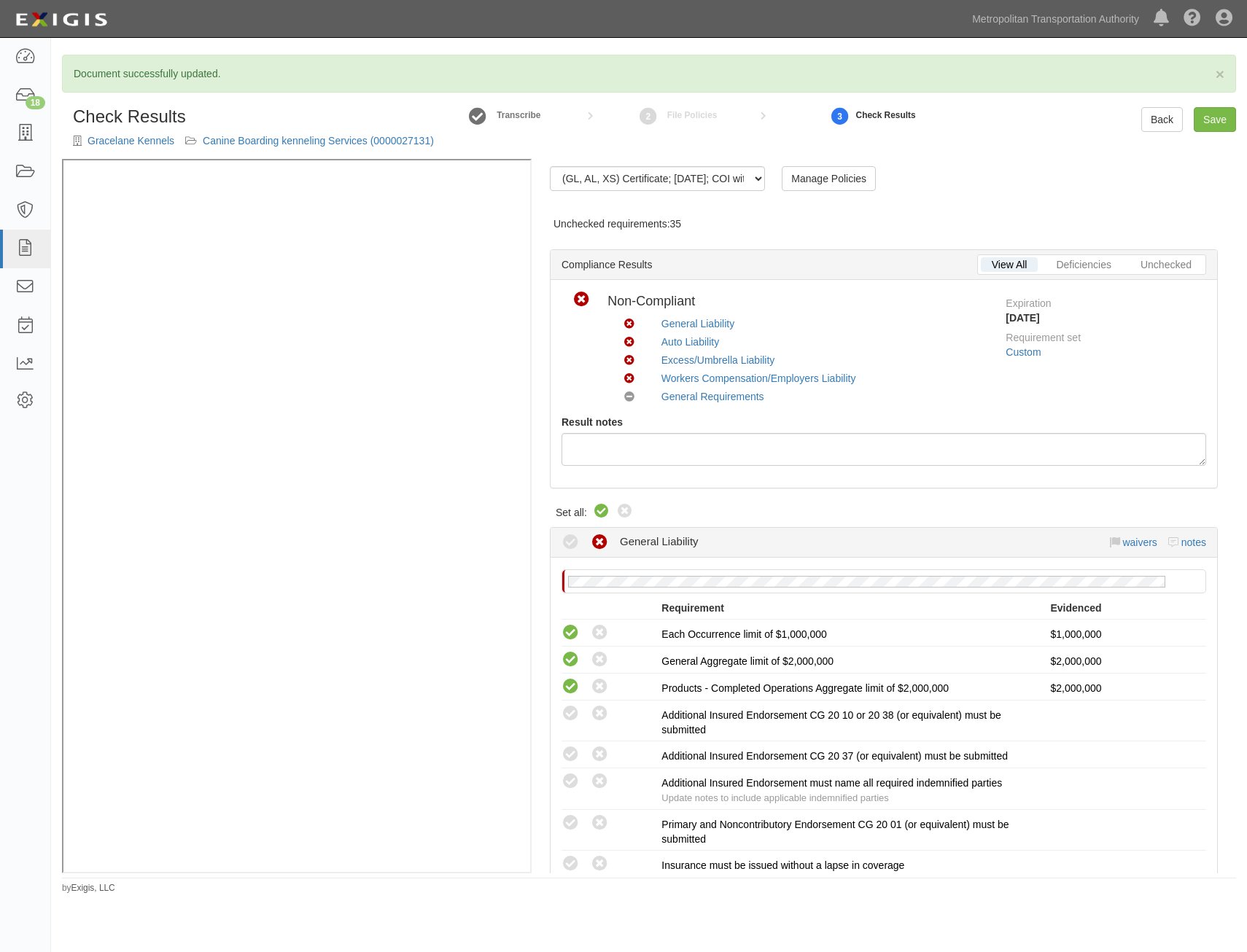
click at [604, 517] on icon at bounding box center [602, 512] width 18 height 18
radio input "true"
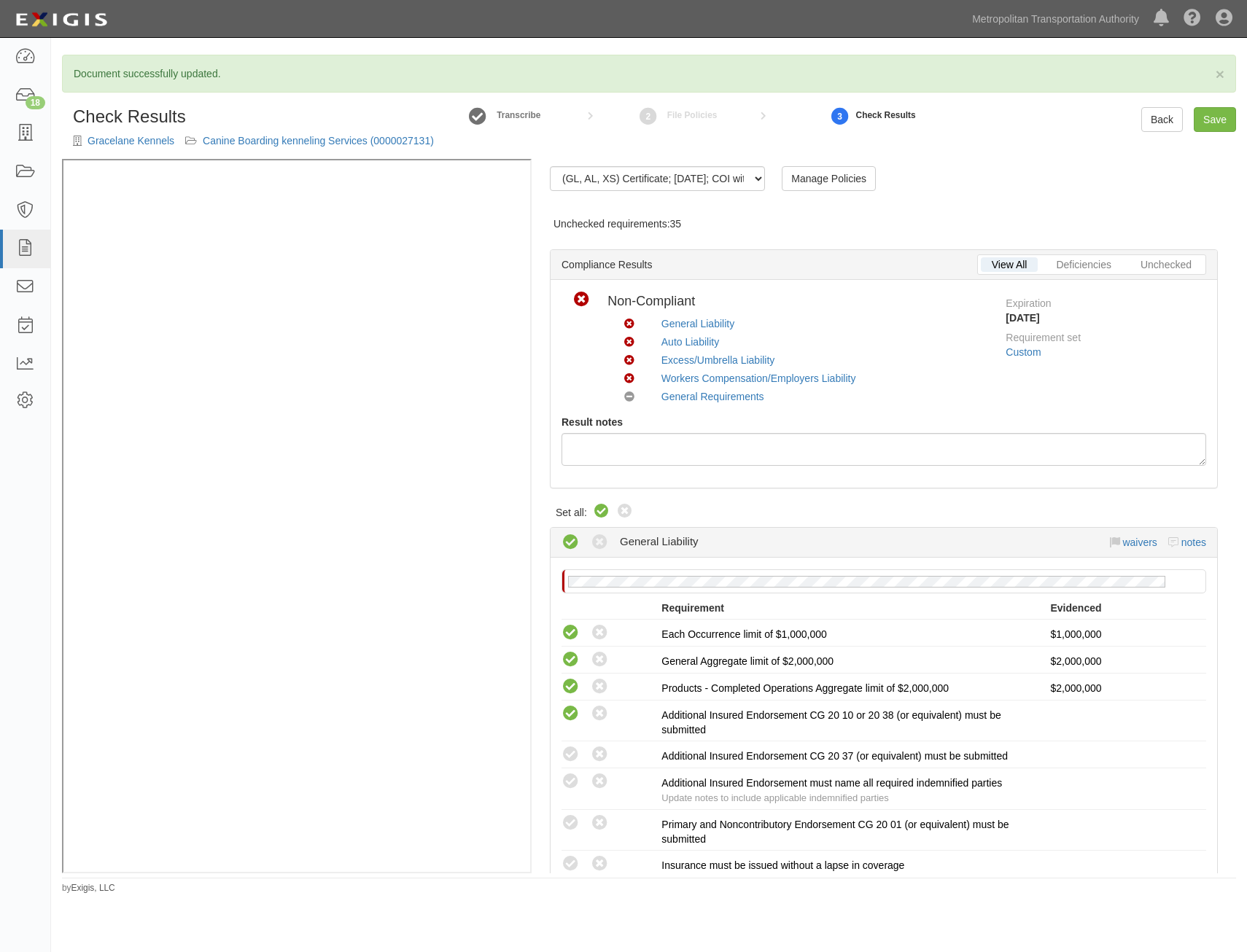
radio input "true"
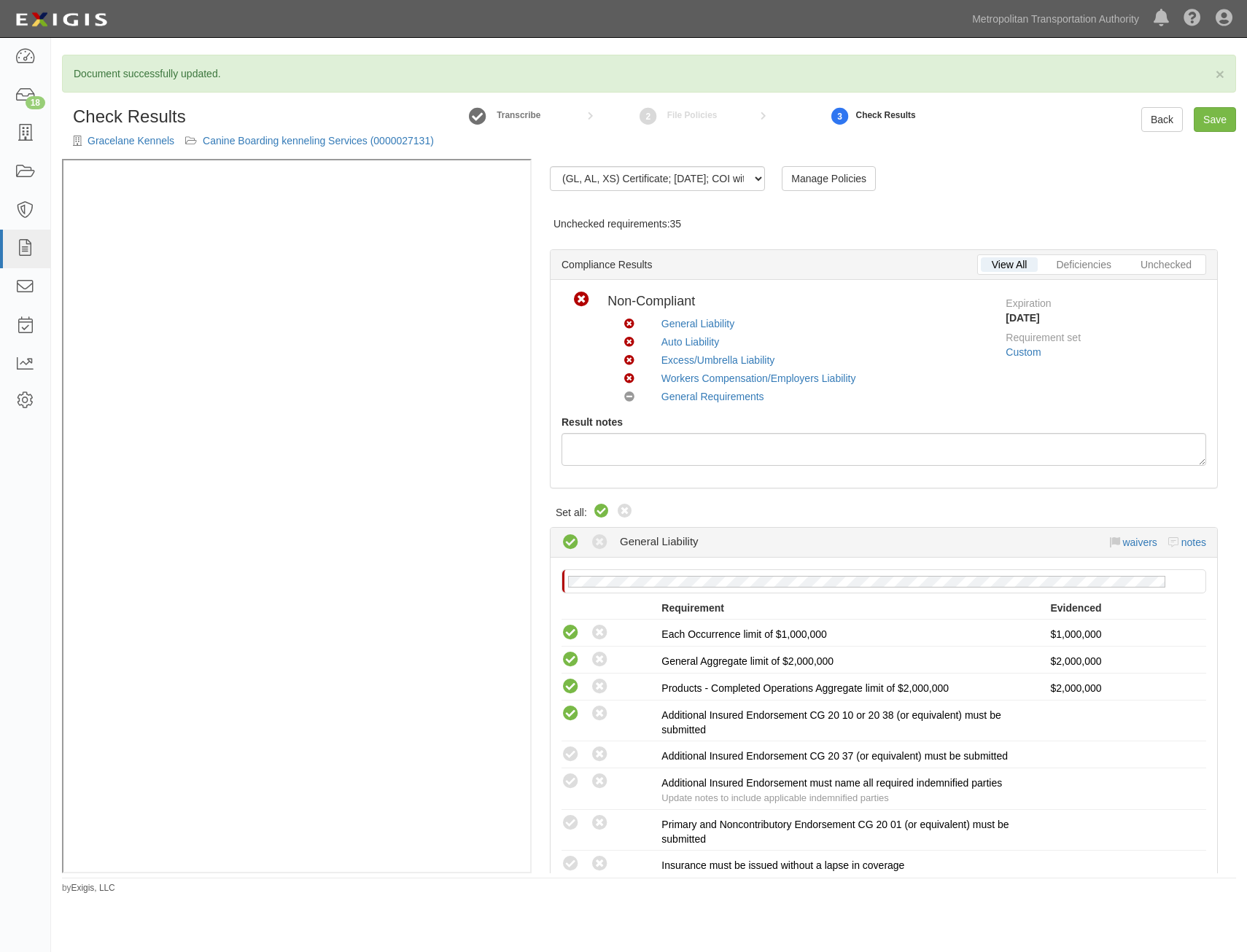
radio input "true"
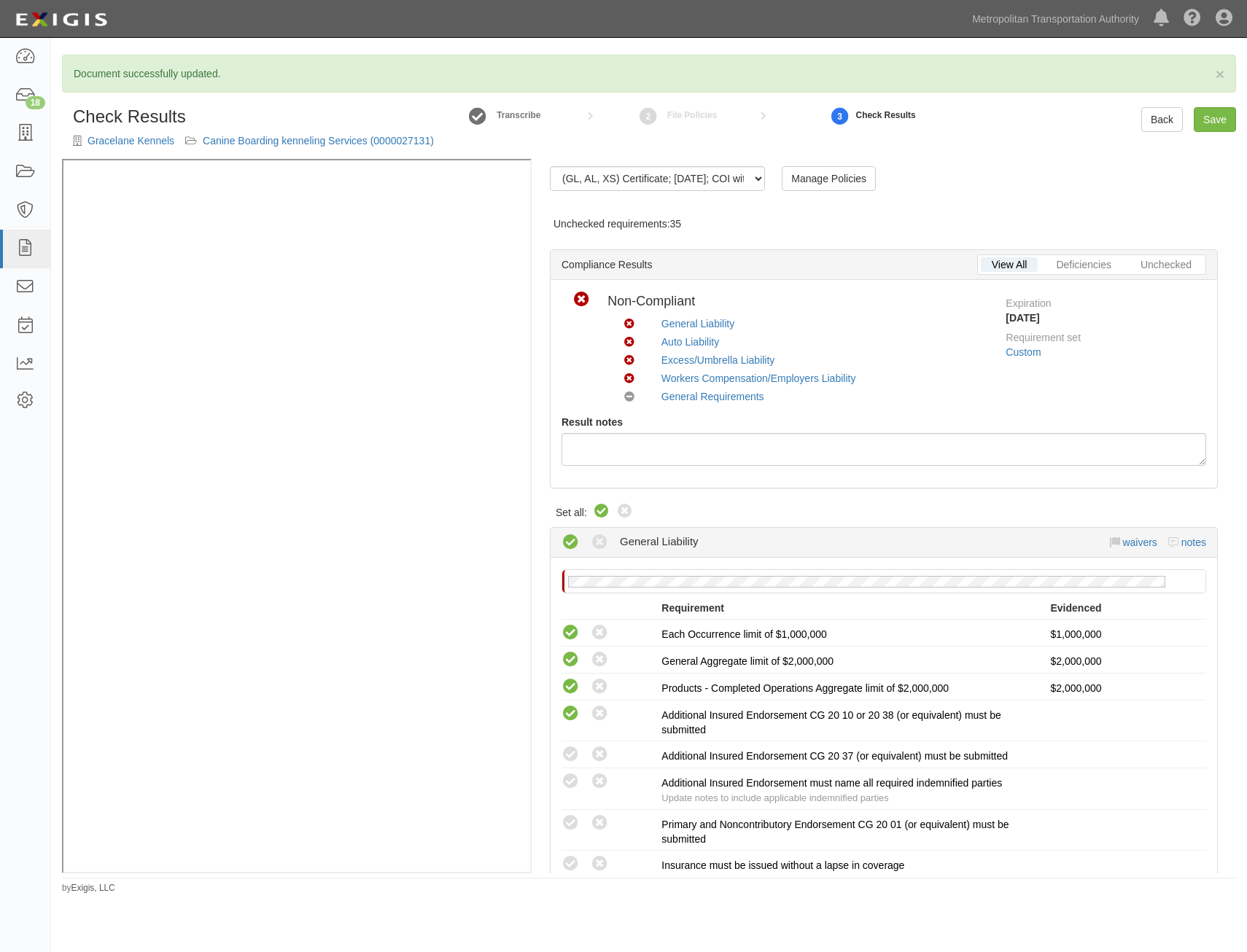
radio input "true"
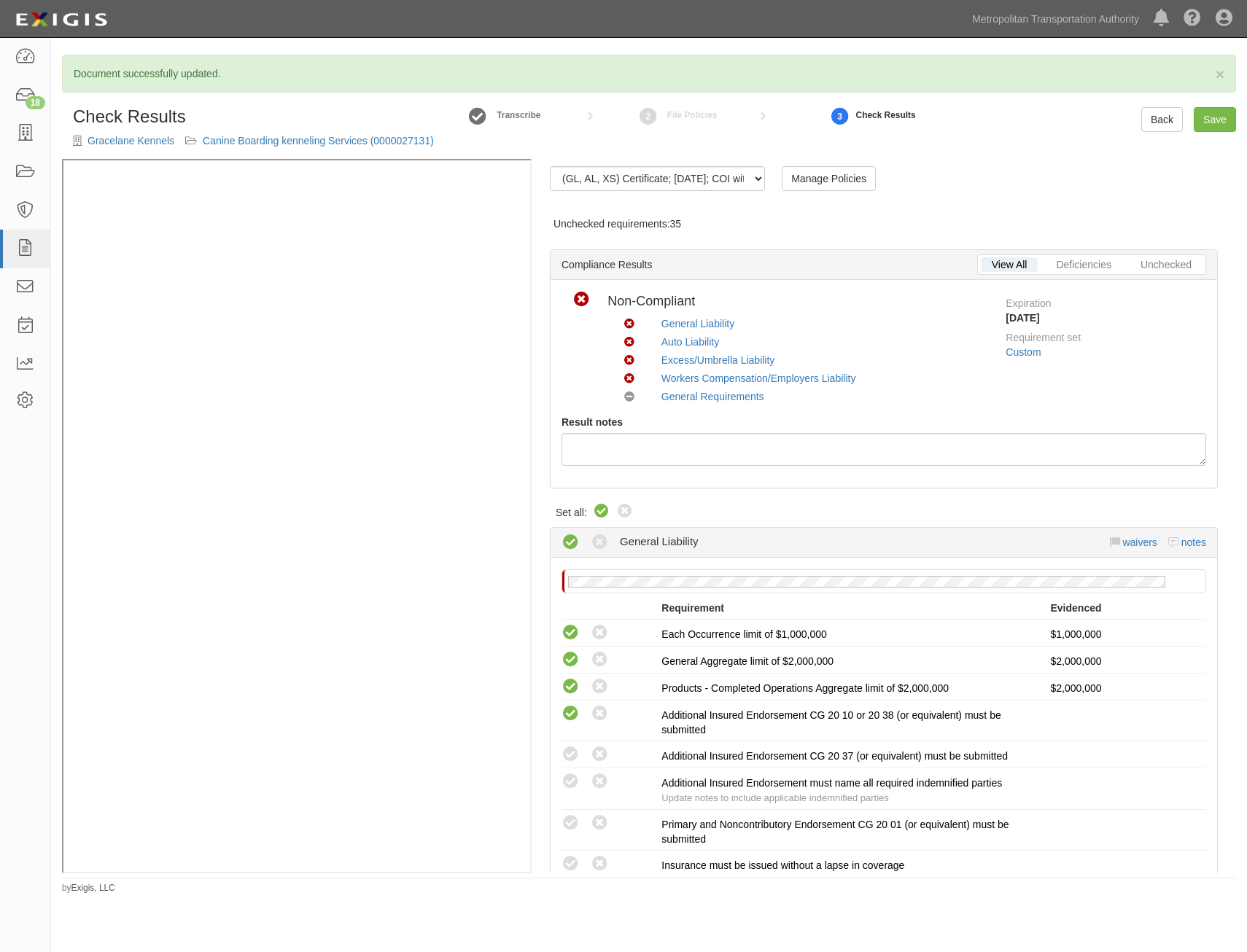
radio input "true"
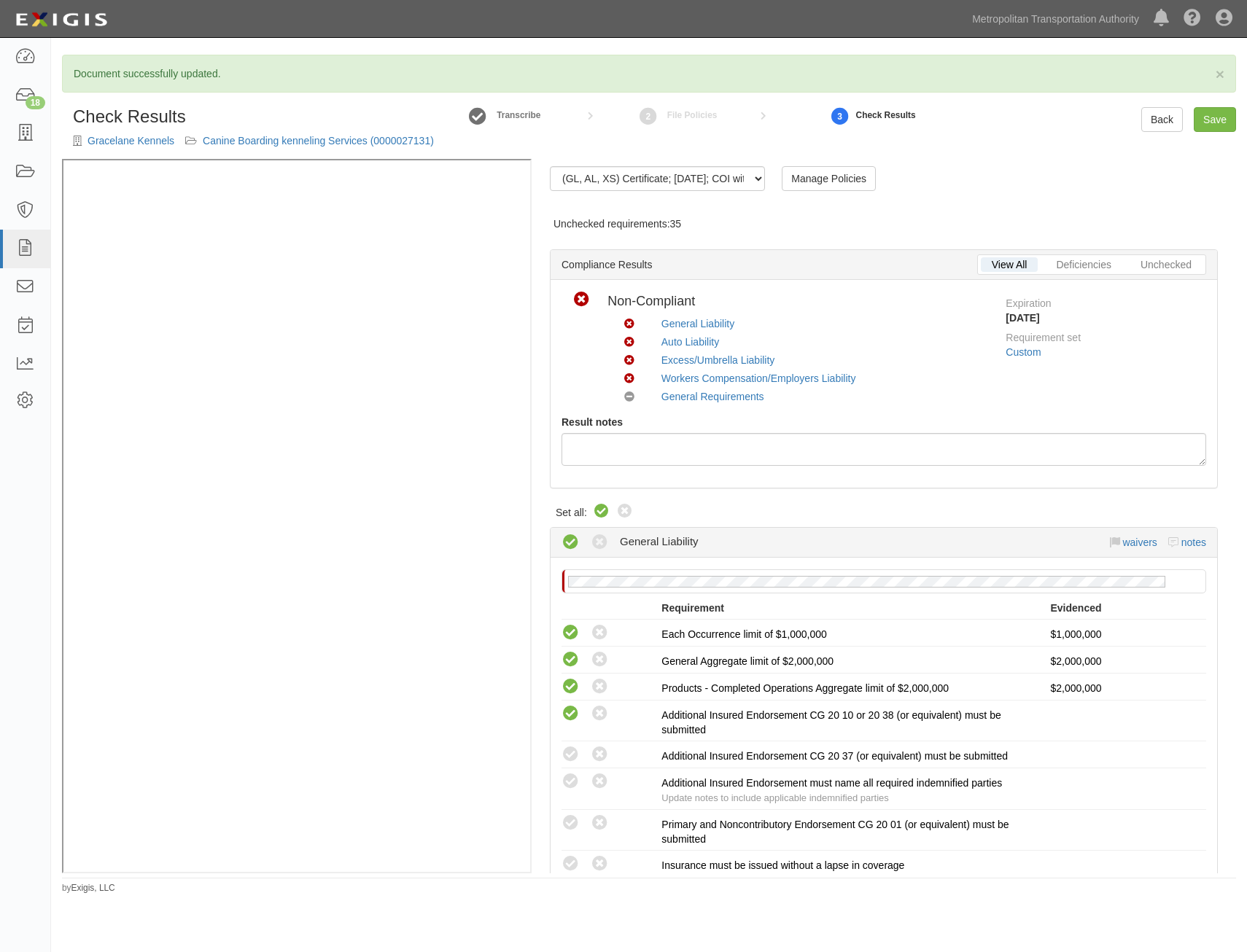
radio input "true"
radio input "false"
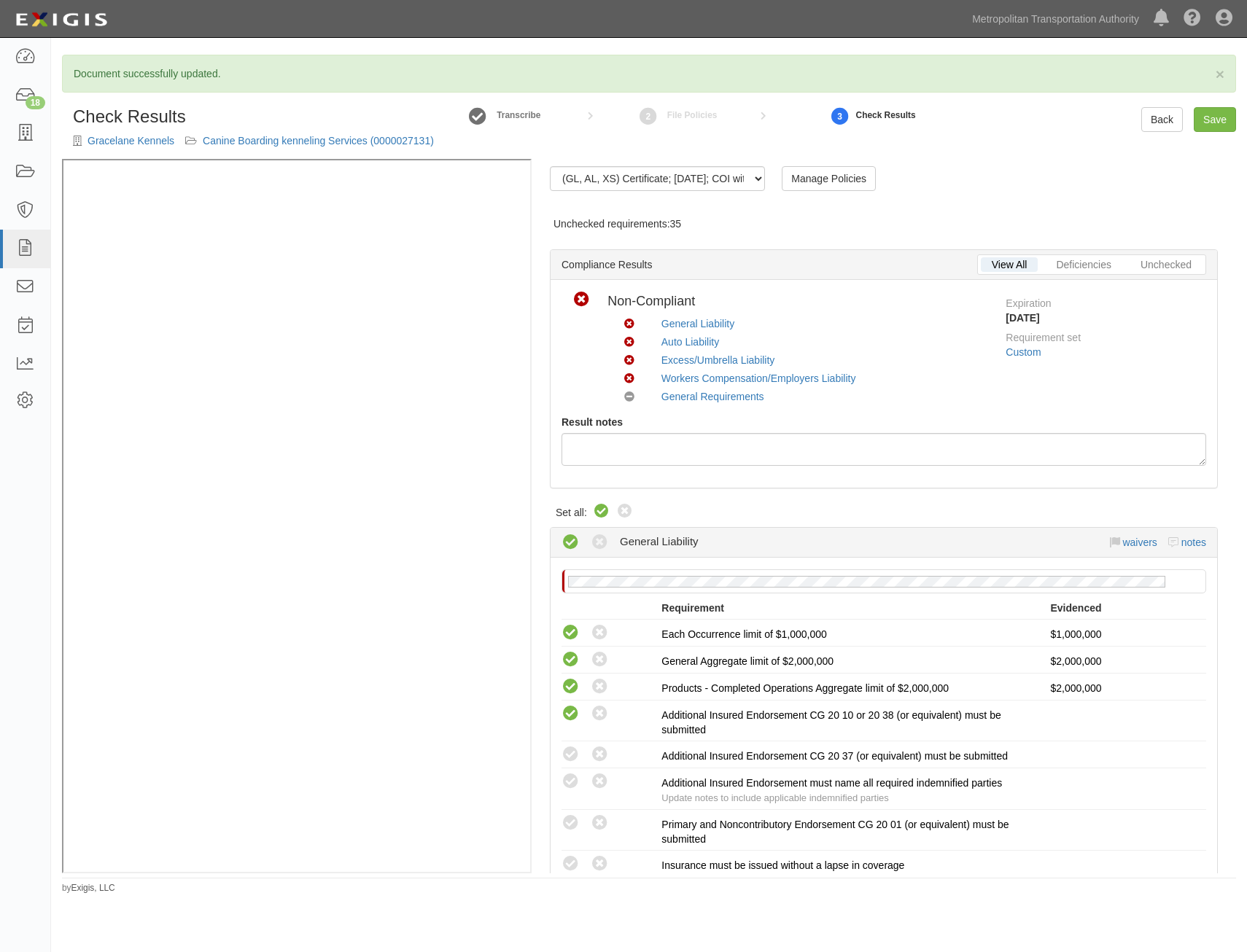
radio input "true"
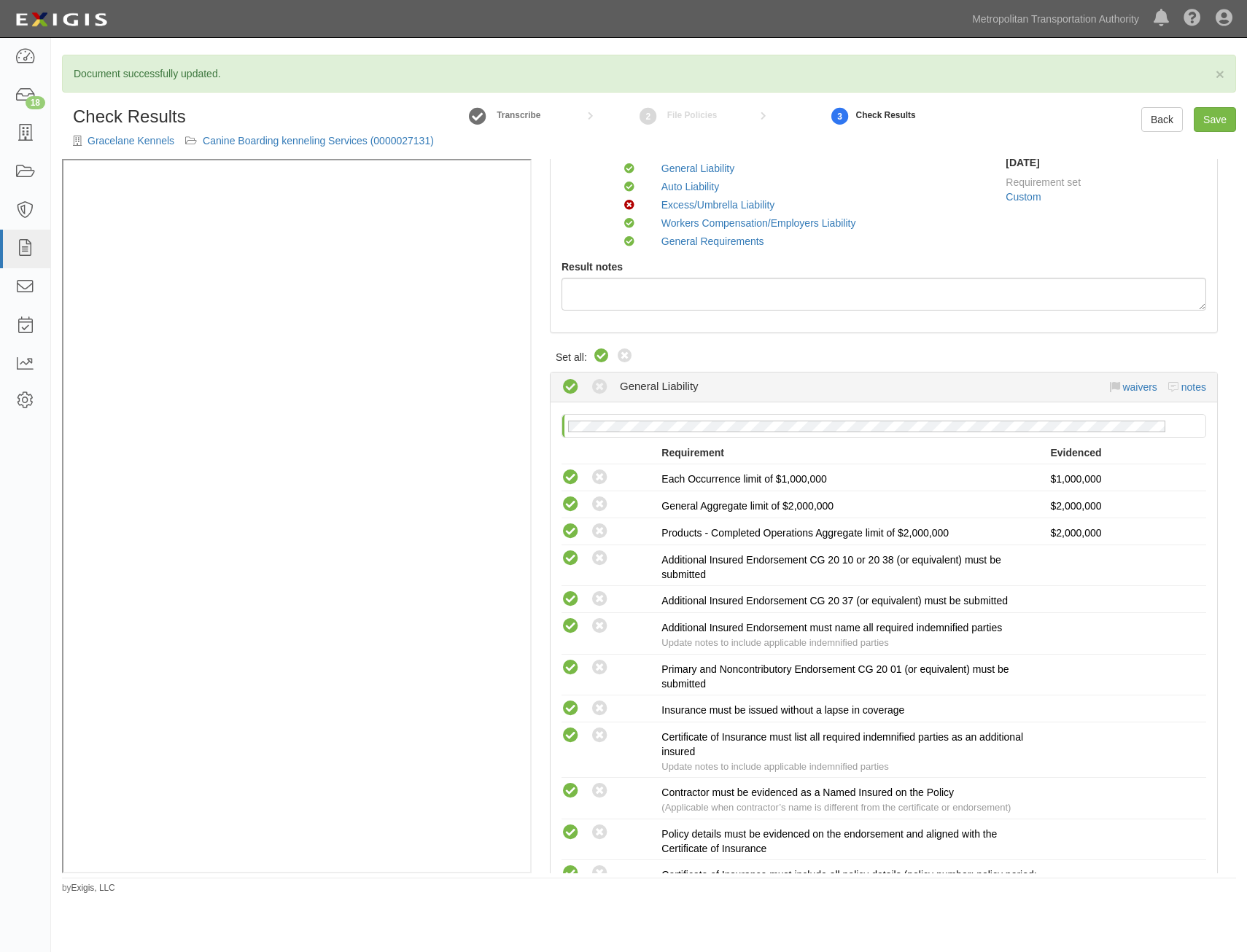
scroll to position [888, 0]
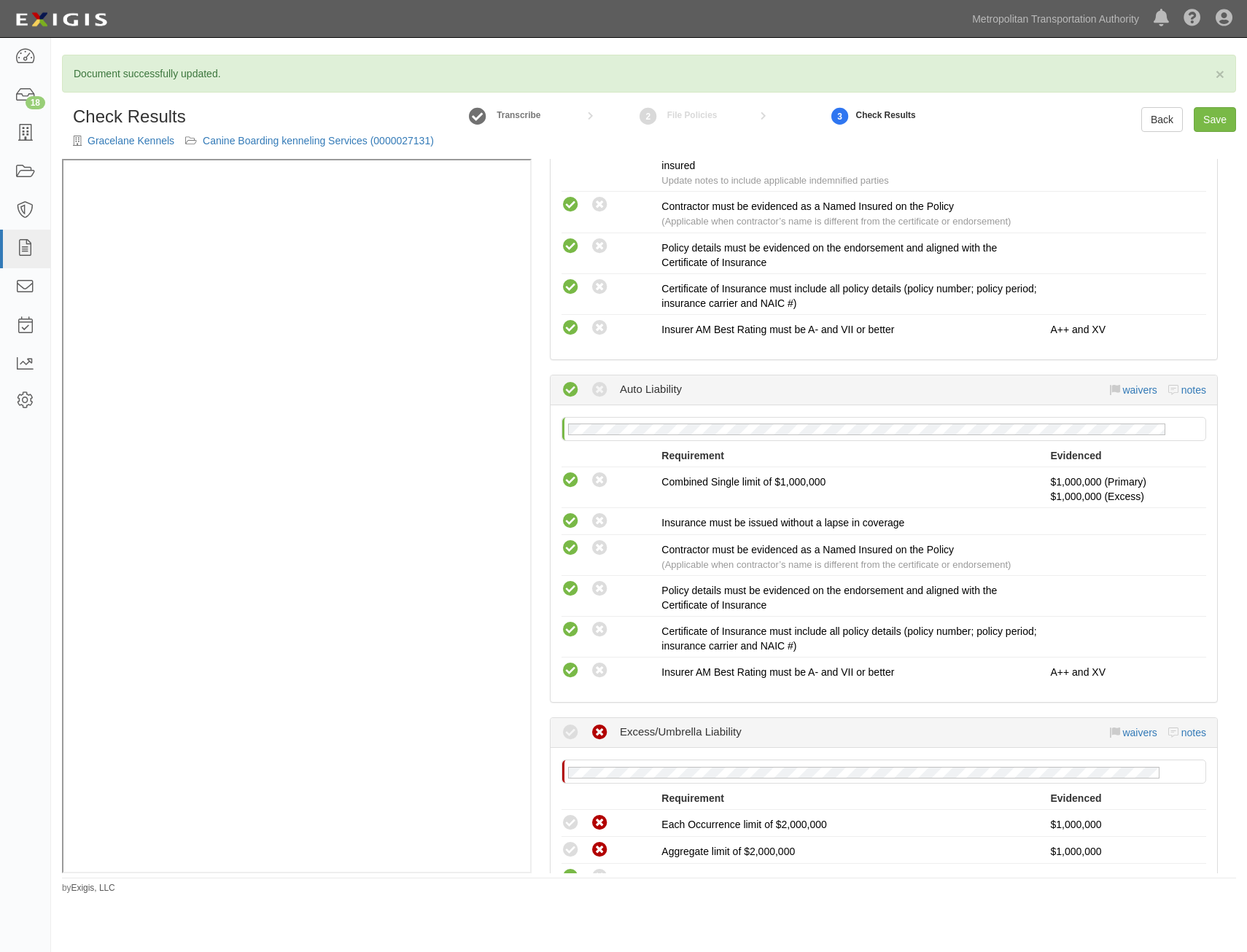
drag, startPoint x: 862, startPoint y: 338, endPoint x: 861, endPoint y: 556, distance: 218.0
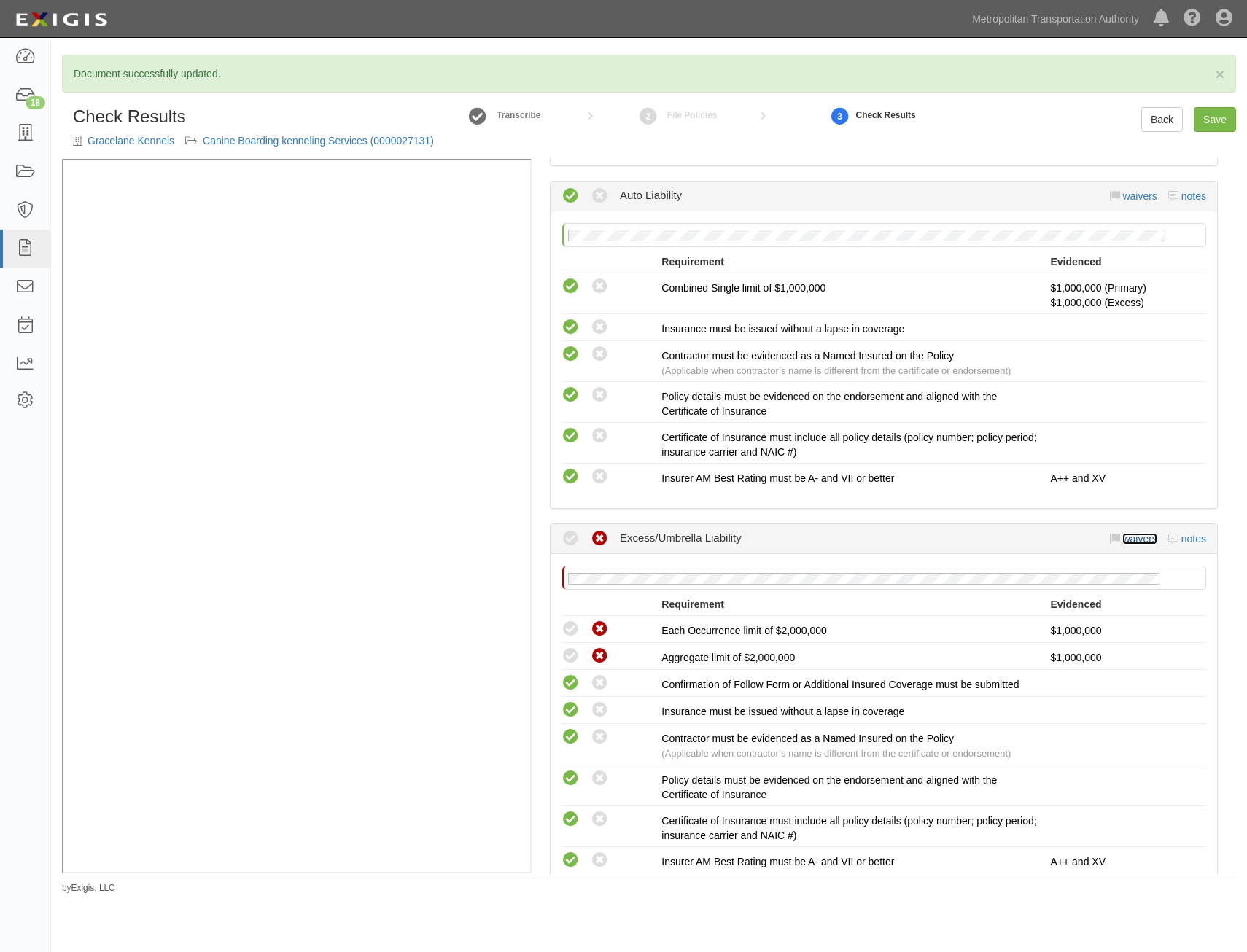
click at [1128, 539] on link "waivers" at bounding box center [1139, 538] width 34 height 11
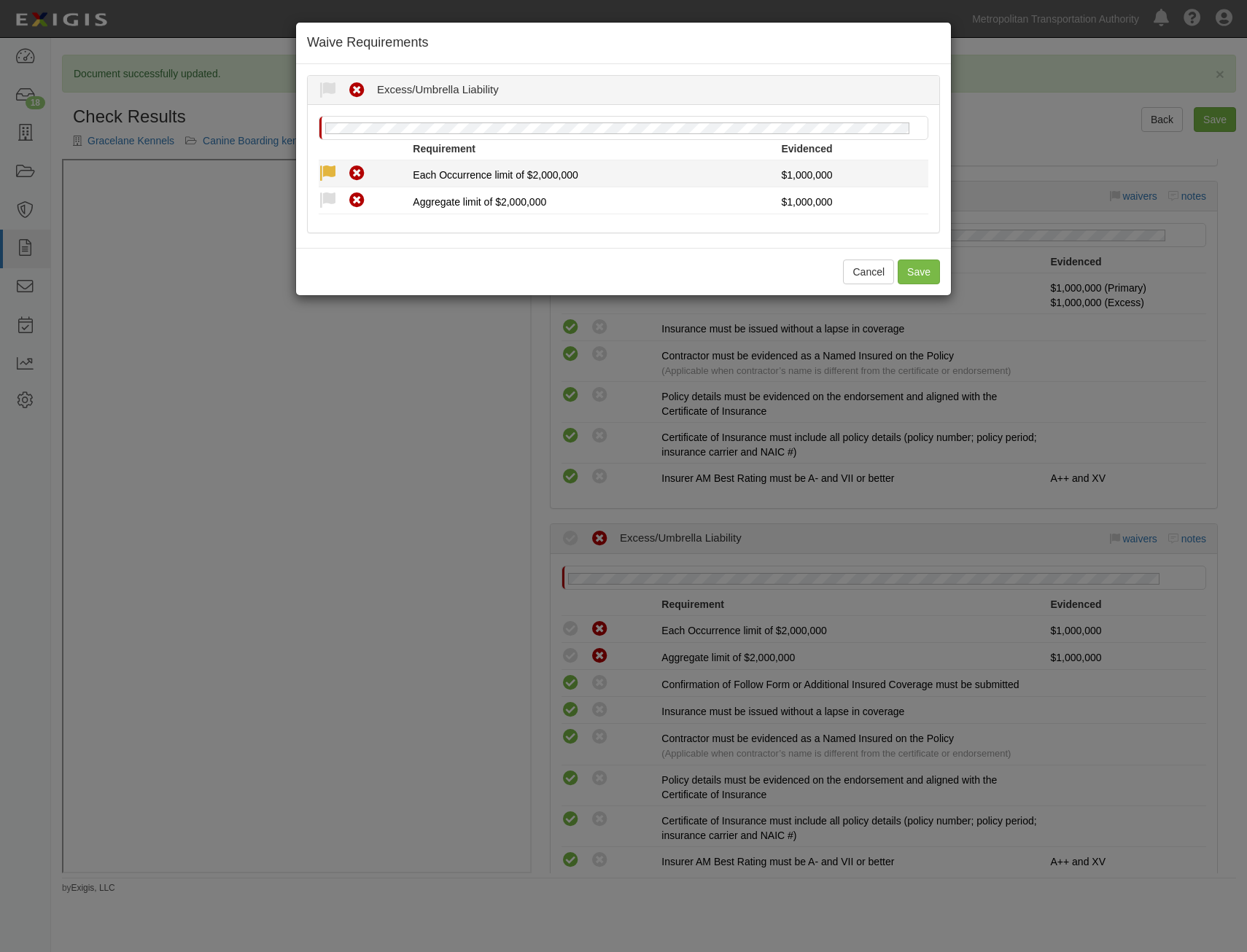
click at [327, 171] on icon at bounding box center [328, 174] width 18 height 18
radio input "true"
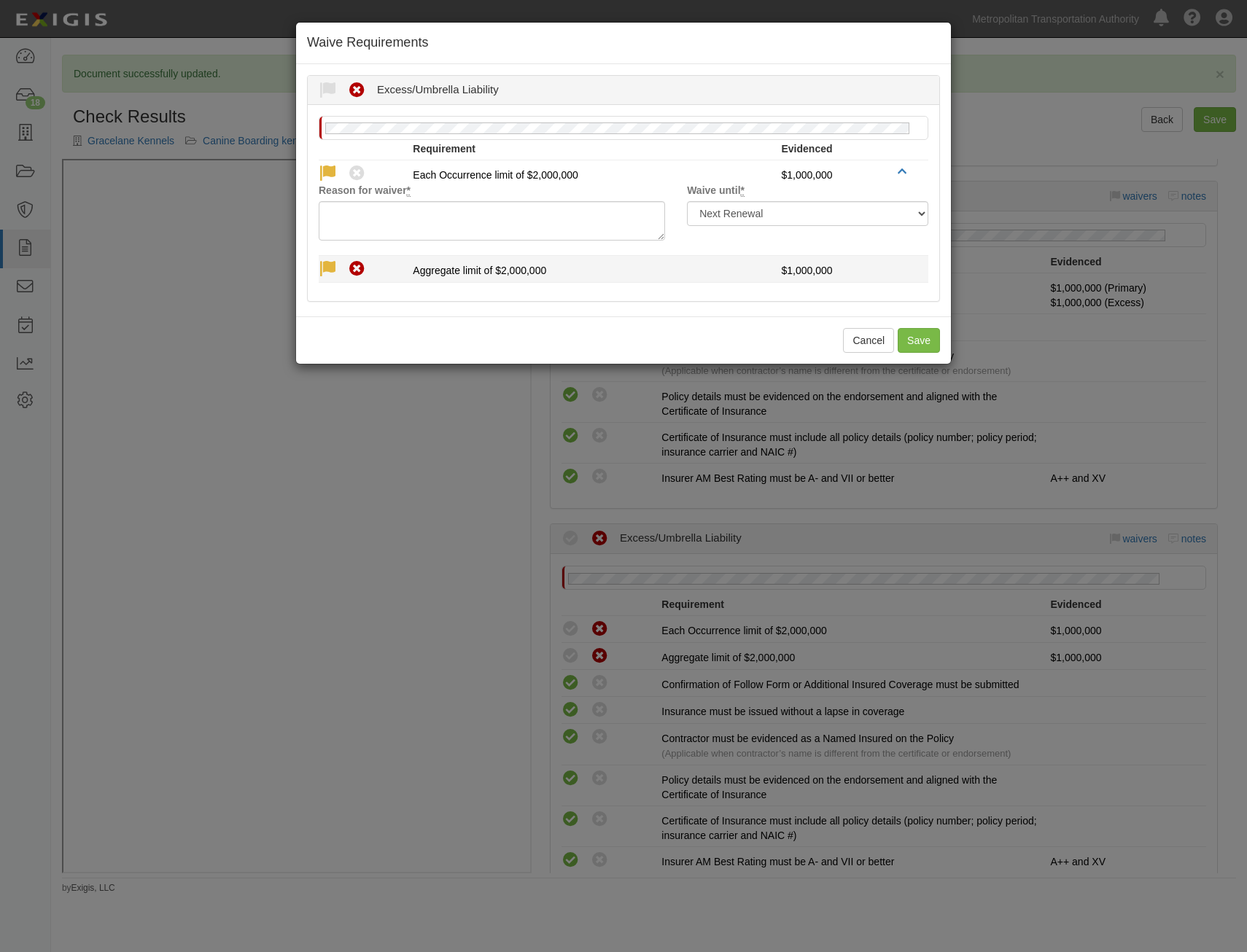
click at [328, 269] on icon at bounding box center [328, 269] width 18 height 18
radio input "true"
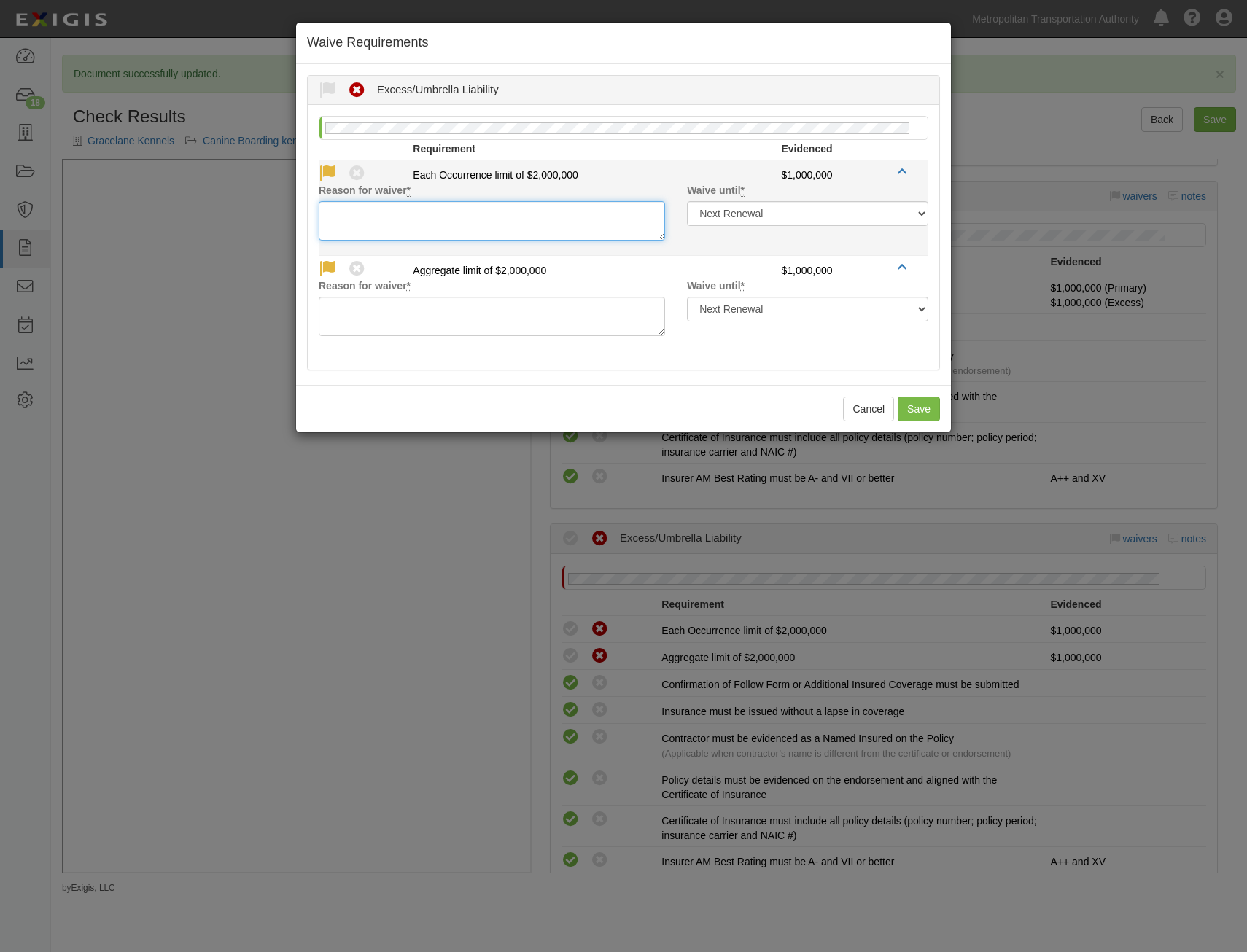
click at [405, 236] on textarea "Reason for waiver *" at bounding box center [492, 220] width 346 height 40
click at [393, 214] on textarea "limited exposure" at bounding box center [492, 220] width 346 height 40
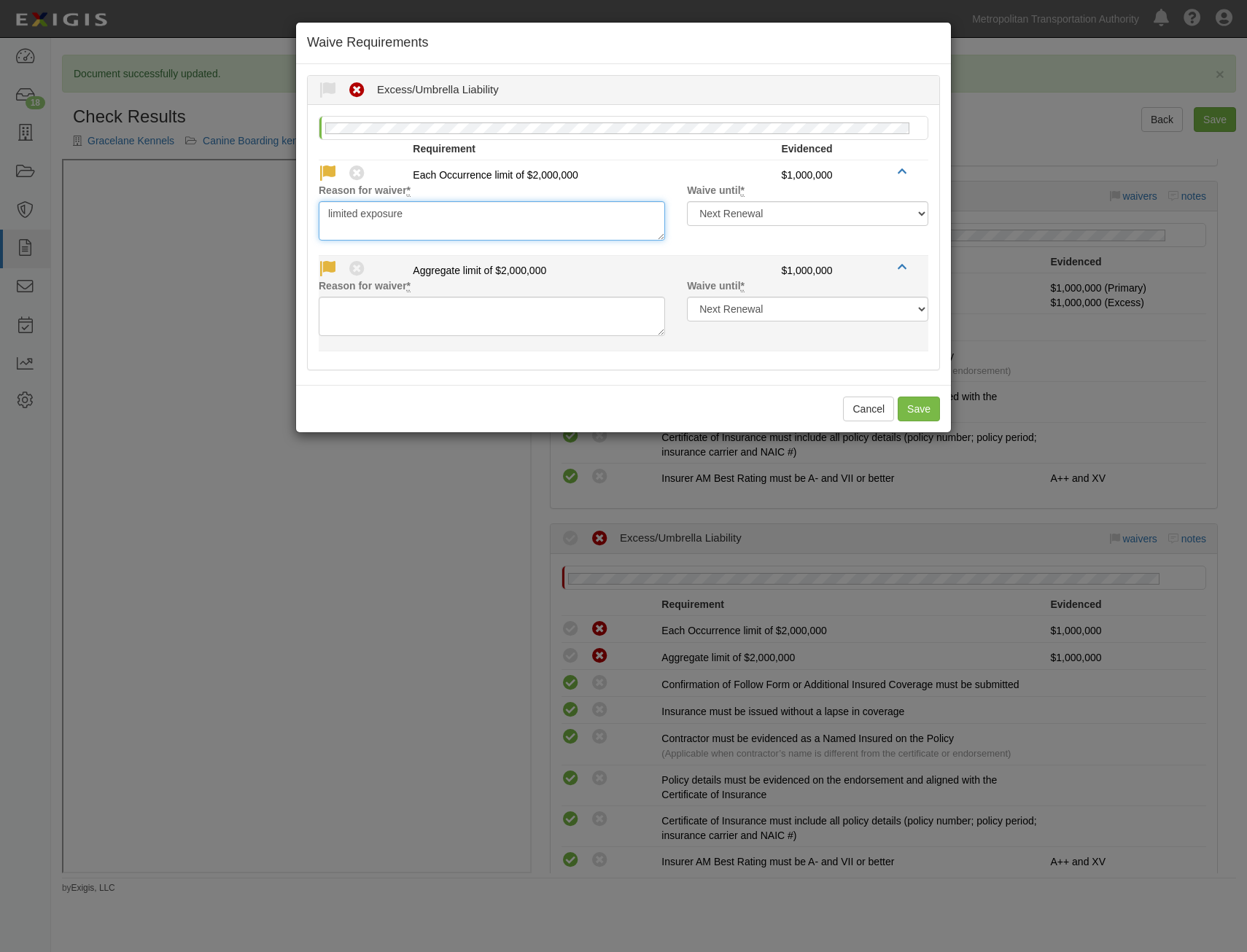
type textarea "limited exposure"
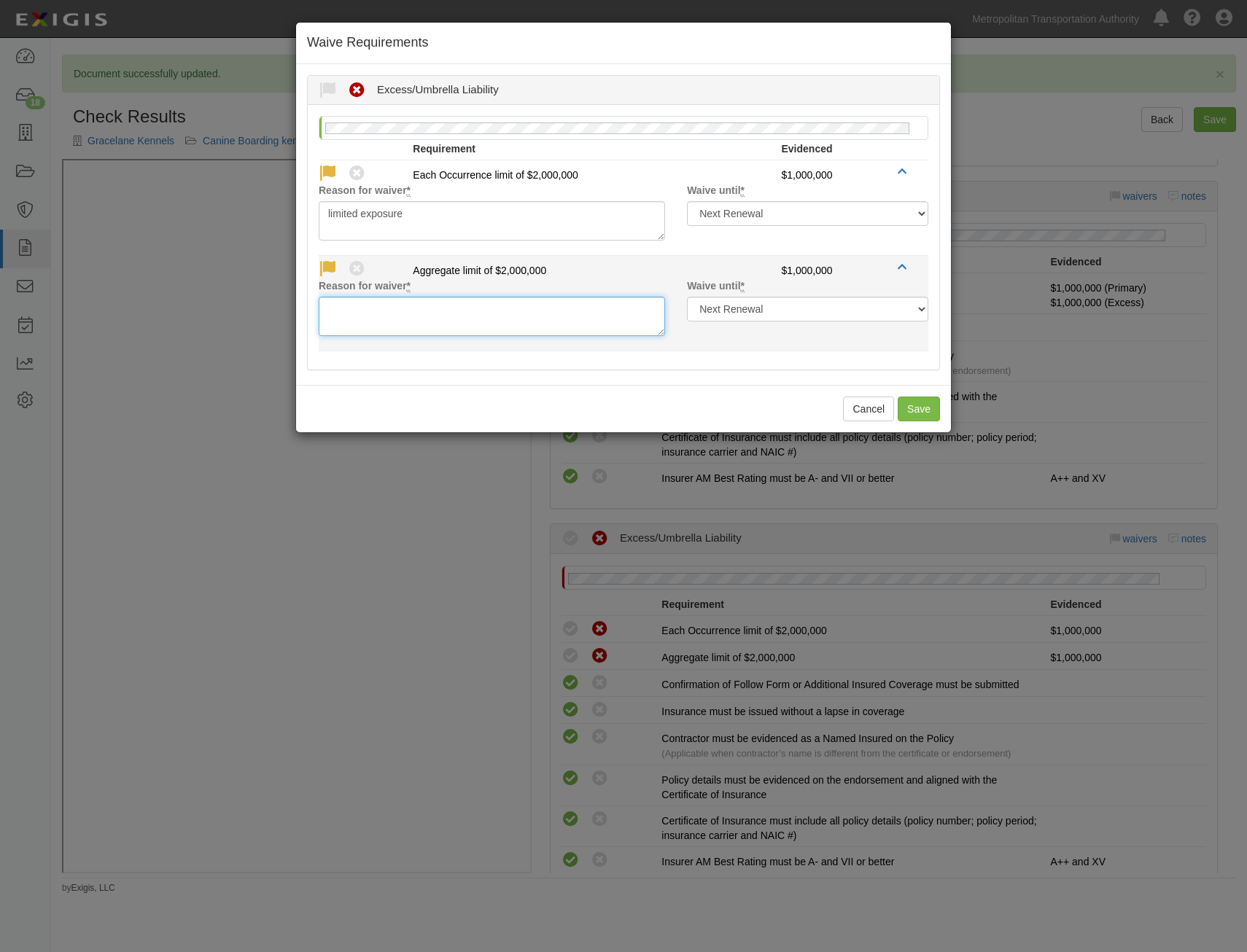
click at [489, 322] on textarea "Reason for waiver *" at bounding box center [492, 316] width 346 height 40
paste textarea "limited exposure"
type textarea "limited exposure"
click at [809, 312] on select "Next Renewal Indefinitely" at bounding box center [807, 309] width 241 height 25
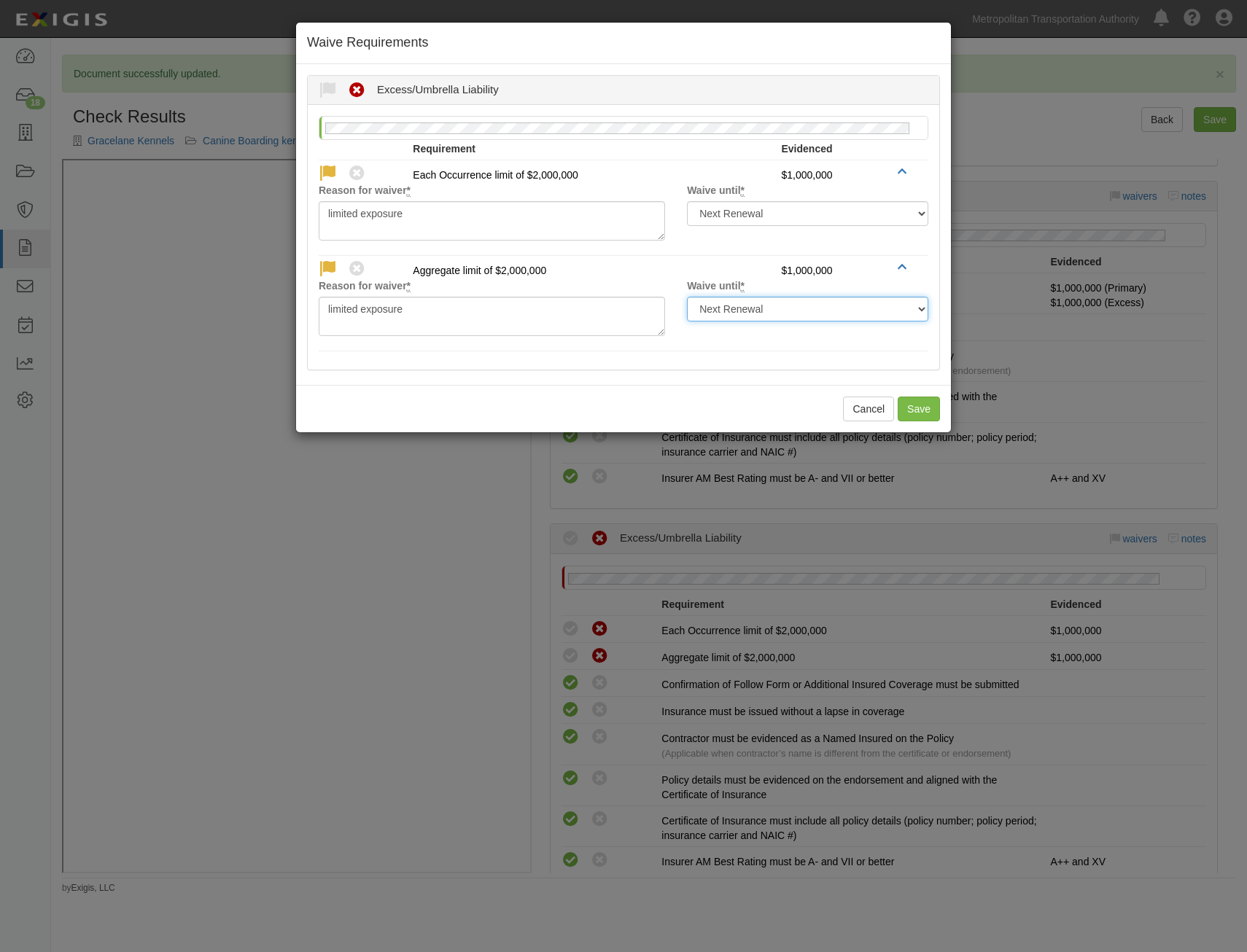
select select "indefinitely"
click at [687, 297] on select "Next Renewal Indefinitely" at bounding box center [807, 309] width 241 height 25
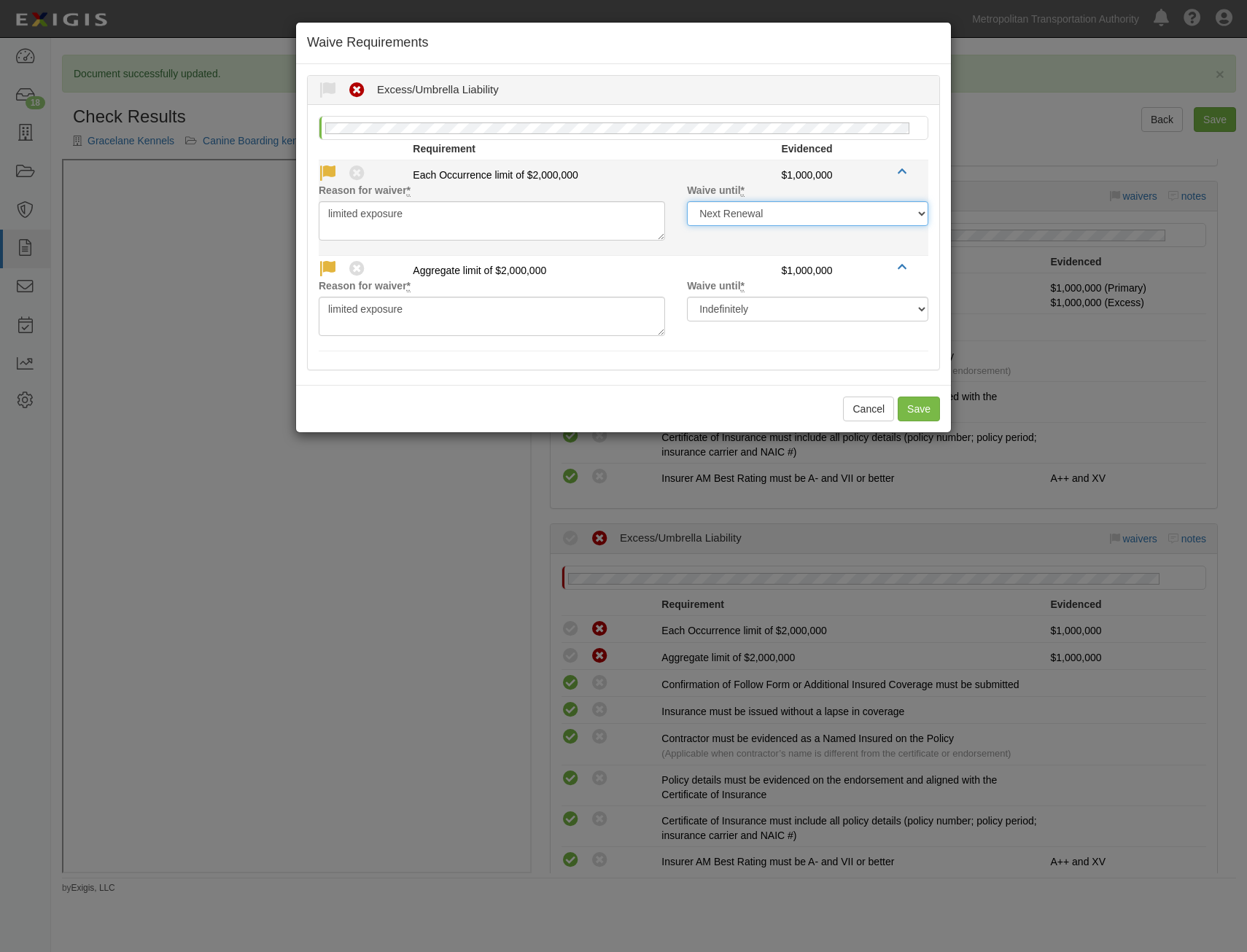
drag, startPoint x: 829, startPoint y: 220, endPoint x: 827, endPoint y: 227, distance: 7.3
click at [829, 220] on select "Next Renewal Indefinitely" at bounding box center [807, 213] width 241 height 25
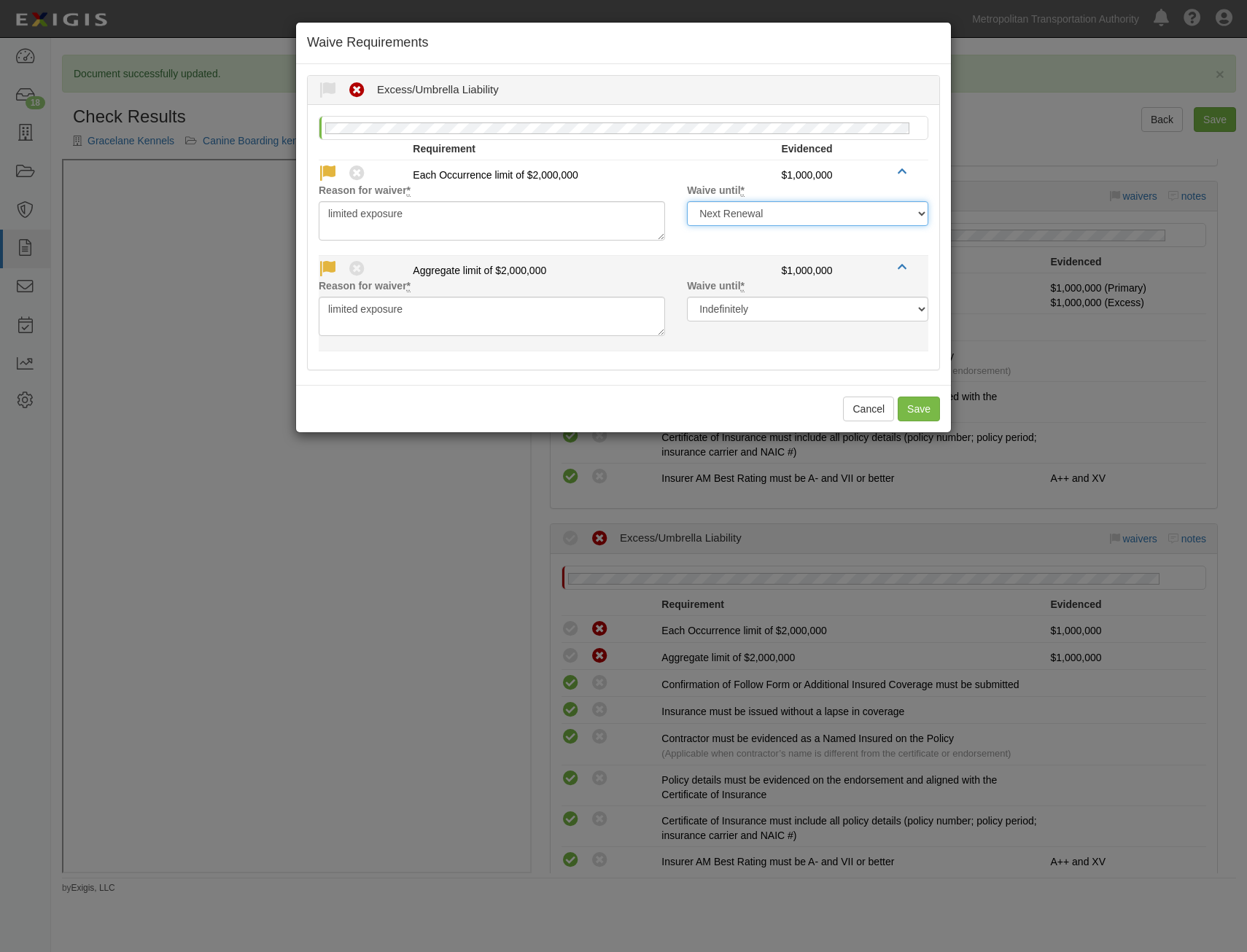
select select "indefinitely"
click at [687, 201] on select "Next Renewal Indefinitely" at bounding box center [807, 213] width 241 height 25
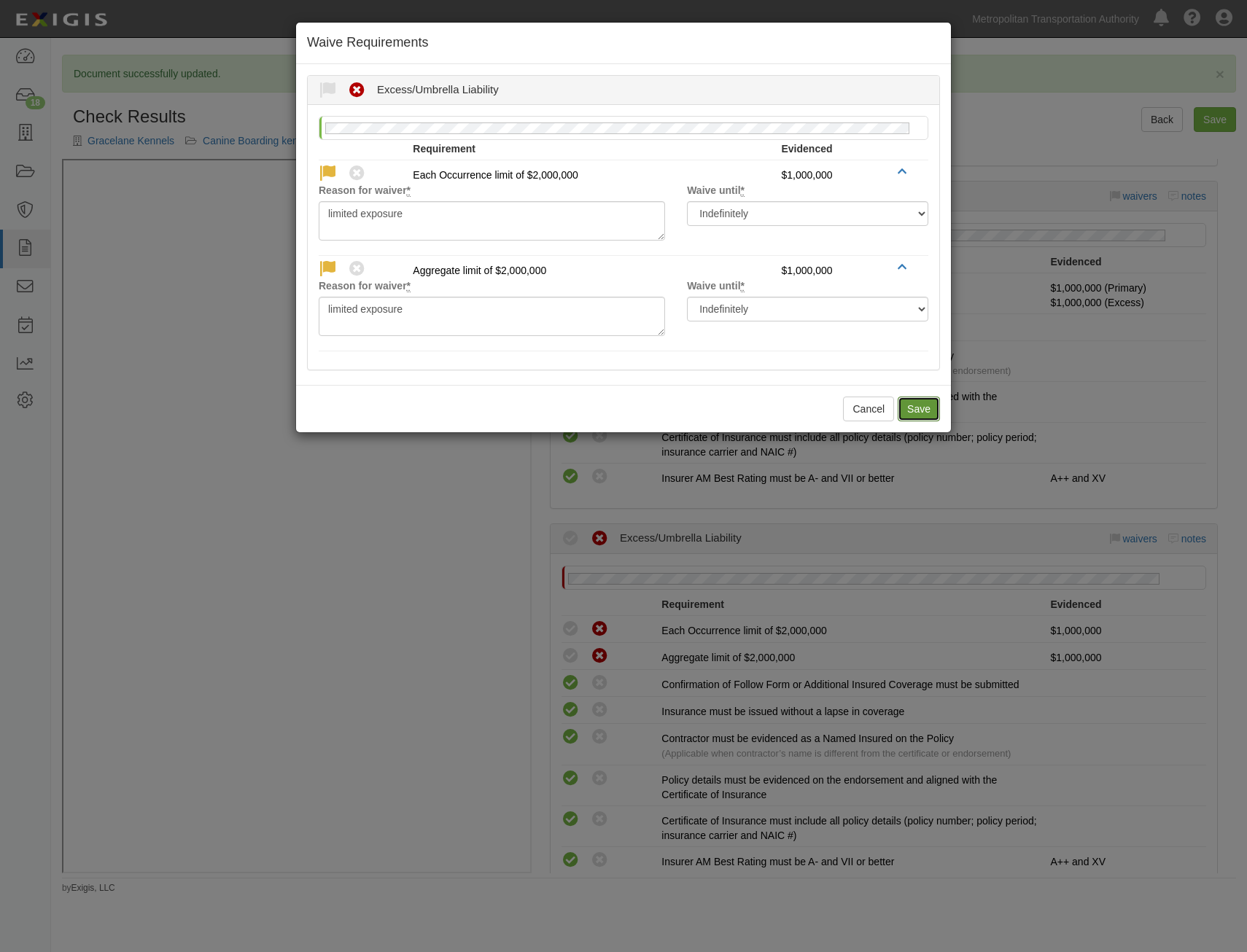
click at [910, 397] on button "Save" at bounding box center [919, 409] width 42 height 25
radio input "true"
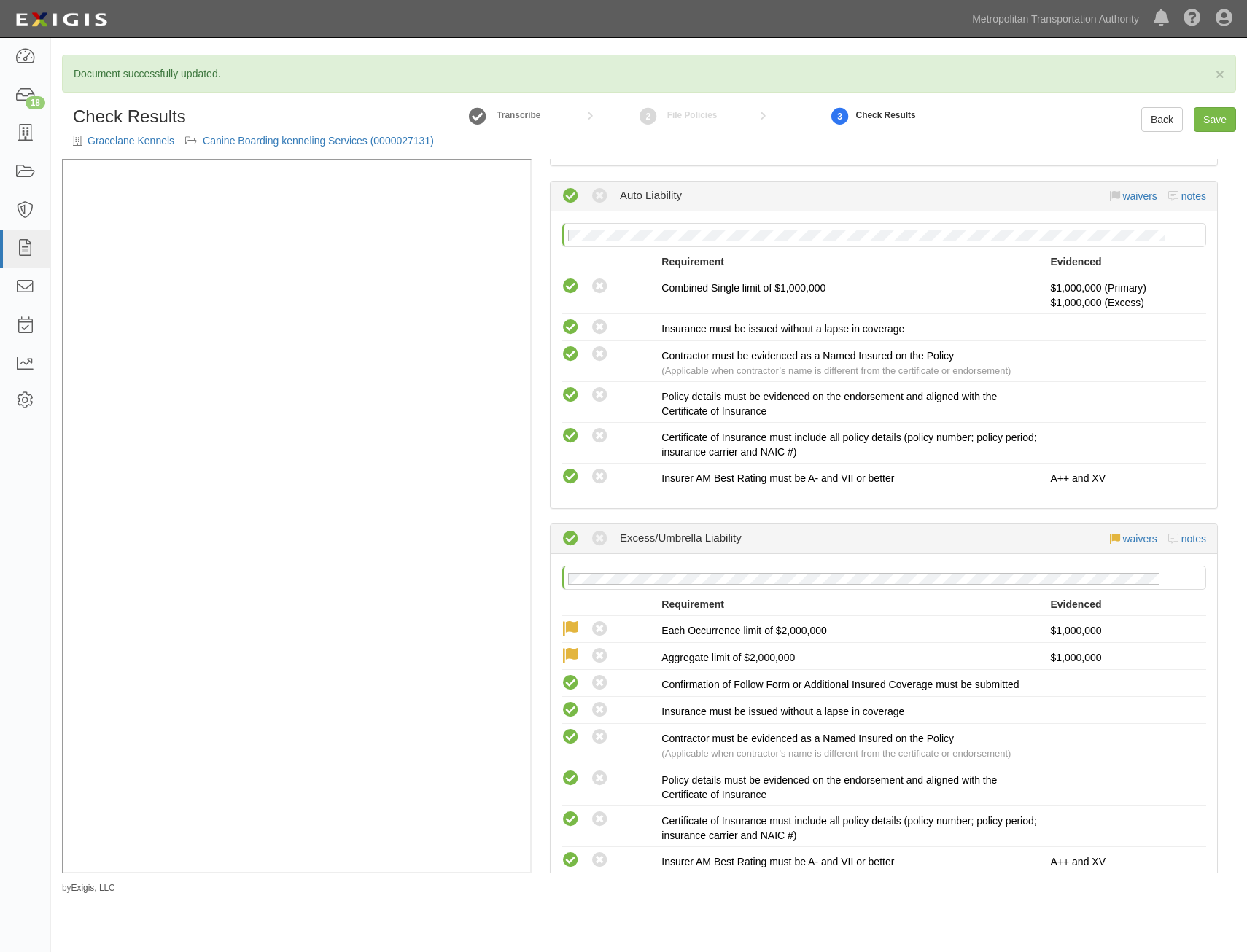
scroll to position [0, 0]
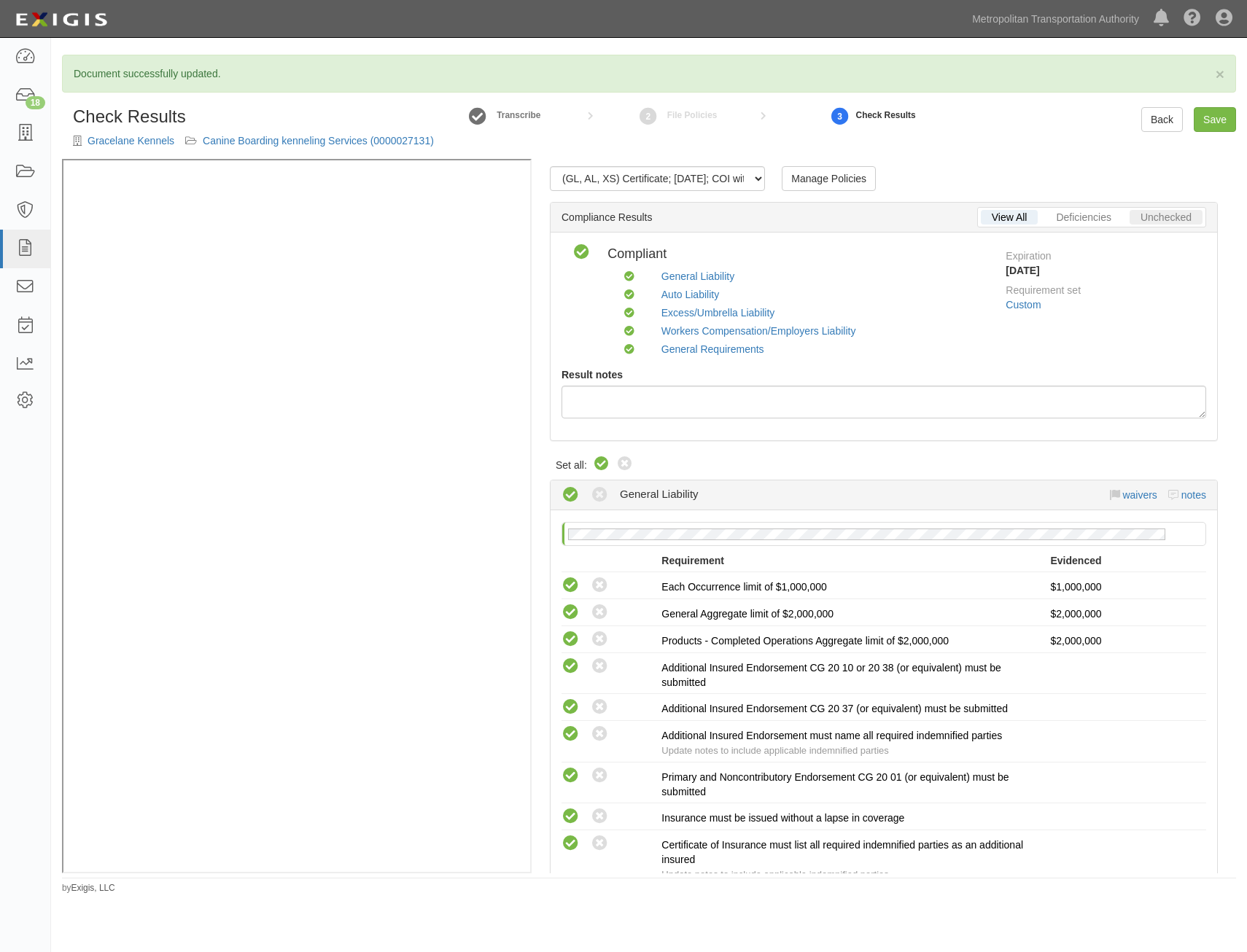
drag, startPoint x: 1074, startPoint y: 519, endPoint x: 1132, endPoint y: 213, distance: 311.4
click at [1209, 119] on link "Save" at bounding box center [1215, 119] width 42 height 25
radio input "true"
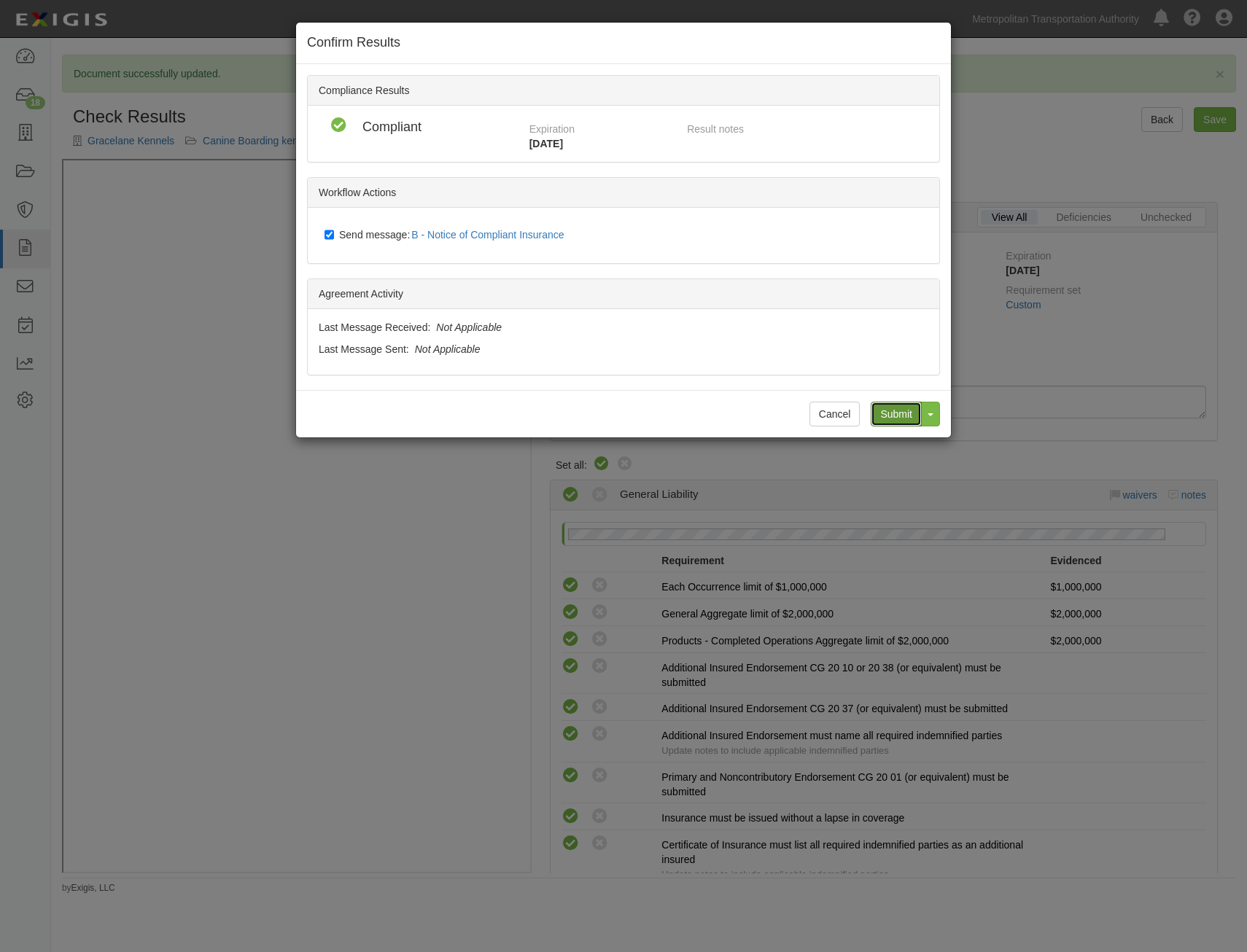
click at [905, 419] on input "Submit" at bounding box center [896, 414] width 51 height 25
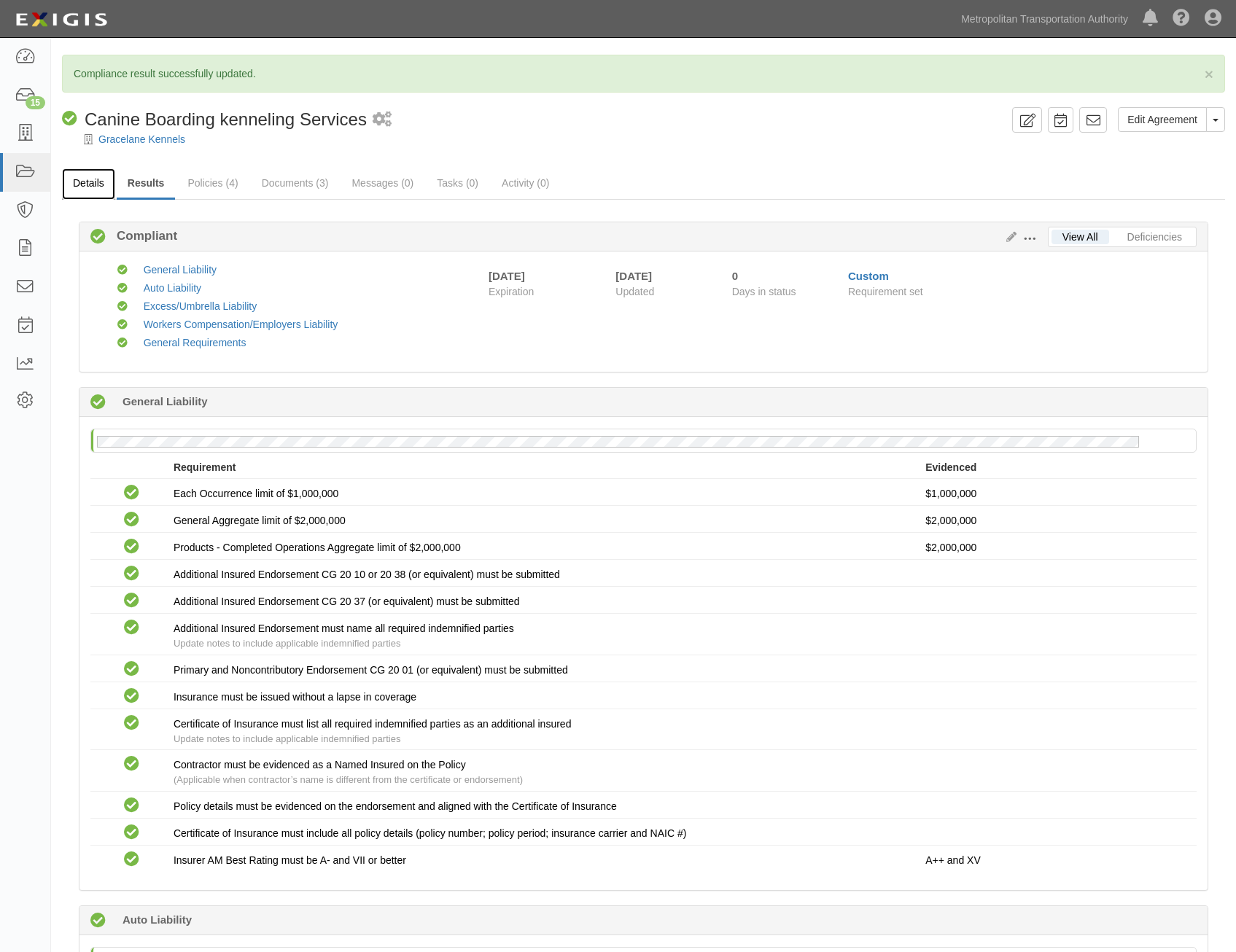
click at [83, 173] on link "Details" at bounding box center [89, 184] width 54 height 32
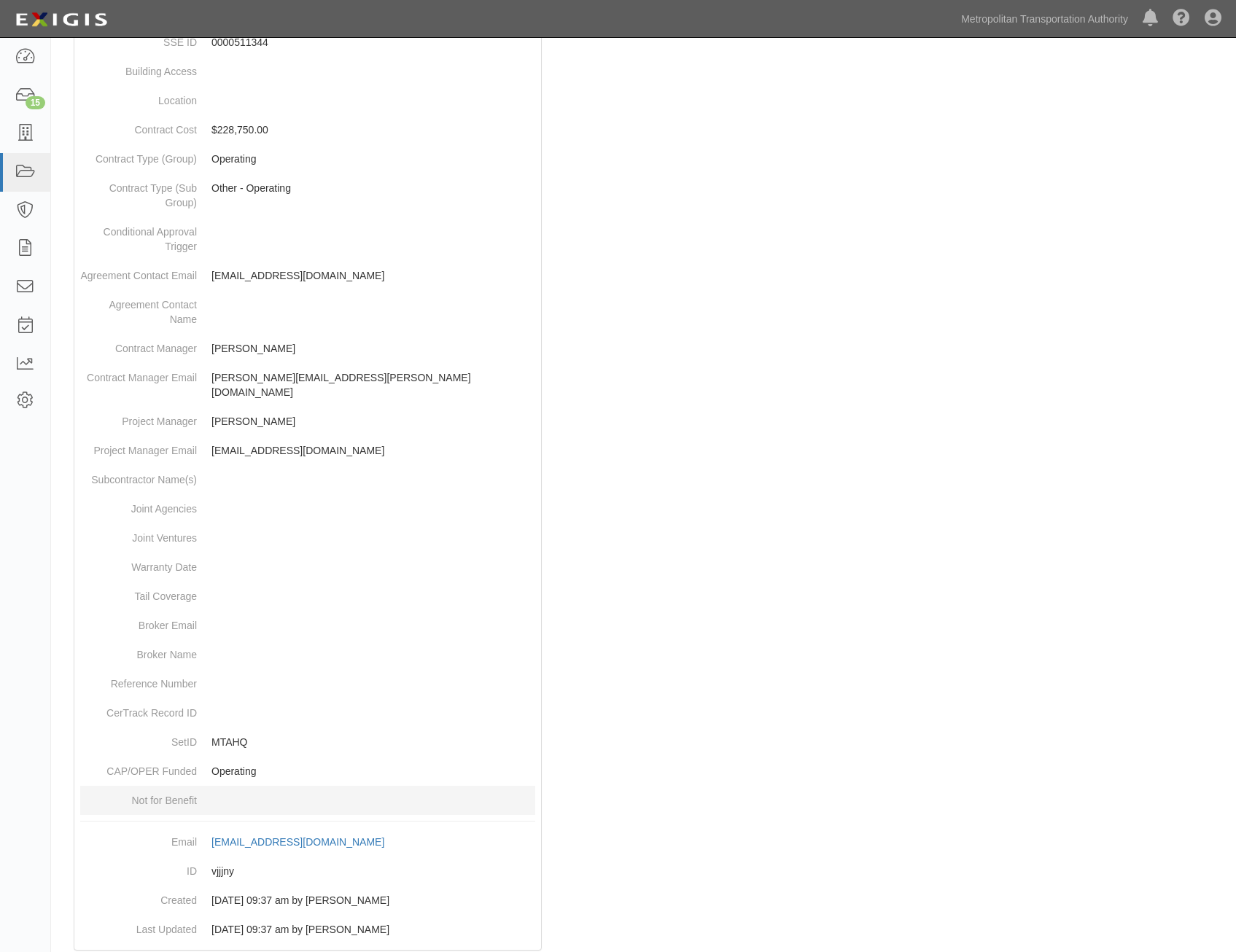
scroll to position [460, 0]
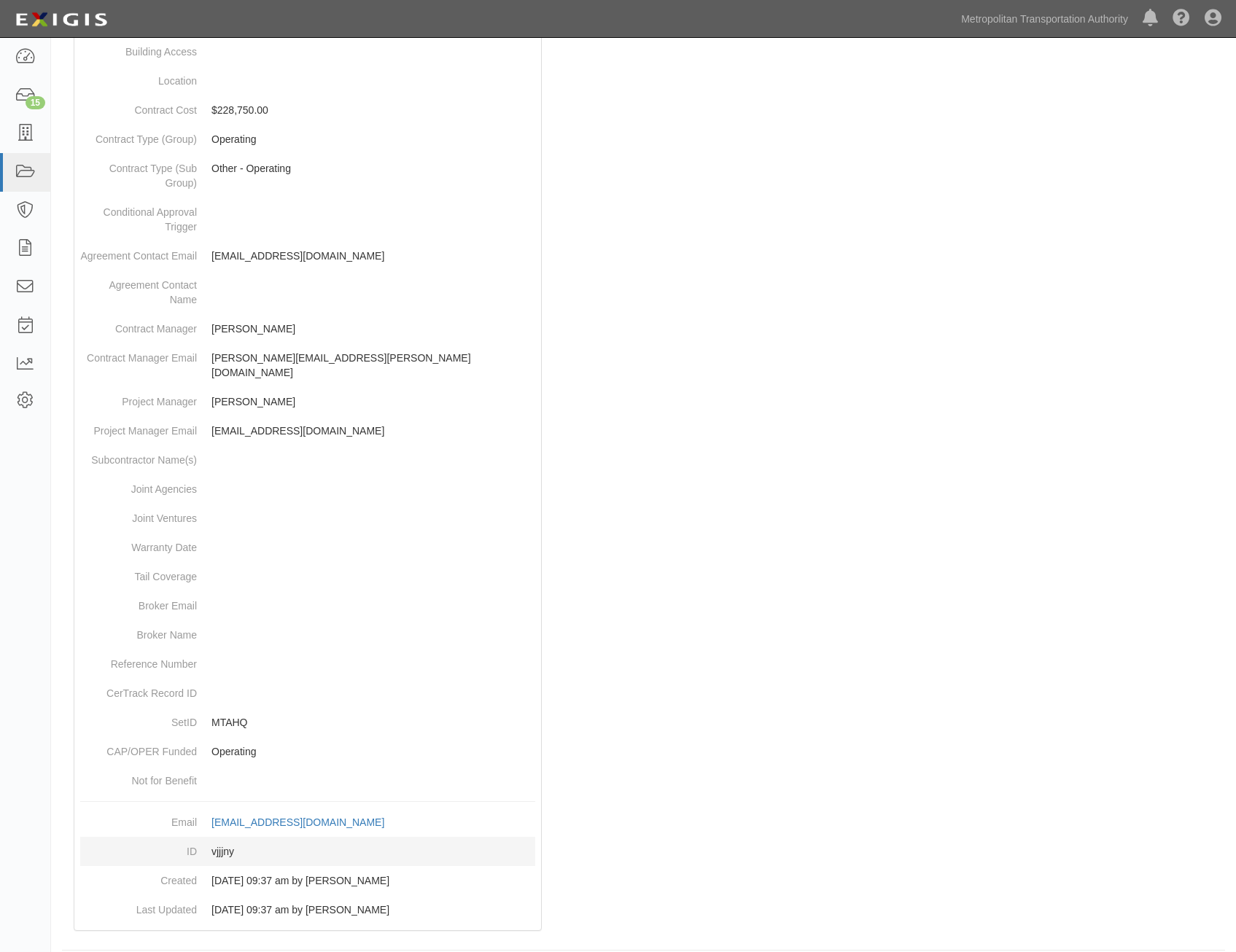
click at [227, 837] on dd "vjjjny" at bounding box center [307, 851] width 455 height 29
copy dd "vjjjny"
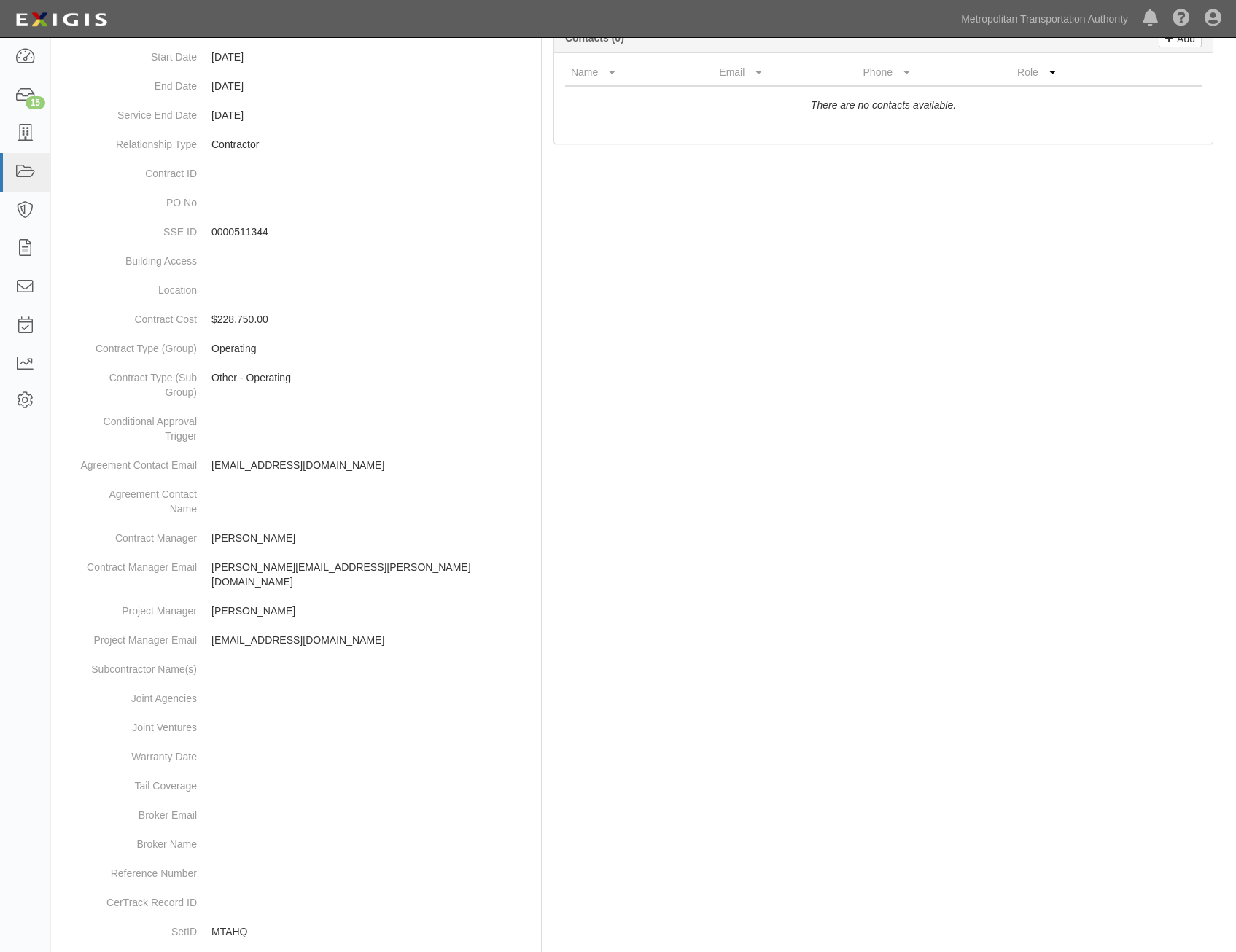
scroll to position [0, 0]
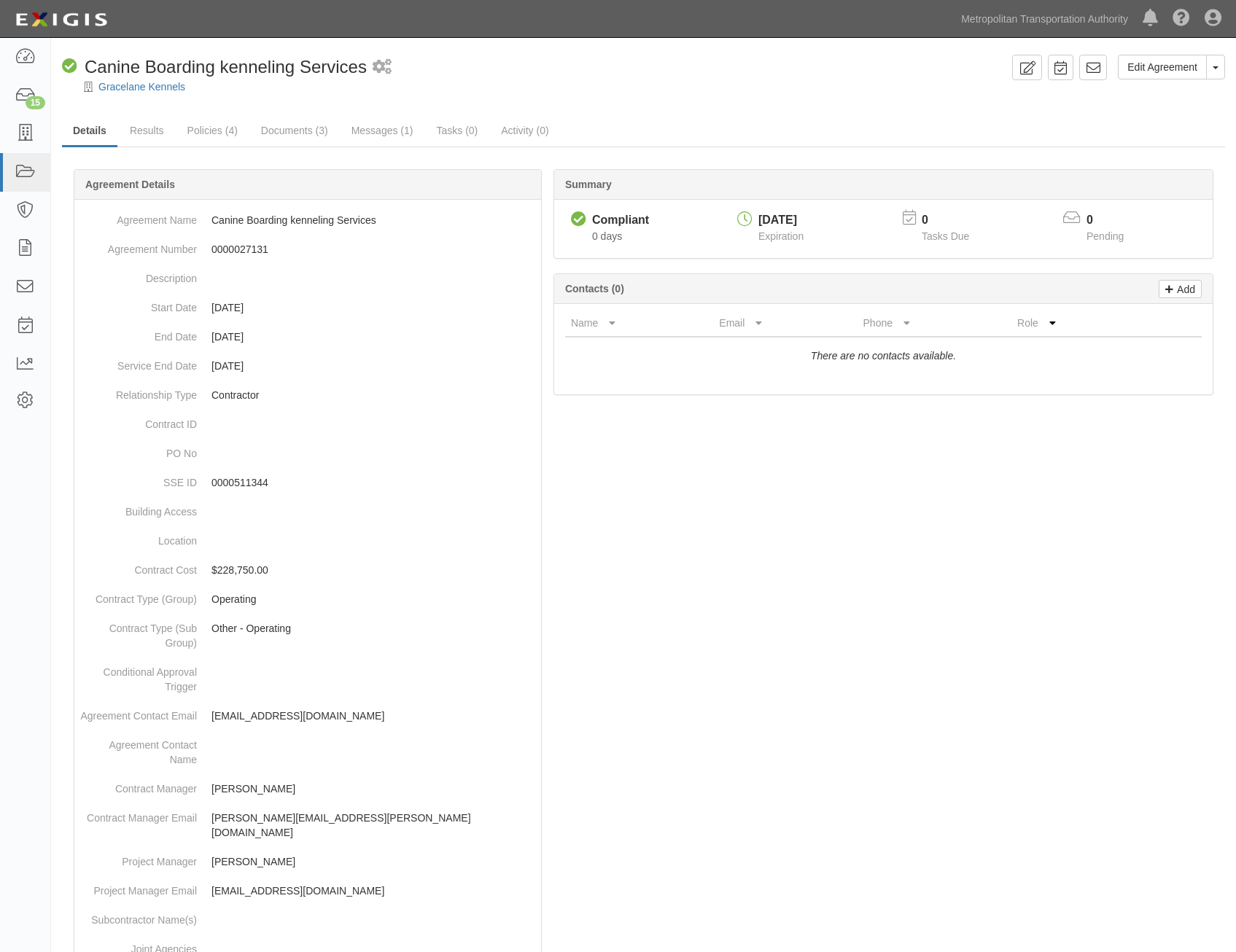
drag, startPoint x: 909, startPoint y: 710, endPoint x: 906, endPoint y: 139, distance: 571.0
click at [1107, 67] on link at bounding box center [1094, 67] width 28 height 25
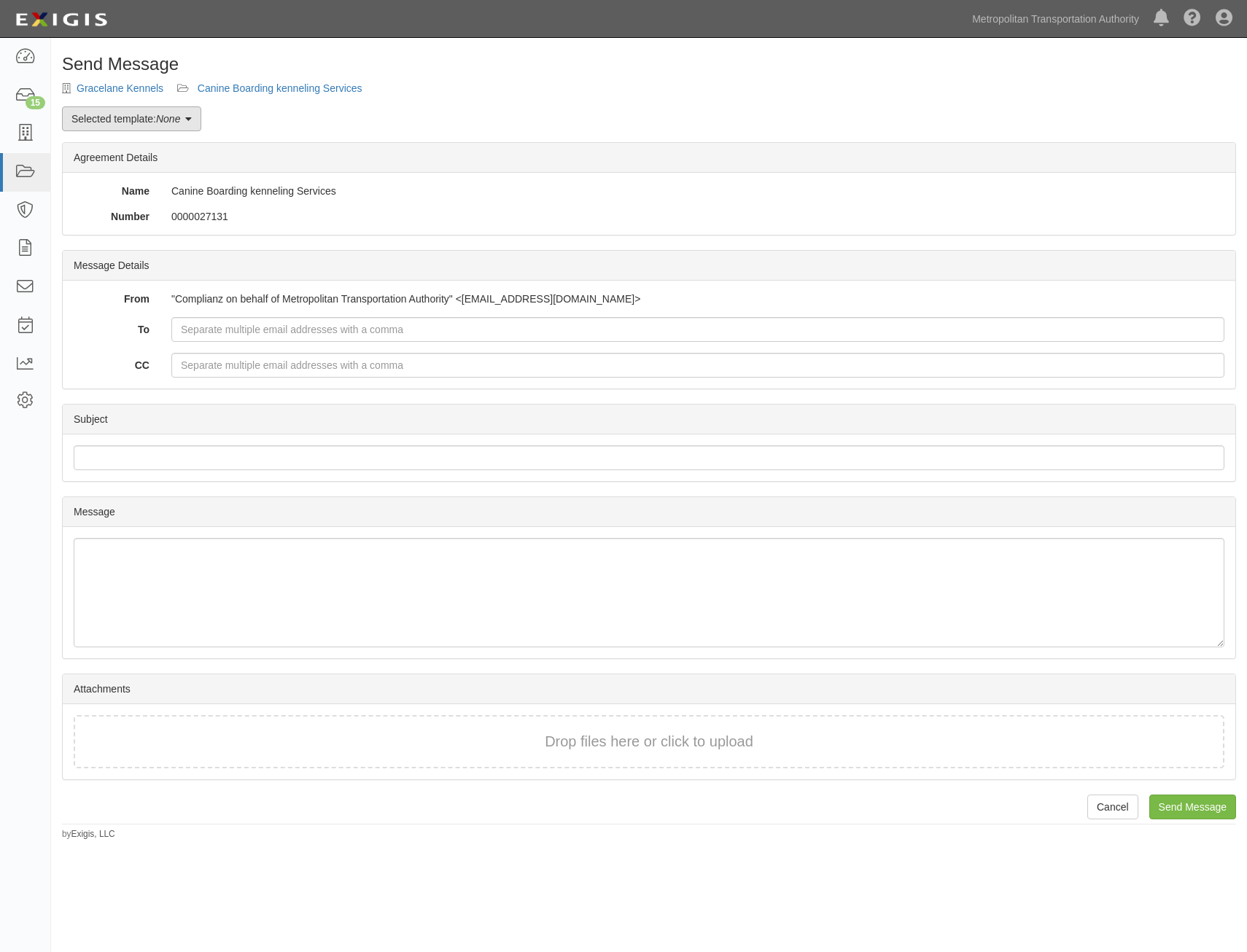
click at [155, 120] on link "Selected template: None" at bounding box center [132, 119] width 140 height 25
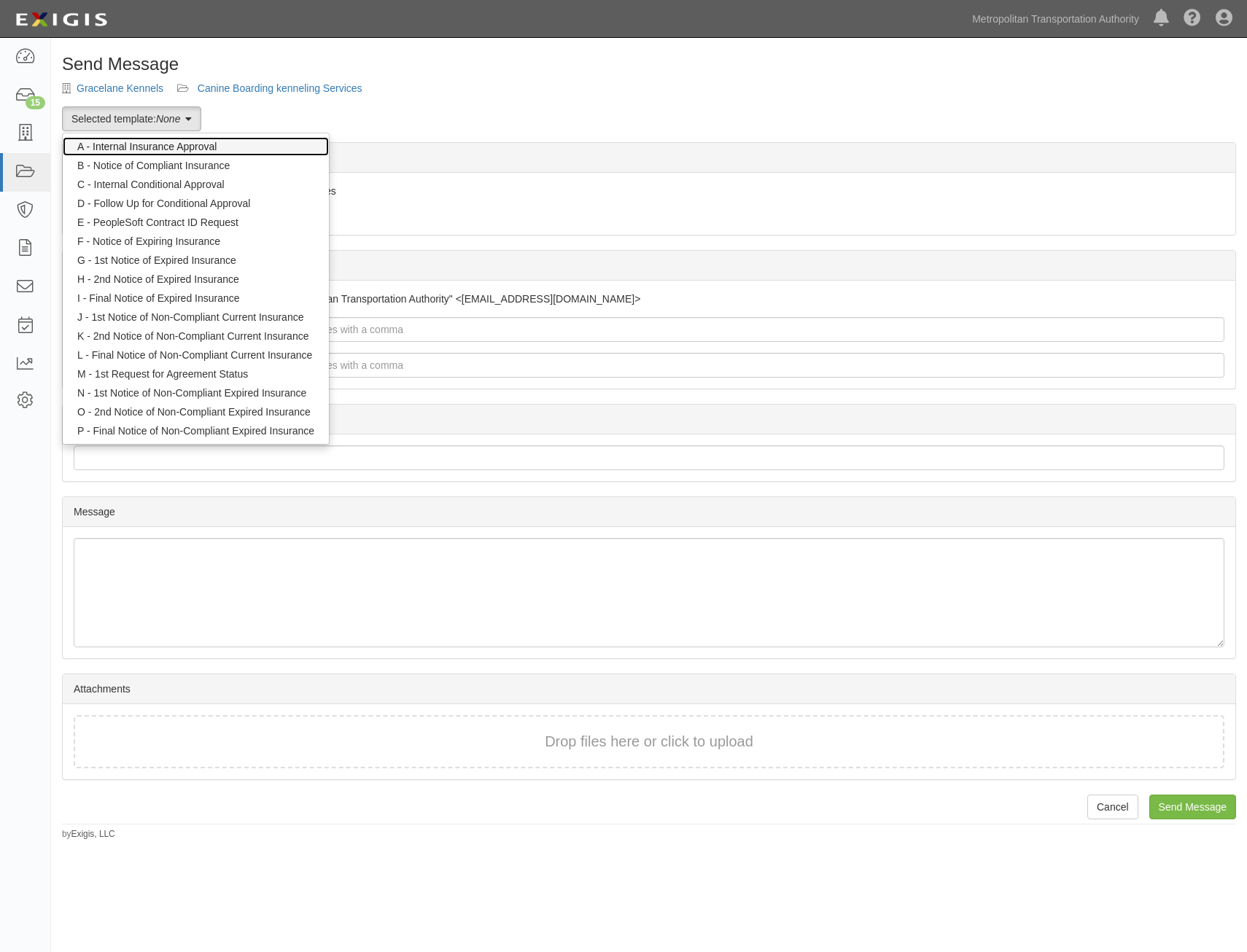
click at [213, 148] on link "A - Internal Insurance Approval" at bounding box center [195, 147] width 266 height 19
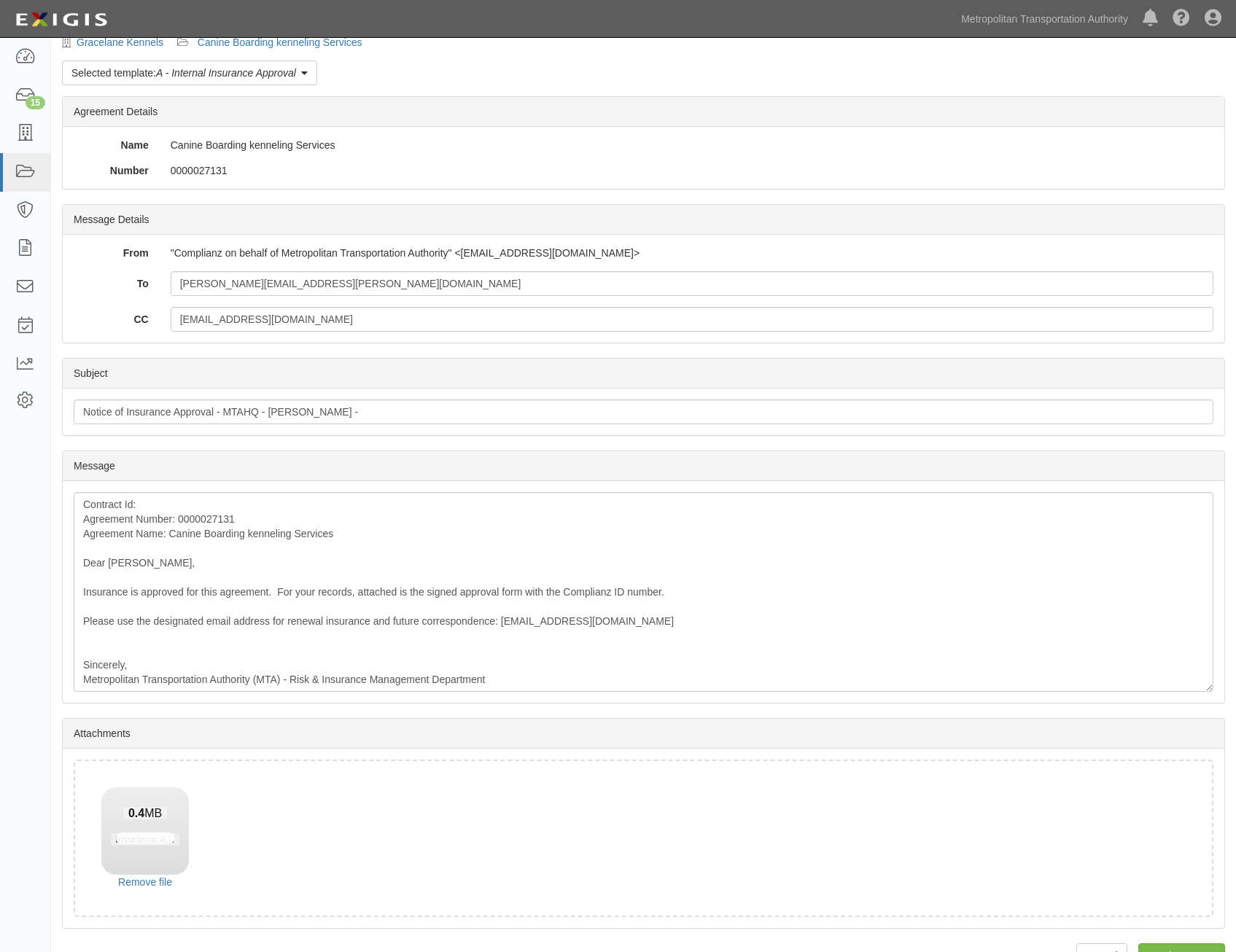
scroll to position [83, 0]
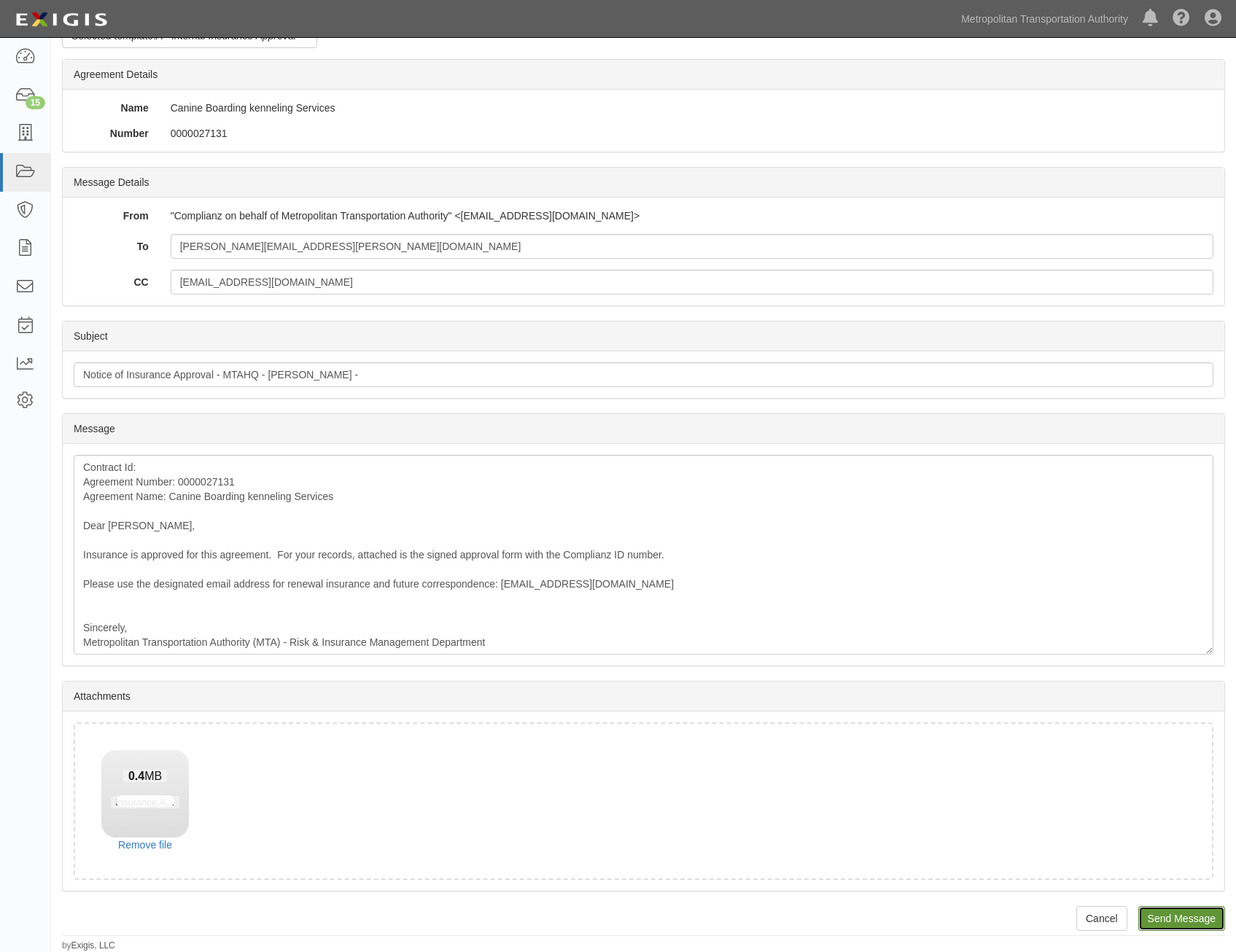
click at [1204, 913] on input "Send Message" at bounding box center [1182, 919] width 87 height 25
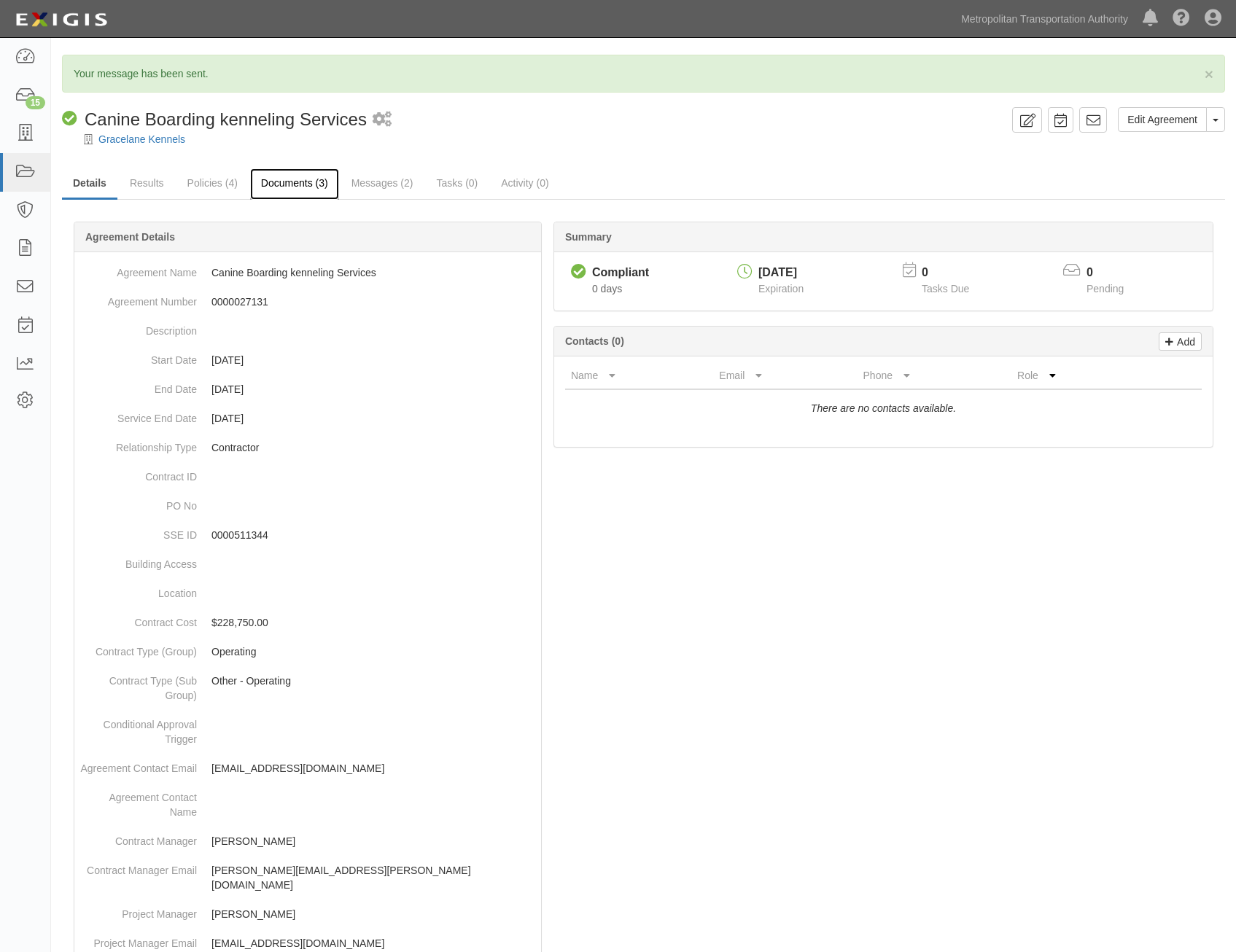
click at [290, 187] on link "Documents (3)" at bounding box center [294, 184] width 89 height 32
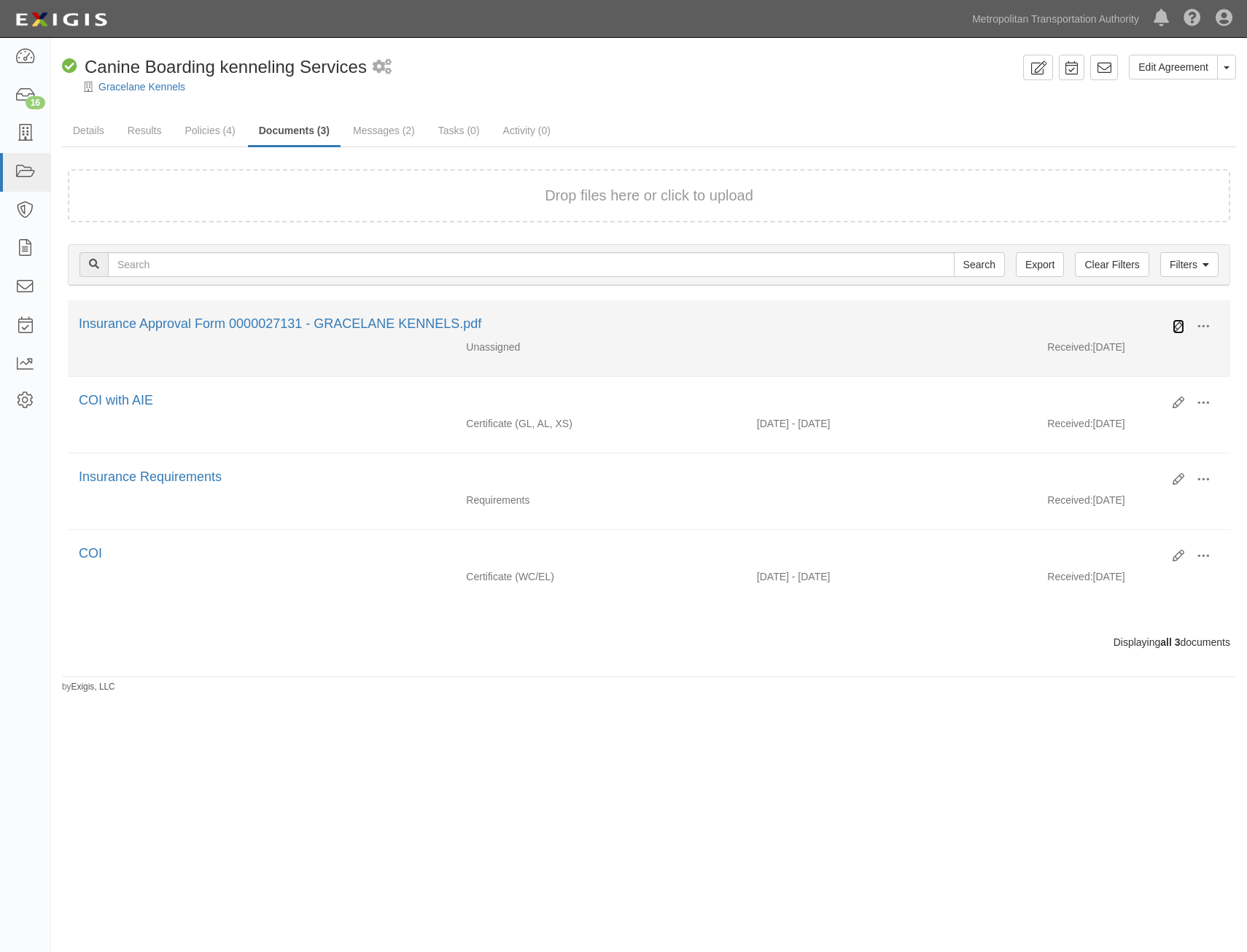
click at [1183, 324] on icon at bounding box center [1178, 326] width 11 height 11
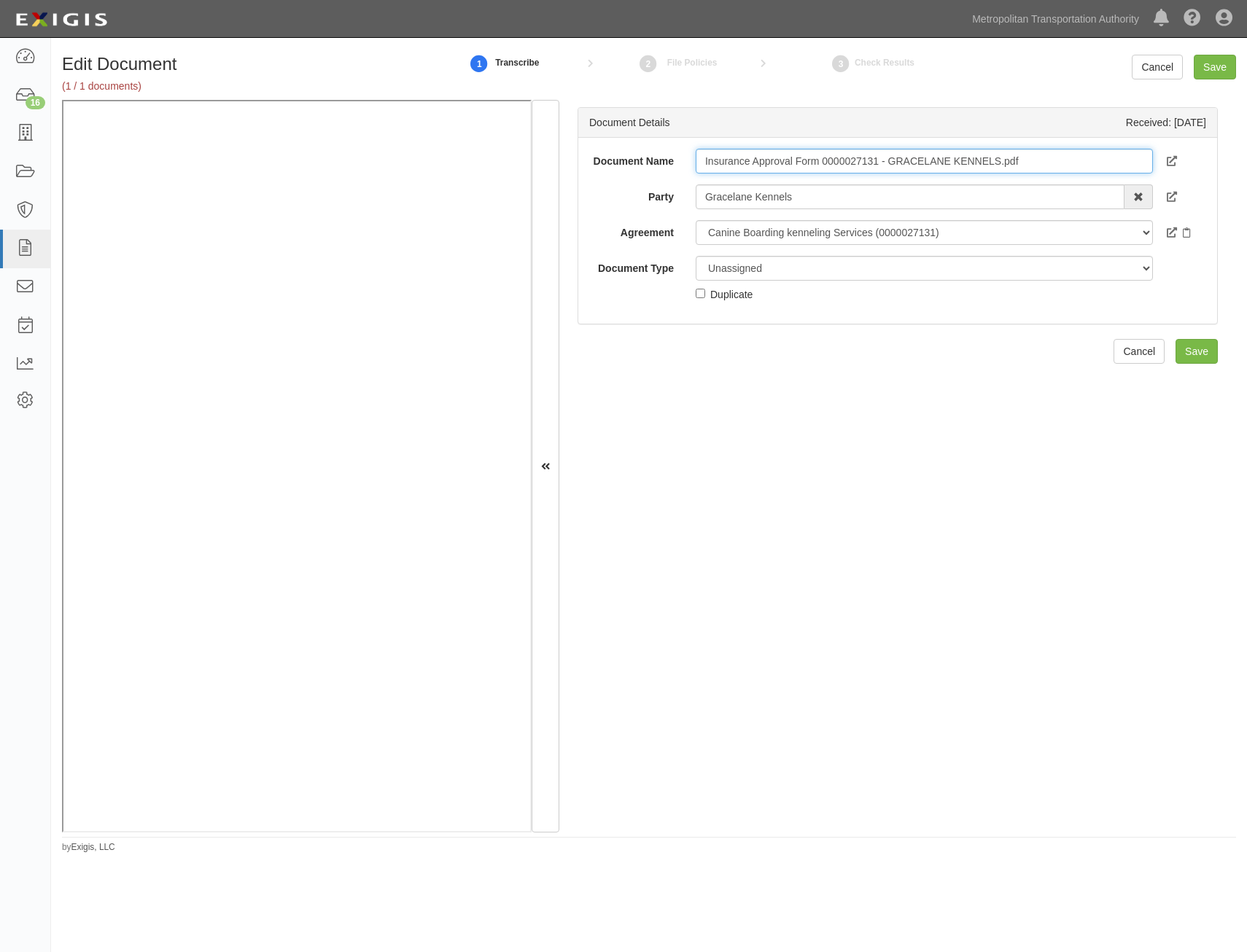
click at [883, 162] on input "Insurance Approval Form 0000027131 - GRACELANE KENNELS.pdf" at bounding box center [924, 161] width 458 height 25
type input "Approval Form"
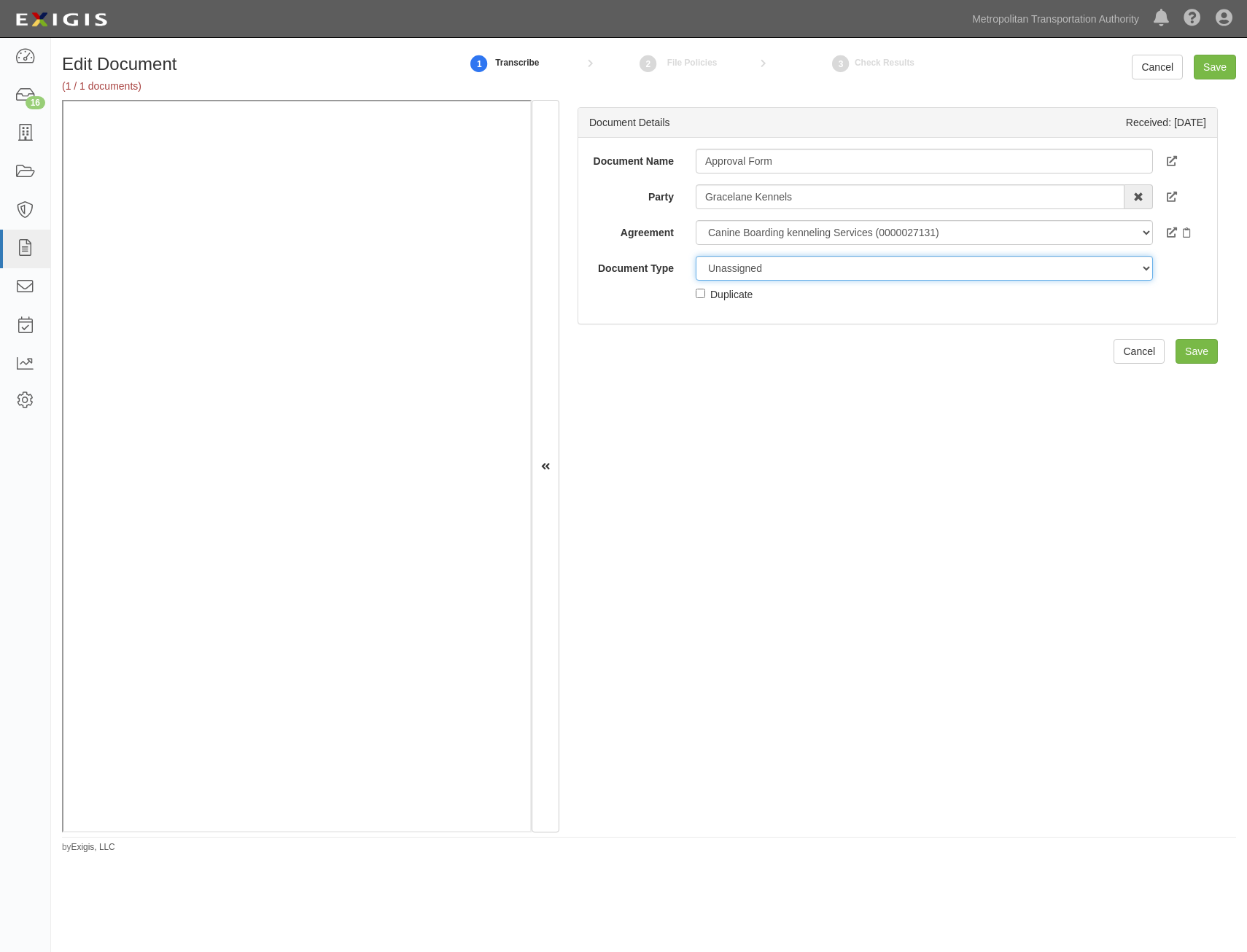
click at [885, 275] on select "Unassigned Binder Cancellation Notice Certificate Contract Endorsement Insuranc…" at bounding box center [924, 268] width 458 height 25
select select "OtherDetail"
click at [696, 256] on select "Unassigned Binder Cancellation Notice Certificate Contract Endorsement Insuranc…" at bounding box center [924, 268] width 458 height 25
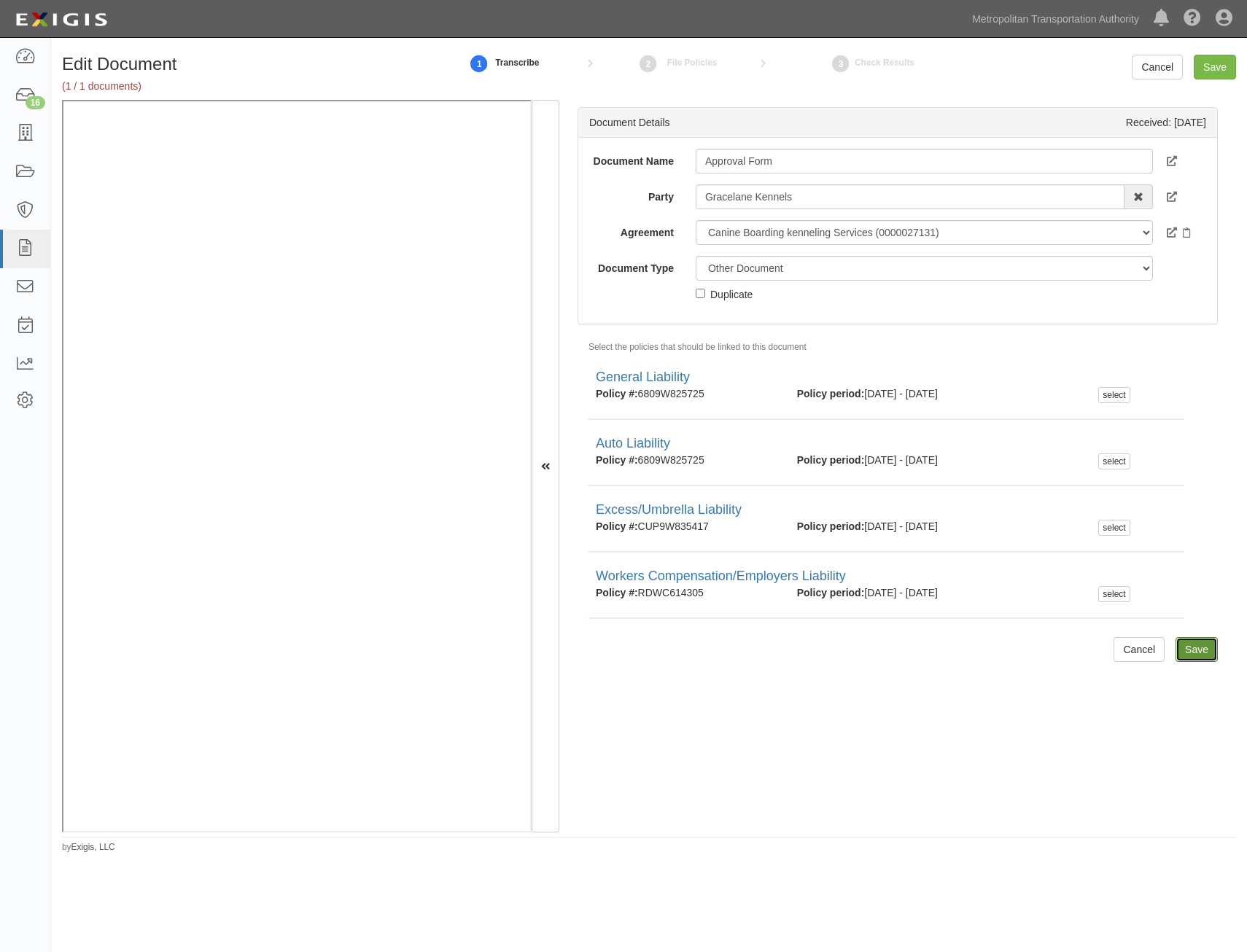
click at [1192, 650] on input "Save" at bounding box center [1196, 650] width 42 height 25
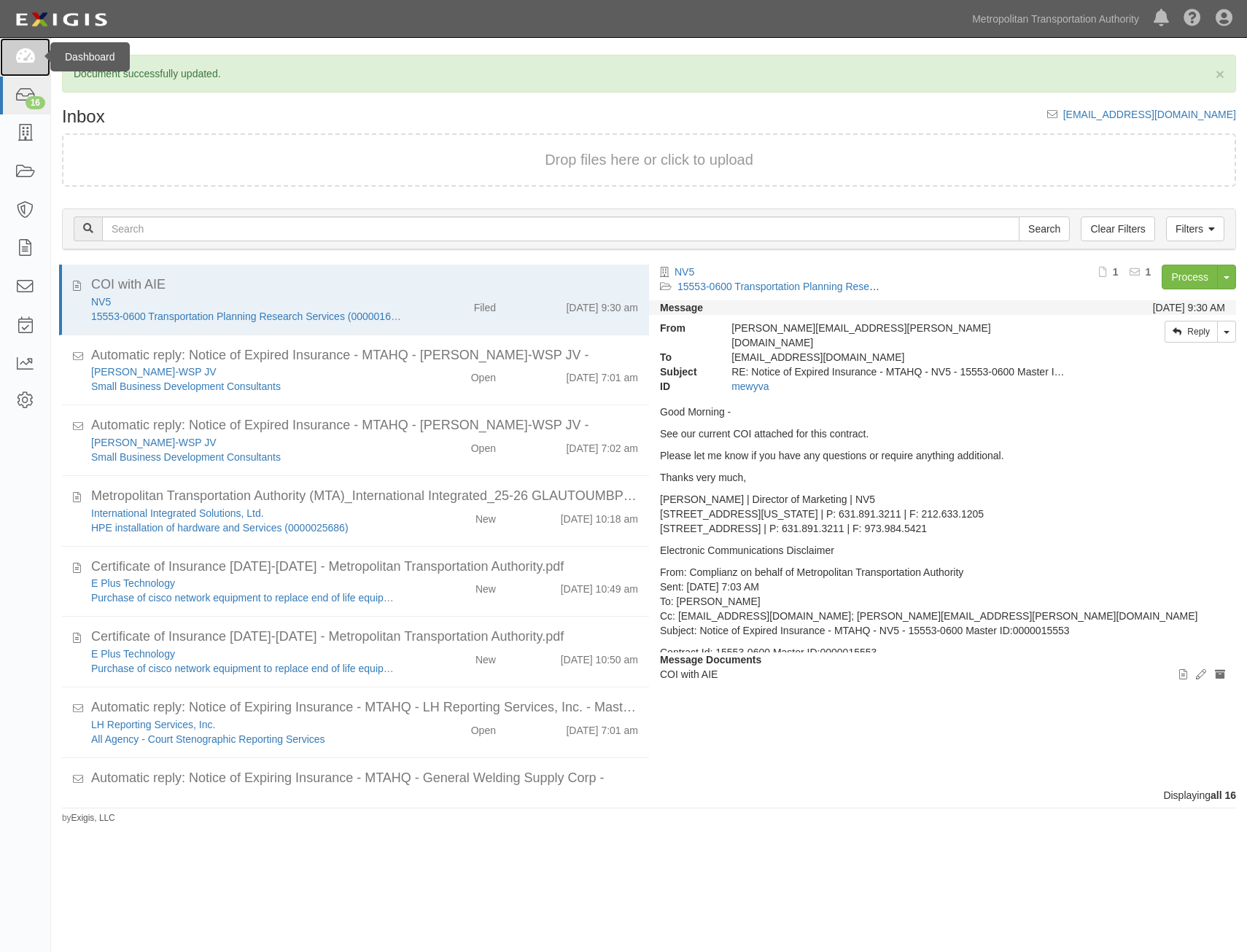
click at [24, 57] on icon at bounding box center [25, 57] width 20 height 17
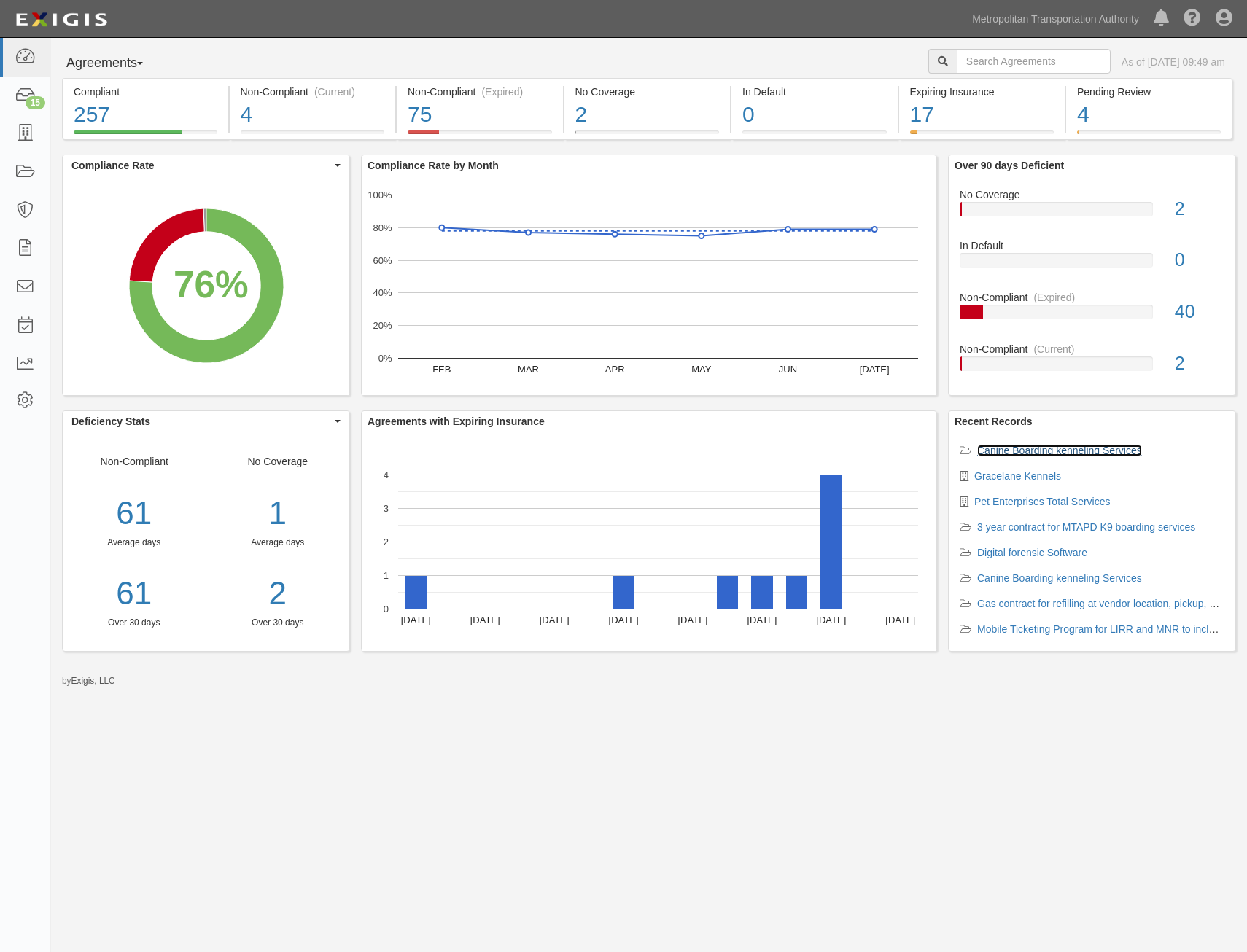
click at [1085, 449] on link "Canine Boarding kenneling Services" at bounding box center [1060, 450] width 165 height 11
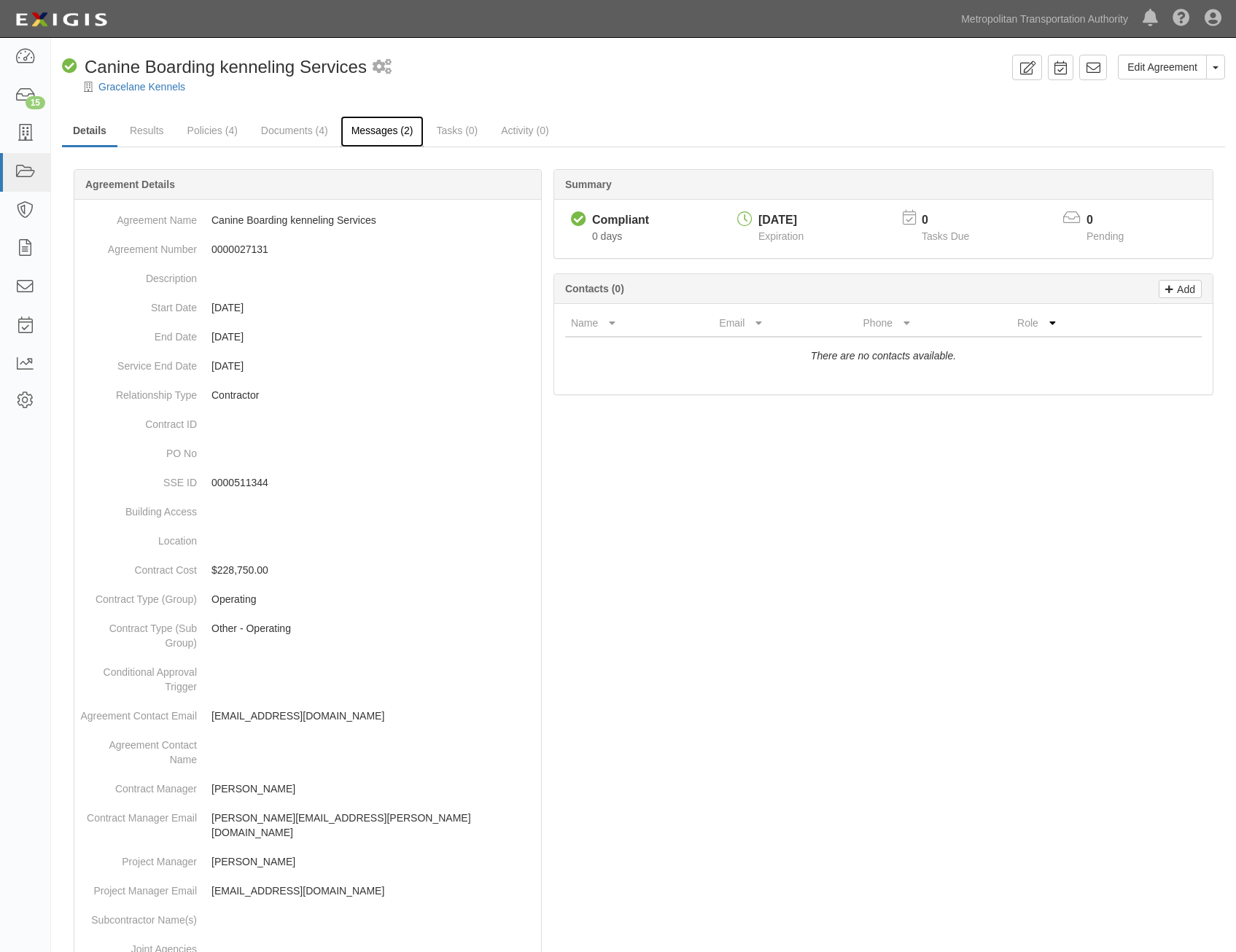
click at [392, 126] on link "Messages (2)" at bounding box center [382, 132] width 83 height 32
